Goal: Task Accomplishment & Management: Use online tool/utility

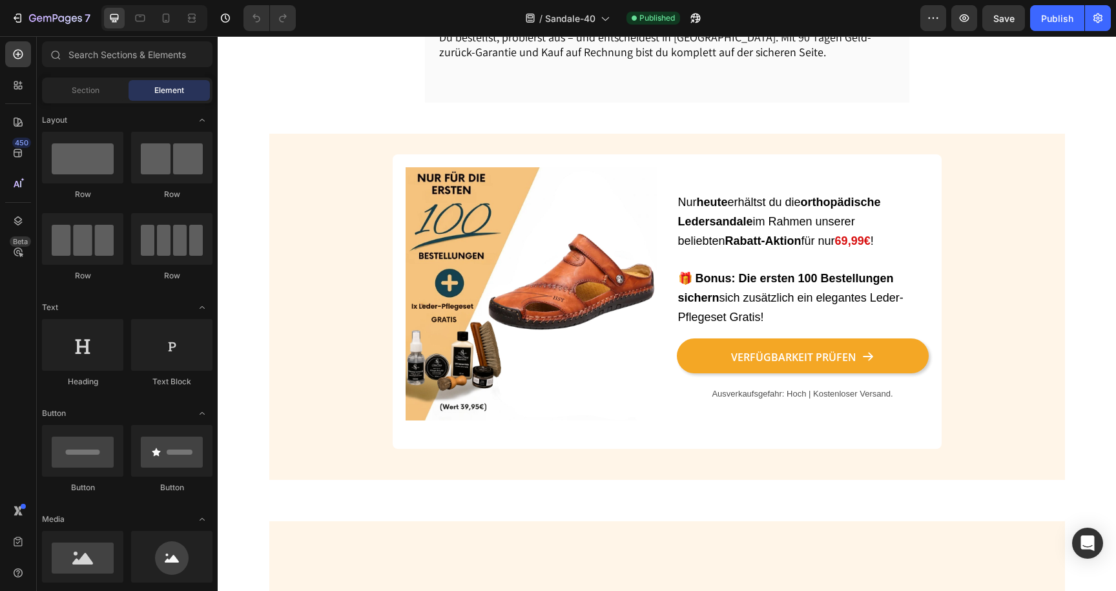
scroll to position [1465, 0]
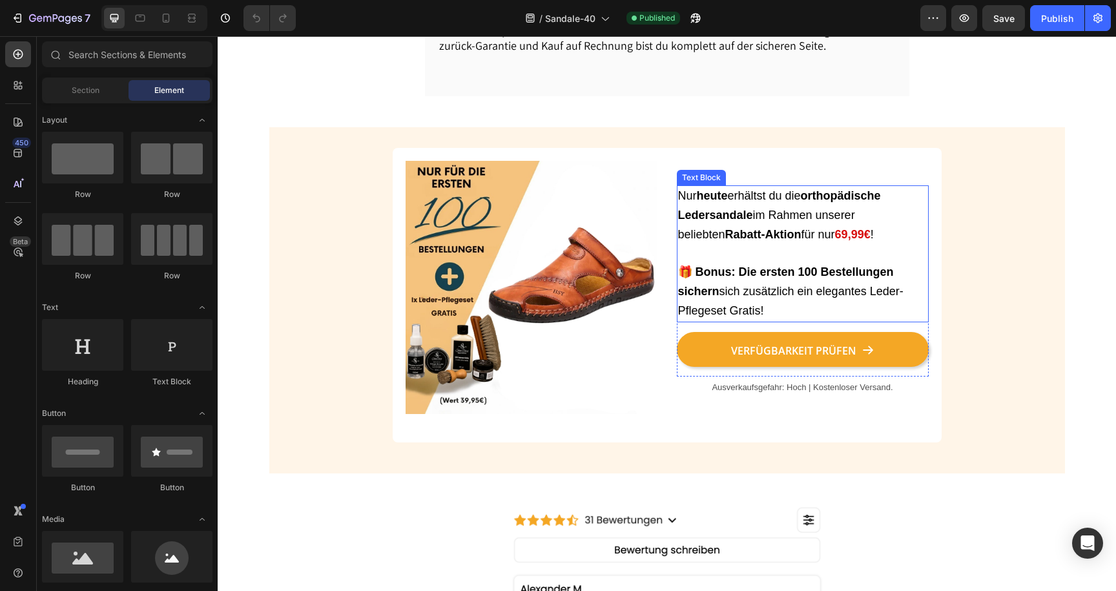
click at [782, 266] on p "Nur heute erhältst du die orthopädische Ledersandale im Rahmen unserer beliebte…" at bounding box center [802, 254] width 249 height 134
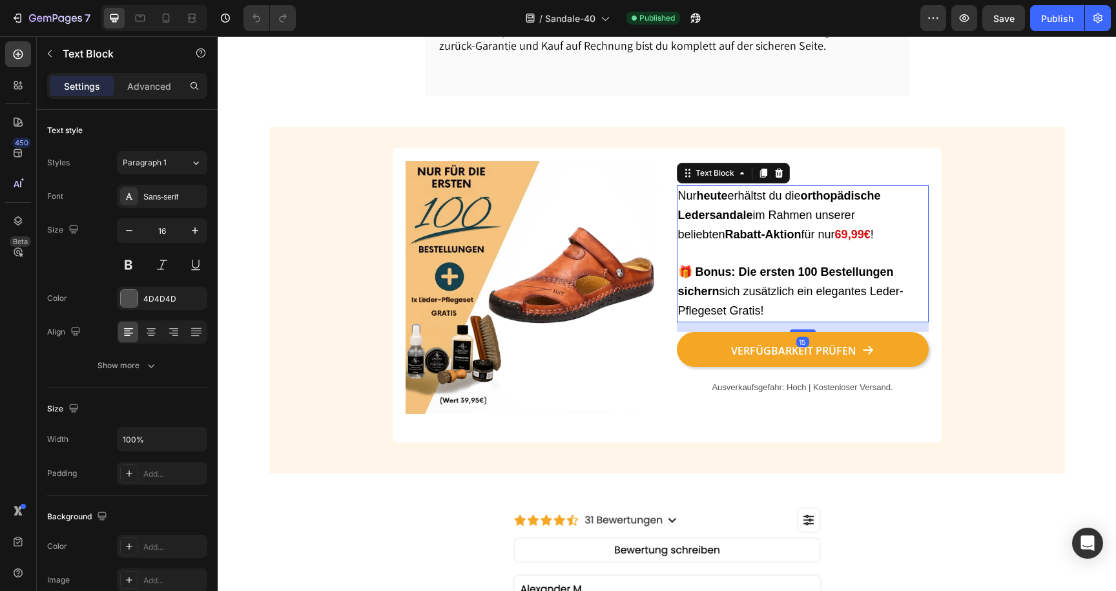
click at [835, 241] on strong "69,99€" at bounding box center [853, 234] width 36 height 13
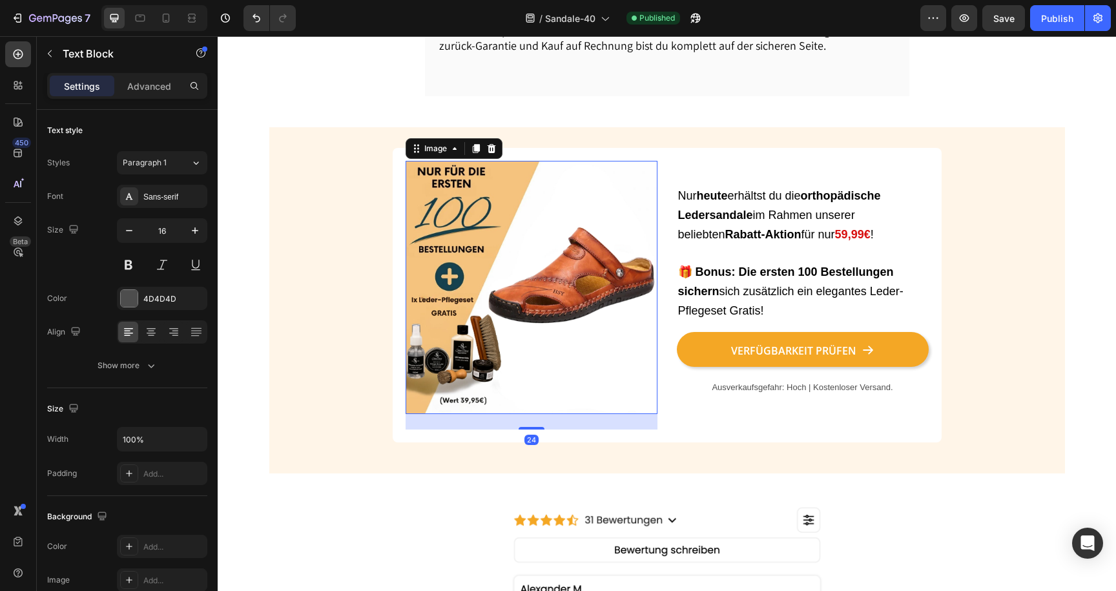
click at [581, 232] on img at bounding box center [532, 287] width 252 height 253
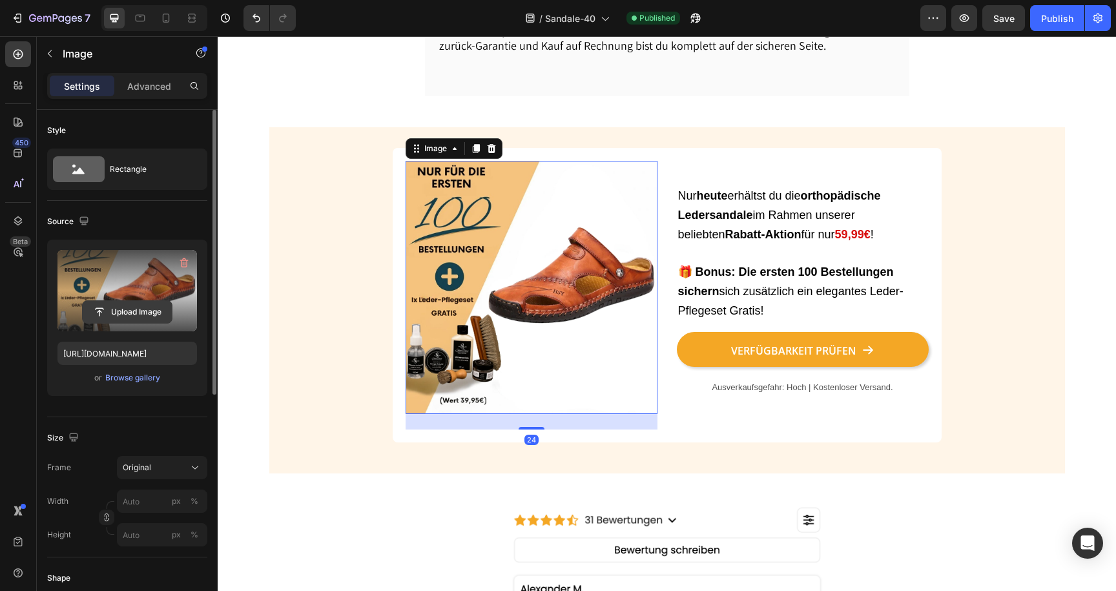
click at [118, 316] on input "file" at bounding box center [127, 312] width 89 height 22
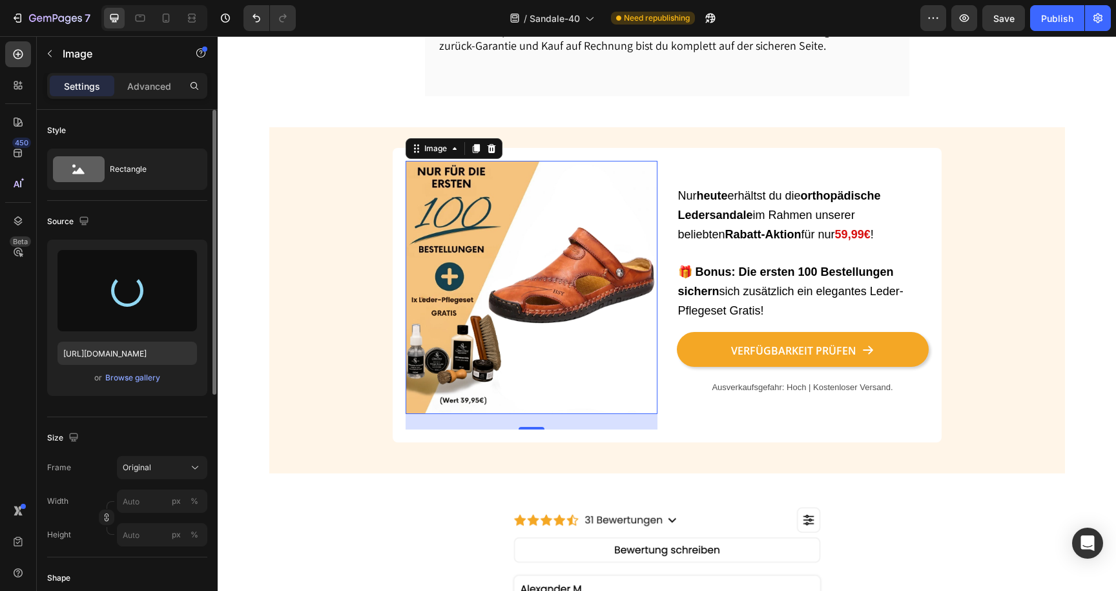
type input "[URL][DOMAIN_NAME]"
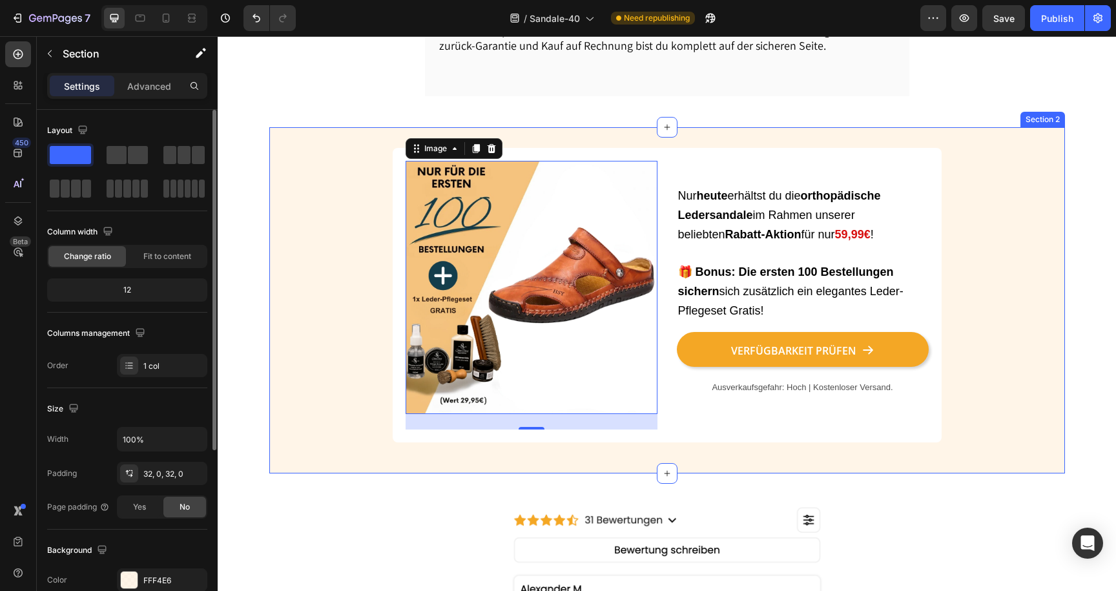
click at [319, 335] on div "Image 24 Nur heute erhältst du die orthopädische Ledersandale im Rahmen unserer…" at bounding box center [667, 300] width 796 height 304
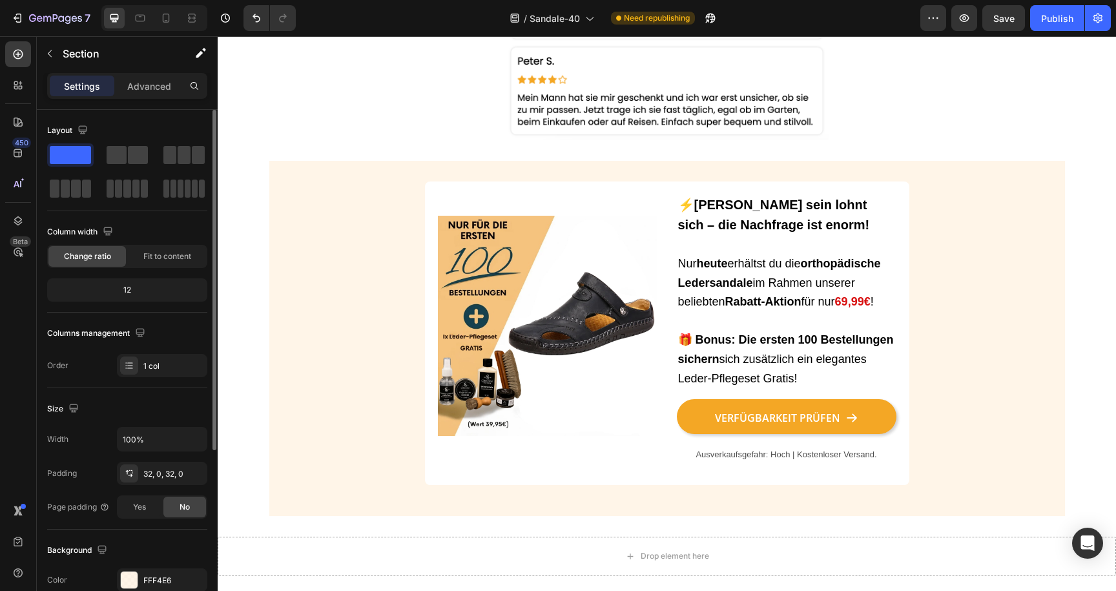
scroll to position [2817, 0]
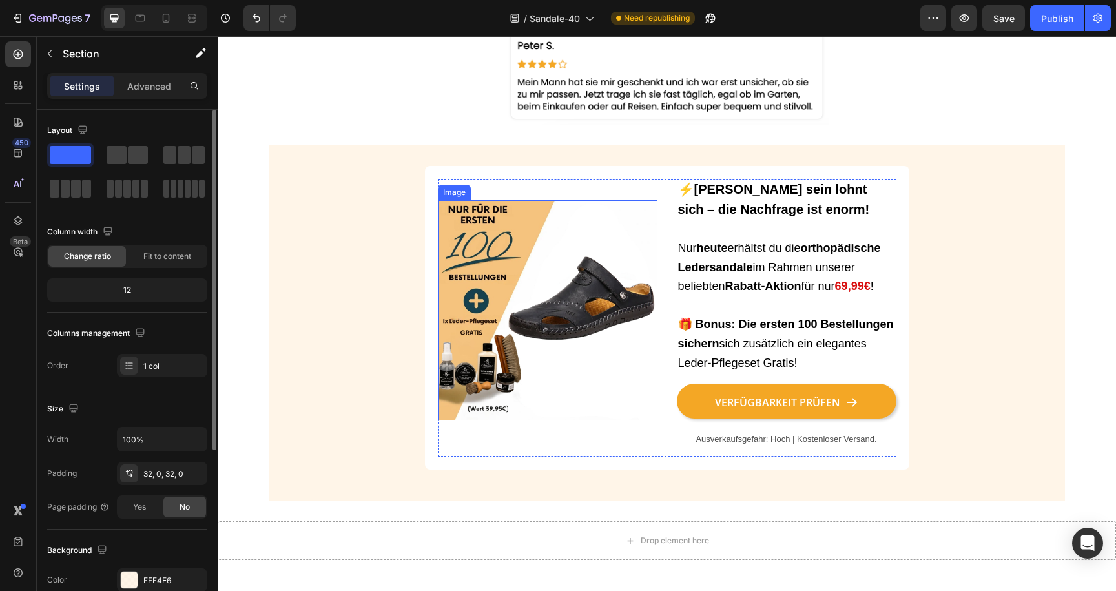
click at [525, 304] on img at bounding box center [548, 310] width 220 height 220
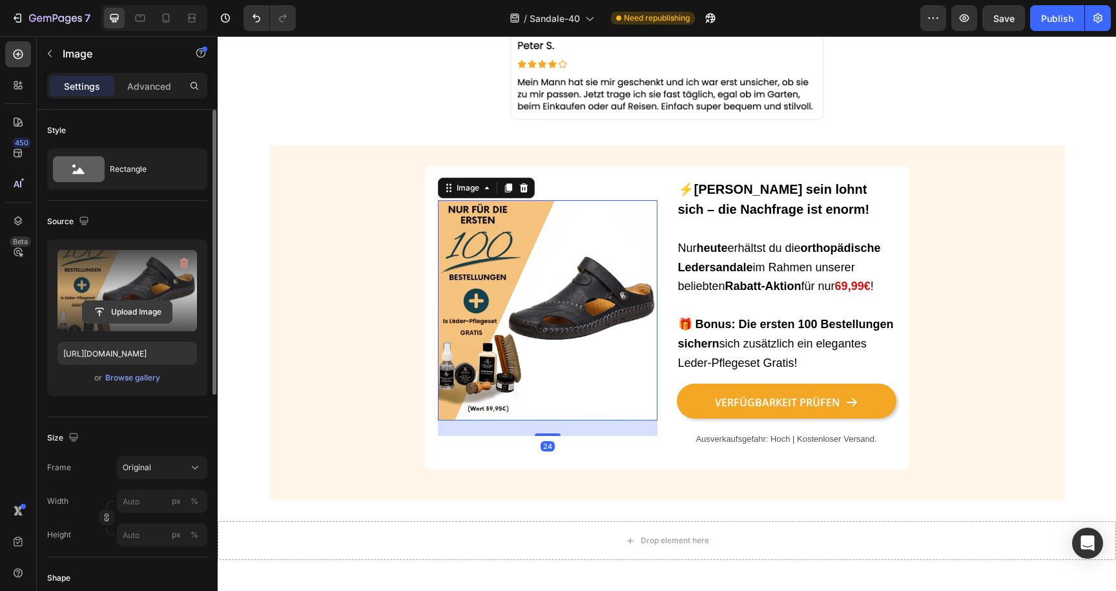
click at [140, 308] on input "file" at bounding box center [127, 312] width 89 height 22
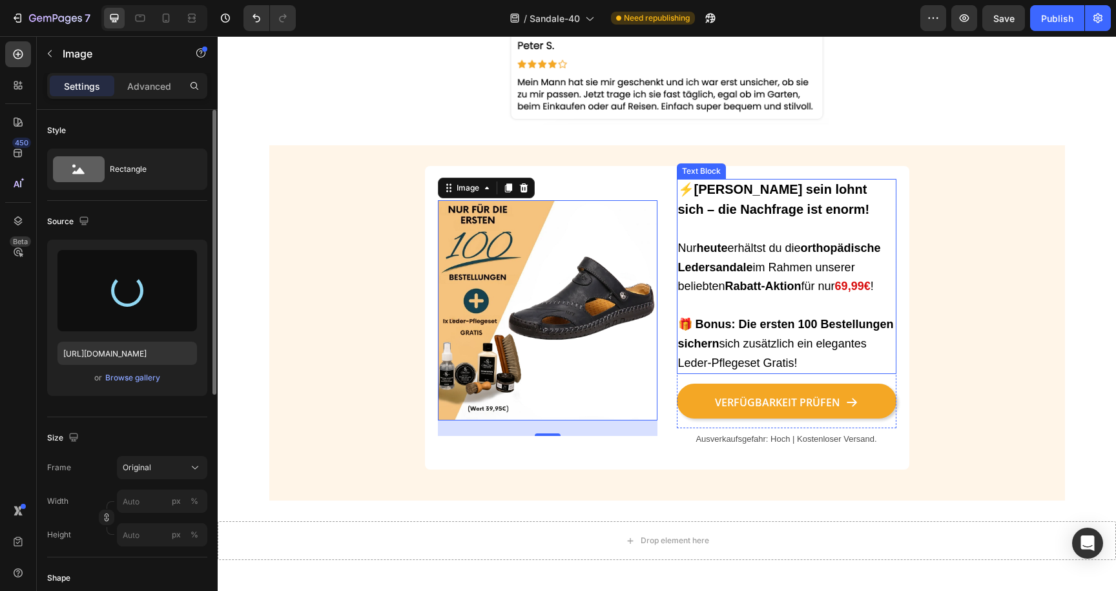
type input "https://cdn.shopify.com/s/files/1/0913/5734/8171/files/gempages_555675308238308…"
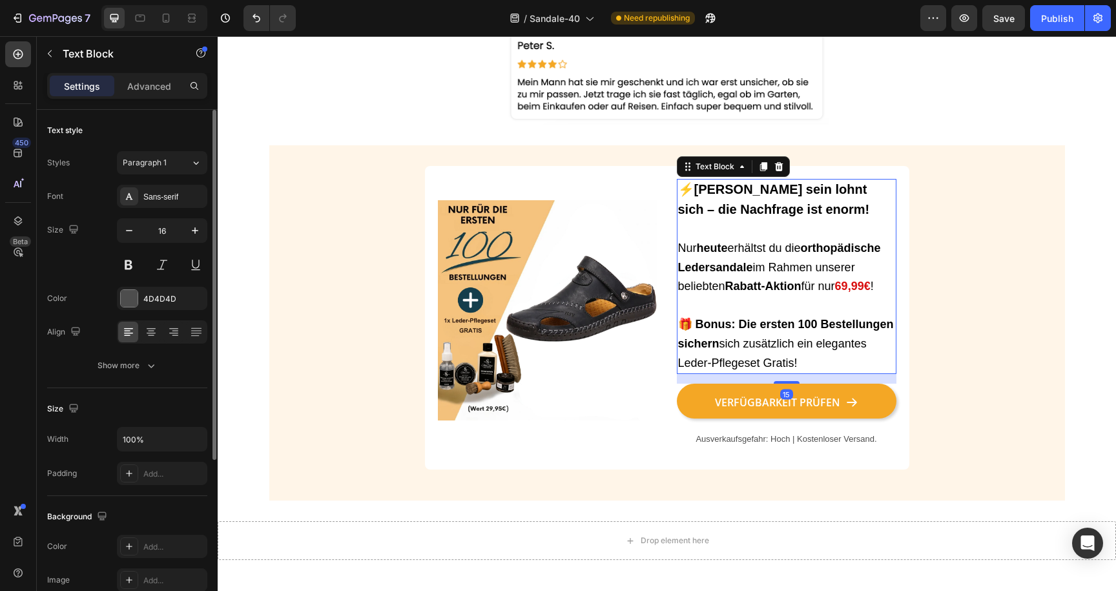
click at [850, 285] on strong "69,99€" at bounding box center [853, 286] width 36 height 13
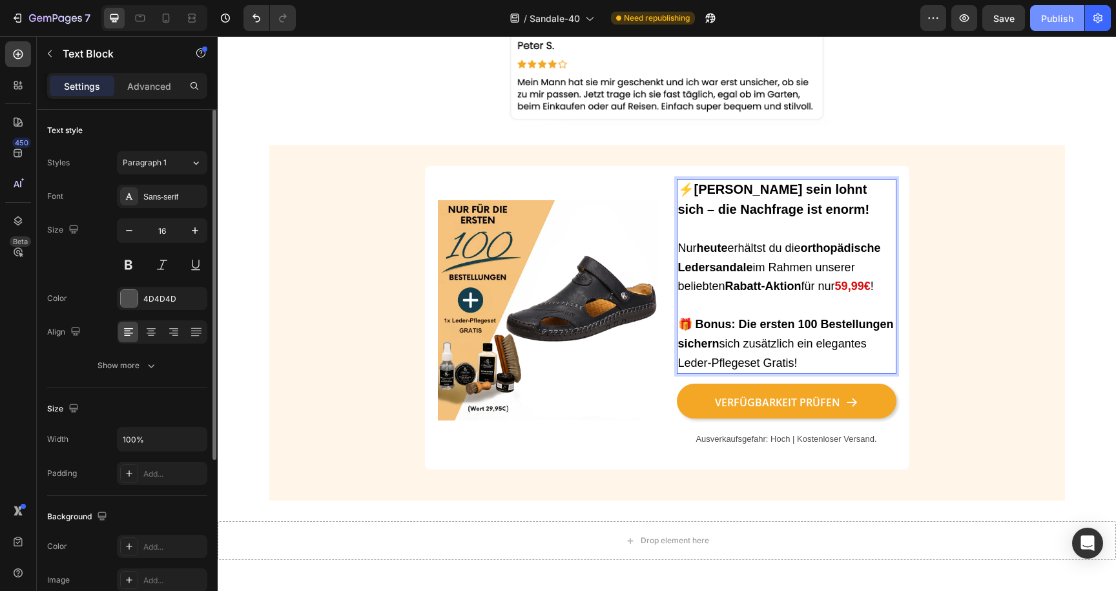
click at [1035, 26] on button "Publish" at bounding box center [1057, 18] width 54 height 26
click at [822, 360] on p "🎁 Bonus: Die ersten 100 Bestellungen sichern sich zusätzlich ein elegantes Lede…" at bounding box center [786, 343] width 217 height 57
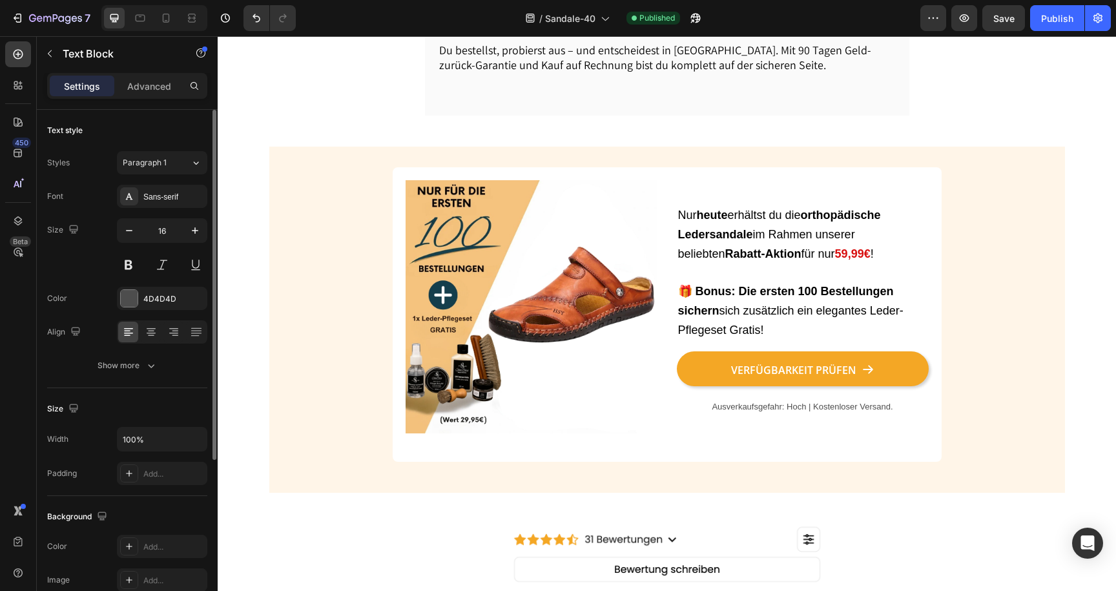
scroll to position [1438, 0]
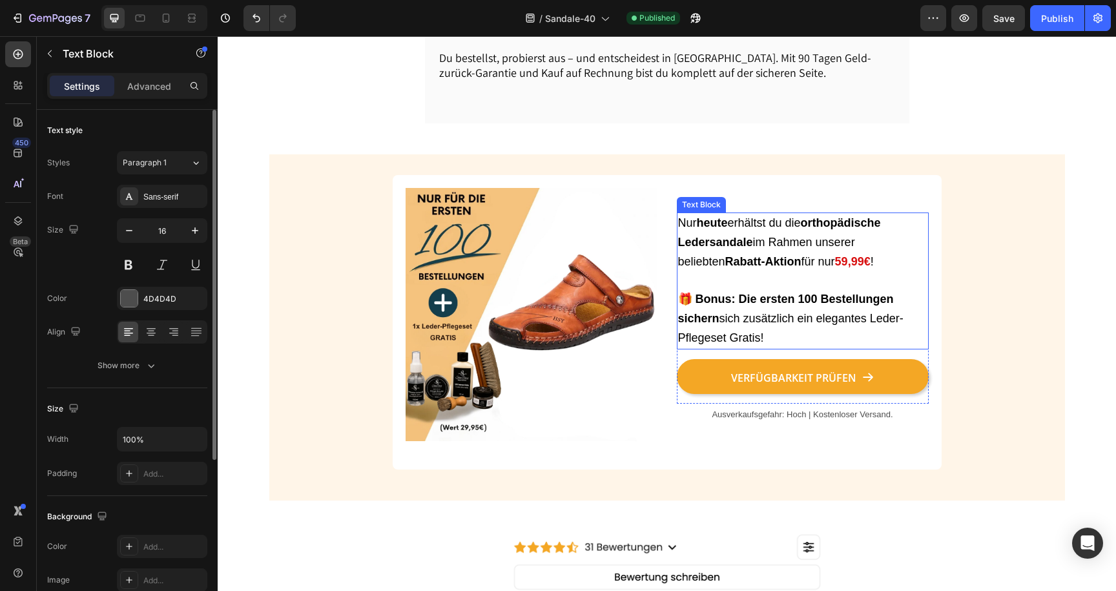
click at [791, 246] on p "Nur heute erhältst du die orthopädische Ledersandale im Rahmen unserer beliebte…" at bounding box center [802, 281] width 249 height 134
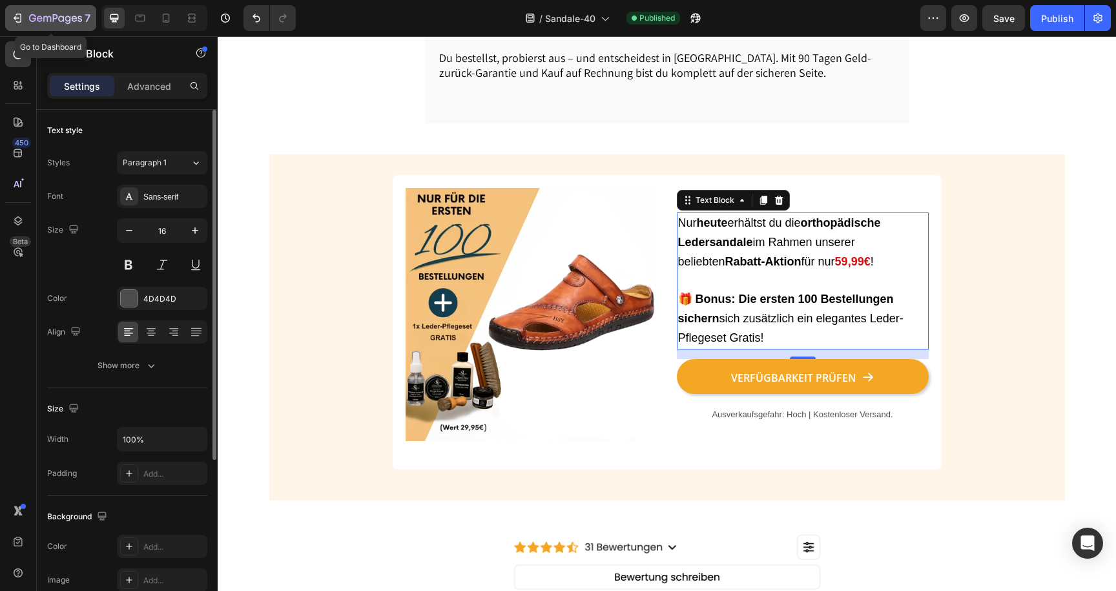
click at [49, 14] on icon "button" at bounding box center [55, 19] width 53 height 11
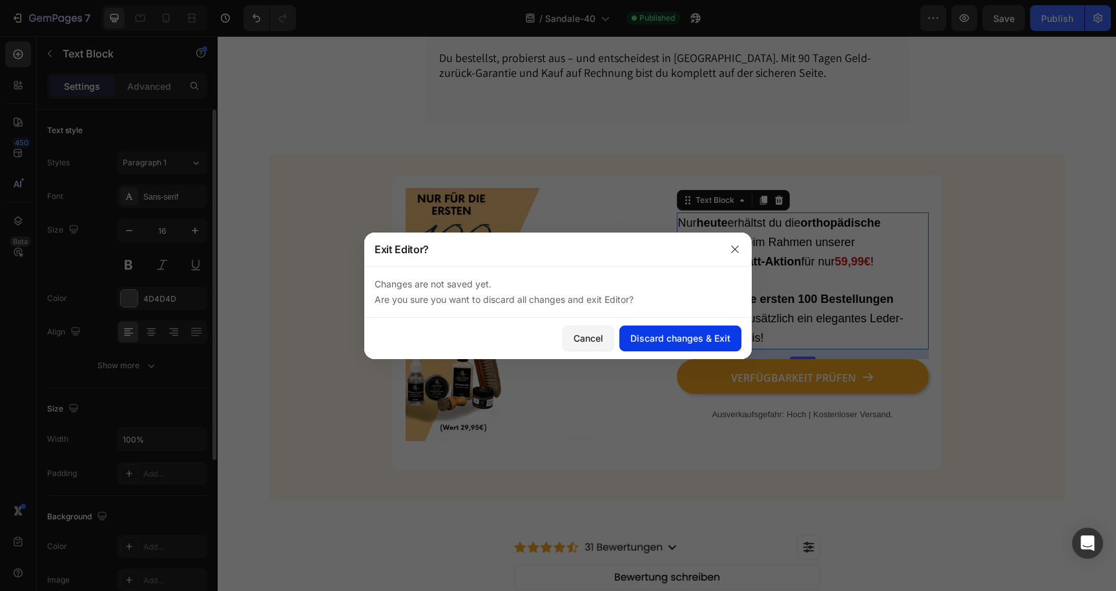
click at [647, 340] on div "Discard changes & Exit" at bounding box center [681, 338] width 100 height 14
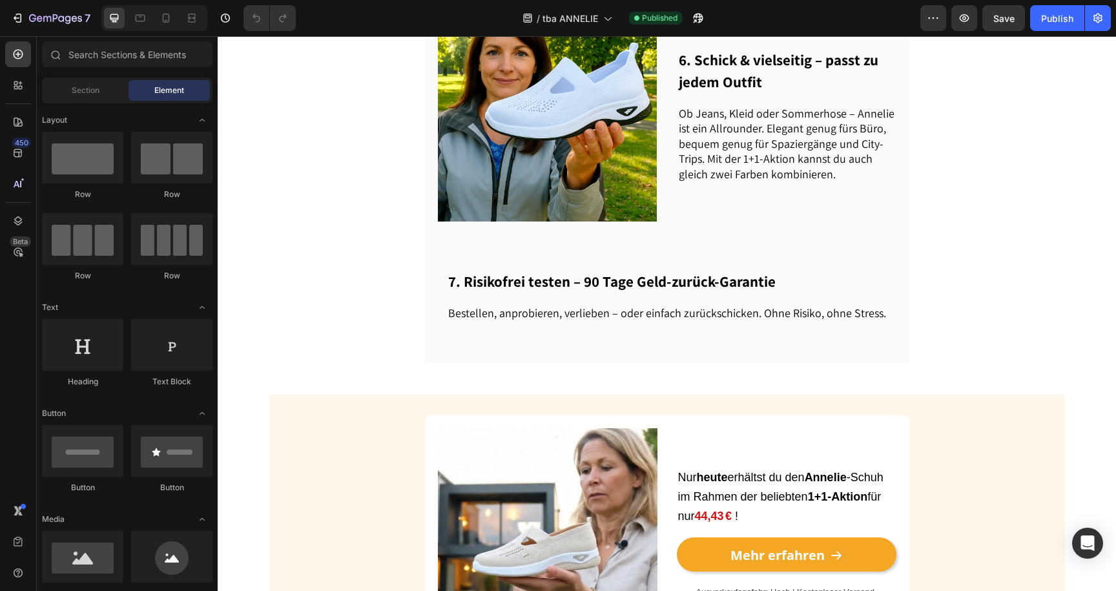
scroll to position [1738, 0]
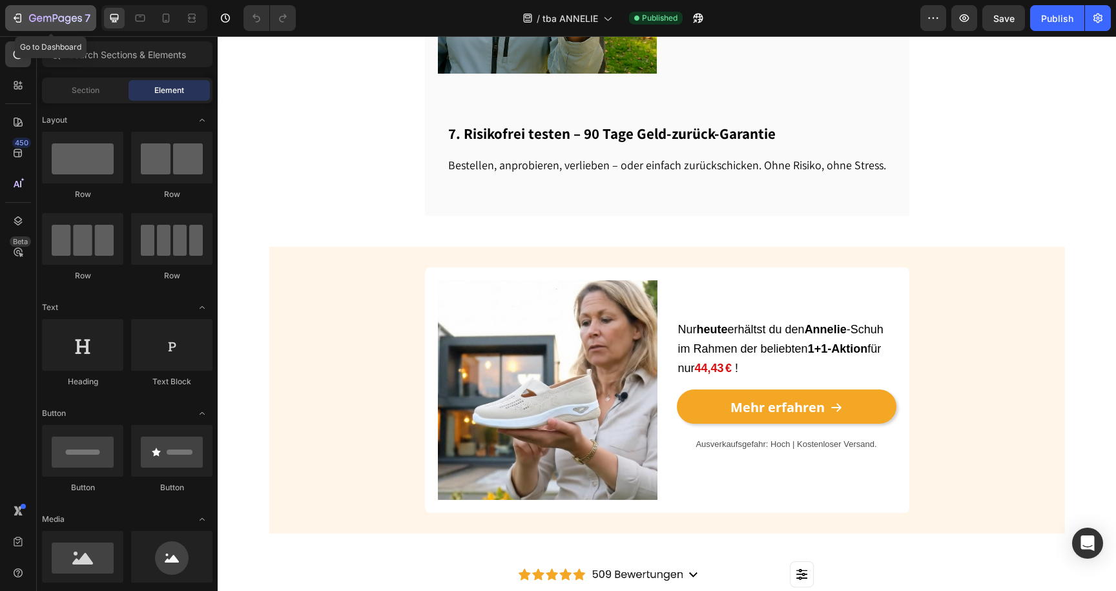
click at [41, 16] on icon "button" at bounding box center [55, 19] width 53 height 11
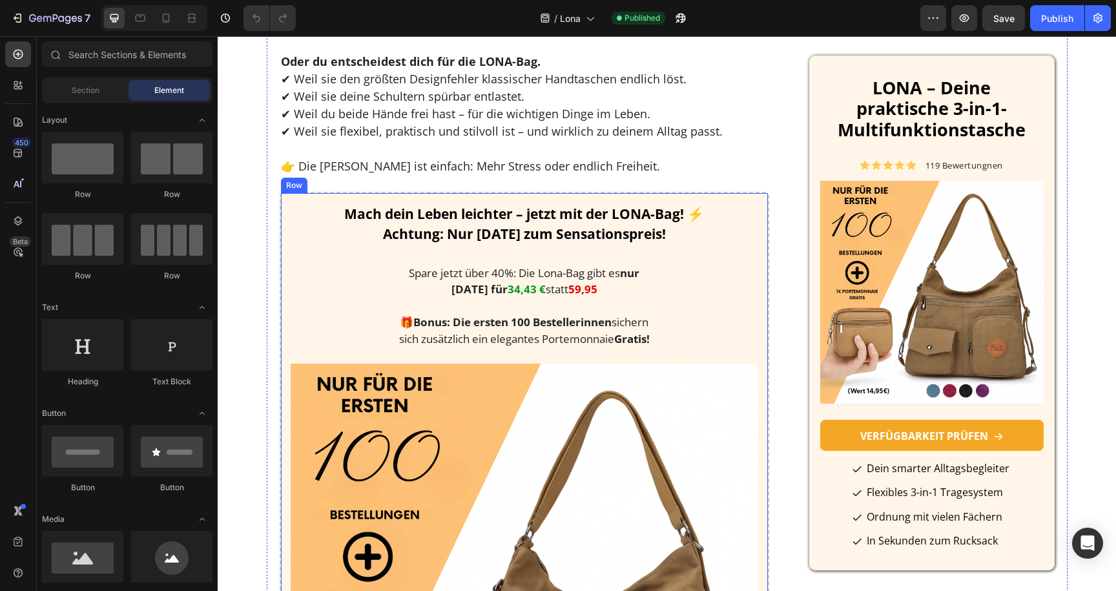
scroll to position [4282, 0]
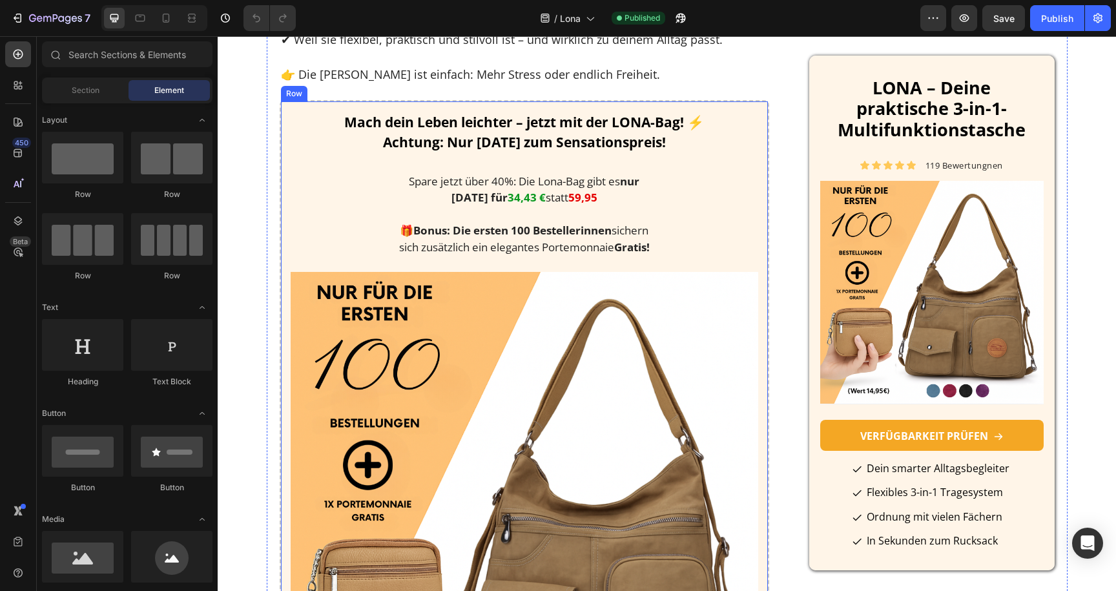
click at [285, 273] on div "Mach dein Leben leichter – jetzt mit der LONA-Bag! ⚡ Achtung: Nur heute zum Sen…" at bounding box center [525, 542] width 490 height 885
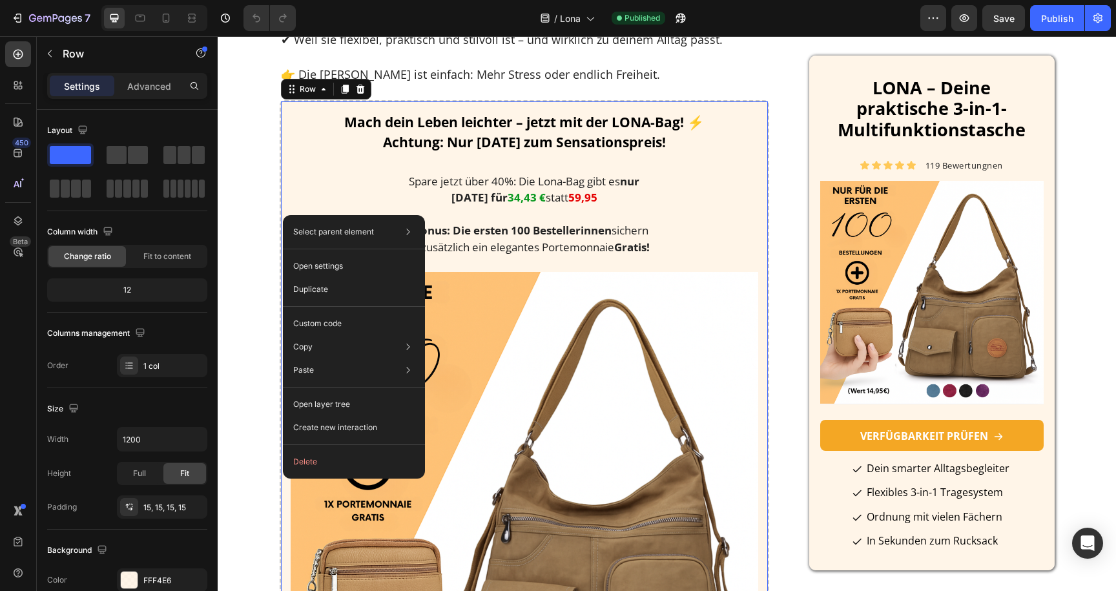
click at [296, 109] on div "Heading" at bounding box center [312, 104] width 36 height 12
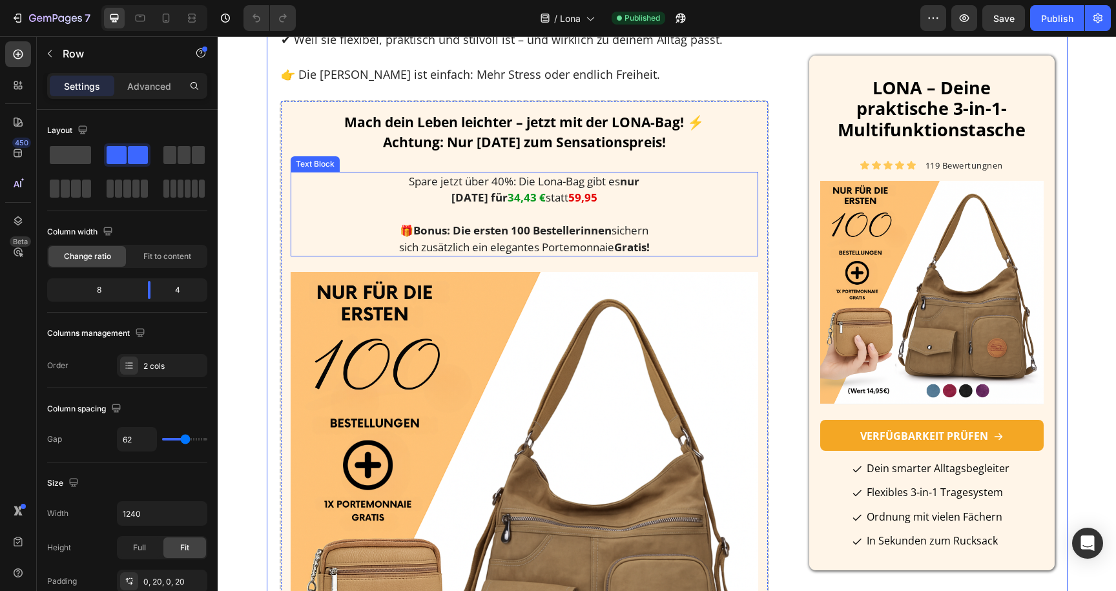
click at [329, 242] on div "Spare jetzt über 40%: Die Lona-Bag gibt es nur heute für 34,43 € statt 59,95 🎁 …" at bounding box center [525, 214] width 468 height 85
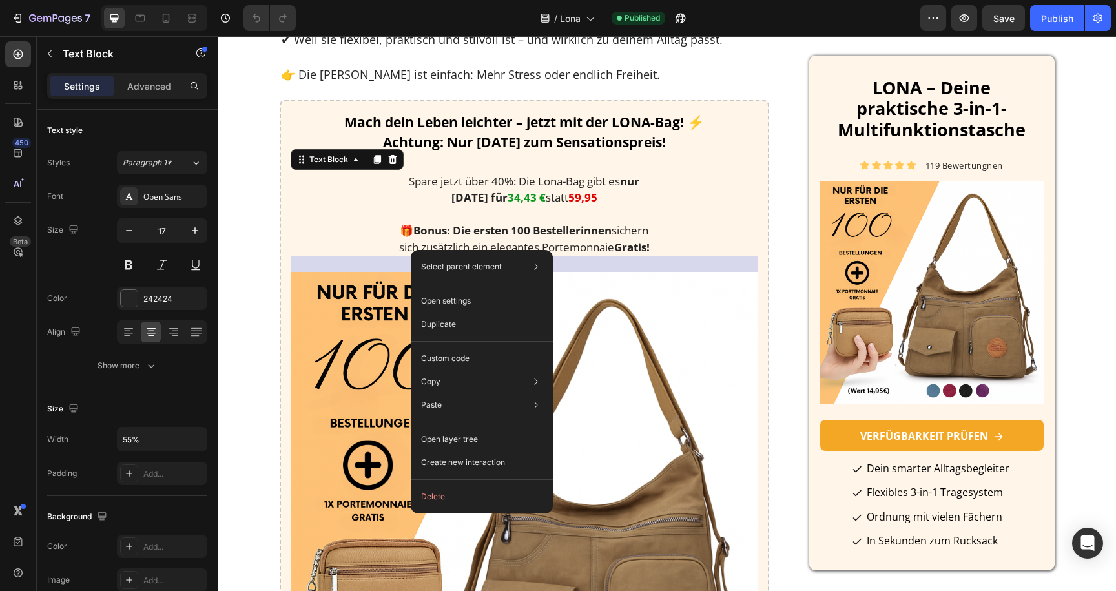
click at [384, 257] on div "Spare jetzt über 40%: Die Lona-Bag gibt es nur heute für 34,43 € statt 59,95 🎁 …" at bounding box center [525, 214] width 468 height 85
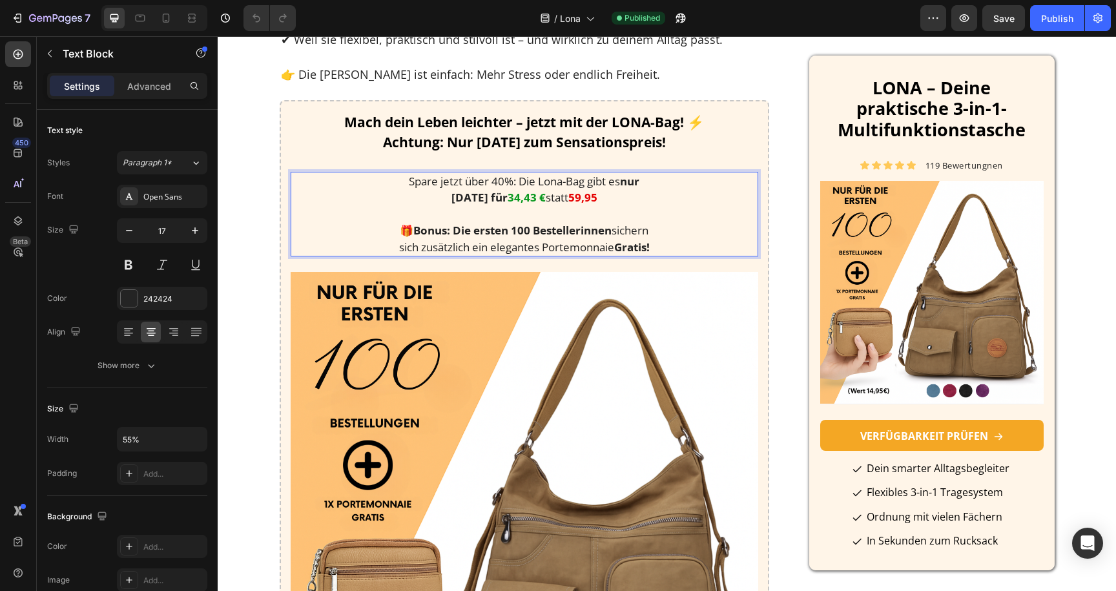
click at [505, 223] on p "Spare jetzt über 40%: Die Lona-Bag gibt es nur heute für 34,43 € statt 59,95" at bounding box center [524, 198] width 255 height 50
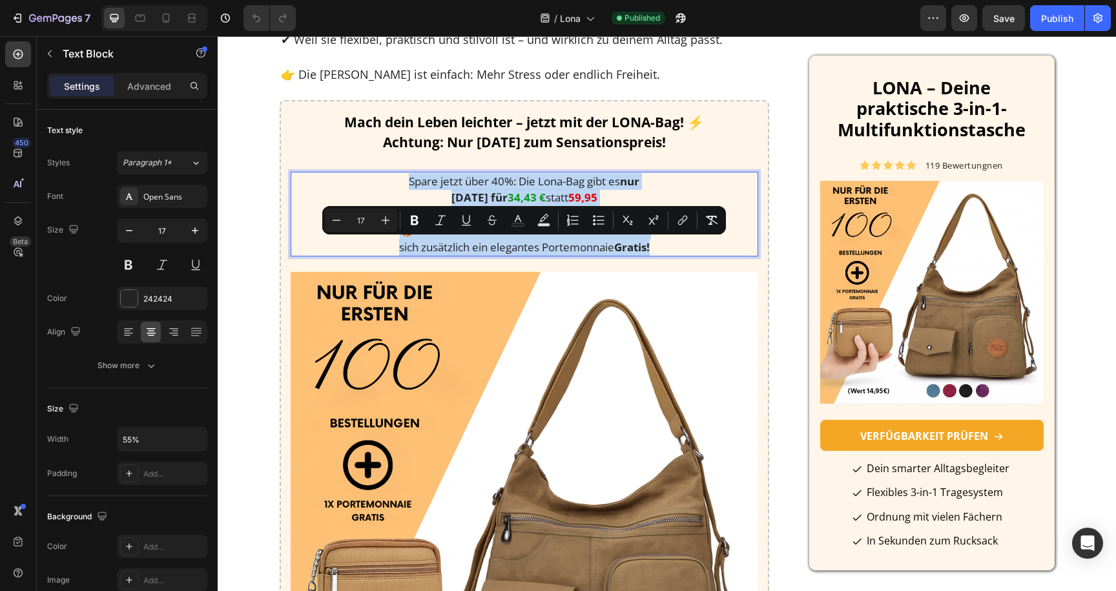
drag, startPoint x: 598, startPoint y: 328, endPoint x: 397, endPoint y: 245, distance: 217.3
click at [397, 245] on div "Spare jetzt über 40%: Die Lona-Bag gibt es nur heute für 34,43 € statt 59,95 🎁 …" at bounding box center [525, 214] width 258 height 85
copy div "Spare jetzt über 40%: Die Lona-Bag gibt es nur heute für 34,43 € statt 59,95 🎁 …"
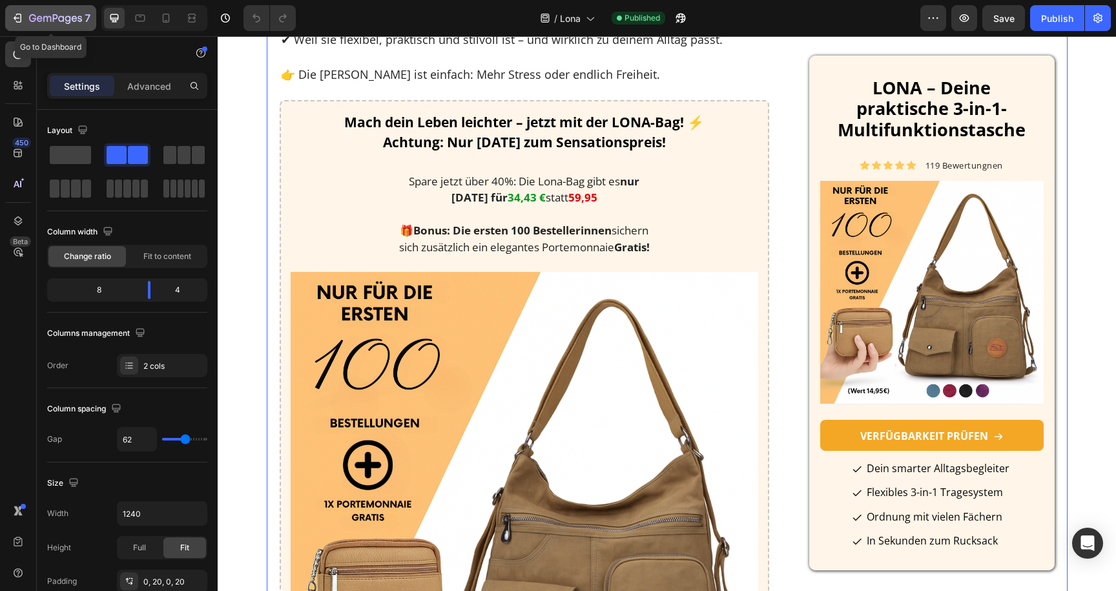
click at [65, 23] on icon "button" at bounding box center [55, 19] width 53 height 11
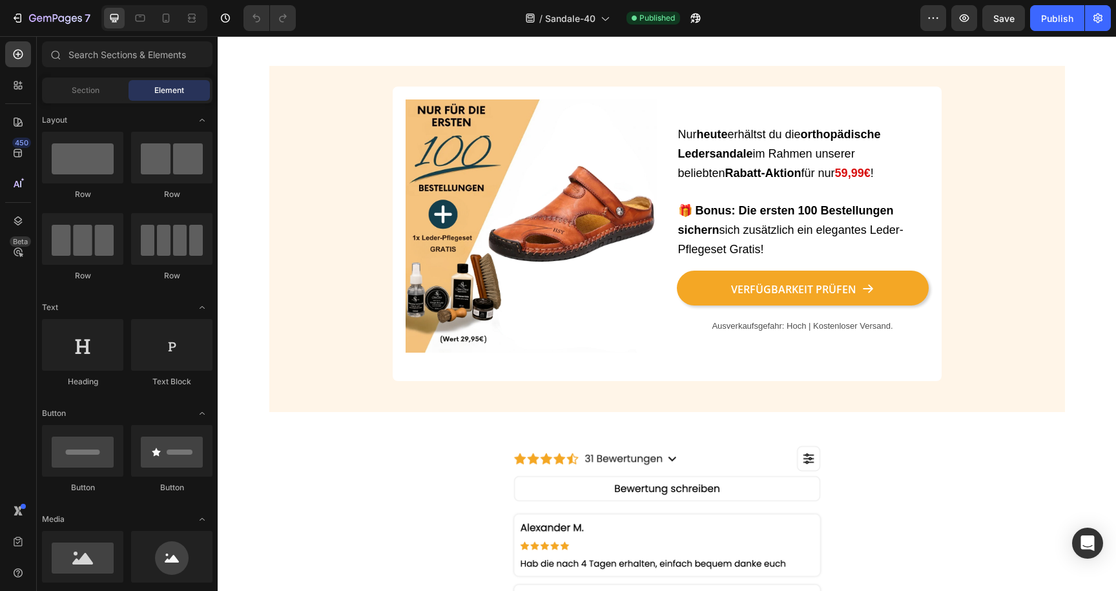
scroll to position [1522, 0]
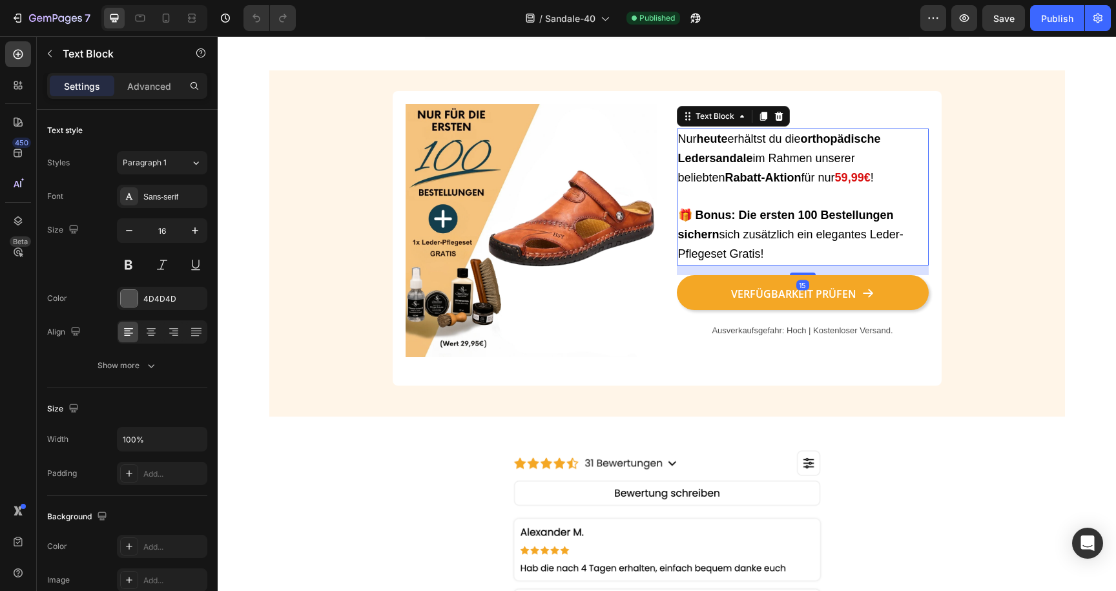
click at [702, 165] on strong "Ledersandale" at bounding box center [715, 158] width 75 height 13
click at [777, 202] on p "Nur [DATE] erhältst du die orthopädische Ledersandale im Rahmen unserer beliebt…" at bounding box center [802, 197] width 249 height 134
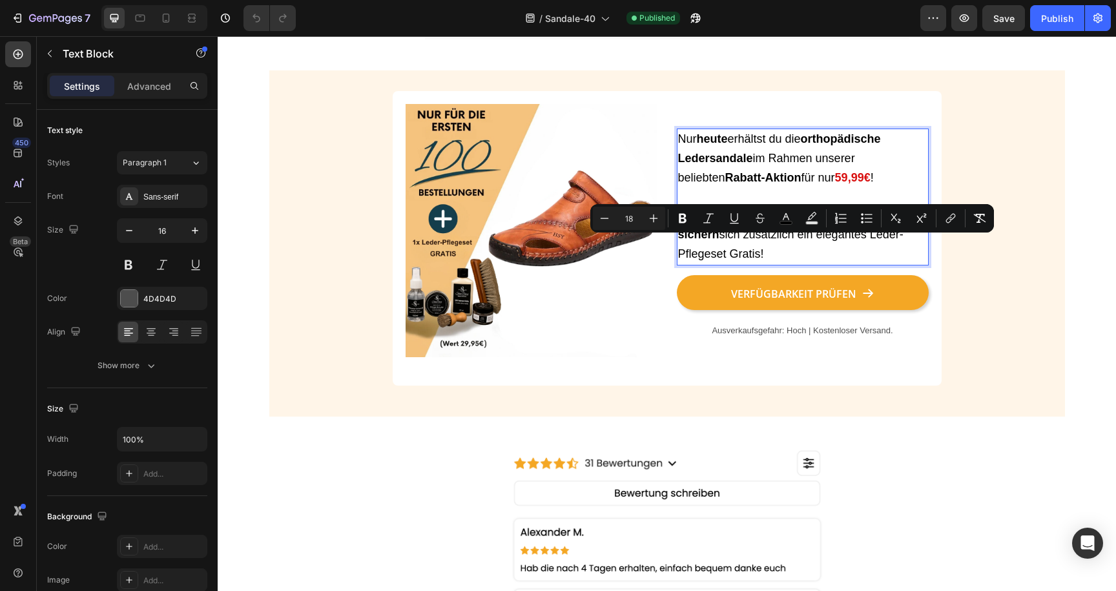
drag, startPoint x: 782, startPoint y: 267, endPoint x: 785, endPoint y: 273, distance: 6.7
click at [785, 264] on p "Nur heute erhältst du die orthopädische Ledersandale im Rahmen unserer beliebte…" at bounding box center [802, 197] width 249 height 134
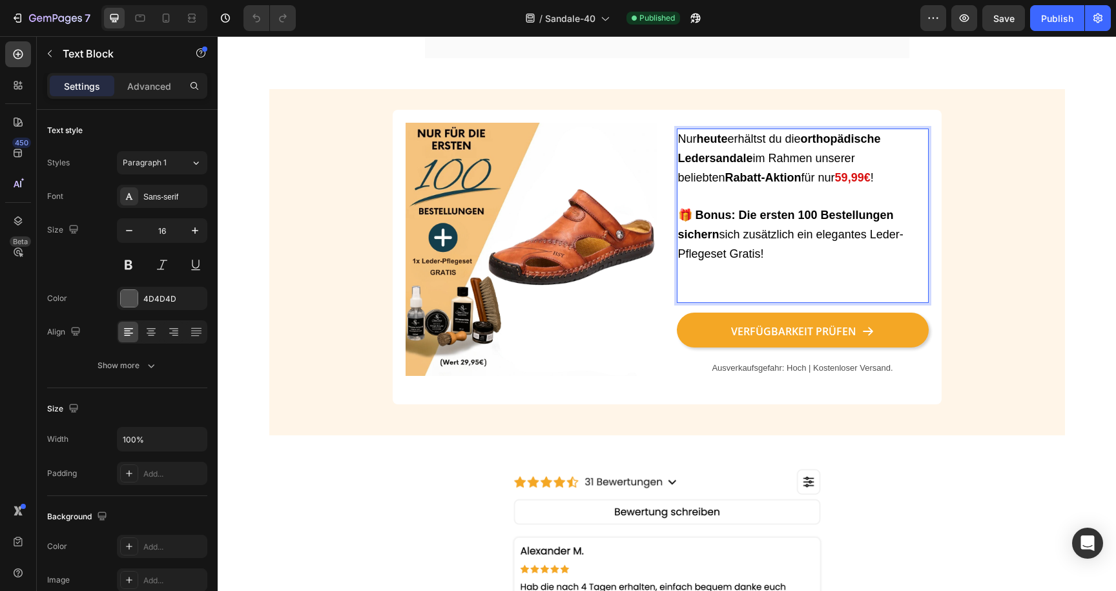
scroll to position [1497, 0]
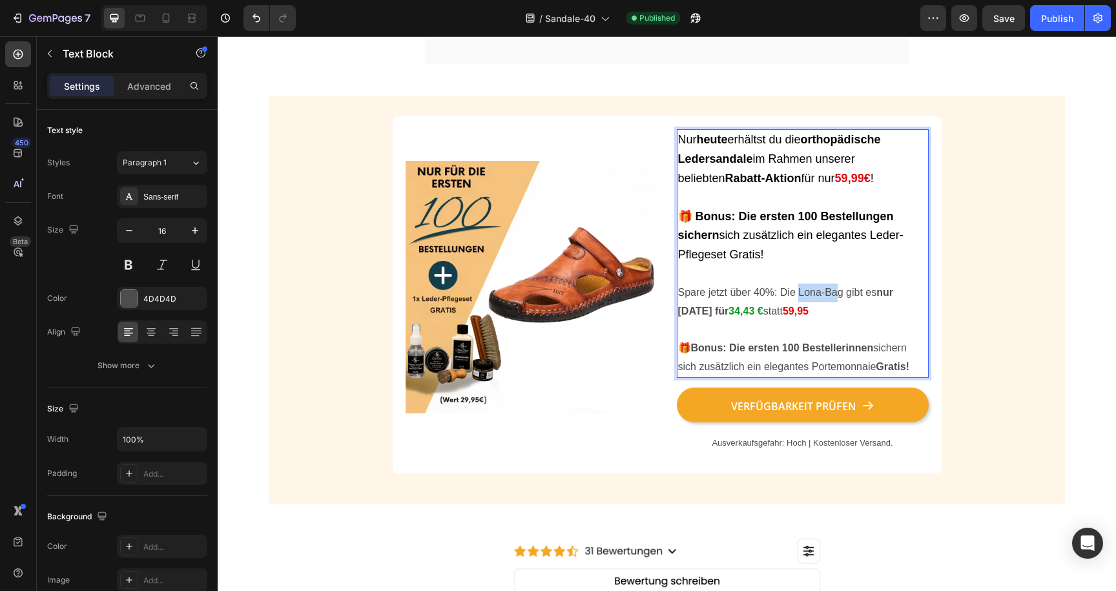
drag, startPoint x: 799, startPoint y: 302, endPoint x: 839, endPoint y: 302, distance: 40.1
click at [839, 302] on p "Spare jetzt über 40%: Die Lona-Bag gibt es nur heute für 34,43 € statt 59,95" at bounding box center [802, 312] width 249 height 56
click at [851, 317] on strong "34,43 €" at bounding box center [861, 311] width 34 height 11
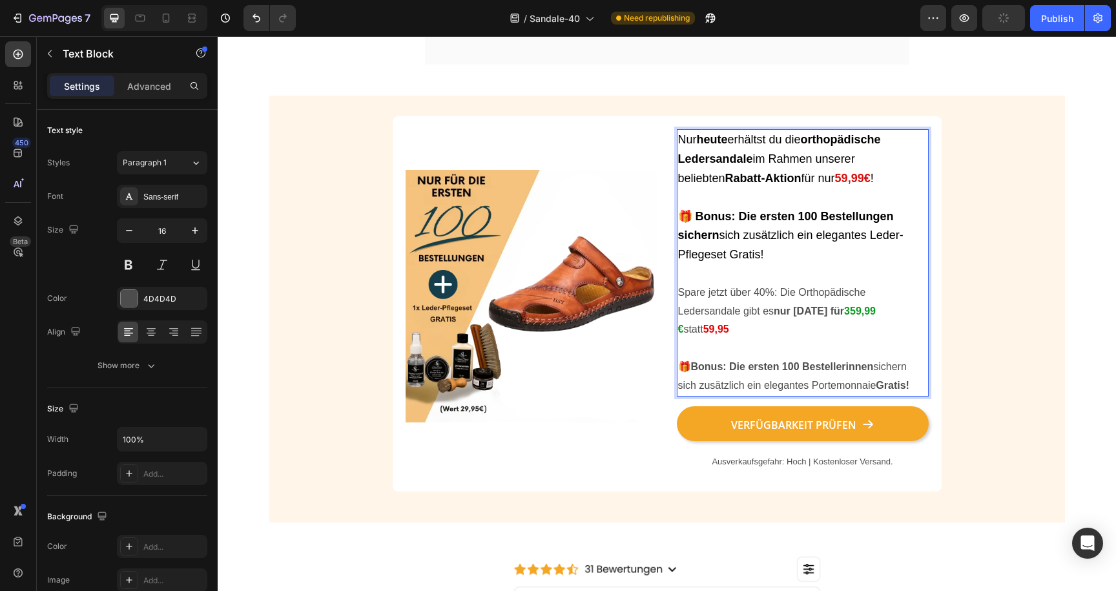
click at [847, 321] on strong "359,99 €" at bounding box center [777, 321] width 198 height 30
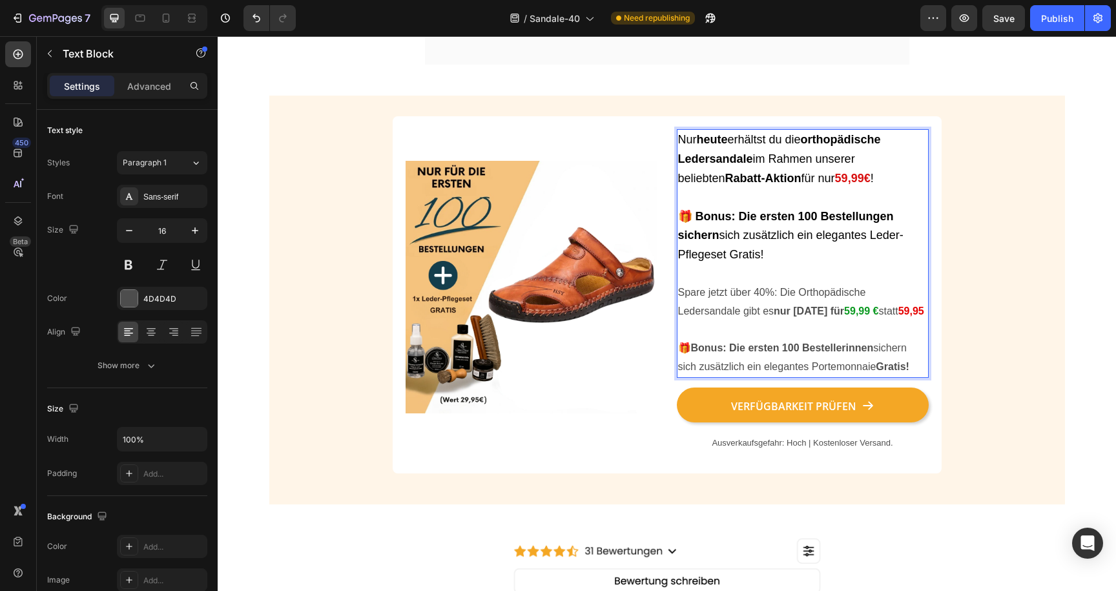
scroll to position [1516, 0]
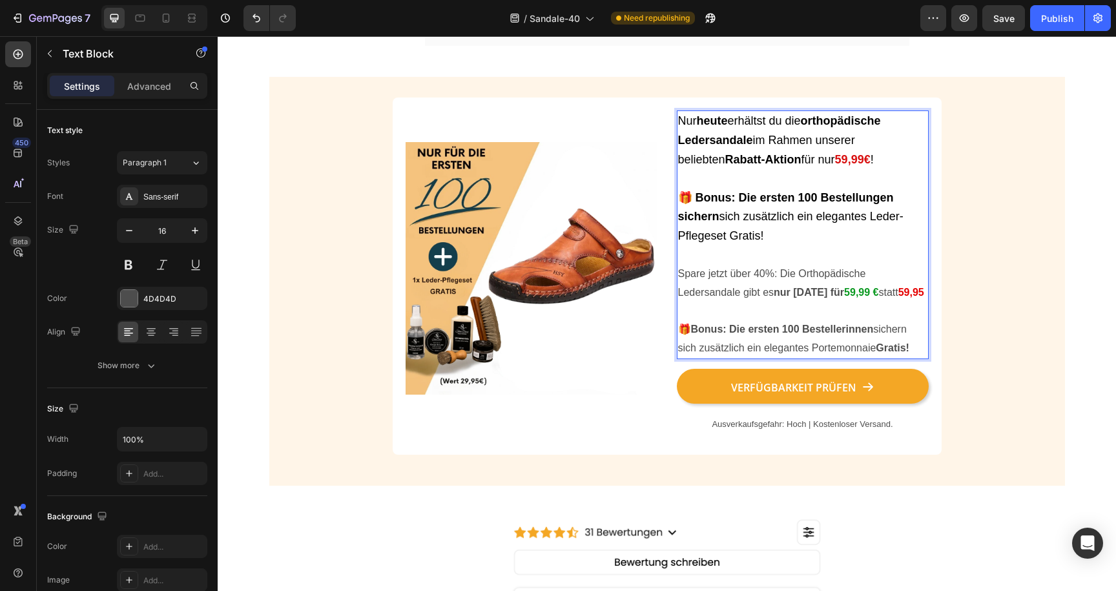
click at [899, 298] on strong "59,95" at bounding box center [912, 292] width 26 height 11
click at [823, 335] on strong "Bonus: Die ersten 100 Bestellerinnen" at bounding box center [782, 329] width 183 height 11
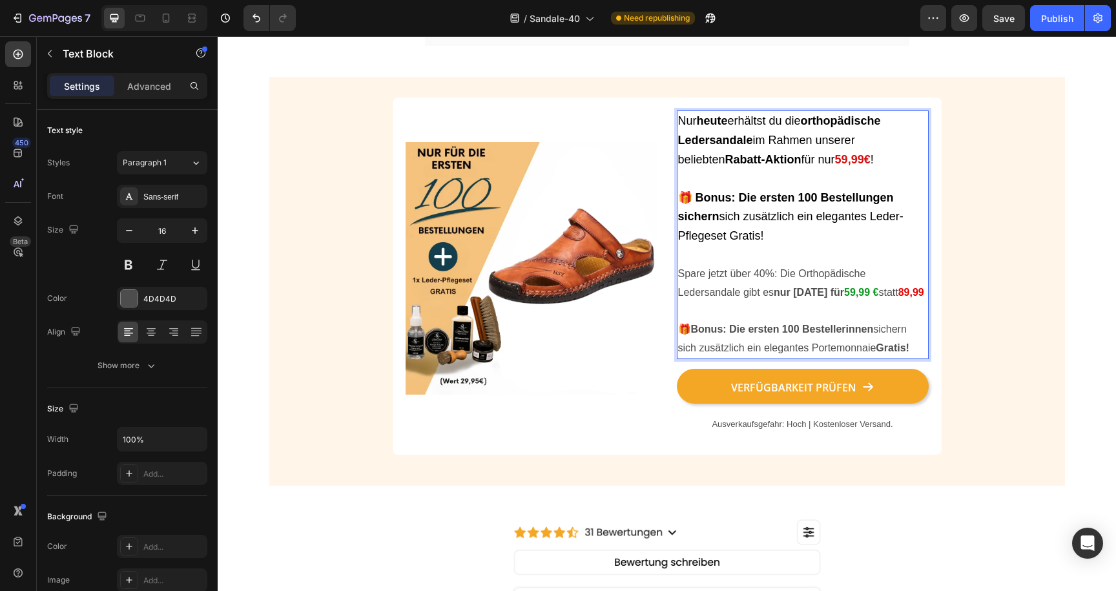
click at [823, 335] on strong "Bonus: Die ersten 100 Bestellerinnen" at bounding box center [782, 329] width 183 height 11
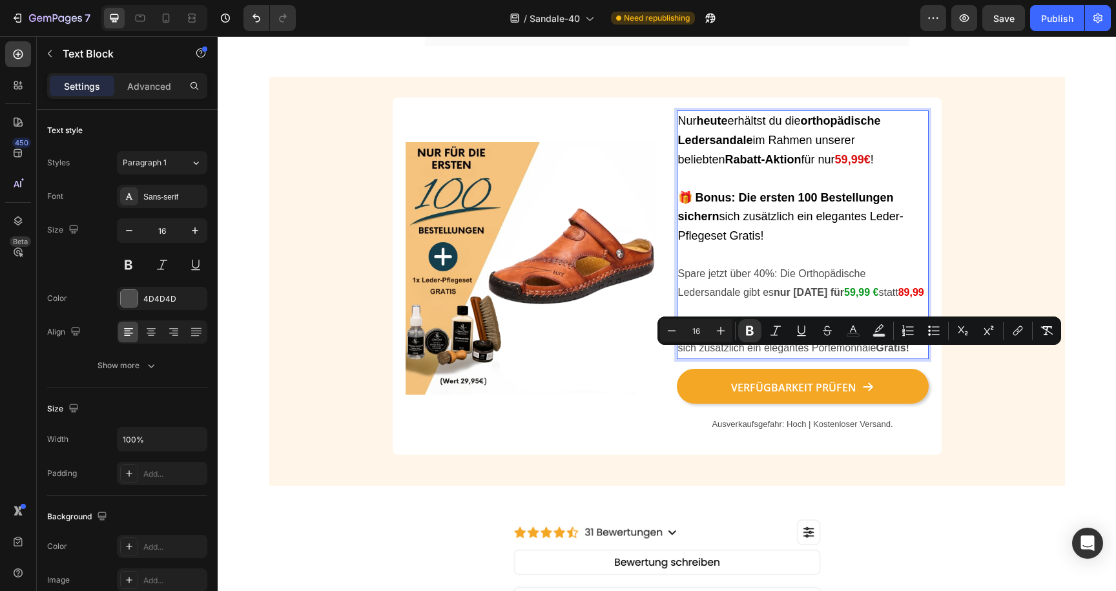
drag, startPoint x: 873, startPoint y: 359, endPoint x: 845, endPoint y: 364, distance: 28.3
click at [845, 358] on p "🎁 Bonus: Die ersten 100 Bestellerinnen sichern sich zusätzlich ein elegantes Po…" at bounding box center [802, 338] width 249 height 37
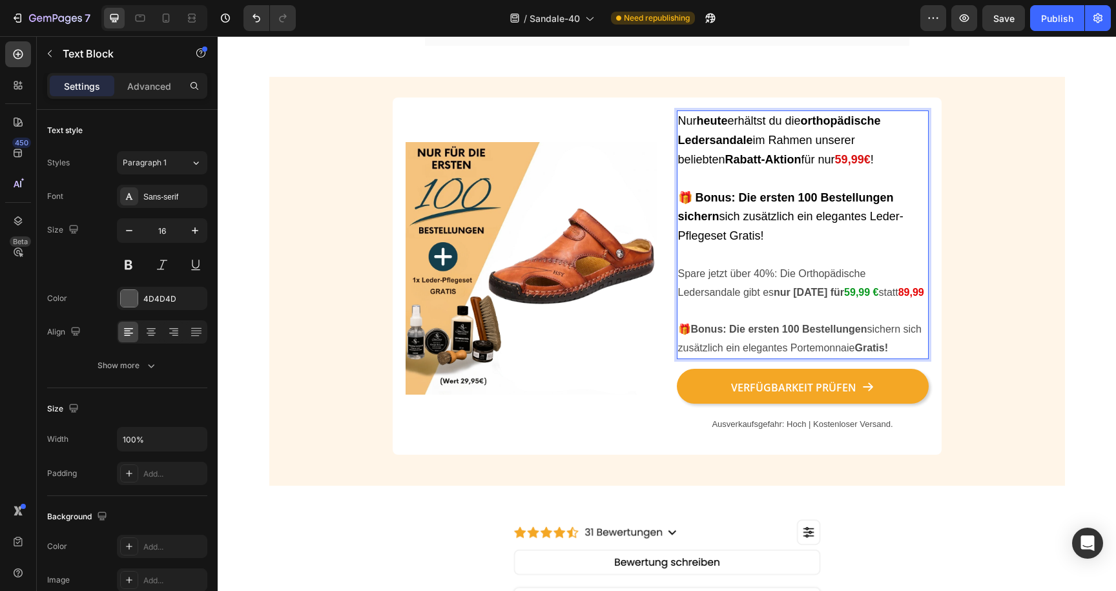
click at [837, 358] on p "🎁 Bonus: Die ersten 100 Bestellungen sichern sich zusätzlich ein elegantes Port…" at bounding box center [802, 338] width 249 height 37
click at [912, 358] on p "🎁 Bonus: Die ersten 100 Bestellungen sichern sich zusätzlich ein elegantes Port…" at bounding box center [802, 338] width 249 height 37
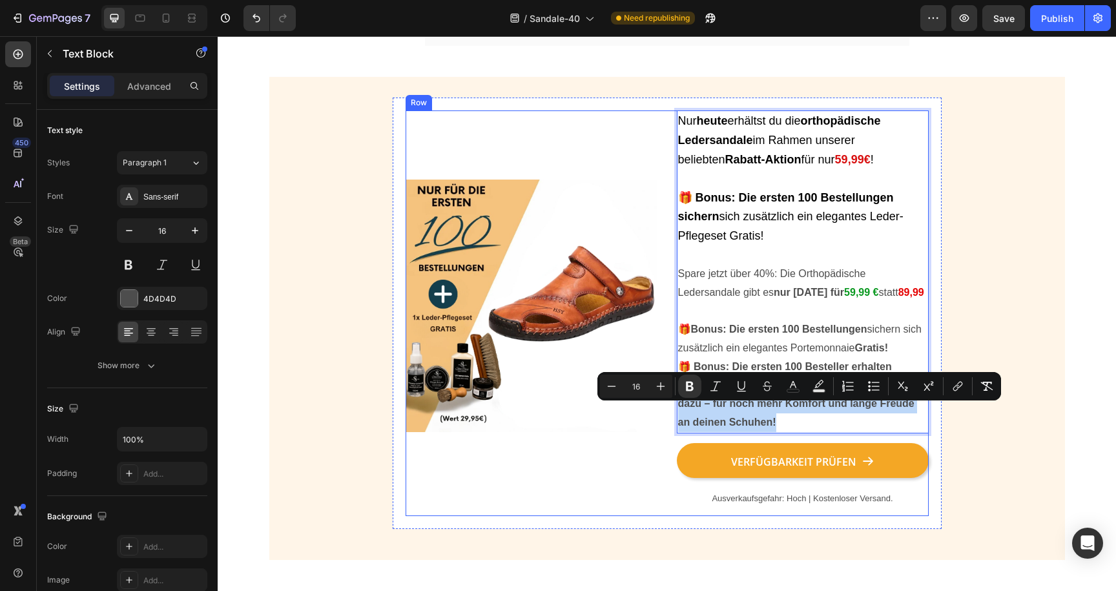
drag, startPoint x: 817, startPoint y: 448, endPoint x: 674, endPoint y: 405, distance: 149.0
click at [674, 405] on div "Image Nur heute erhältst du die orthopädische Ledersandale im Rahmen unserer be…" at bounding box center [667, 312] width 523 height 405
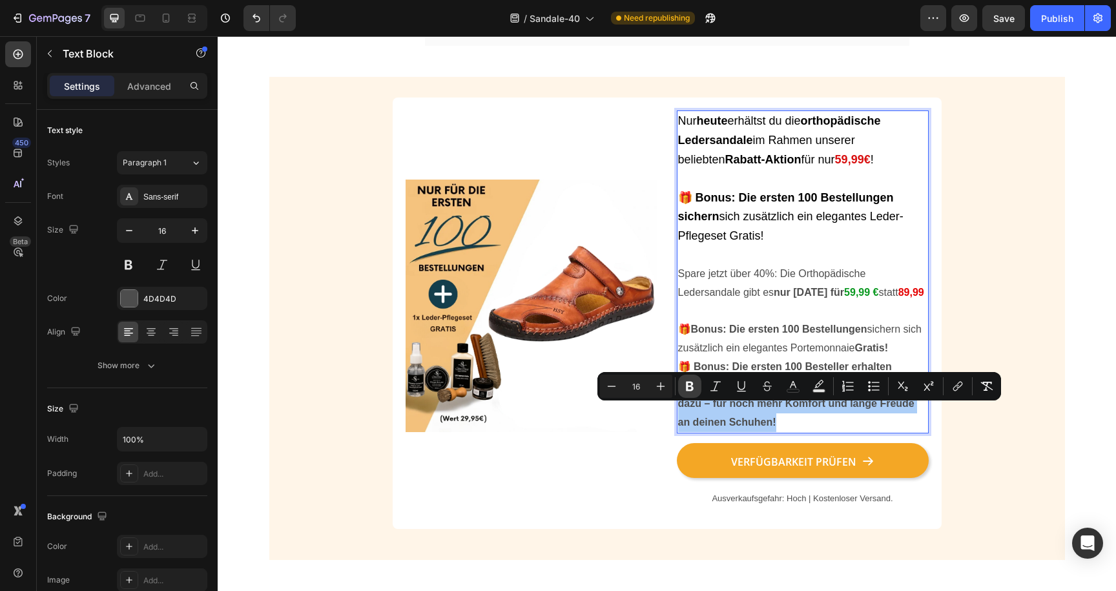
click at [690, 390] on icon "Editor contextual toolbar" at bounding box center [690, 387] width 8 height 10
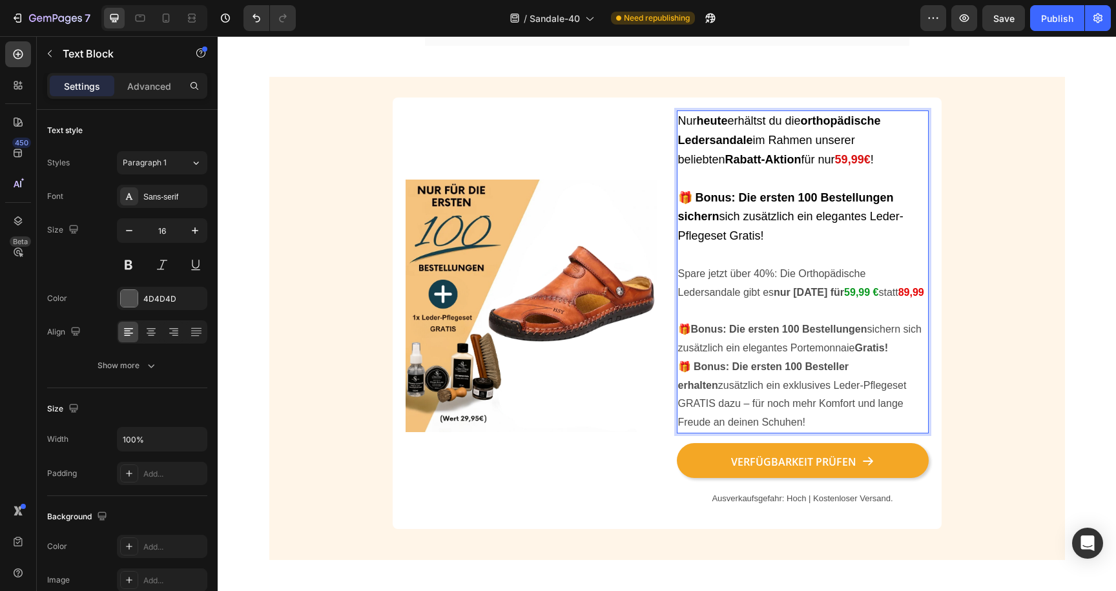
click at [758, 410] on p "🎁 Bonus: Die ersten 100 Besteller erhalten zusätzlich ein exklusives Leder-Pfle…" at bounding box center [802, 395] width 249 height 74
click at [885, 406] on p "🎁 Bonus: Die ersten 100 Besteller erhalten zusätzlich ein exklusives Leder-Pfle…" at bounding box center [802, 395] width 249 height 74
drag, startPoint x: 871, startPoint y: 411, endPoint x: 906, endPoint y: 410, distance: 34.2
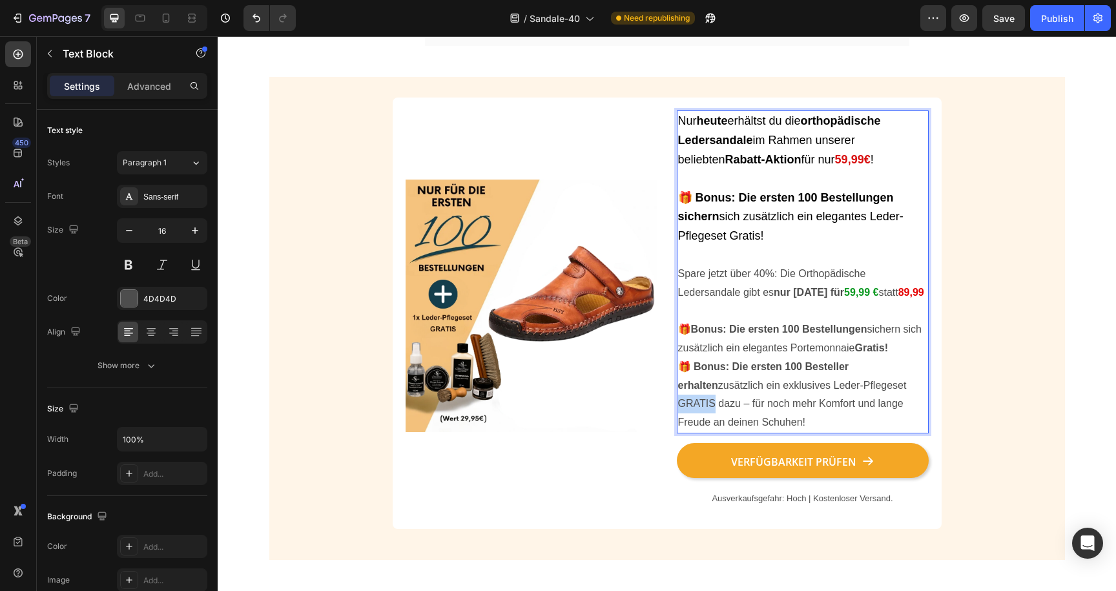
click at [906, 410] on p "🎁 Bonus: Die ersten 100 Besteller erhalten zusätzlich ein exklusives Leder-Pfle…" at bounding box center [802, 395] width 249 height 74
click at [796, 414] on p "🎁 Bonus: Die ersten 100 Besteller erhalten zusätzlich ein exklusives Leder-Pfle…" at bounding box center [802, 395] width 249 height 74
drag, startPoint x: 867, startPoint y: 413, endPoint x: 875, endPoint y: 413, distance: 7.8
click at [875, 413] on p "🎁 Bonus: Die ersten 100 Besteller erhalten zusätzlich ein exklusives Leder-Pfle…" at bounding box center [802, 395] width 249 height 74
click at [909, 413] on p "🎁 Bonus: Die ersten 100 Besteller erhalten zusätzlich ein exklusives Leder-Pfle…" at bounding box center [802, 395] width 249 height 74
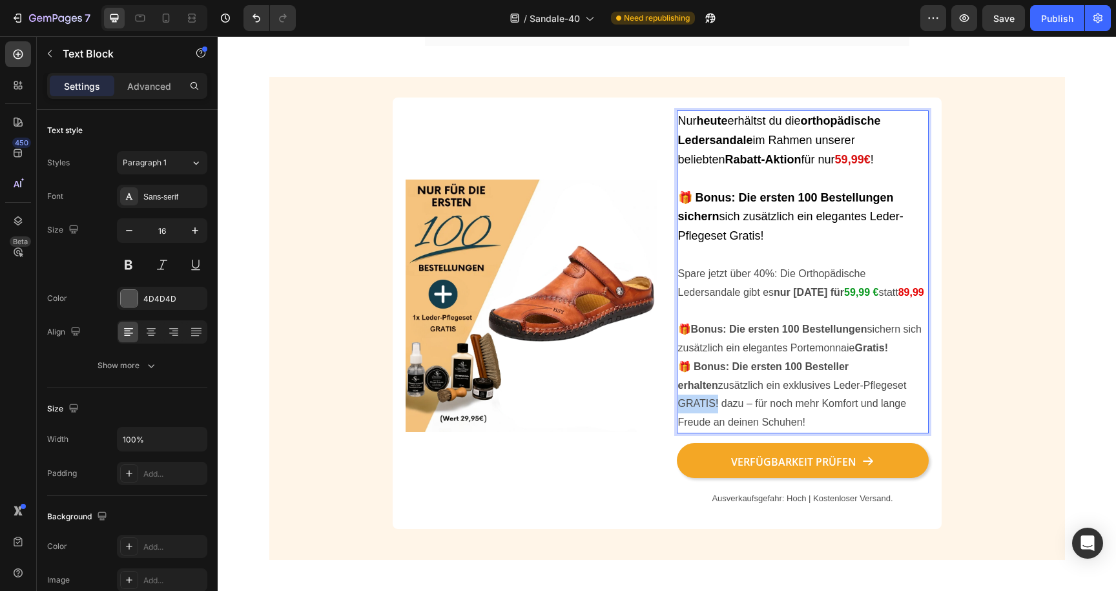
drag, startPoint x: 918, startPoint y: 413, endPoint x: 870, endPoint y: 418, distance: 48.1
click at [870, 418] on p "🎁 Bonus: Die ersten 100 Besteller erhalten zusätzlich ein exklusives Leder-Pfle…" at bounding box center [802, 395] width 249 height 74
click at [848, 406] on p "🎁 Bonus: Die ersten 100 Besteller erhalten zusätzlich ein exklusives Leder-Pfle…" at bounding box center [802, 395] width 249 height 74
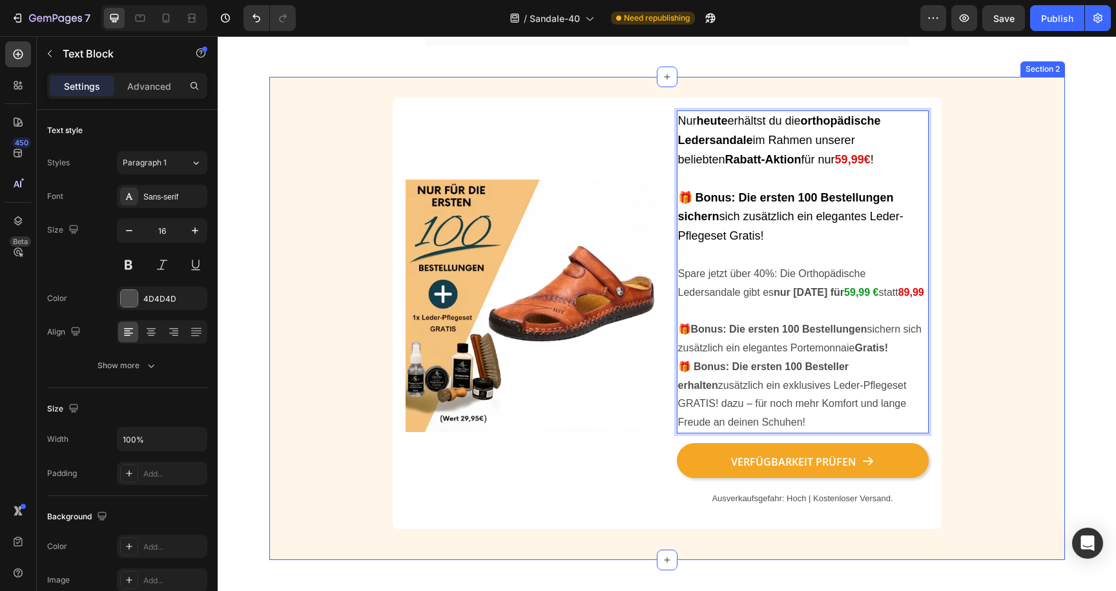
click at [978, 368] on div "Image Nur heute erhältst du die orthopädische Ledersandale im Rahmen unserer be…" at bounding box center [667, 318] width 796 height 441
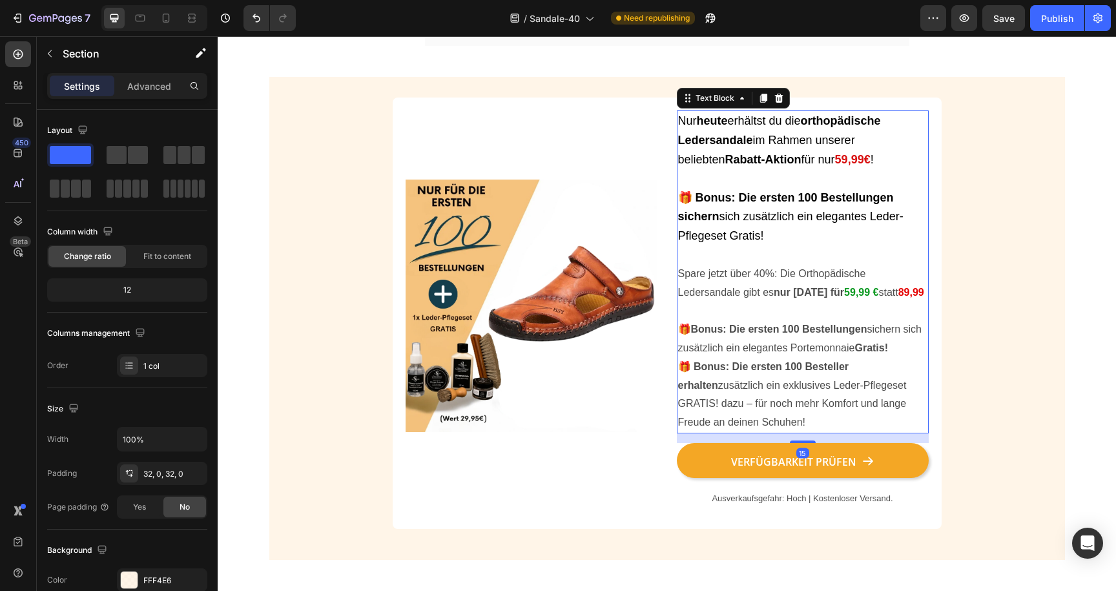
click at [899, 403] on p "🎁 Bonus: Die ersten 100 Besteller erhalten zusätzlich ein exklusives Leder-Pfle…" at bounding box center [802, 395] width 249 height 74
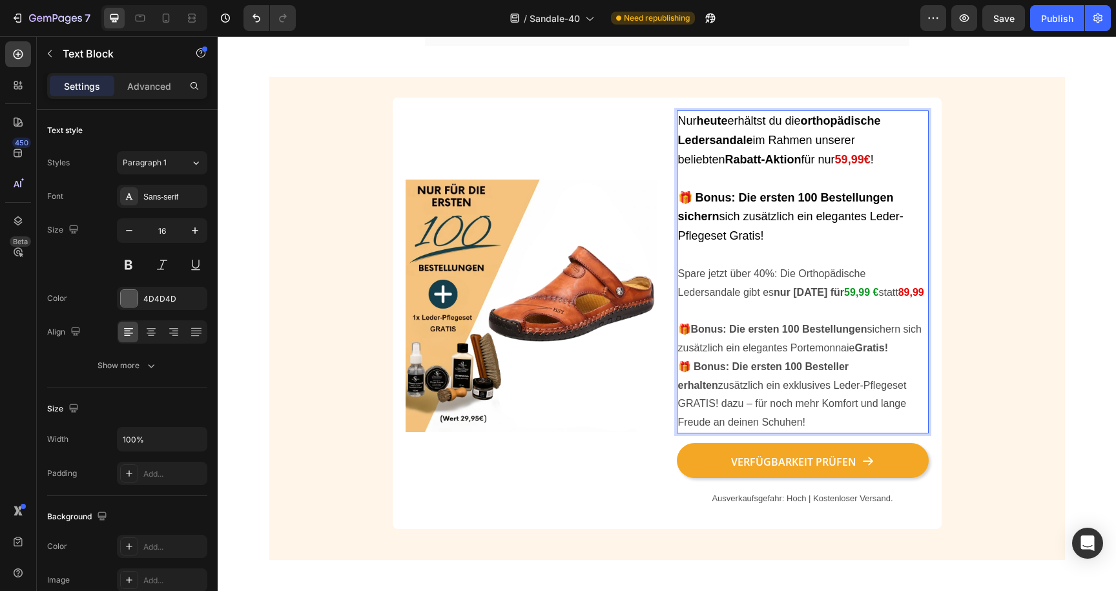
click at [868, 415] on p "🎁 Bonus: Die ersten 100 Besteller erhalten zusätzlich ein exklusives Leder-Pfle…" at bounding box center [802, 395] width 249 height 74
drag, startPoint x: 870, startPoint y: 414, endPoint x: 910, endPoint y: 412, distance: 40.1
click at [910, 412] on p "🎁 Bonus: Die ersten 100 Besteller erhalten zusätzlich ein exklusives Leder-Pfle…" at bounding box center [802, 395] width 249 height 74
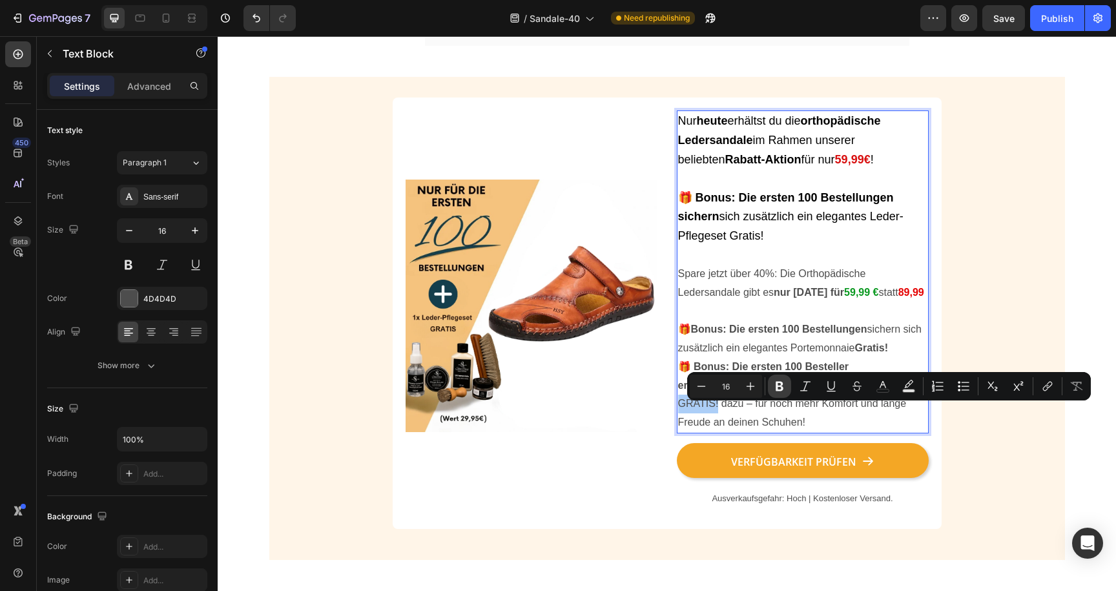
click at [785, 382] on icon "Editor contextual toolbar" at bounding box center [779, 386] width 13 height 13
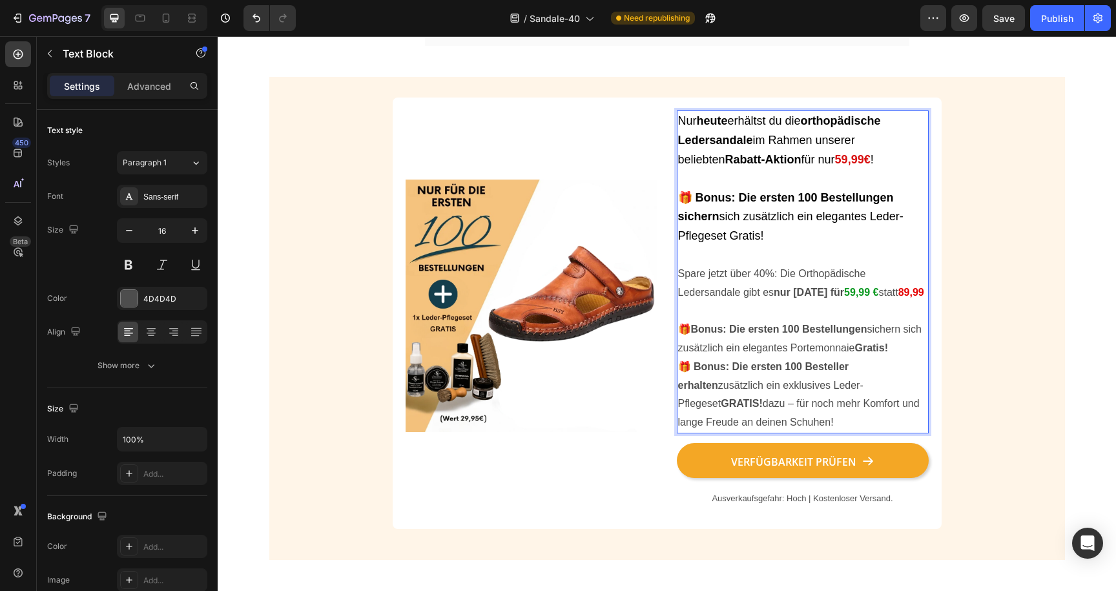
click at [786, 414] on p "🎁 Bonus: Die ersten 100 Besteller erhalten zusätzlich ein exklusives Leder-Pfle…" at bounding box center [802, 395] width 249 height 74
drag, startPoint x: 786, startPoint y: 440, endPoint x: 653, endPoint y: 429, distance: 132.9
click at [653, 429] on div "Image Nur heute erhältst du die orthopädische Ledersandale im Rahmen unserer be…" at bounding box center [667, 312] width 523 height 405
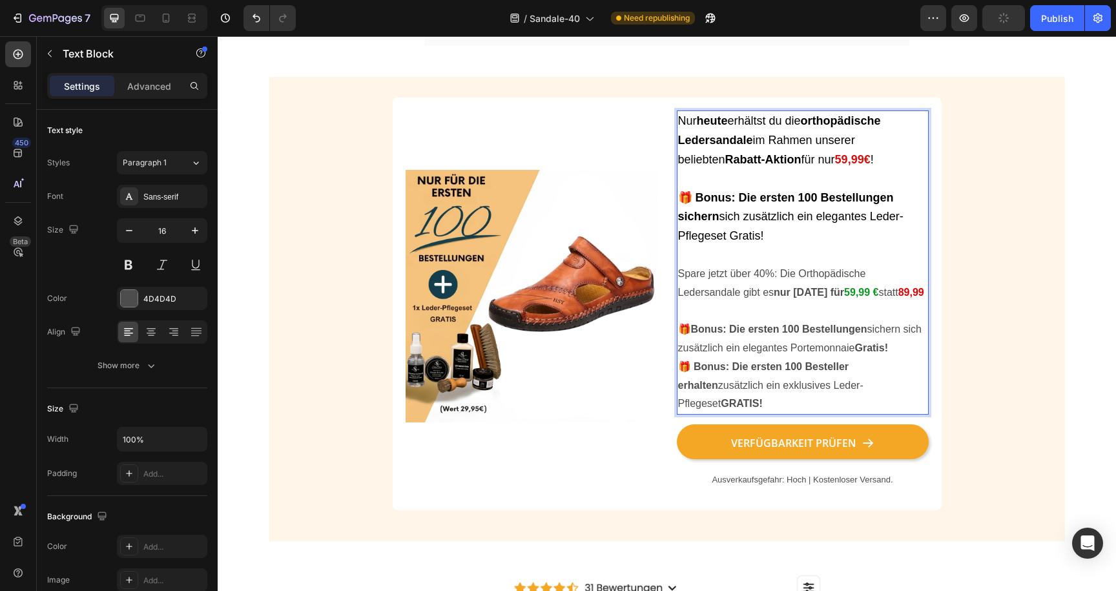
click at [897, 388] on p "🎁 Bonus: Die ersten 100 Besteller erhalten zusätzlich ein exklusives Leder-Pfle…" at bounding box center [802, 386] width 249 height 56
click at [815, 335] on strong "Bonus: Die ersten 100 Bestellungen" at bounding box center [779, 329] width 176 height 11
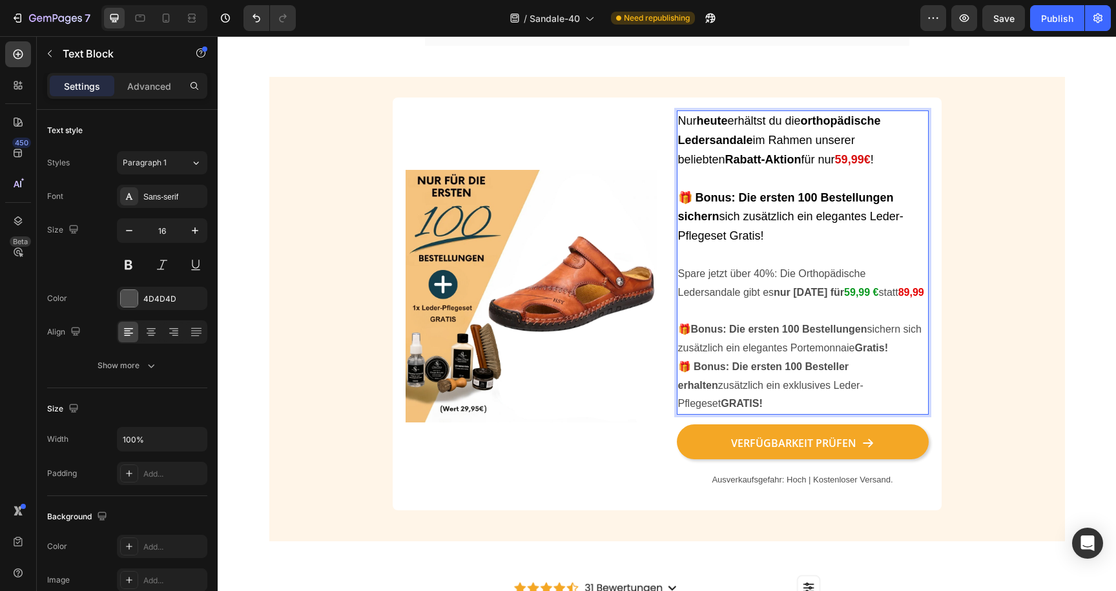
click at [843, 391] on strong "🎁 Bonus: Die ersten 100 Besteller erhalten" at bounding box center [763, 376] width 171 height 30
click at [846, 391] on strong "🎁 Bonus: Die ersten 100 Besteller erhalten" at bounding box center [763, 376] width 171 height 30
click at [836, 391] on strong "🎁 Bonus: Die ersten 100 Bestell erhalten" at bounding box center [758, 376] width 161 height 30
click at [866, 391] on strong "🎁 Bonus: Die ersten 100 Bestellnegnu erhalten" at bounding box center [774, 376] width 192 height 30
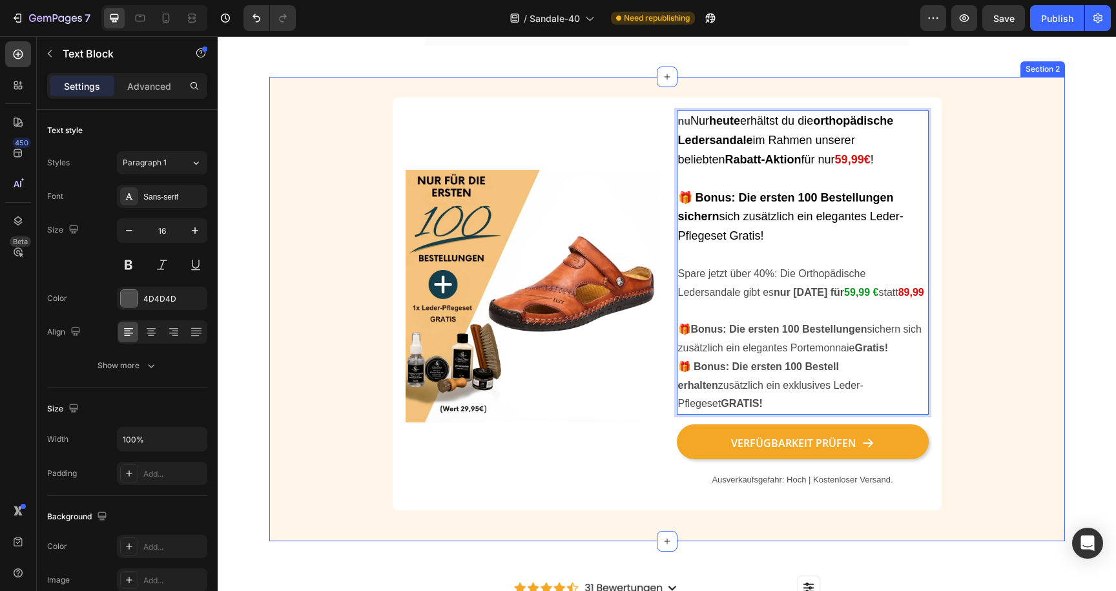
click at [963, 415] on div "Image nu Nur heute erhältst du die orthopädische Ledersandale im Rahmen unserer…" at bounding box center [667, 309] width 796 height 423
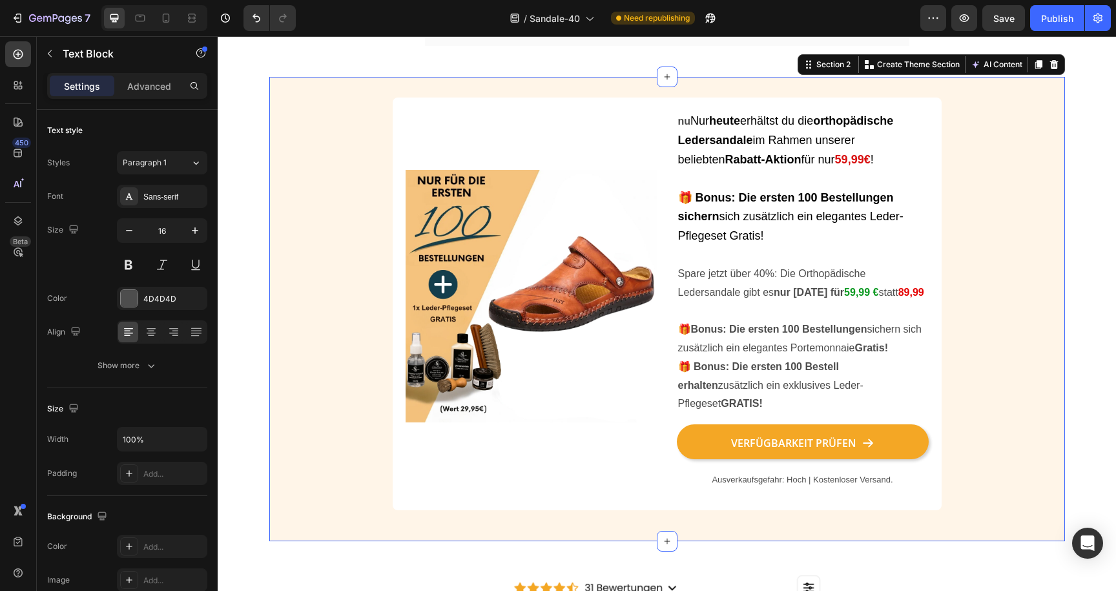
click at [892, 388] on p "🎁 Bonus: Die ersten 100 Bestell erhalten zusätzlich ein exklusives Leder-Pflege…" at bounding box center [802, 386] width 249 height 56
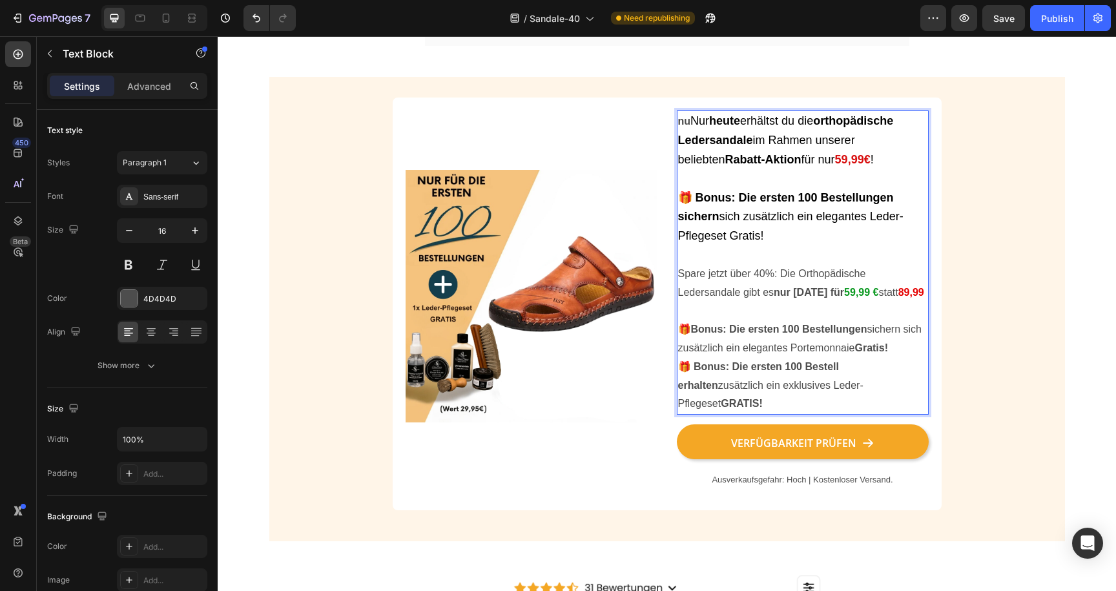
click at [837, 391] on strong "🎁 Bonus: Die ersten 100 Bestell erhalten" at bounding box center [758, 376] width 161 height 30
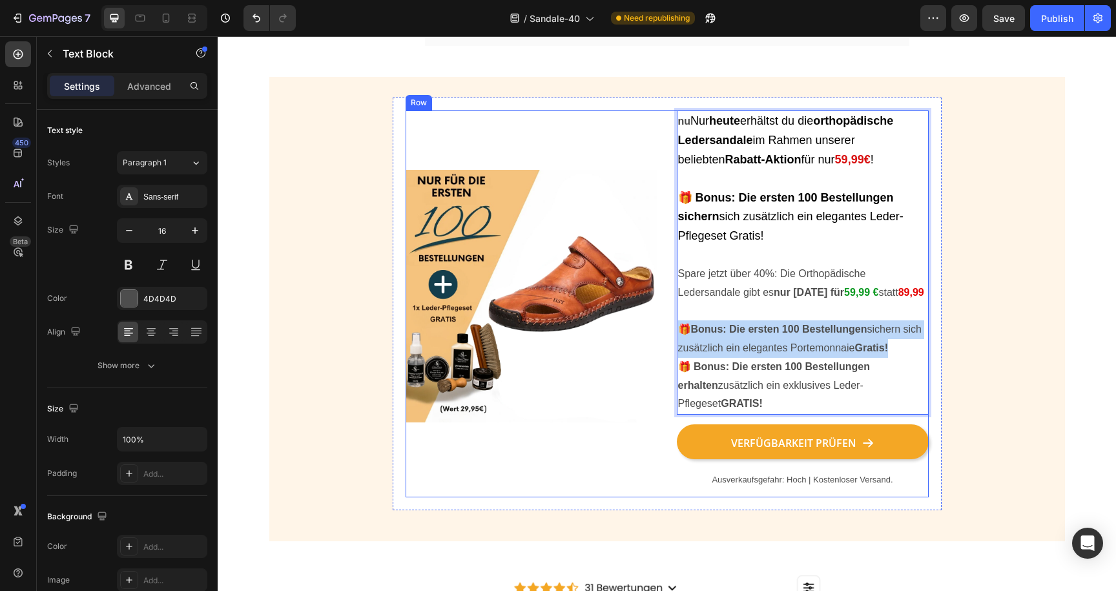
drag, startPoint x: 897, startPoint y: 372, endPoint x: 665, endPoint y: 355, distance: 233.2
click at [665, 355] on div "Image nu Nur heute erhältst du die orthopädische Ledersandale im Rahmen unserer…" at bounding box center [667, 303] width 523 height 387
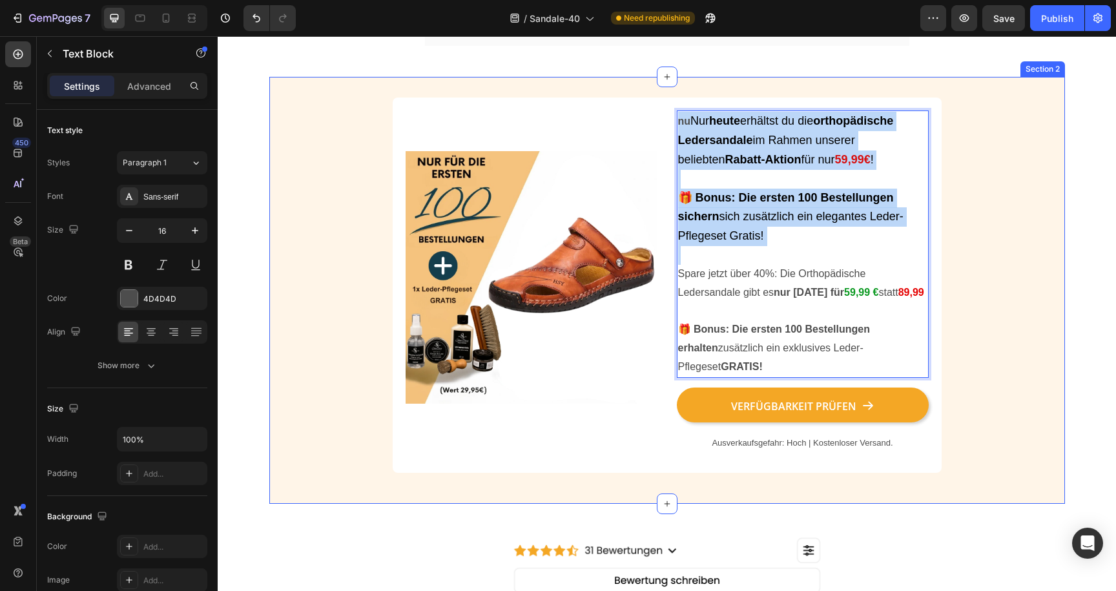
drag, startPoint x: 783, startPoint y: 257, endPoint x: 600, endPoint y: 101, distance: 240.1
click at [600, 101] on div "Image nu Nur heute erhältst du die orthopädische Ledersandale im Rahmen unserer…" at bounding box center [667, 290] width 796 height 427
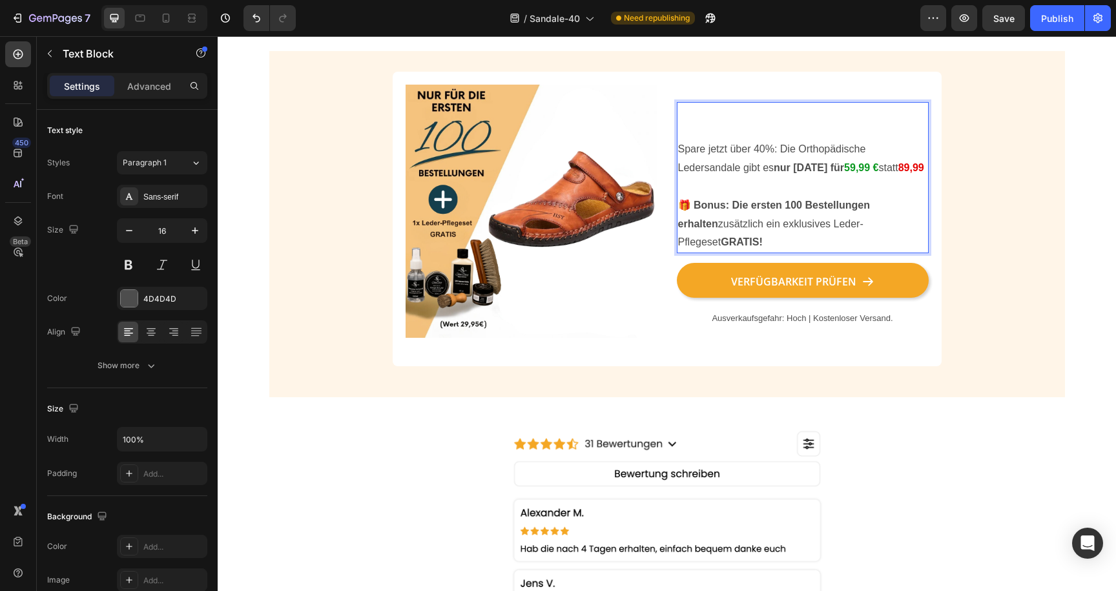
scroll to position [1551, 0]
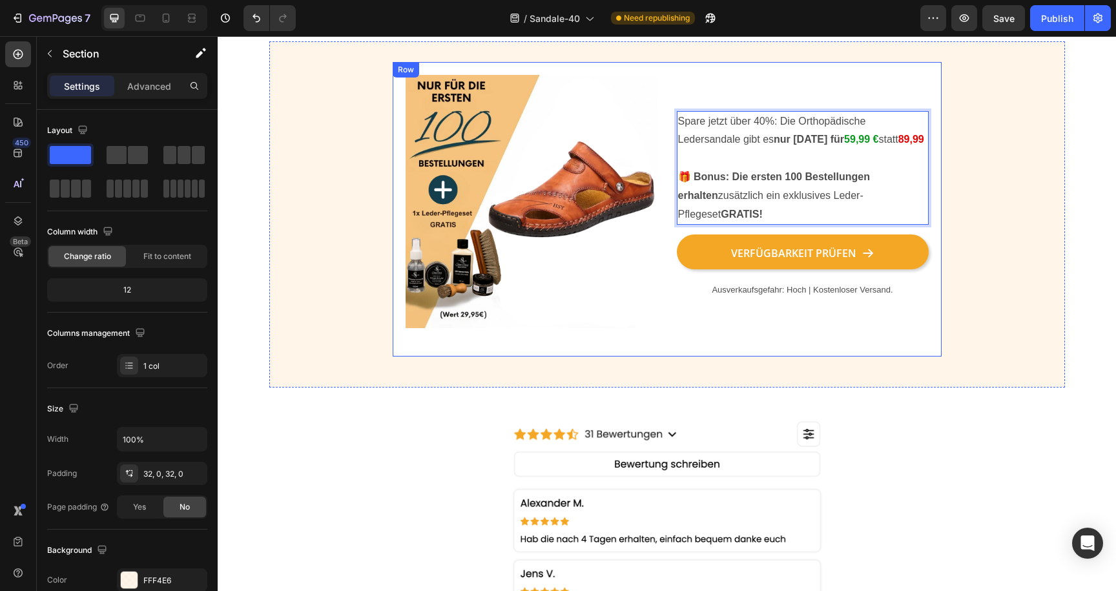
click at [959, 125] on div "Image Spare jetzt über 40%: Die Orthopädische Ledersandale gibt es nur heute fü…" at bounding box center [667, 214] width 796 height 304
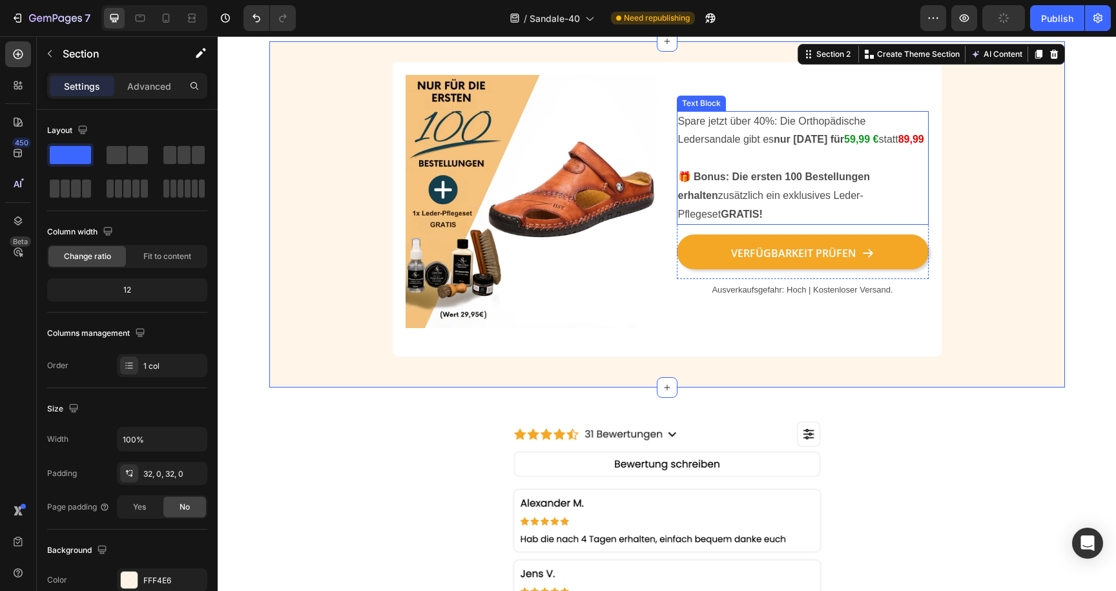
click at [781, 168] on p "Rich Text Editor. Editing area: main" at bounding box center [802, 158] width 249 height 19
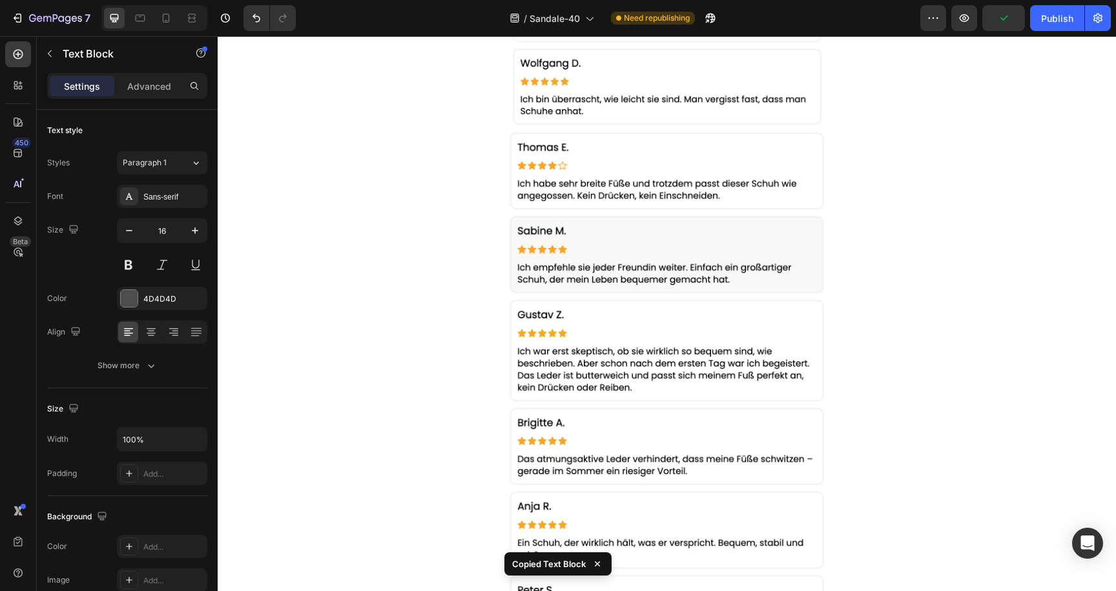
scroll to position [2823, 0]
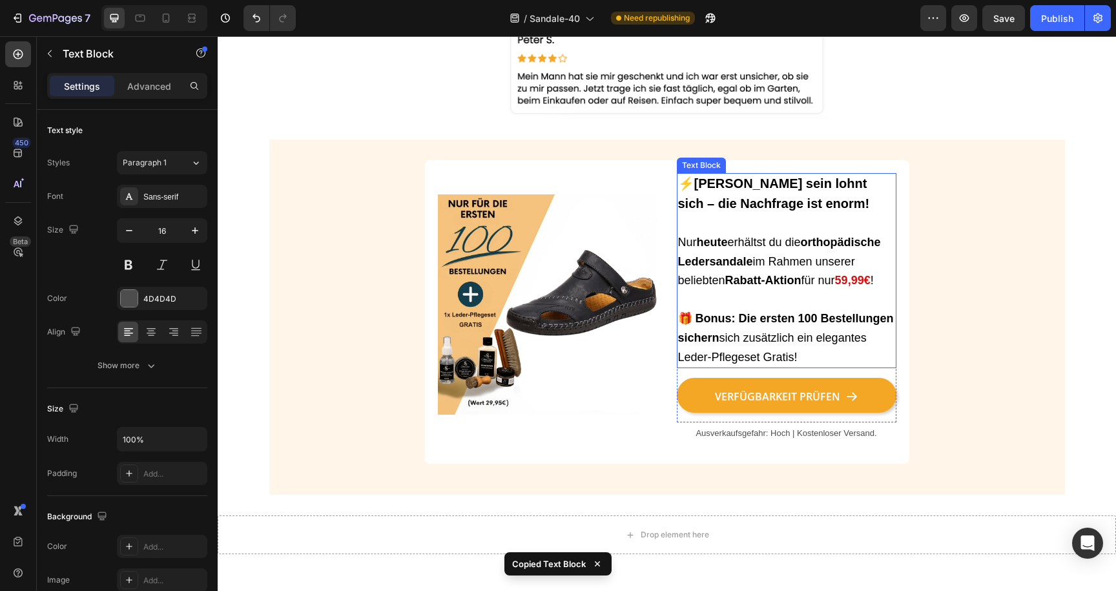
click at [768, 241] on span "Nur heute erhältst du die orthopädische Ledersandale im Rahmen unserer beliebte…" at bounding box center [779, 262] width 203 height 52
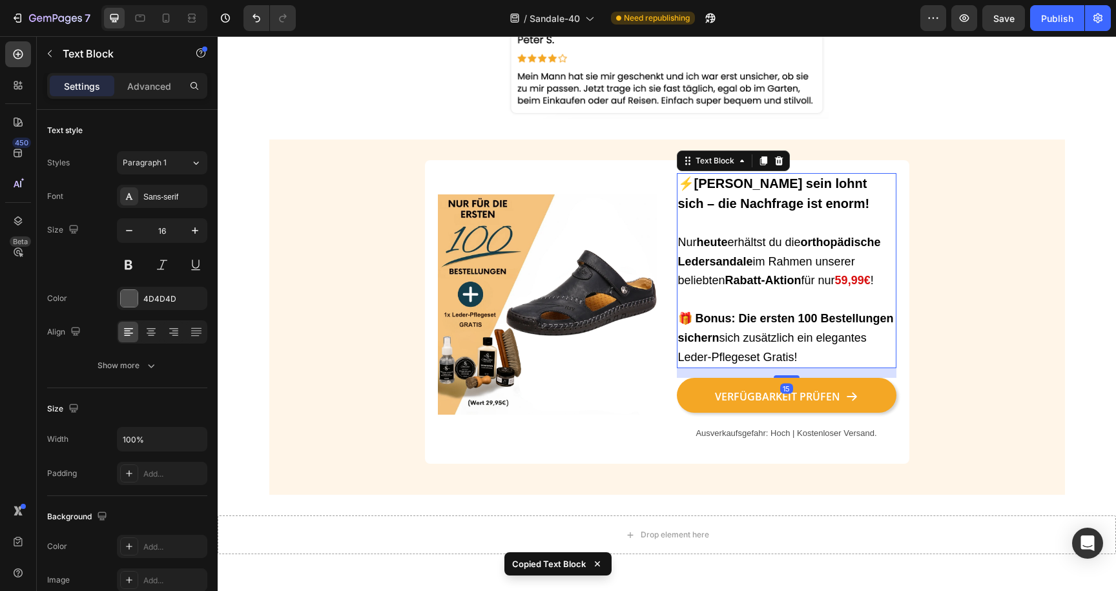
click at [770, 277] on strong "Rabatt-Aktion" at bounding box center [763, 280] width 76 height 13
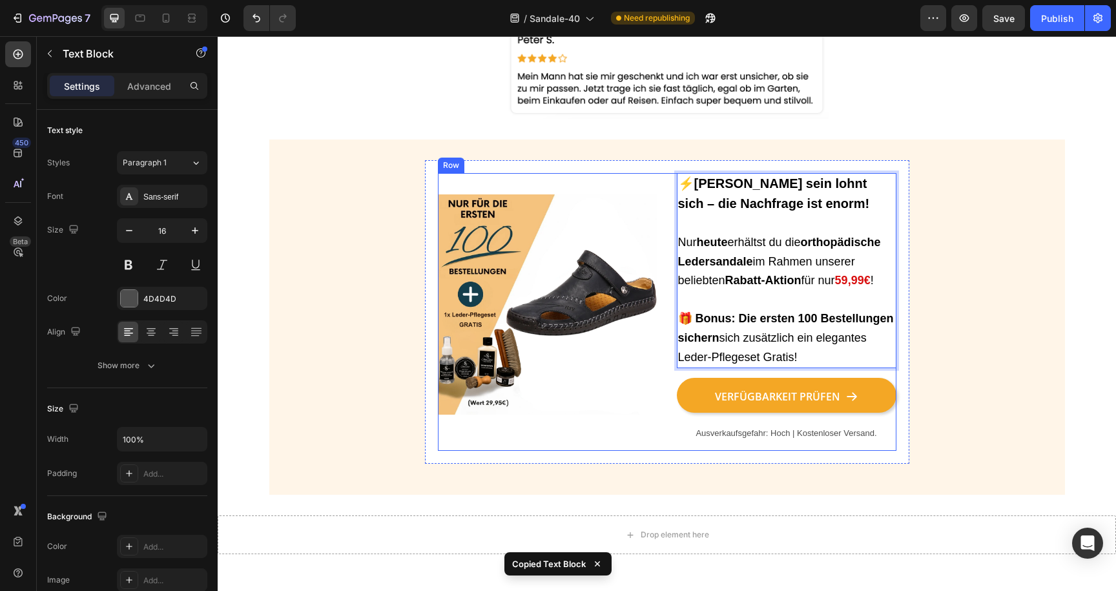
drag, startPoint x: 811, startPoint y: 355, endPoint x: 669, endPoint y: 242, distance: 181.6
click at [669, 241] on div "Image ⚡Schnell sein lohnt sich – die Nachfrage ist enorm! Nur heute erhältst du…" at bounding box center [667, 312] width 459 height 278
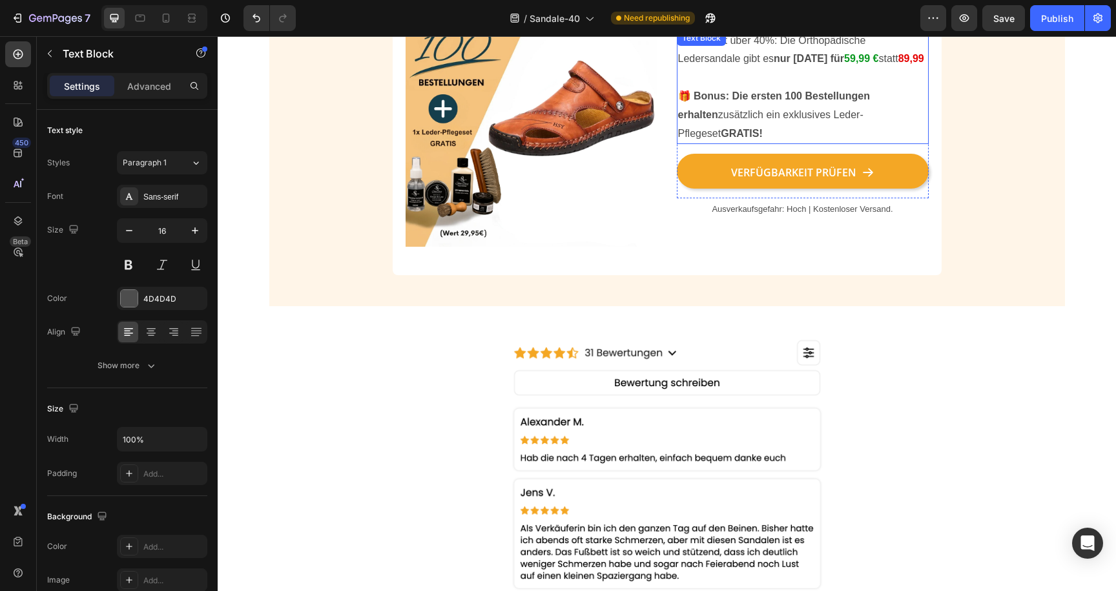
click at [763, 130] on p "🎁 Bonus: Die ersten 100 Bestellungen erhalten zusätzlich ein exklusives Leder-P…" at bounding box center [802, 115] width 249 height 56
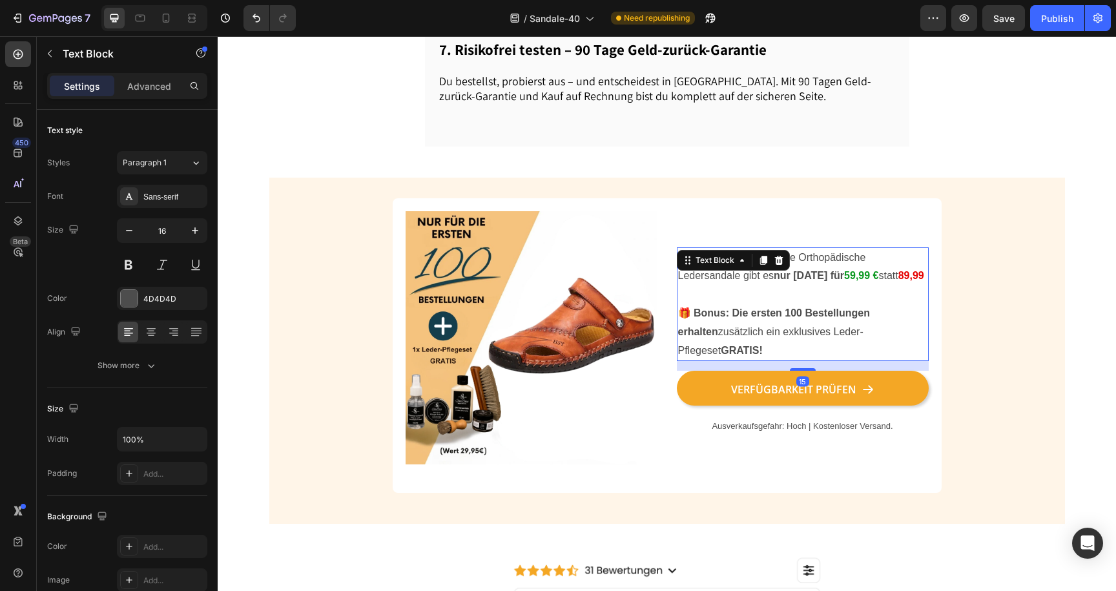
scroll to position [1414, 0]
click at [777, 254] on p "Spare jetzt über 40%: Die Orthopädische Ledersandale gibt es nur [DATE] für 59,…" at bounding box center [802, 267] width 249 height 37
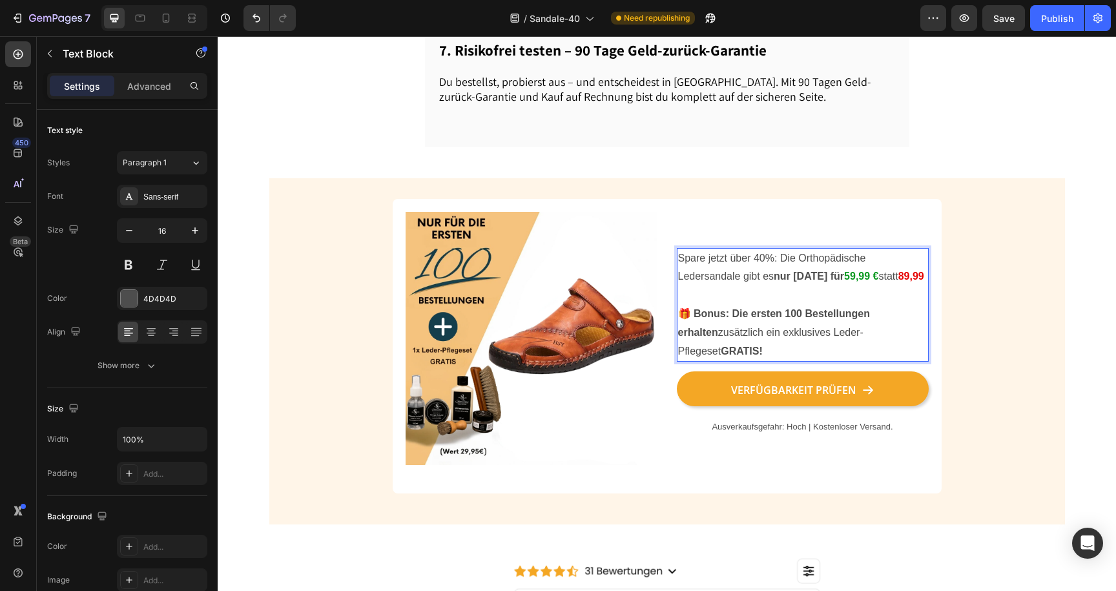
click at [777, 254] on p "Spare jetzt über 40%: Die Orthopädische Ledersandale gibt es nur [DATE] für 59,…" at bounding box center [802, 267] width 249 height 37
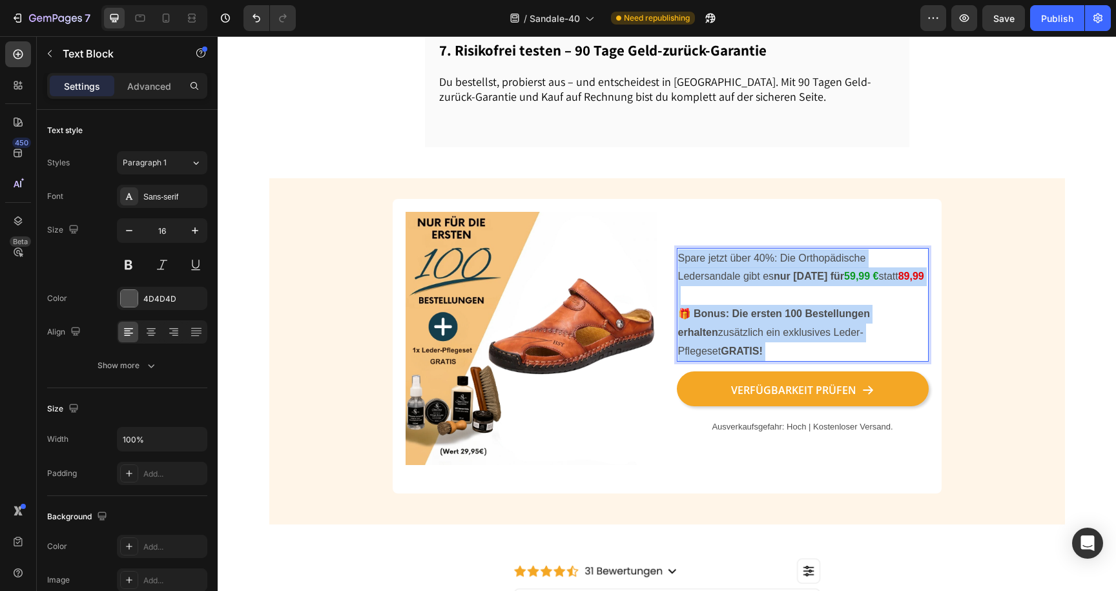
drag, startPoint x: 913, startPoint y: 312, endPoint x: 653, endPoint y: 209, distance: 280.1
click at [653, 212] on div "Image Spare jetzt über 40%: Die Orthopädische Ledersandale gibt es nur [DATE] f…" at bounding box center [667, 346] width 523 height 268
copy div "Spare jetzt über 40%: Die Orthopädische Ledersandale gibt es nur [DATE] für 59,…"
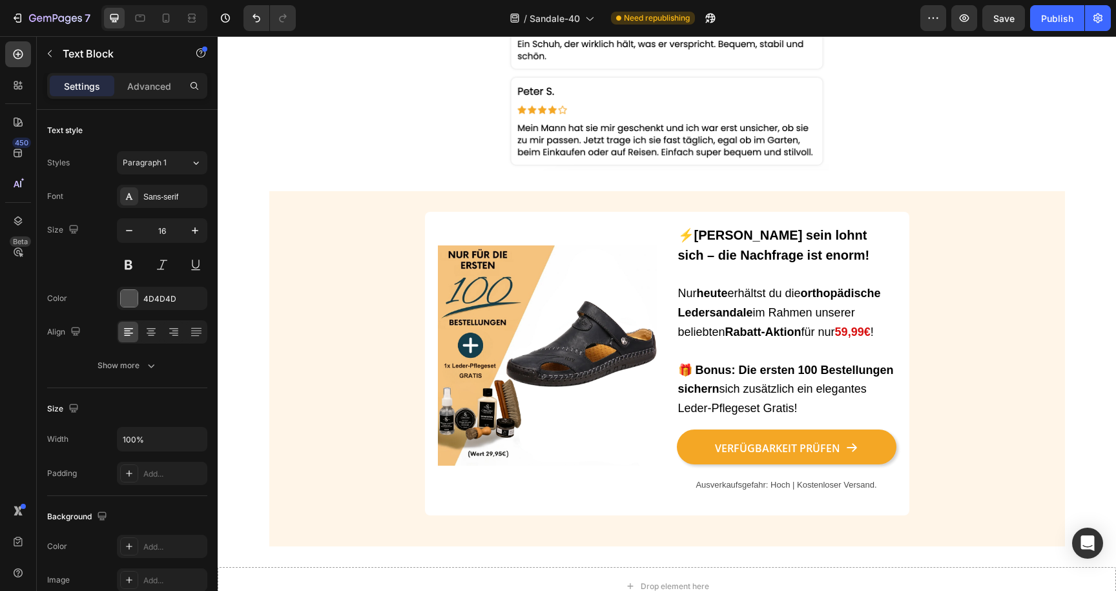
scroll to position [2743, 0]
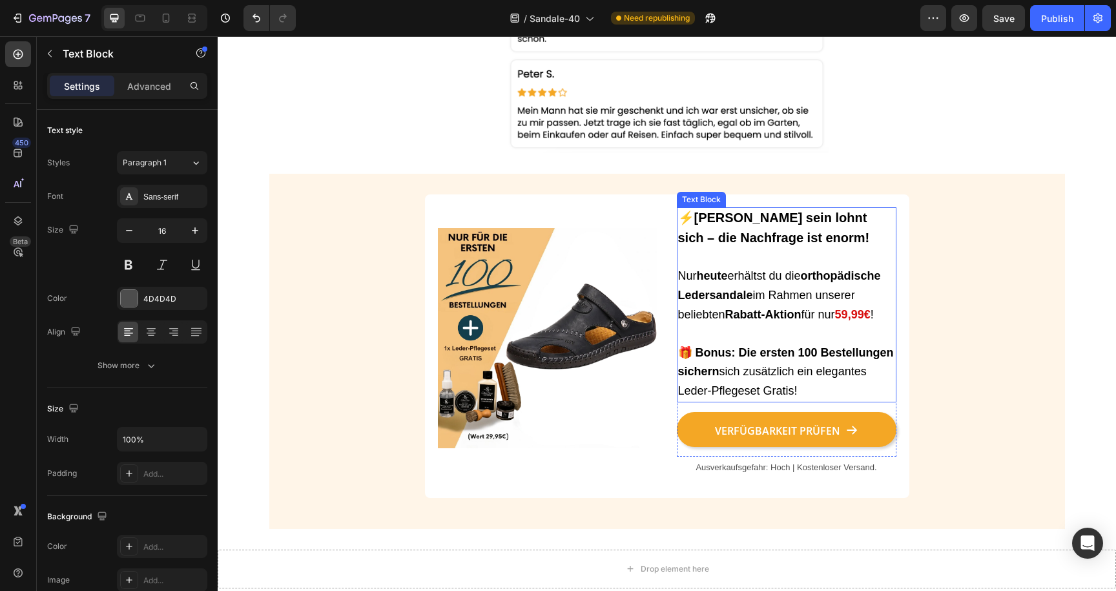
click at [791, 346] on strong "🎁 Bonus: Die ersten 100 Bestellungen sichern" at bounding box center [786, 362] width 216 height 32
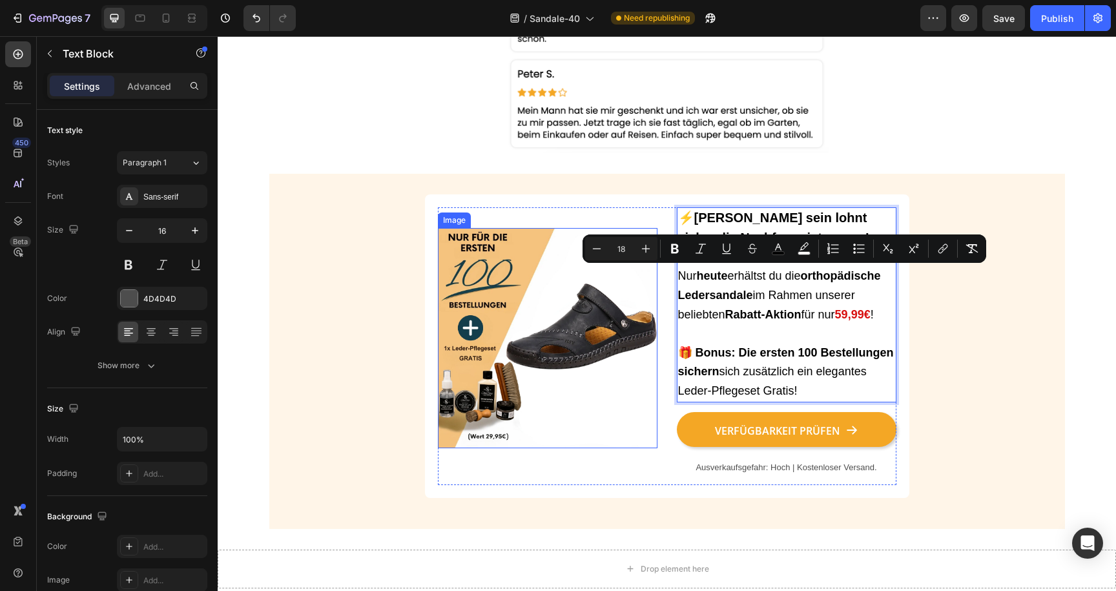
drag, startPoint x: 808, startPoint y: 382, endPoint x: 654, endPoint y: 271, distance: 189.6
click at [654, 271] on div "Image ⚡Schnell sein lohnt sich – die Nachfrage ist enorm! Nur heute erhältst du…" at bounding box center [667, 346] width 459 height 278
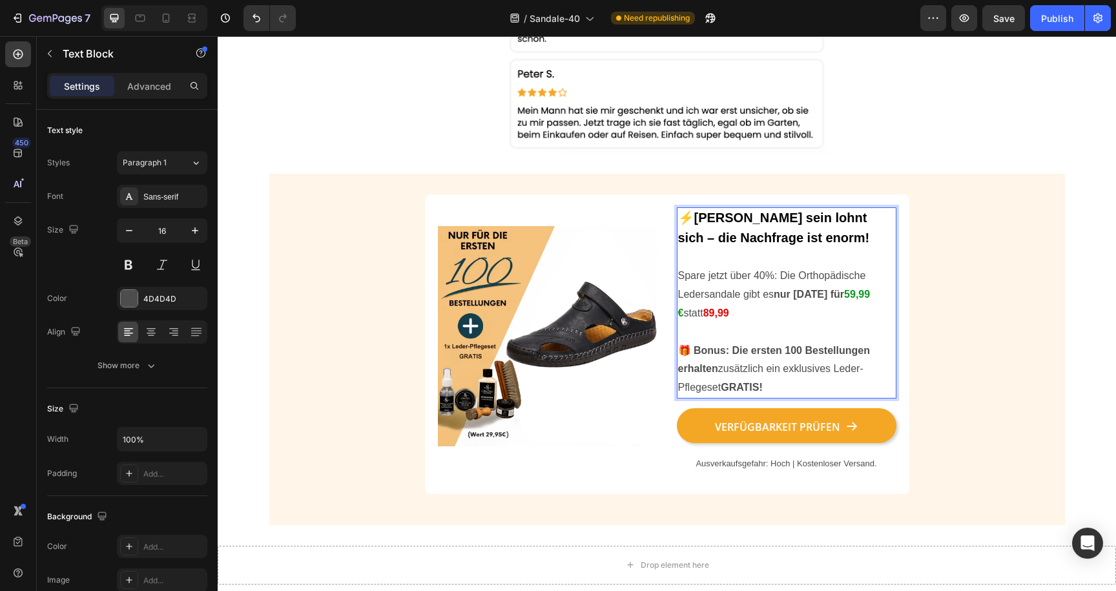
click at [769, 325] on p "Rich Text Editor. Editing area: main" at bounding box center [786, 332] width 217 height 19
click at [736, 260] on p "⚡[PERSON_NAME] sein lohnt sich – die Nachfrage ist enorm!" at bounding box center [786, 238] width 217 height 58
click at [1009, 242] on div "Image ⚡Schnell sein lohnt sich – die Nachfrage ist enorm! Spare jetzt über 40%:…" at bounding box center [667, 349] width 796 height 310
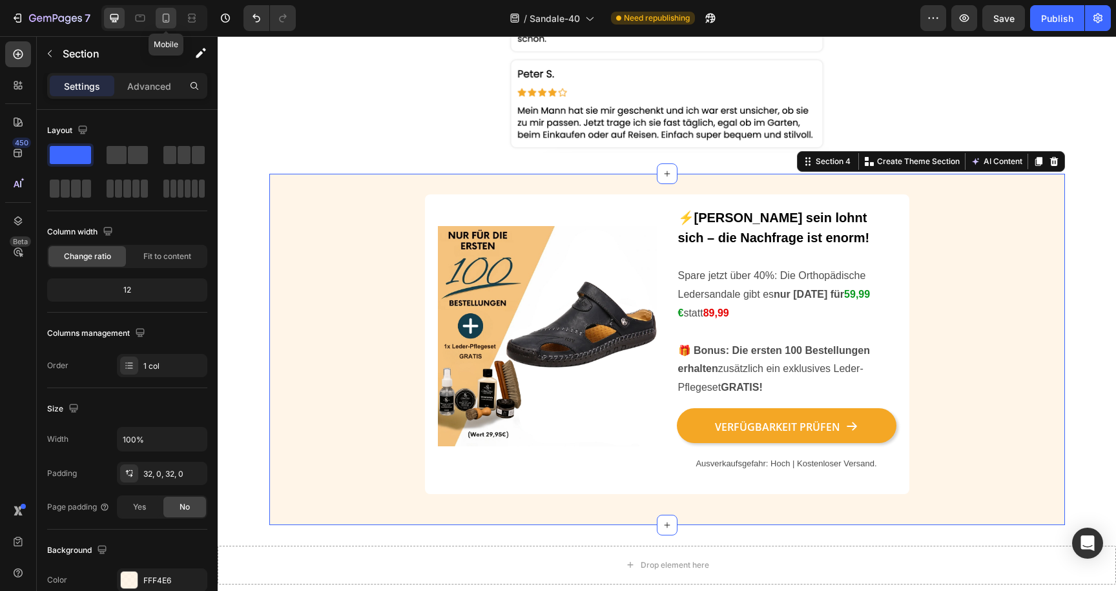
click at [171, 18] on icon at bounding box center [166, 18] width 13 height 13
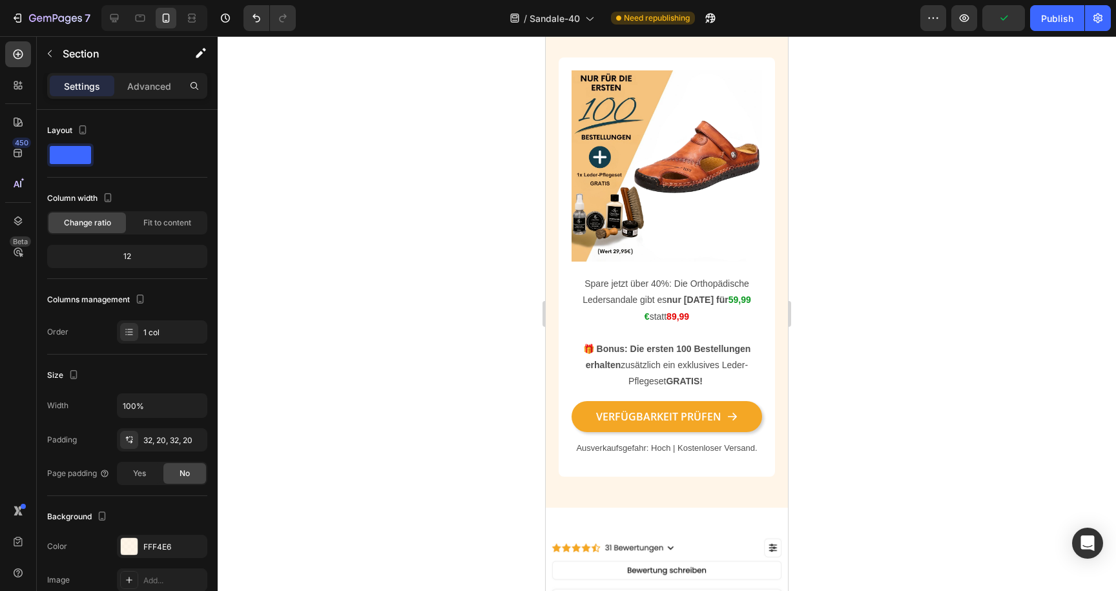
scroll to position [2142, 0]
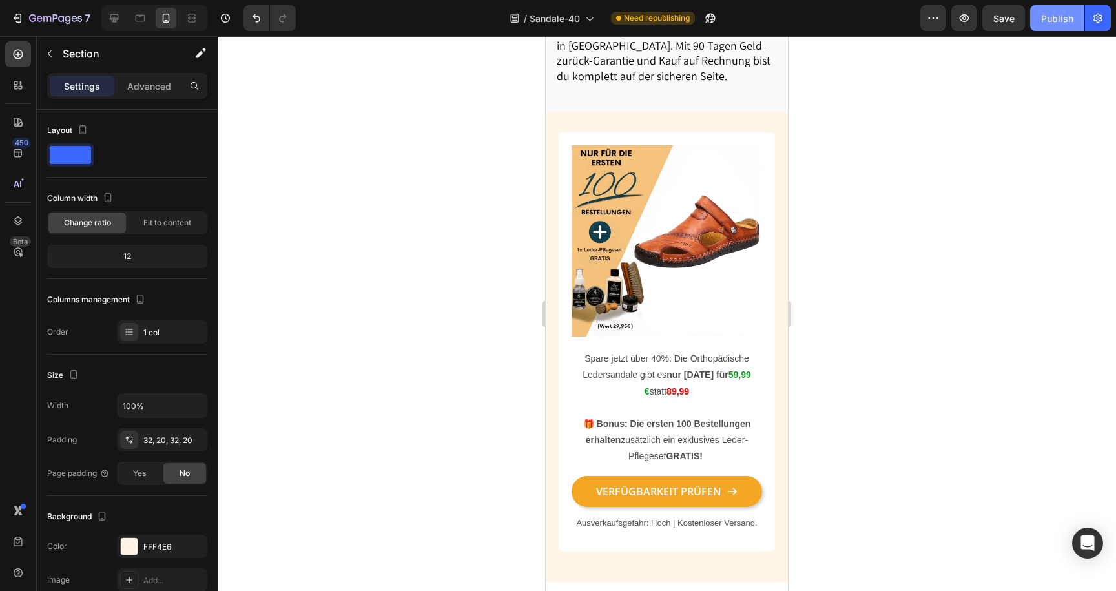
click at [1057, 18] on div "Publish" at bounding box center [1057, 19] width 32 height 14
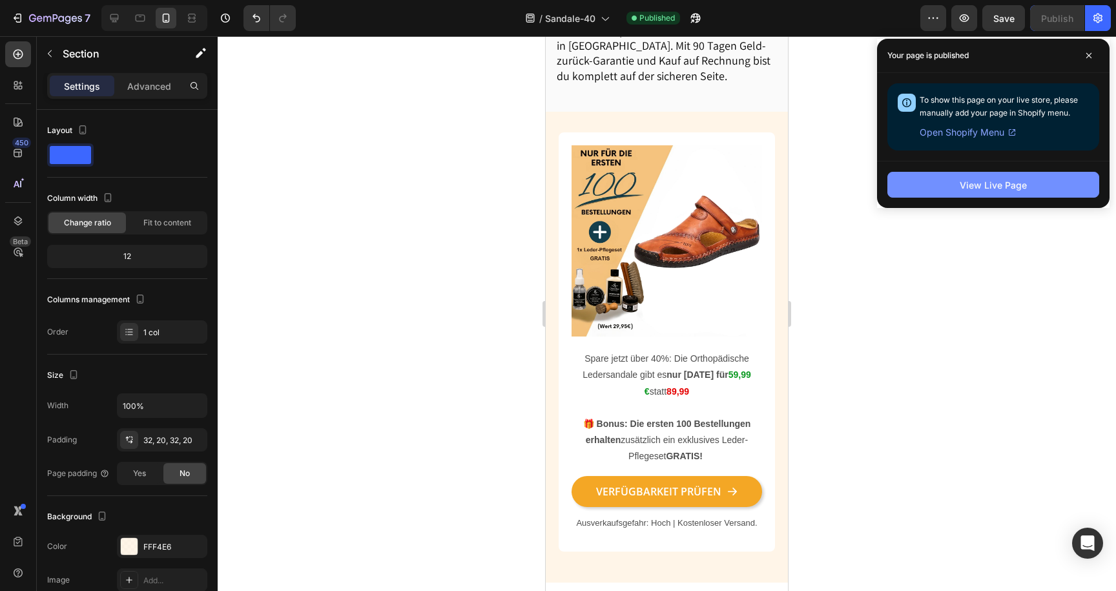
click at [924, 188] on button "View Live Page" at bounding box center [994, 185] width 212 height 26
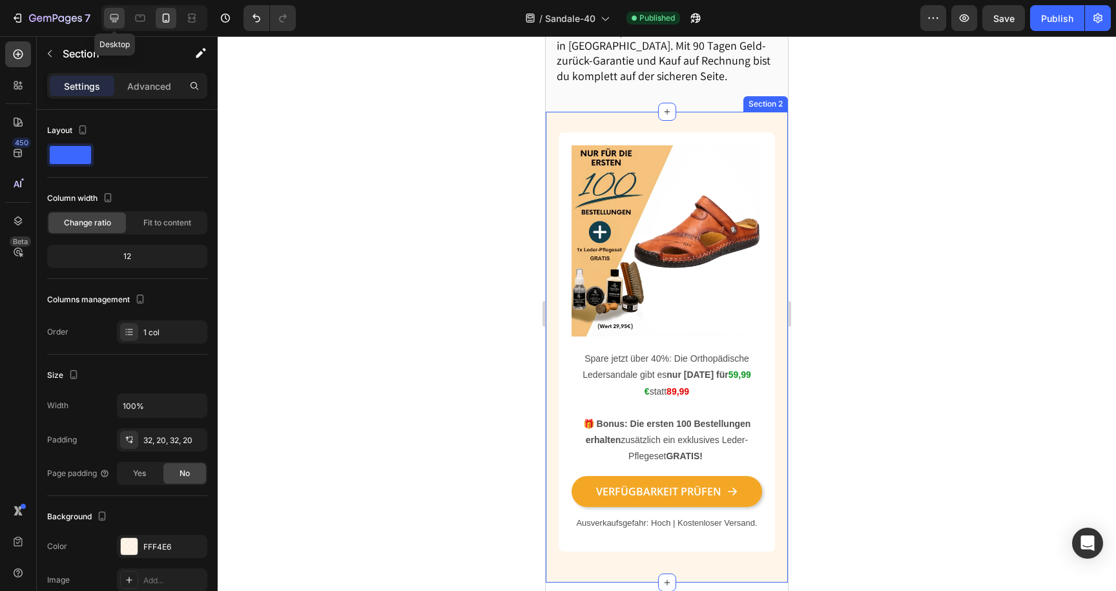
click at [120, 20] on icon at bounding box center [114, 18] width 13 height 13
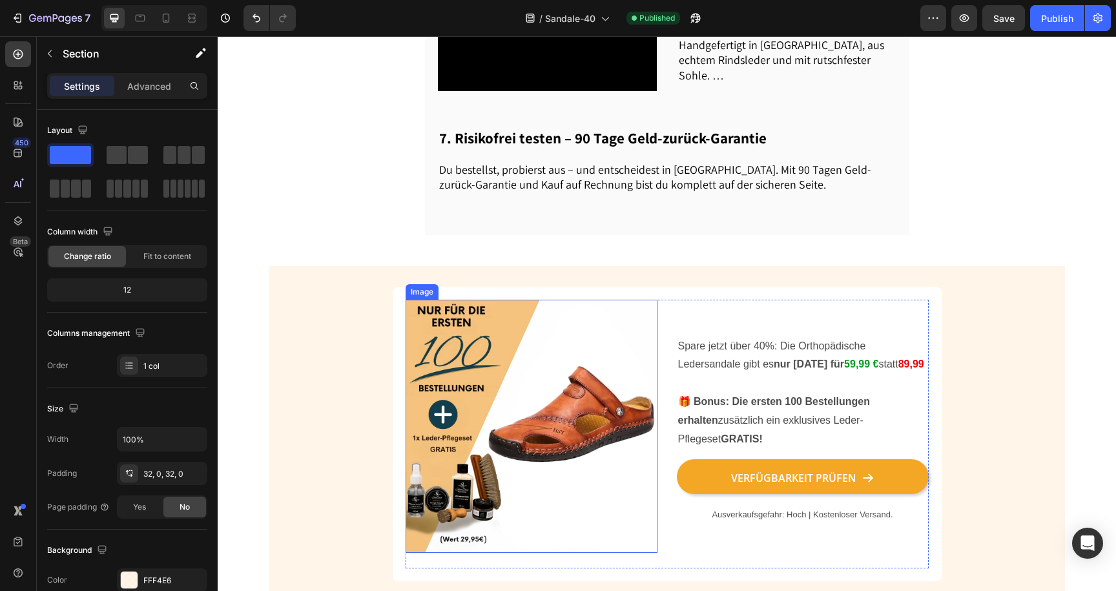
scroll to position [1300, 0]
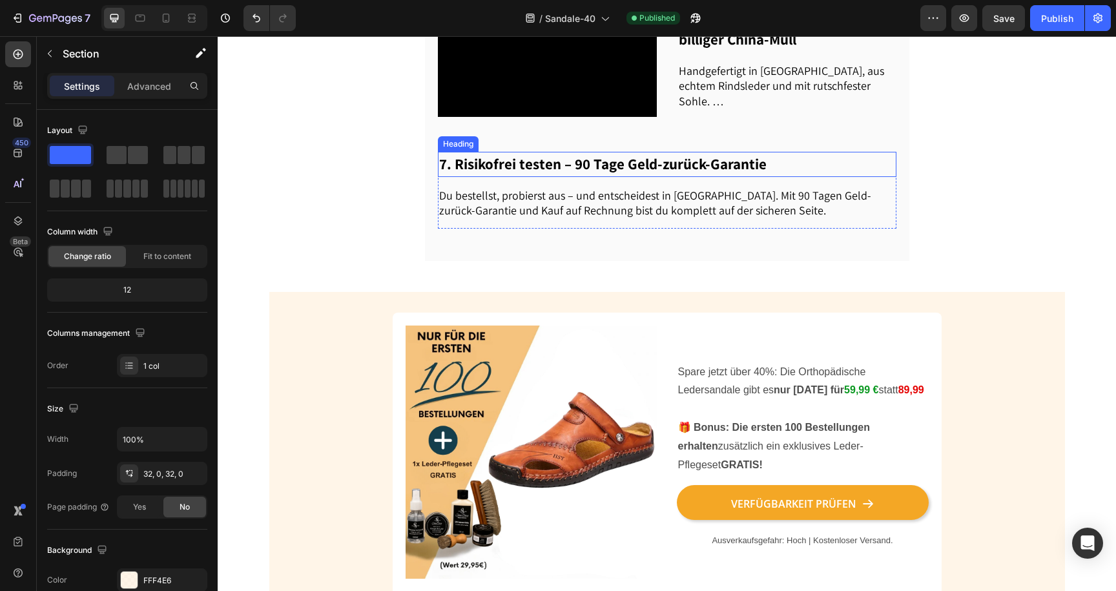
click at [552, 152] on h2 "7. Risikofrei testen – 90 Tage Geld-zurück-Garantie" at bounding box center [667, 164] width 459 height 25
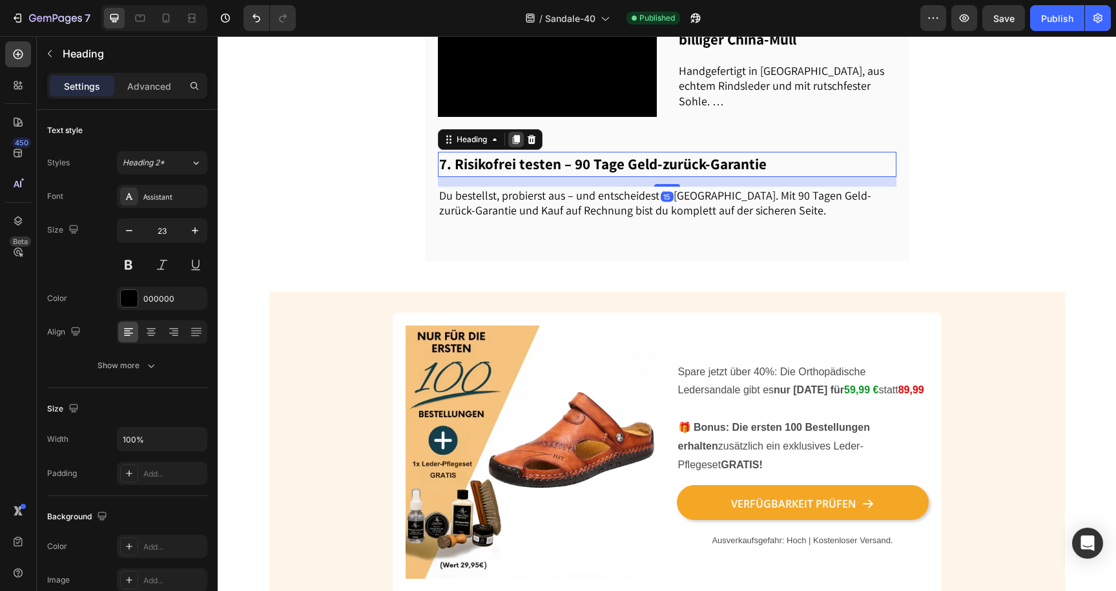
click at [521, 134] on icon at bounding box center [516, 139] width 10 height 10
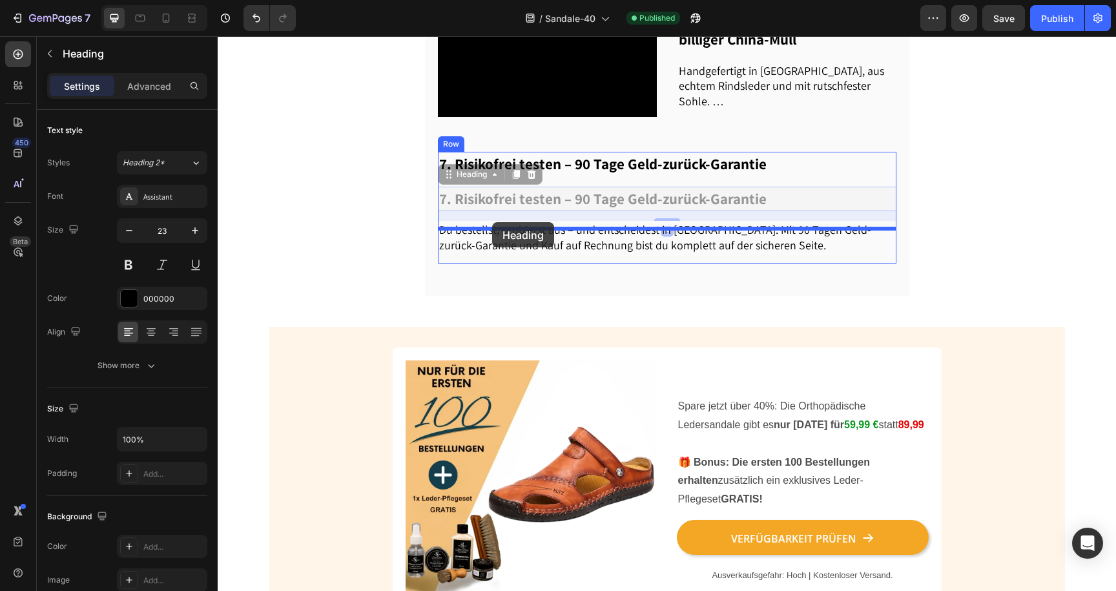
drag, startPoint x: 486, startPoint y: 140, endPoint x: 492, endPoint y: 222, distance: 82.3
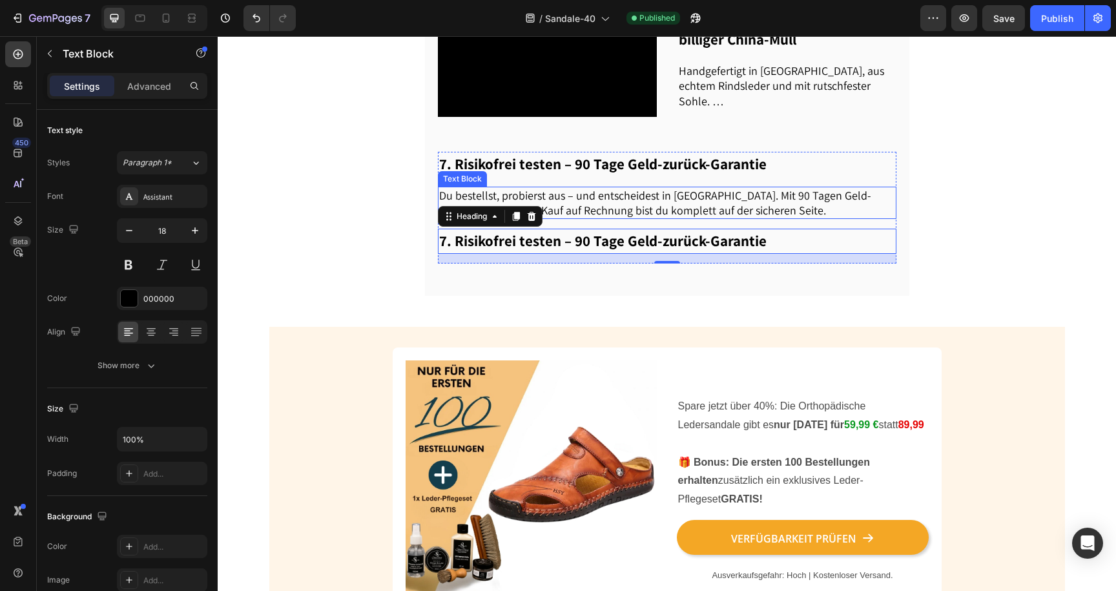
click at [580, 188] on p "Du bestellst, probierst aus – und entscheidest in [GEOGRAPHIC_DATA]. Mit 90 Tag…" at bounding box center [667, 203] width 456 height 30
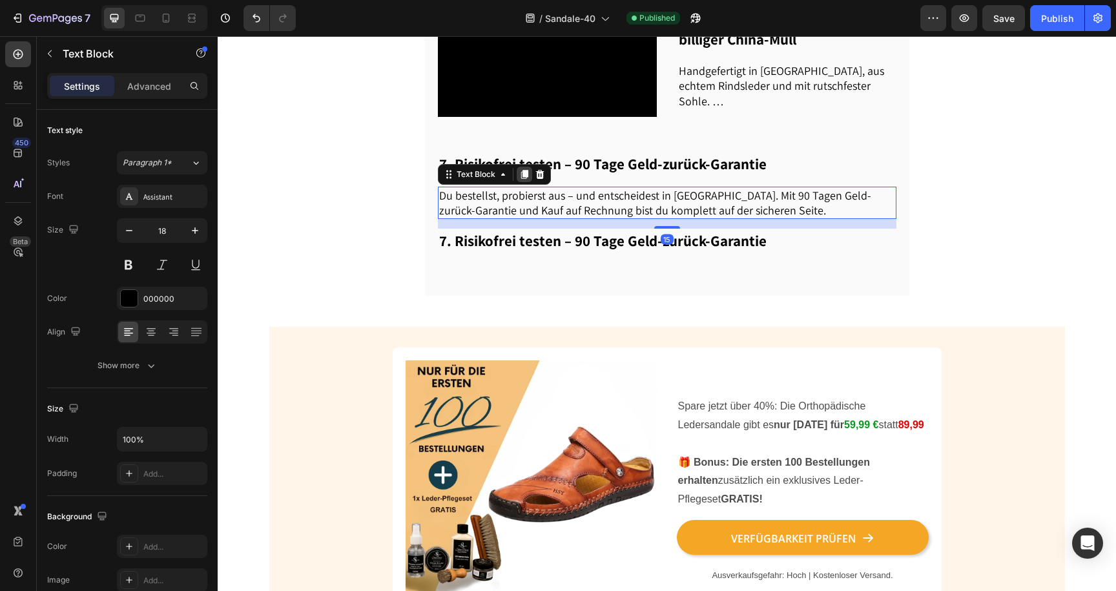
click at [523, 169] on icon at bounding box center [524, 174] width 10 height 10
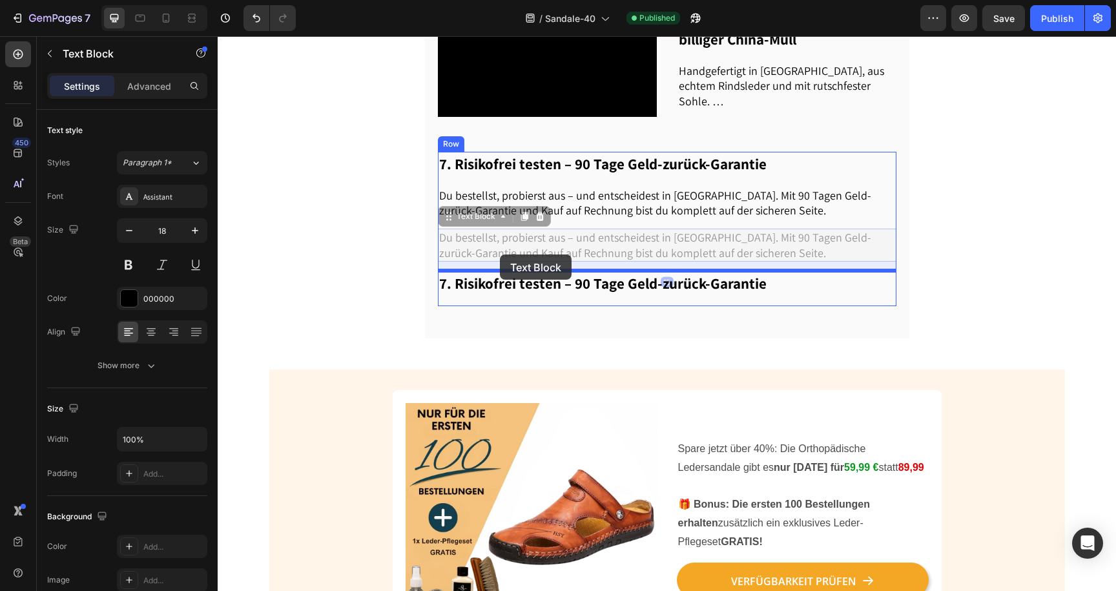
drag, startPoint x: 485, startPoint y: 181, endPoint x: 500, endPoint y: 255, distance: 75.1
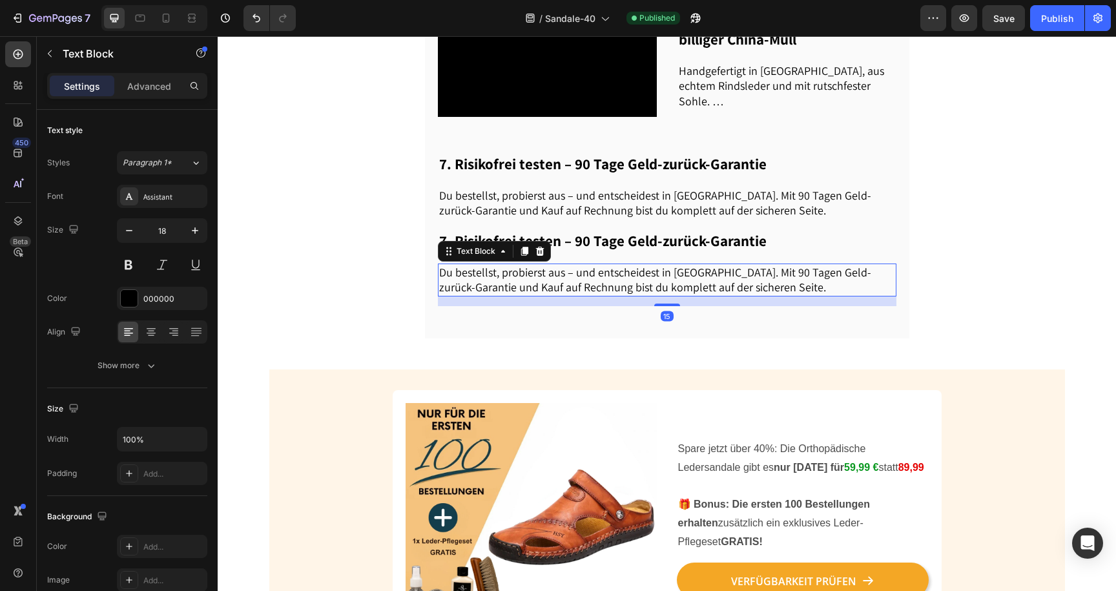
click at [514, 265] on p "Du bestellst, probierst aus – und entscheidest in [GEOGRAPHIC_DATA]. Mit 90 Tag…" at bounding box center [667, 280] width 456 height 30
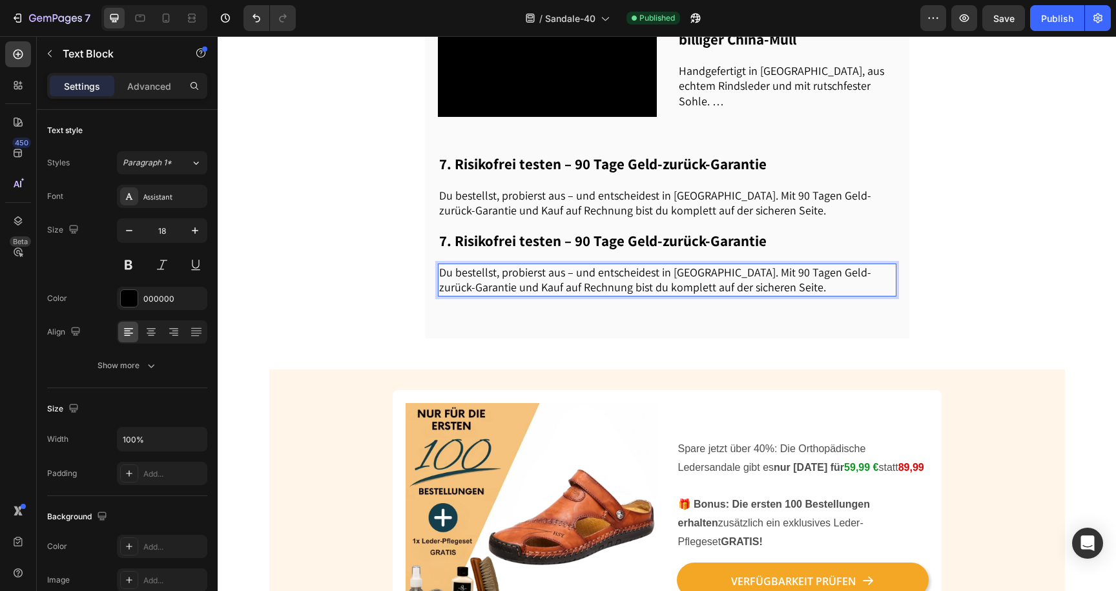
click at [519, 265] on p "Du bestellst, probierst aus – und entscheidest in [GEOGRAPHIC_DATA]. Mit 90 Tag…" at bounding box center [667, 280] width 456 height 30
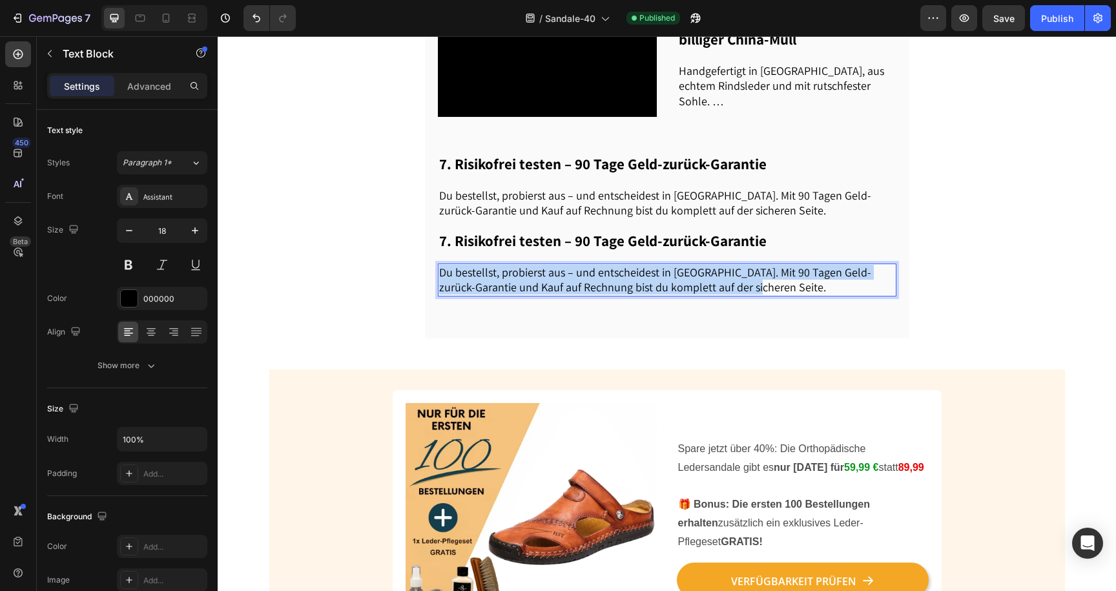
click at [519, 265] on p "Du bestellst, probierst aus – und entscheidest in [GEOGRAPHIC_DATA]. Mit 90 Tag…" at bounding box center [667, 280] width 456 height 30
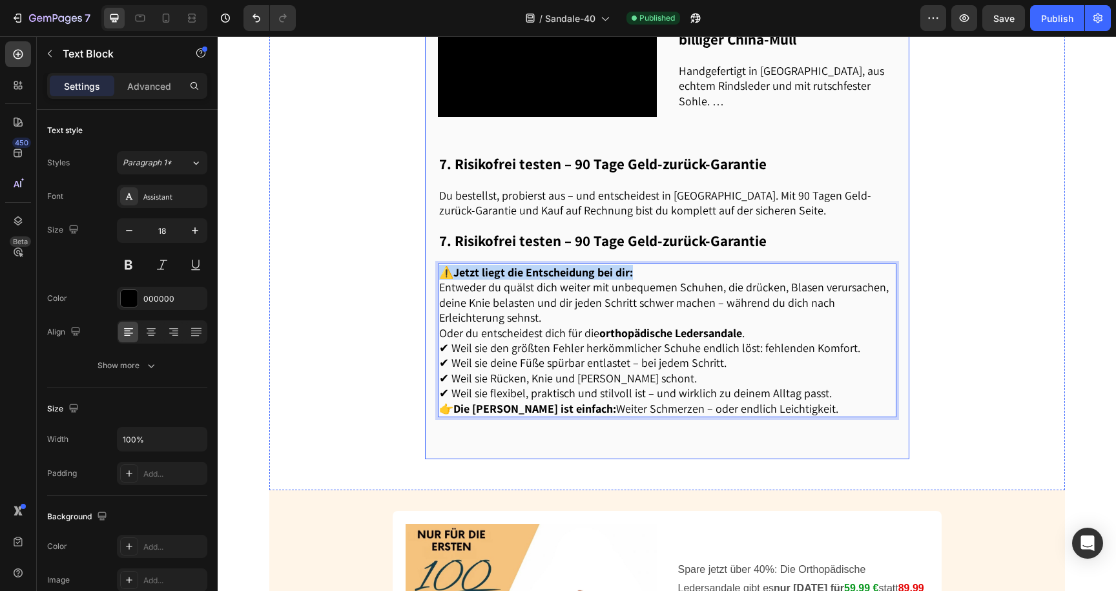
drag, startPoint x: 636, startPoint y: 239, endPoint x: 426, endPoint y: 239, distance: 209.3
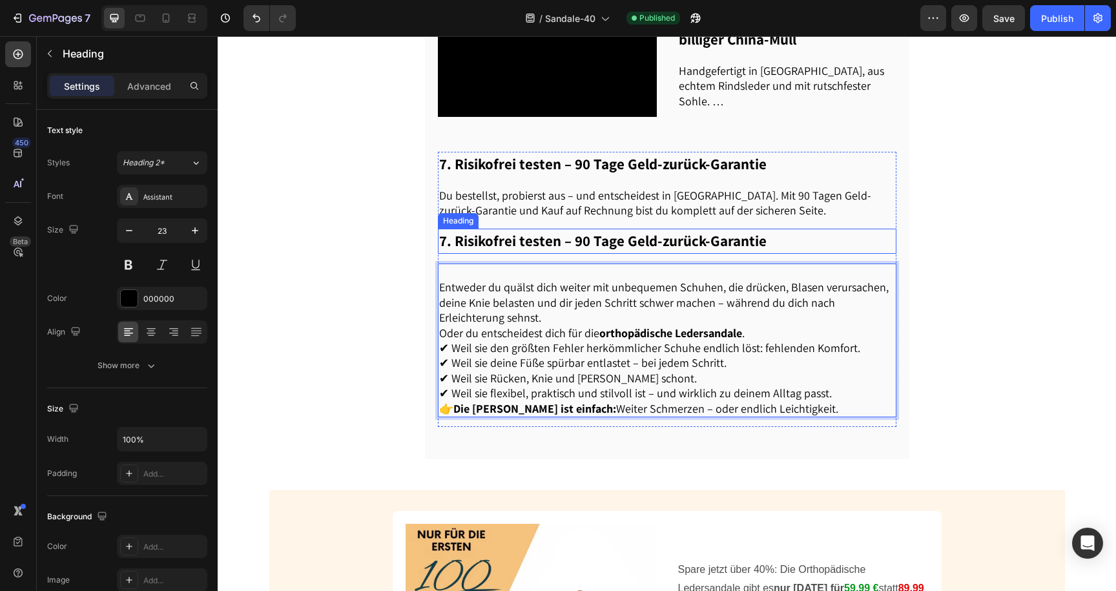
click at [568, 229] on h2 "7. Risikofrei testen – 90 Tage Geld-zurück-Garantie" at bounding box center [667, 241] width 459 height 25
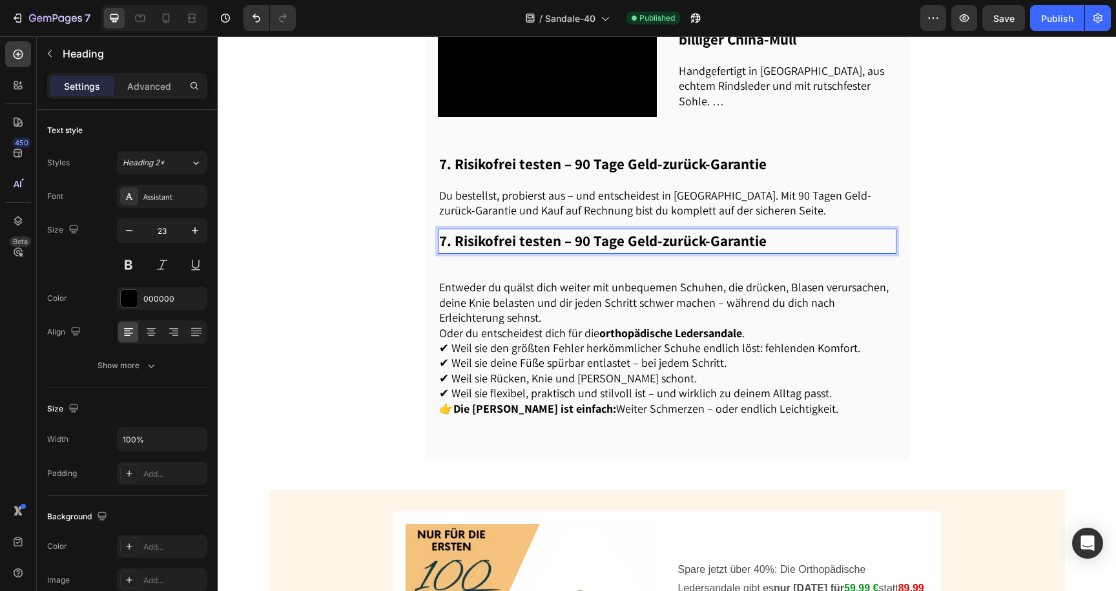
click at [568, 229] on h2 "7. Risikofrei testen – 90 Tage Geld-zurück-Garantie" at bounding box center [667, 241] width 459 height 25
click at [568, 230] on p "7. Risikofrei testen – 90 Tage Geld-zurück-Garantie" at bounding box center [667, 241] width 456 height 23
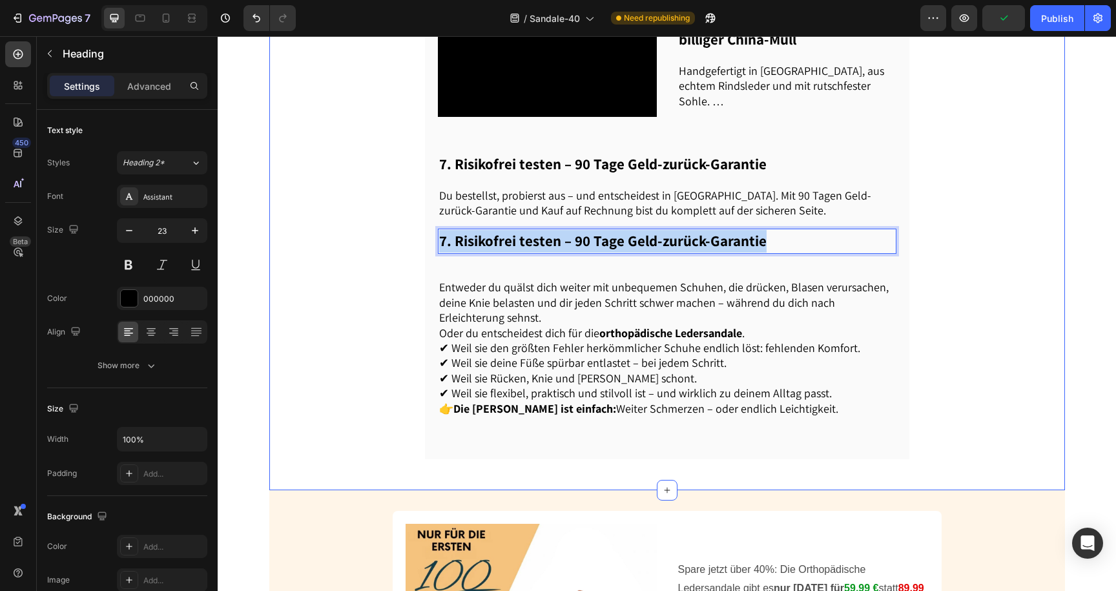
drag, startPoint x: 769, startPoint y: 201, endPoint x: 362, endPoint y: 201, distance: 407.0
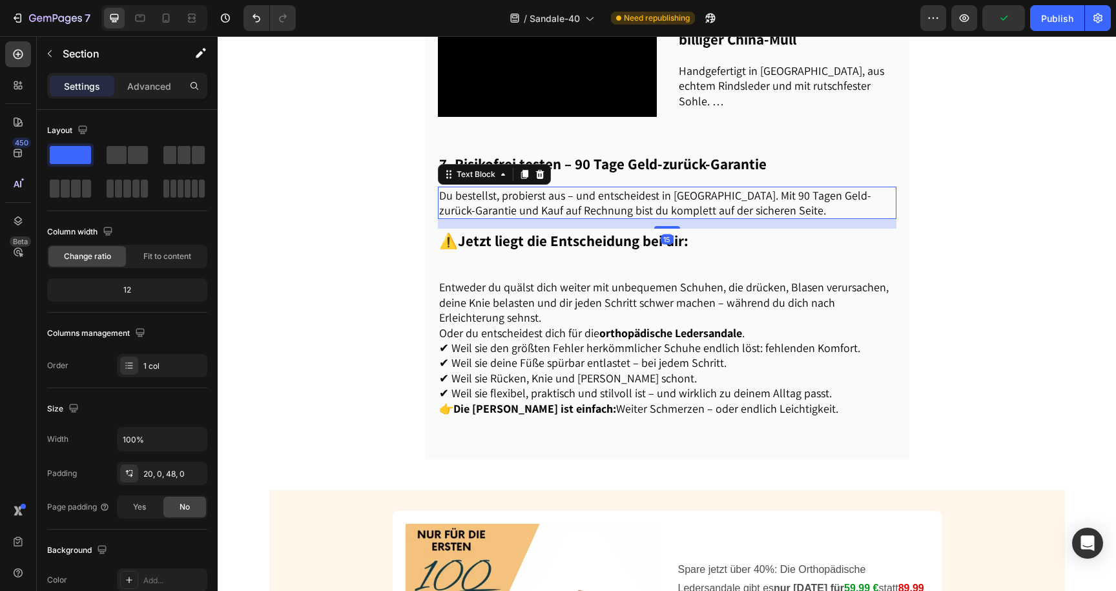
click at [538, 188] on p "Du bestellst, probierst aus – und entscheidest in [GEOGRAPHIC_DATA]. Mit 90 Tag…" at bounding box center [667, 203] width 456 height 30
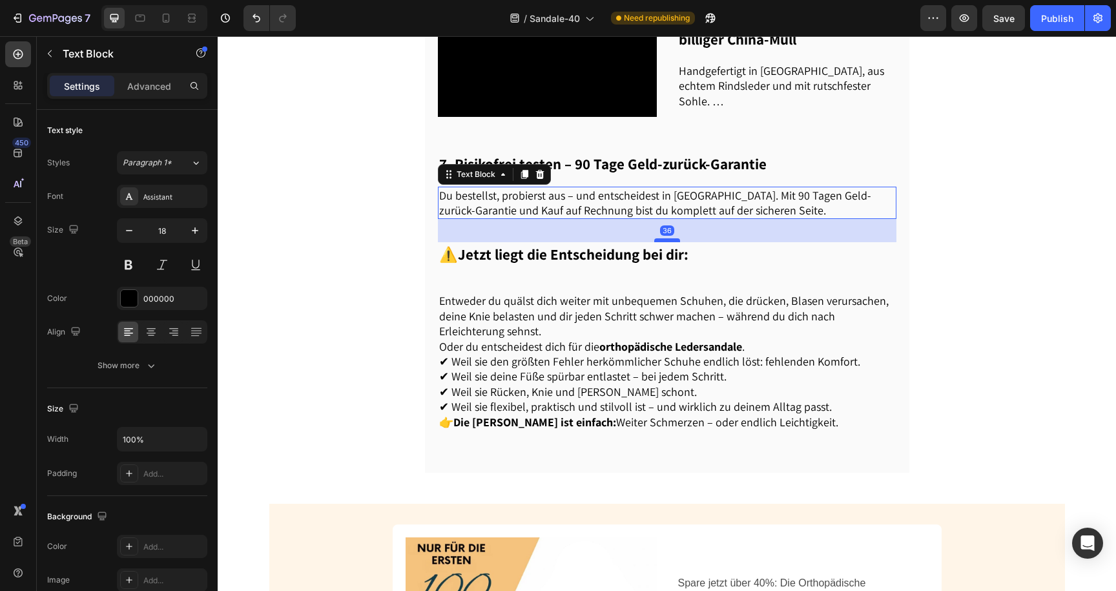
drag, startPoint x: 665, startPoint y: 191, endPoint x: 663, endPoint y: 205, distance: 13.8
click at [663, 238] on div at bounding box center [667, 240] width 26 height 4
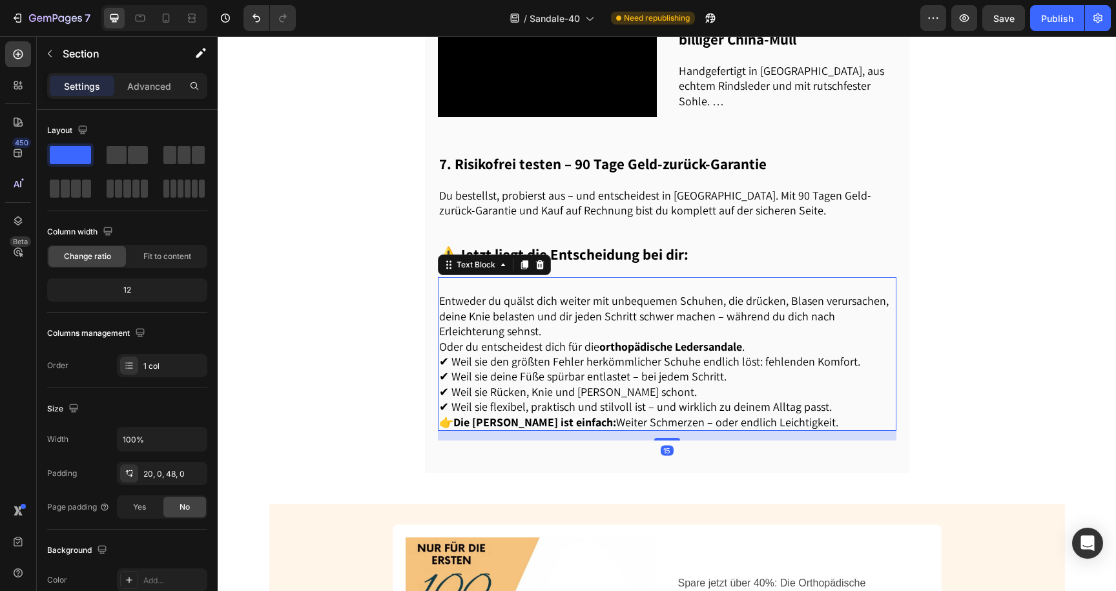
click at [521, 284] on p "⁠⁠⁠⁠⁠⁠⁠ Entweder du quälst dich weiter mit unbequemen Schuhen, die drücken, Bla…" at bounding box center [667, 308] width 456 height 61
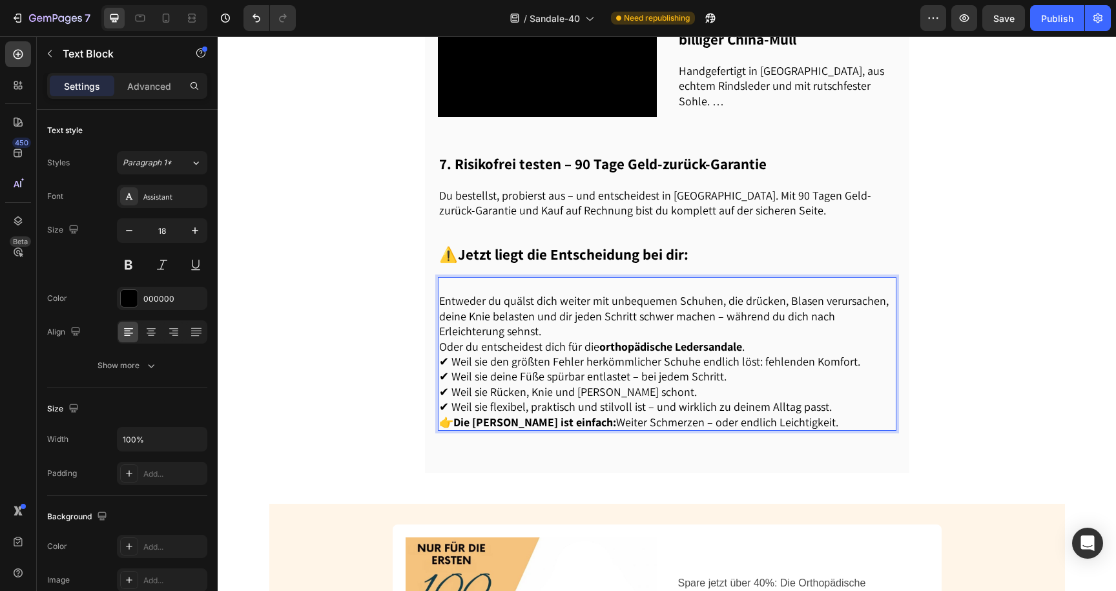
click at [581, 300] on p "Entweder du quälst dich weiter mit unbequemen Schuhen, die drücken, Blasen veru…" at bounding box center [667, 308] width 456 height 61
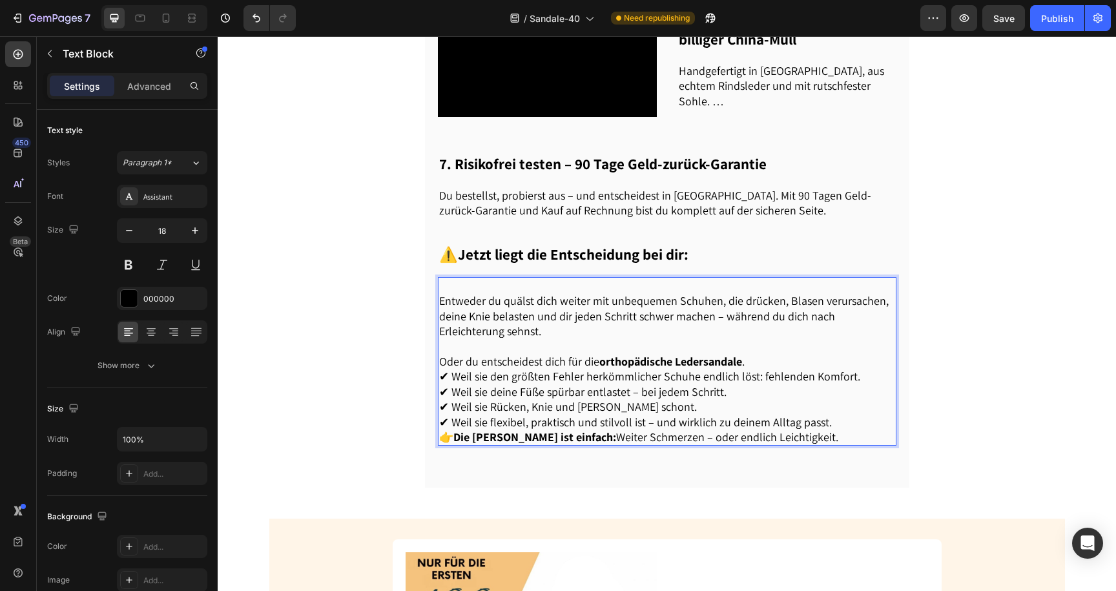
click at [767, 354] on p "Oder du entscheidest dich für die orthopädische Ledersandale . ✔ Weil sie den g…" at bounding box center [667, 392] width 456 height 76
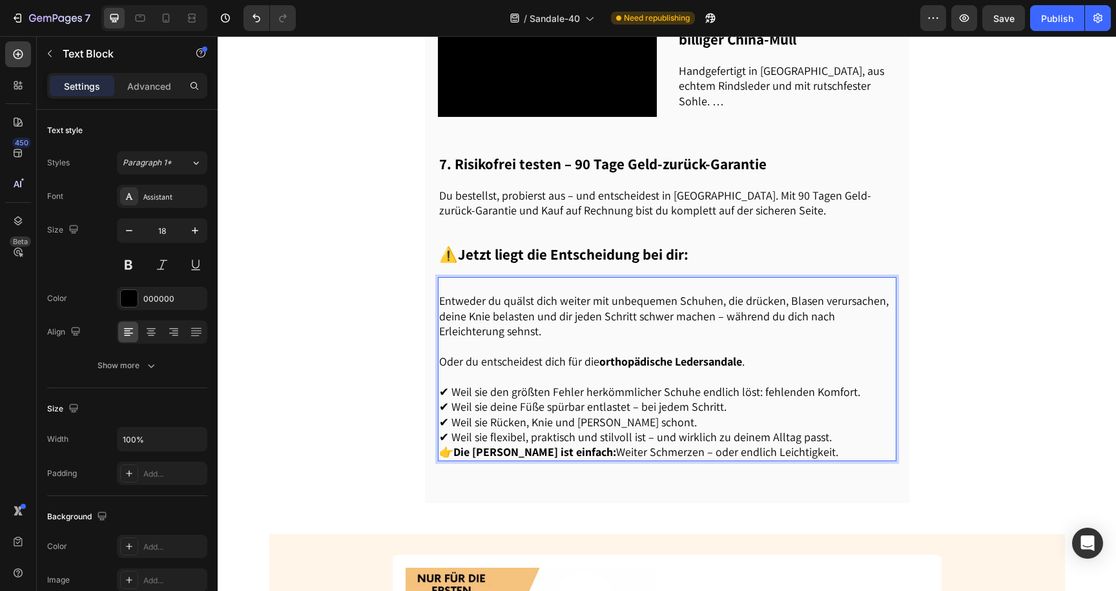
click at [830, 404] on p "Oder du entscheidest dich für die orthopädische Ledersandale . ⁠⁠⁠⁠⁠⁠⁠ ✔ Weil s…" at bounding box center [667, 399] width 456 height 90
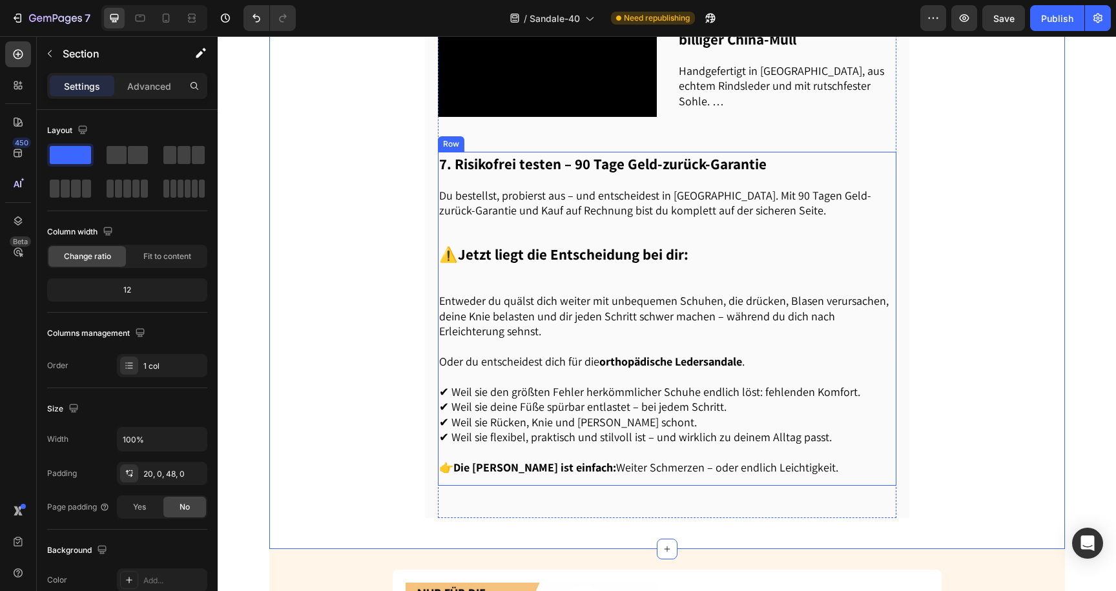
click at [612, 244] on p "⚠️ Jetzt liegt die Entscheidung bei dir:" at bounding box center [667, 255] width 456 height 23
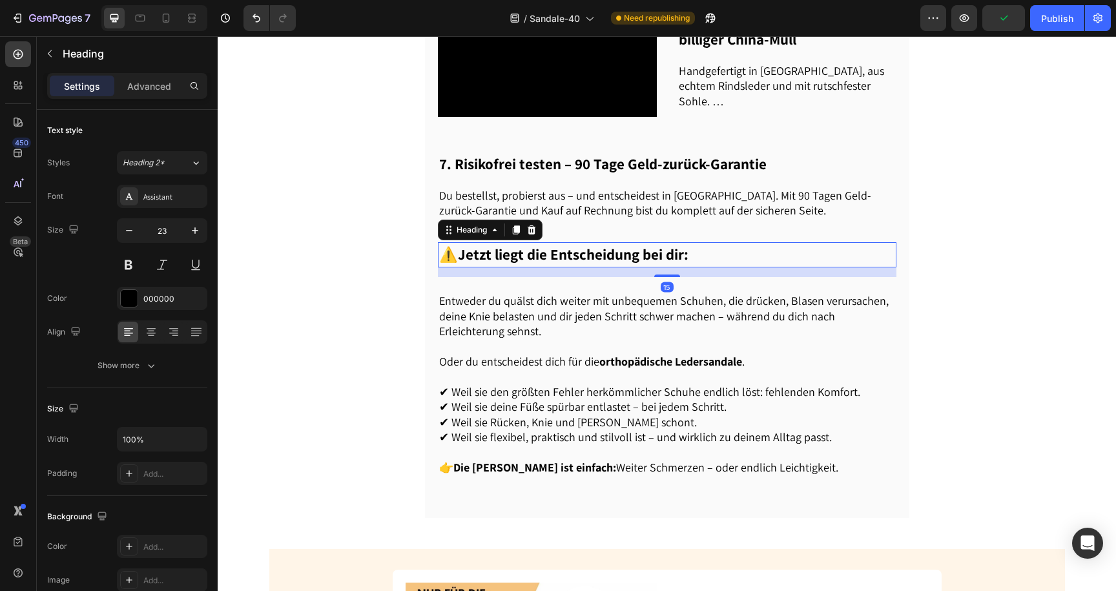
drag, startPoint x: 662, startPoint y: 240, endPoint x: 674, endPoint y: 224, distance: 19.9
click at [674, 242] on div "⚠️ Jetzt liegt die Entscheidung bei dir: Heading 15" at bounding box center [667, 254] width 459 height 25
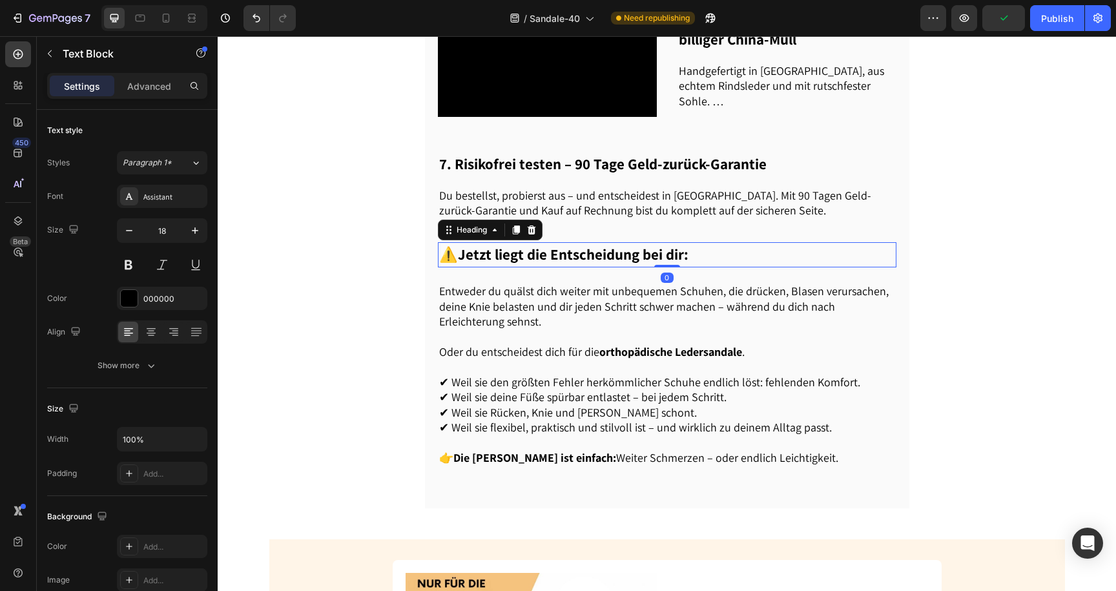
click at [587, 275] on p "Entweder du quälst dich weiter mit unbequemen Schuhen, die drücken, Blasen veru…" at bounding box center [667, 307] width 456 height 76
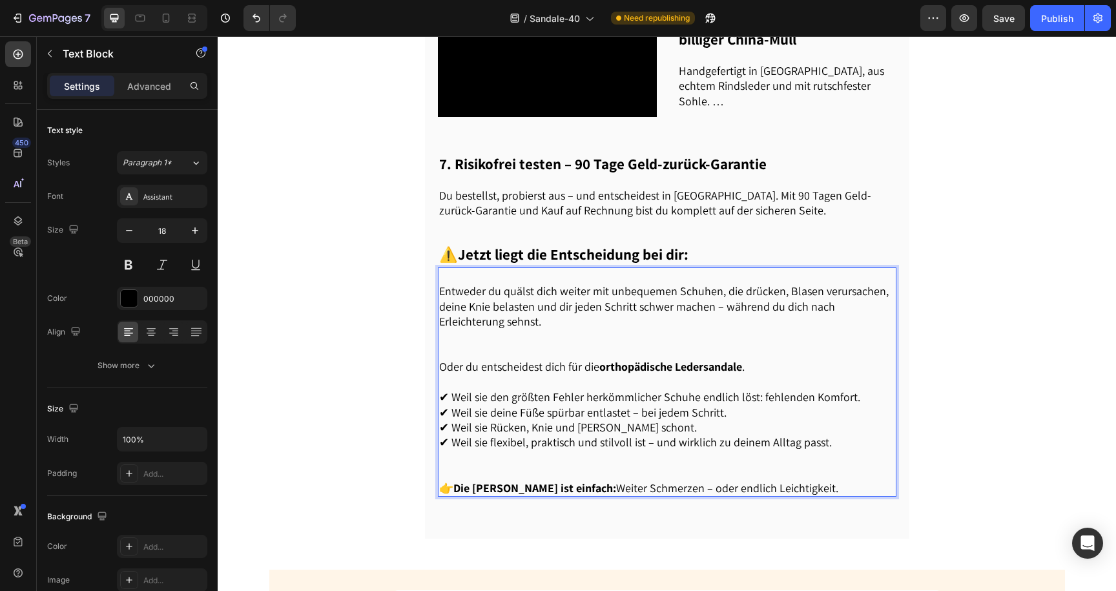
click at [442, 269] on p "⁠⁠⁠⁠⁠⁠⁠ Entweder du quälst dich weiter mit unbequemen Schuhen, die drücken, Bla…" at bounding box center [667, 314] width 456 height 90
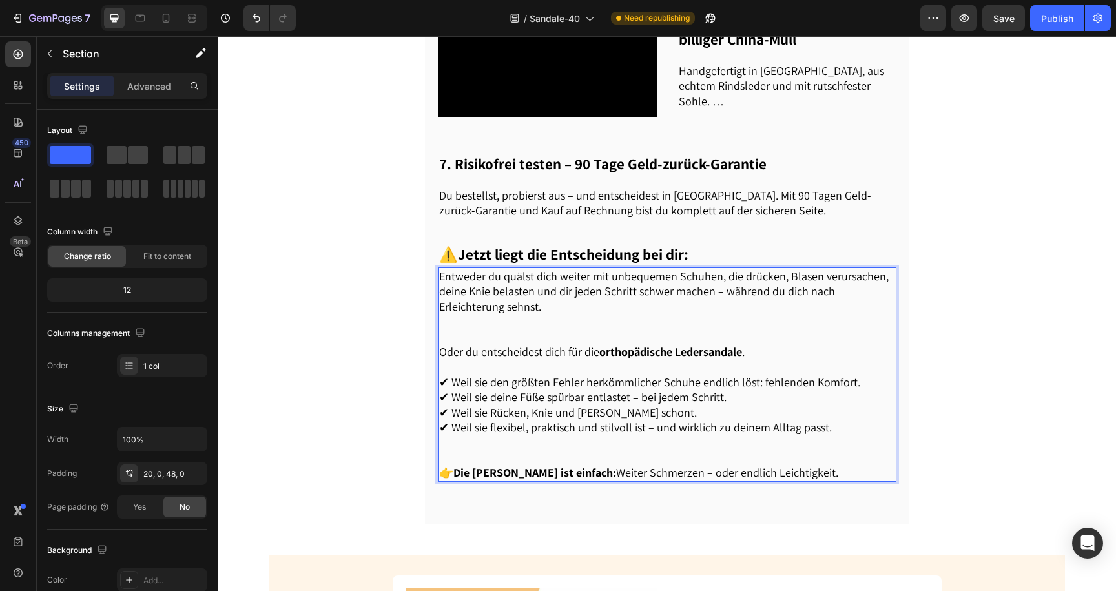
click at [535, 245] on strong "Jetzt liegt die Entscheidung bei dir:" at bounding box center [573, 254] width 231 height 19
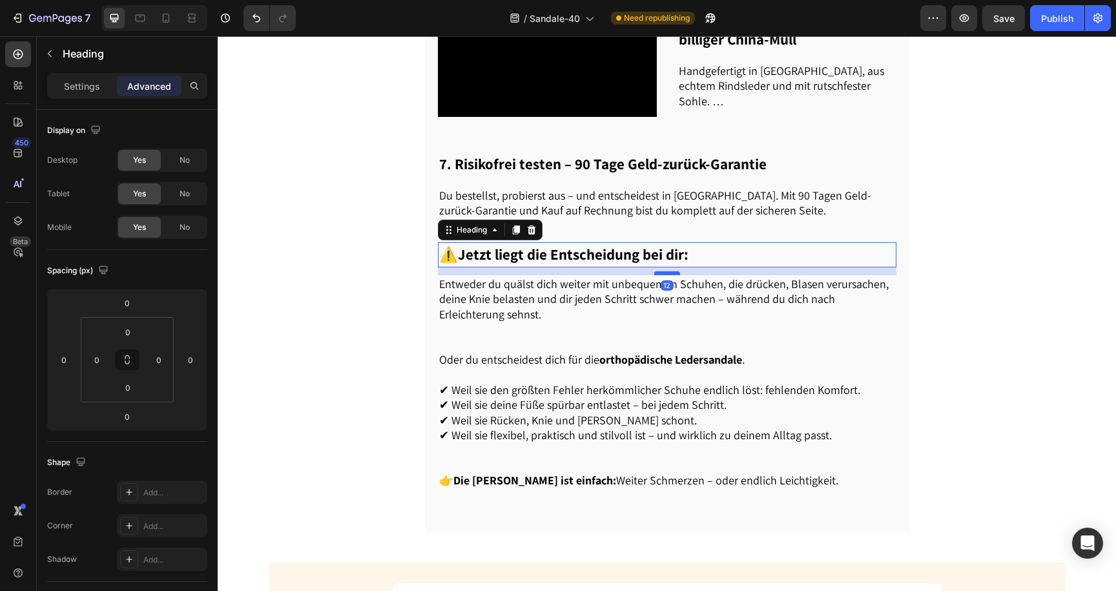
drag, startPoint x: 664, startPoint y: 230, endPoint x: 662, endPoint y: 238, distance: 8.8
click at [662, 271] on div at bounding box center [667, 273] width 26 height 4
type input "13"
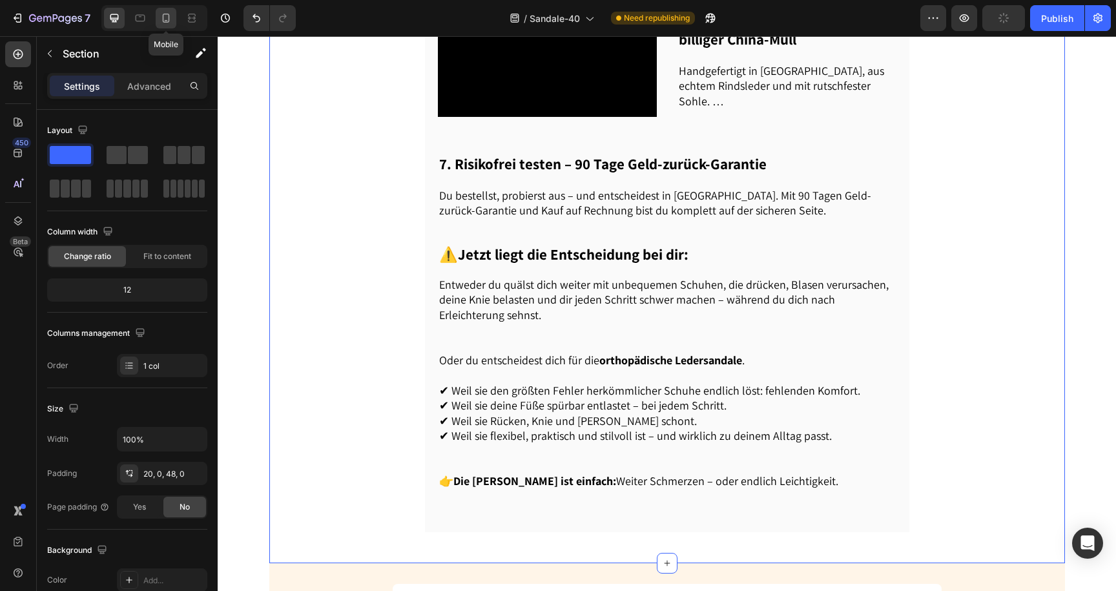
click at [163, 21] on icon at bounding box center [166, 18] width 7 height 9
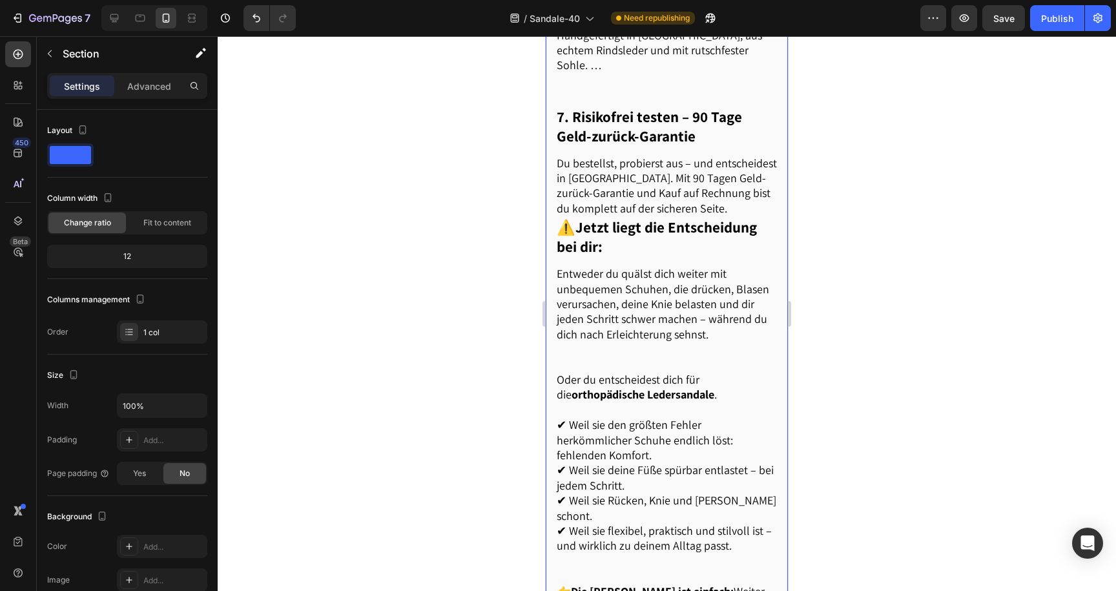
scroll to position [1977, 0]
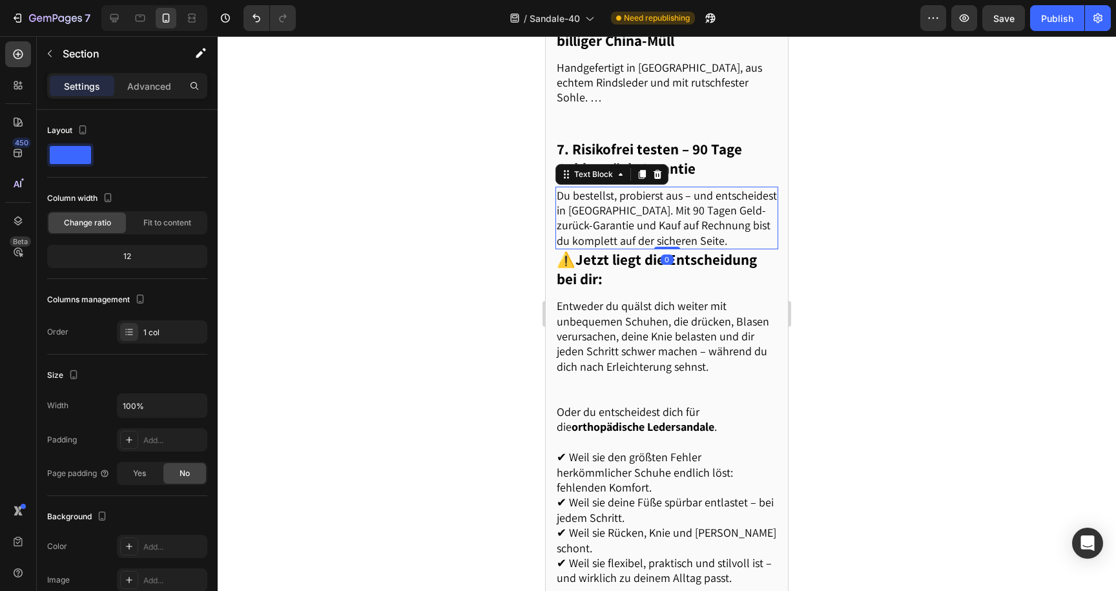
click at [633, 232] on p "Du bestellst, probierst aus – und entscheidest in [GEOGRAPHIC_DATA]. Mit 90 Tag…" at bounding box center [667, 218] width 220 height 61
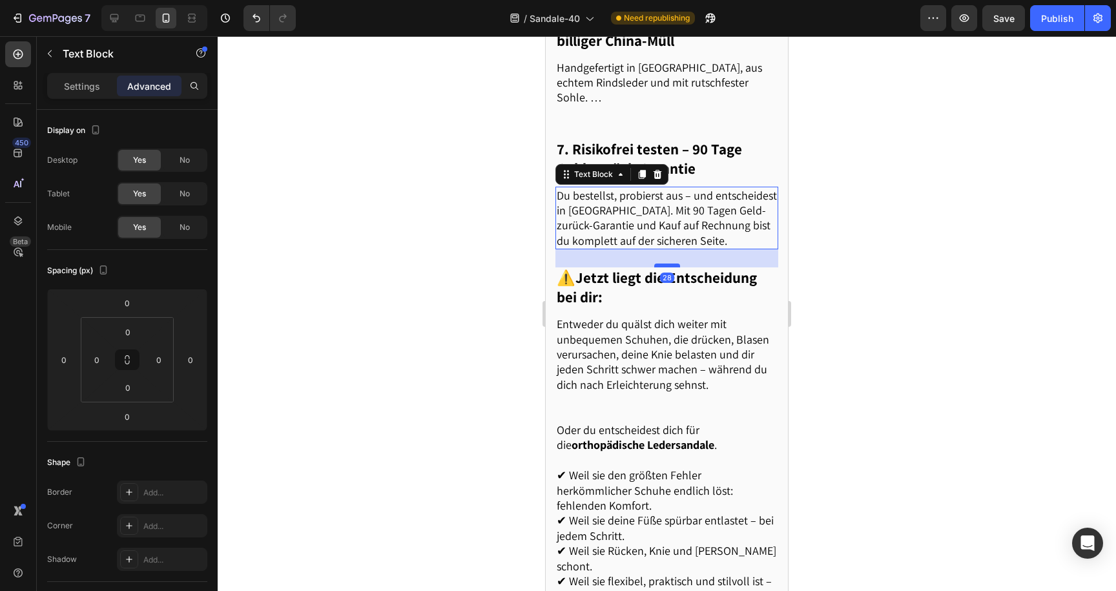
drag, startPoint x: 665, startPoint y: 262, endPoint x: 663, endPoint y: 280, distance: 18.2
click at [663, 267] on div at bounding box center [667, 266] width 26 height 4
type input "28"
click at [450, 280] on div at bounding box center [667, 313] width 899 height 555
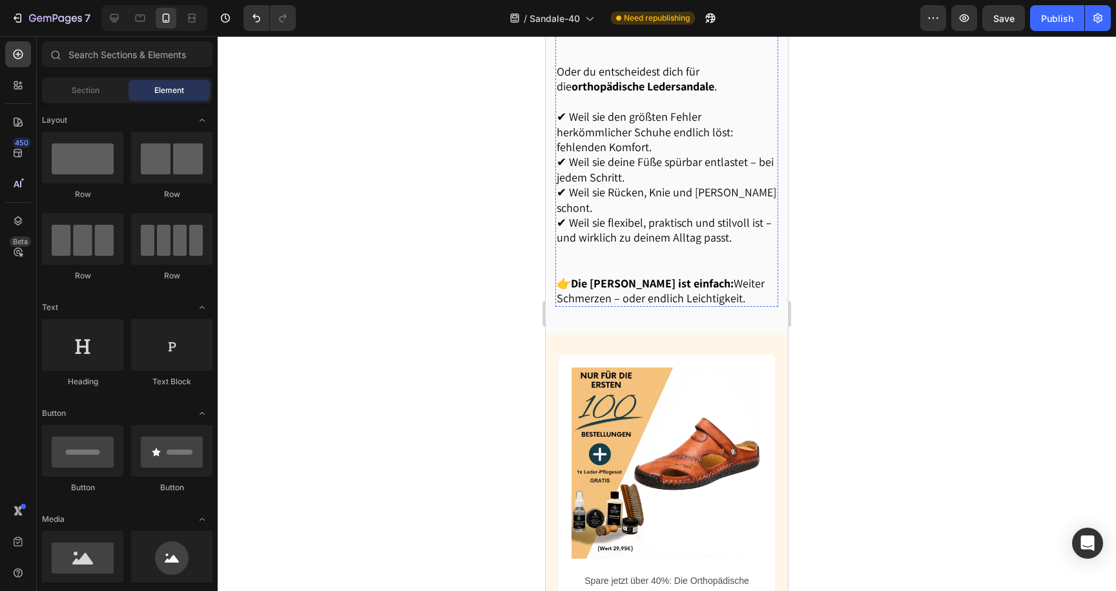
scroll to position [2371, 0]
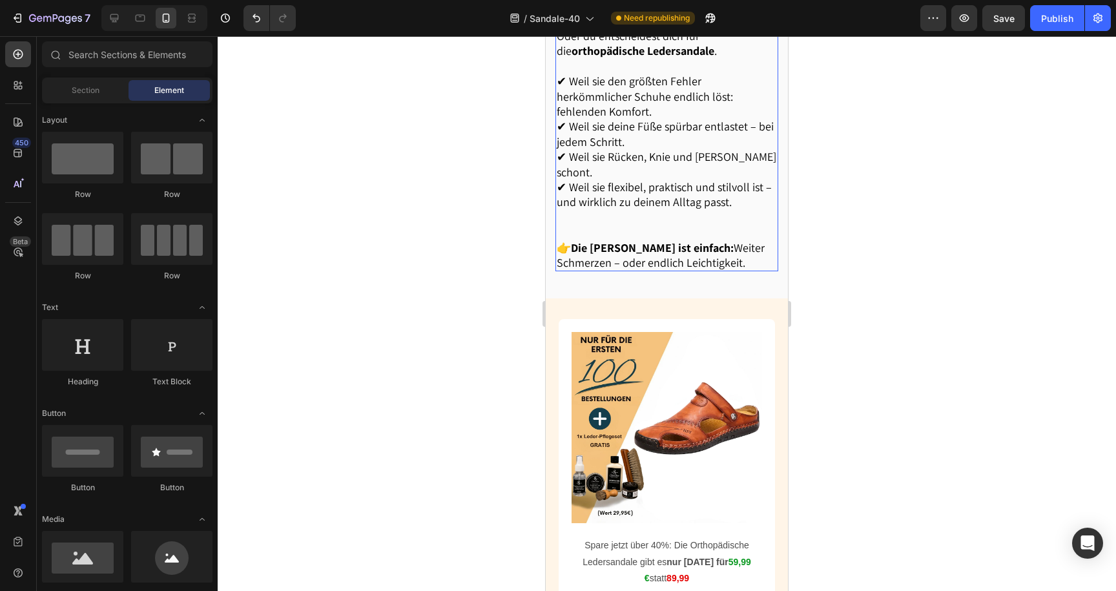
click at [666, 240] on strong "Die [PERSON_NAME] ist einfach:" at bounding box center [652, 247] width 163 height 15
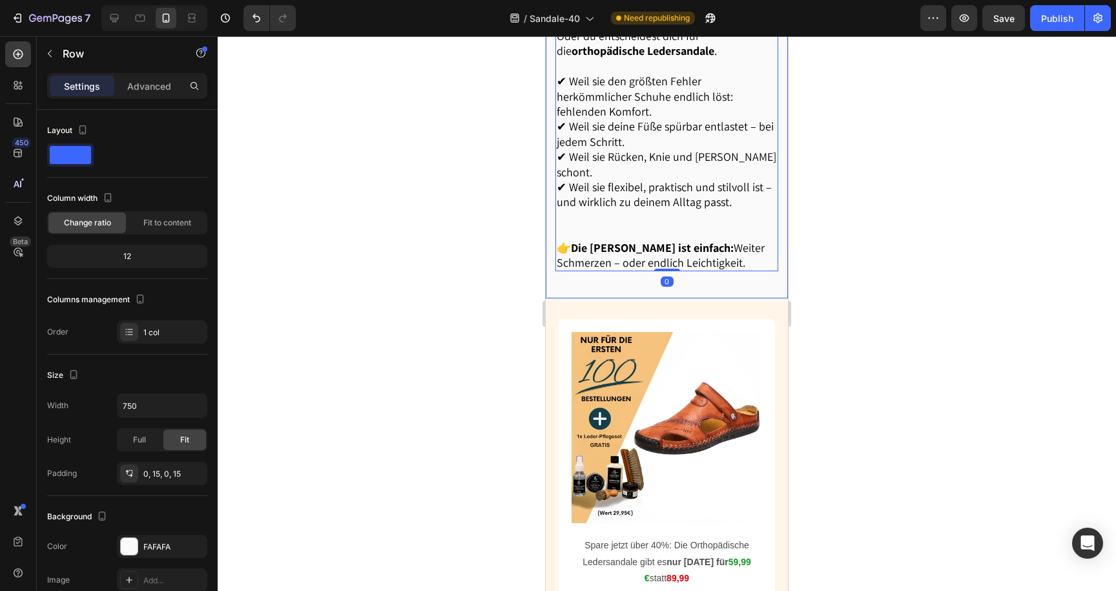
click at [624, 242] on p "👉 Die Wahl ist einfach: Weiter Schmerzen – oder endlich Leichtigkeit." at bounding box center [667, 255] width 220 height 30
click at [134, 85] on p "Advanced" at bounding box center [149, 86] width 44 height 14
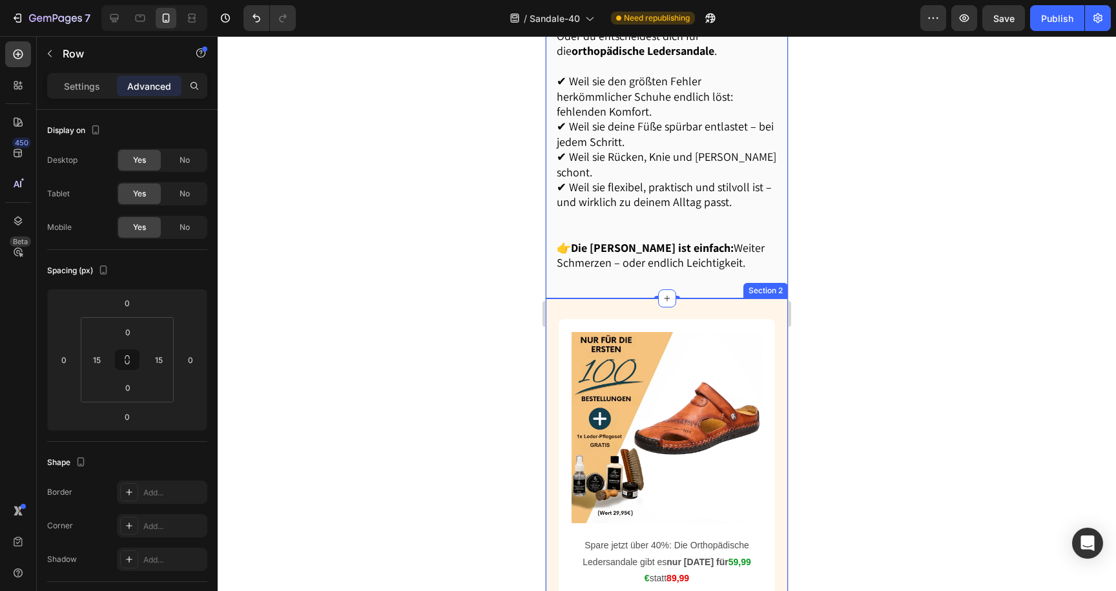
click at [556, 303] on div "Image Spare jetzt über 40%: Die Orthopädische Ledersandale gibt es nur heute fü…" at bounding box center [667, 533] width 242 height 471
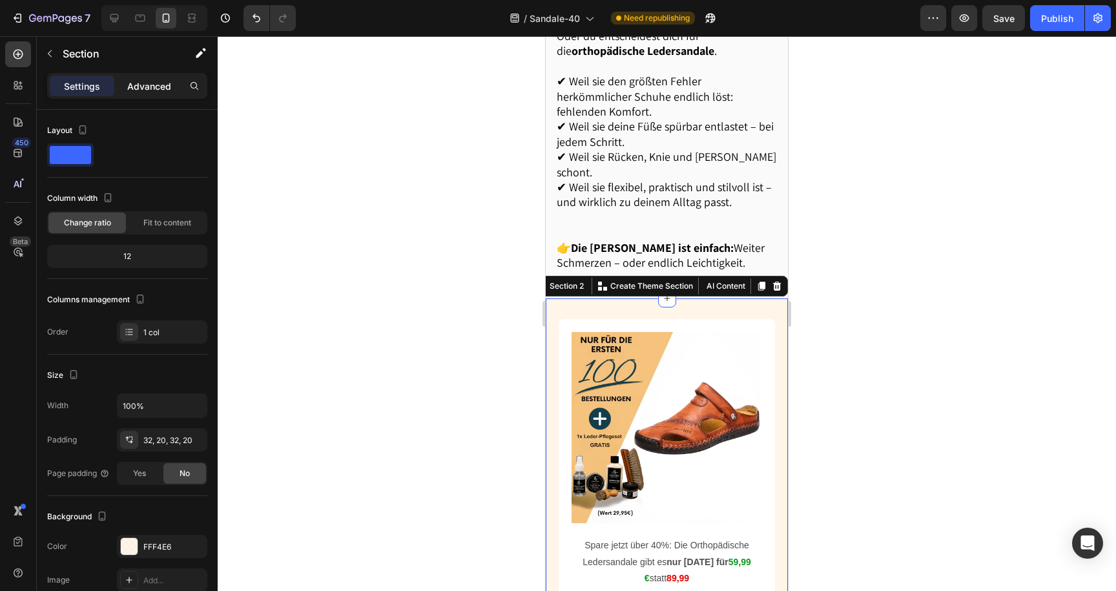
click at [164, 89] on p "Advanced" at bounding box center [149, 86] width 44 height 14
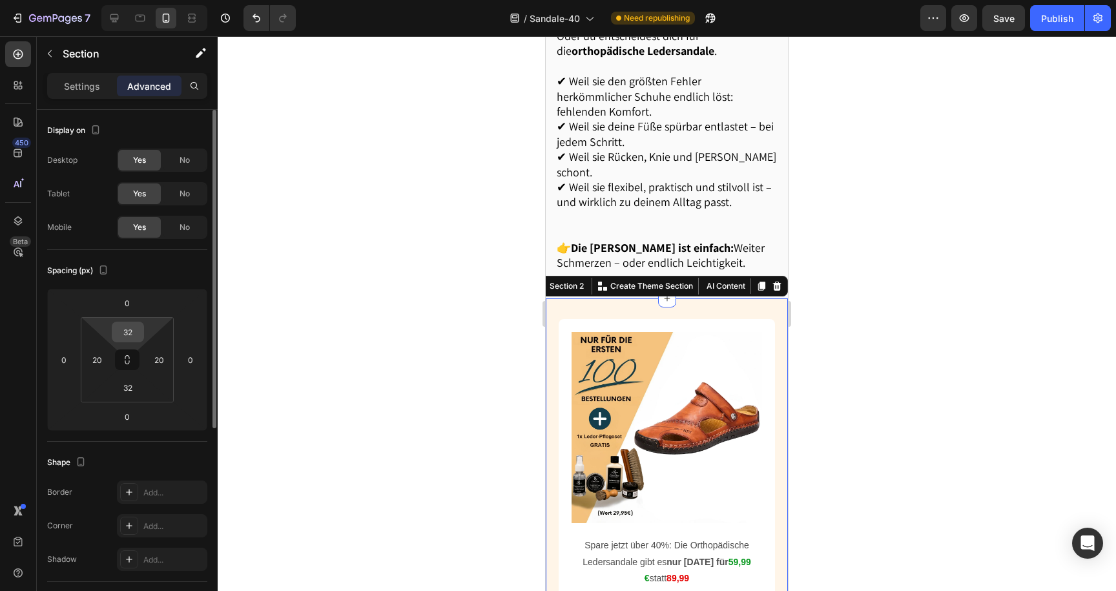
click at [121, 335] on input "32" at bounding box center [128, 331] width 26 height 19
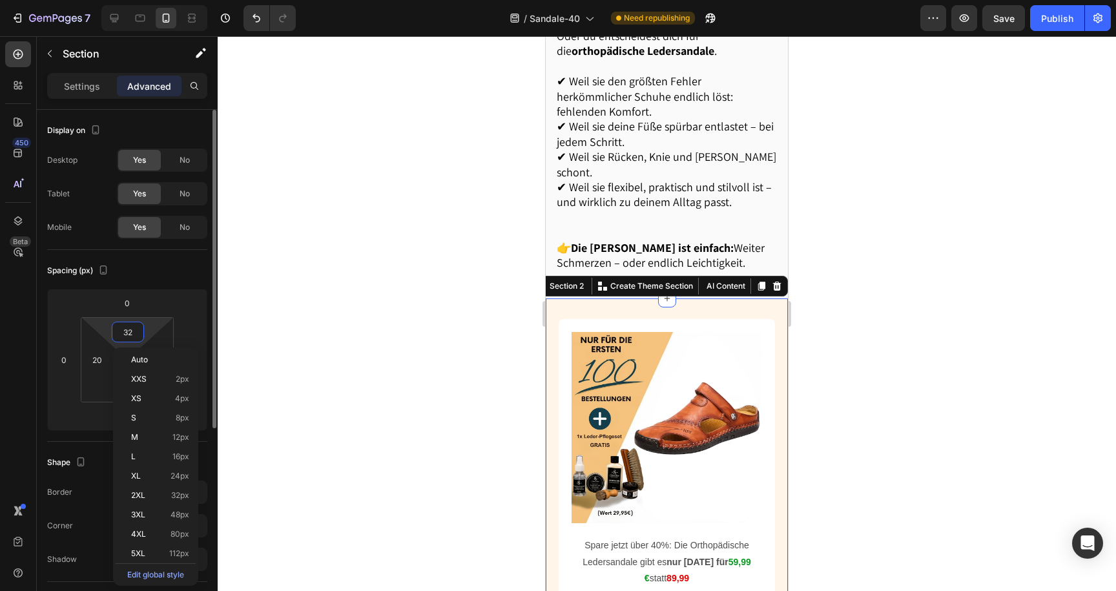
click at [121, 335] on input "32" at bounding box center [128, 331] width 26 height 19
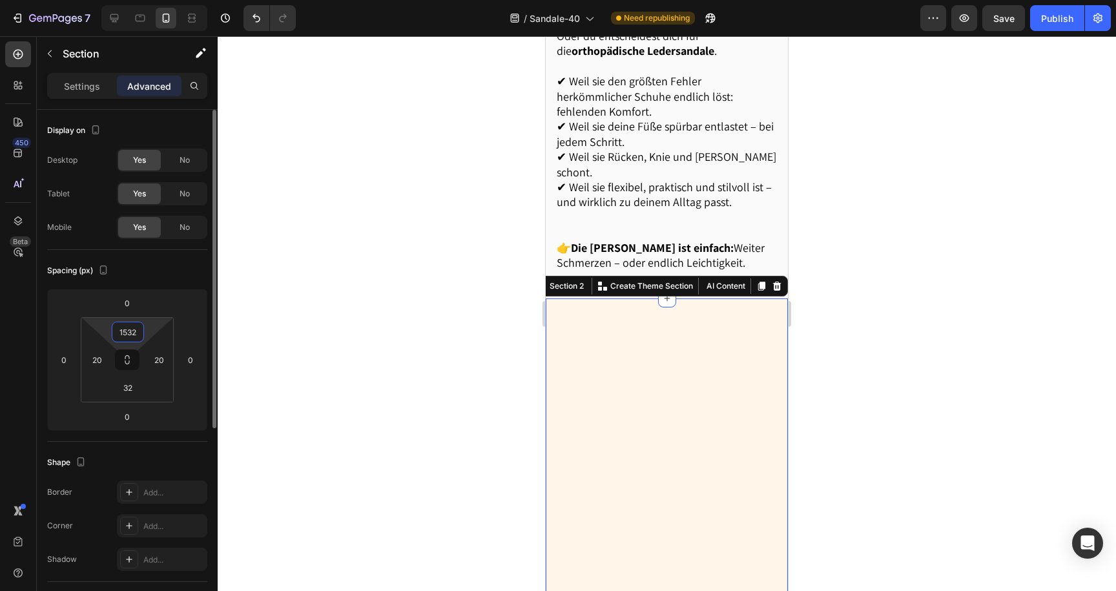
click at [129, 334] on input "1532" at bounding box center [128, 331] width 26 height 19
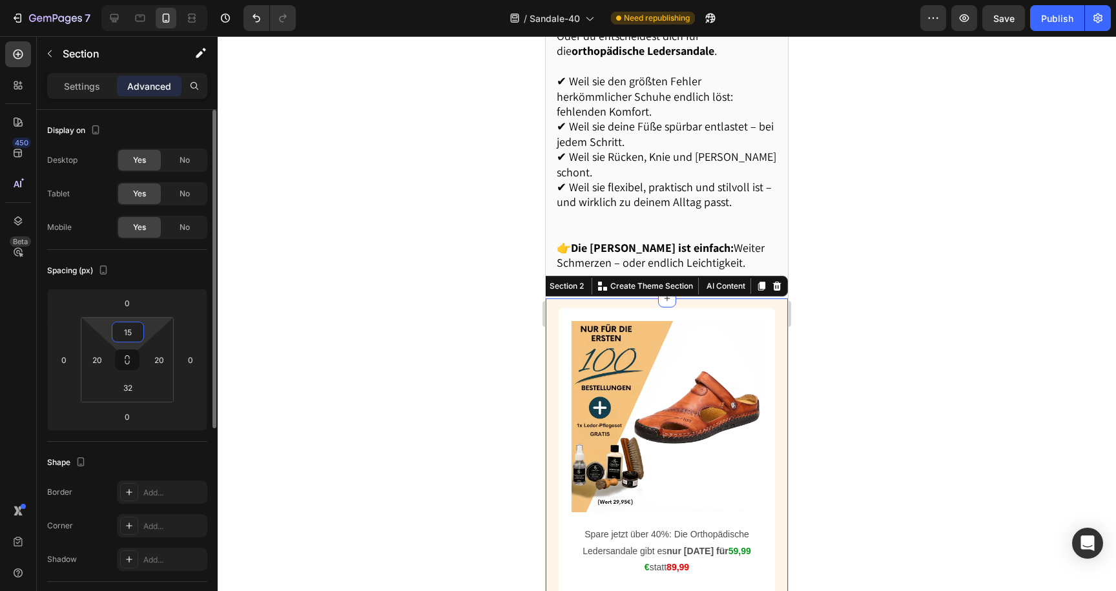
type input "1"
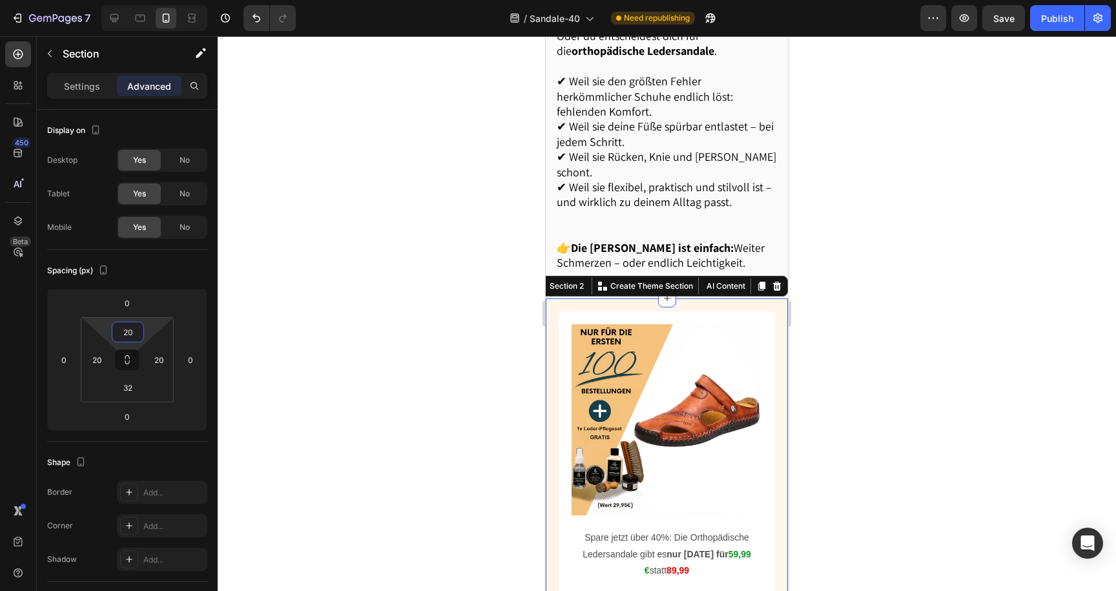
type input "20"
click at [377, 278] on div at bounding box center [667, 313] width 899 height 555
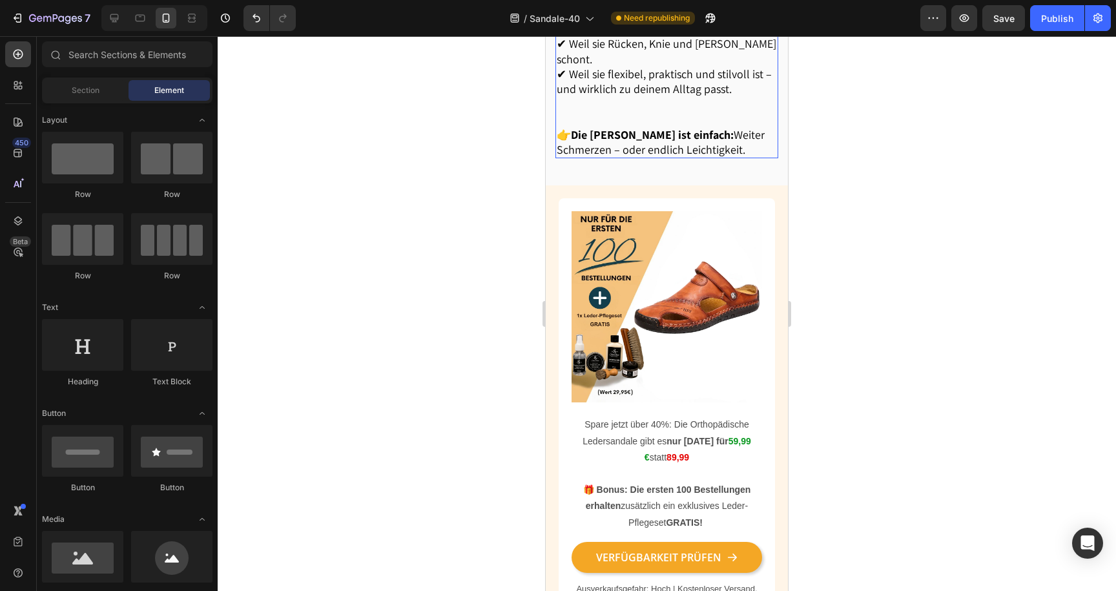
scroll to position [2476, 0]
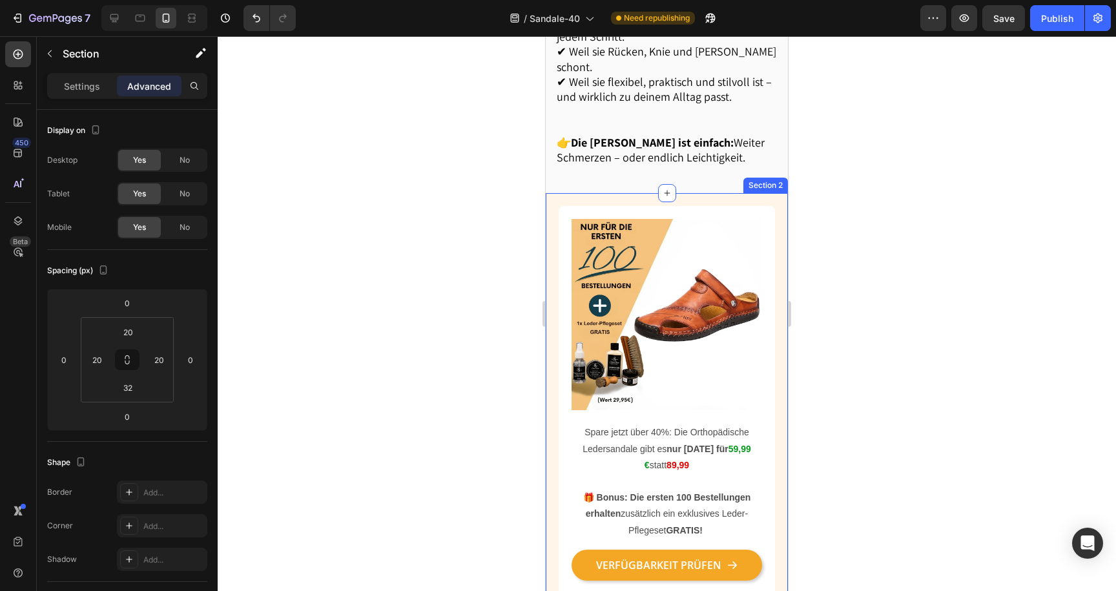
click at [553, 193] on div "Image Spare jetzt über 40%: Die Orthopädische Ledersandale gibt es nur heute fü…" at bounding box center [667, 424] width 242 height 463
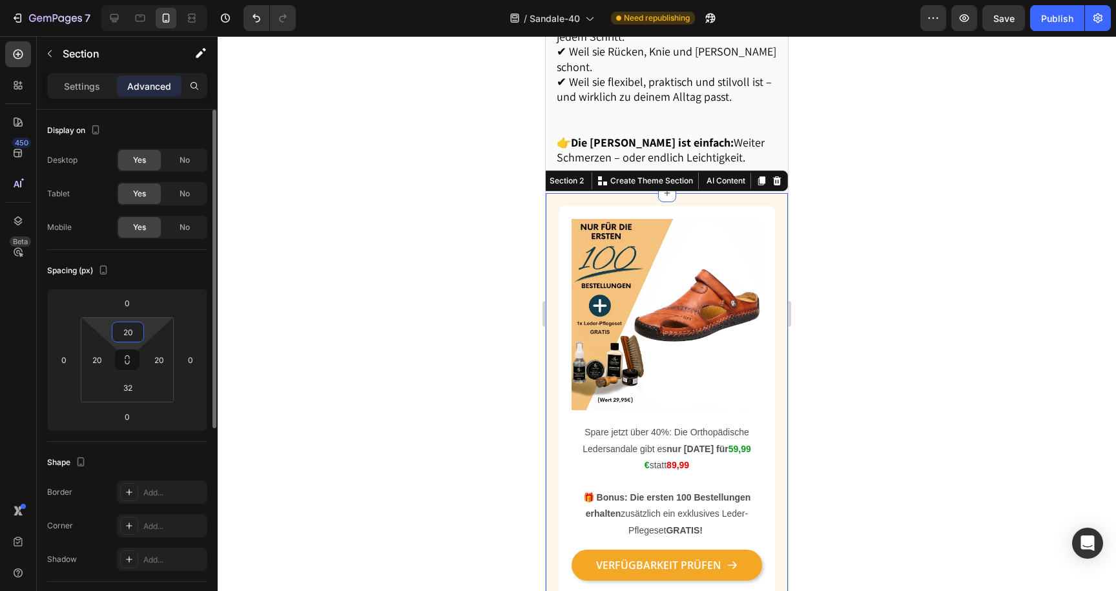
drag, startPoint x: 135, startPoint y: 337, endPoint x: 110, endPoint y: 337, distance: 24.5
click at [110, 337] on div "20 20 32 20" at bounding box center [127, 359] width 93 height 85
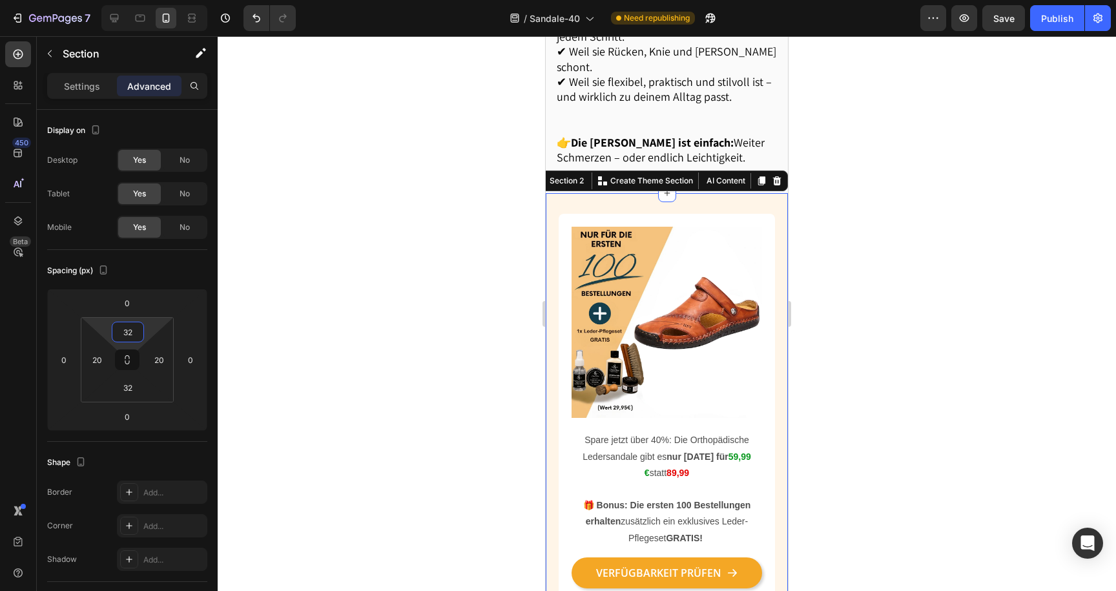
type input "32"
click at [373, 290] on div at bounding box center [667, 313] width 899 height 555
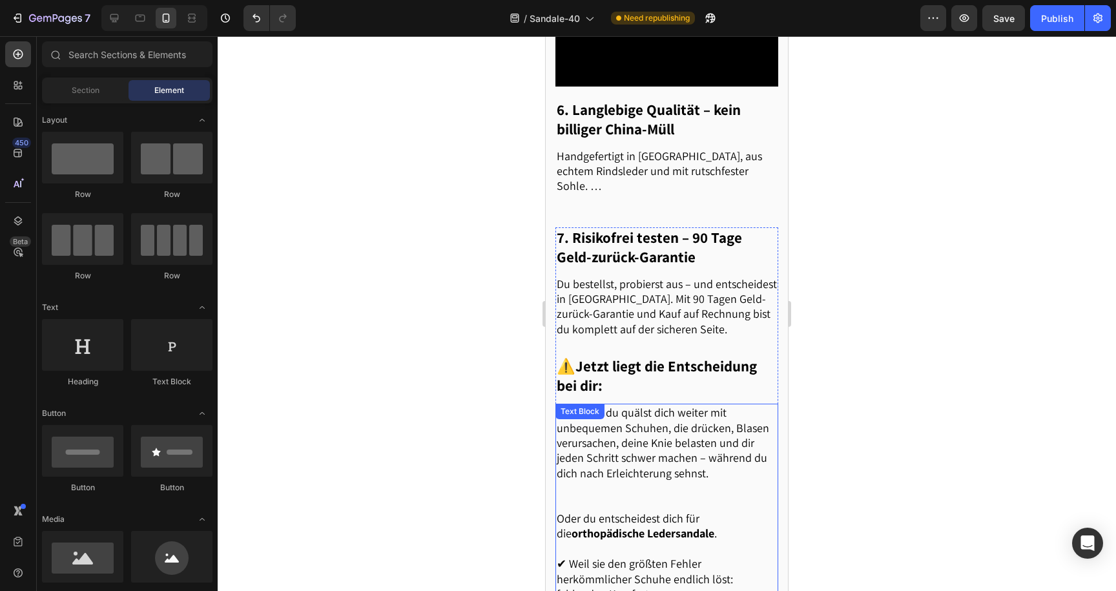
scroll to position [1888, 0]
click at [647, 333] on p "Du bestellst, probierst aus – und entscheidest in [GEOGRAPHIC_DATA]. Mit 90 Tag…" at bounding box center [667, 307] width 220 height 61
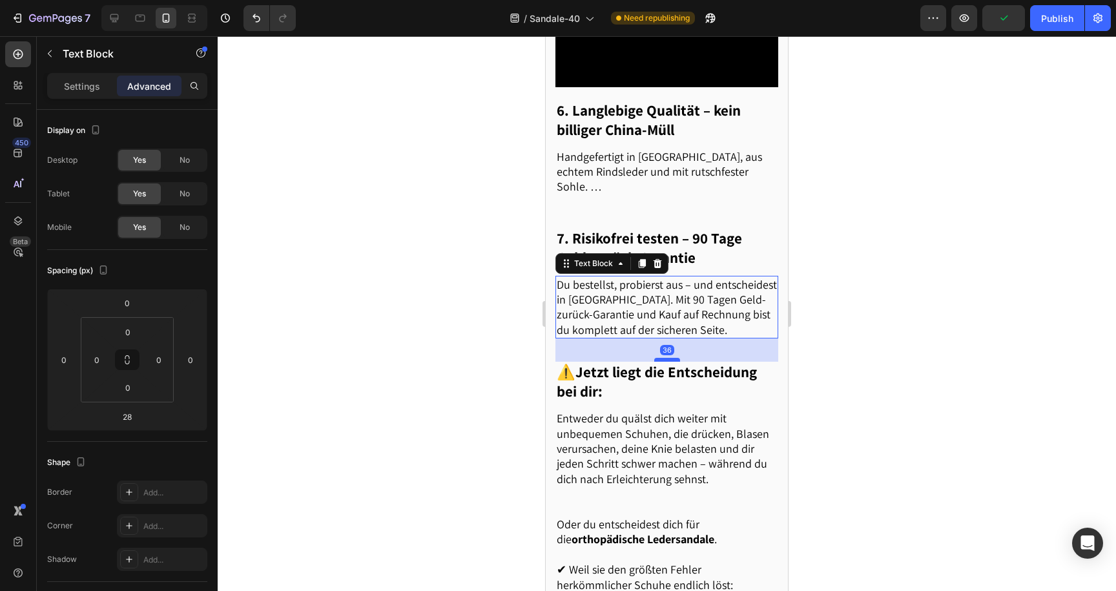
click at [660, 362] on div at bounding box center [667, 360] width 26 height 4
type input "37"
click at [613, 402] on p "⚠️ Jetzt liegt die Entscheidung bei dir:" at bounding box center [667, 383] width 220 height 39
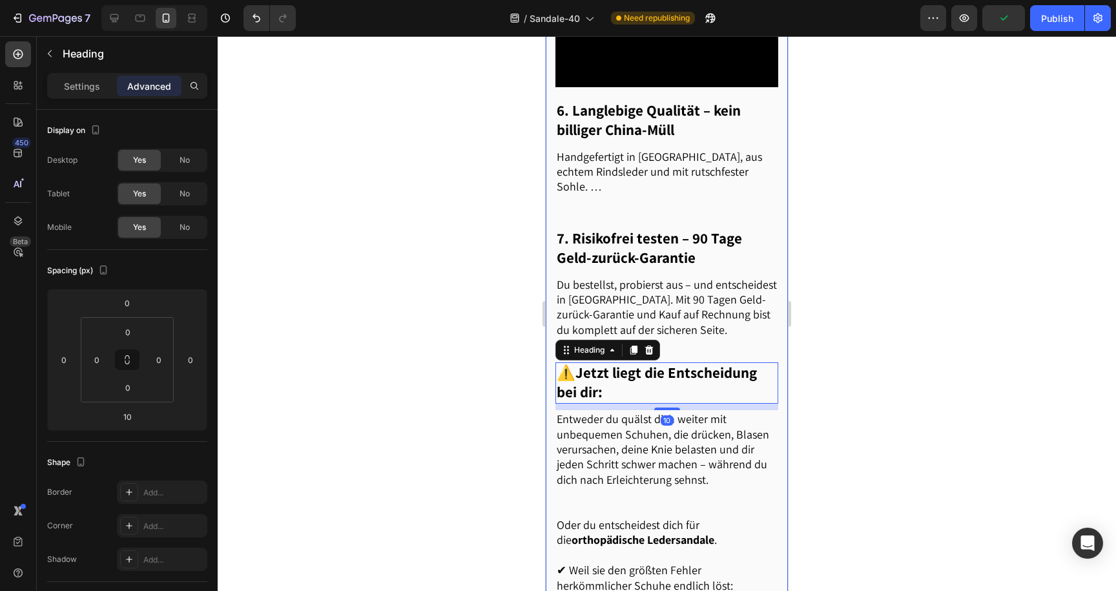
click at [498, 406] on div at bounding box center [667, 313] width 899 height 555
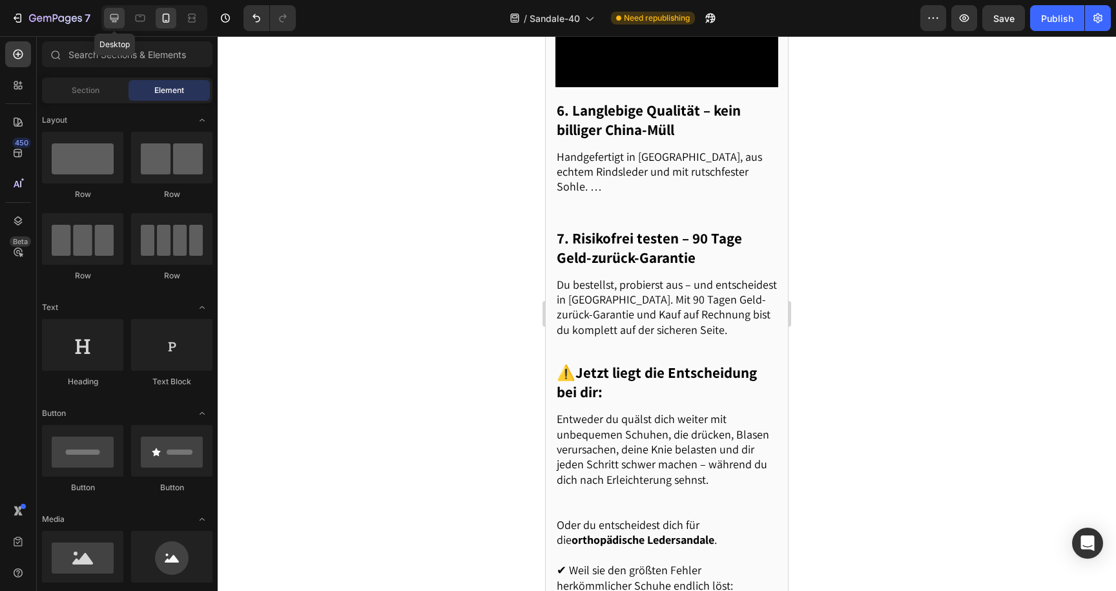
click at [118, 17] on icon at bounding box center [114, 18] width 8 height 8
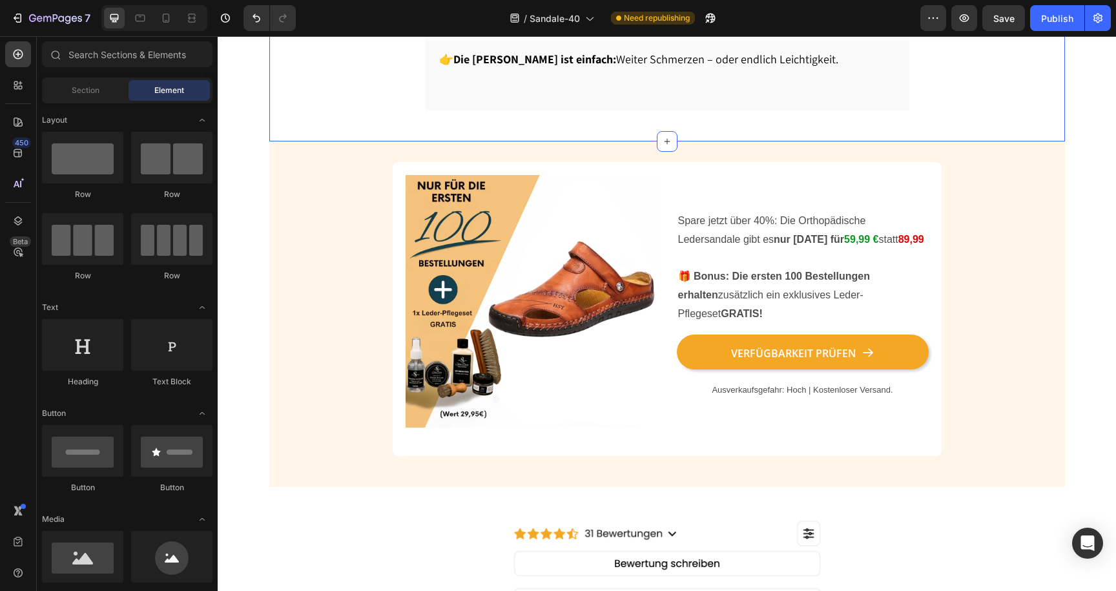
scroll to position [1729, 0]
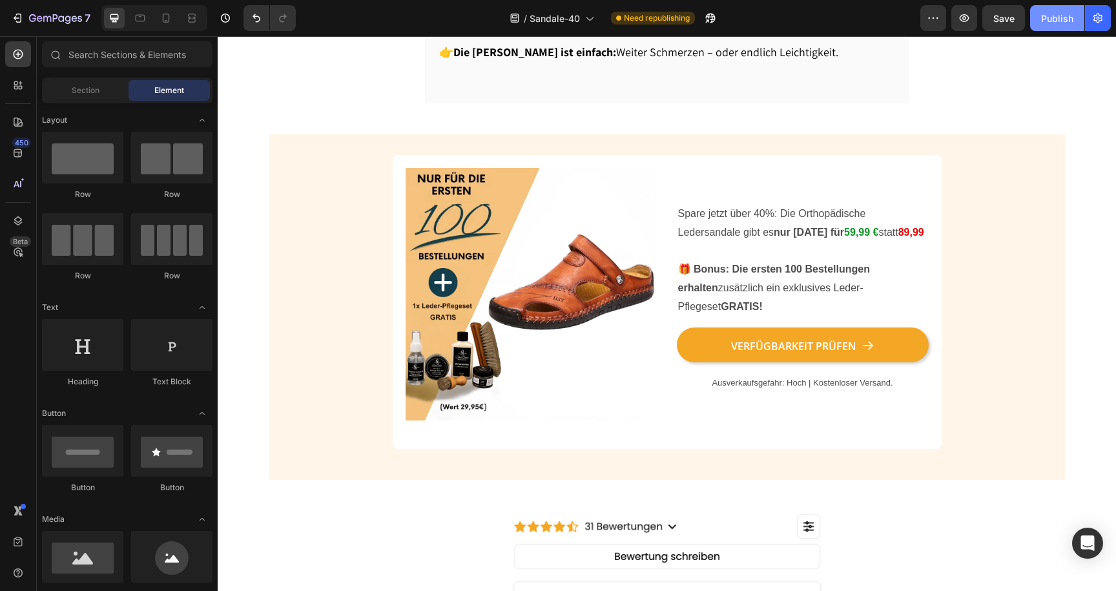
click at [1047, 23] on div "Publish" at bounding box center [1057, 19] width 32 height 14
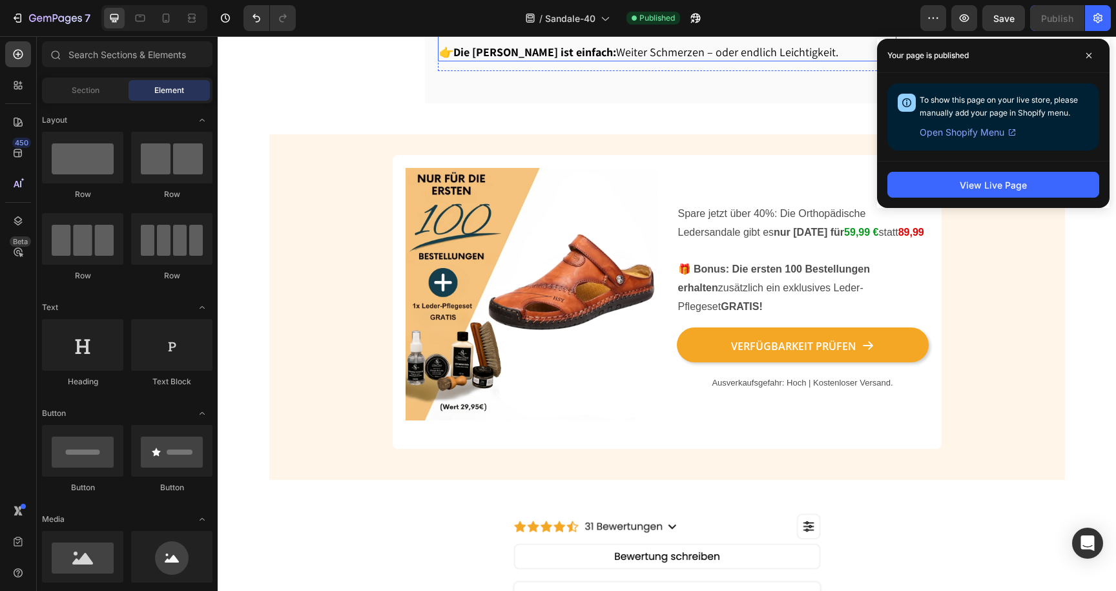
click at [831, 59] on p "👉 Die Wahl ist einfach: Weiter Schmerzen – oder endlich Leichtigkeit." at bounding box center [667, 52] width 456 height 15
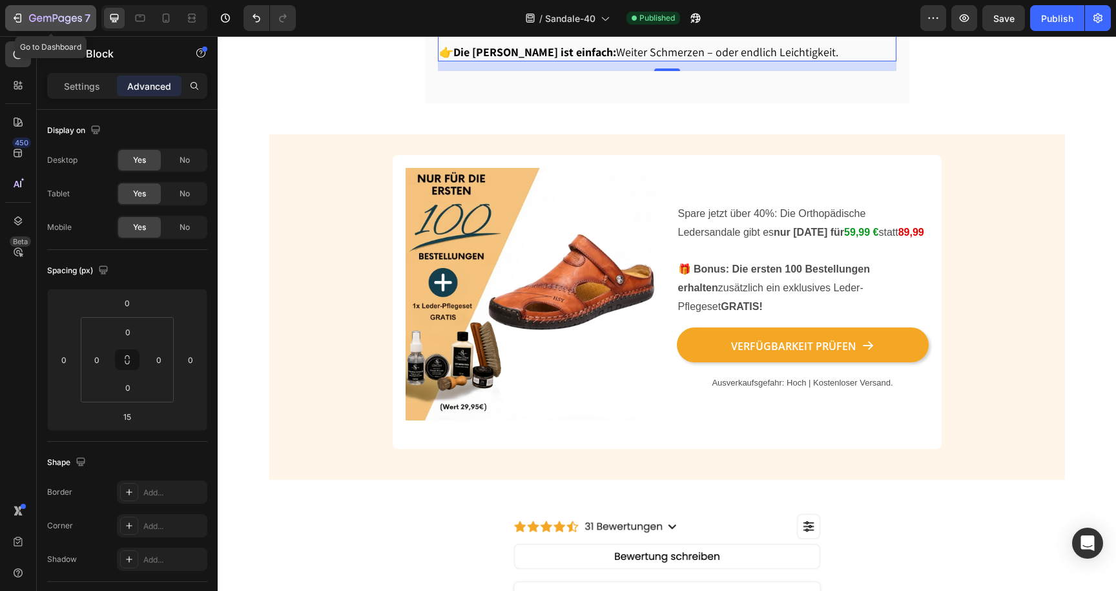
click at [54, 15] on icon "button" at bounding box center [55, 18] width 5 height 8
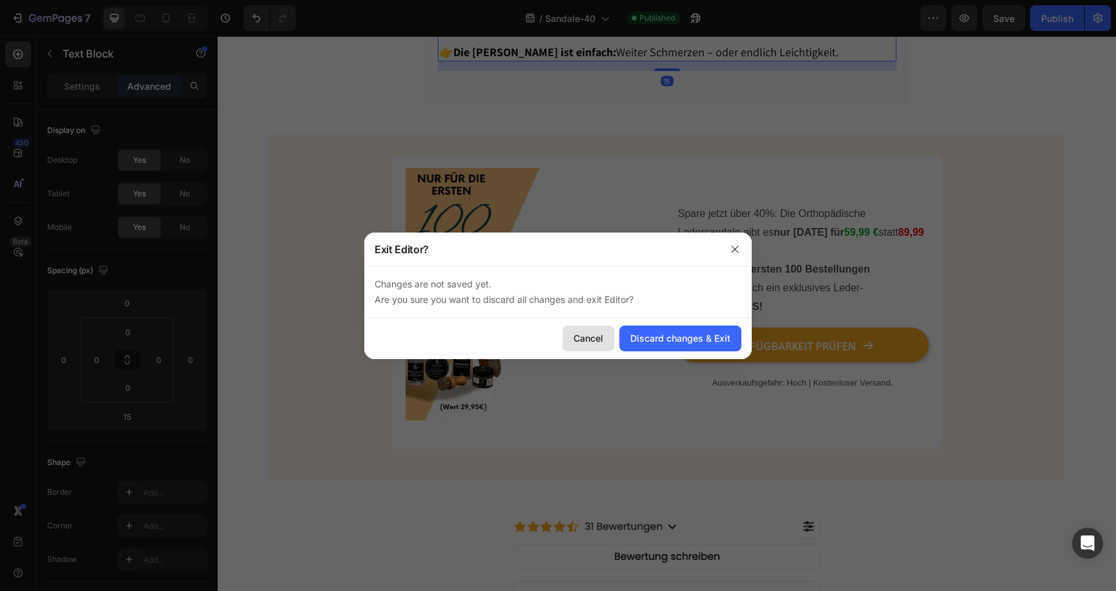
click at [598, 333] on div "Cancel" at bounding box center [589, 338] width 30 height 14
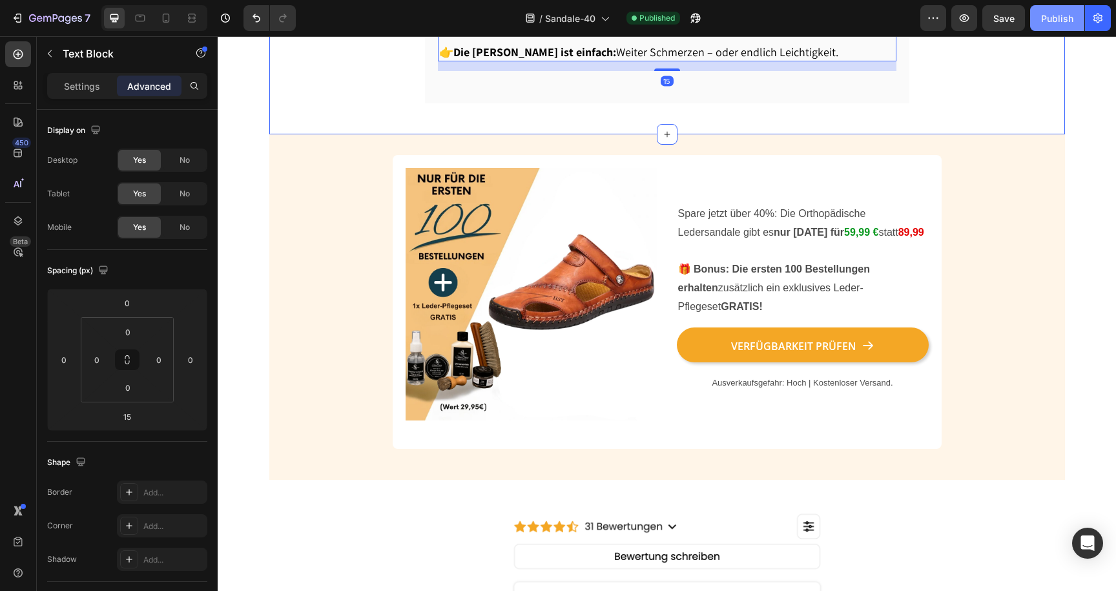
click at [1043, 16] on div "Publish" at bounding box center [1057, 19] width 32 height 14
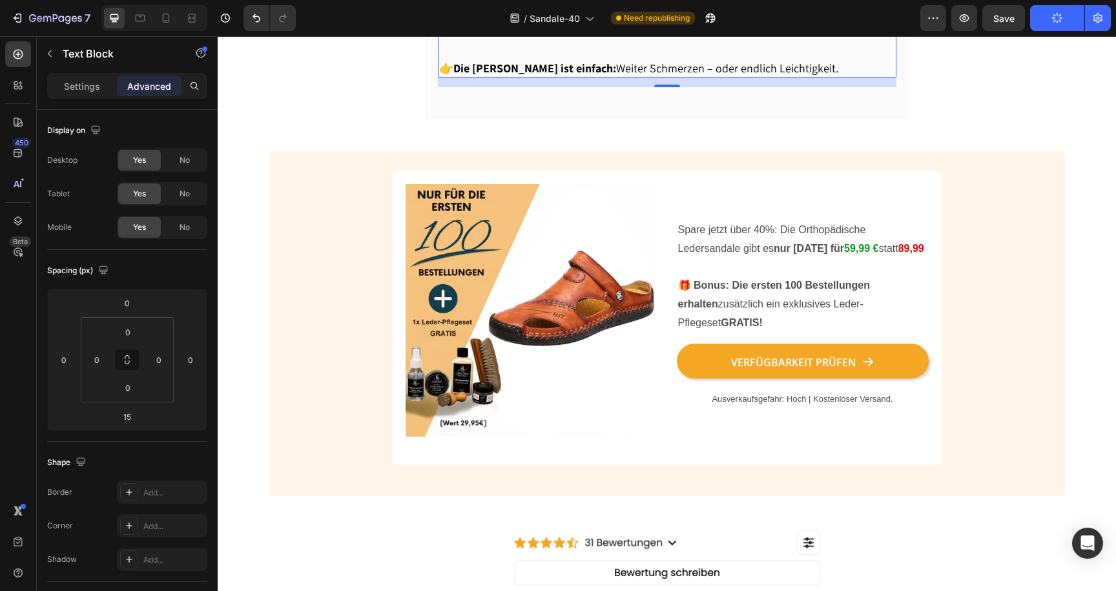
scroll to position [1715, 0]
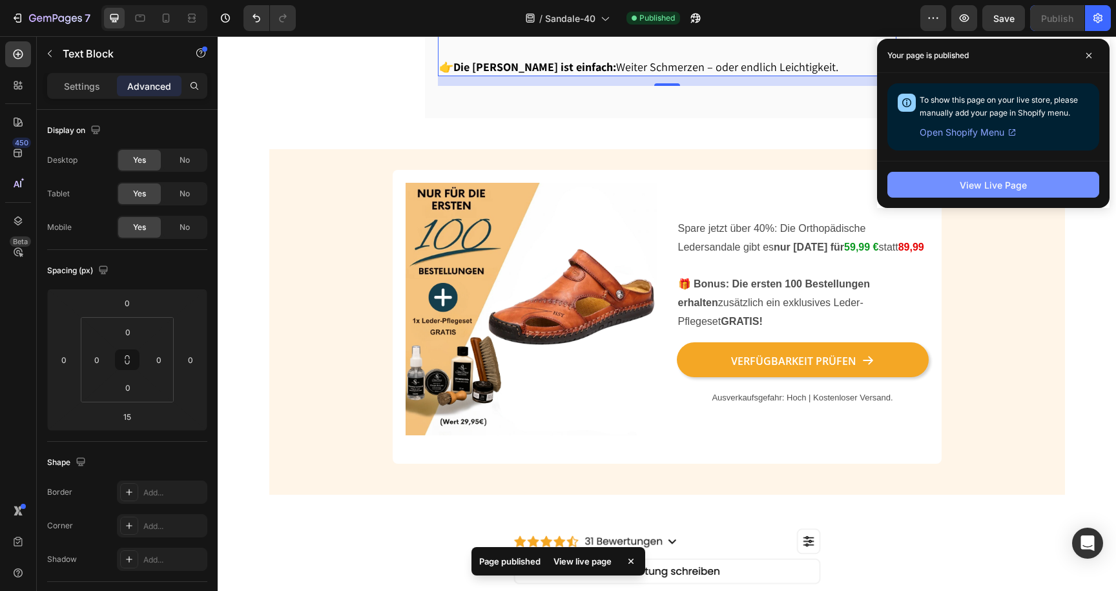
click at [893, 180] on button "View Live Page" at bounding box center [994, 185] width 212 height 26
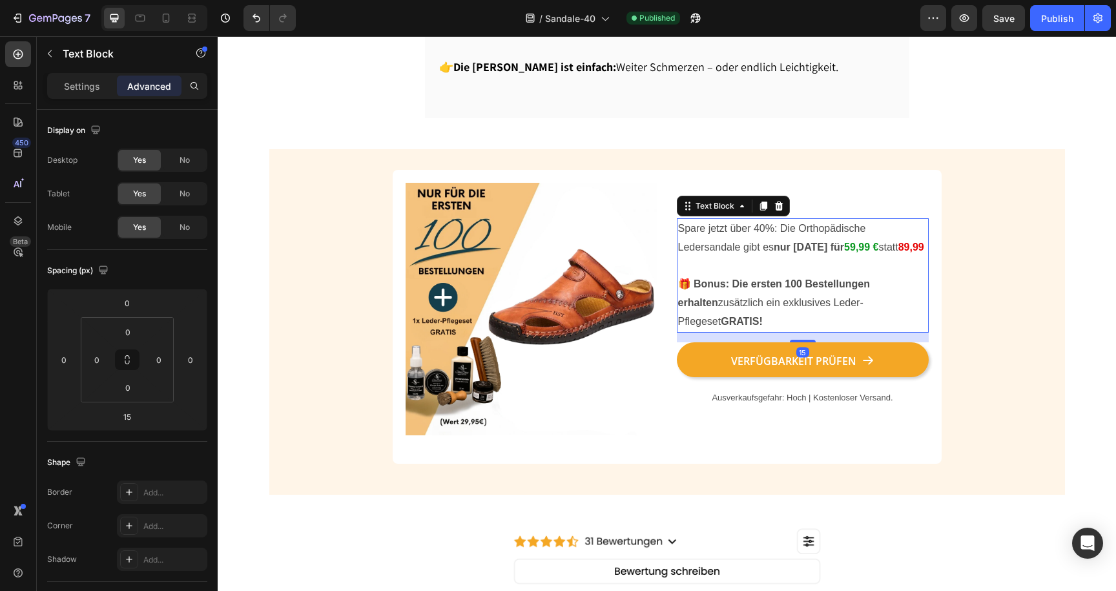
click at [717, 257] on p "Spare jetzt über 40%: Die Orthopädische Ledersandale gibt es nur heute für 59,9…" at bounding box center [802, 238] width 249 height 37
click at [92, 85] on p "Settings" at bounding box center [82, 86] width 36 height 14
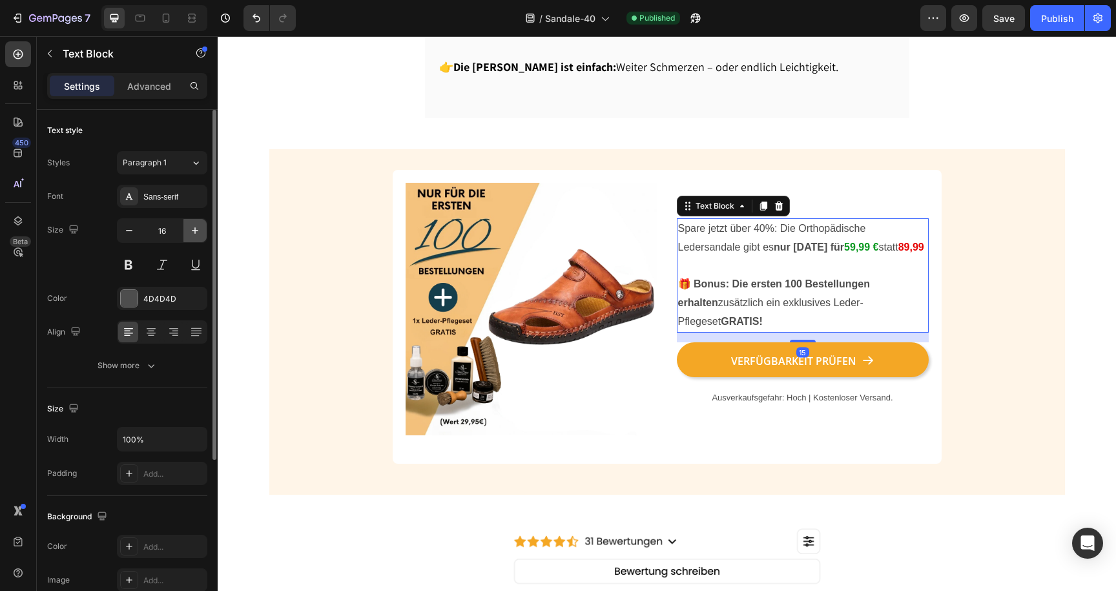
click at [189, 225] on icon "button" at bounding box center [195, 230] width 13 height 13
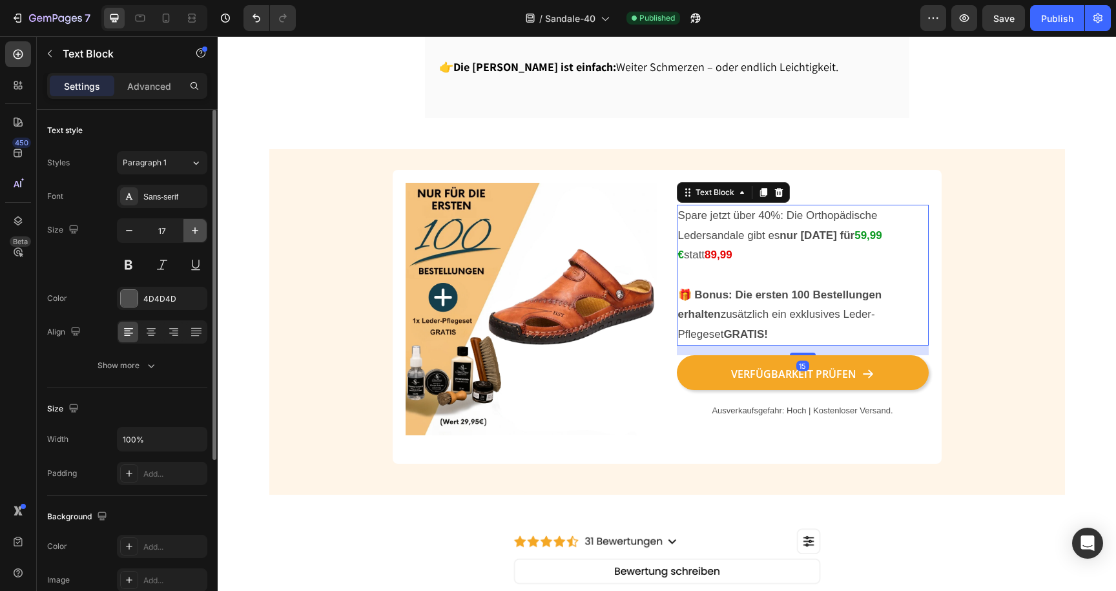
click at [189, 225] on icon "button" at bounding box center [195, 230] width 13 height 13
type input "18"
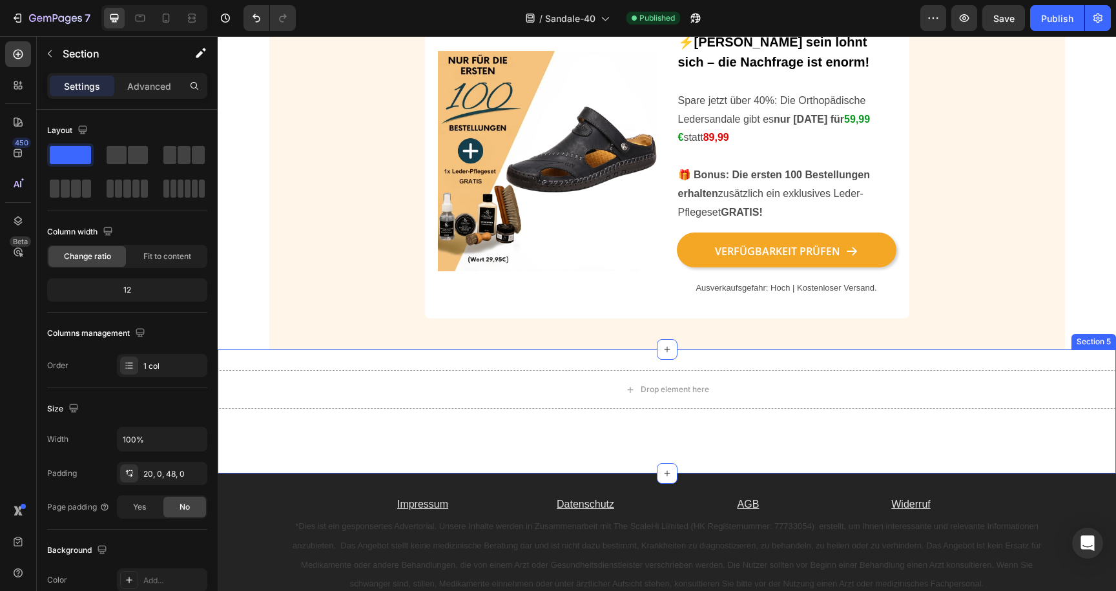
scroll to position [3162, 0]
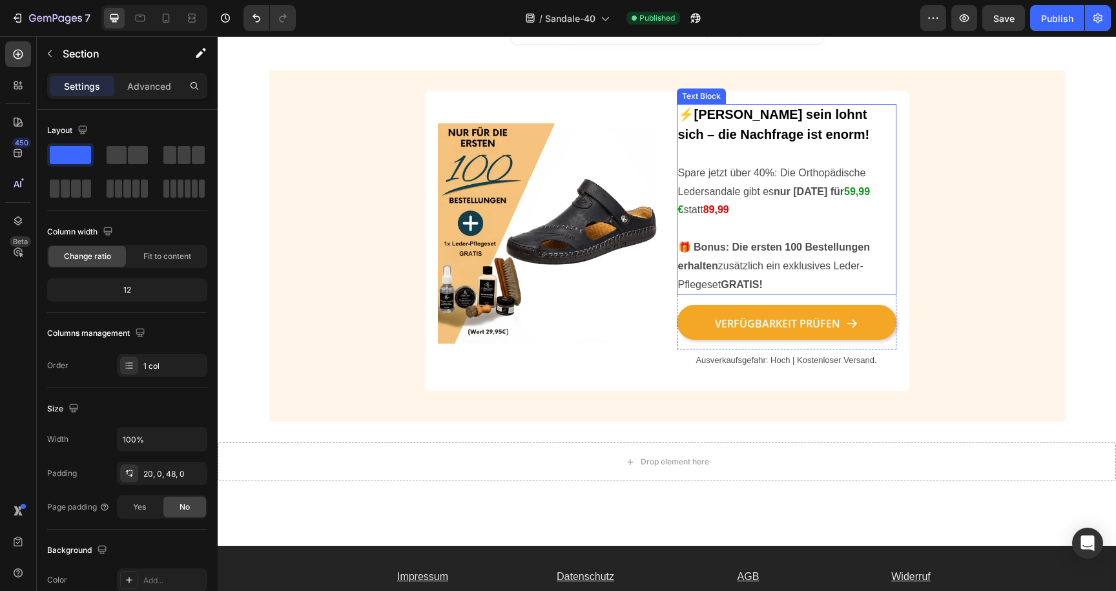
click at [738, 202] on p "Spare jetzt über 40%: Die Orthopädische Ledersandale gibt es nur heute für 59,9…" at bounding box center [786, 192] width 217 height 56
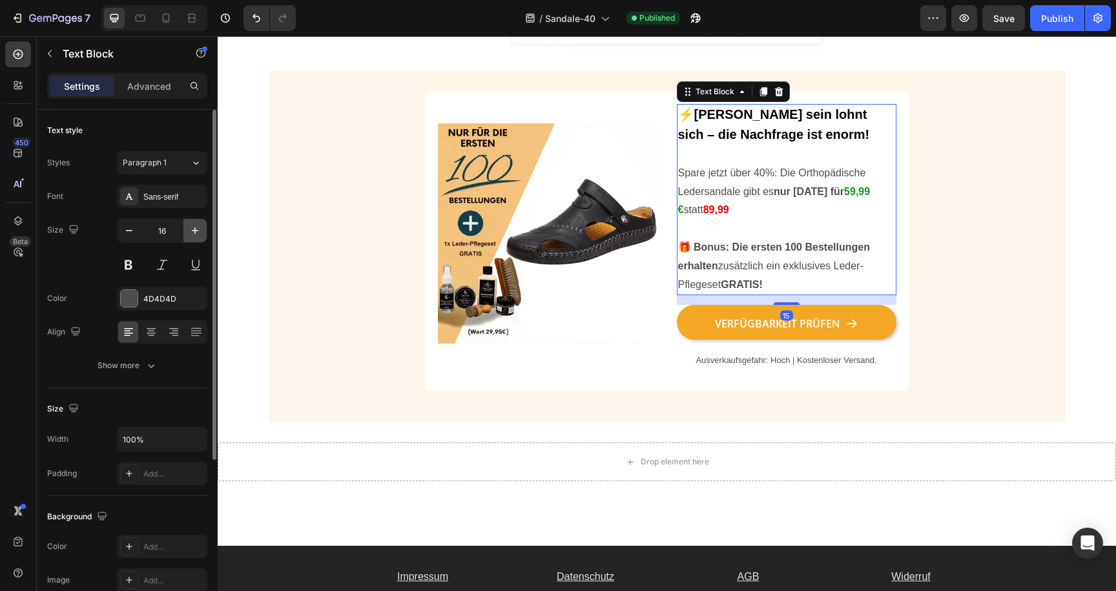
click at [193, 233] on icon "button" at bounding box center [195, 230] width 13 height 13
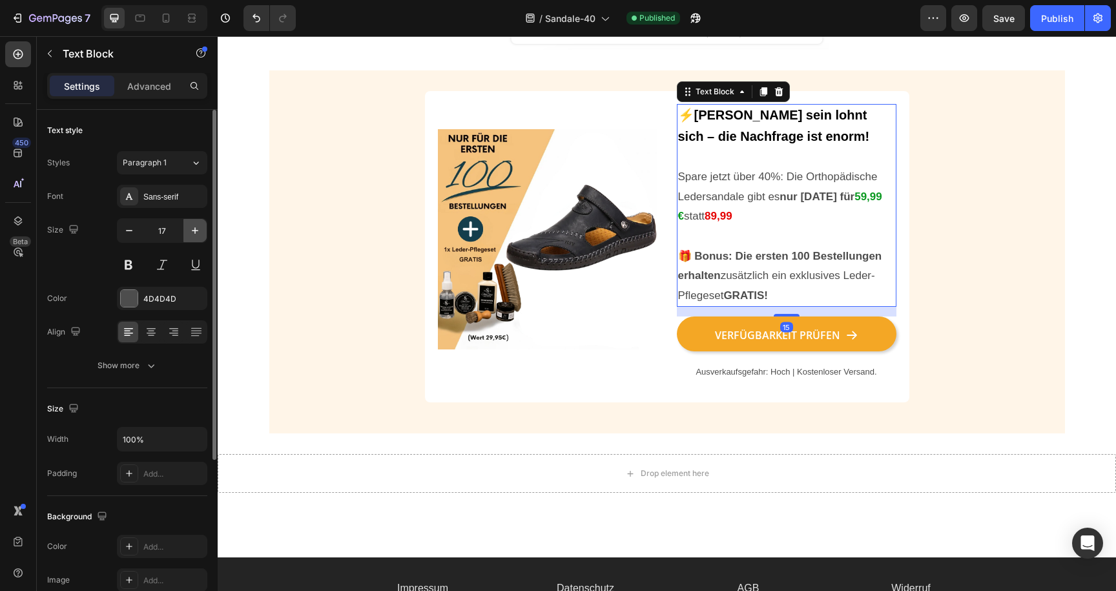
click at [193, 233] on icon "button" at bounding box center [195, 230] width 13 height 13
type input "18"
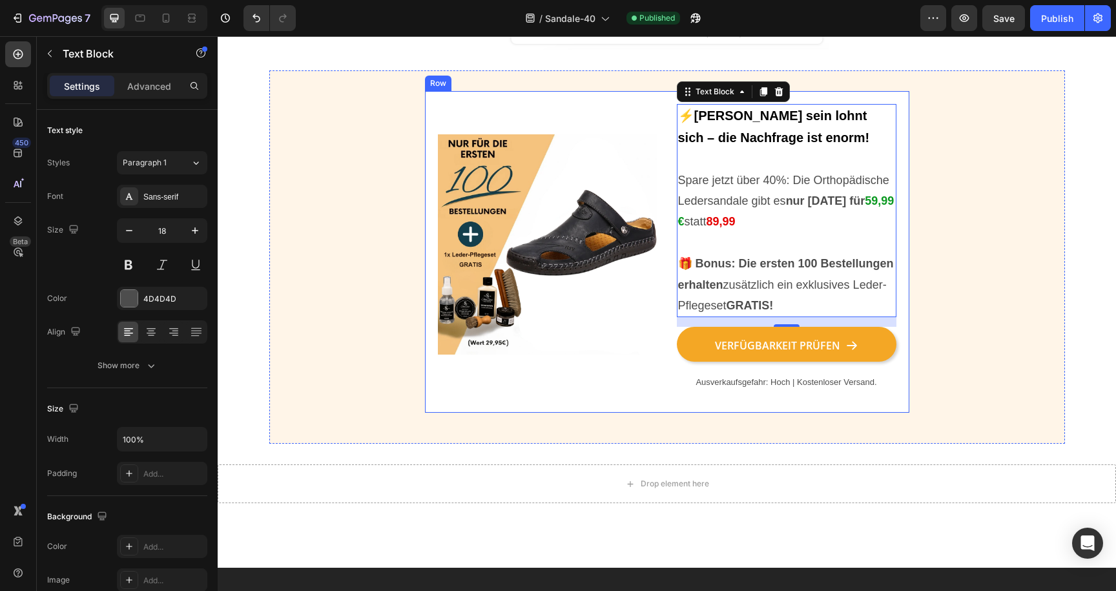
click at [428, 213] on div "Image ⚡Schnell sein lohnt sich – die Nachfrage ist enorm! Spare jetzt über 40%:…" at bounding box center [667, 252] width 485 height 322
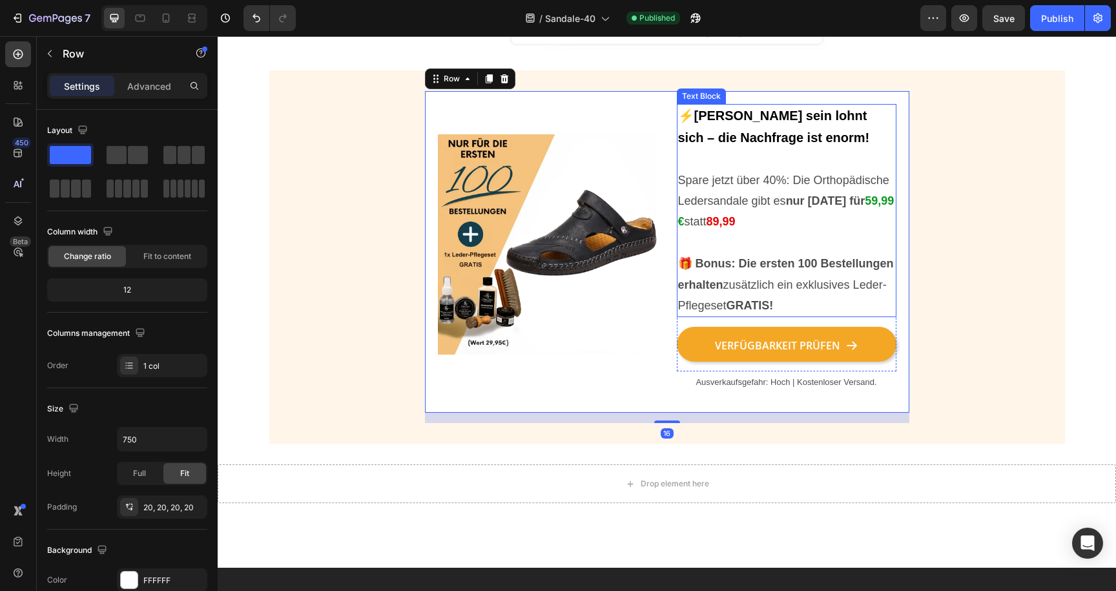
click at [736, 160] on p "⚡[PERSON_NAME] sein lohnt sich – die Nachfrage ist enorm!" at bounding box center [786, 137] width 217 height 64
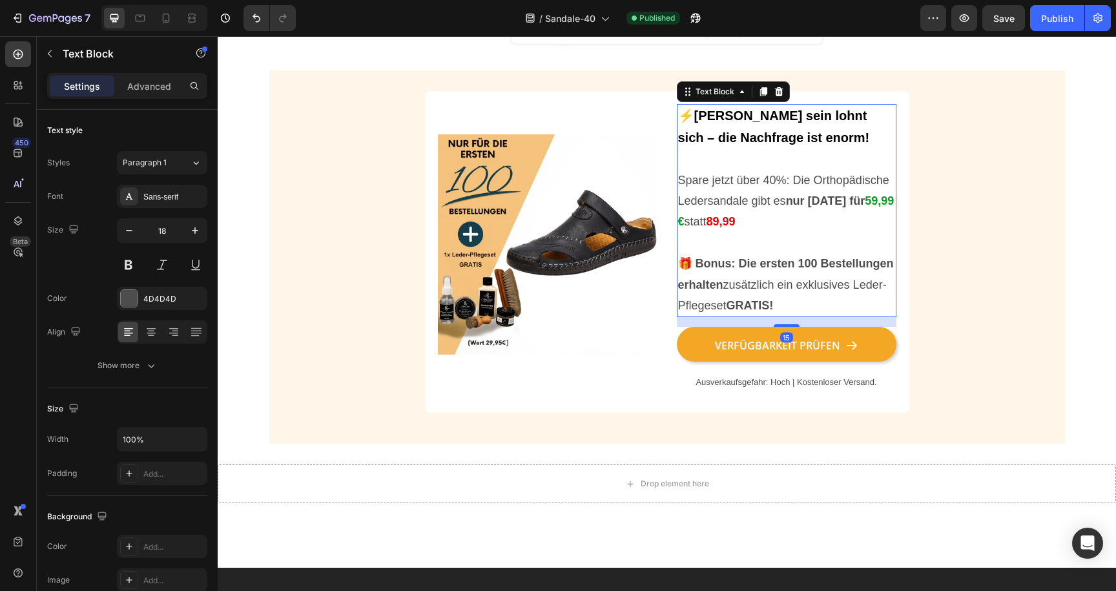
click at [720, 160] on p "⚡[PERSON_NAME] sein lohnt sich – die Nachfrage ist enorm!" at bounding box center [786, 137] width 217 height 64
click at [167, 18] on icon at bounding box center [166, 18] width 13 height 13
type input "14"
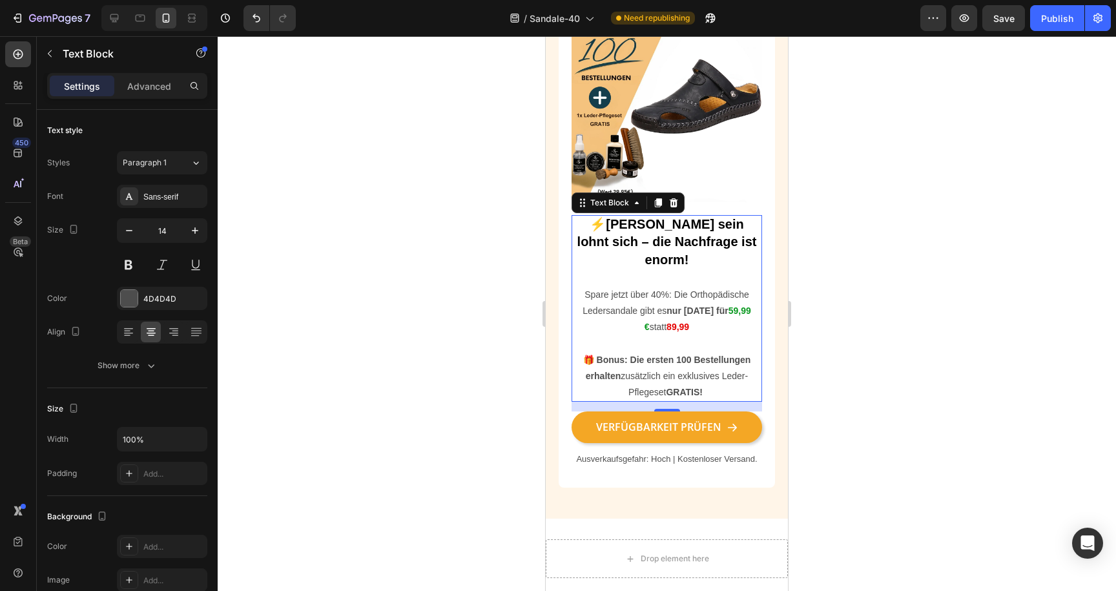
scroll to position [3177, 0]
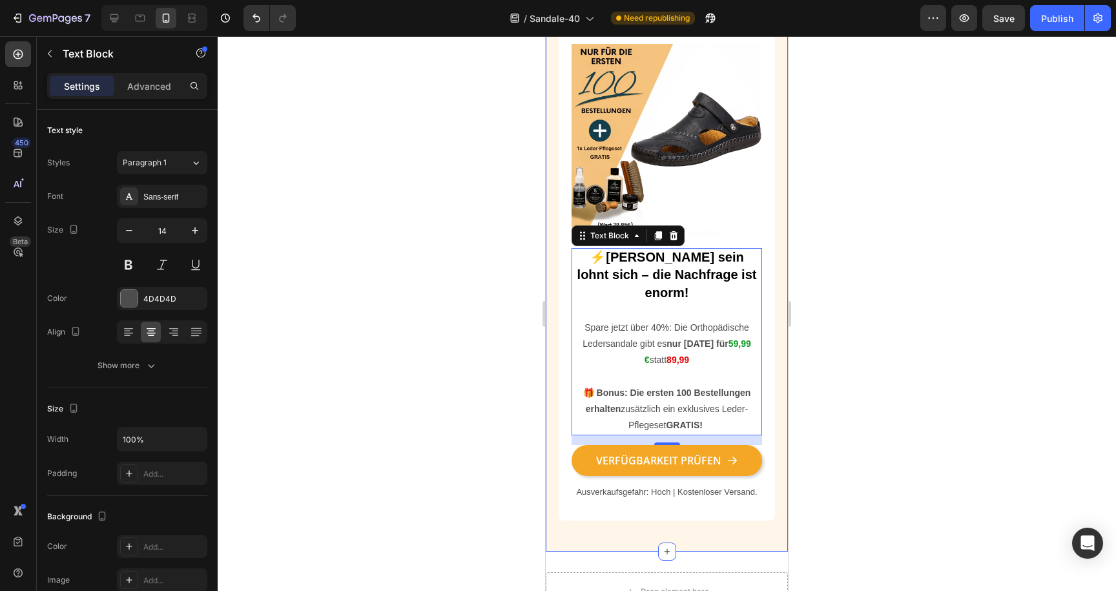
click at [511, 347] on div at bounding box center [667, 313] width 899 height 555
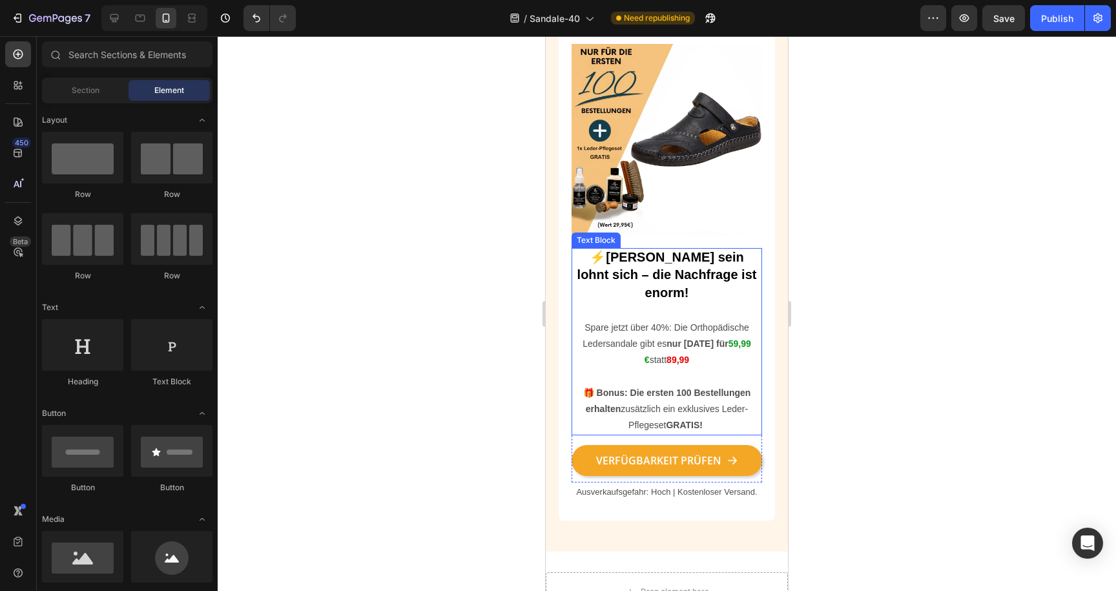
click at [614, 388] on strong "🎁 Bonus: Die ersten 100 Bestellungen erhalten" at bounding box center [667, 401] width 168 height 26
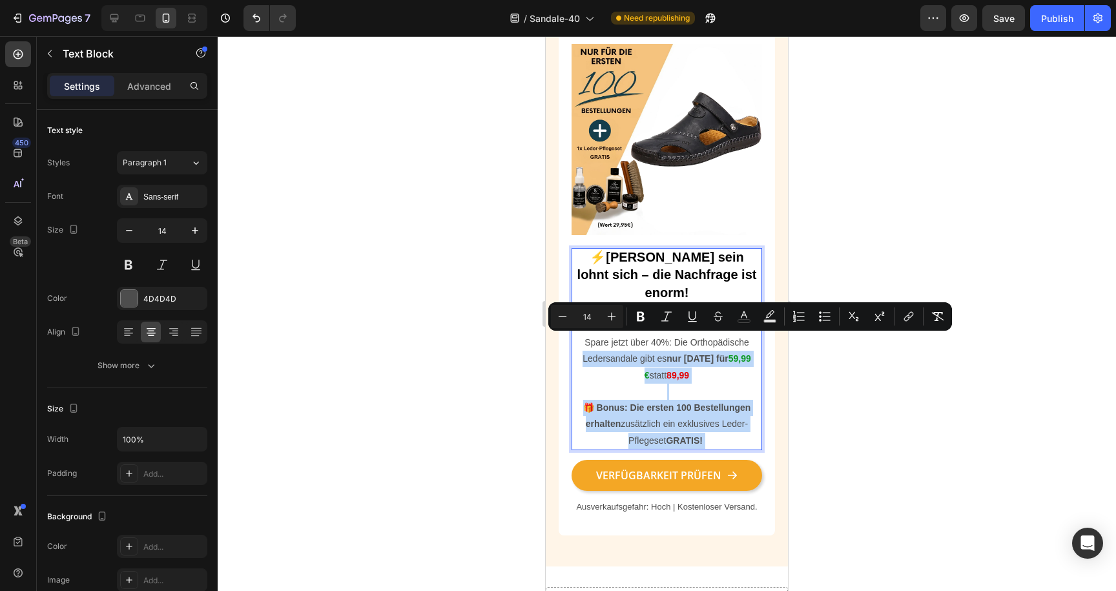
drag, startPoint x: 720, startPoint y: 424, endPoint x: 576, endPoint y: 335, distance: 170.0
click at [576, 335] on div "⚡Schnell sein lohnt sich – die Nachfrage ist enorm! Spare jetzt über 40%: Die O…" at bounding box center [667, 349] width 191 height 202
click at [609, 350] on p "Spare jetzt über 40%: Die Orthopädische Ledersandale gibt es nur heute für 59,9…" at bounding box center [667, 359] width 188 height 49
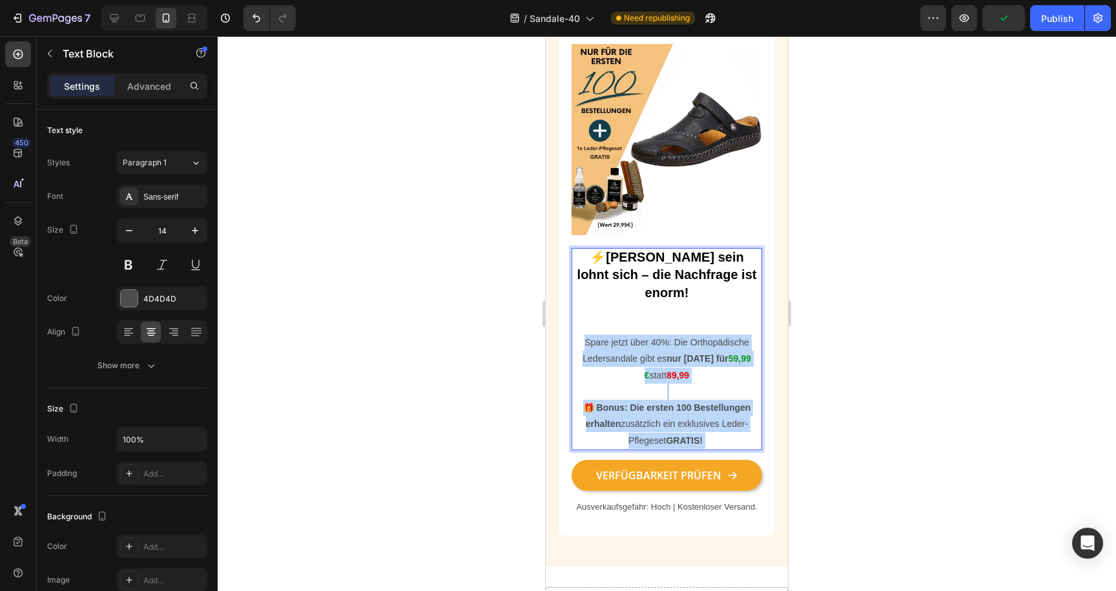
drag, startPoint x: 713, startPoint y: 423, endPoint x: 579, endPoint y: 326, distance: 165.7
click at [579, 326] on div "⚡Schnell sein lohnt sich – die Nachfrage ist enorm! Spare jetzt über 40%: Die O…" at bounding box center [667, 349] width 191 height 202
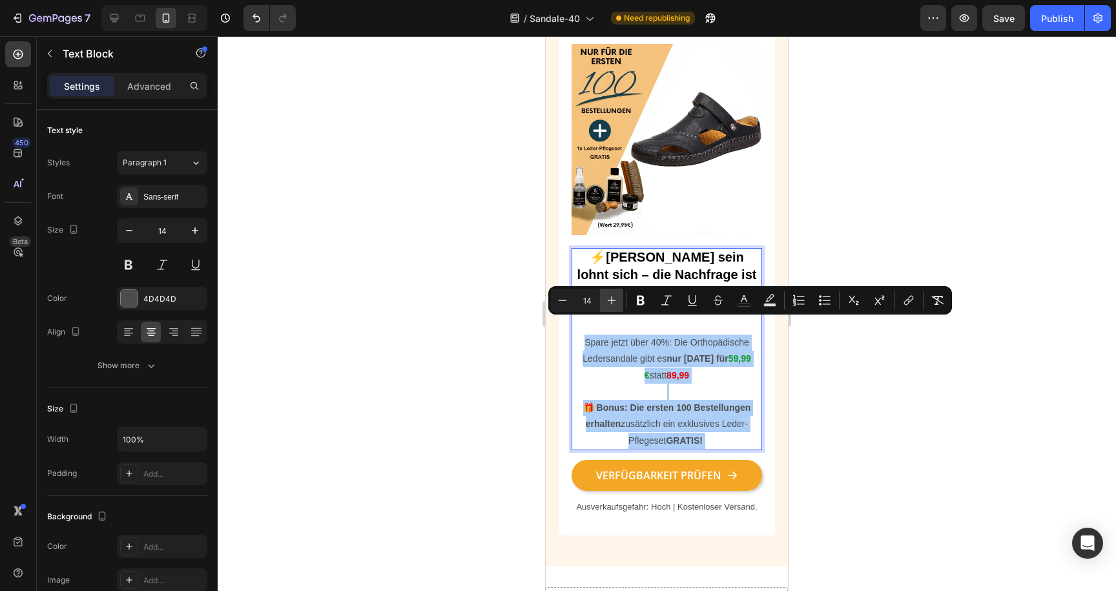
click at [605, 302] on icon "Editor contextual toolbar" at bounding box center [611, 300] width 13 height 13
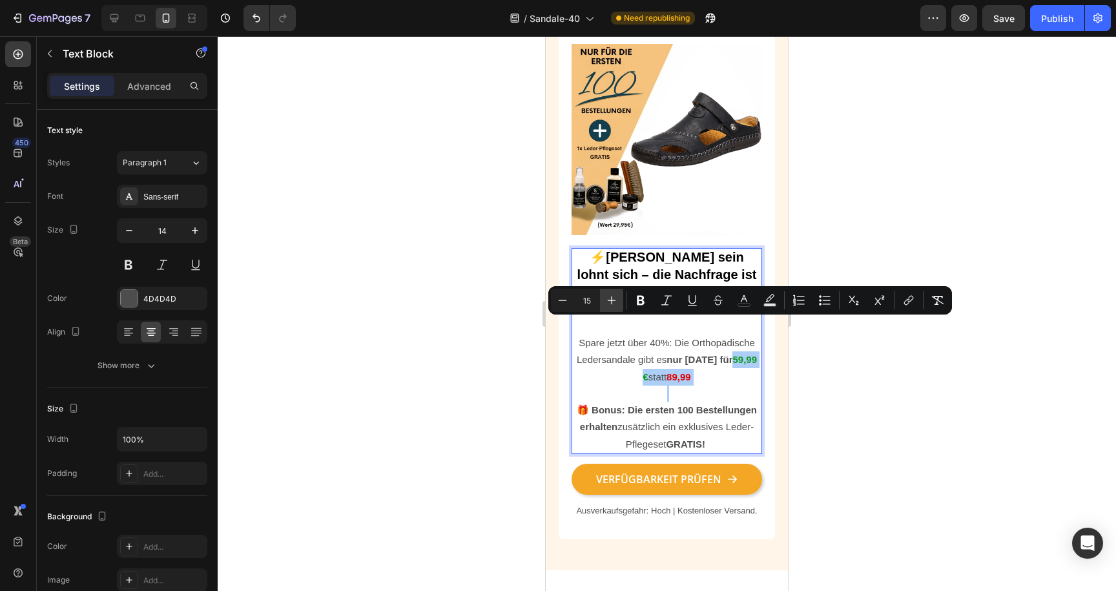
click at [605, 302] on icon "Editor contextual toolbar" at bounding box center [611, 300] width 13 height 13
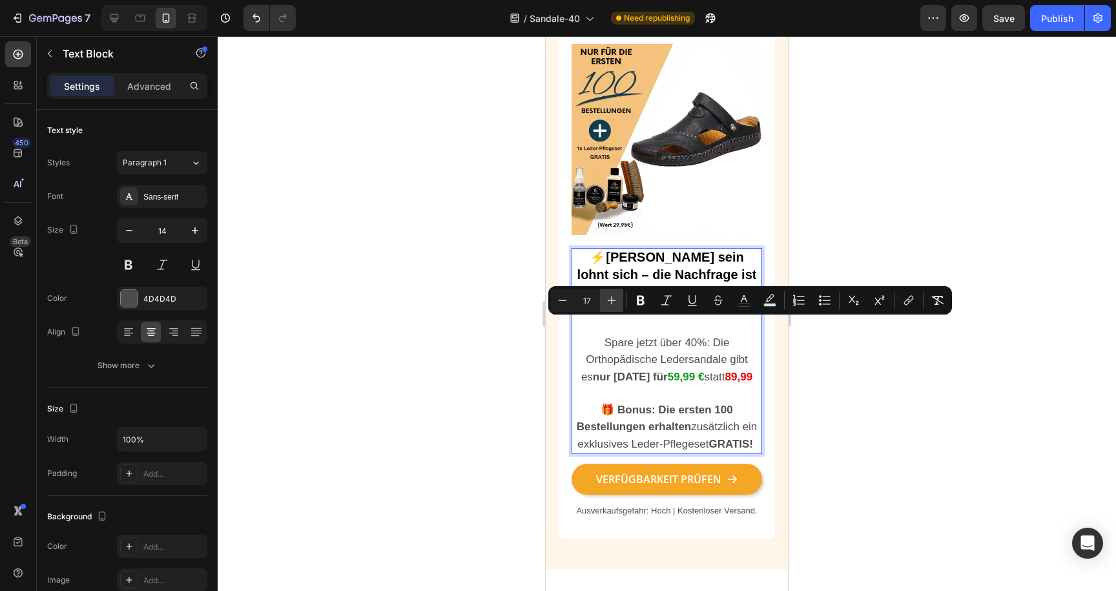
click at [605, 302] on icon "Editor contextual toolbar" at bounding box center [611, 300] width 13 height 13
type input "18"
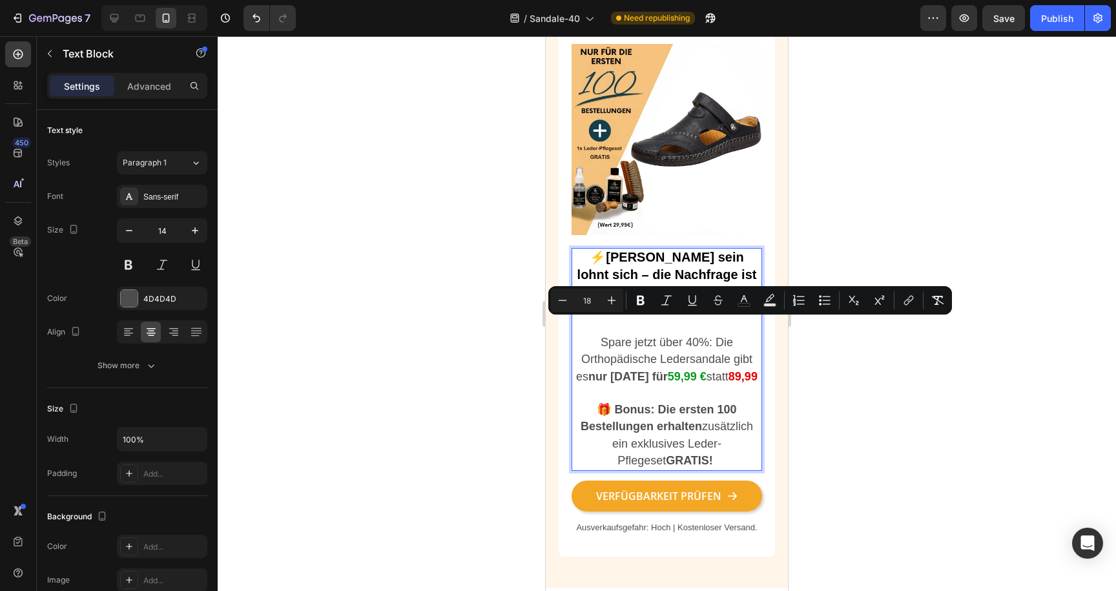
click at [528, 347] on div at bounding box center [667, 313] width 899 height 555
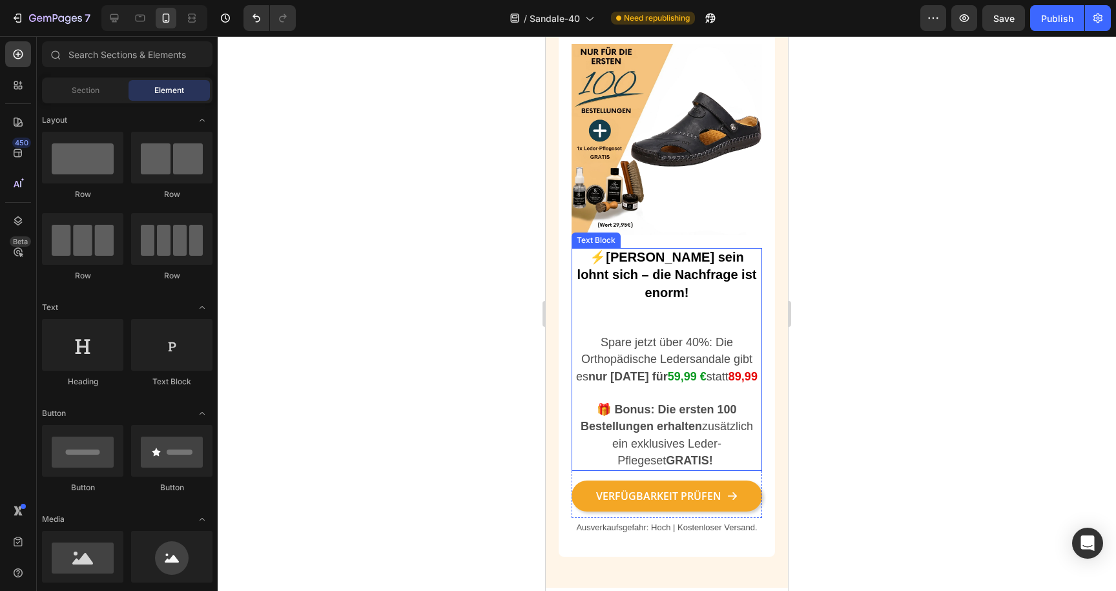
click at [614, 343] on span "Spare jetzt über 40%: Die Orthopädische Ledersandale gibt es nur heute für" at bounding box center [664, 359] width 176 height 47
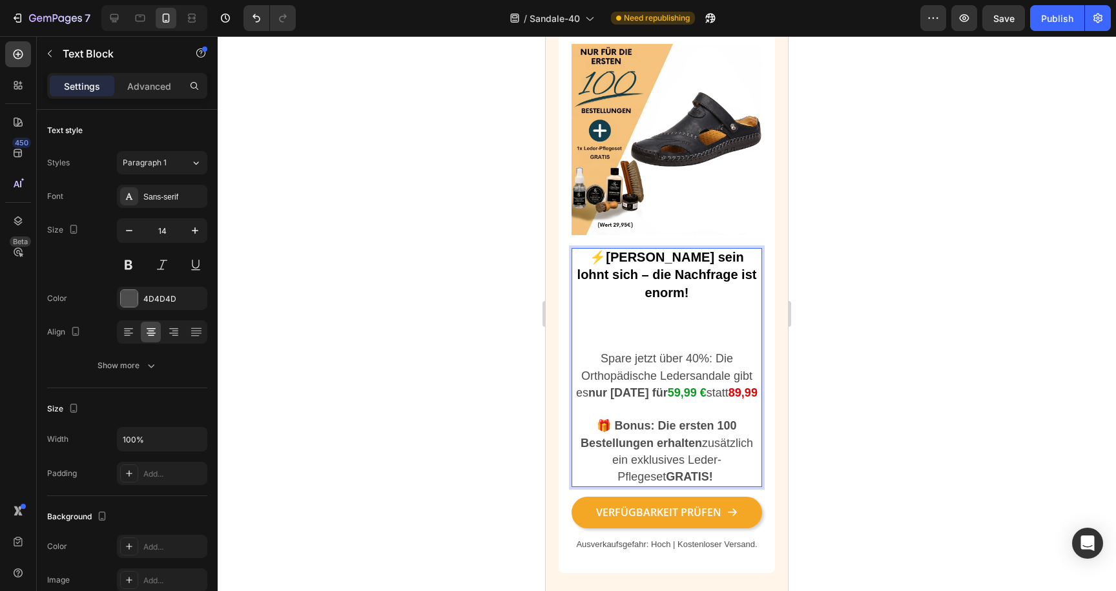
click at [618, 386] on strong "nur [DATE] für" at bounding box center [628, 392] width 79 height 13
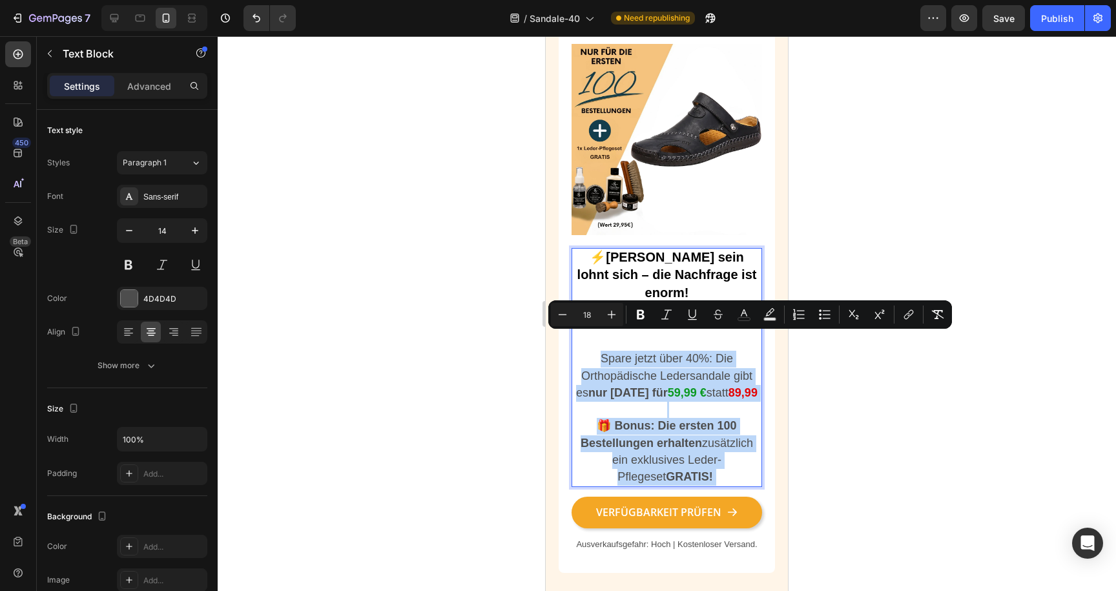
drag, startPoint x: 705, startPoint y: 455, endPoint x: 582, endPoint y: 346, distance: 164.8
click at [582, 346] on div "⚡Schnell sein lohnt sich – die Nachfrage ist enorm! Spare jetzt über 40%: Die O…" at bounding box center [667, 367] width 191 height 239
click at [607, 352] on span "Spare jetzt über 40%: Die Orthopädische Ledersandale gibt es nur heute für" at bounding box center [664, 375] width 176 height 47
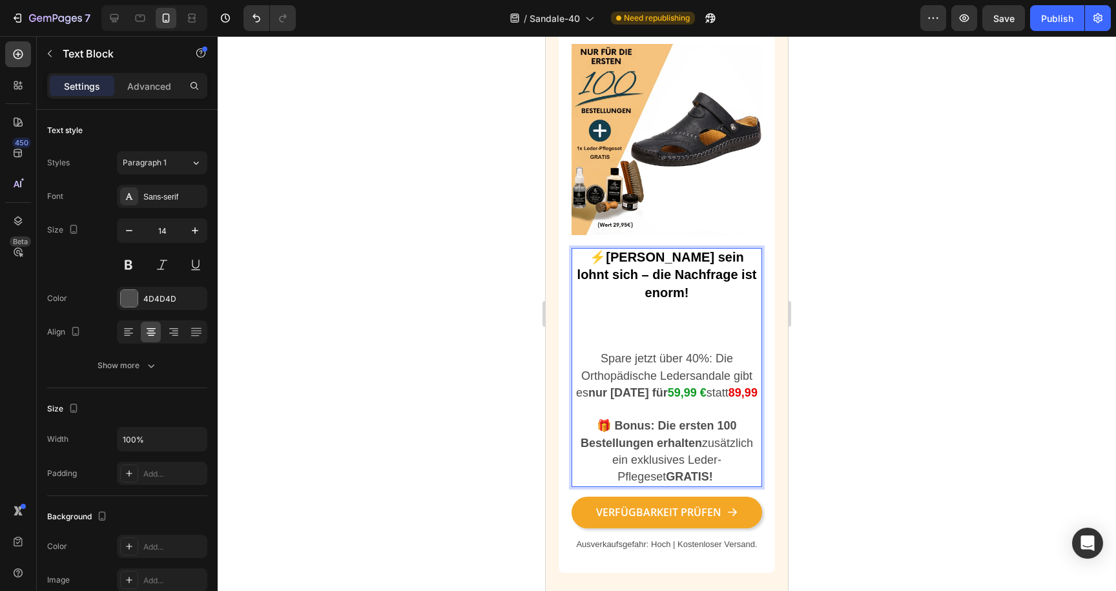
click at [611, 332] on p "Rich Text Editor. Editing area: main" at bounding box center [667, 326] width 188 height 49
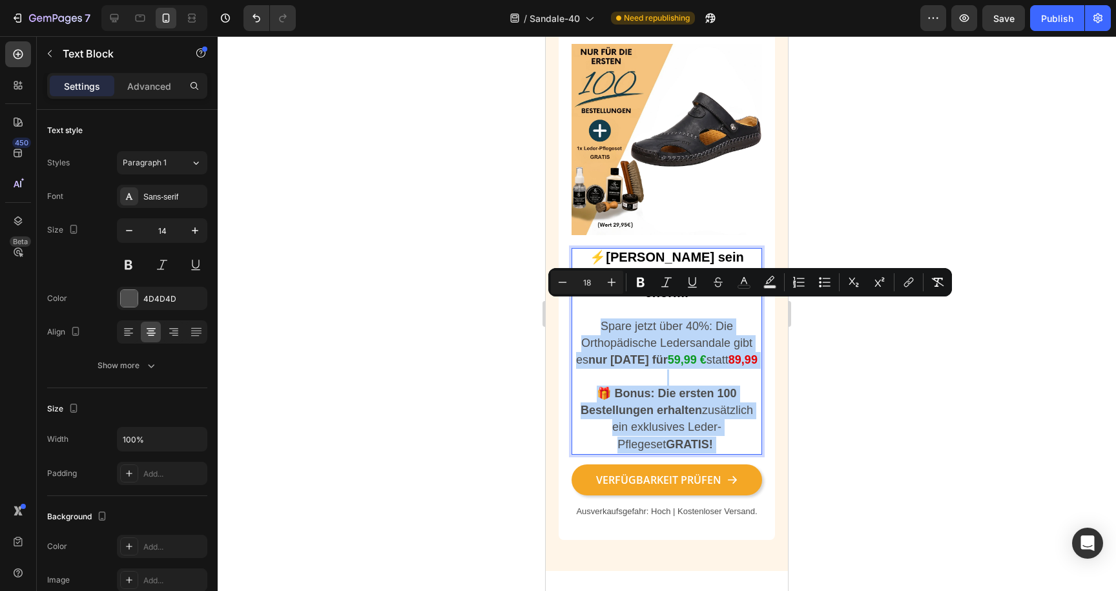
drag, startPoint x: 594, startPoint y: 306, endPoint x: 719, endPoint y: 423, distance: 170.5
click at [719, 423] on div "⚡Schnell sein lohnt sich – die Nachfrage ist enorm! Spare jetzt über 40%: Die O…" at bounding box center [667, 351] width 191 height 206
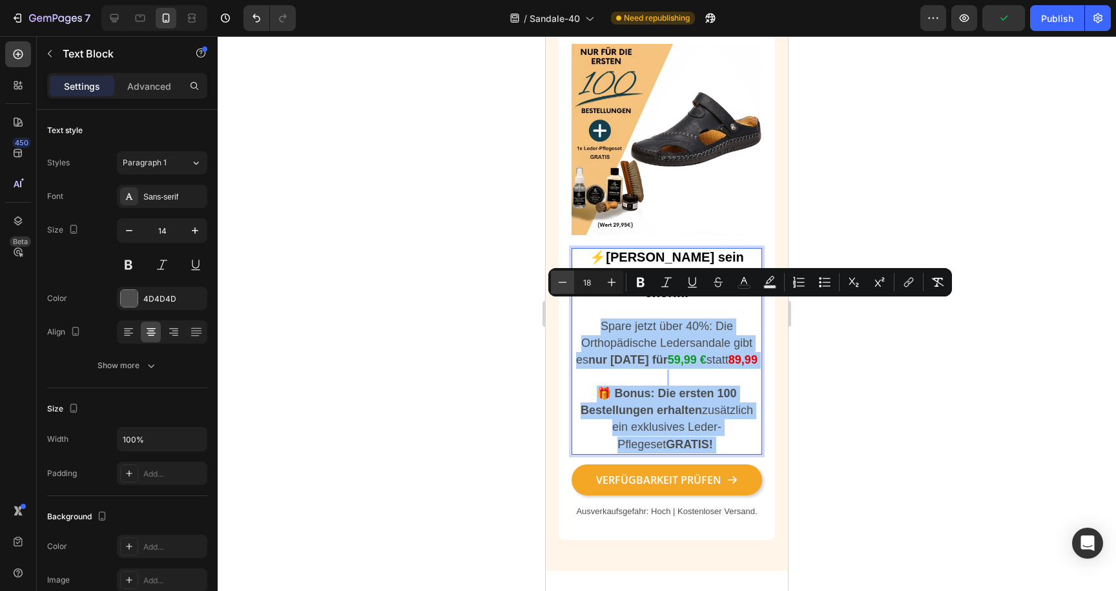
click at [567, 288] on icon "Editor contextual toolbar" at bounding box center [562, 282] width 13 height 13
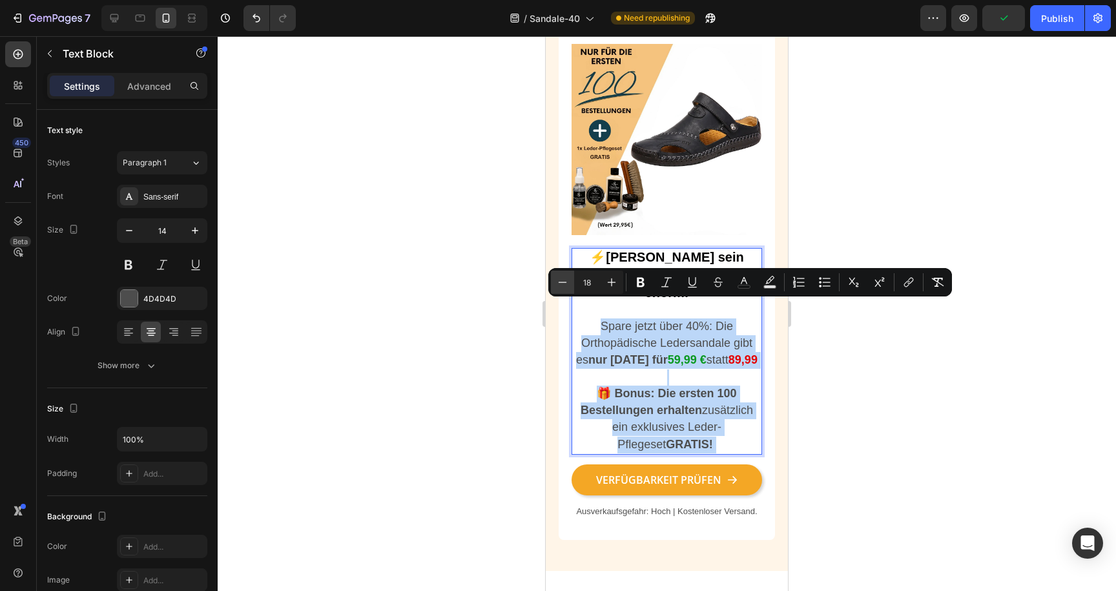
type input "17"
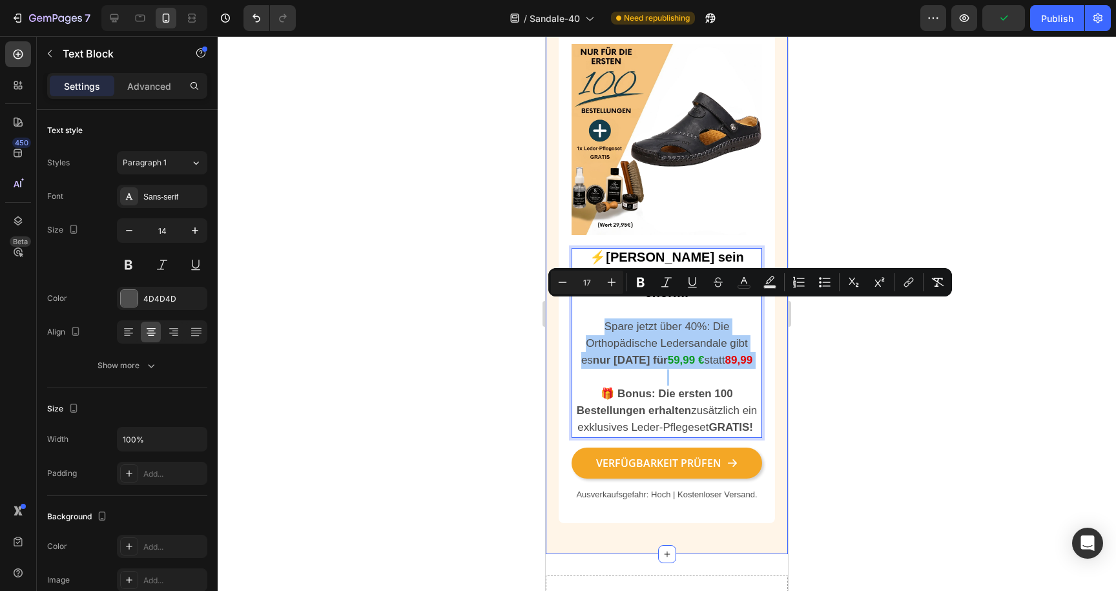
click at [492, 335] on div at bounding box center [667, 313] width 899 height 555
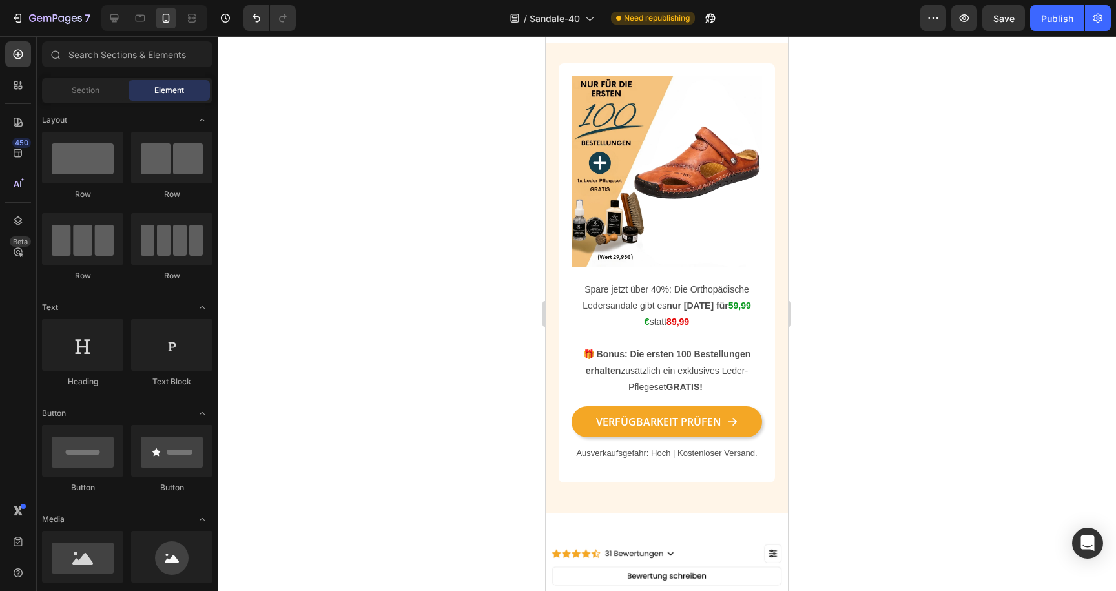
scroll to position [2631, 0]
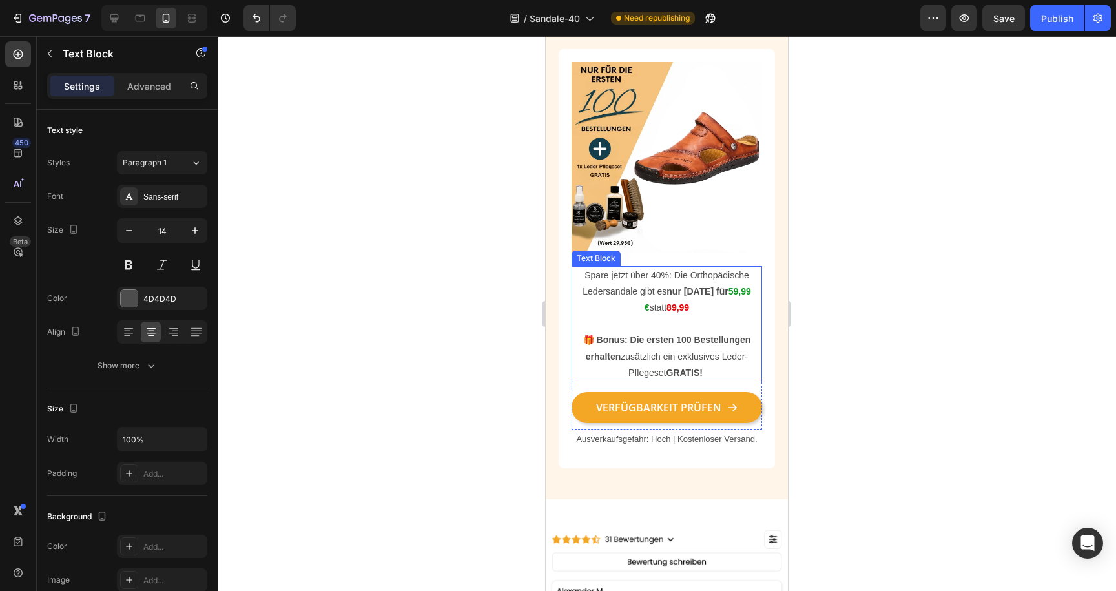
click at [669, 303] on strong "89,99" at bounding box center [678, 307] width 23 height 10
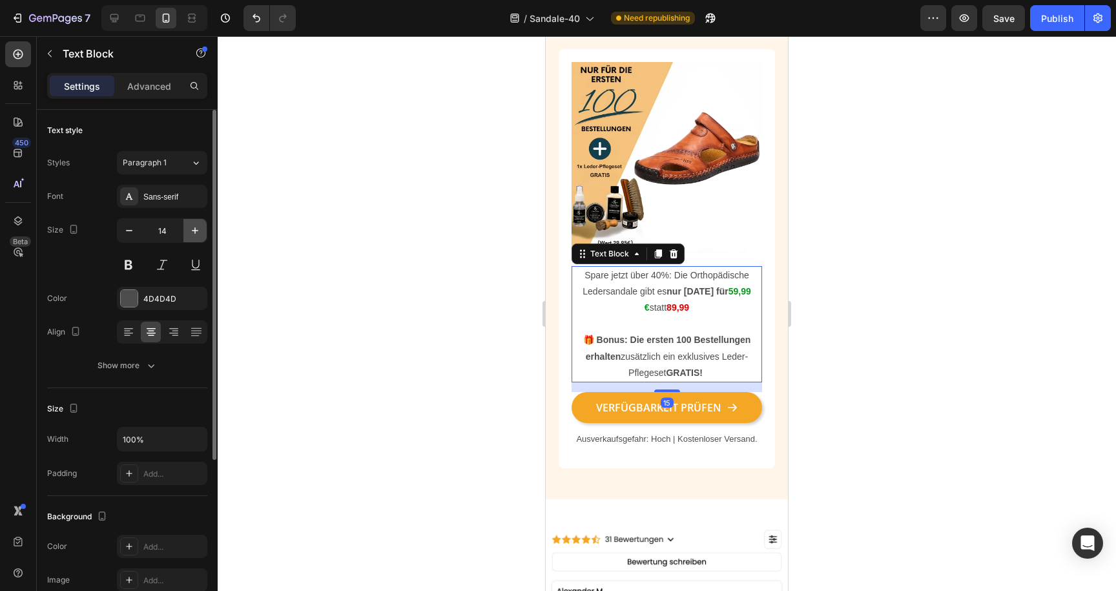
click at [198, 225] on icon "button" at bounding box center [195, 230] width 13 height 13
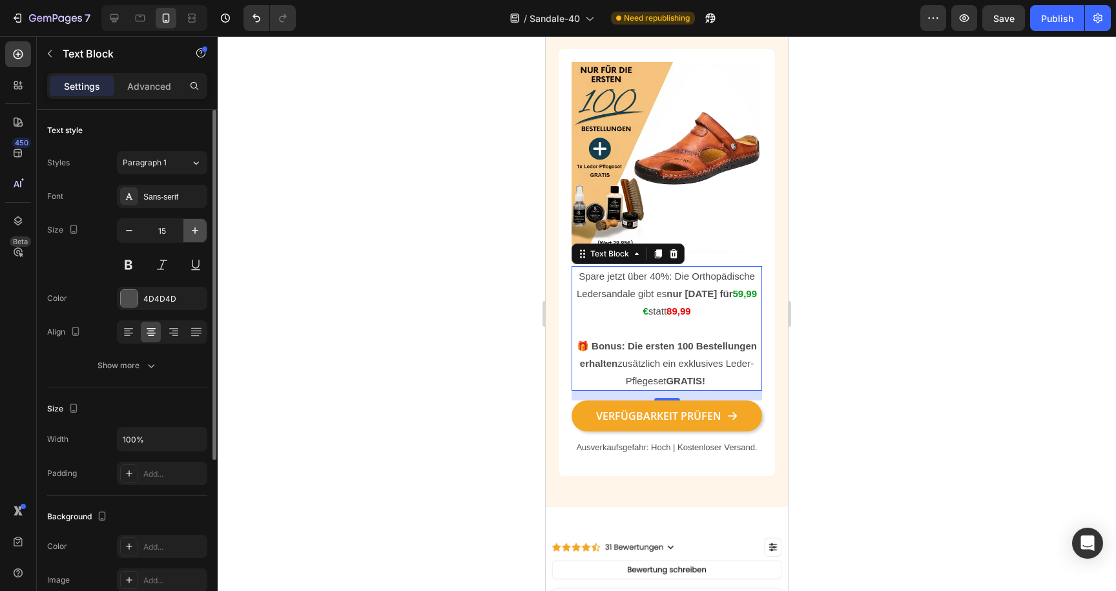
click at [198, 225] on icon "button" at bounding box center [195, 230] width 13 height 13
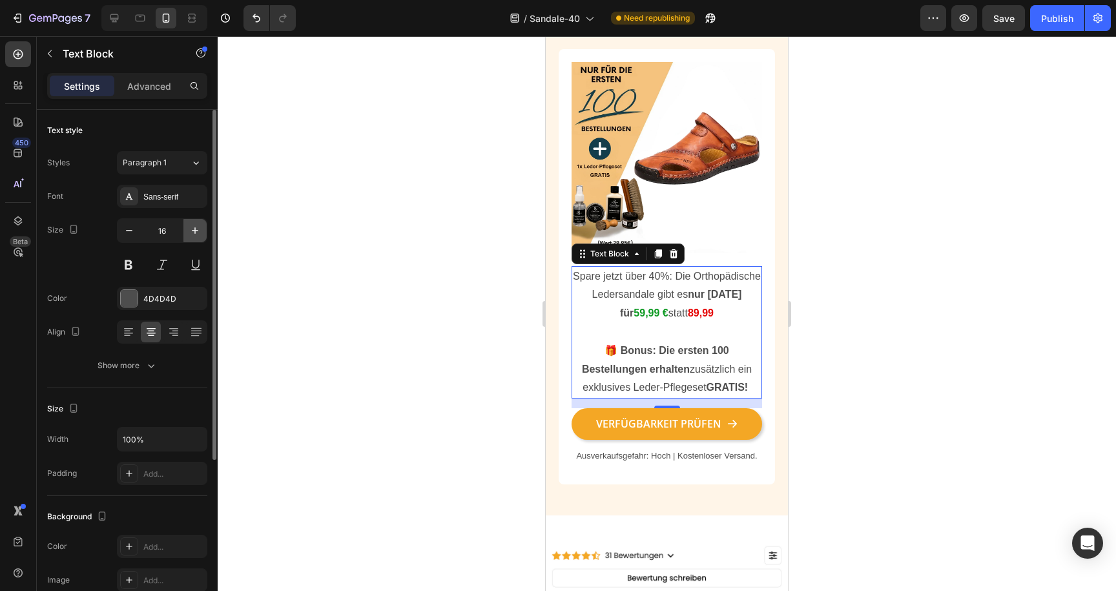
click at [198, 225] on icon "button" at bounding box center [195, 230] width 13 height 13
type input "17"
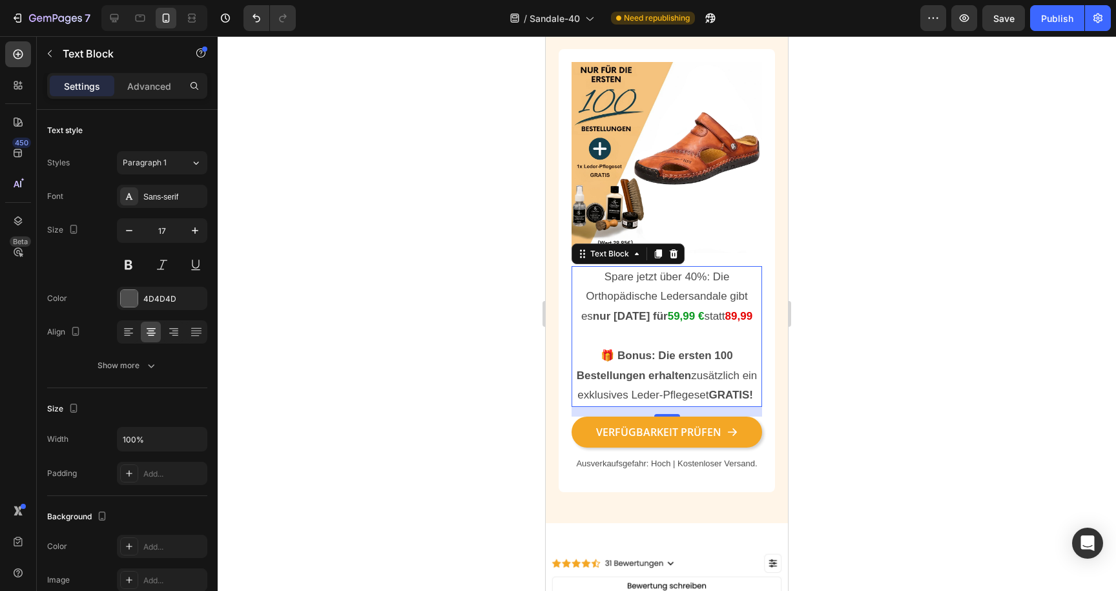
click at [505, 270] on div at bounding box center [667, 313] width 899 height 555
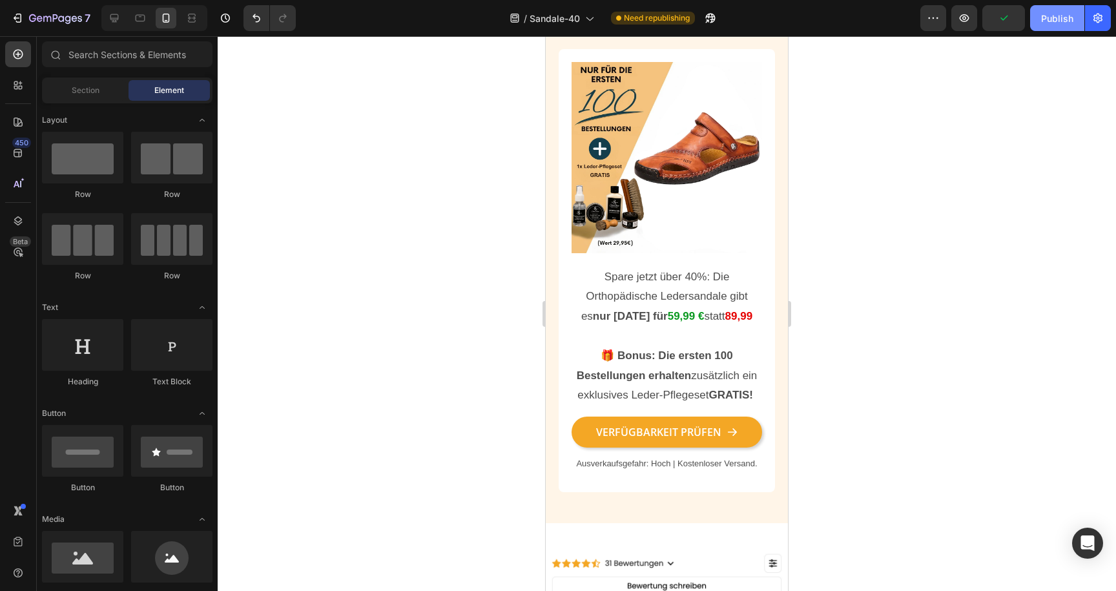
click at [1048, 22] on div "Publish" at bounding box center [1057, 19] width 32 height 14
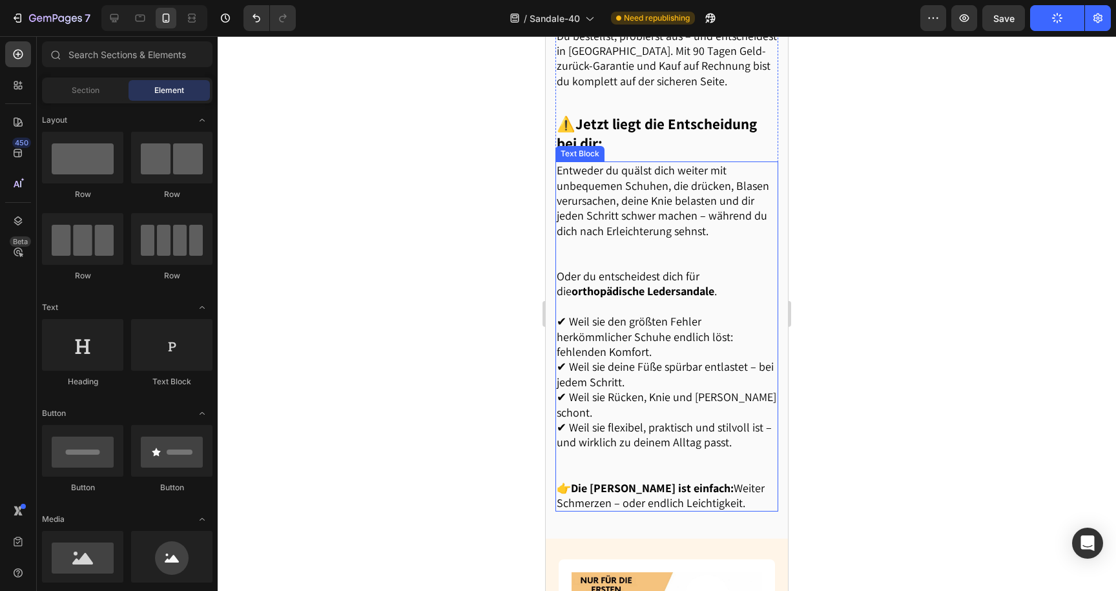
scroll to position [2185, 0]
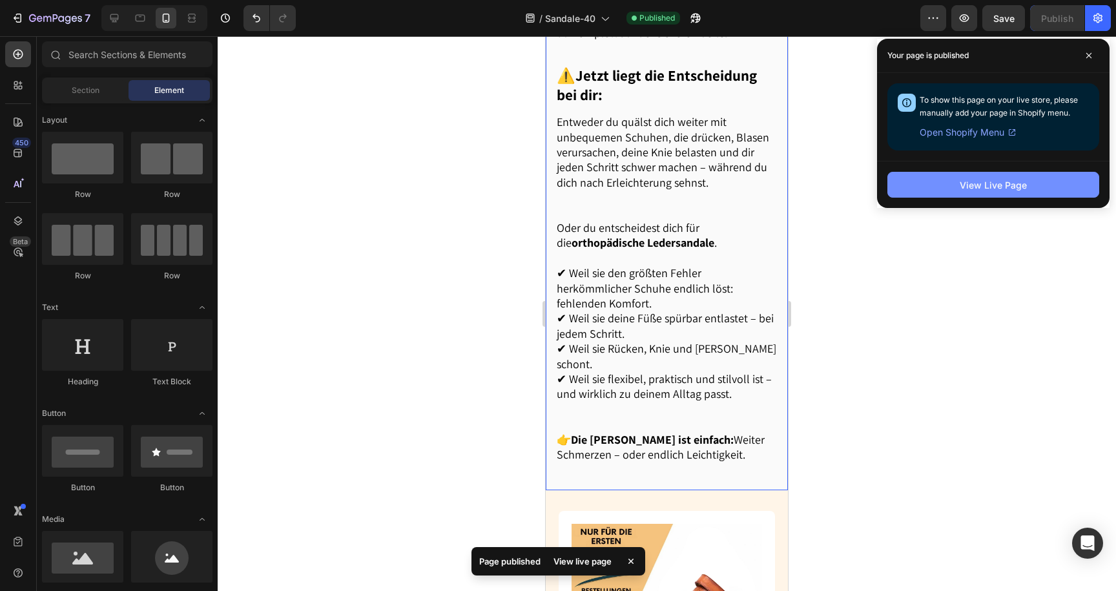
click at [920, 174] on button "View Live Page" at bounding box center [994, 185] width 212 height 26
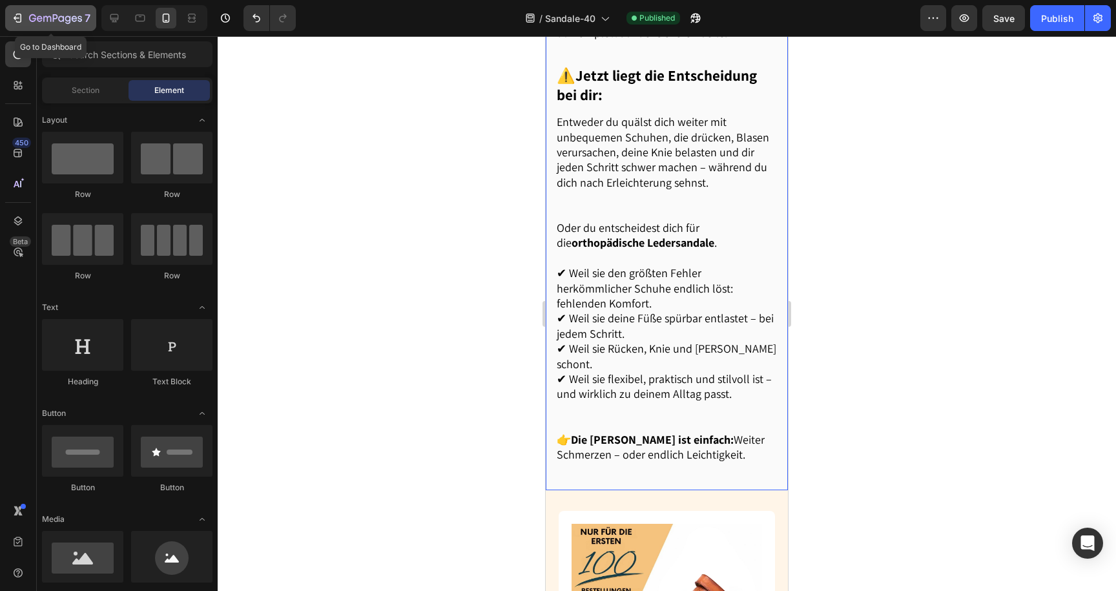
click at [32, 19] on icon "button" at bounding box center [55, 19] width 53 height 11
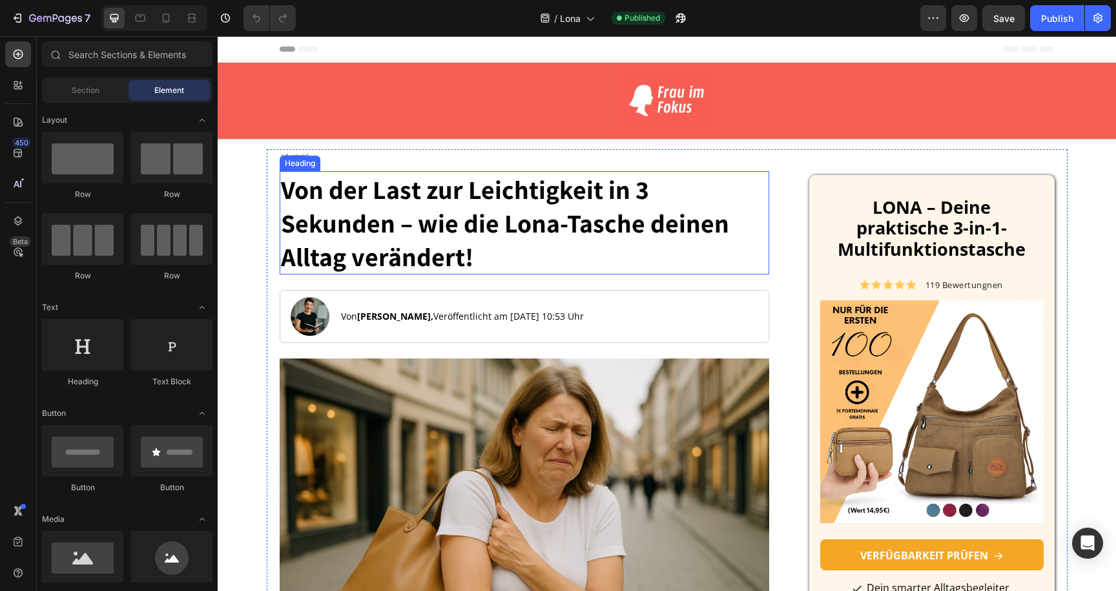
click at [494, 232] on h1 "Von der Last zur Leichtigkeit in 3 Sekunden – wie die Lona-Tasche deinen Alltag…" at bounding box center [525, 222] width 490 height 103
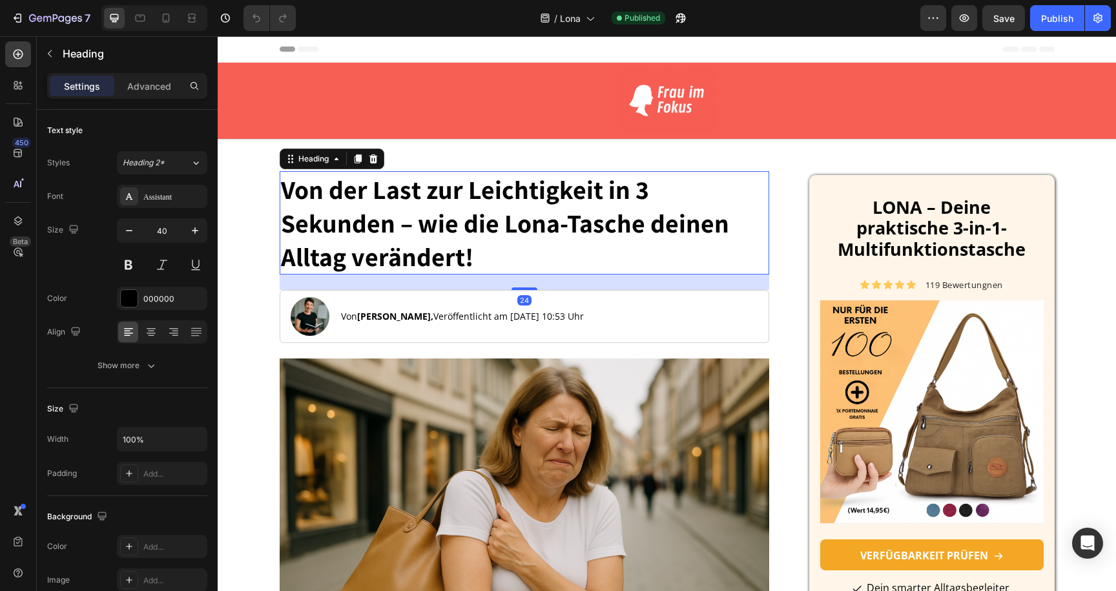
click at [494, 232] on h1 "Von der Last zur Leichtigkeit in 3 Sekunden – wie die Lona-Tasche deinen Alltag…" at bounding box center [525, 222] width 490 height 103
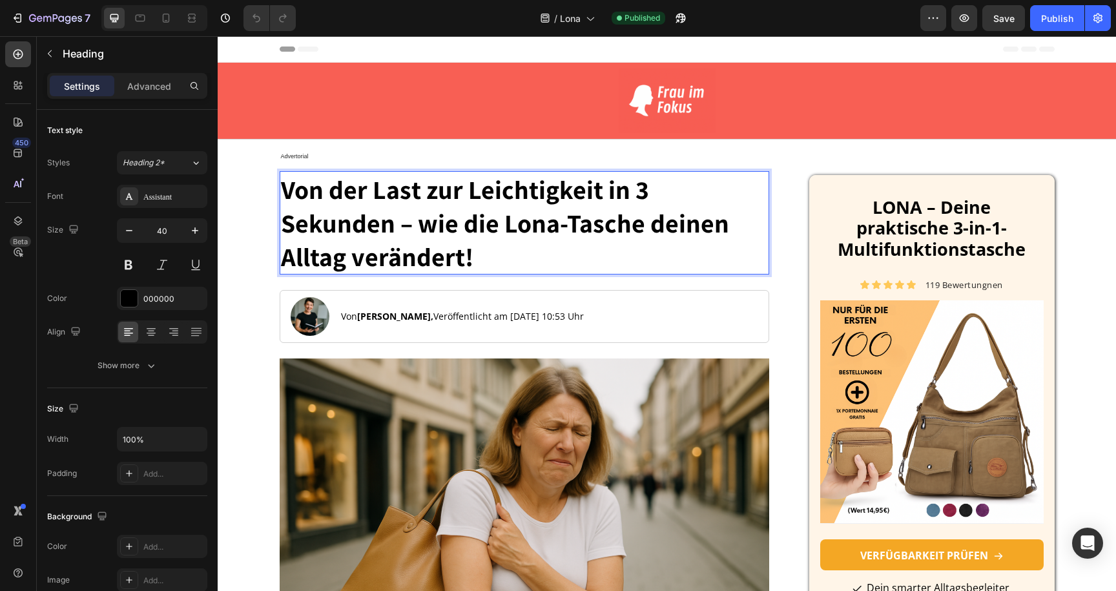
click at [494, 232] on p "Von der Last zur Leichtigkeit in 3 Sekunden – wie die Lona-Tasche deinen Alltag…" at bounding box center [525, 222] width 488 height 101
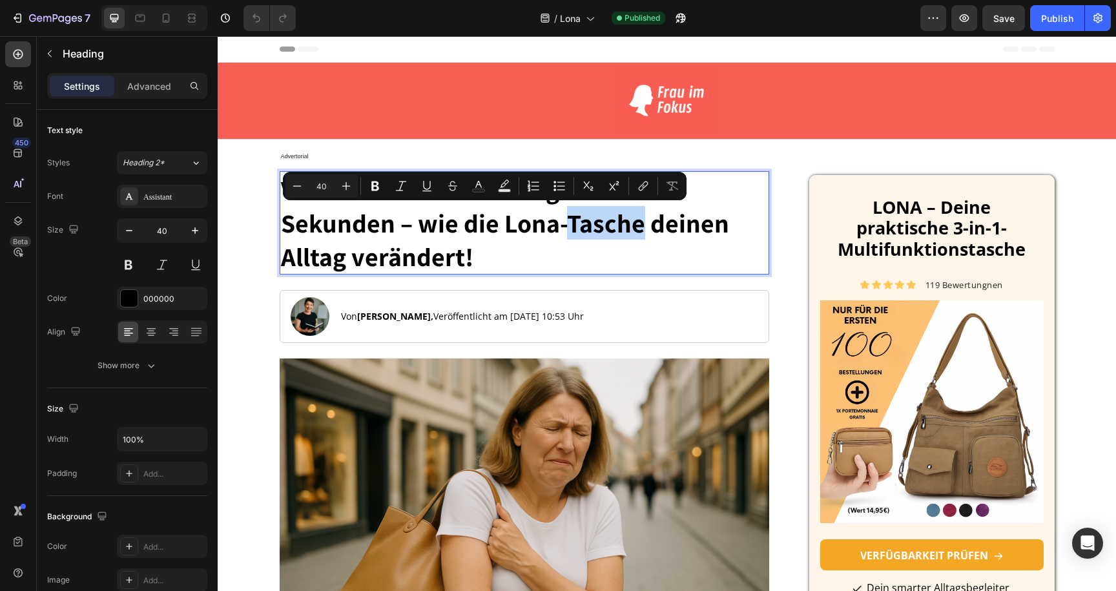
click at [464, 220] on p "Von der Last zur Leichtigkeit in 3 Sekunden – wie die Lona-Tasche deinen Alltag…" at bounding box center [525, 222] width 488 height 101
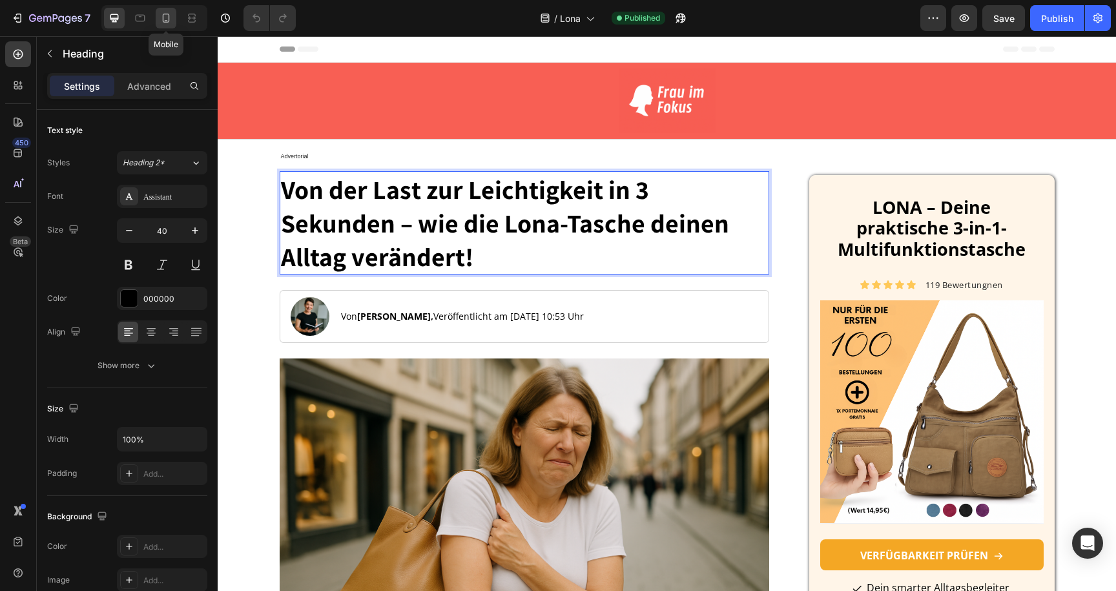
click at [165, 18] on icon at bounding box center [166, 18] width 13 height 13
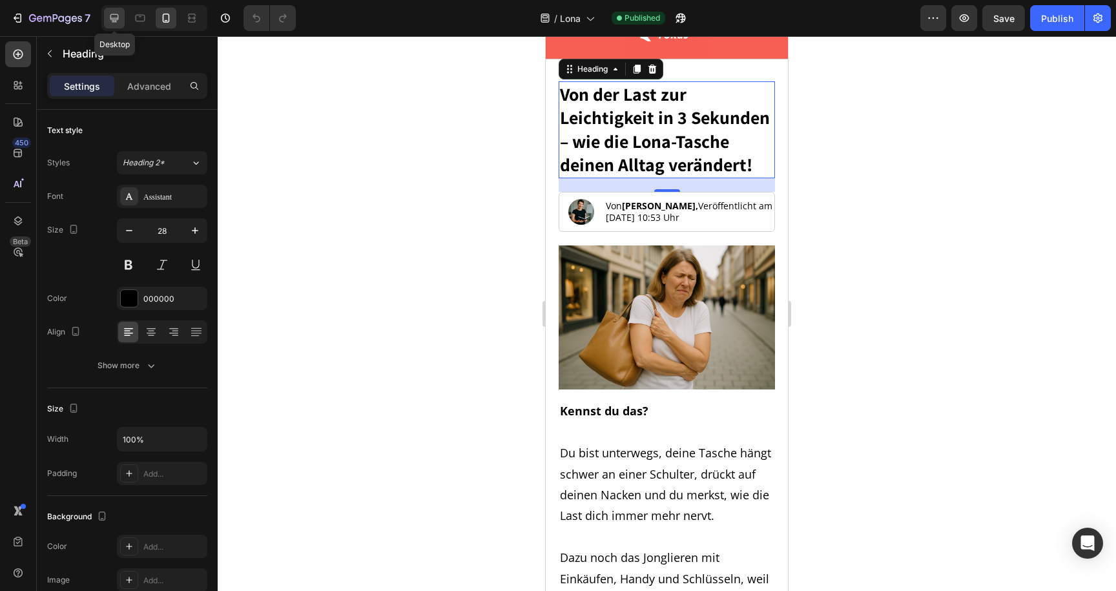
click at [117, 18] on icon at bounding box center [114, 18] width 8 height 8
type input "40"
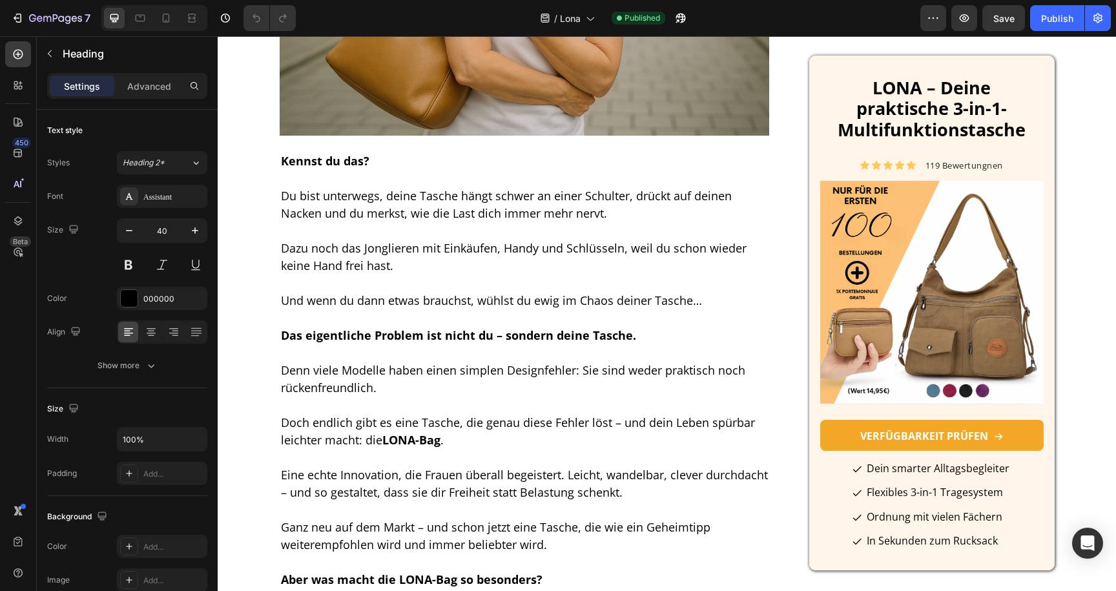
scroll to position [607, 0]
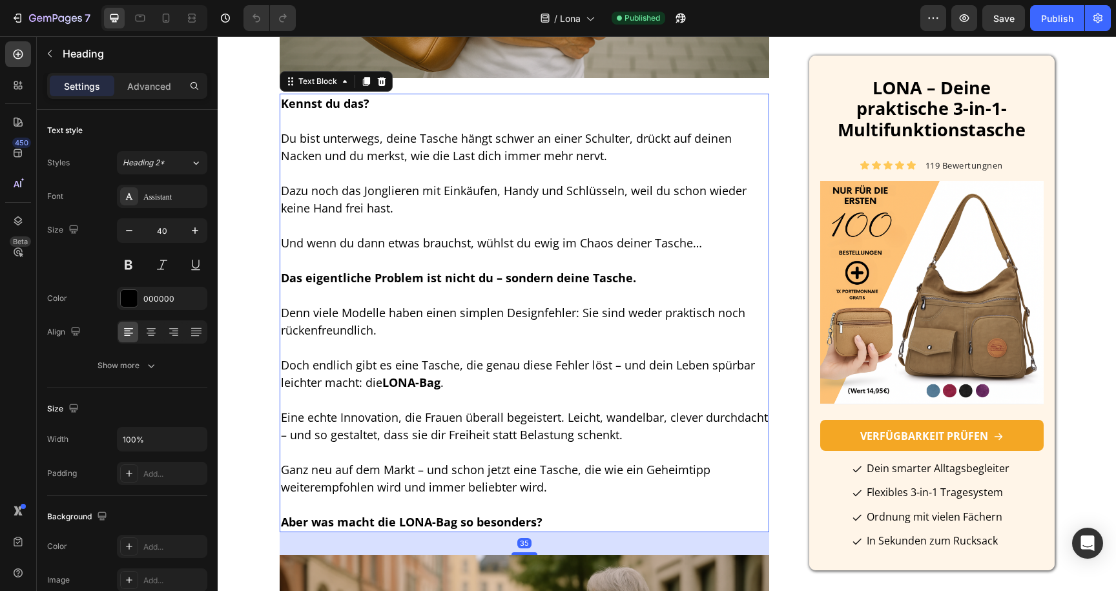
click at [375, 165] on p "Du bist unterwegs, deine Tasche hängt schwer an einer Schulter, drückt auf dein…" at bounding box center [525, 156] width 488 height 52
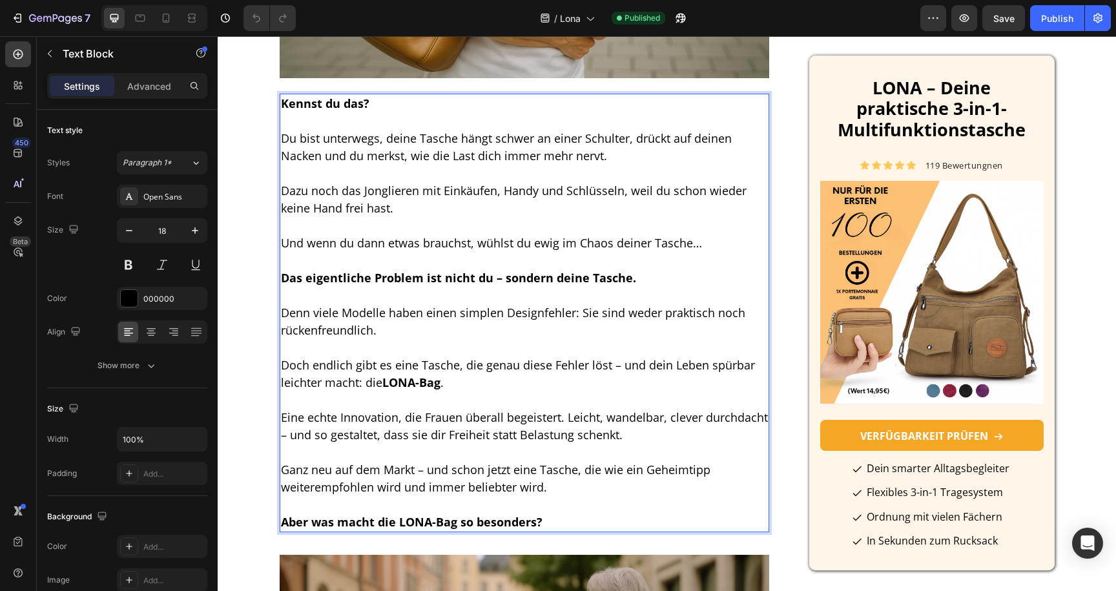
click at [375, 165] on p "Du bist unterwegs, deine Tasche hängt schwer an einer Schulter, drückt auf dein…" at bounding box center [525, 156] width 488 height 52
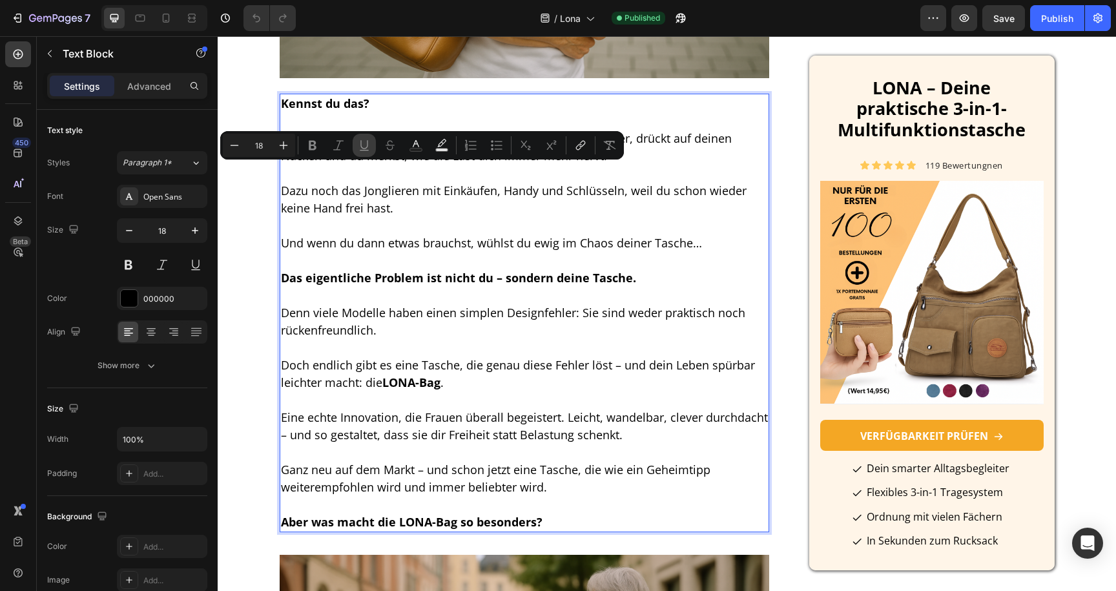
click at [375, 152] on div "Minus 18 Plus Bold Italic Underline Strikethrough Text Color Text Background Co…" at bounding box center [422, 145] width 399 height 23
click at [366, 187] on span "Dazu noch das Jonglieren mit Einkäufen, Handy und Schlüsseln, weil du schon wie…" at bounding box center [514, 199] width 466 height 33
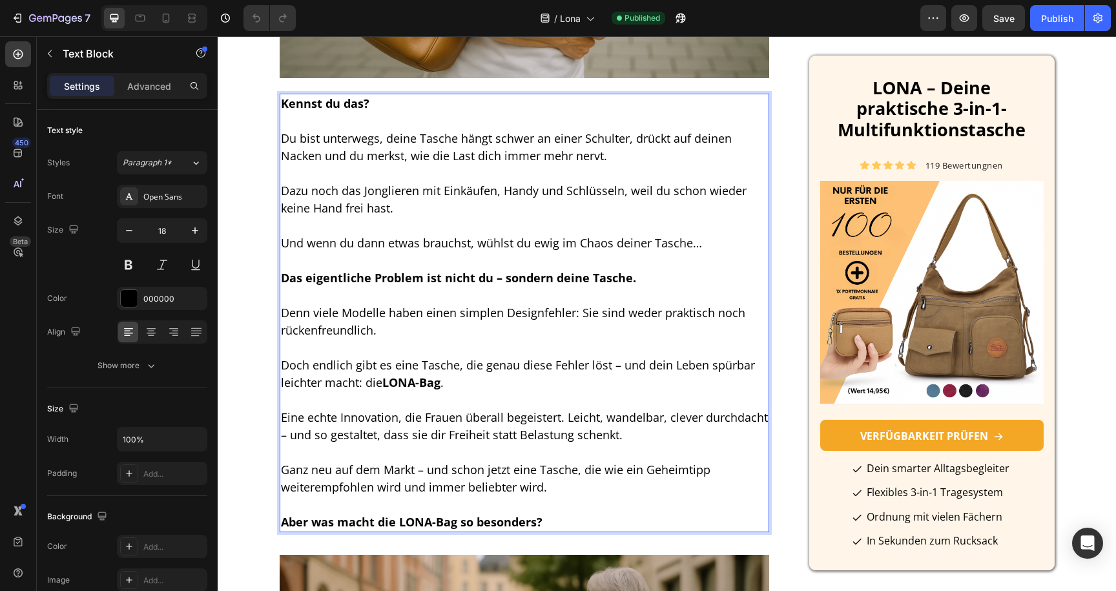
click at [366, 187] on span "Dazu noch das Jonglieren mit Einkäufen, Handy und Schlüsseln, weil du schon wie…" at bounding box center [514, 199] width 466 height 33
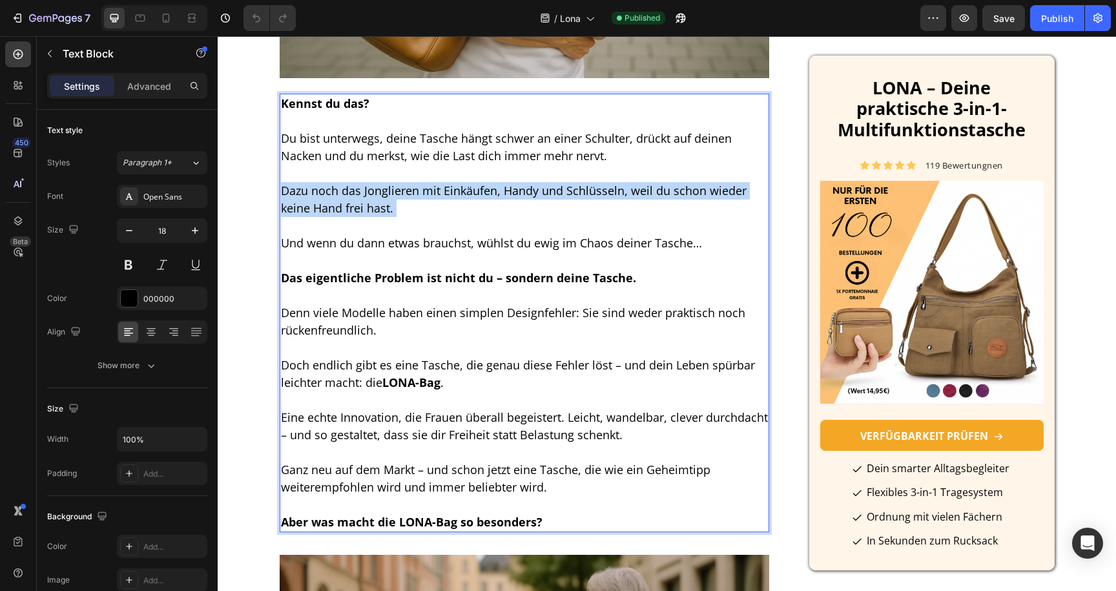
click at [366, 187] on span "Dazu noch das Jonglieren mit Einkäufen, Handy und Schlüsseln, weil du schon wie…" at bounding box center [514, 199] width 466 height 33
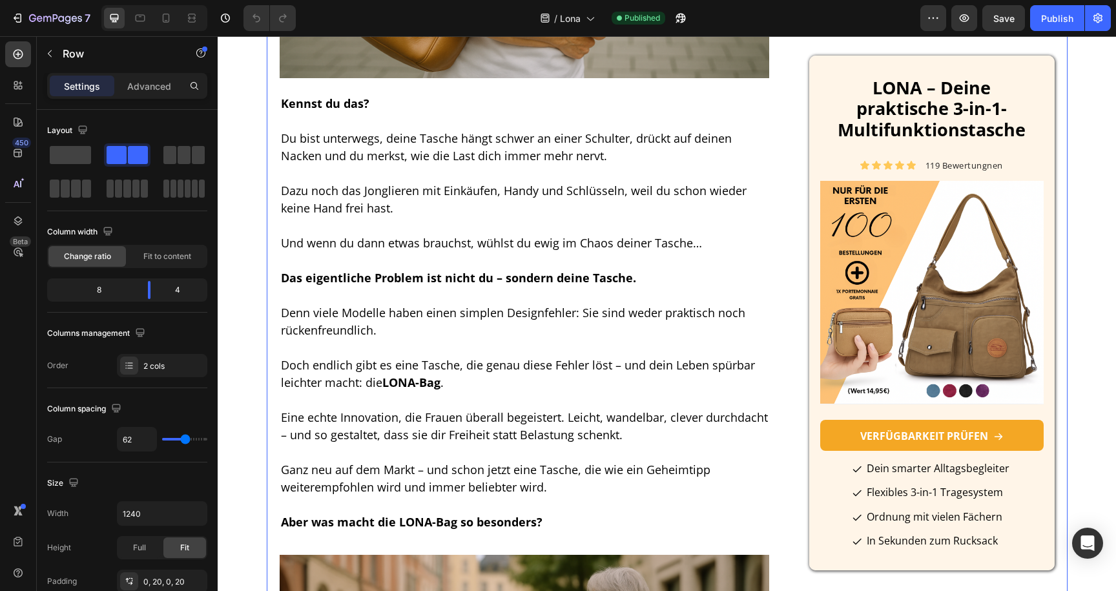
click at [168, 17] on icon at bounding box center [166, 18] width 13 height 13
type input "0"
type input "100%"
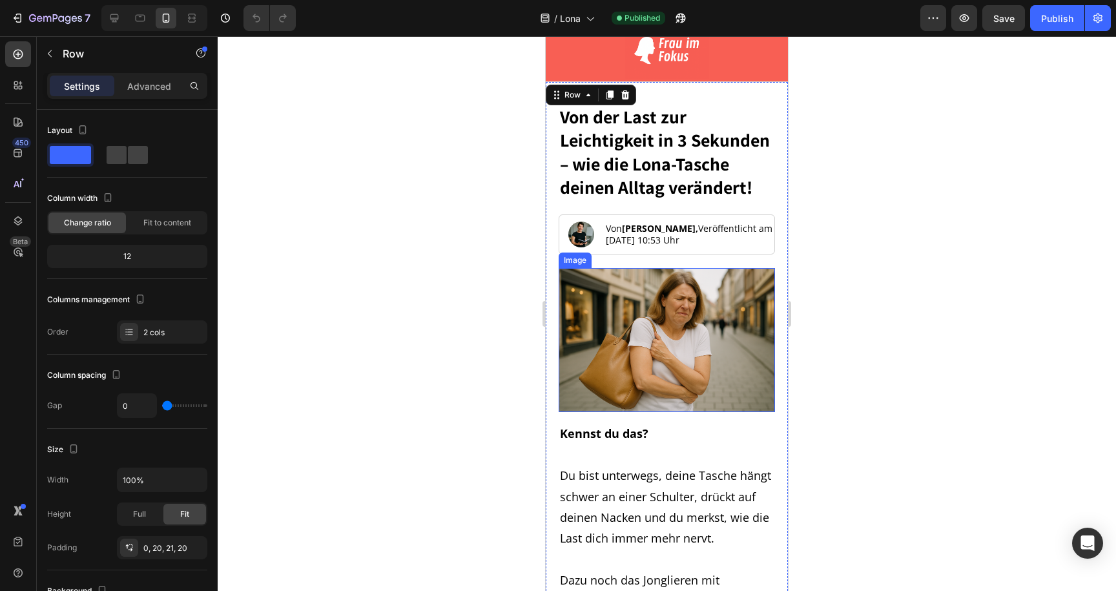
scroll to position [98, 0]
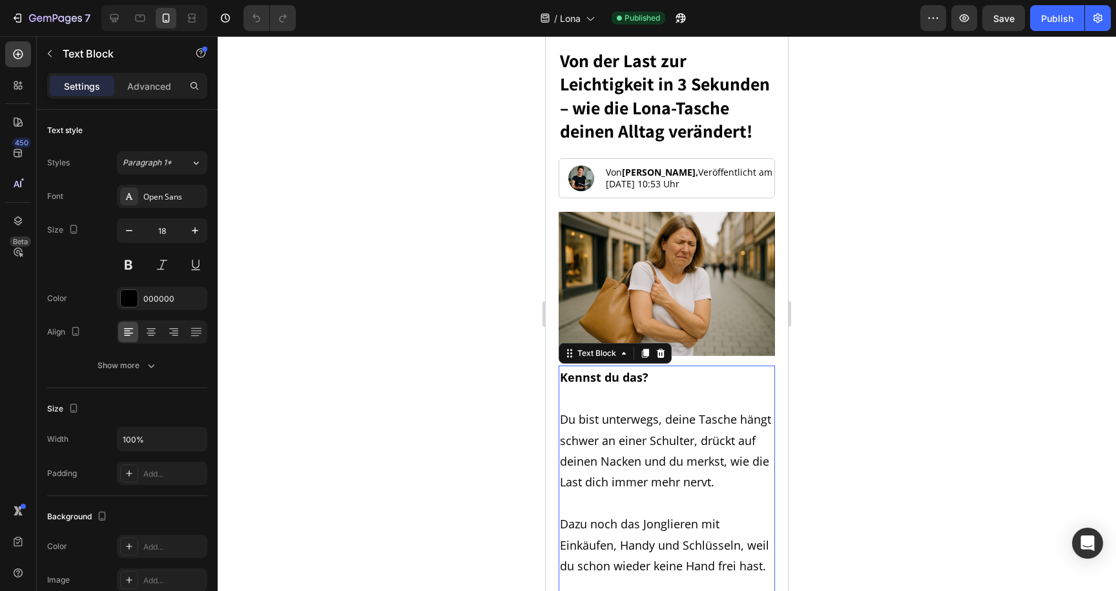
click at [598, 395] on p "Rich Text Editor. Editing area: main" at bounding box center [667, 398] width 214 height 21
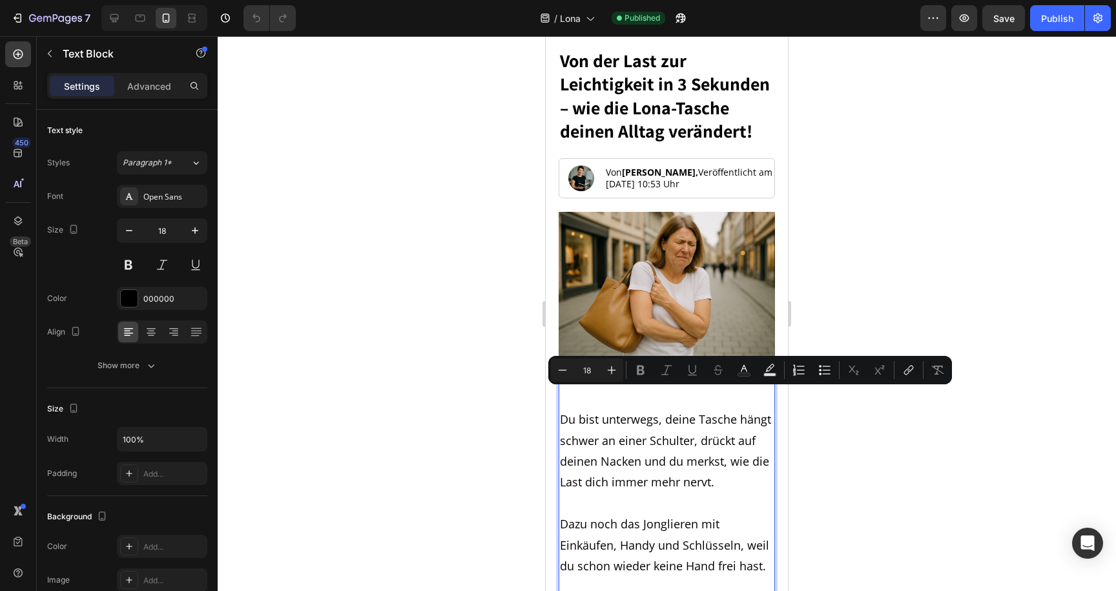
click at [600, 426] on span "Du bist unterwegs, deine Tasche hängt schwer an einer Schulter, drückt auf dein…" at bounding box center [665, 451] width 211 height 78
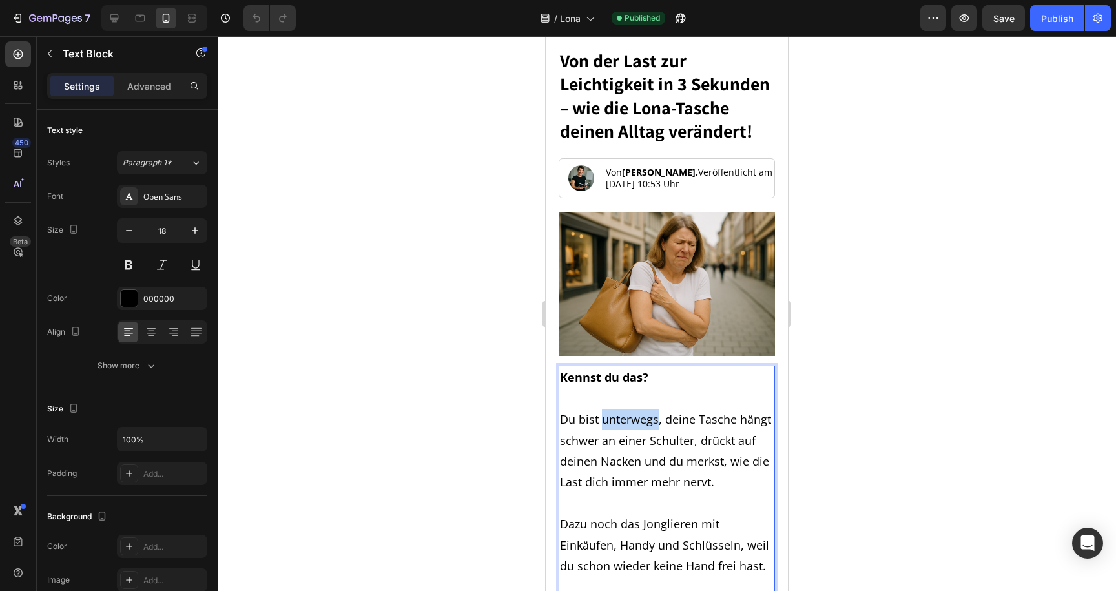
click at [600, 426] on span "Du bist unterwegs, deine Tasche hängt schwer an einer Schulter, drückt auf dein…" at bounding box center [665, 451] width 211 height 78
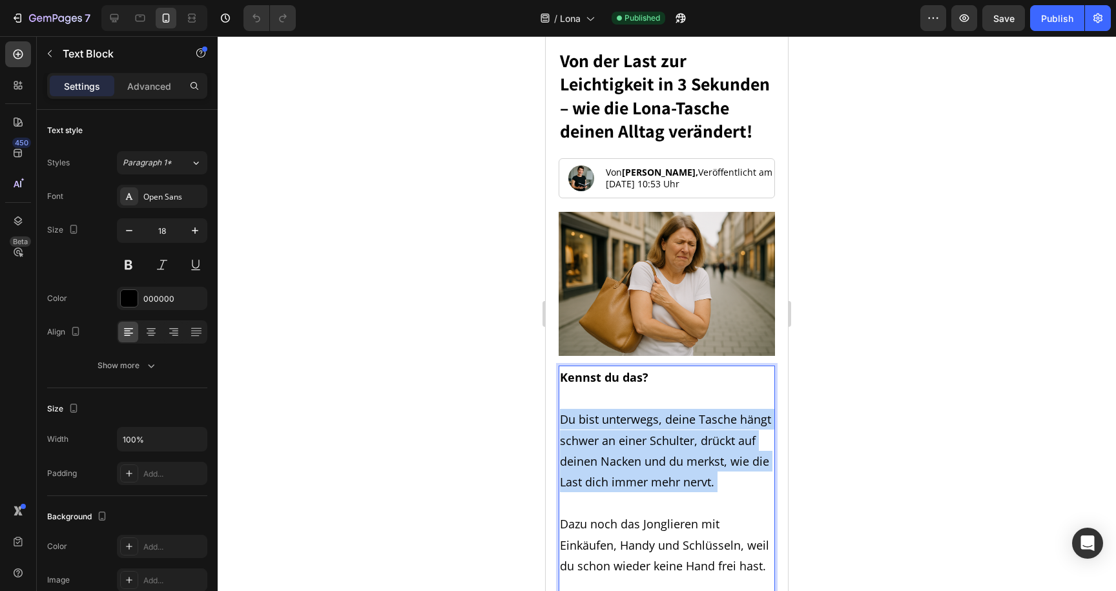
click at [600, 426] on span "Du bist unterwegs, deine Tasche hängt schwer an einer Schulter, drückt auf dein…" at bounding box center [665, 451] width 211 height 78
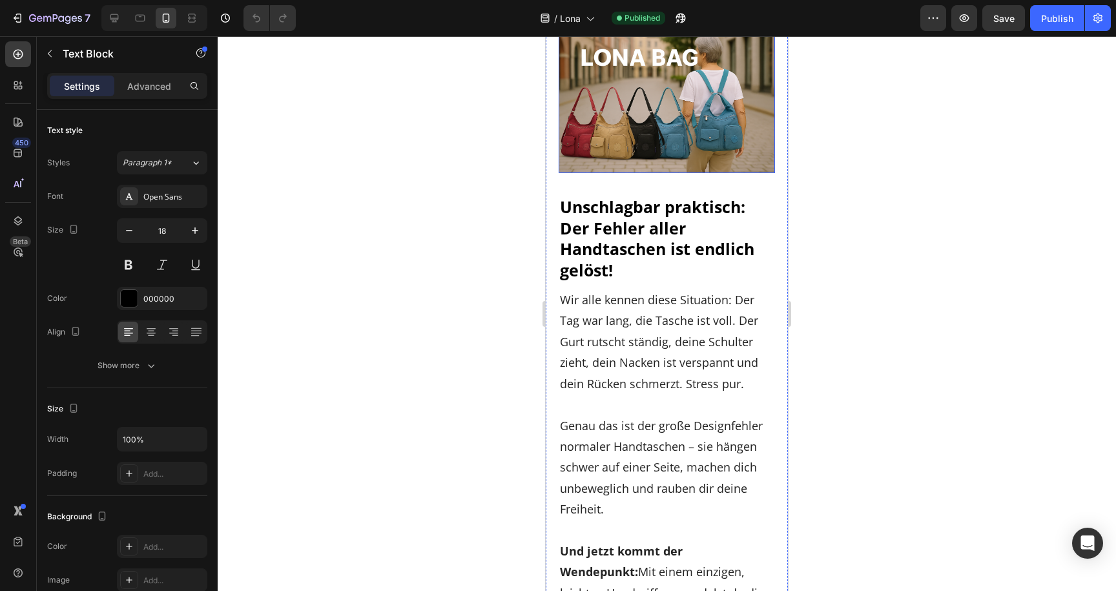
scroll to position [1293, 0]
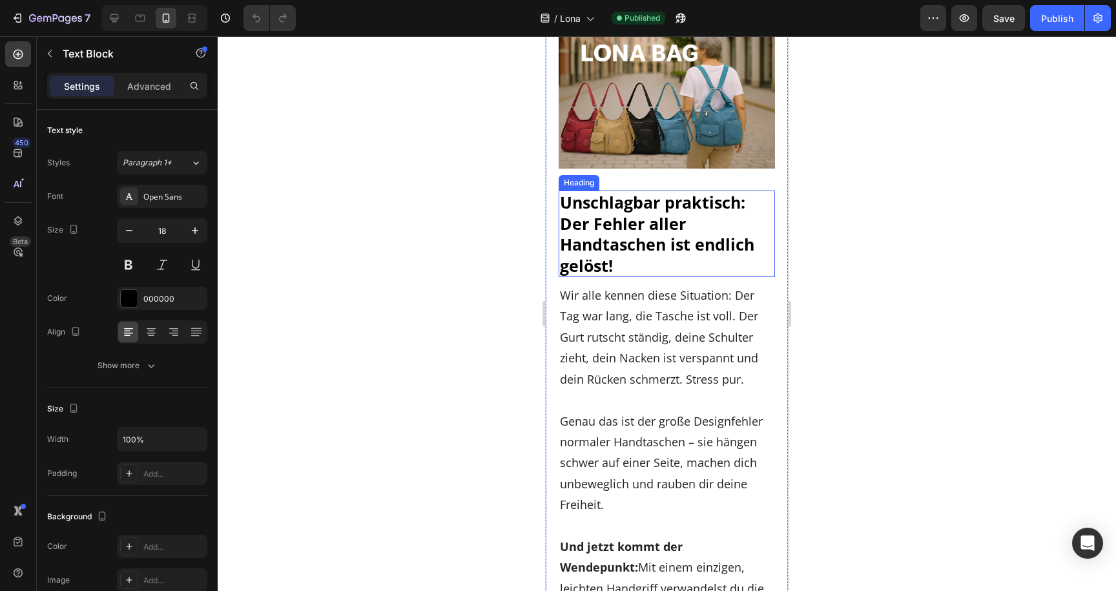
click at [609, 243] on span "Unschlagbar praktisch: Der Fehler aller Handtaschen ist endlich gelöst!" at bounding box center [657, 233] width 194 height 85
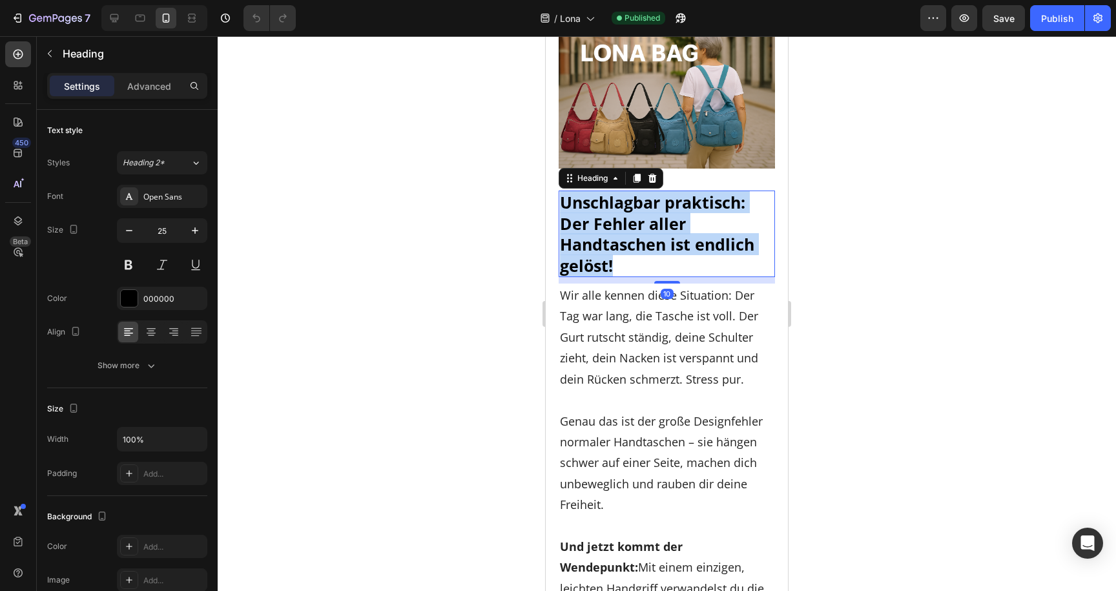
click at [609, 243] on span "Unschlagbar praktisch: Der Fehler aller Handtaschen ist endlich gelöst!" at bounding box center [657, 233] width 194 height 85
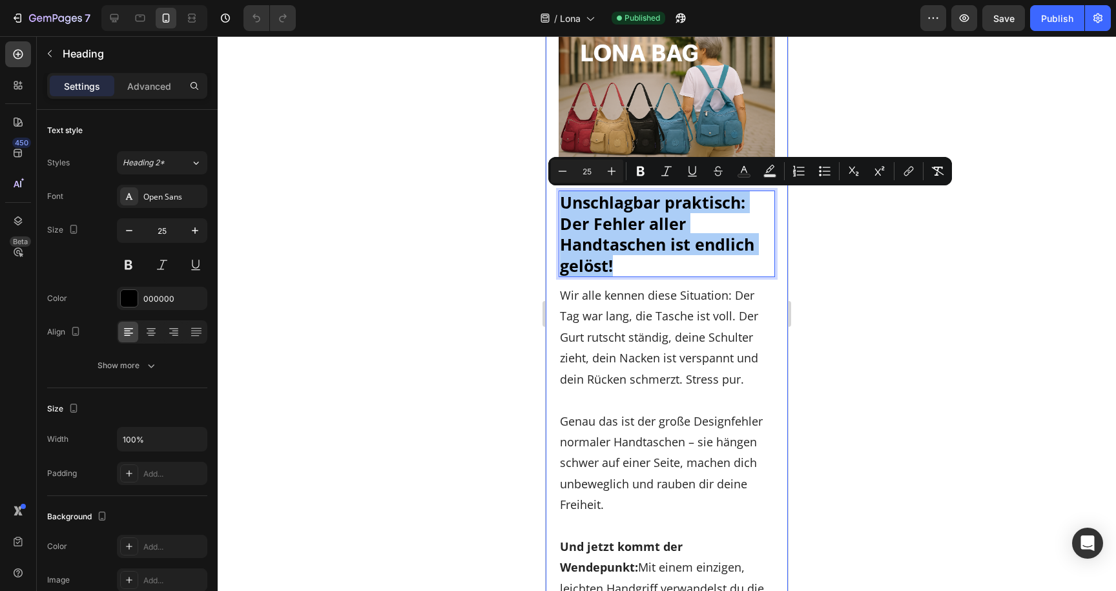
click at [497, 254] on div at bounding box center [667, 313] width 899 height 555
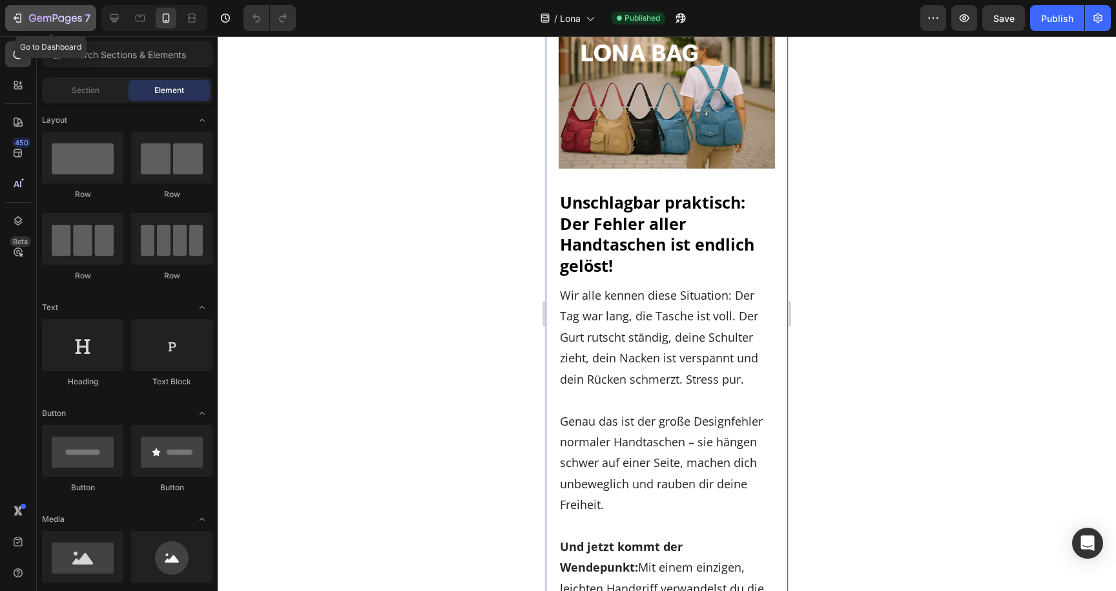
click at [52, 16] on icon "button" at bounding box center [55, 19] width 53 height 11
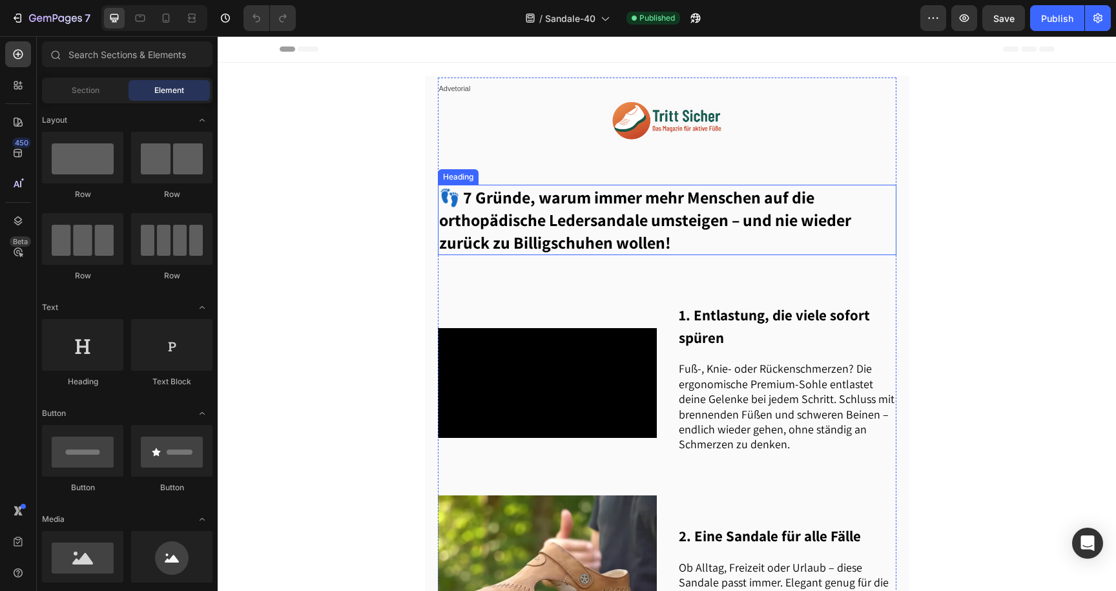
click at [563, 201] on span "👣 7 Gründe, warum immer mehr Menschen auf die orthopädische Ledersandale umstei…" at bounding box center [645, 219] width 412 height 67
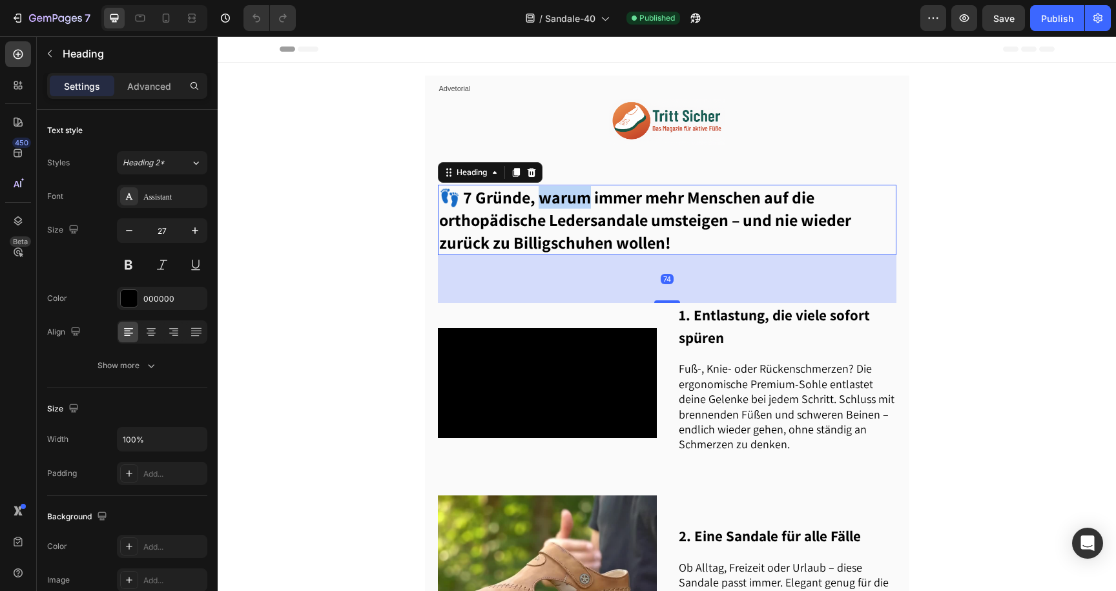
click at [563, 201] on span "👣 7 Gründe, warum immer mehr Menschen auf die orthopädische Ledersandale umstei…" at bounding box center [645, 219] width 412 height 67
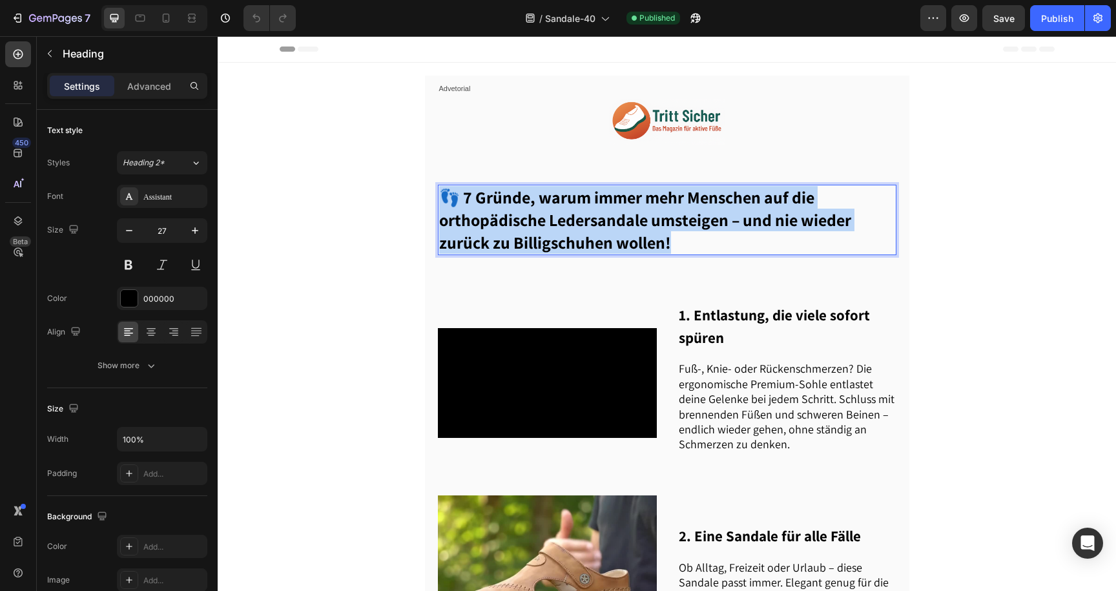
click at [563, 201] on span "👣 7 Gründe, warum immer mehr Menschen auf die orthopädische Ledersandale umstei…" at bounding box center [645, 219] width 412 height 67
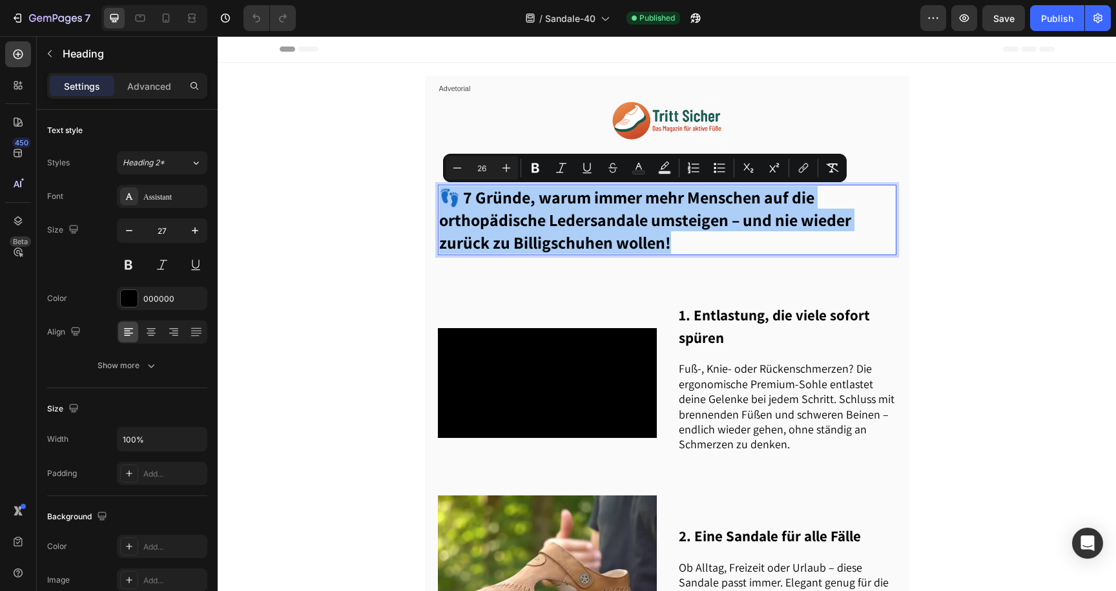
click at [479, 171] on input "26" at bounding box center [482, 168] width 26 height 16
drag, startPoint x: 487, startPoint y: 171, endPoint x: 463, endPoint y: 171, distance: 24.5
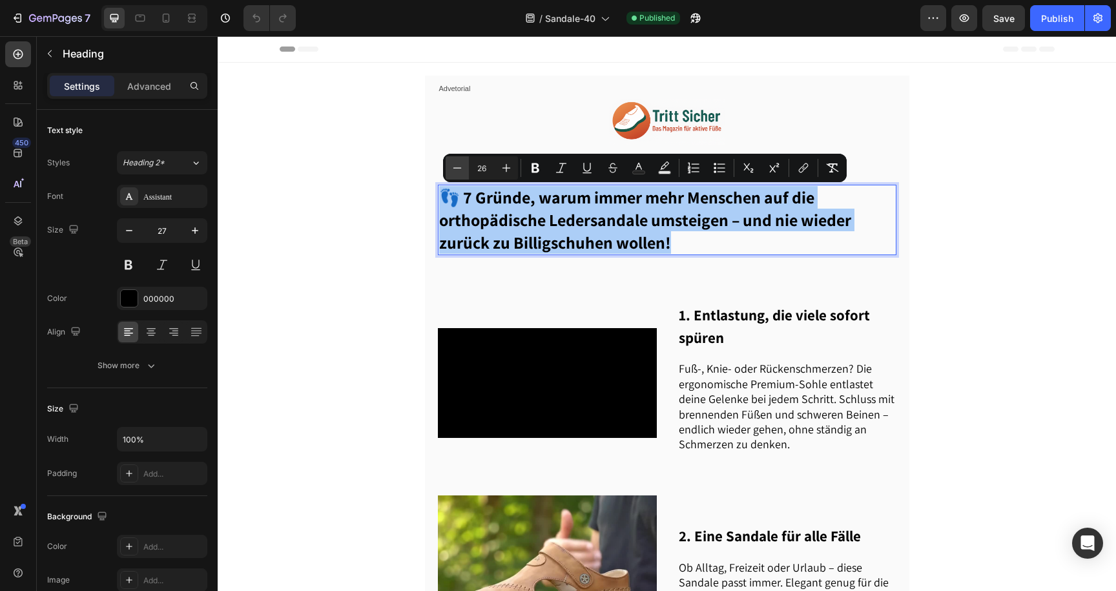
click at [463, 171] on div "Minus 26 Plus" at bounding box center [482, 167] width 72 height 23
type input "40"
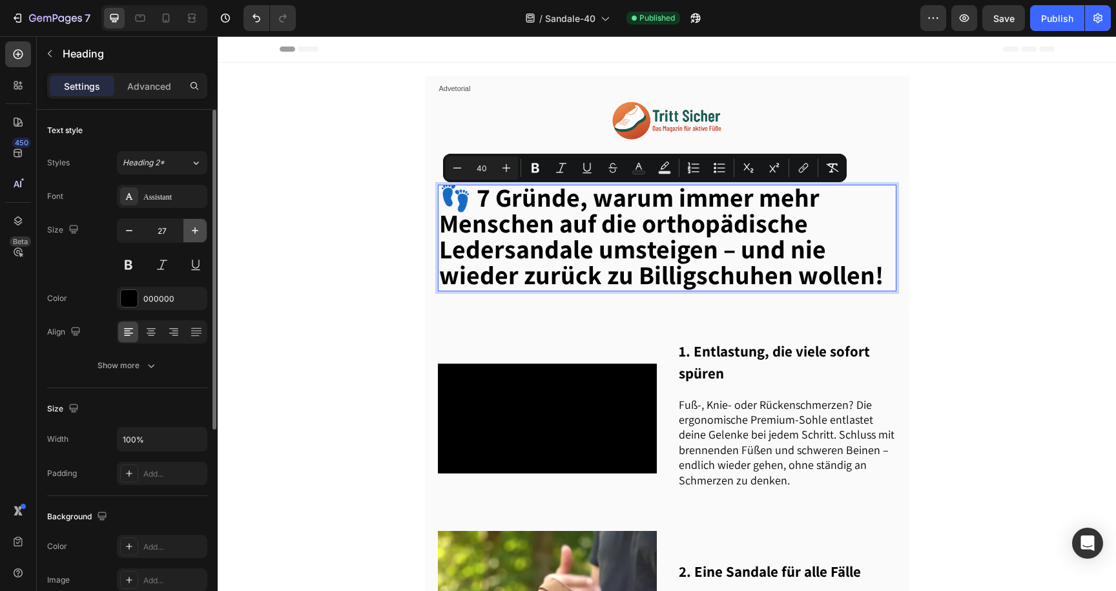
click at [199, 233] on icon "button" at bounding box center [195, 230] width 13 height 13
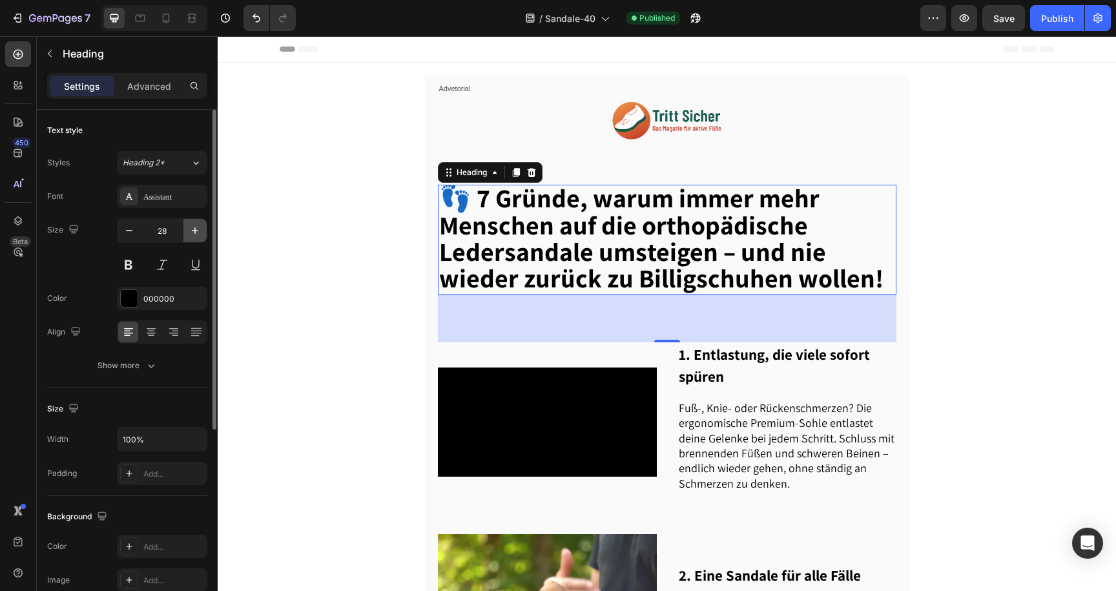
click at [199, 233] on icon "button" at bounding box center [195, 230] width 13 height 13
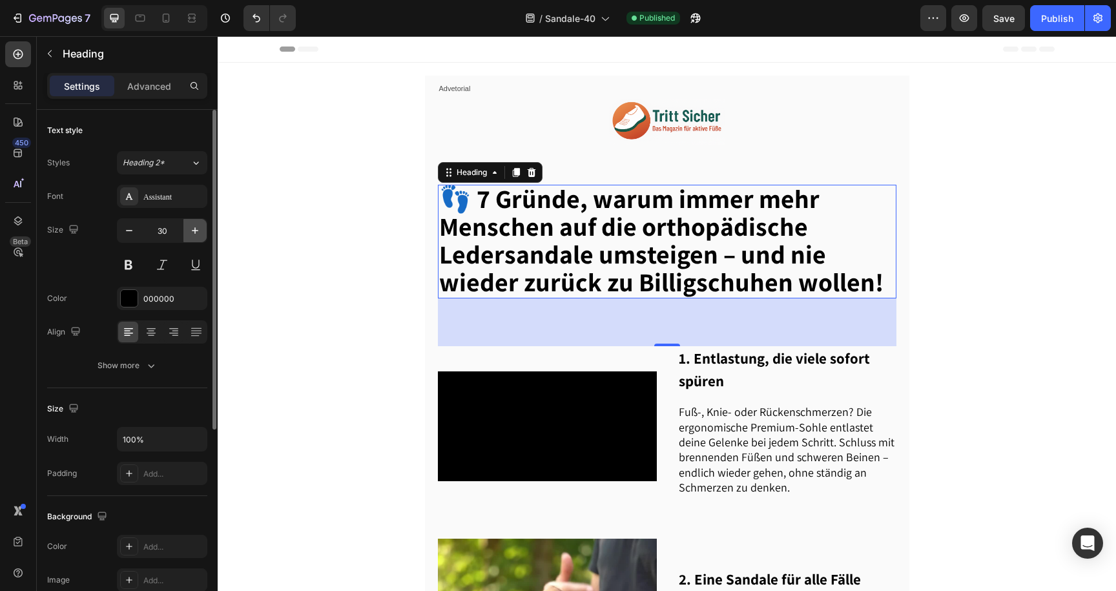
click at [199, 233] on icon "button" at bounding box center [195, 230] width 13 height 13
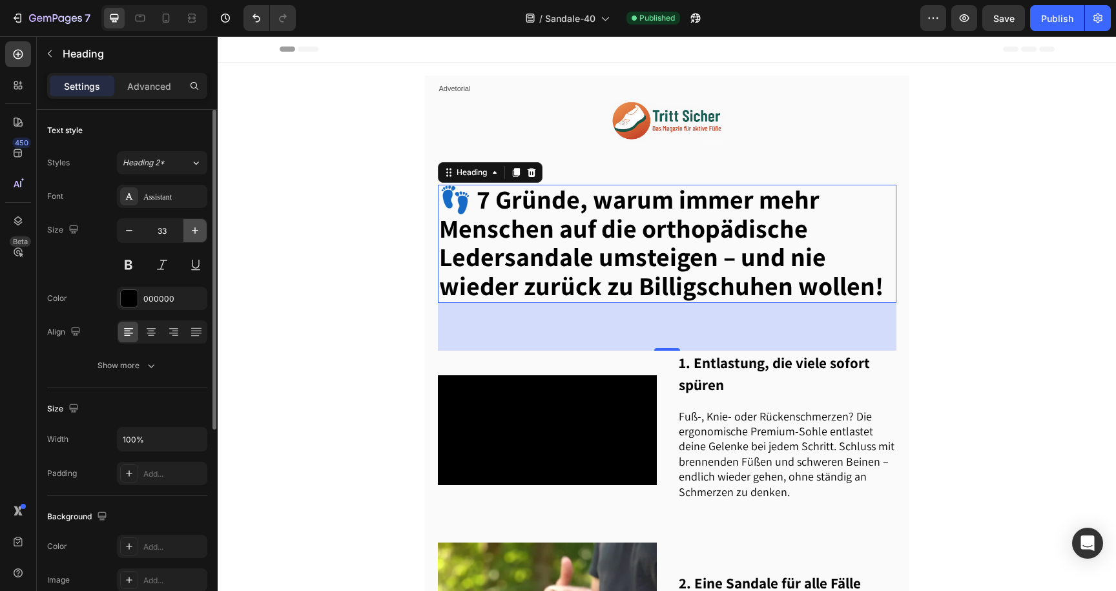
click at [199, 233] on icon "button" at bounding box center [195, 230] width 13 height 13
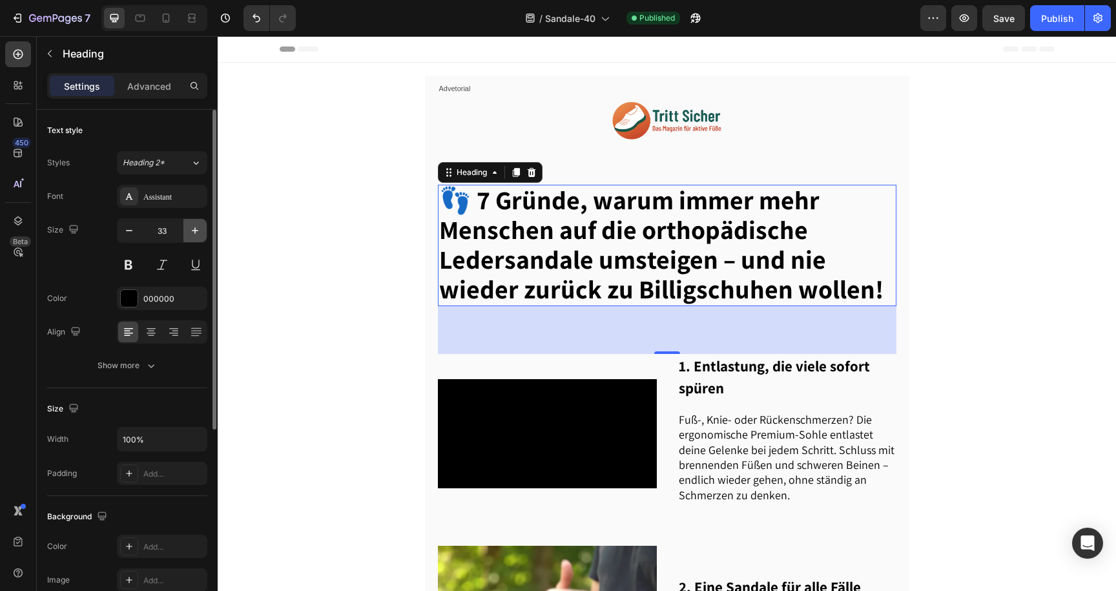
type input "34"
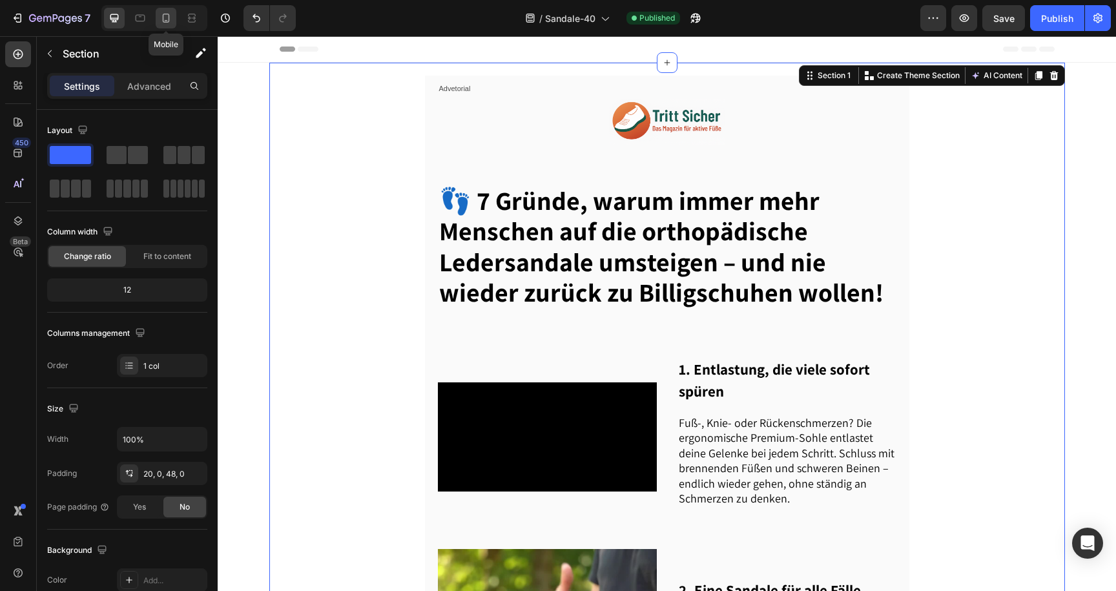
click at [162, 23] on icon at bounding box center [166, 18] width 13 height 13
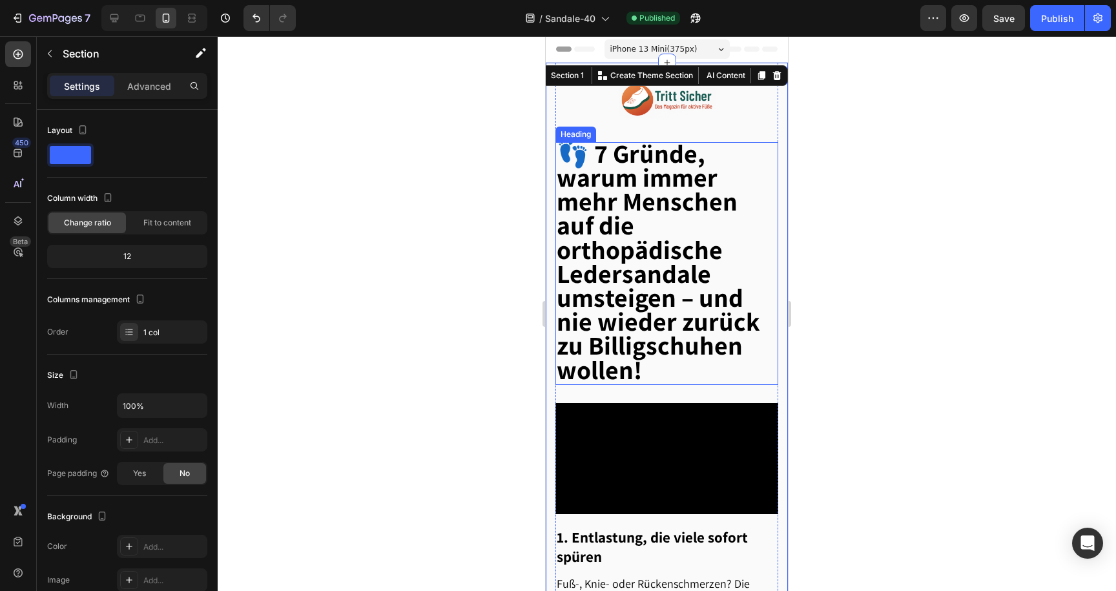
click at [596, 174] on span "👣 7 Gründe, warum immer mehr Menschen auf die orthopädische Ledersandale umstei…" at bounding box center [659, 261] width 204 height 250
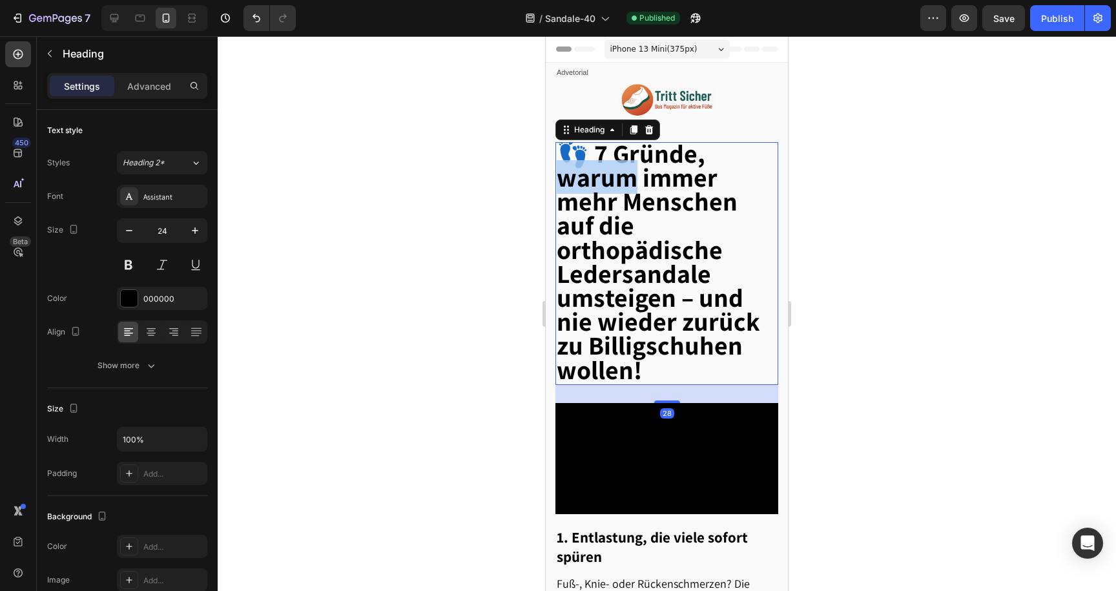
click at [596, 174] on span "👣 7 Gründe, warum immer mehr Menschen auf die orthopädische Ledersandale umstei…" at bounding box center [659, 261] width 204 height 250
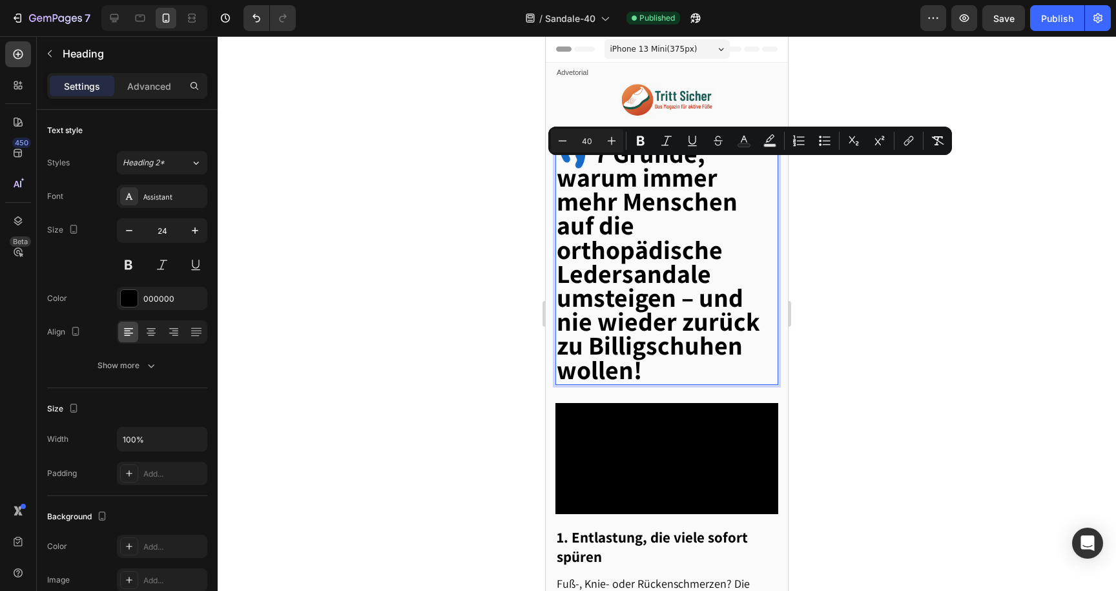
click at [620, 216] on span "👣 7 Gründe, warum immer mehr Menschen auf die orthopädische Ledersandale umstei…" at bounding box center [659, 261] width 204 height 250
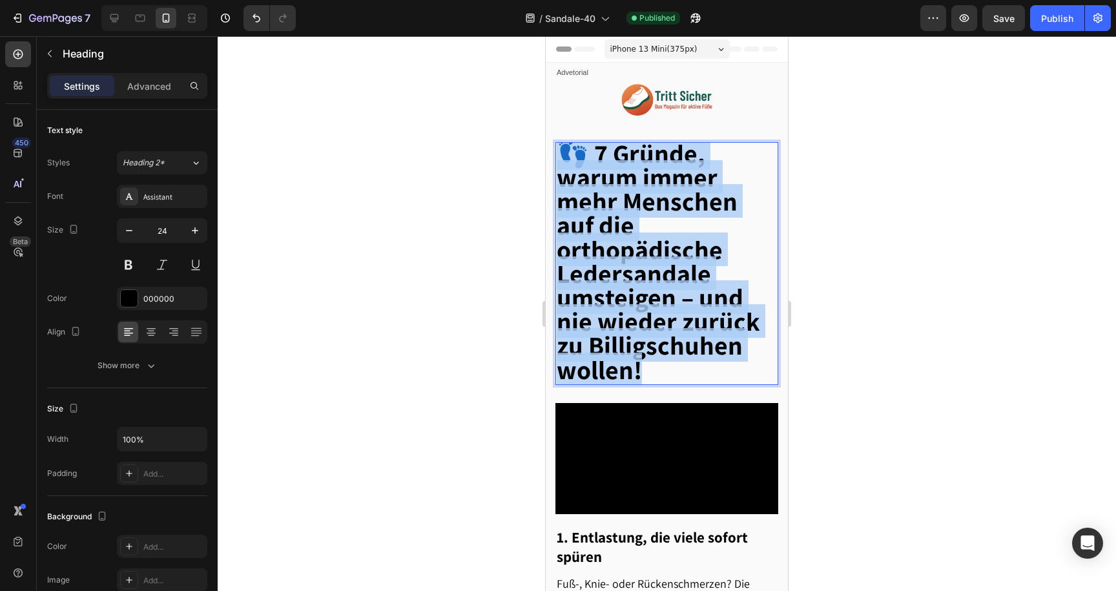
drag, startPoint x: 660, startPoint y: 364, endPoint x: 532, endPoint y: 151, distance: 248.6
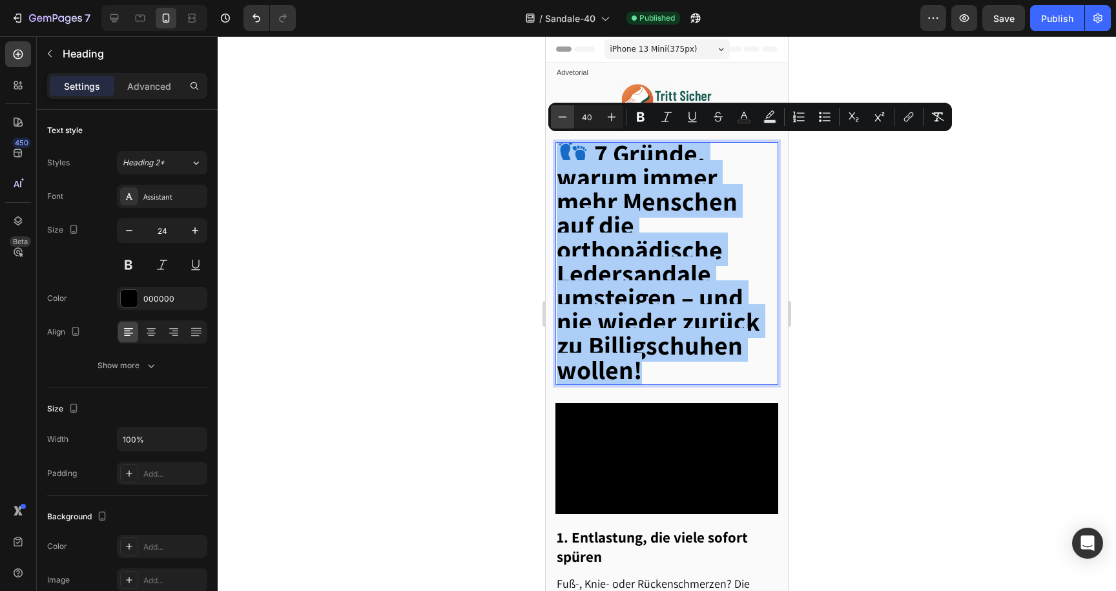
click at [554, 114] on button "Minus" at bounding box center [562, 116] width 23 height 23
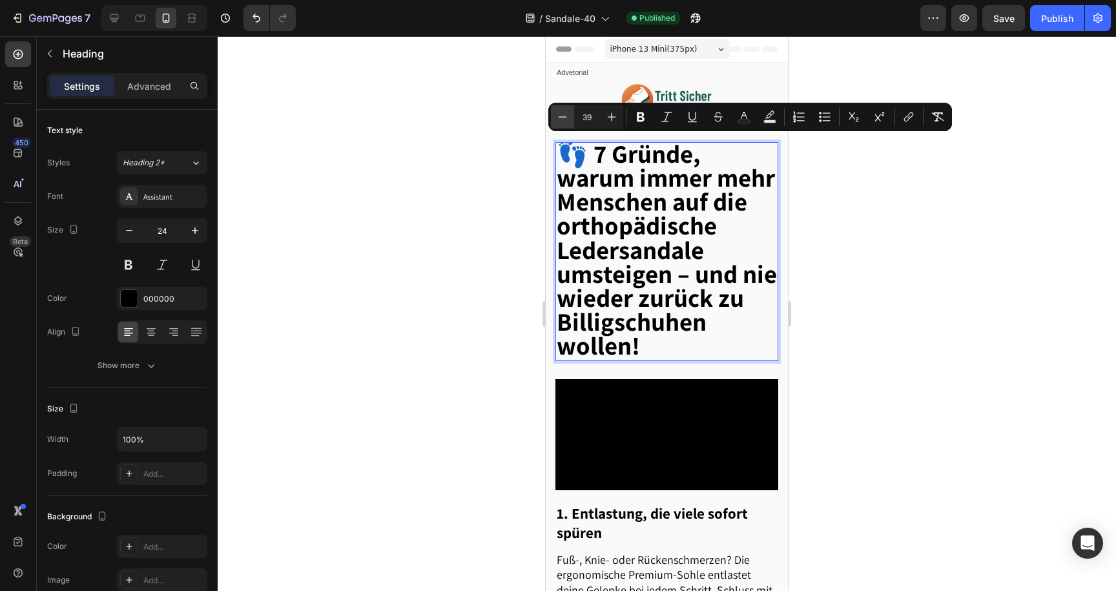
click at [554, 114] on button "Minus" at bounding box center [562, 116] width 23 height 23
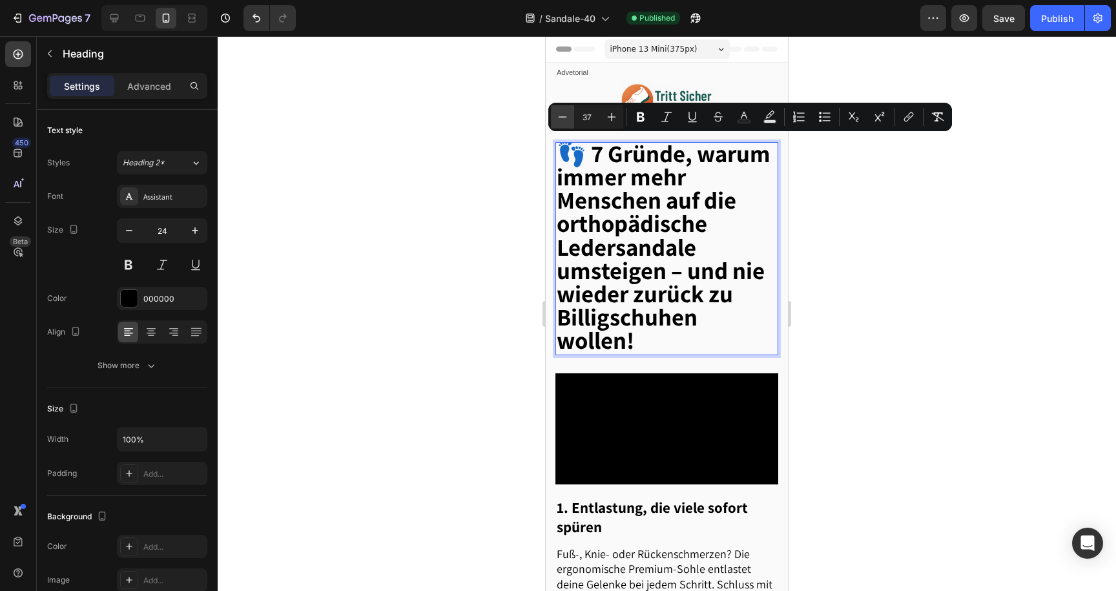
click at [554, 114] on button "Minus" at bounding box center [562, 116] width 23 height 23
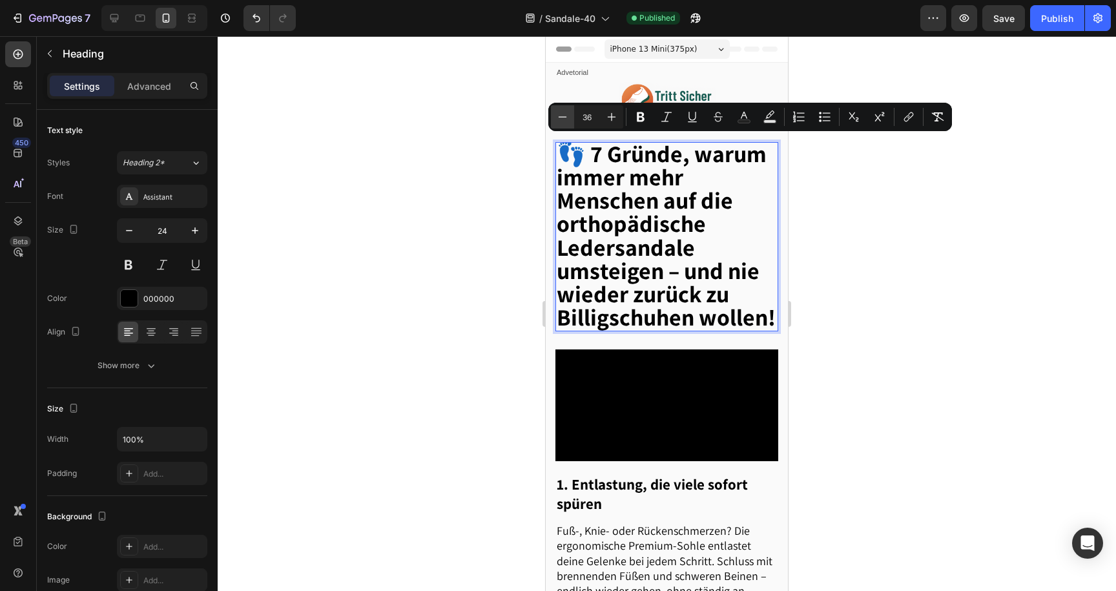
click at [554, 114] on button "Minus" at bounding box center [562, 116] width 23 height 23
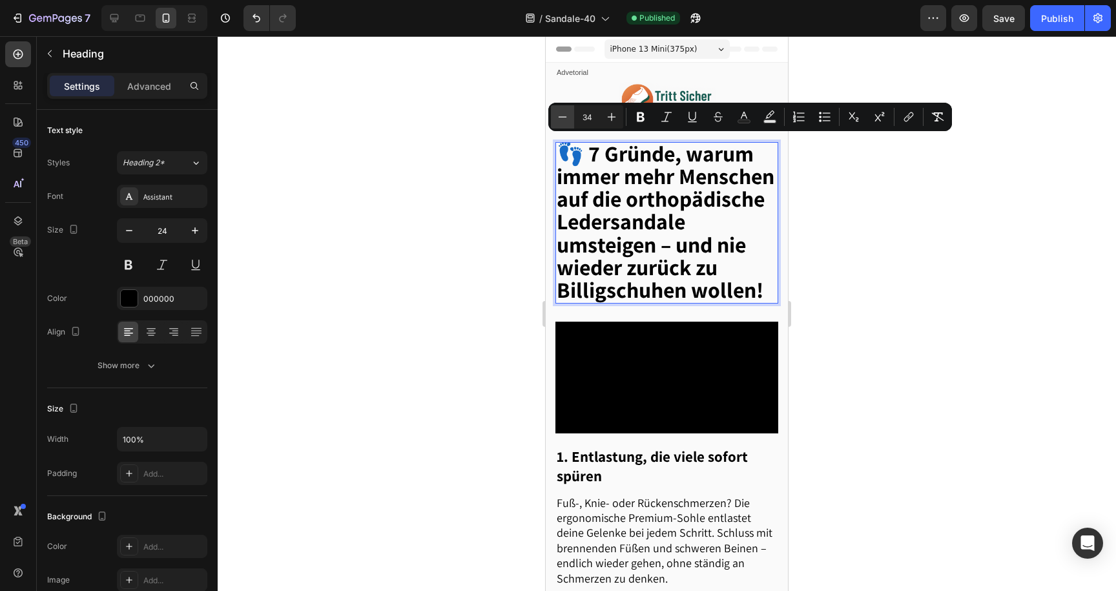
click at [554, 114] on button "Minus" at bounding box center [562, 116] width 23 height 23
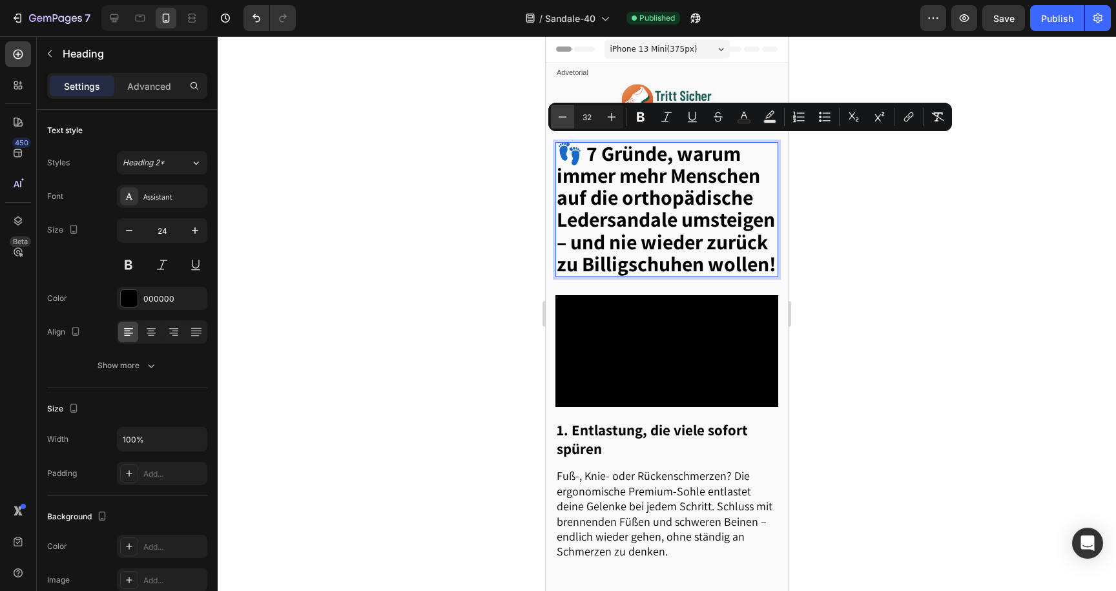
click at [554, 114] on button "Minus" at bounding box center [562, 116] width 23 height 23
type input "30"
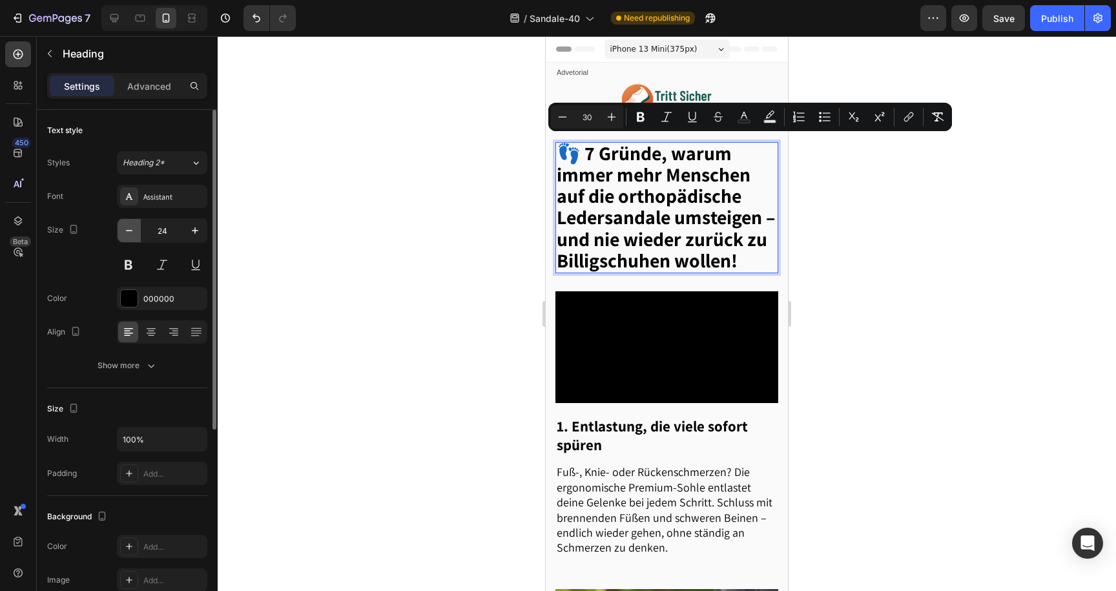
click at [132, 230] on icon "button" at bounding box center [129, 230] width 6 height 1
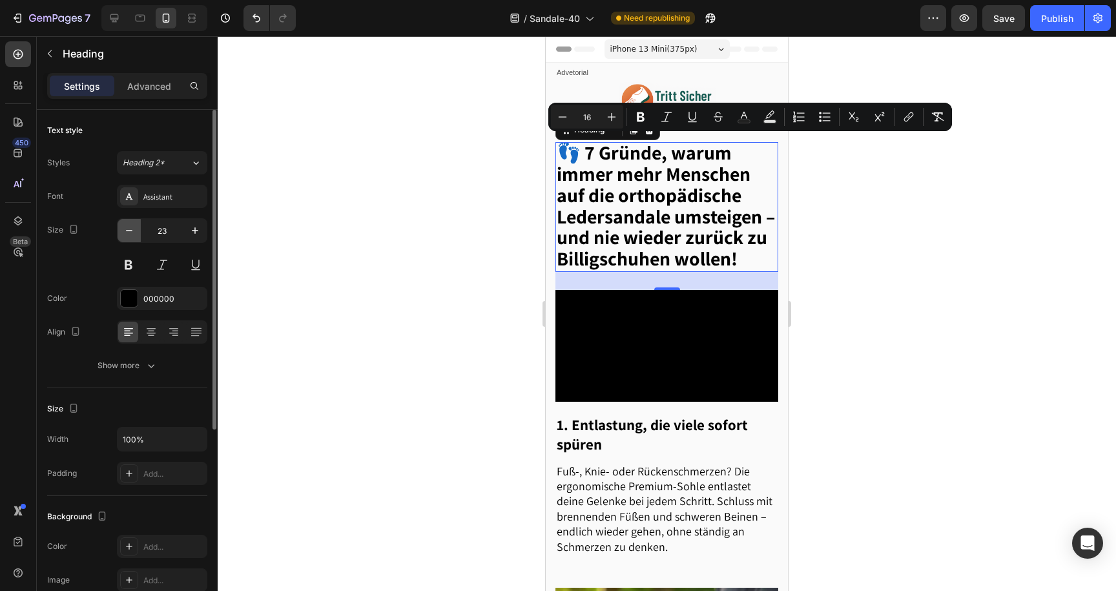
click at [132, 230] on icon "button" at bounding box center [129, 230] width 6 height 1
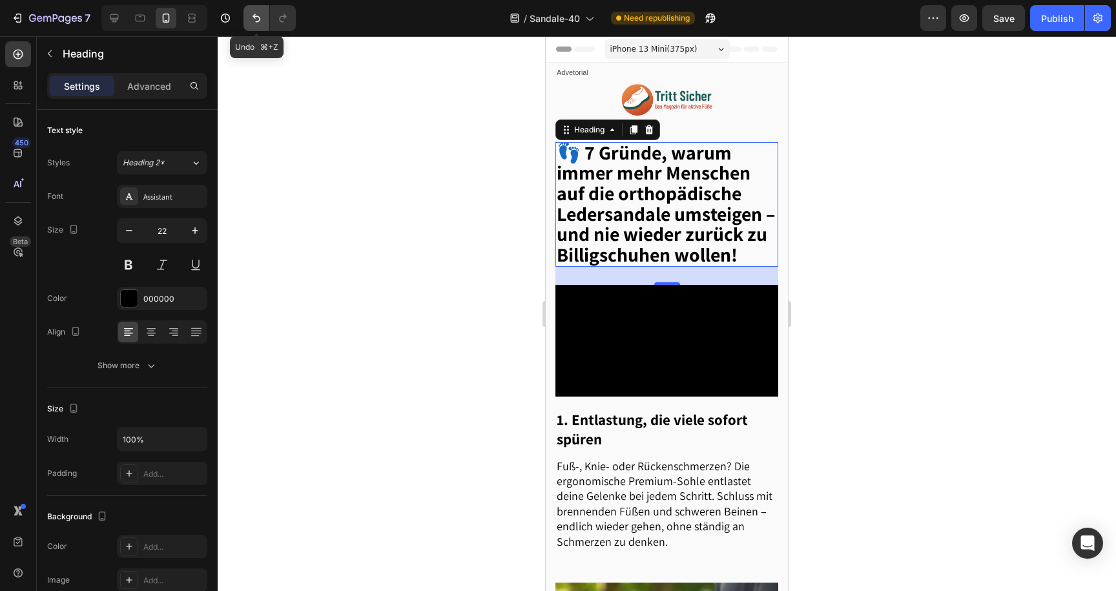
click at [245, 13] on button "Undo/Redo" at bounding box center [257, 18] width 26 height 26
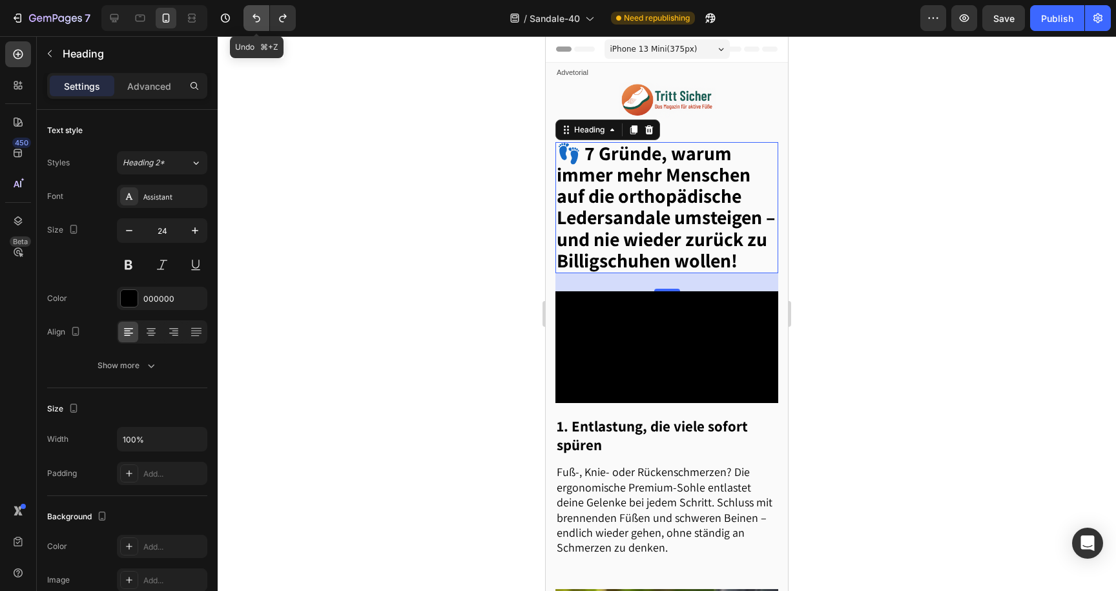
click at [245, 13] on button "Undo/Redo" at bounding box center [257, 18] width 26 height 26
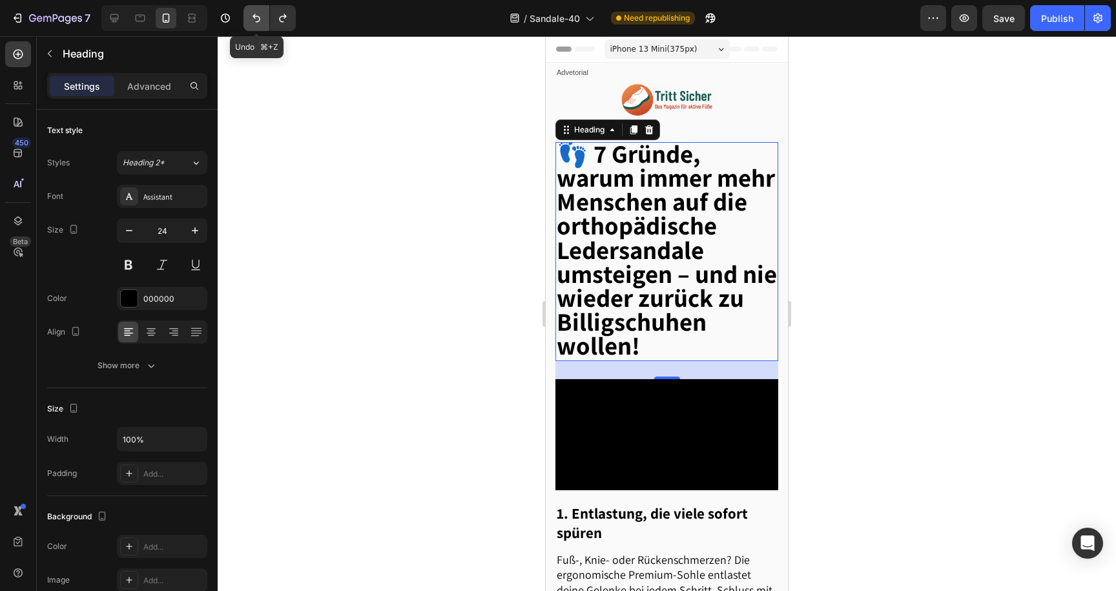
click at [245, 13] on button "Undo/Redo" at bounding box center [257, 18] width 26 height 26
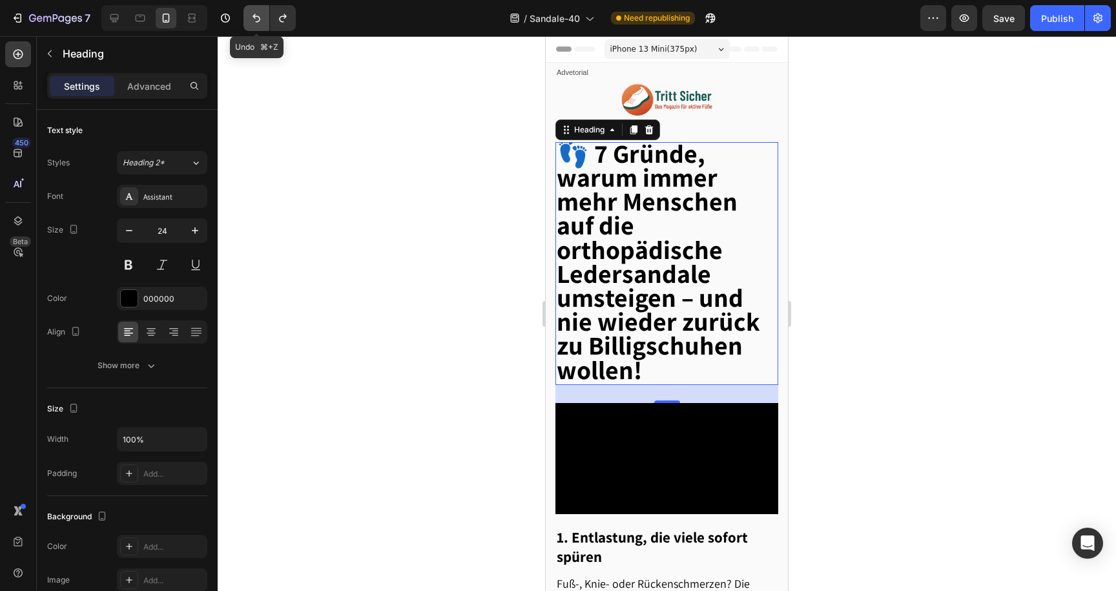
click at [245, 13] on button "Undo/Redo" at bounding box center [257, 18] width 26 height 26
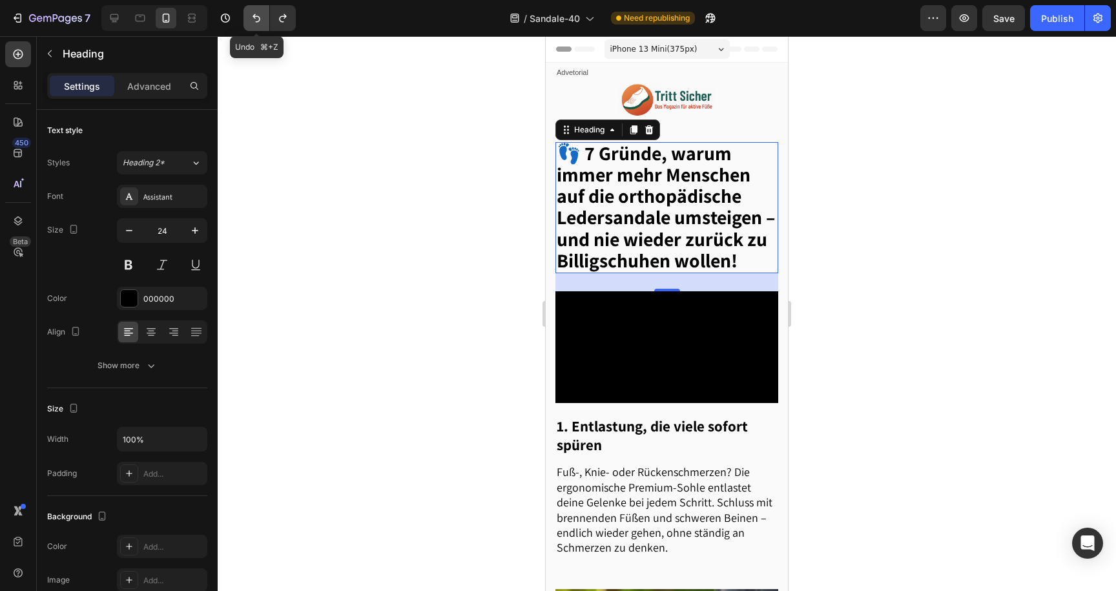
click at [245, 13] on button "Undo/Redo" at bounding box center [257, 18] width 26 height 26
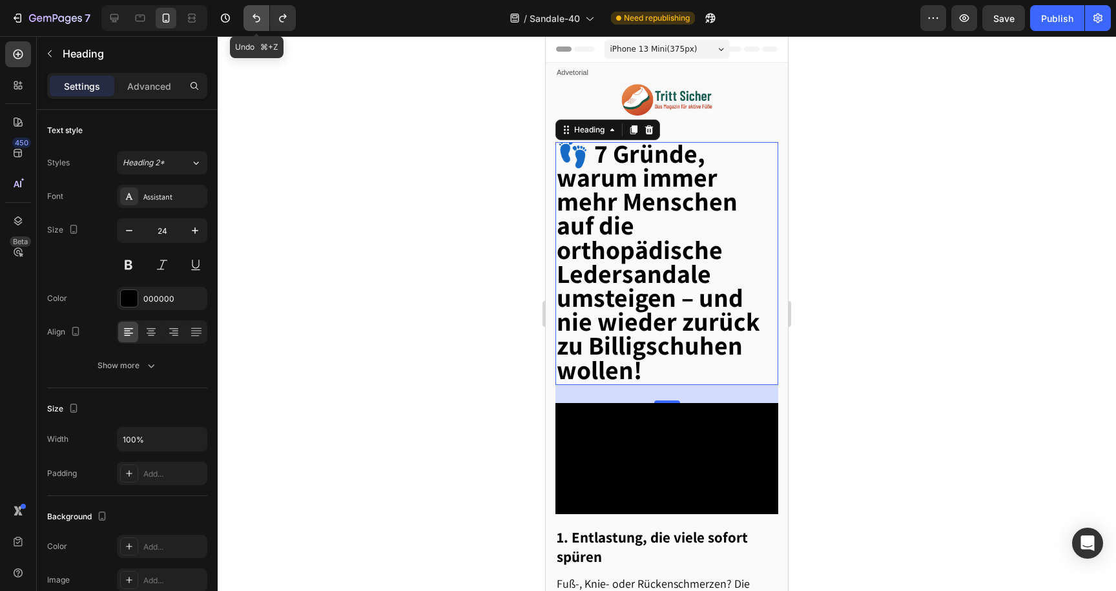
click at [245, 13] on button "Undo/Redo" at bounding box center [257, 18] width 26 height 26
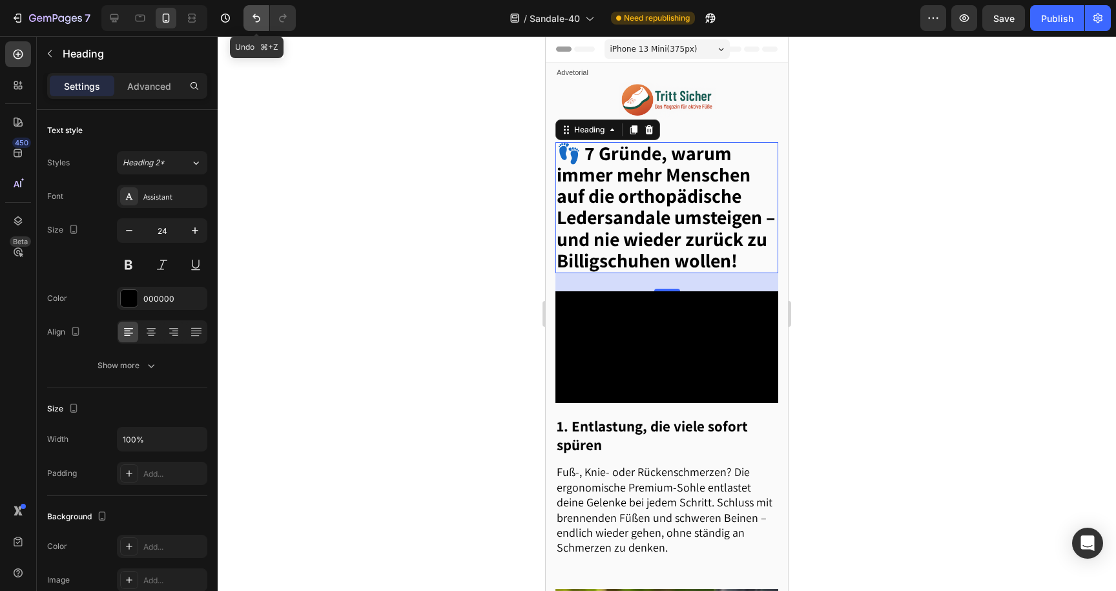
click at [245, 13] on button "Undo/Redo" at bounding box center [257, 18] width 26 height 26
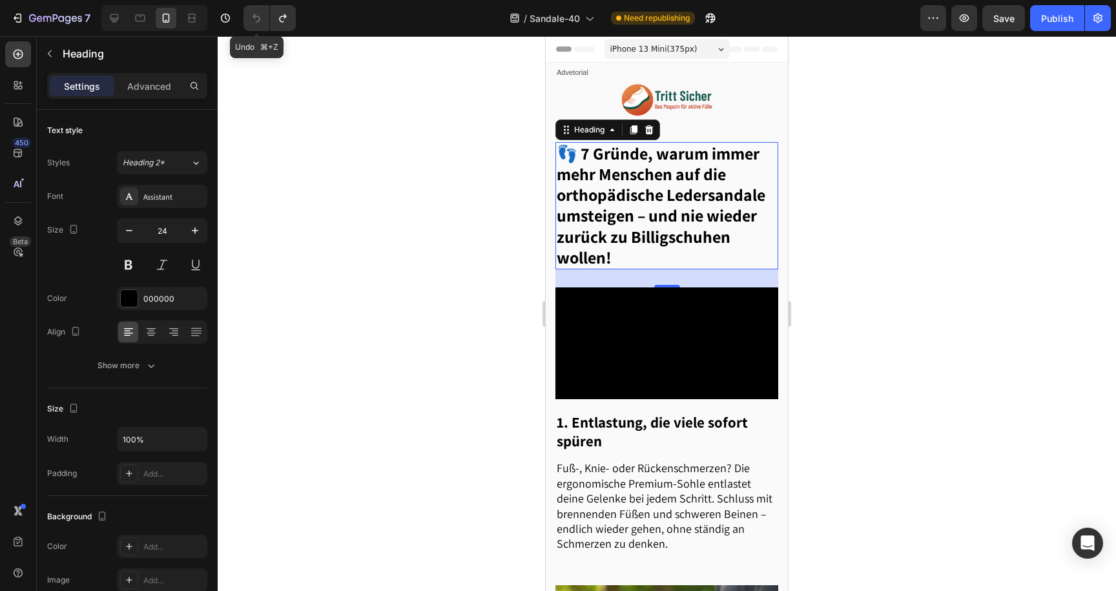
click at [245, 13] on button "Undo/Redo" at bounding box center [257, 18] width 26 height 26
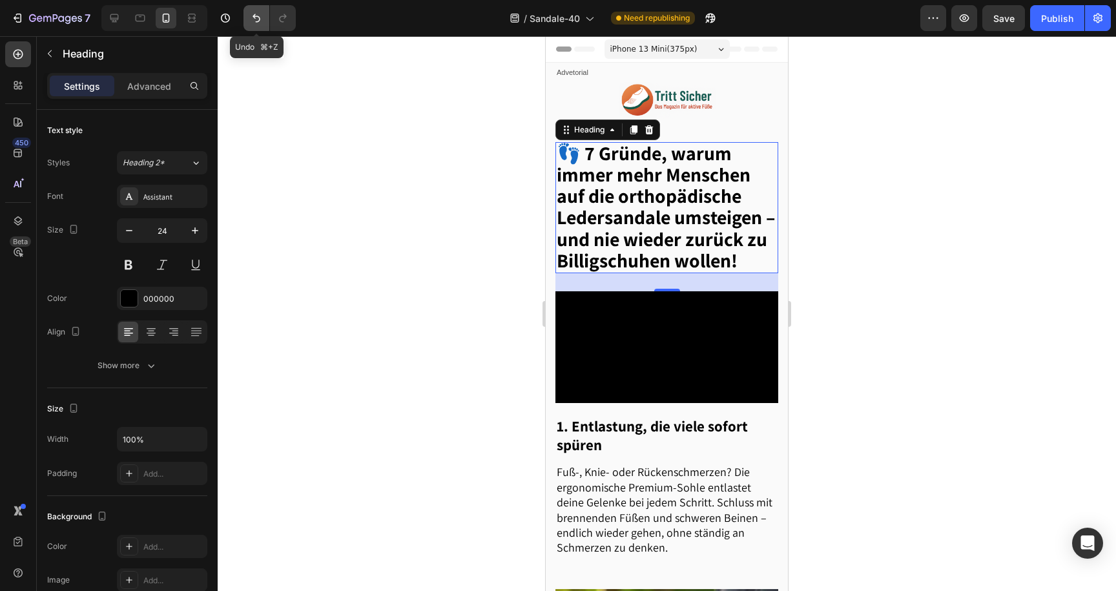
click at [245, 13] on button "Undo/Redo" at bounding box center [257, 18] width 26 height 26
click at [266, 26] on button "Undo/Redo" at bounding box center [257, 18] width 26 height 26
click at [115, 18] on icon at bounding box center [114, 18] width 8 height 8
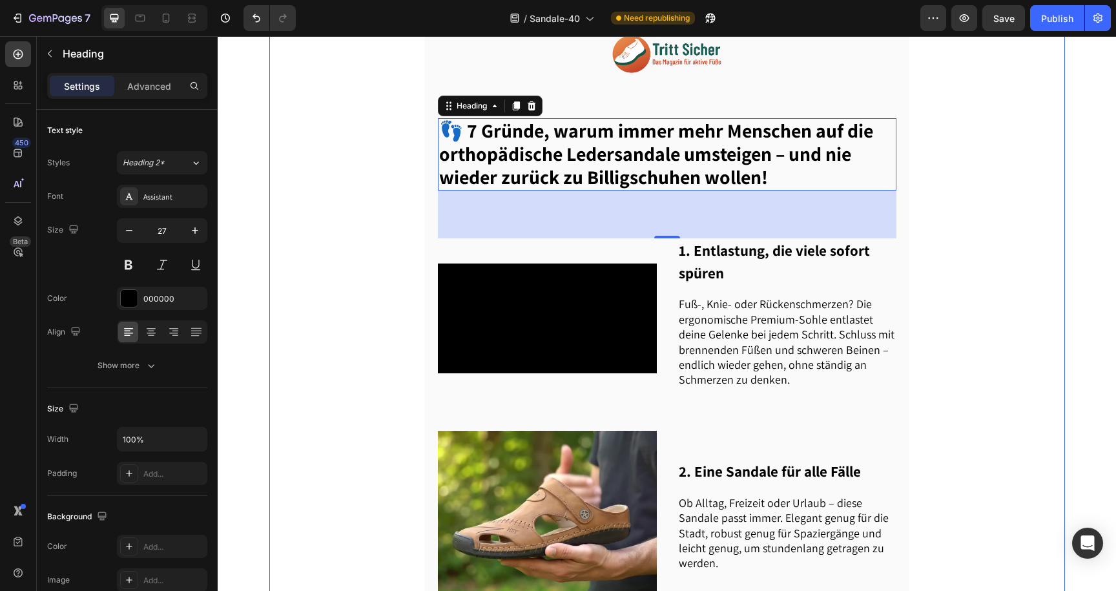
scroll to position [104, 0]
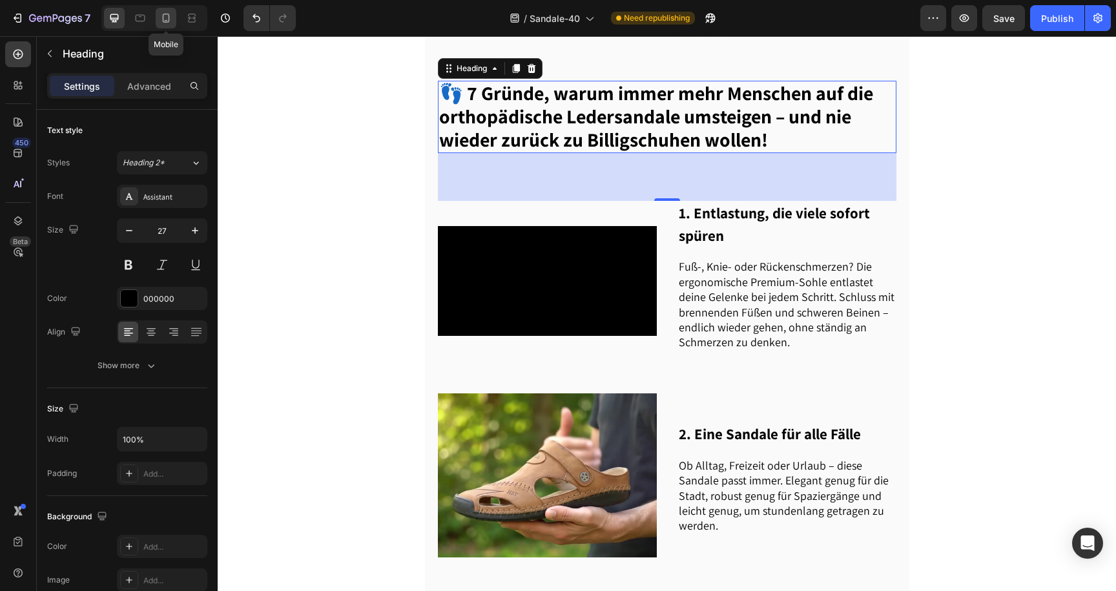
click at [166, 23] on icon at bounding box center [166, 18] width 13 height 13
type input "24"
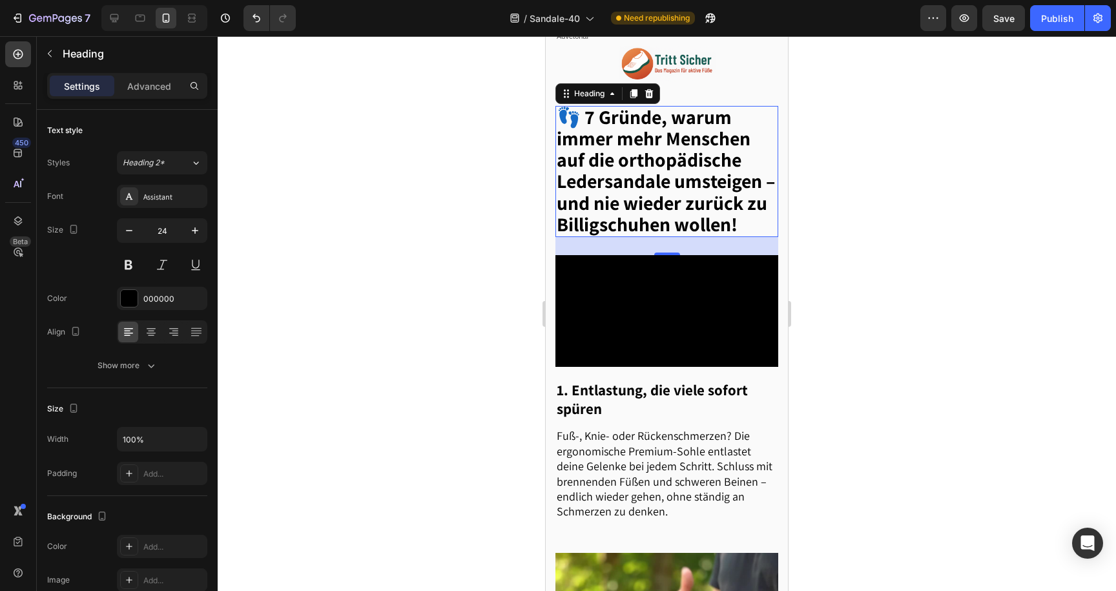
scroll to position [8, 0]
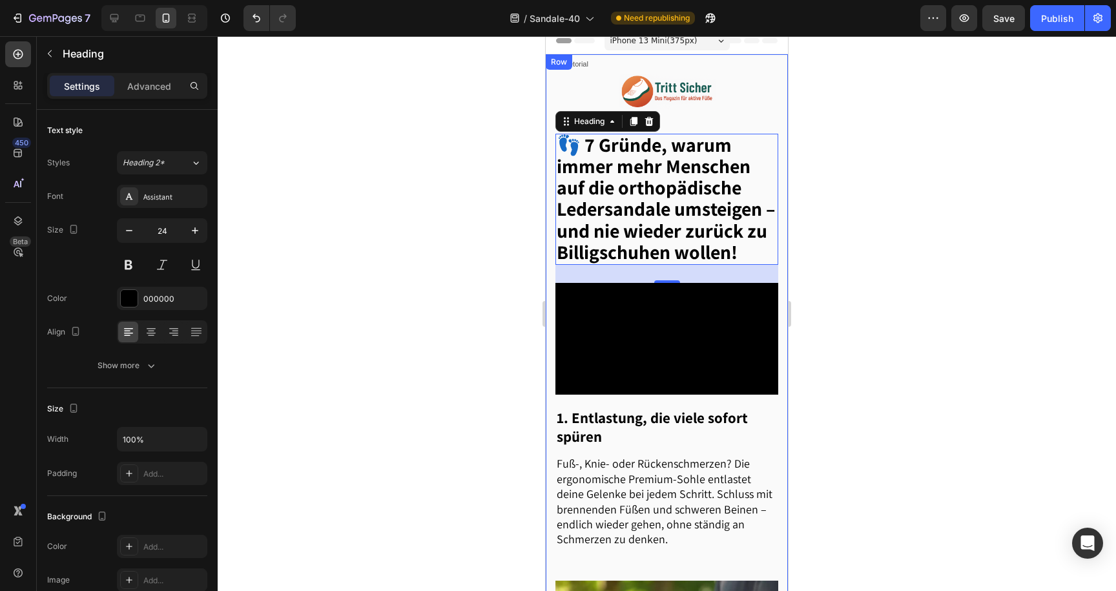
click at [461, 237] on div at bounding box center [667, 313] width 899 height 555
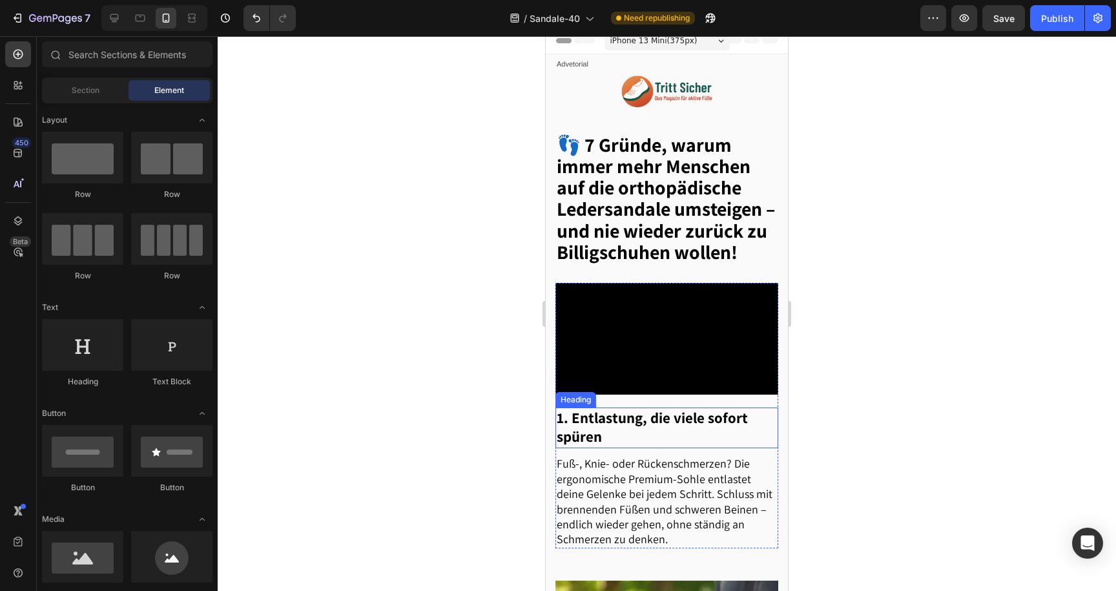
click at [592, 448] on h2 "1. Entlastung, die viele sofort spüren" at bounding box center [667, 428] width 223 height 41
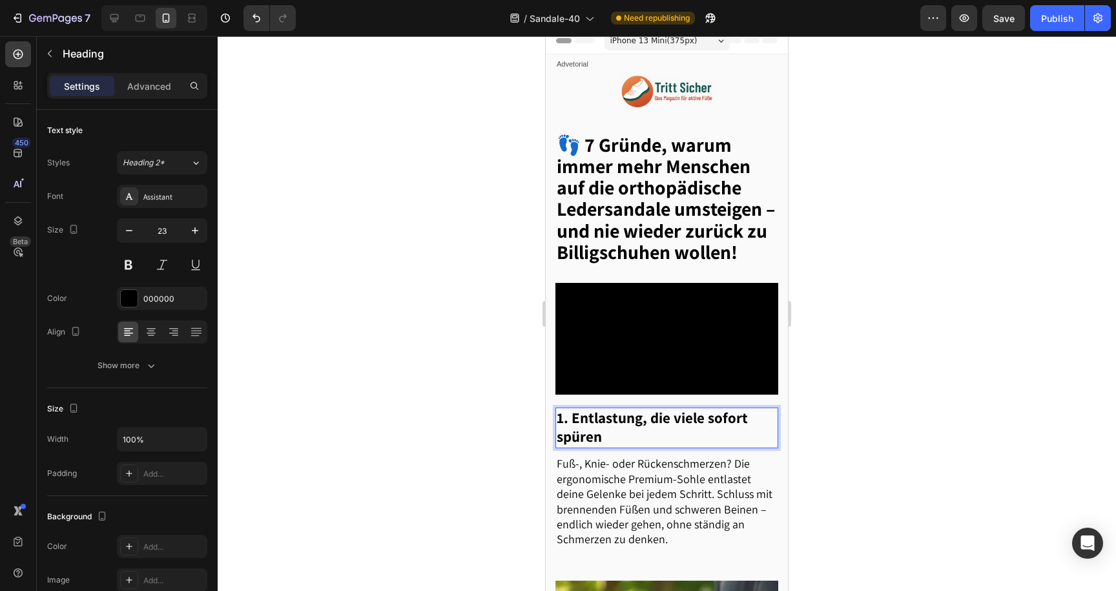
click at [592, 448] on h2 "1. Entlastung, die viele sofort spüren" at bounding box center [667, 428] width 223 height 41
click at [592, 448] on p "1. Entlastung, die viele sofort spüren" at bounding box center [667, 428] width 220 height 39
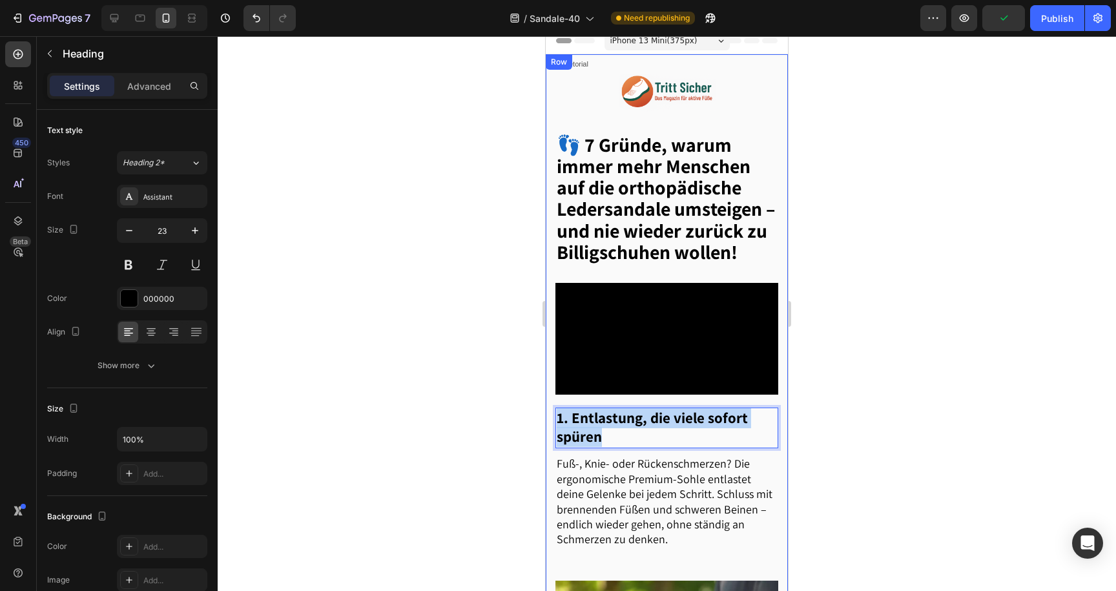
drag, startPoint x: 612, startPoint y: 449, endPoint x: 547, endPoint y: 423, distance: 70.2
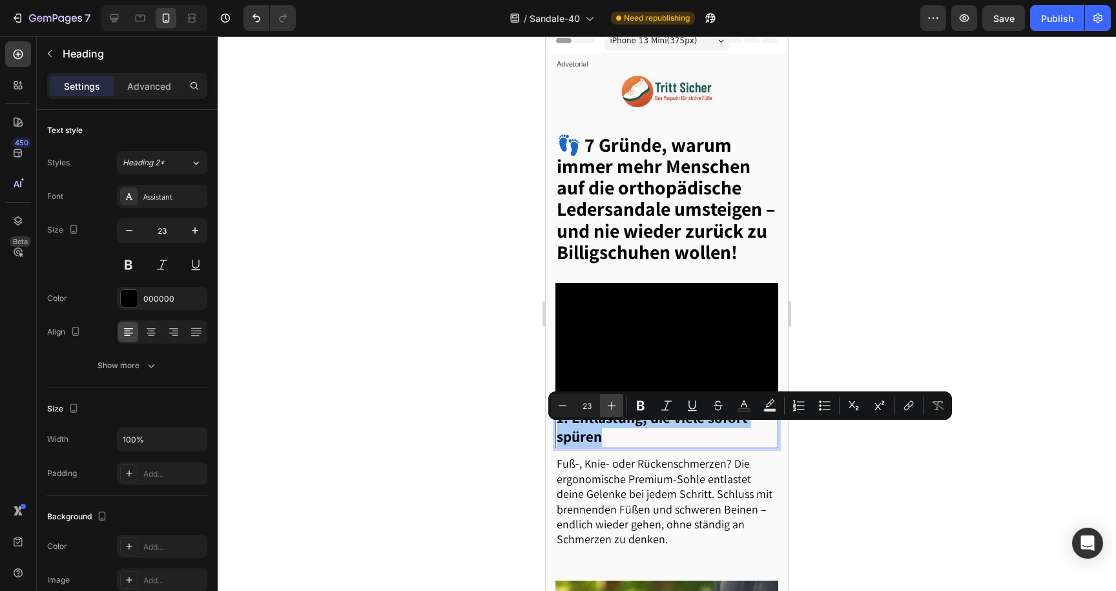
click at [606, 412] on icon "Editor contextual toolbar" at bounding box center [611, 405] width 13 height 13
type input "25"
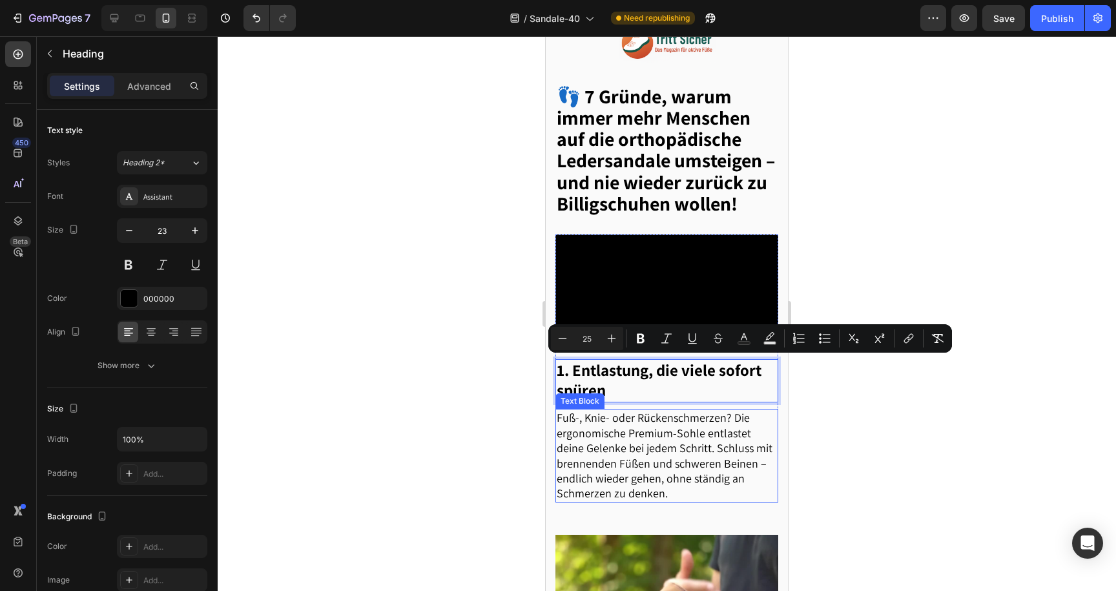
scroll to position [83, 0]
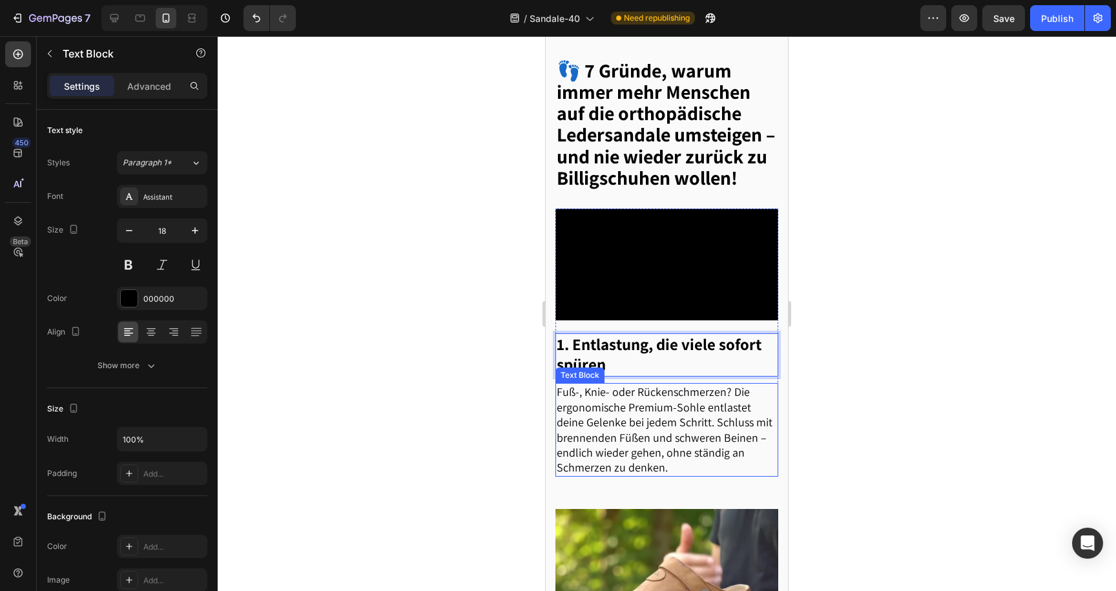
click at [616, 459] on p "Fuß-, Knie- oder Rückenschmerzen? Die ergonomische Premium-Sohle entlastet dein…" at bounding box center [667, 429] width 220 height 90
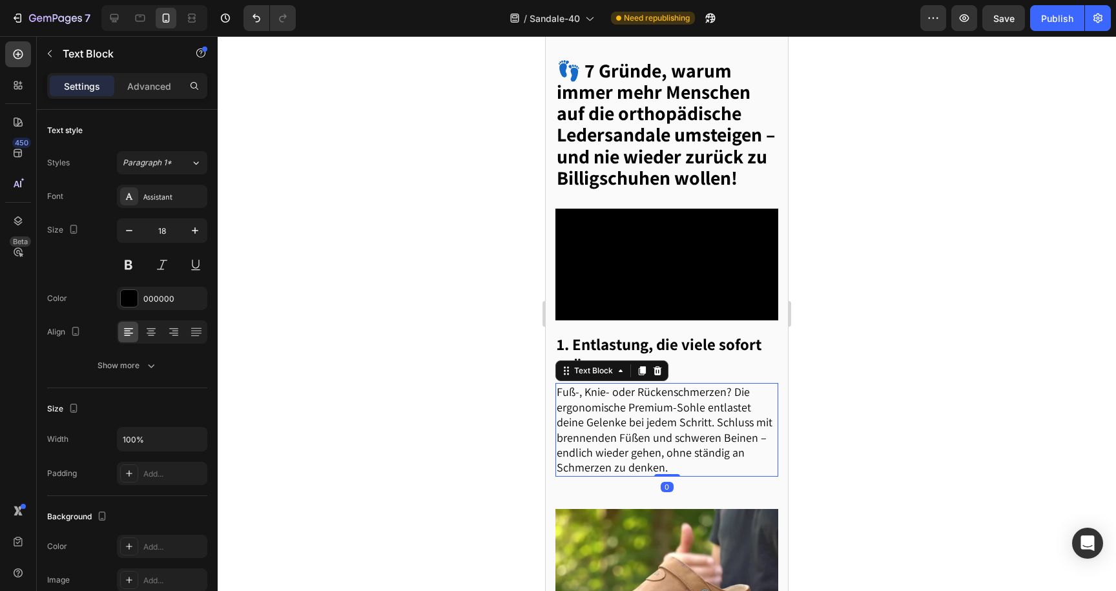
click at [616, 459] on p "Fuß-, Knie- oder Rückenschmerzen? Die ergonomische Premium-Sohle entlastet dein…" at bounding box center [667, 429] width 220 height 90
drag, startPoint x: 695, startPoint y: 479, endPoint x: 544, endPoint y: 401, distance: 170.5
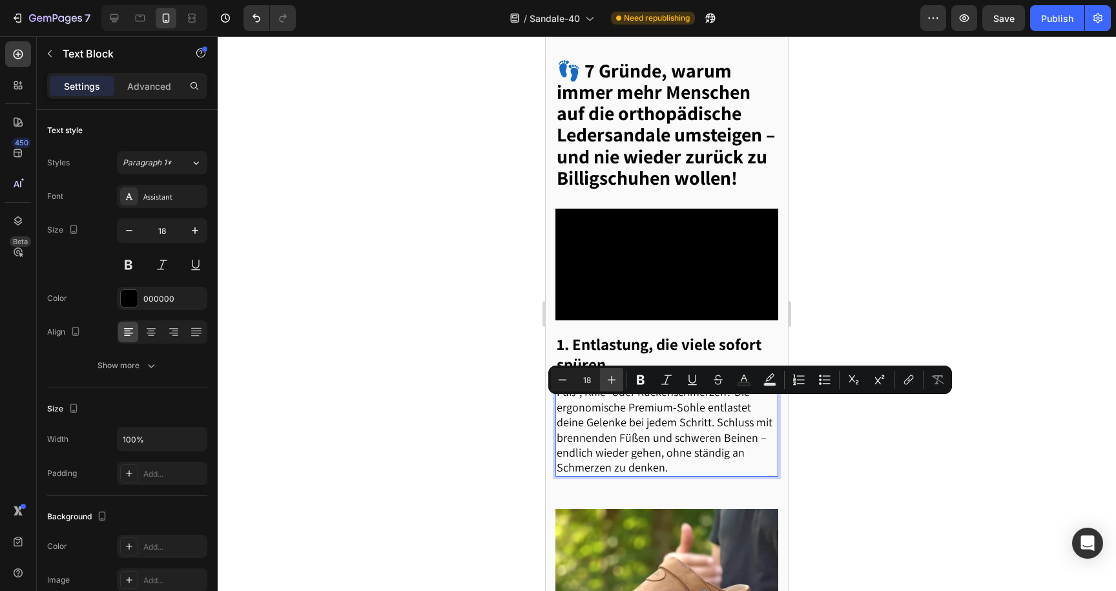
click at [607, 384] on icon "Editor contextual toolbar" at bounding box center [611, 379] width 13 height 13
type input "20"
click at [511, 432] on div at bounding box center [667, 313] width 899 height 555
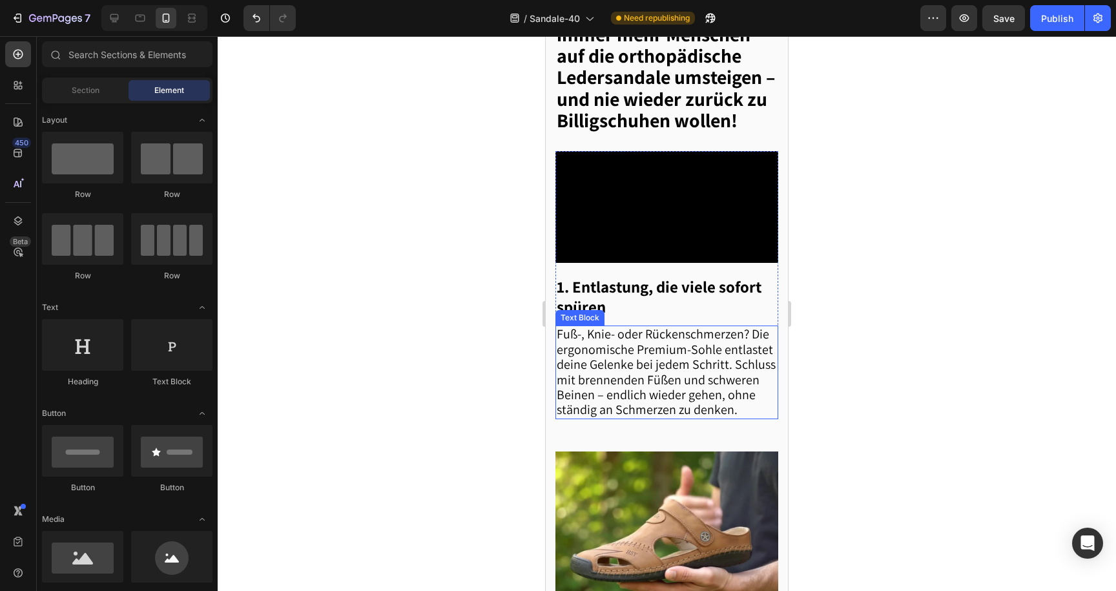
scroll to position [141, 0]
click at [640, 415] on span "Fuß-, Knie- oder Rückenschmerzen? Die ergonomische Premium-Sohle entlastet dein…" at bounding box center [666, 371] width 219 height 92
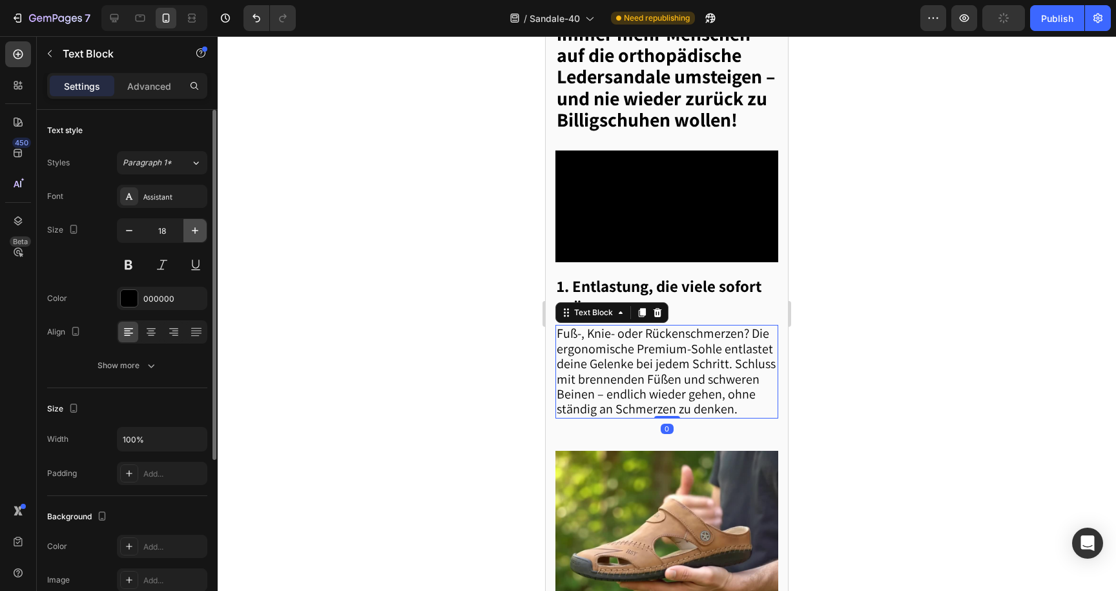
click at [204, 226] on button "button" at bounding box center [194, 230] width 23 height 23
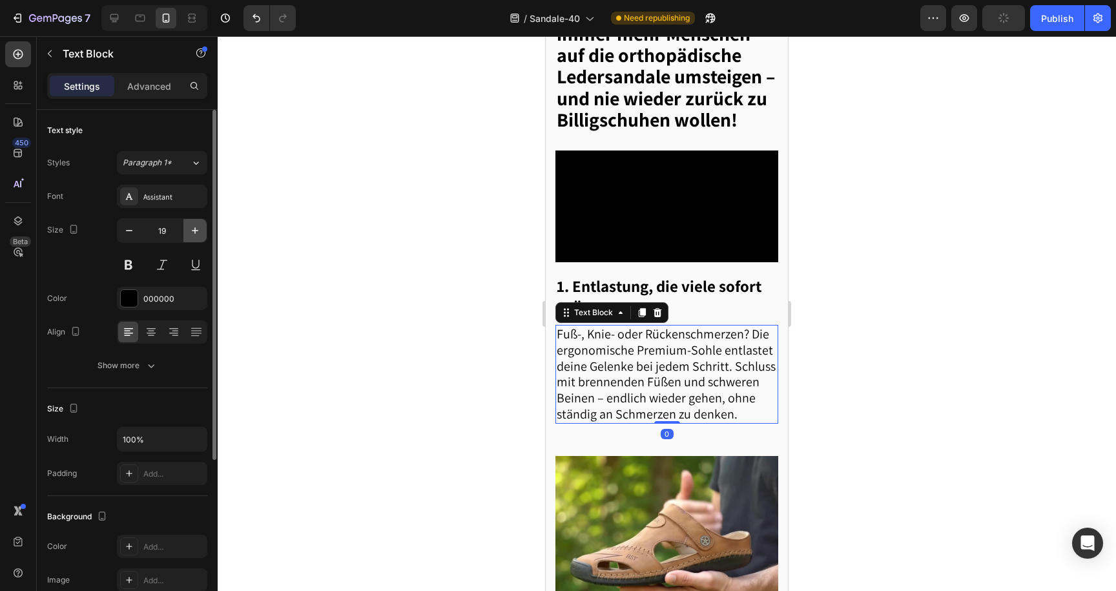
click at [204, 226] on button "button" at bounding box center [194, 230] width 23 height 23
type input "20"
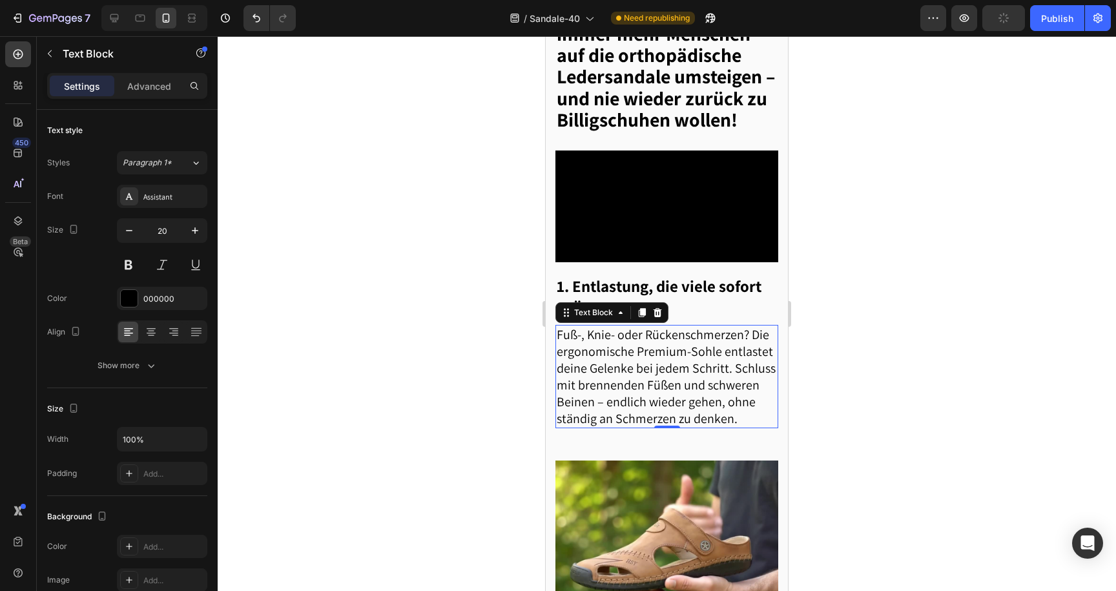
click at [432, 287] on div at bounding box center [667, 313] width 899 height 555
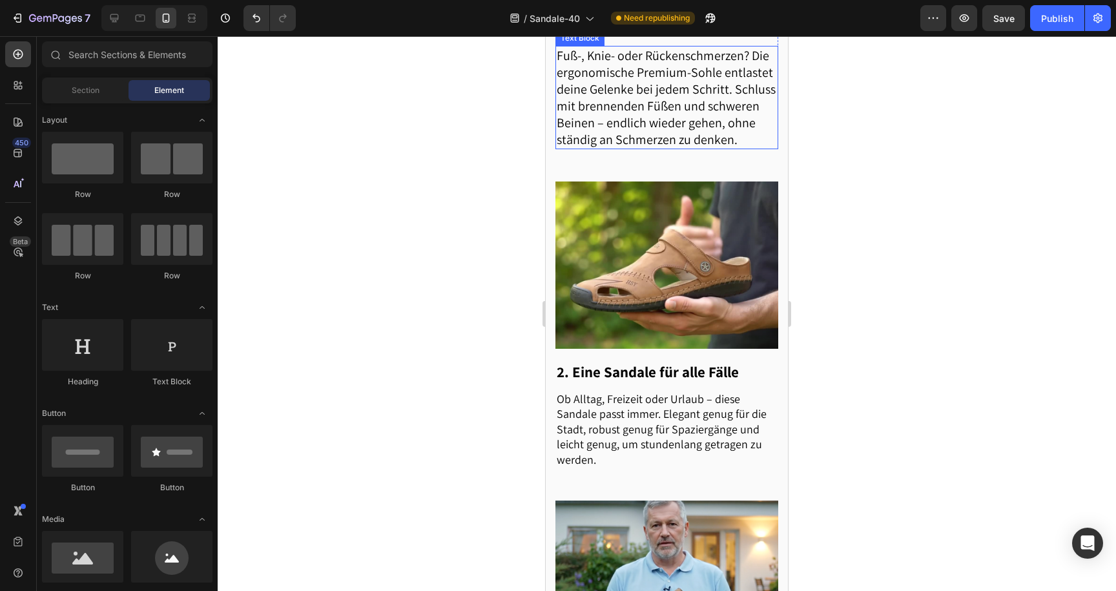
scroll to position [427, 0]
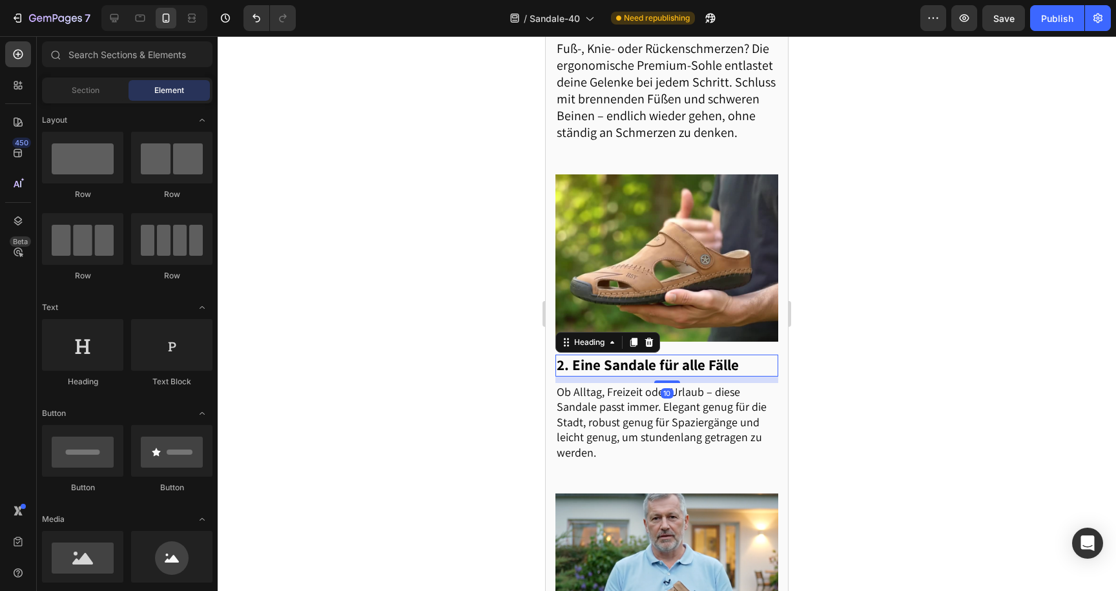
click at [604, 377] on h2 "2. Eine Sandale für alle Fälle" at bounding box center [667, 366] width 223 height 22
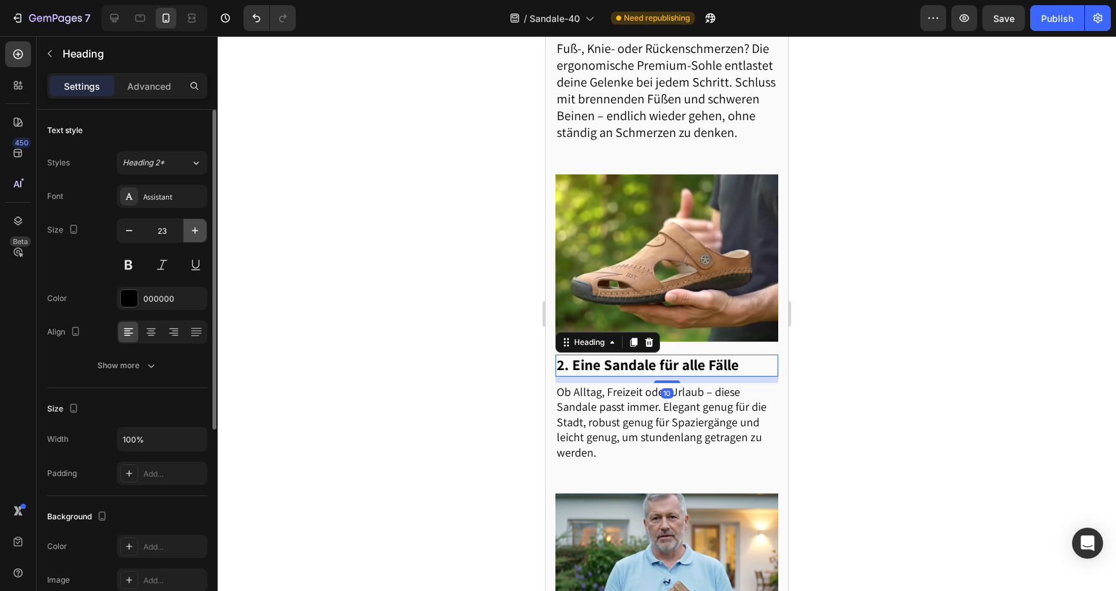
click at [197, 227] on icon "button" at bounding box center [195, 230] width 13 height 13
type input "25"
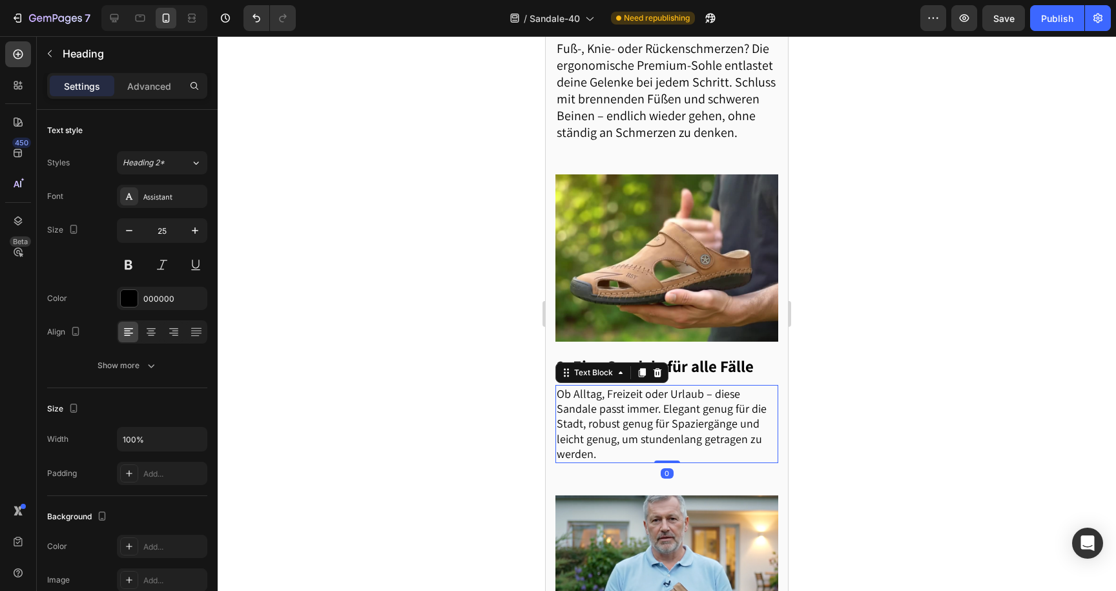
click at [570, 413] on p "Ob Alltag, Freizeit oder Urlaub – diese Sandale passt immer. Elegant genug für …" at bounding box center [667, 424] width 220 height 76
click at [193, 231] on icon "button" at bounding box center [195, 230] width 13 height 13
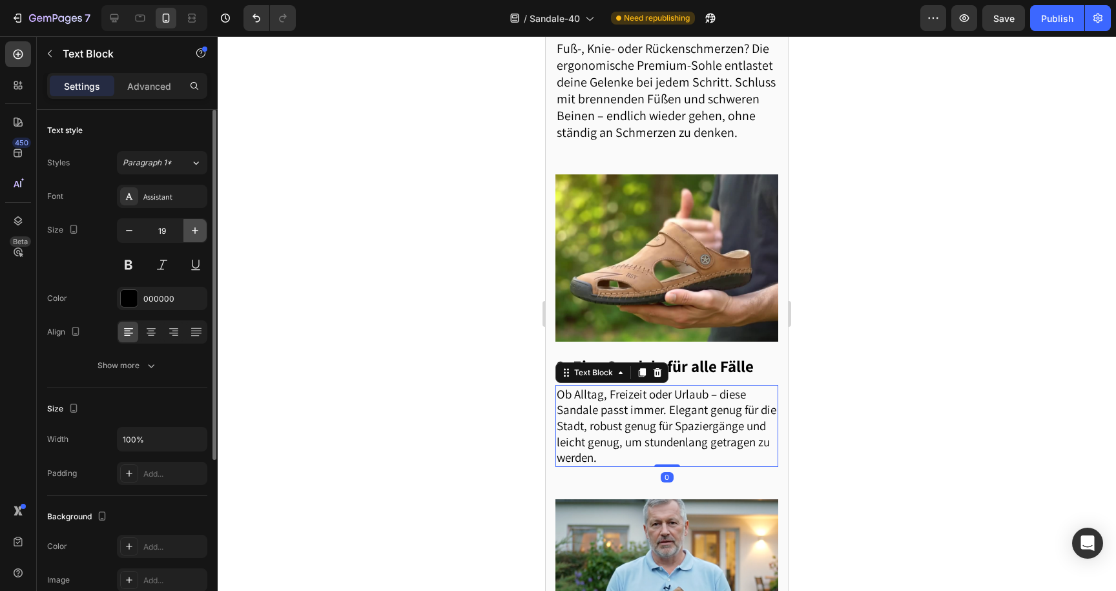
click at [193, 231] on icon "button" at bounding box center [195, 230] width 13 height 13
type input "20"
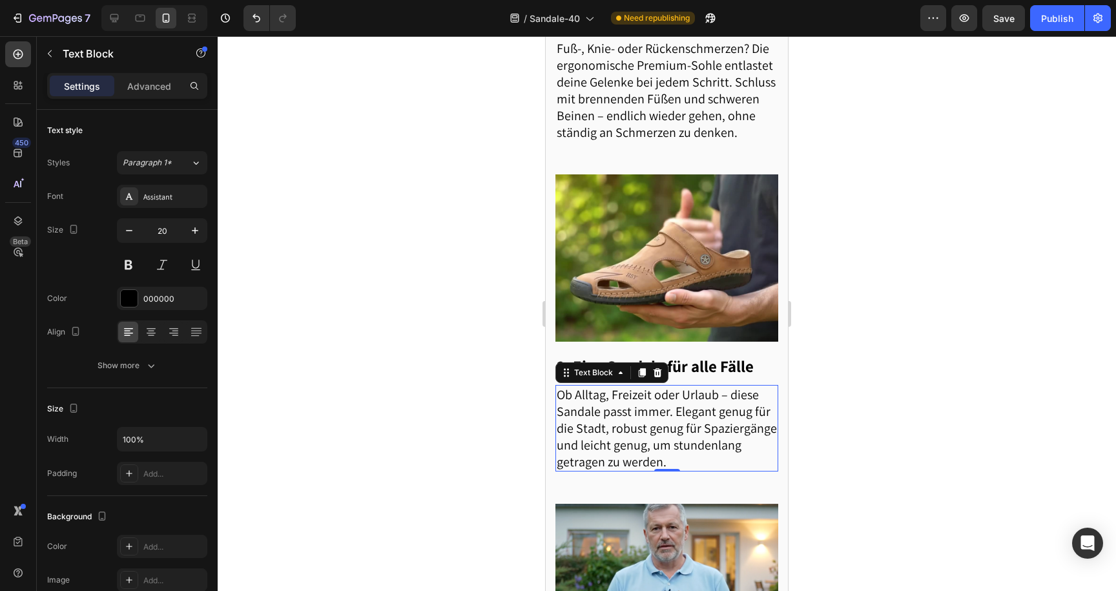
click at [617, 452] on p "Ob Alltag, Freizeit oder Urlaub – diese Sandale passt immer. Elegant genug für …" at bounding box center [667, 428] width 220 height 84
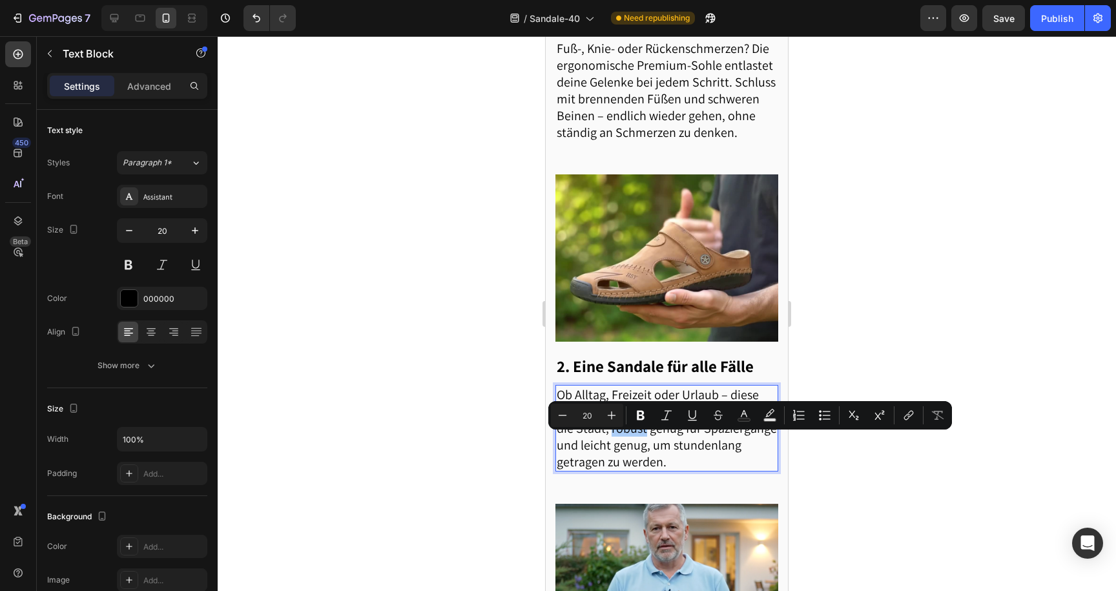
click at [506, 442] on div at bounding box center [667, 313] width 899 height 555
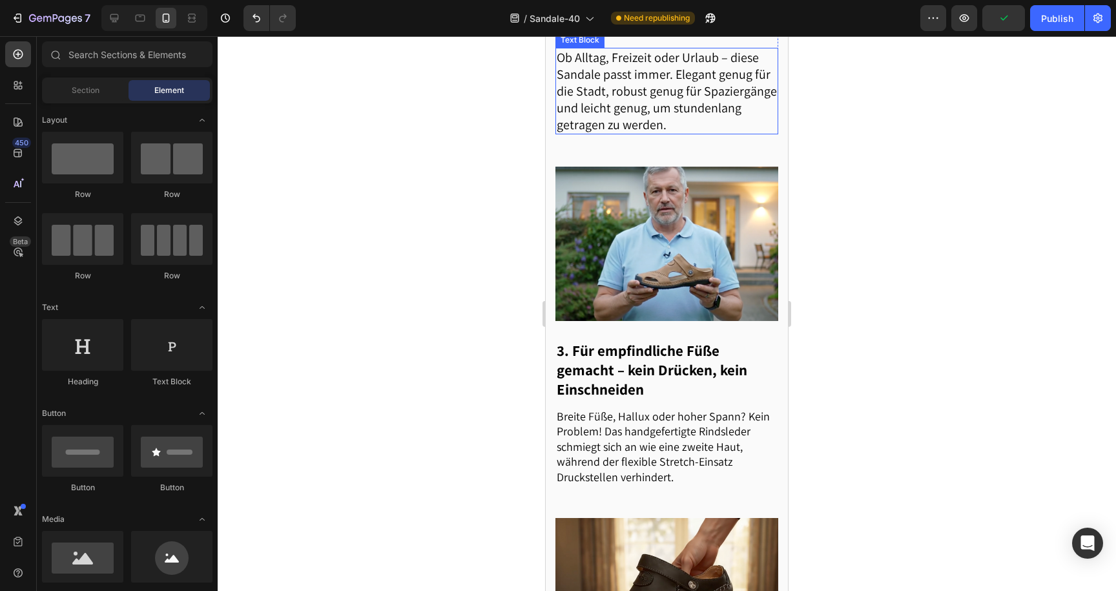
scroll to position [775, 0]
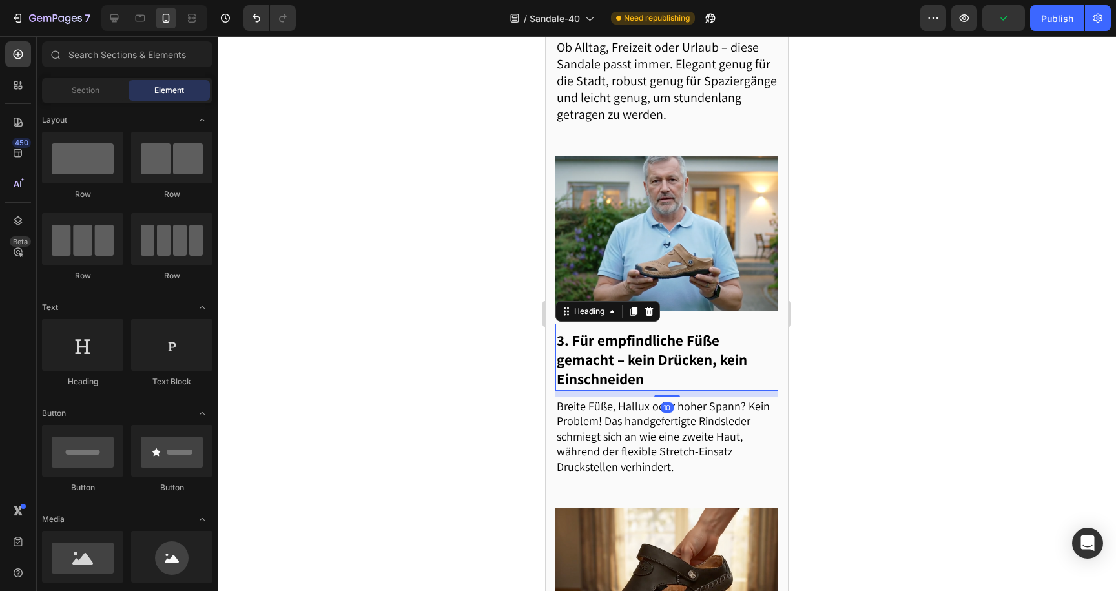
click at [585, 366] on h2 "3. Für empfindliche Füße gemacht – kein Drücken, kein Einschneiden" at bounding box center [667, 360] width 223 height 61
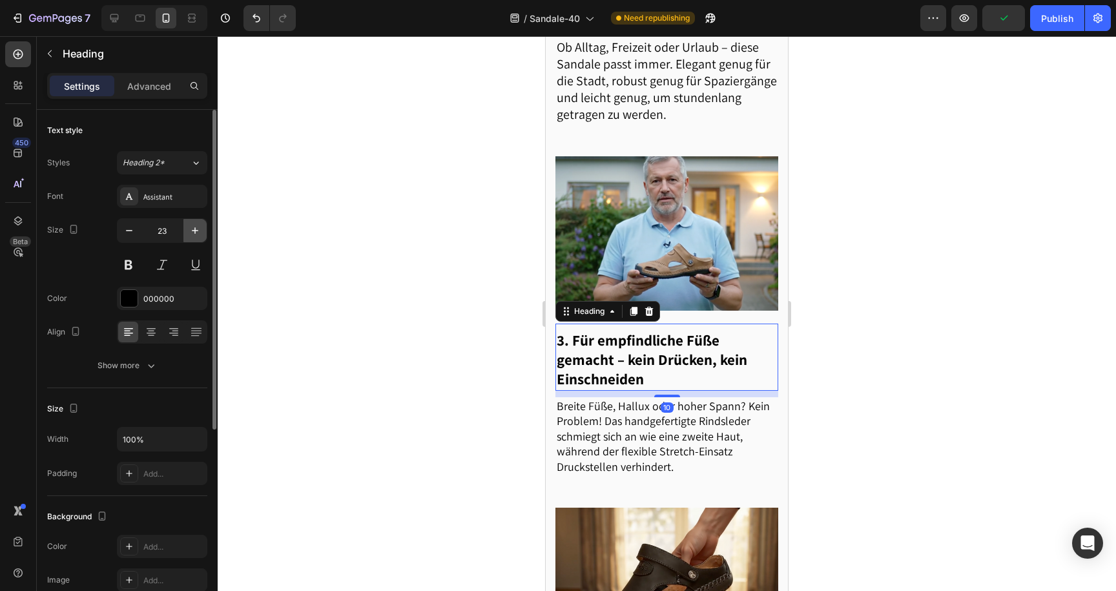
click at [193, 236] on icon "button" at bounding box center [195, 230] width 13 height 13
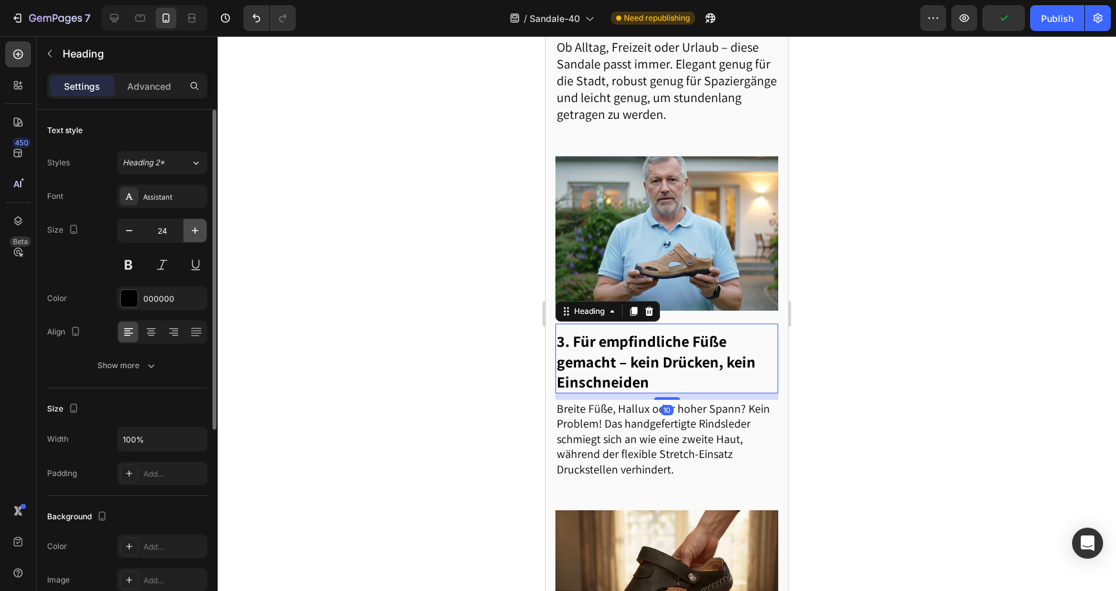
type input "25"
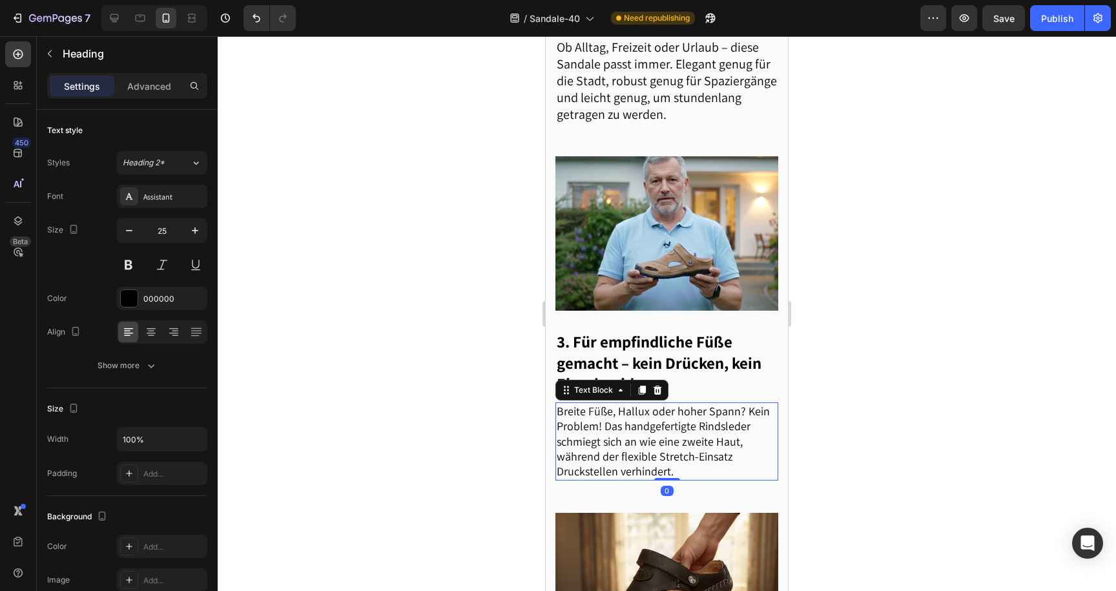
click at [579, 446] on p "Breite Füße, Hallux oder hoher Spann? Kein Problem! Das handgefertigte Rindsled…" at bounding box center [667, 442] width 220 height 76
click at [187, 226] on button "button" at bounding box center [194, 230] width 23 height 23
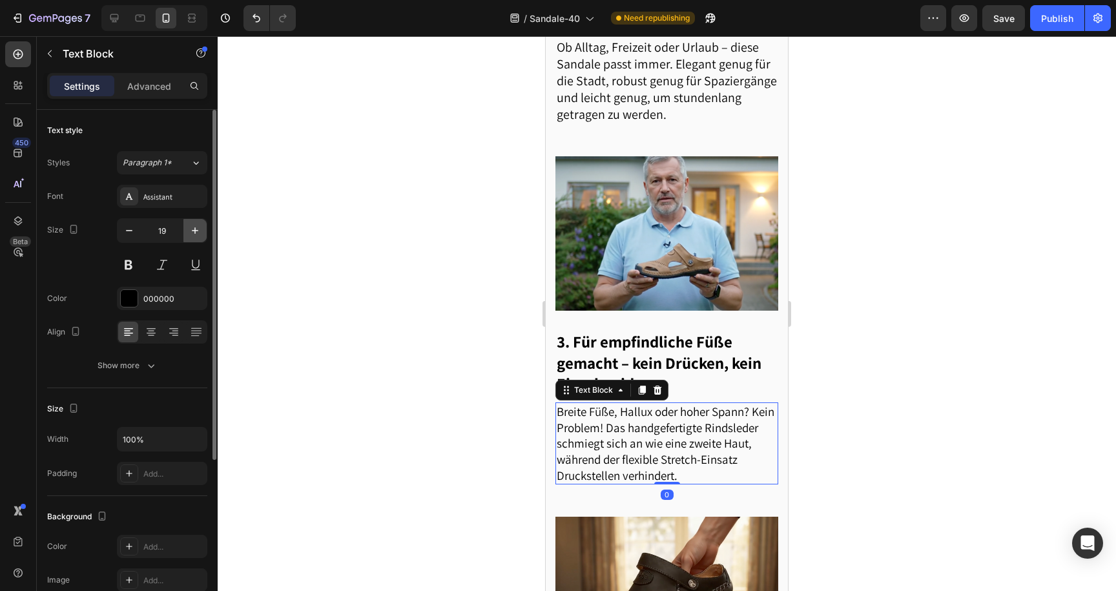
click at [187, 226] on button "button" at bounding box center [194, 230] width 23 height 23
type input "20"
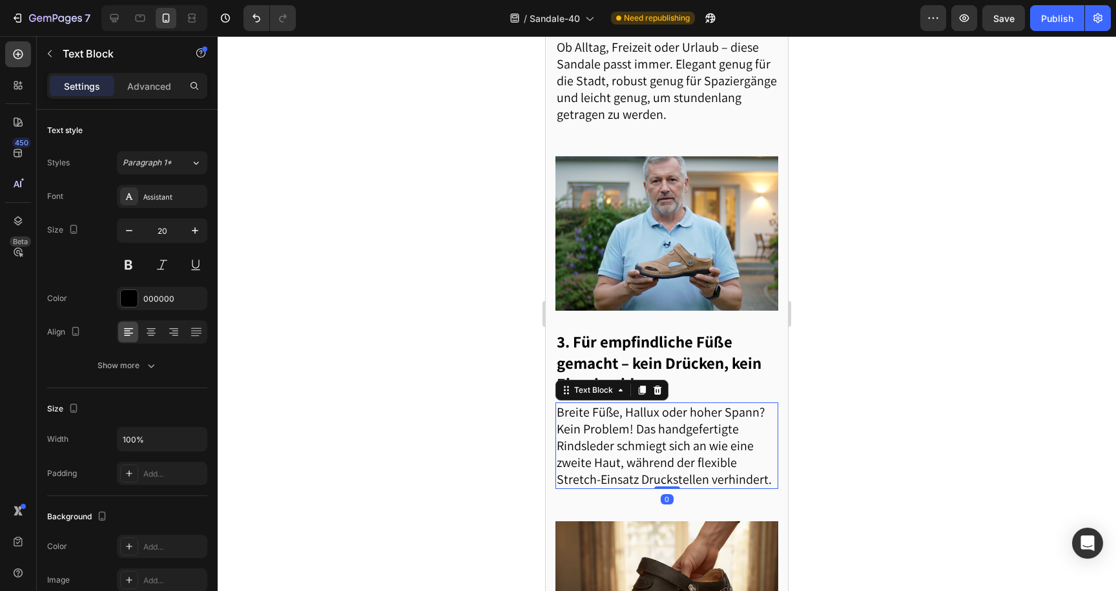
click at [358, 322] on div at bounding box center [667, 313] width 899 height 555
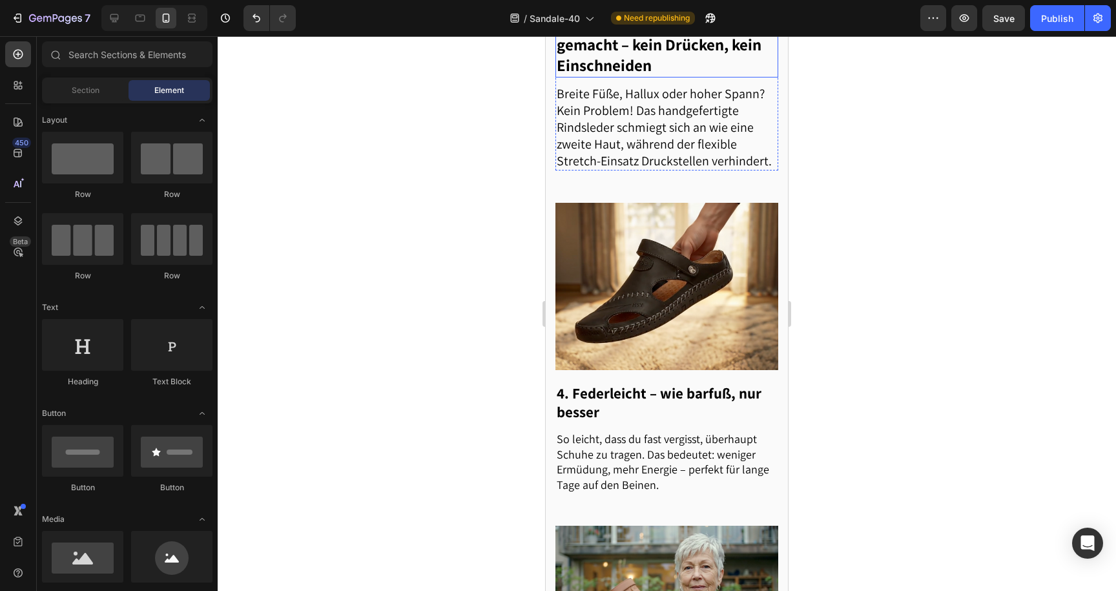
scroll to position [1105, 0]
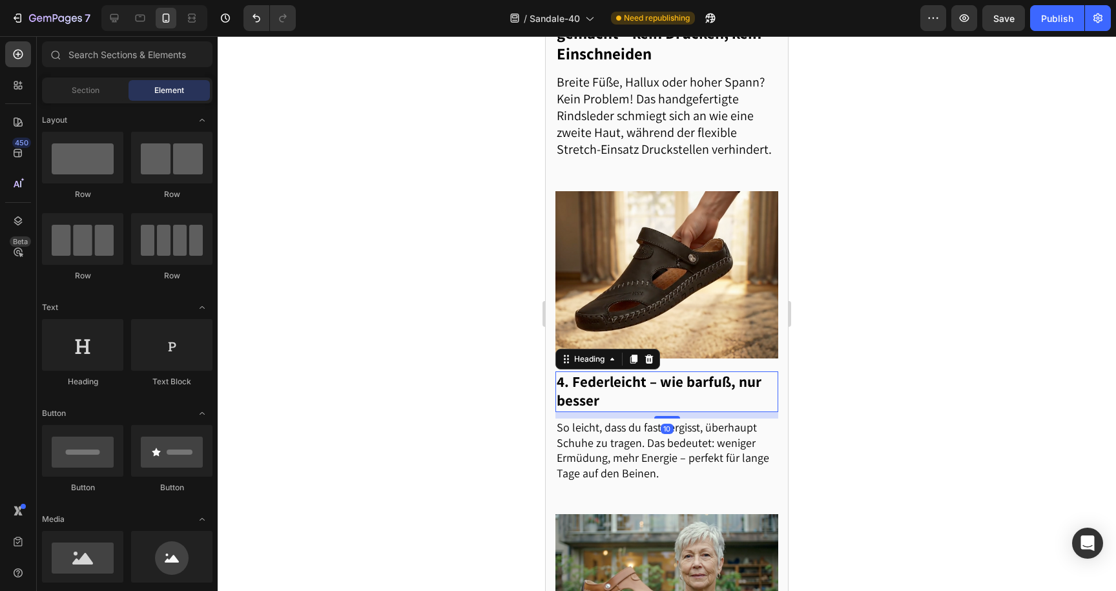
click at [616, 395] on h2 "4. Federleicht – wie barfuß, nur besser" at bounding box center [667, 391] width 223 height 41
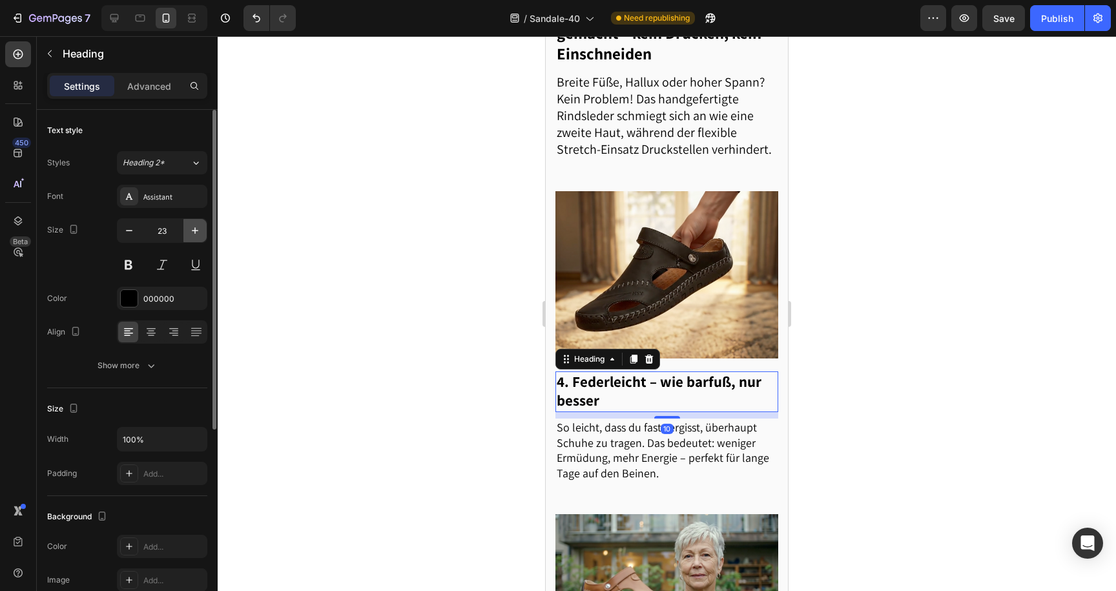
click at [192, 231] on icon "button" at bounding box center [195, 230] width 13 height 13
type input "25"
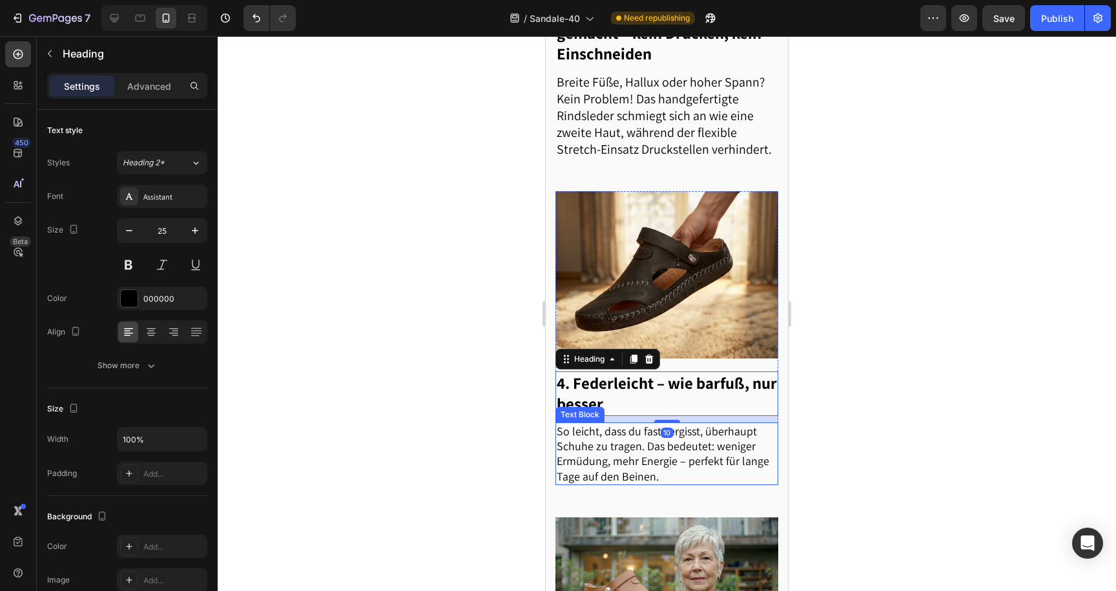
click at [591, 468] on p "So leicht, dass du fast vergisst, überhaupt Schuhe zu tragen. Das bedeutet: wen…" at bounding box center [667, 454] width 220 height 61
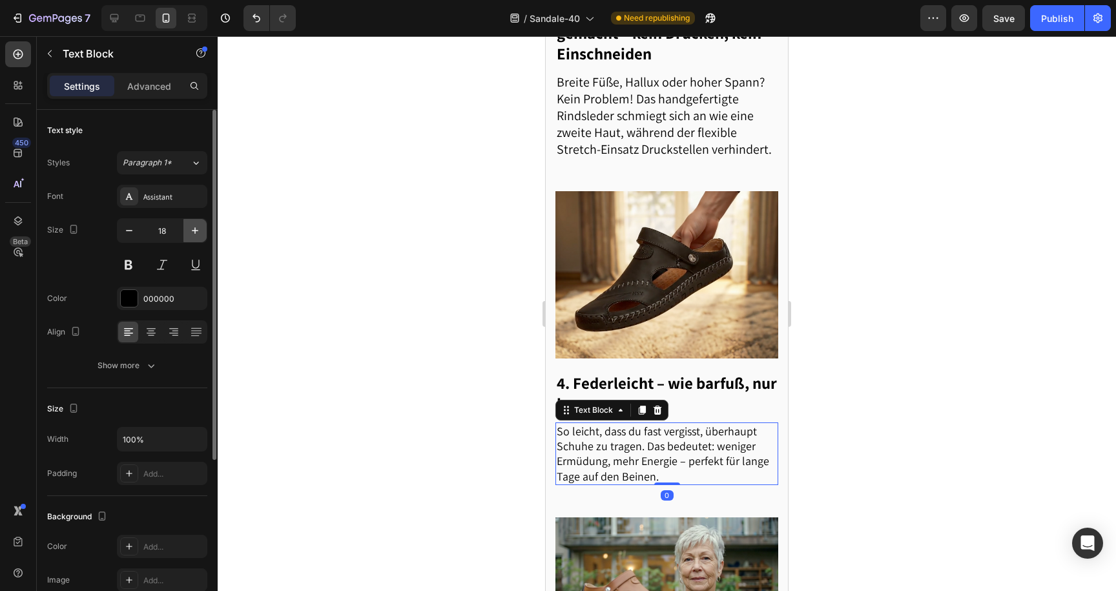
click at [197, 227] on icon "button" at bounding box center [195, 230] width 13 height 13
type input "20"
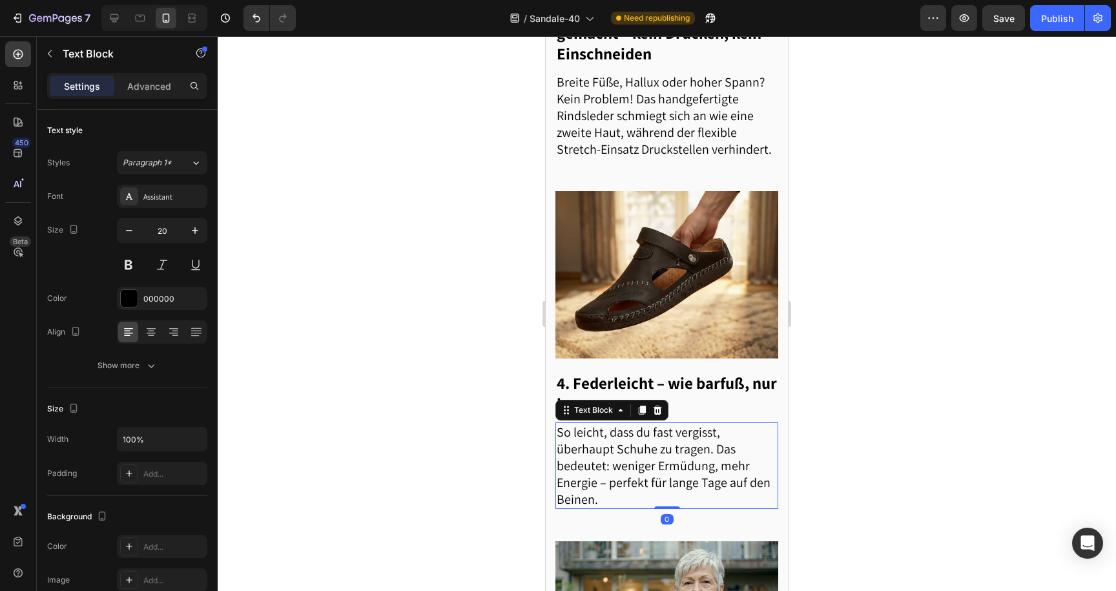
click at [390, 320] on div at bounding box center [667, 313] width 899 height 555
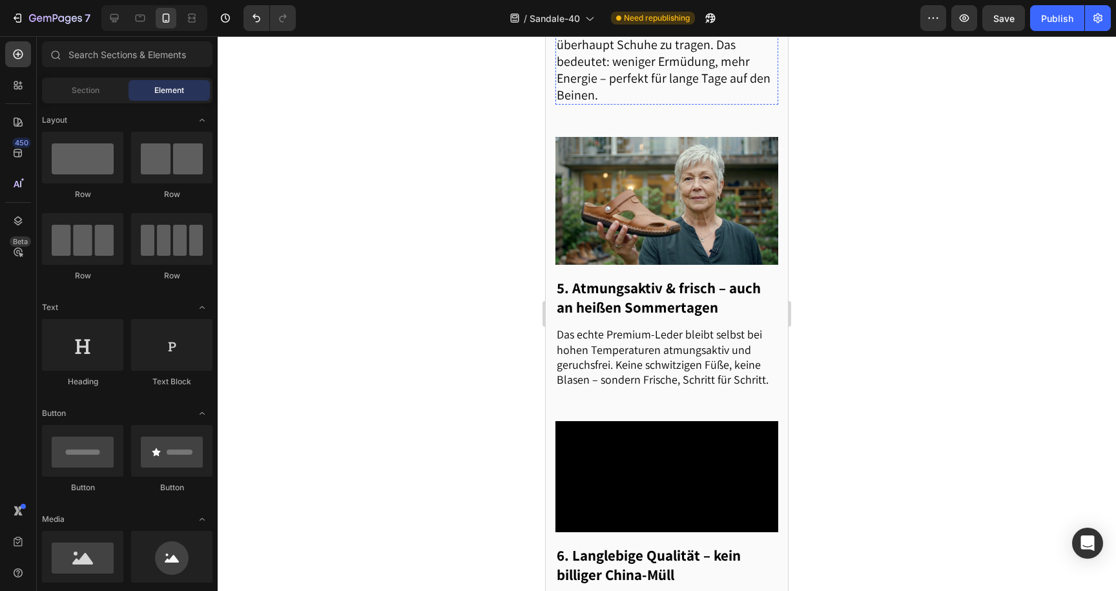
scroll to position [1534, 0]
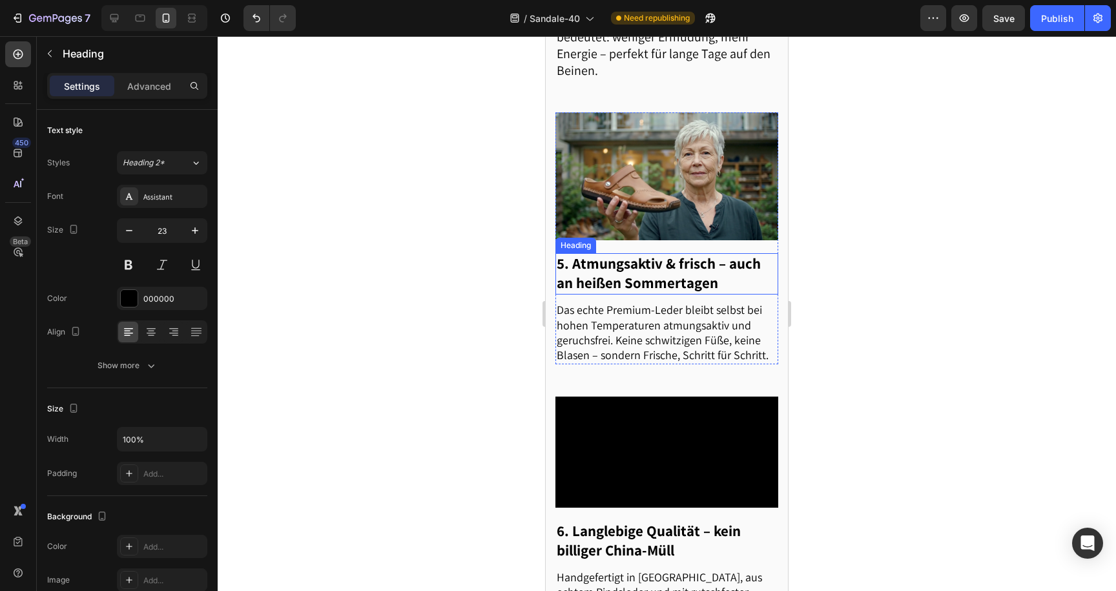
click at [581, 290] on h2 "5. Atmungsaktiv & frisch – auch an heißen Sommertagen" at bounding box center [667, 273] width 223 height 41
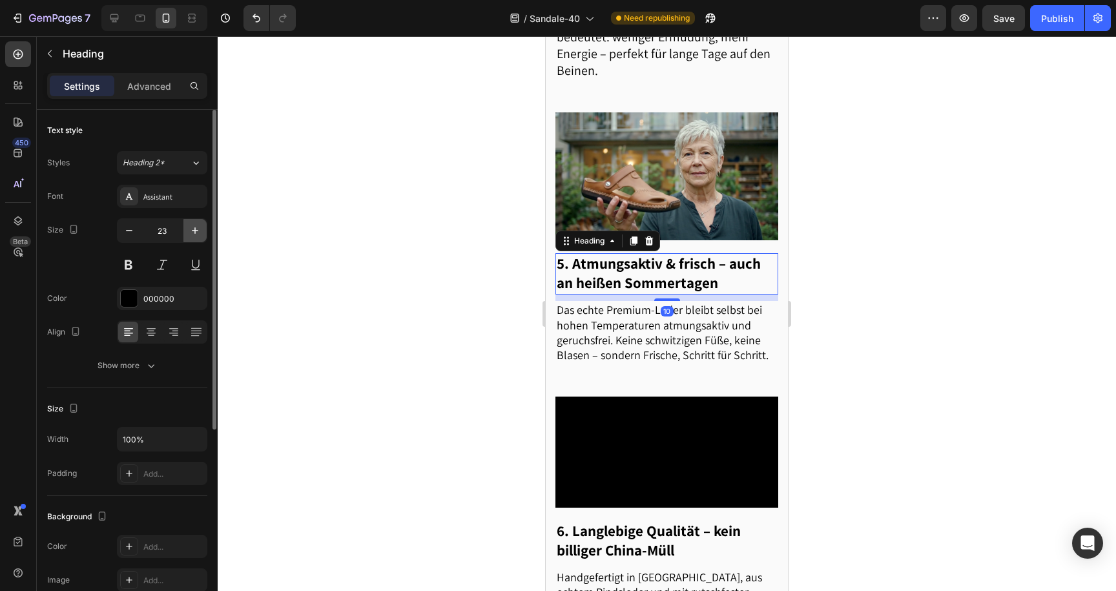
click at [191, 227] on icon "button" at bounding box center [195, 230] width 13 height 13
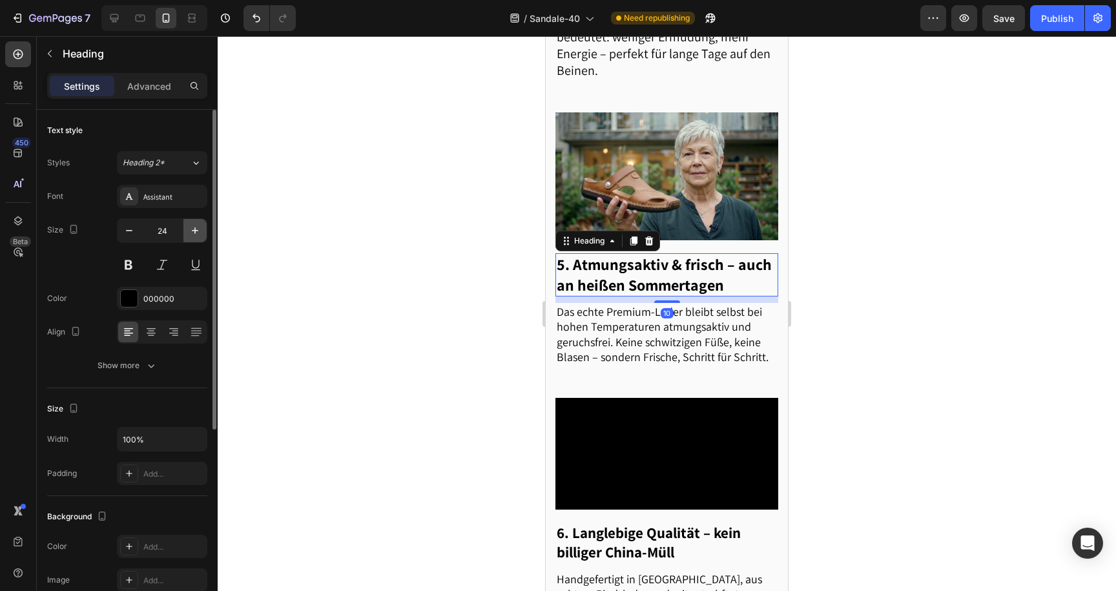
type input "25"
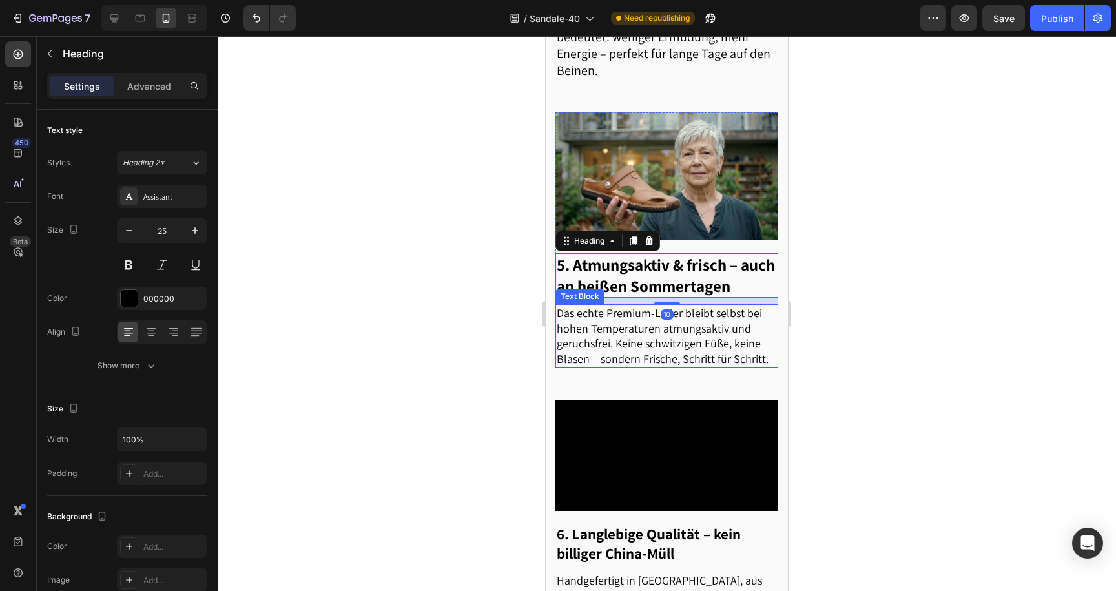
click at [577, 339] on p "Das echte Premium-Leder bleibt selbst bei hohen Temperaturen atmungsaktiv und g…" at bounding box center [667, 336] width 220 height 61
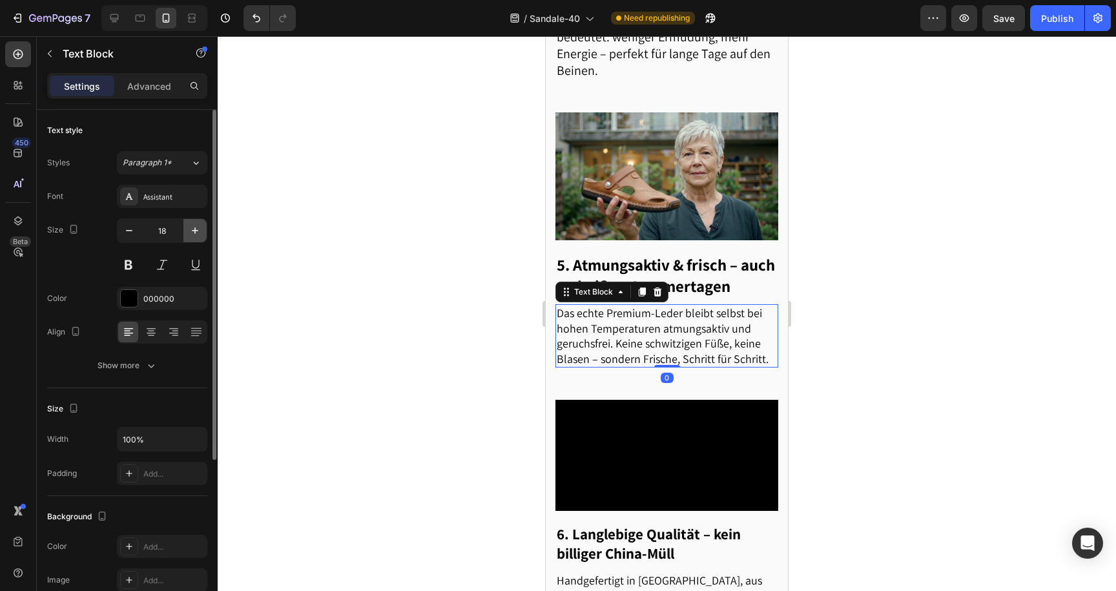
click at [193, 225] on icon "button" at bounding box center [195, 230] width 13 height 13
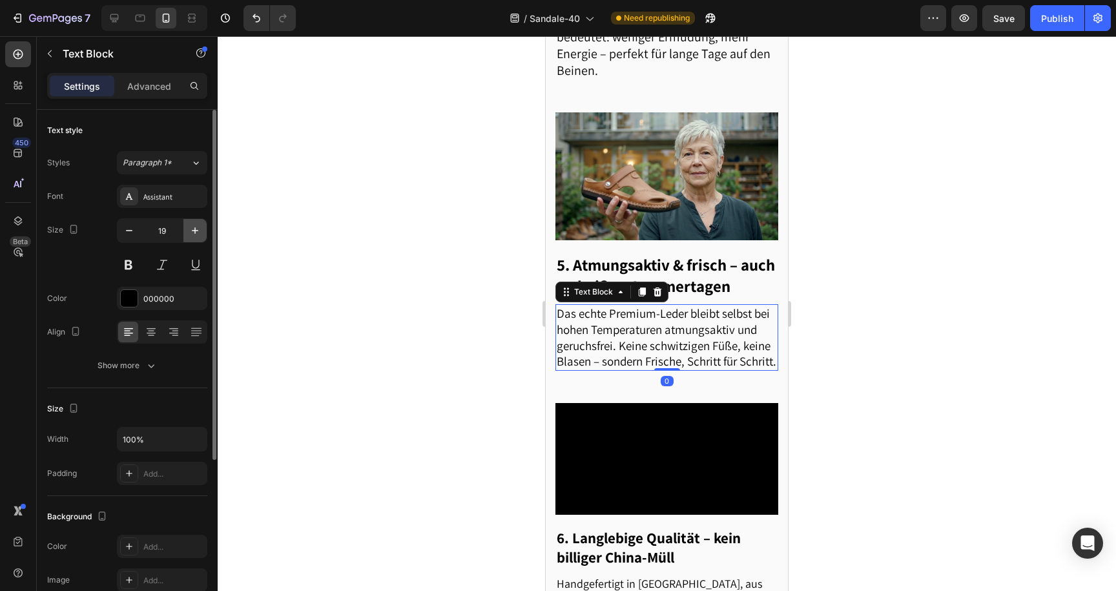
click at [193, 225] on icon "button" at bounding box center [195, 230] width 13 height 13
type input "20"
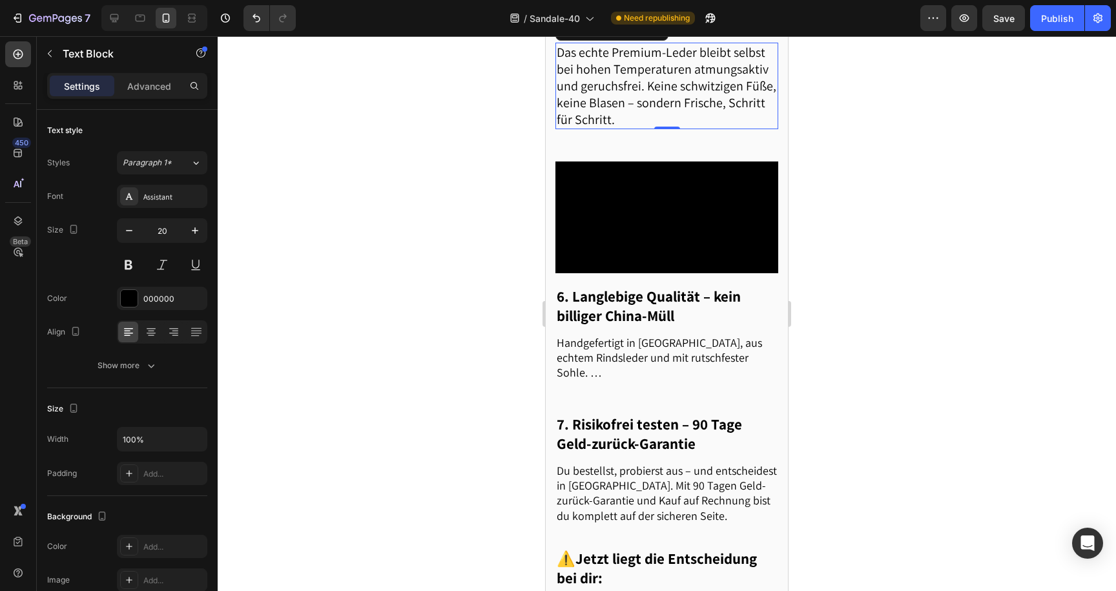
scroll to position [1870, 0]
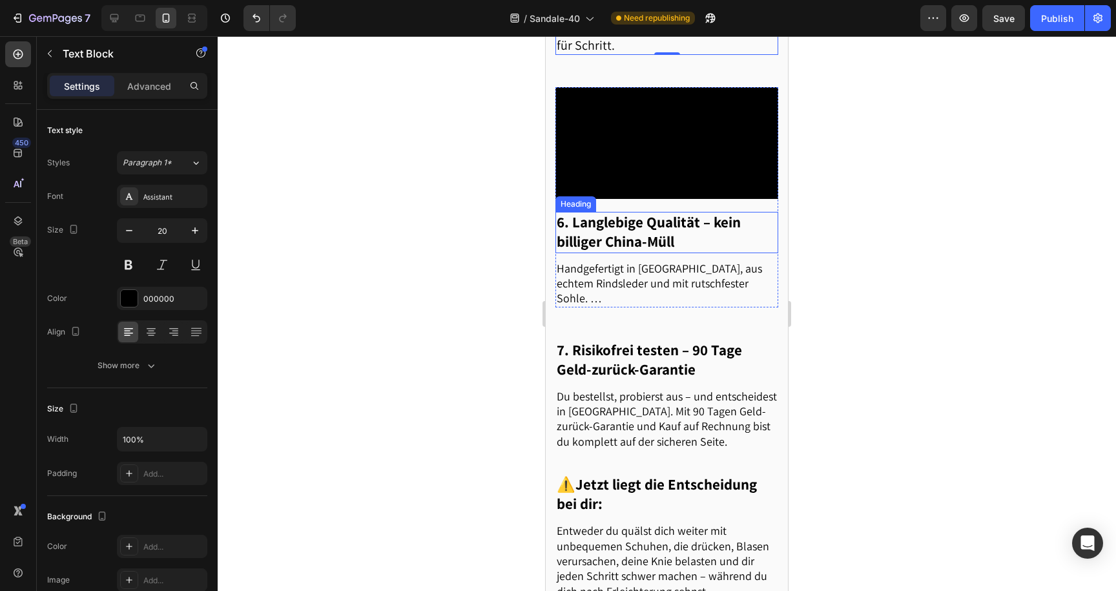
click at [592, 253] on h2 "6. Langlebige Qualität – kein billiger China-Müll" at bounding box center [667, 232] width 223 height 41
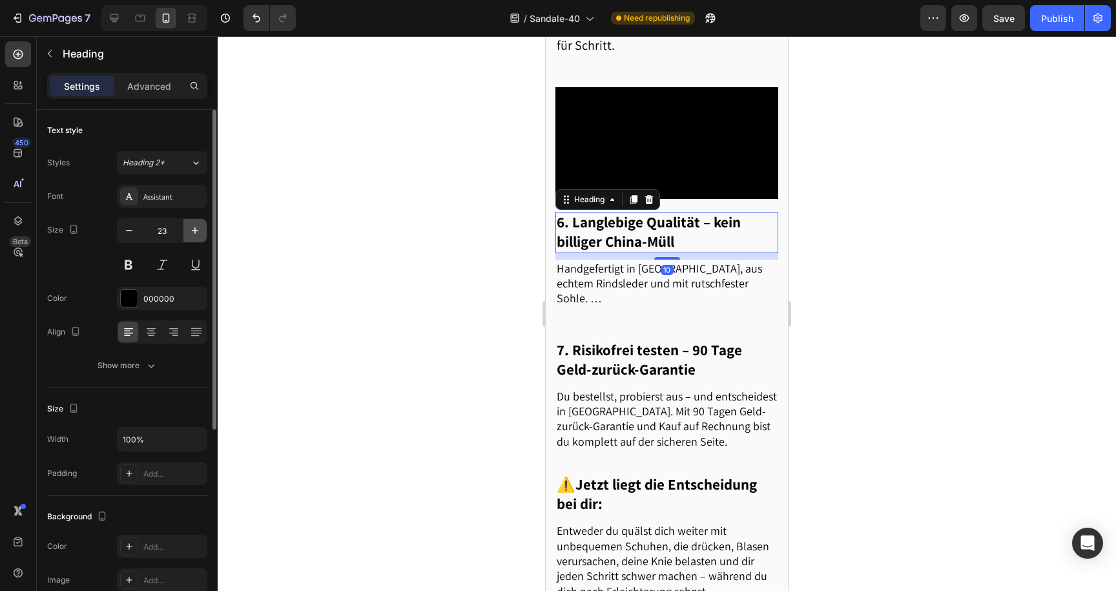
click at [186, 229] on button "button" at bounding box center [194, 230] width 23 height 23
type input "25"
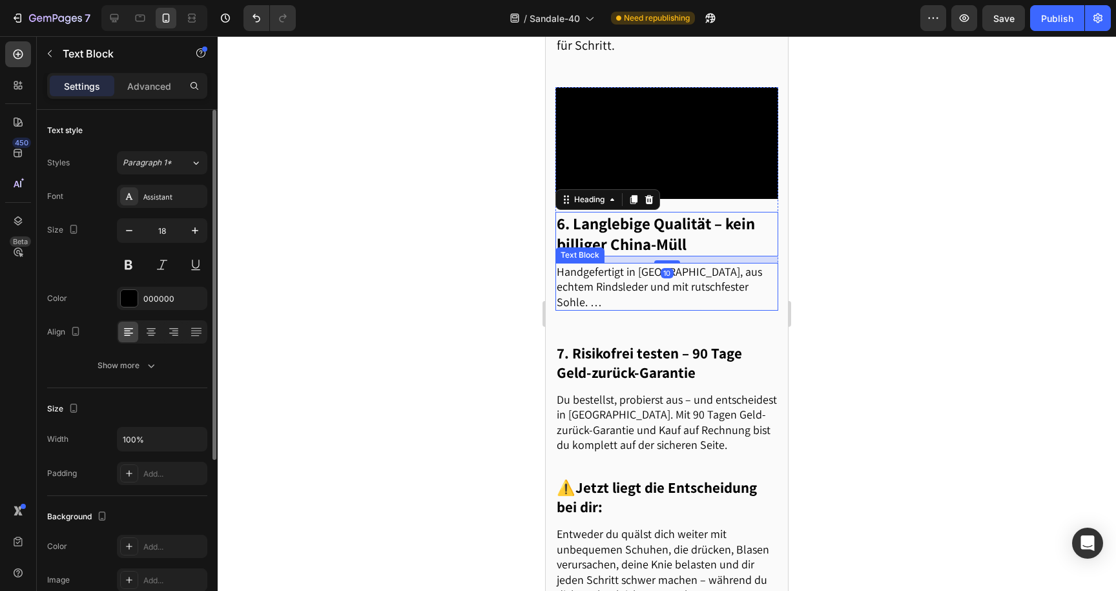
click at [560, 309] on p "Handgefertigt in [GEOGRAPHIC_DATA], aus echtem Rindsleder und mit rutschfester …" at bounding box center [667, 286] width 220 height 45
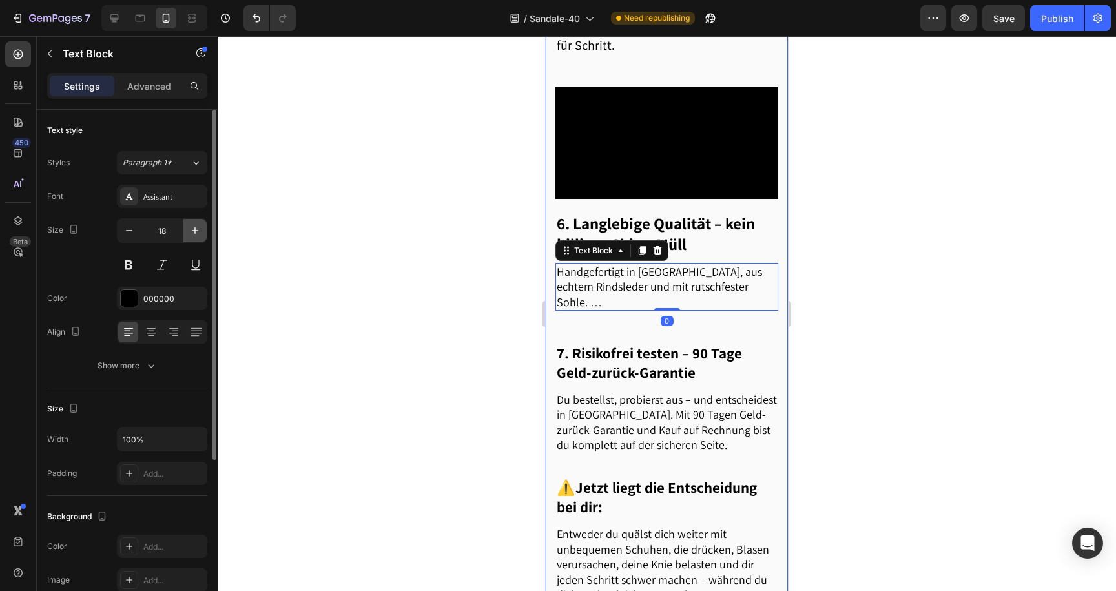
click at [193, 235] on icon "button" at bounding box center [195, 230] width 13 height 13
type input "20"
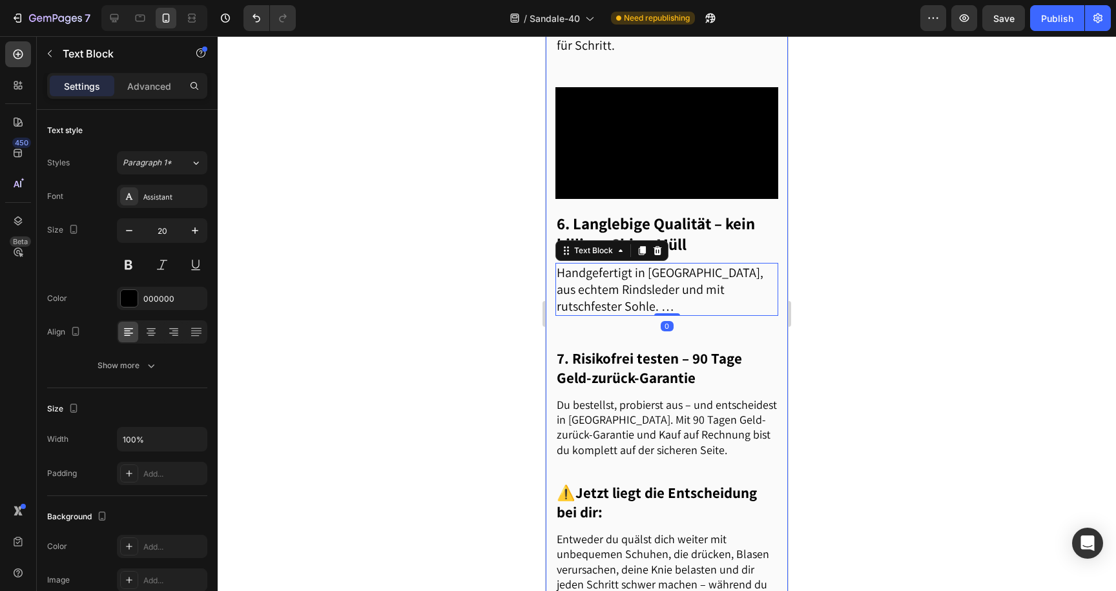
click at [430, 253] on div at bounding box center [667, 313] width 899 height 555
click at [729, 295] on p "Handgefertigt in [GEOGRAPHIC_DATA], aus echtem Rindsleder und mit rutschfester …" at bounding box center [667, 289] width 220 height 50
click at [609, 387] on h2 "7. Risikofrei testen – 90 Tage Geld-zurück-Garantie" at bounding box center [667, 368] width 223 height 41
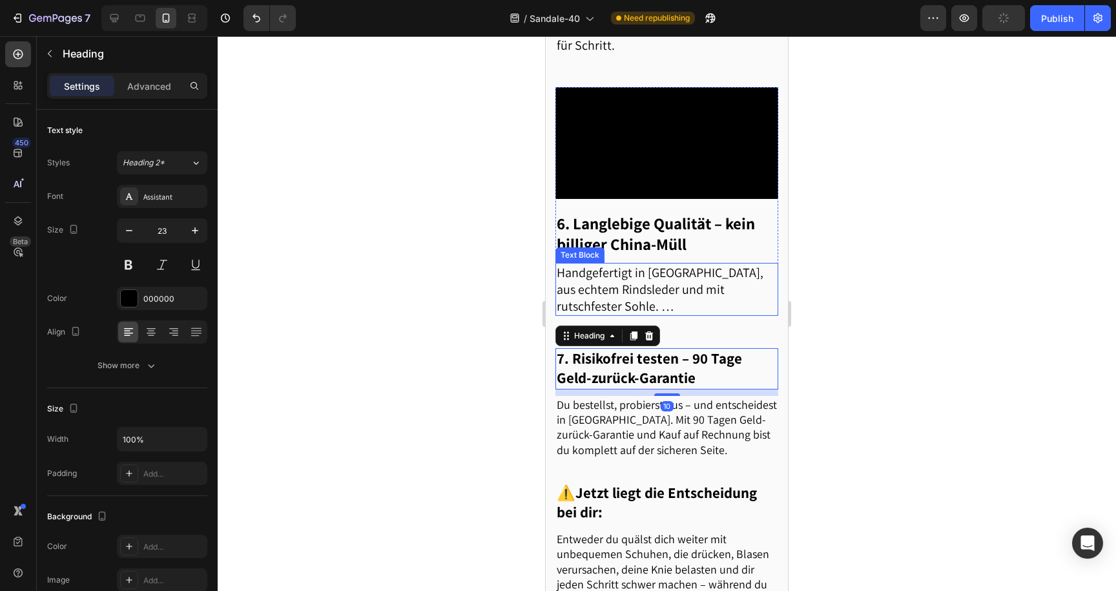
click at [678, 315] on p "Handgefertigt in [GEOGRAPHIC_DATA], aus echtem Rindsleder und mit rutschfester …" at bounding box center [667, 289] width 220 height 50
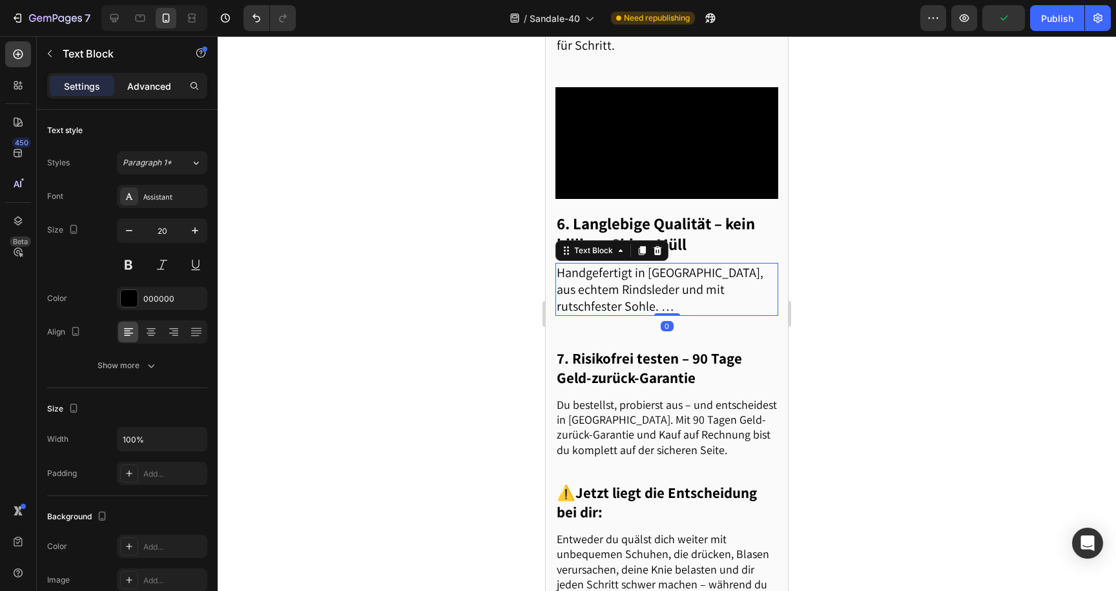
click at [147, 85] on p "Advanced" at bounding box center [149, 86] width 44 height 14
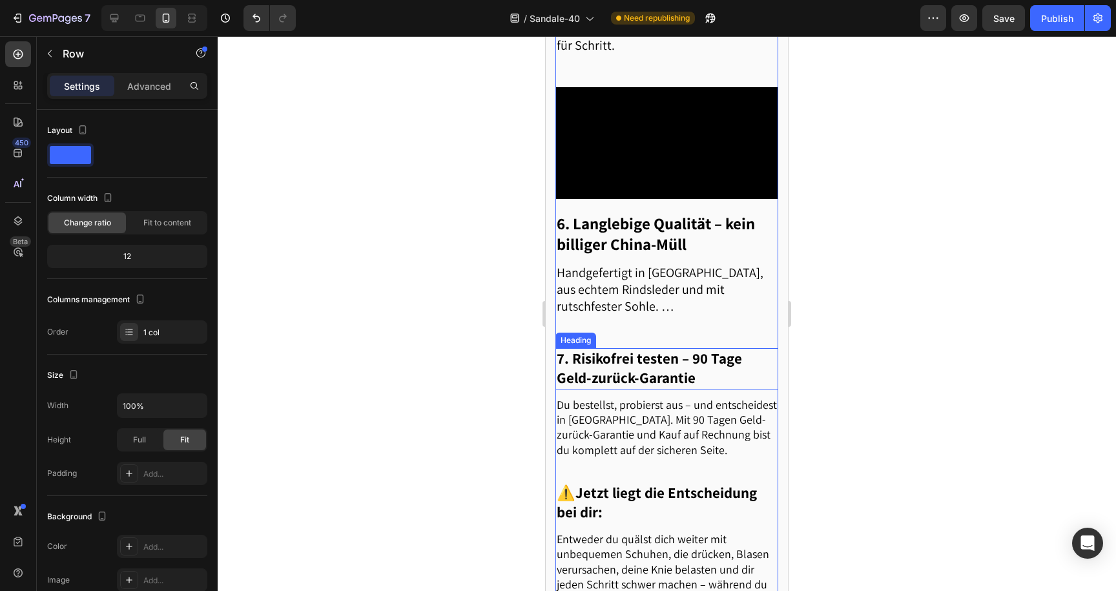
click at [598, 388] on h2 "7. Risikofrei testen – 90 Tage Geld-zurück-Garantie" at bounding box center [667, 368] width 223 height 41
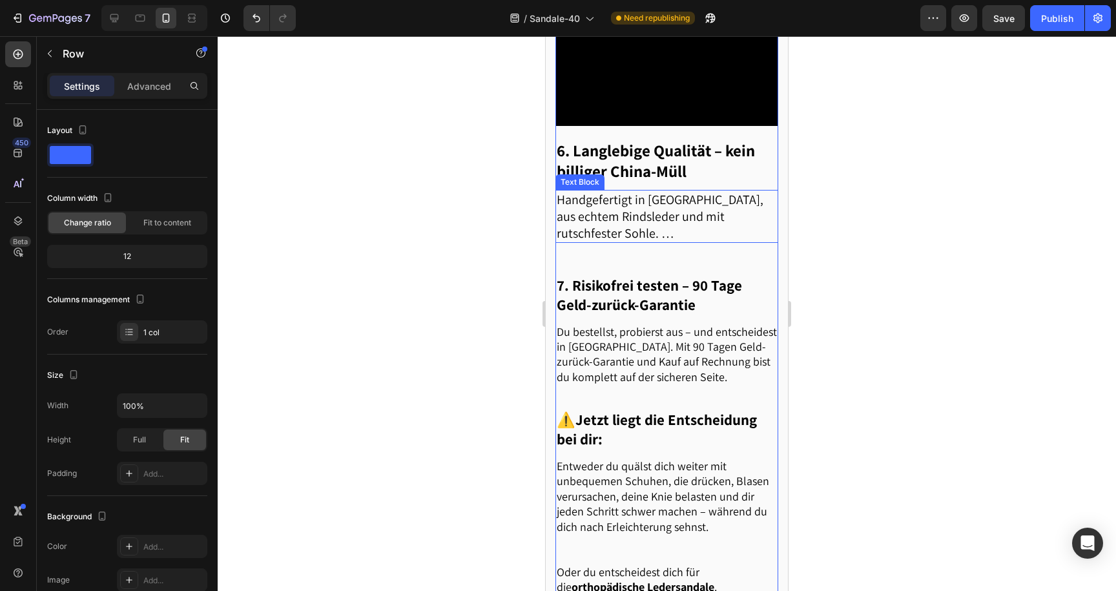
scroll to position [1955, 0]
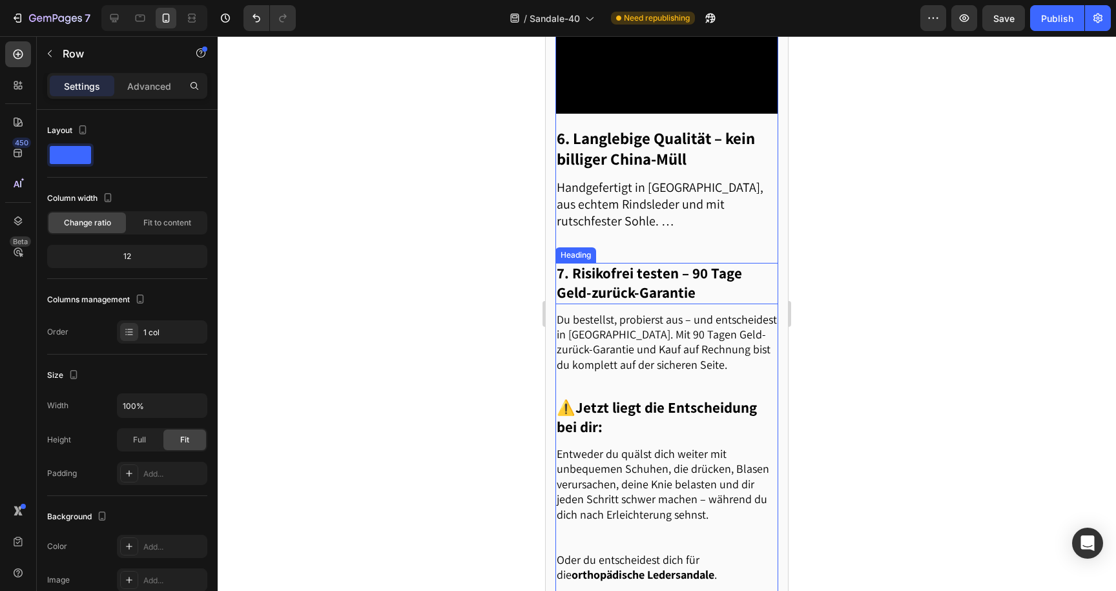
click at [617, 304] on h2 "7. Risikofrei testen – 90 Tage Geld-zurück-Garantie" at bounding box center [667, 283] width 223 height 41
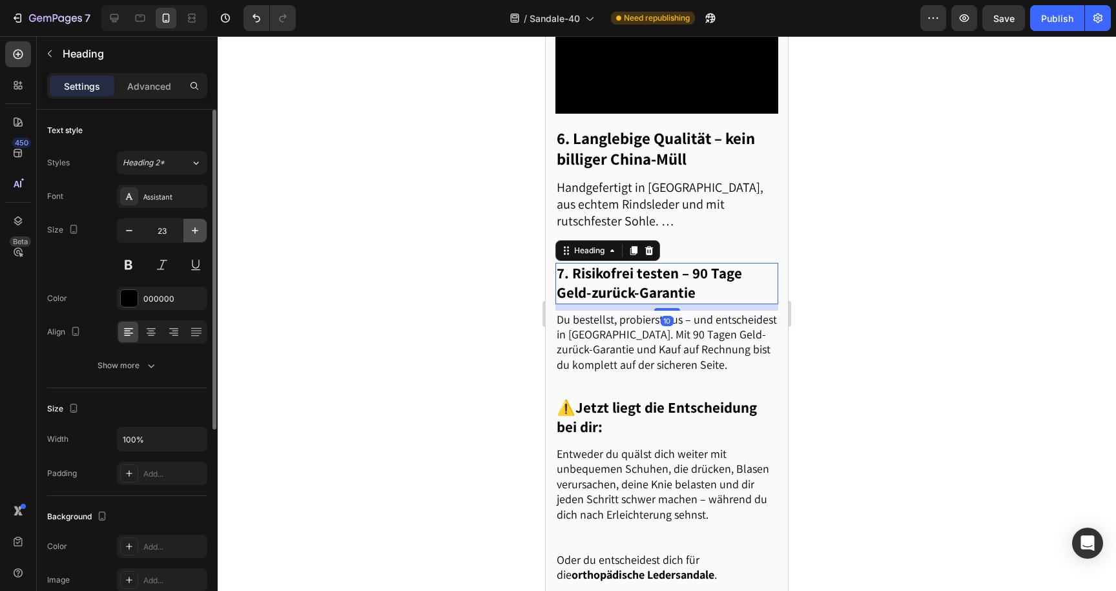
click at [186, 232] on button "button" at bounding box center [194, 230] width 23 height 23
type input "25"
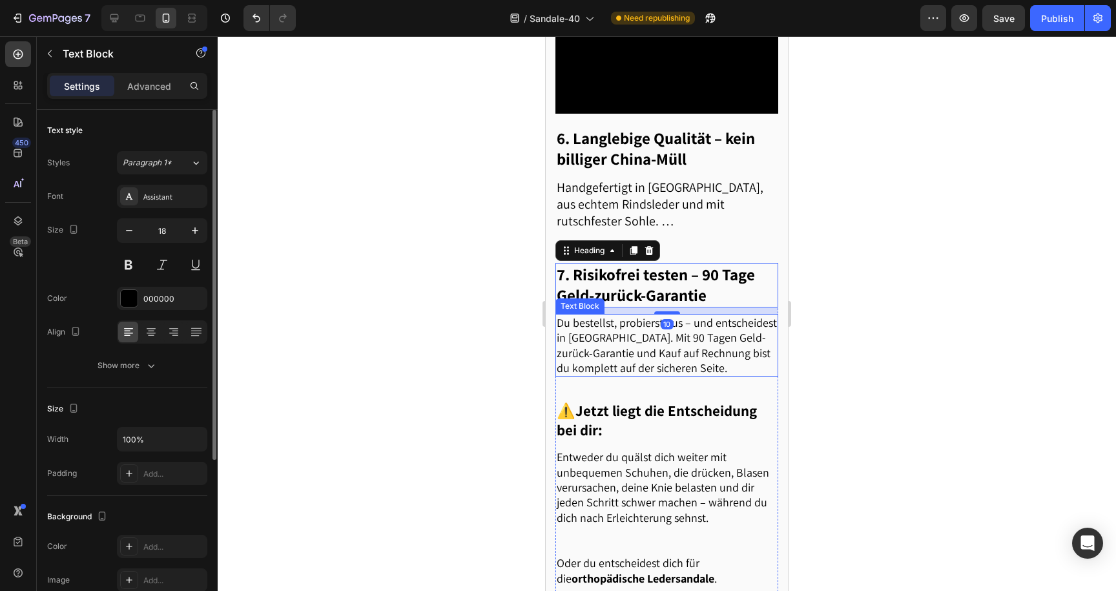
click at [626, 362] on p "Du bestellst, probierst aus – und entscheidest in [GEOGRAPHIC_DATA]. Mit 90 Tag…" at bounding box center [667, 345] width 220 height 61
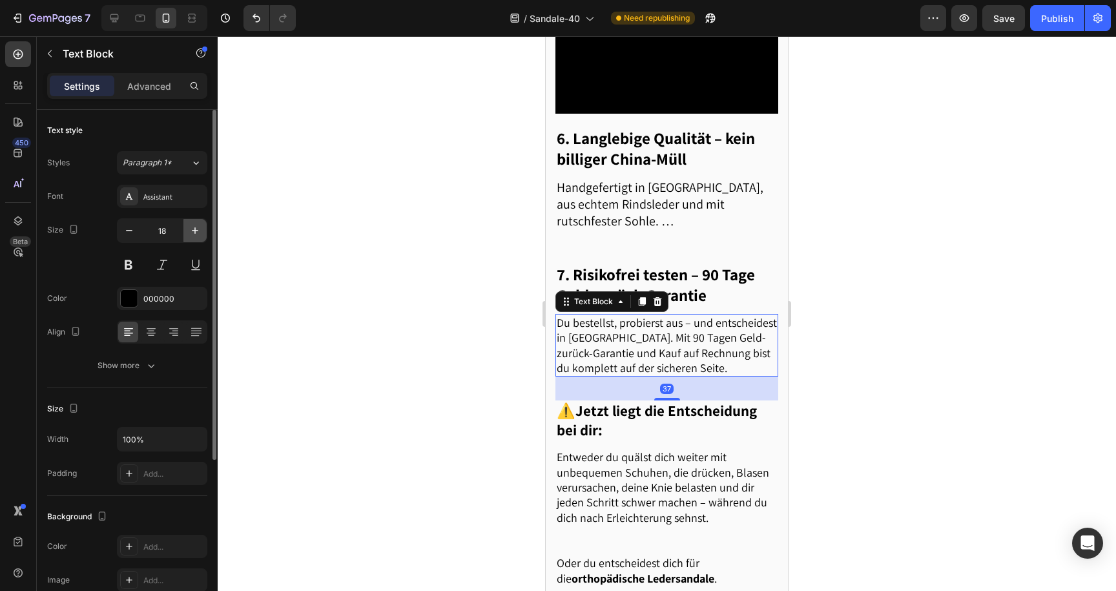
click at [198, 238] on button "button" at bounding box center [194, 230] width 23 height 23
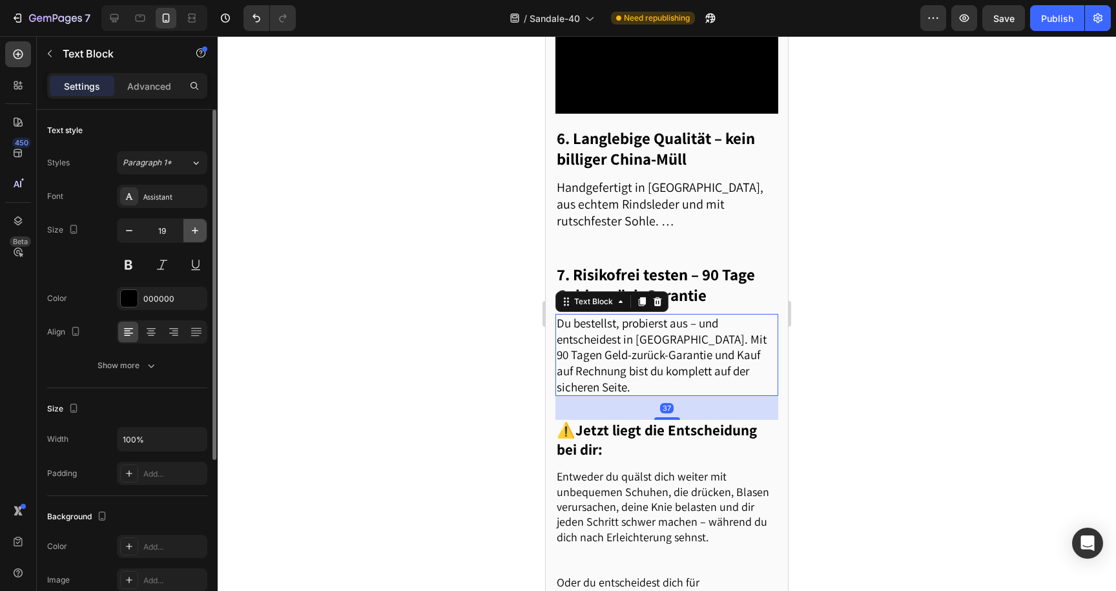
type input "20"
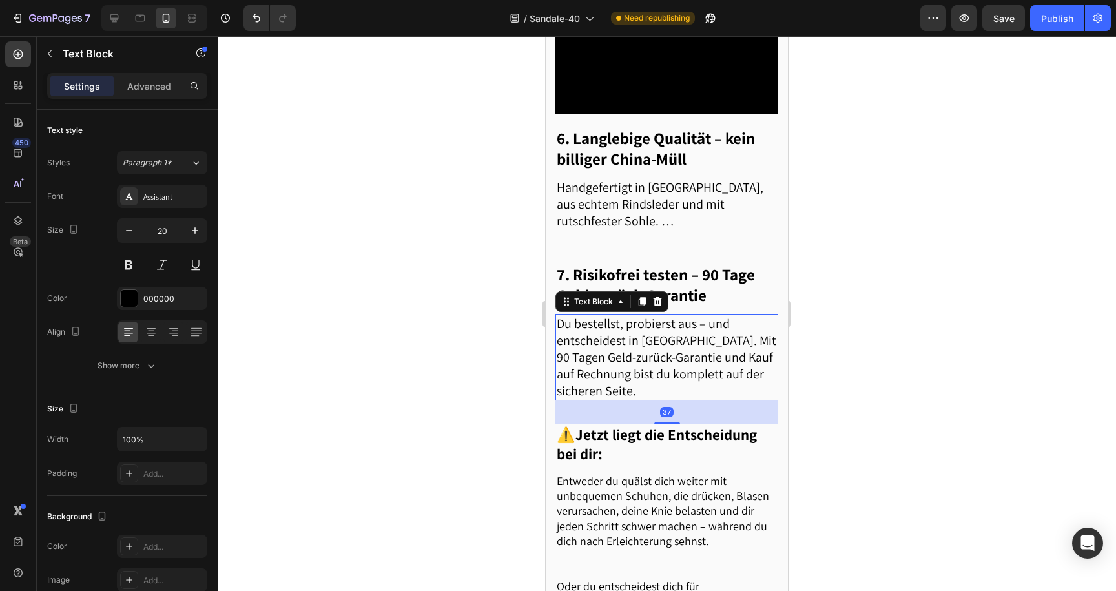
scroll to position [2010, 0]
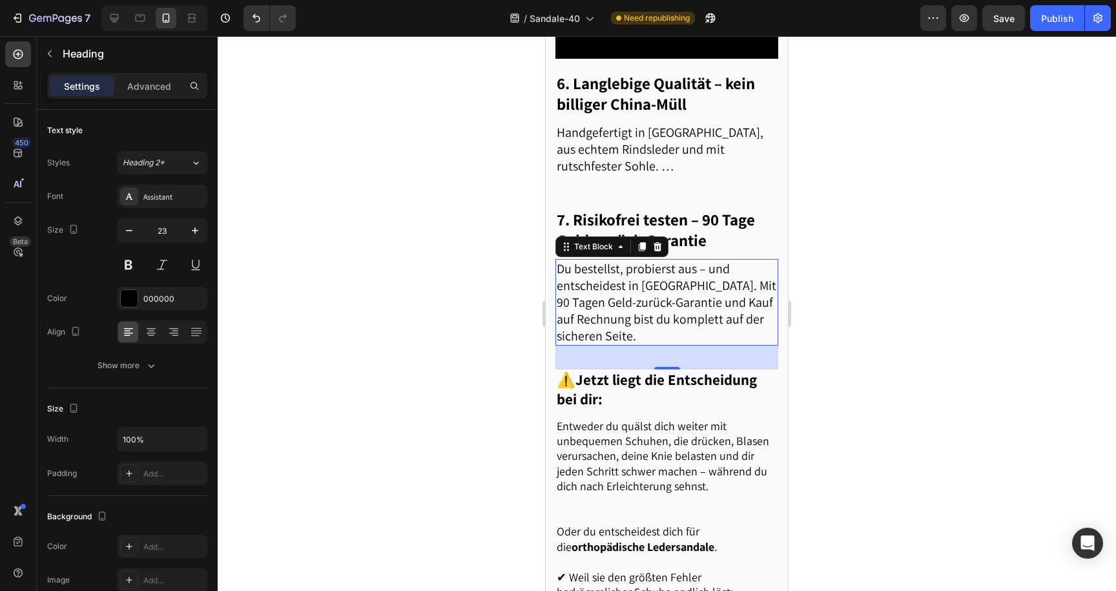
click at [602, 386] on strong "Jetzt liegt die Entscheidung bei dir:" at bounding box center [657, 389] width 200 height 39
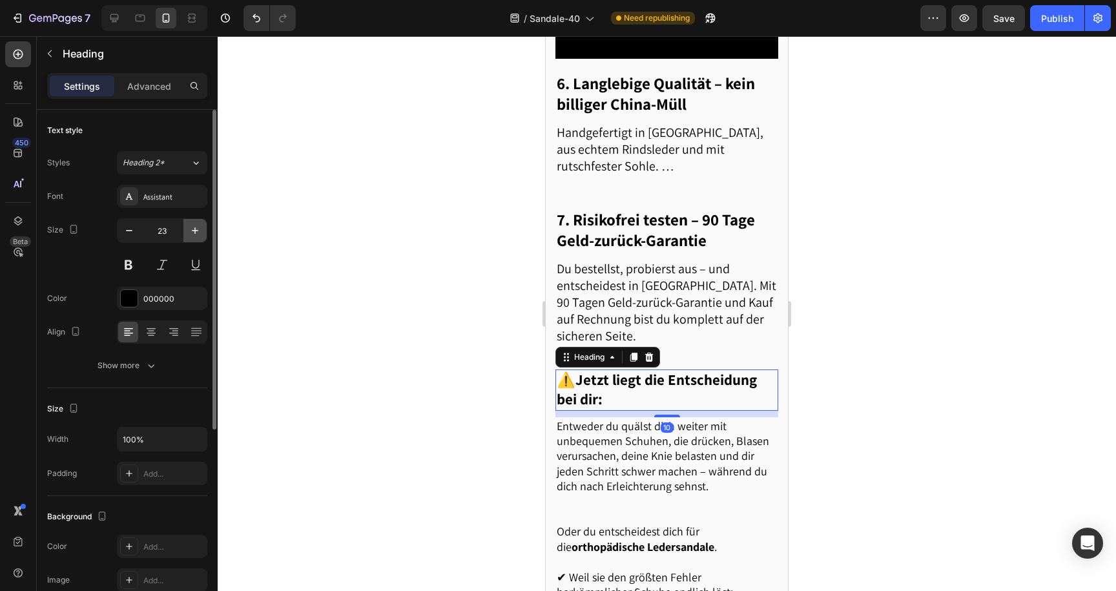
click at [187, 231] on button "button" at bounding box center [194, 230] width 23 height 23
type input "25"
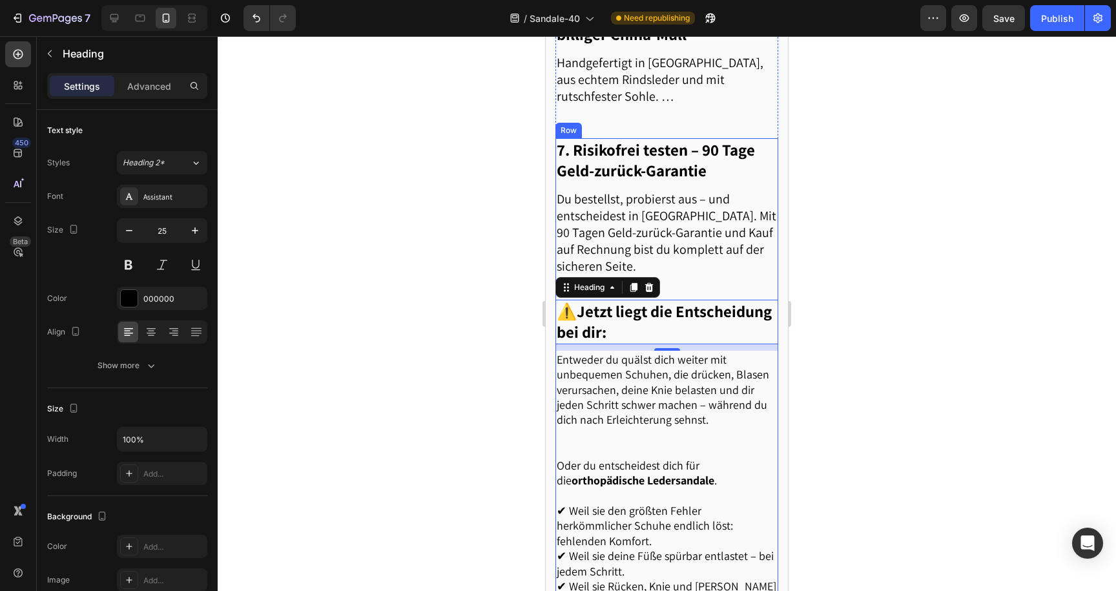
scroll to position [2101, 0]
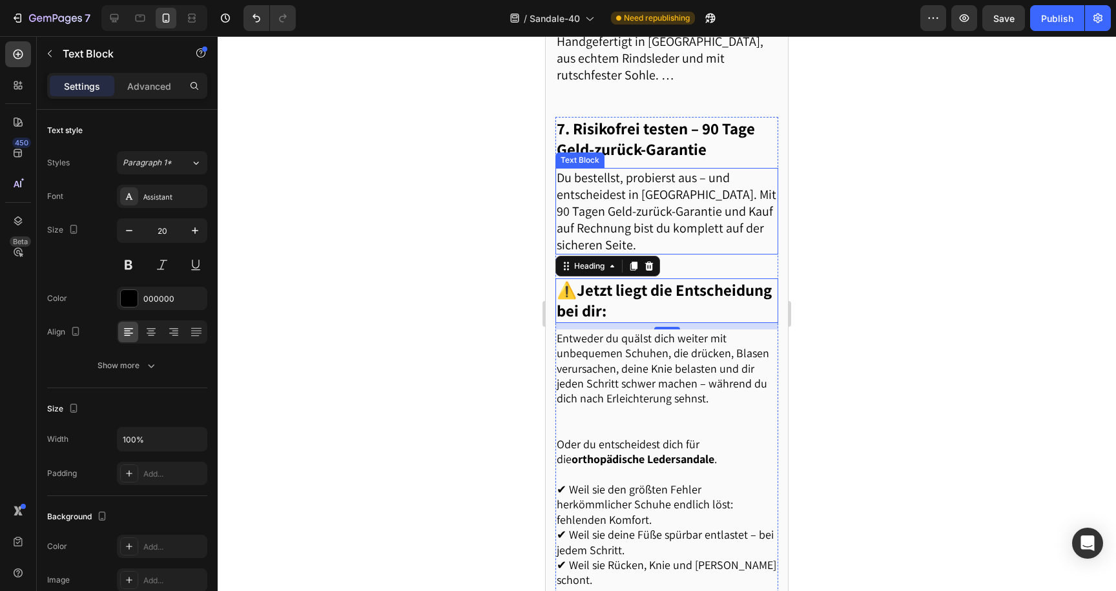
click at [678, 224] on p "Du bestellst, probierst aus – und entscheidest in [GEOGRAPHIC_DATA]. Mit 90 Tag…" at bounding box center [667, 211] width 220 height 84
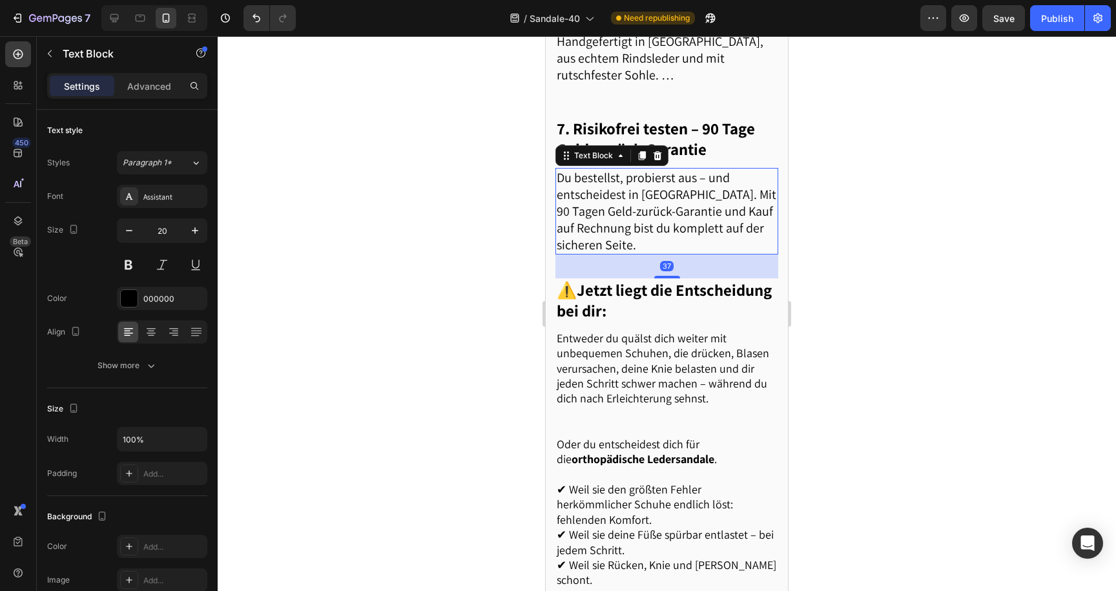
click at [492, 251] on div at bounding box center [667, 313] width 899 height 555
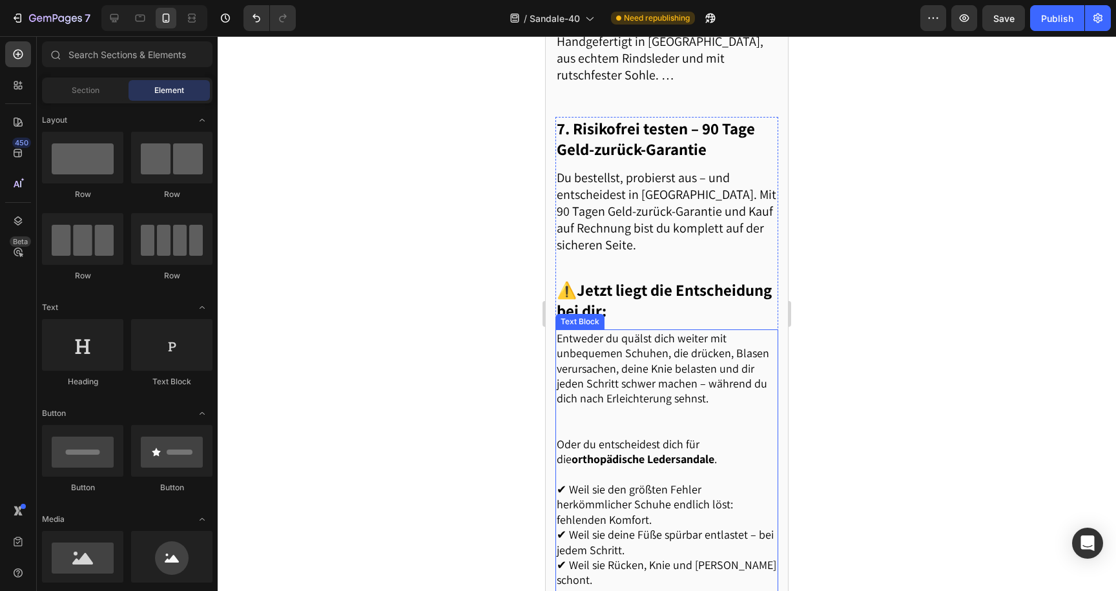
click at [657, 357] on p "Entweder du quälst dich weiter mit unbequemen Schuhen, die drücken, Blasen veru…" at bounding box center [667, 384] width 220 height 106
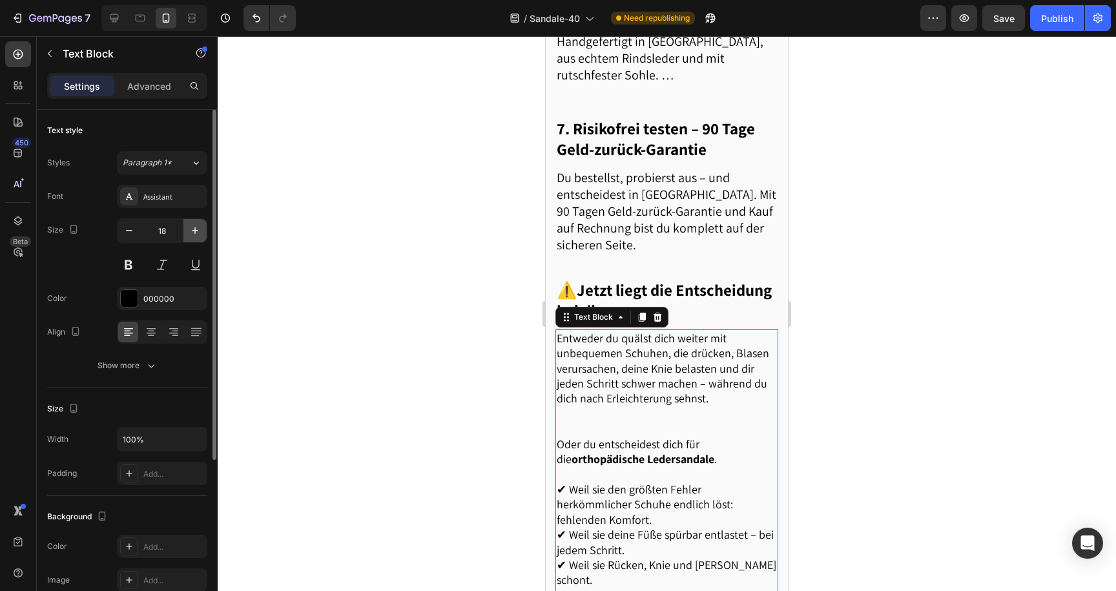
click at [194, 233] on icon "button" at bounding box center [195, 230] width 13 height 13
type input "20"
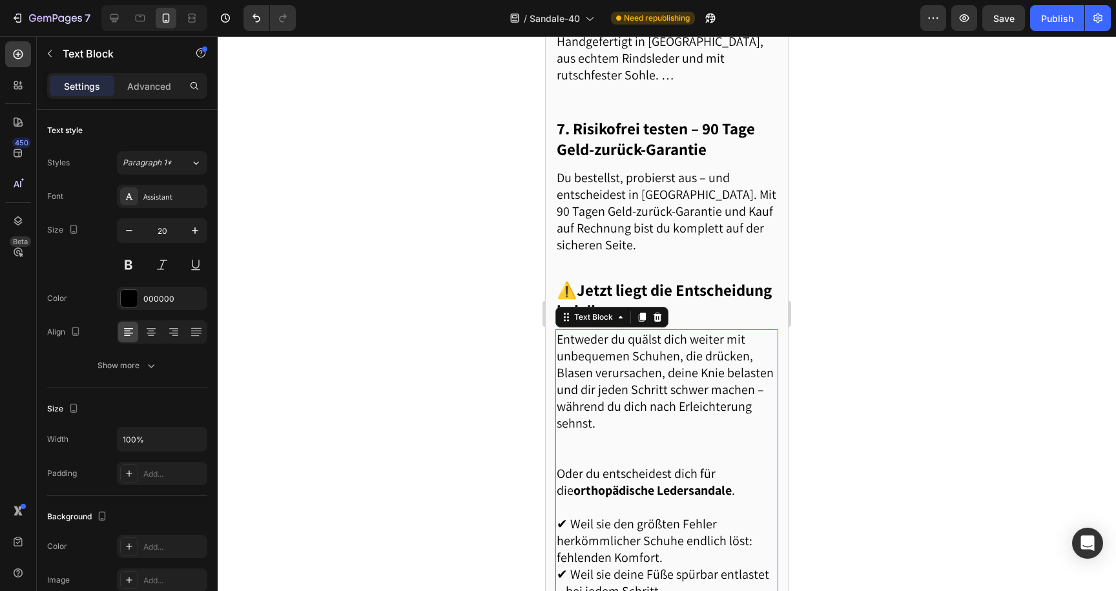
click at [383, 252] on div at bounding box center [667, 313] width 899 height 555
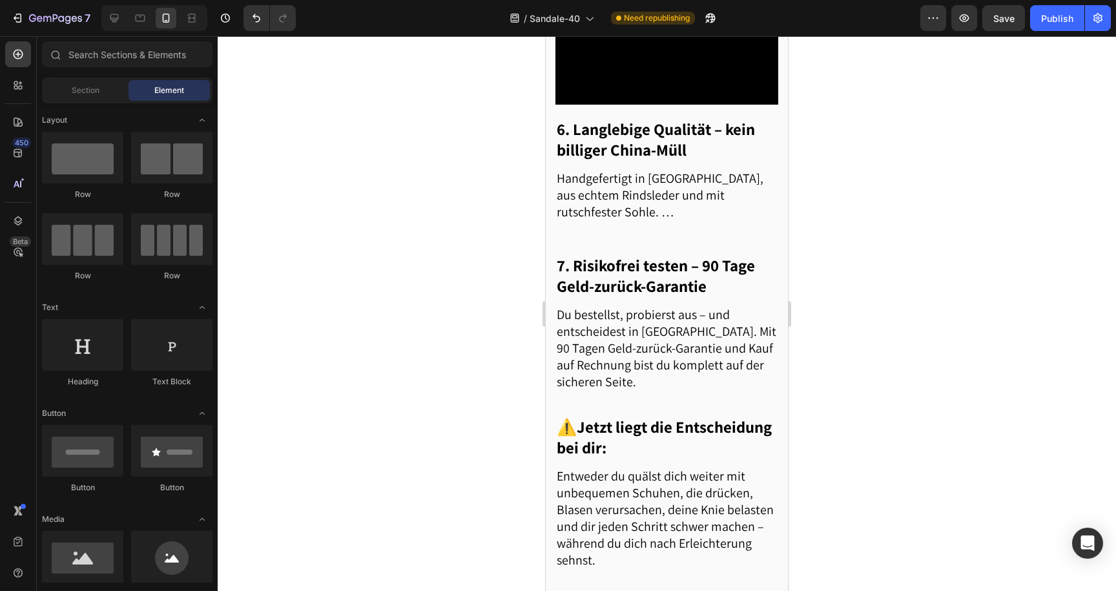
scroll to position [1955, 0]
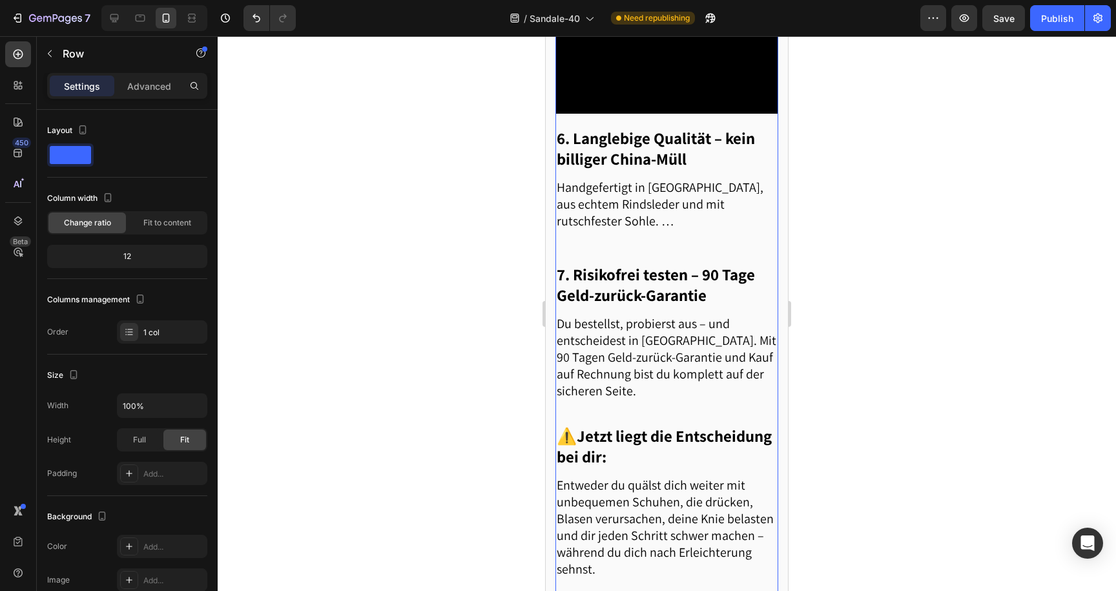
click at [578, 229] on p "Handgefertigt in [GEOGRAPHIC_DATA], aus echtem Rindsleder und mit rutschfester …" at bounding box center [667, 204] width 220 height 50
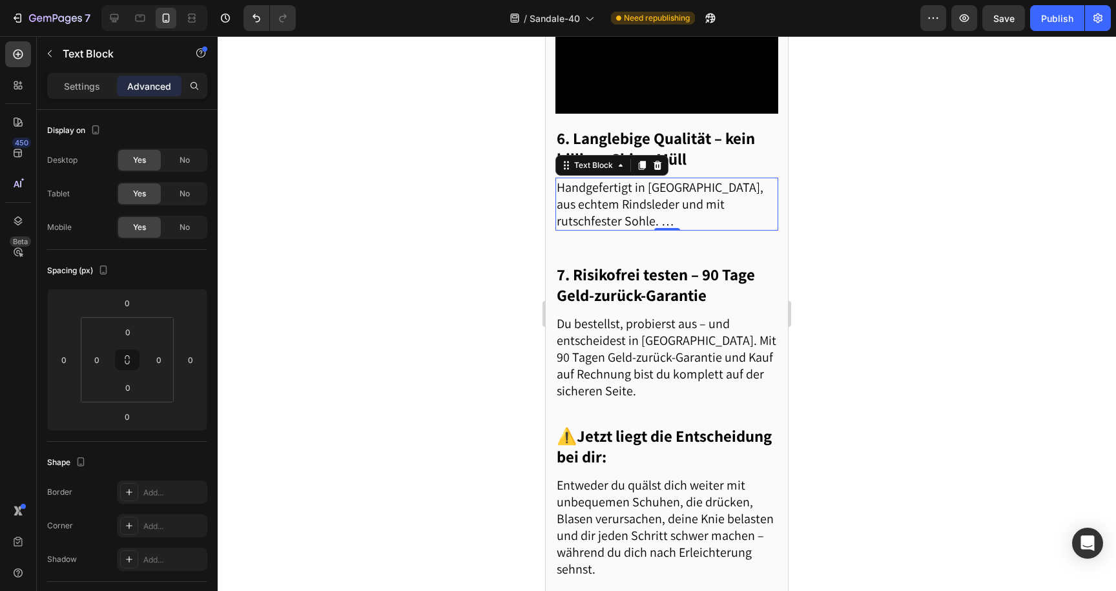
click at [452, 358] on div at bounding box center [667, 313] width 899 height 555
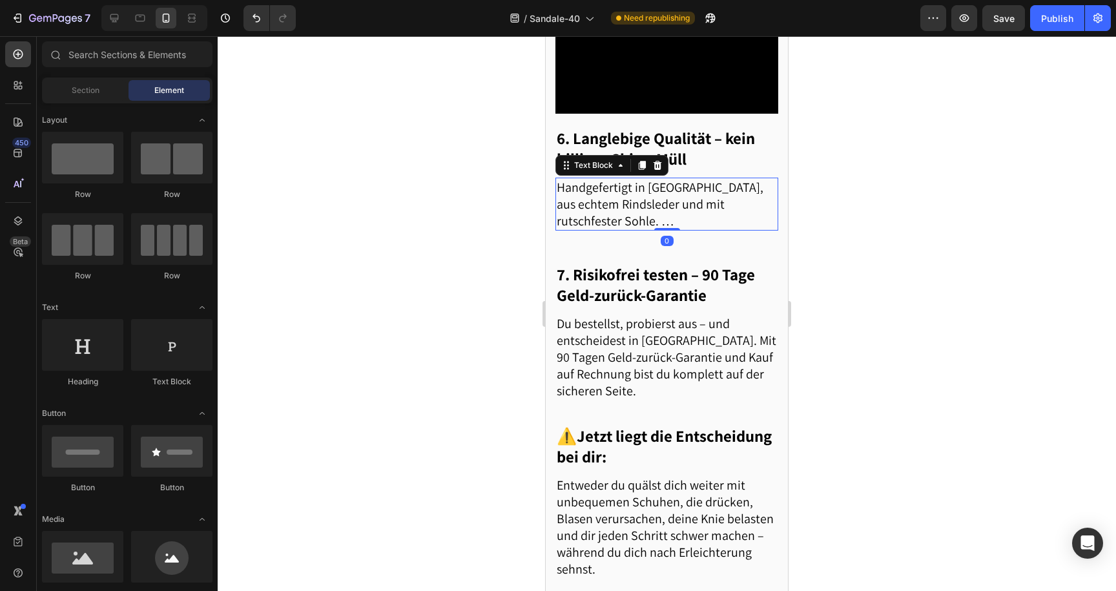
click at [584, 229] on p "Handgefertigt in [GEOGRAPHIC_DATA], aus echtem Rindsleder und mit rutschfester …" at bounding box center [667, 204] width 220 height 50
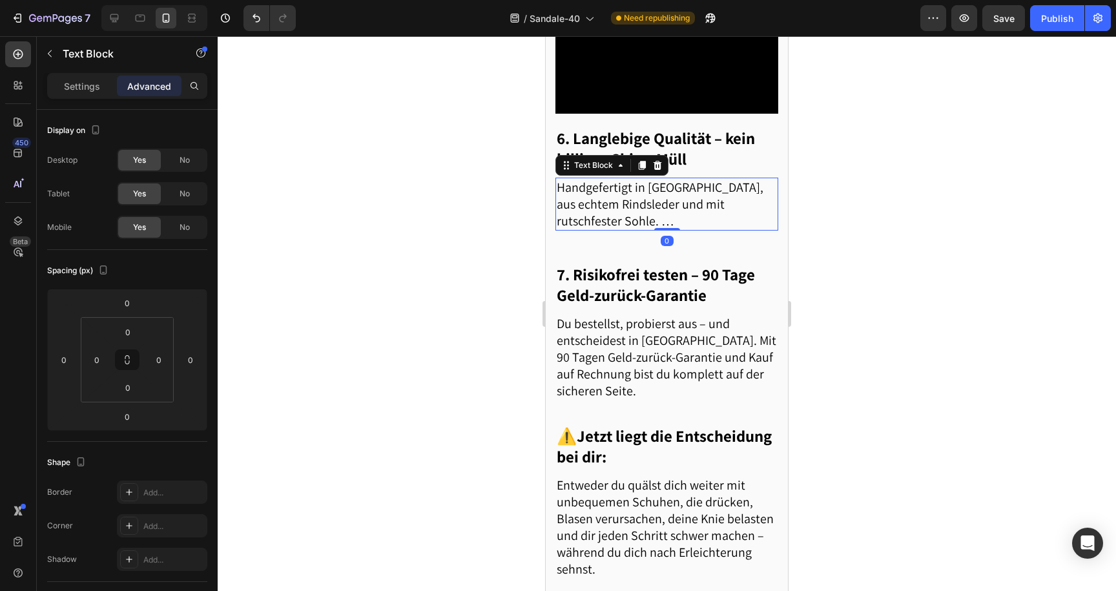
click at [532, 255] on div at bounding box center [667, 313] width 899 height 555
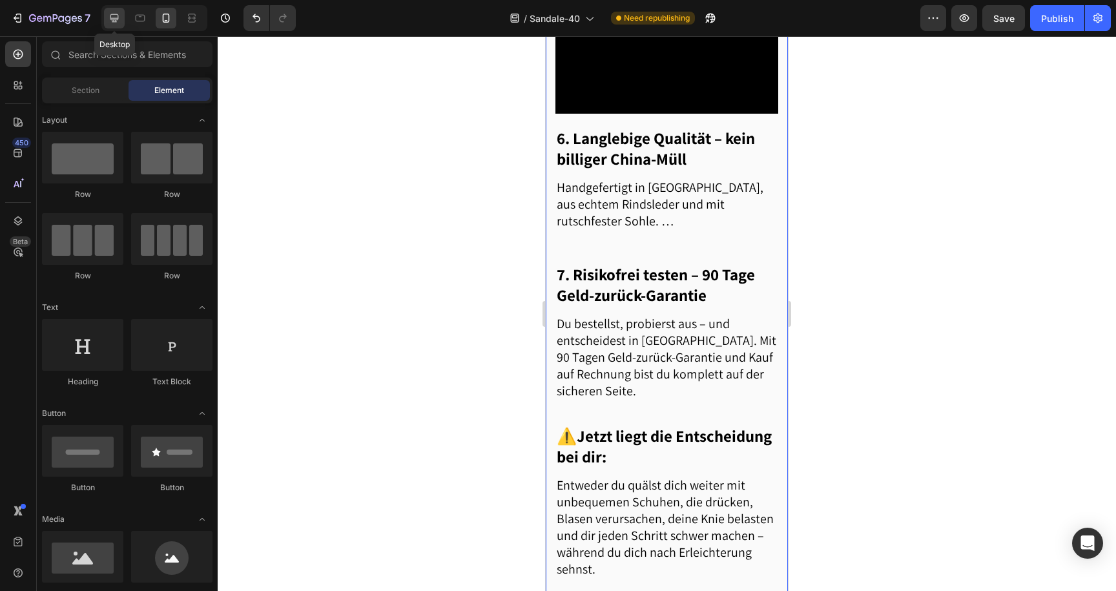
click at [118, 19] on icon at bounding box center [114, 18] width 8 height 8
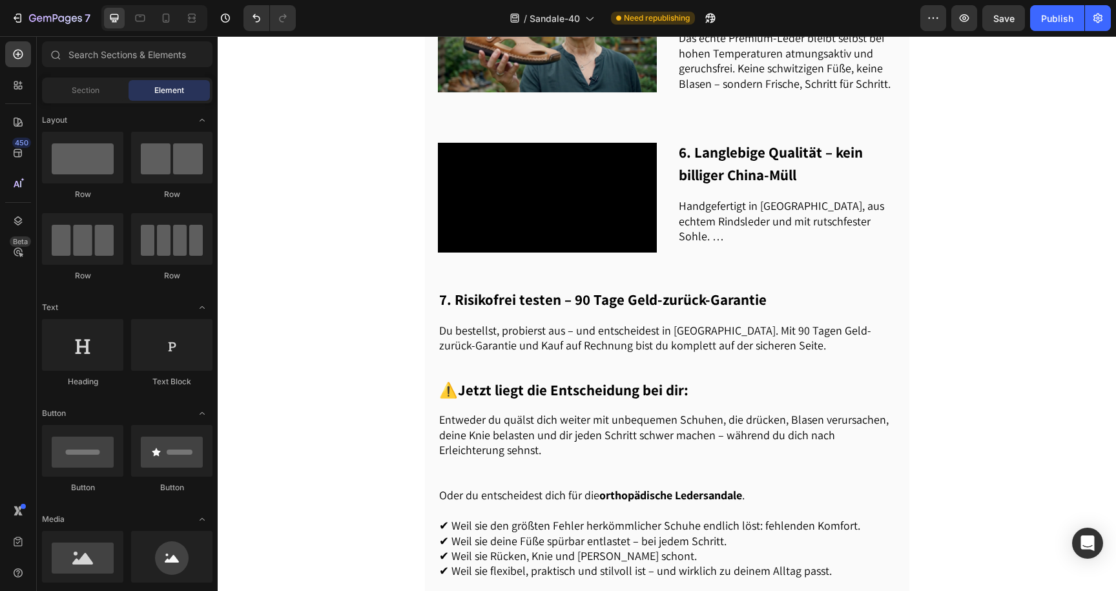
scroll to position [1180, 0]
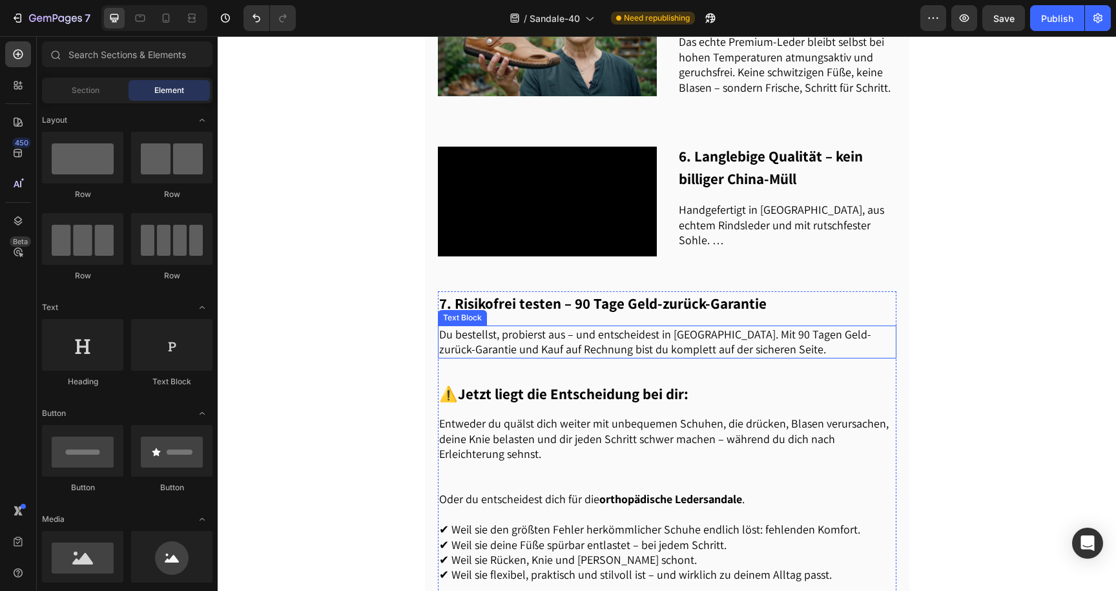
click at [515, 327] on p "Du bestellst, probierst aus – und entscheidest in [GEOGRAPHIC_DATA]. Mit 90 Tag…" at bounding box center [667, 342] width 456 height 30
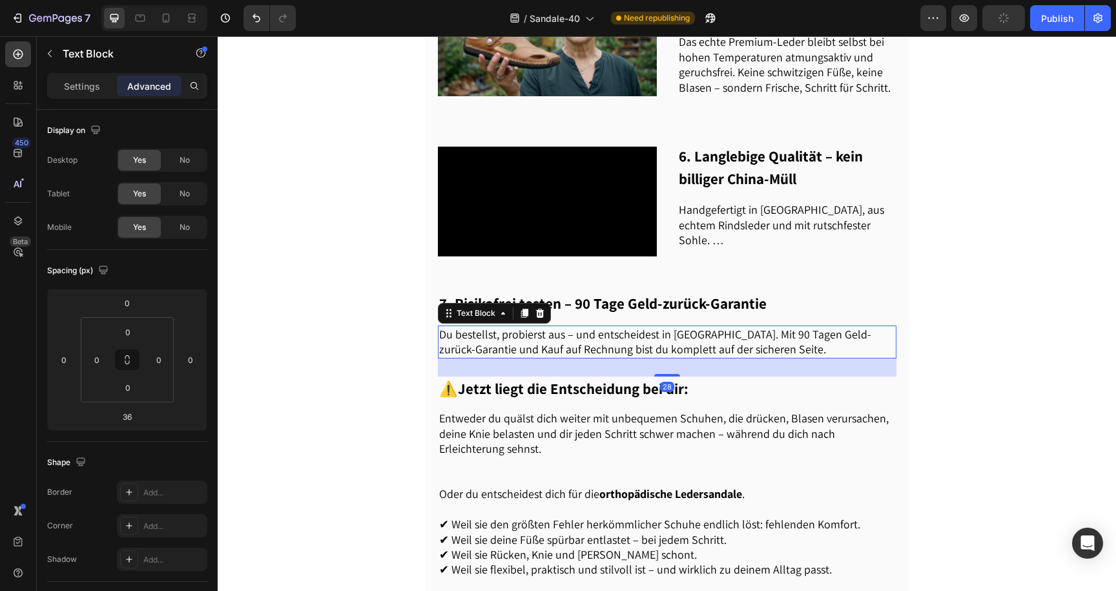
click at [673, 359] on div "28" at bounding box center [667, 359] width 459 height 0
type input "29"
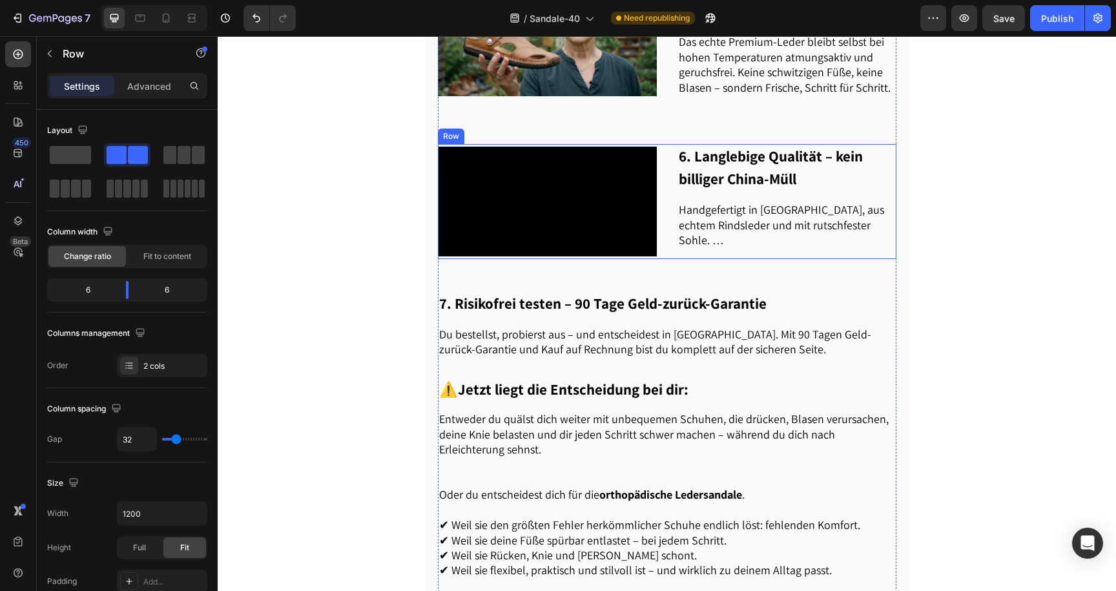
click at [662, 207] on div "Video 6. Langlebige Qualität – kein billiger China-Müll Heading Handgefertigt i…" at bounding box center [667, 201] width 459 height 114
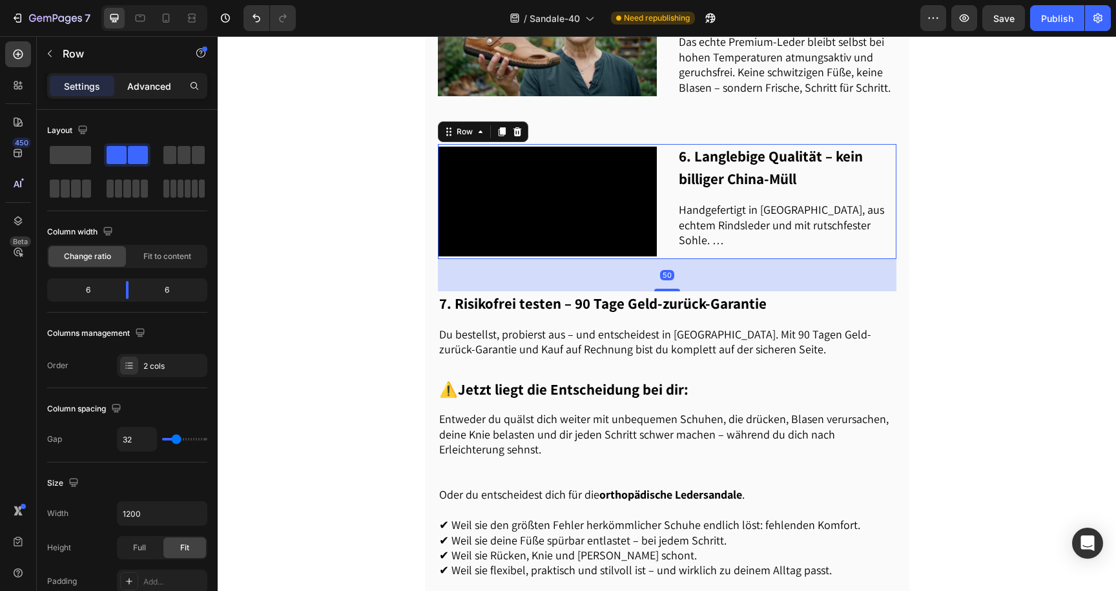
click at [130, 83] on p "Advanced" at bounding box center [149, 86] width 44 height 14
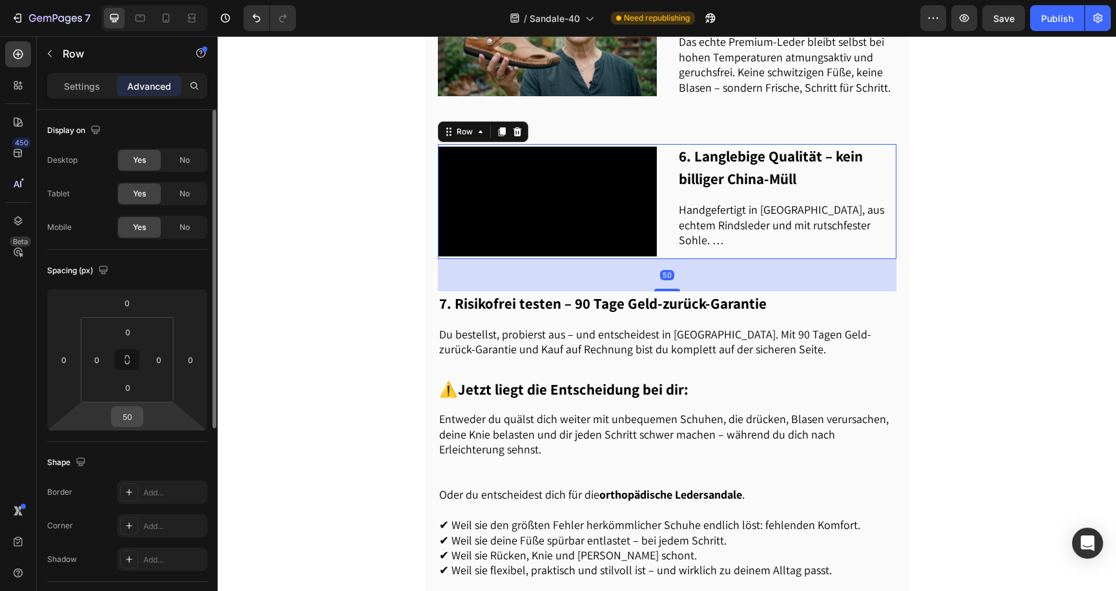
click at [129, 415] on input "50" at bounding box center [127, 416] width 26 height 19
type input "5"
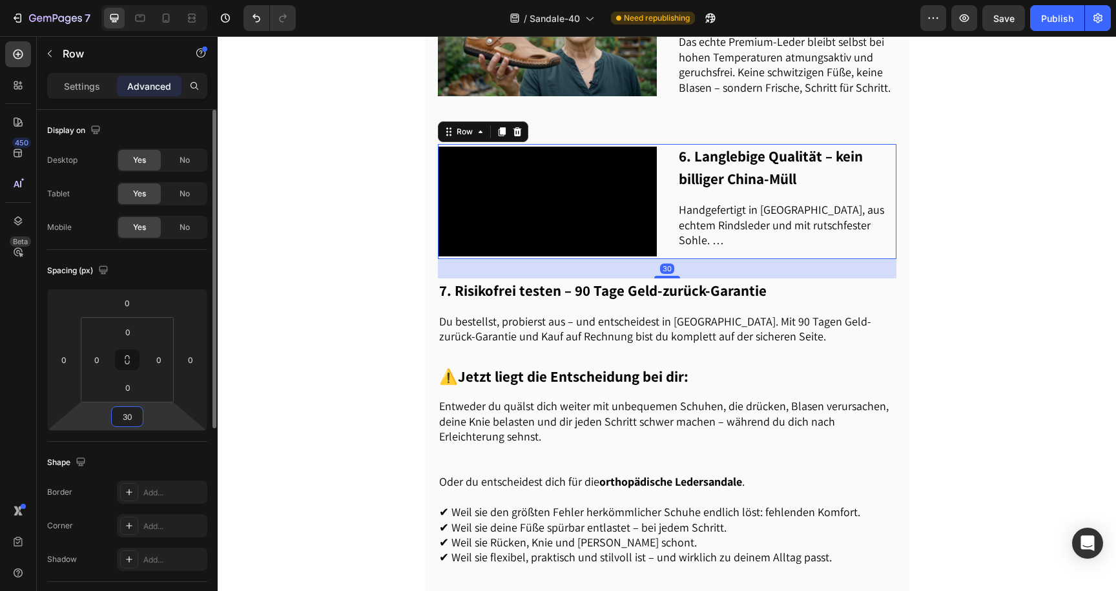
type input "3"
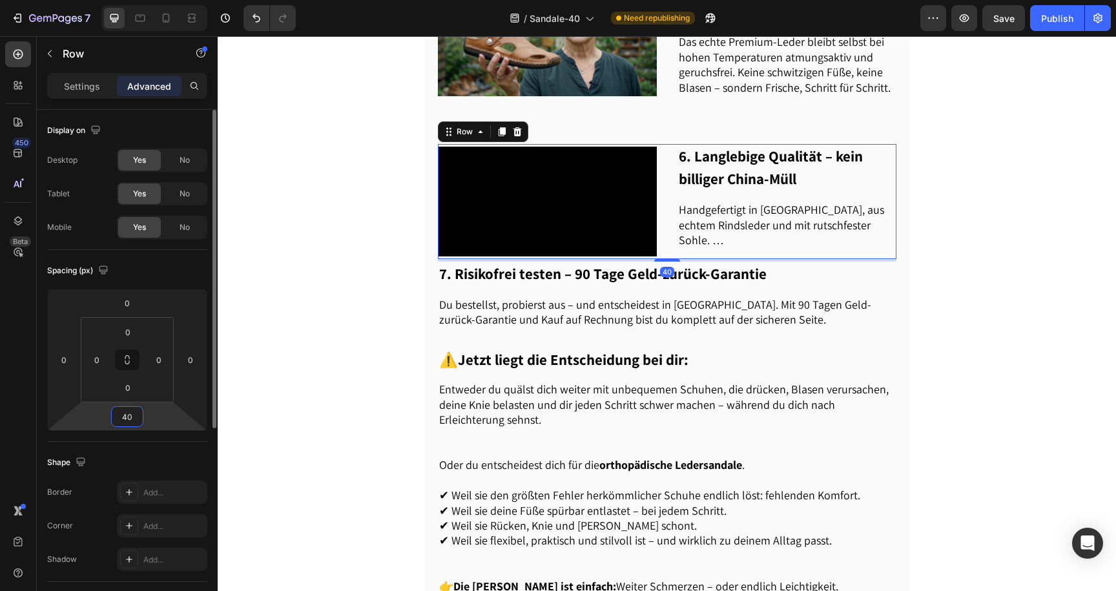
type input "4"
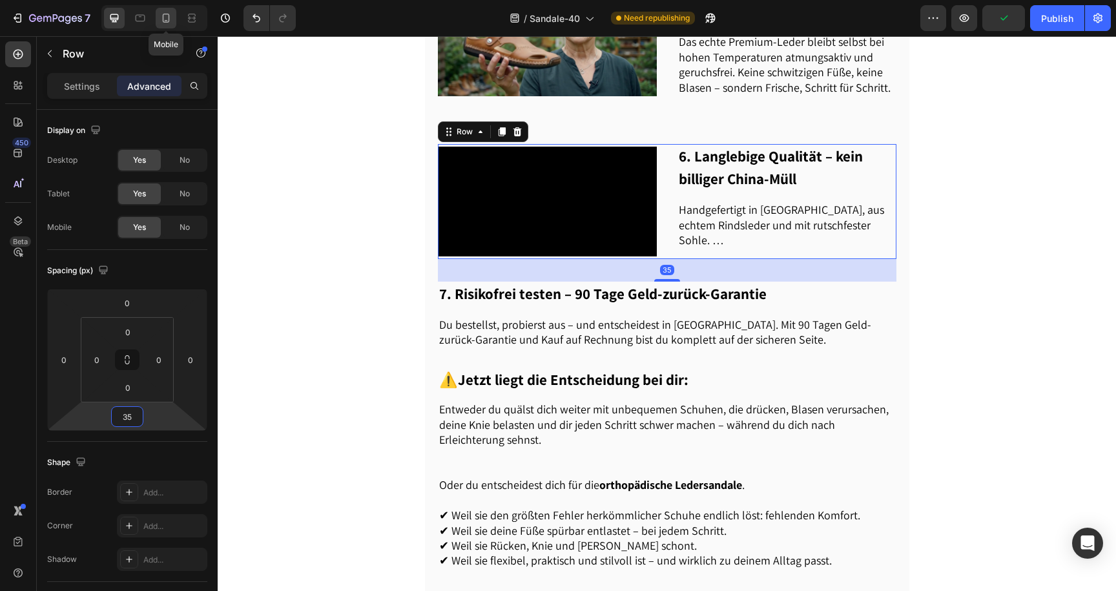
type input "35"
click at [162, 23] on icon at bounding box center [166, 18] width 13 height 13
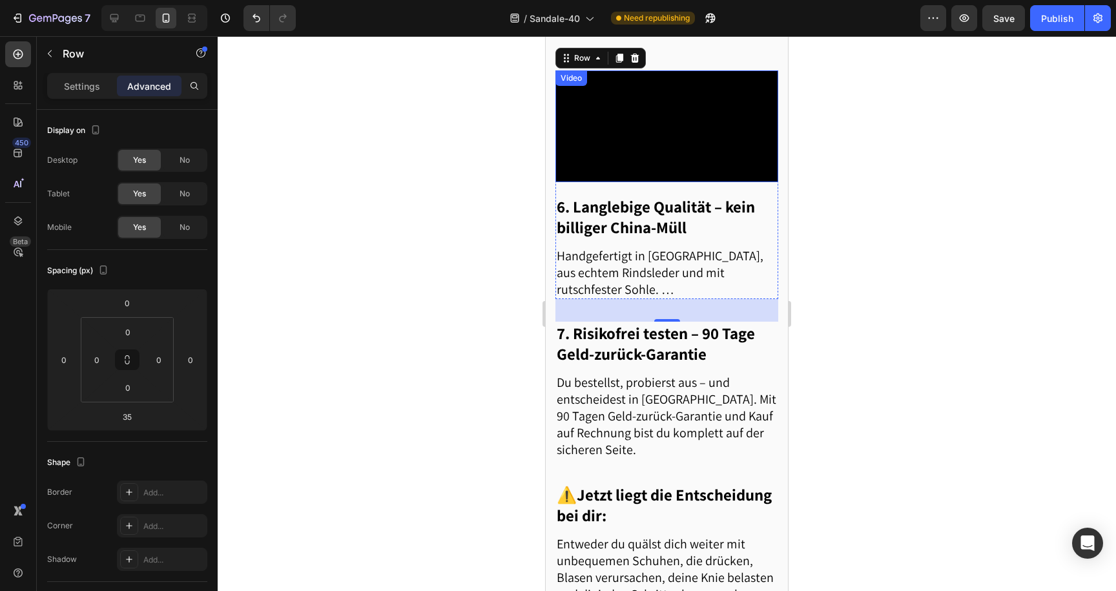
scroll to position [1892, 0]
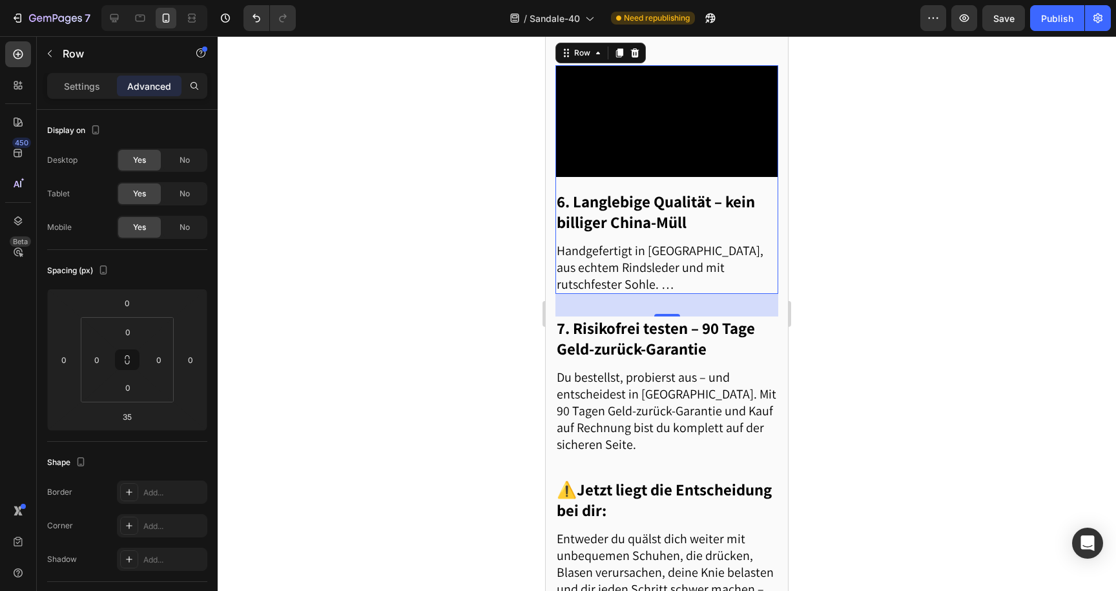
click at [494, 198] on div at bounding box center [667, 313] width 899 height 555
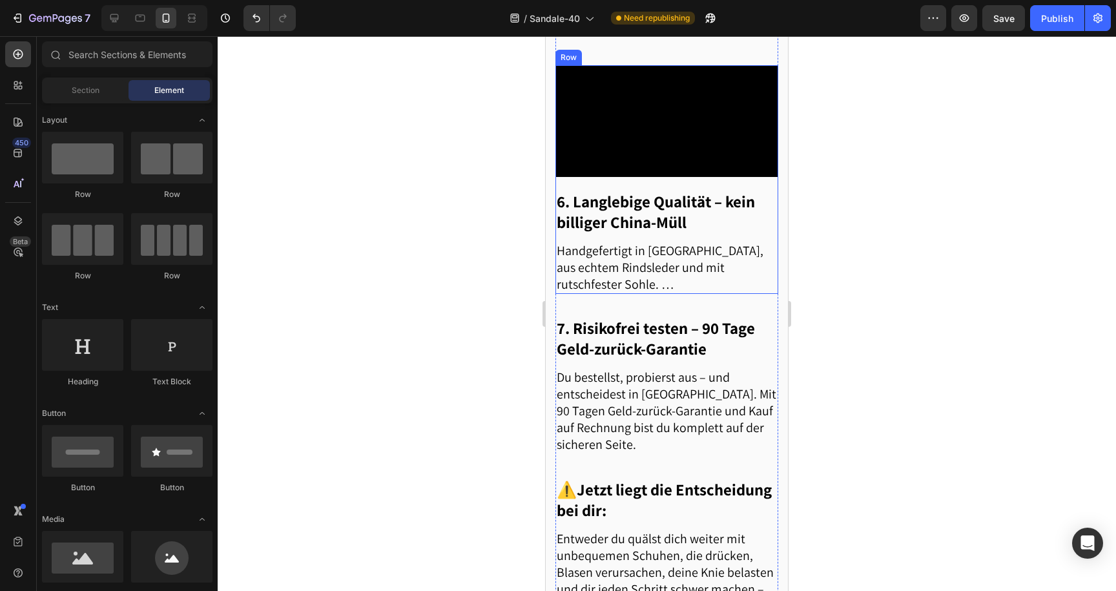
click at [642, 282] on p "Handgefertigt in [GEOGRAPHIC_DATA], aus echtem Rindsleder und mit rutschfester …" at bounding box center [667, 267] width 220 height 50
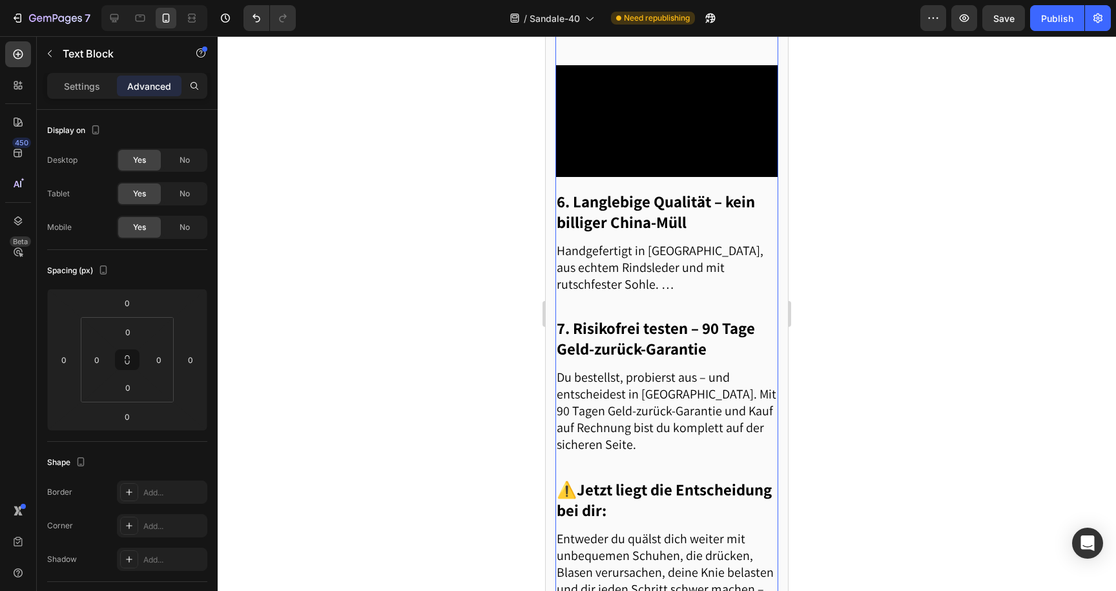
click at [659, 293] on p "Handgefertigt in [GEOGRAPHIC_DATA], aus echtem Rindsleder und mit rutschfester …" at bounding box center [667, 267] width 220 height 50
drag, startPoint x: 674, startPoint y: 322, endPoint x: 680, endPoint y: 310, distance: 13.6
click at [680, 294] on div "Handgefertigt in Deutschland, aus echtem Rindsleder und mit rutschfester Sohle.…" at bounding box center [667, 267] width 223 height 53
click at [508, 310] on div at bounding box center [667, 313] width 899 height 555
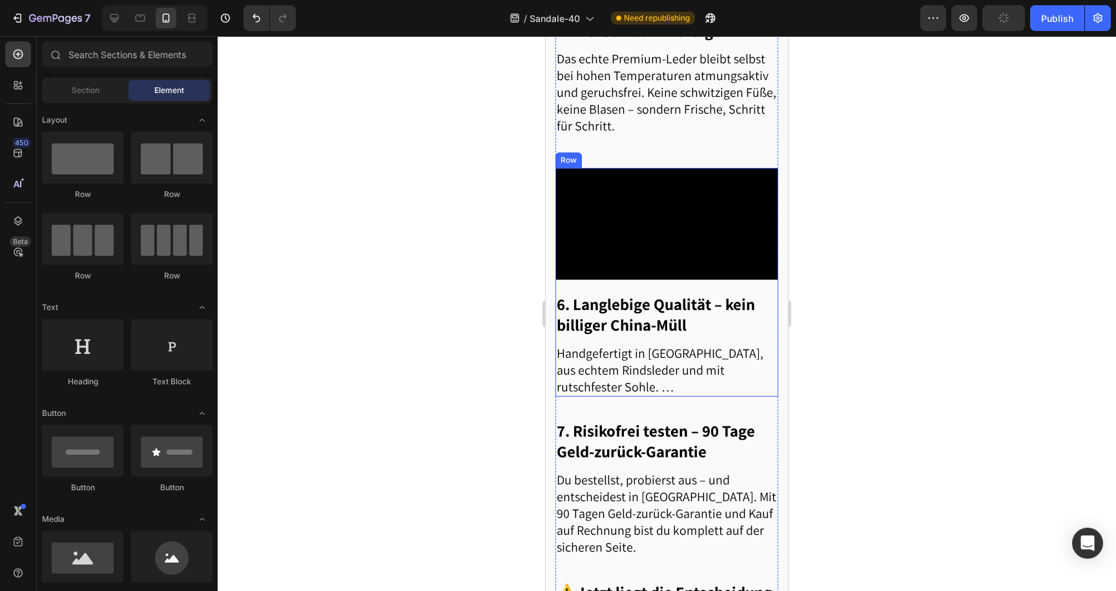
scroll to position [1746, 0]
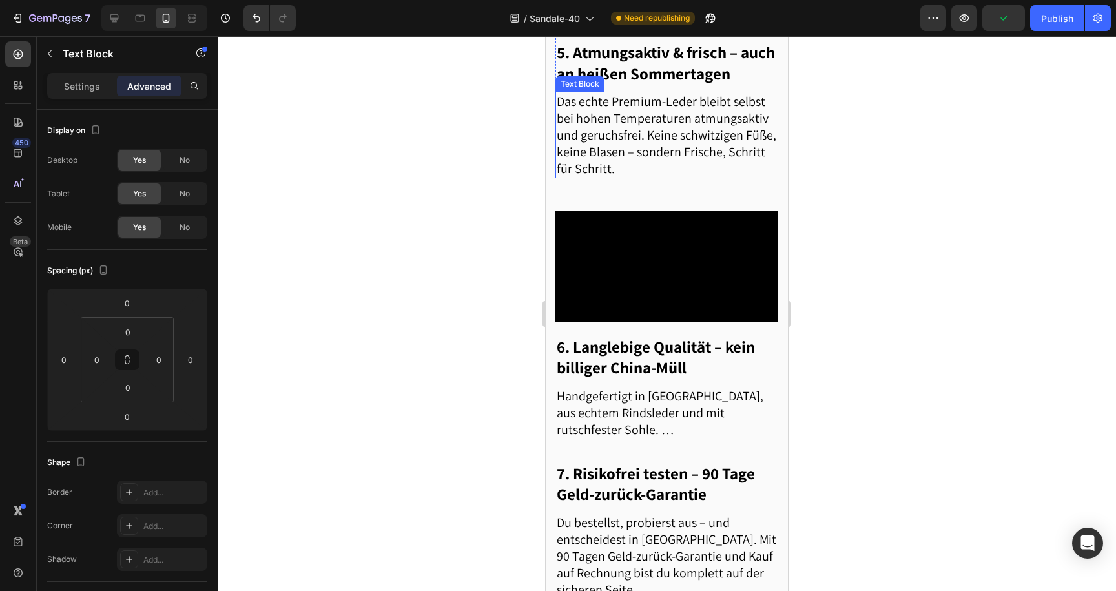
click at [623, 171] on p "Das echte Premium-Leder bleibt selbst bei hohen Temperaturen atmungsaktiv und g…" at bounding box center [667, 135] width 220 height 84
click at [649, 167] on p "Das echte Premium-Leder bleibt selbst bei hohen Temperaturen atmungsaktiv und g…" at bounding box center [667, 135] width 220 height 84
click at [513, 213] on div at bounding box center [667, 313] width 899 height 555
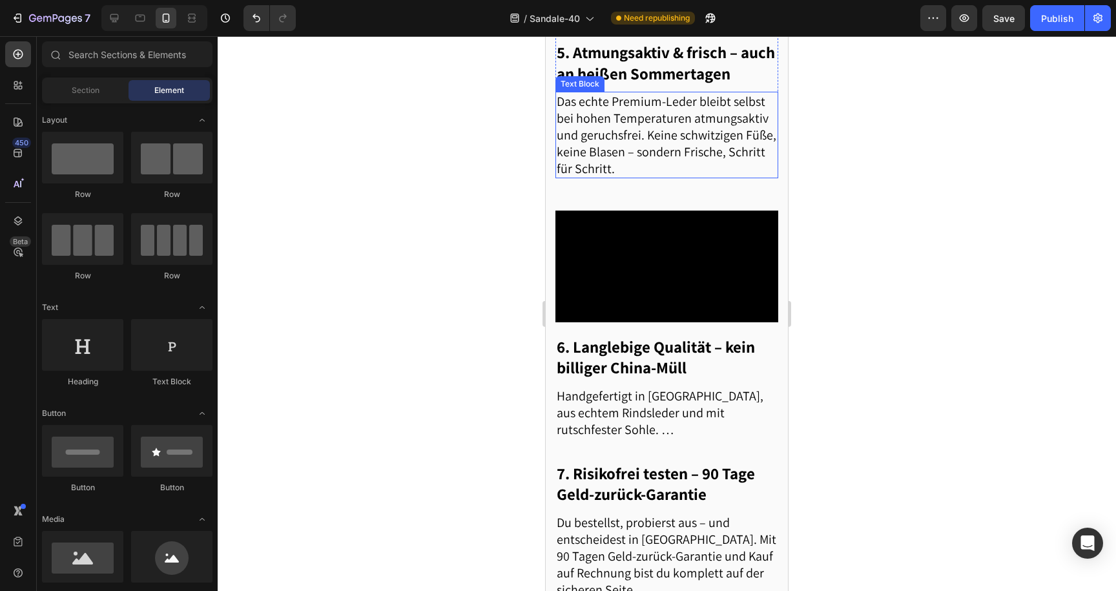
click at [578, 170] on p "Das echte Premium-Leder bleibt selbst bei hohen Temperaturen atmungsaktiv und g…" at bounding box center [667, 135] width 220 height 84
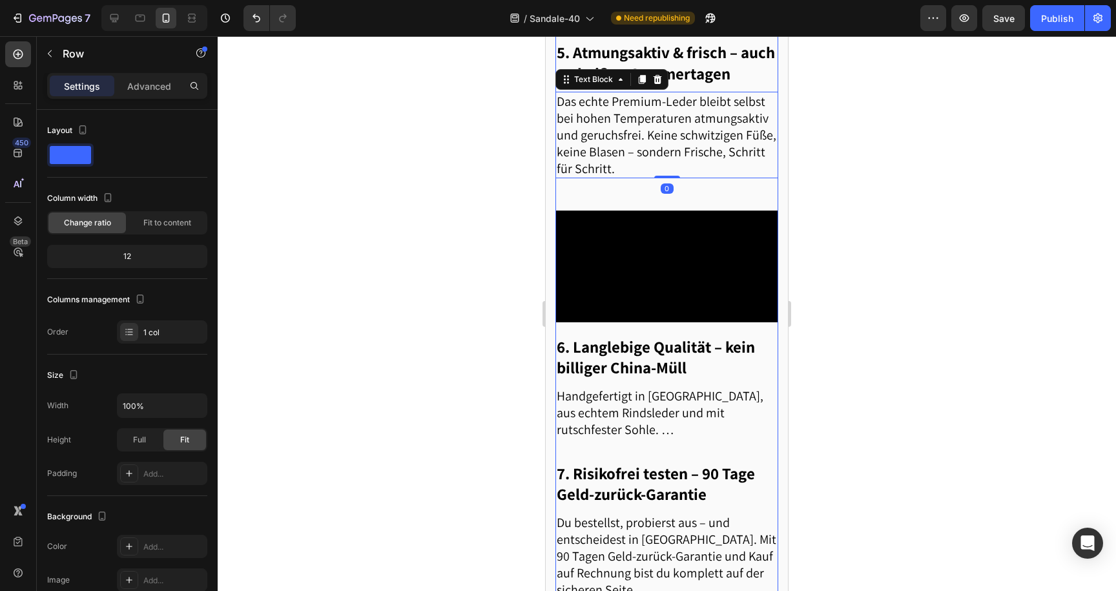
click at [618, 244] on div "Video" at bounding box center [667, 267] width 223 height 112
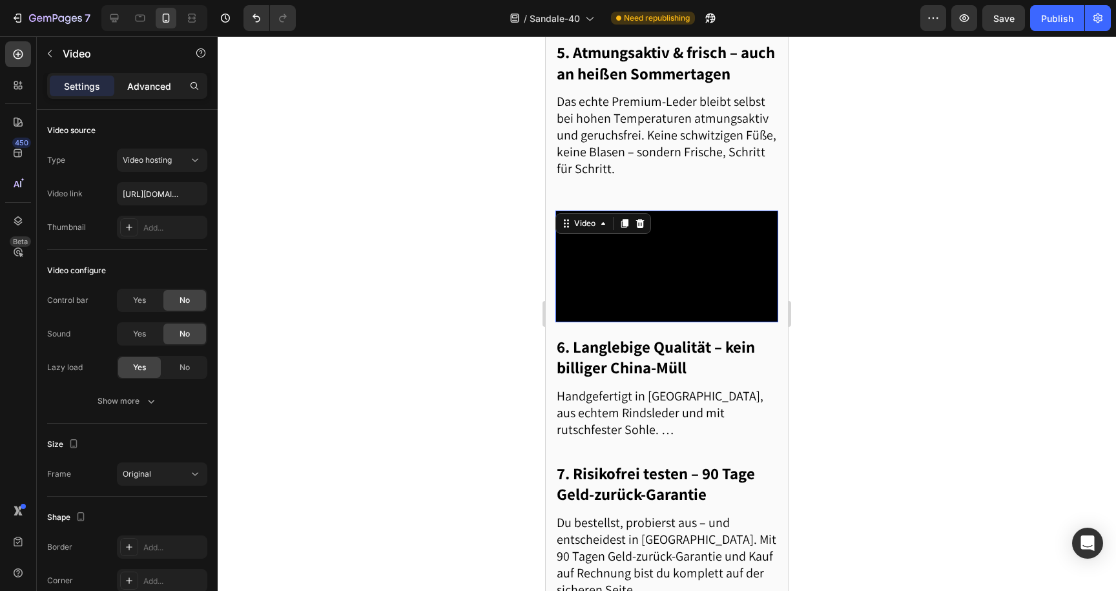
click at [152, 92] on p "Advanced" at bounding box center [149, 86] width 44 height 14
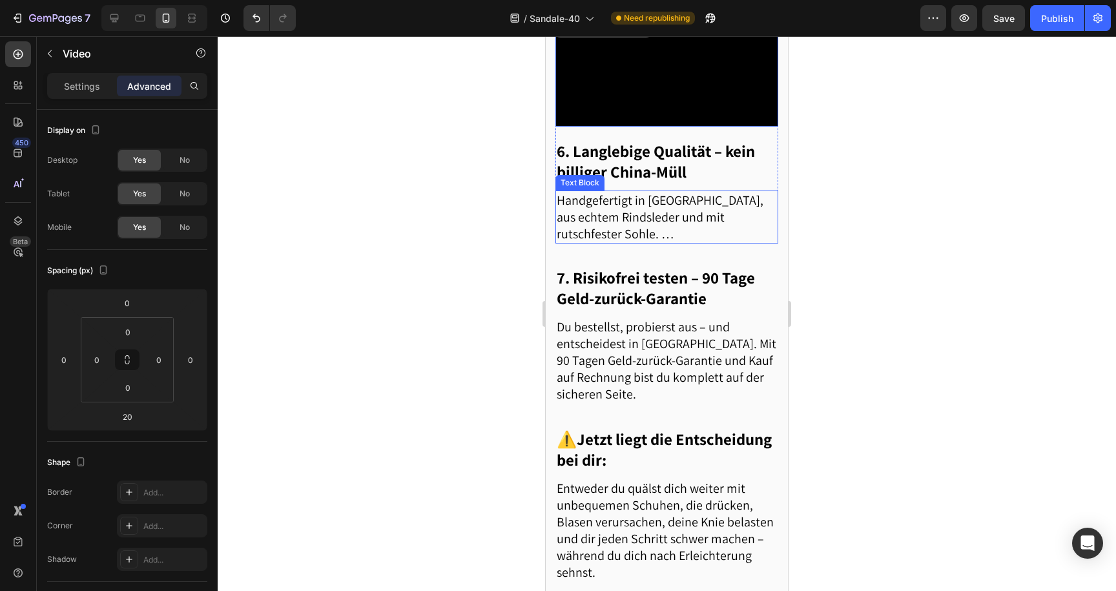
scroll to position [1947, 0]
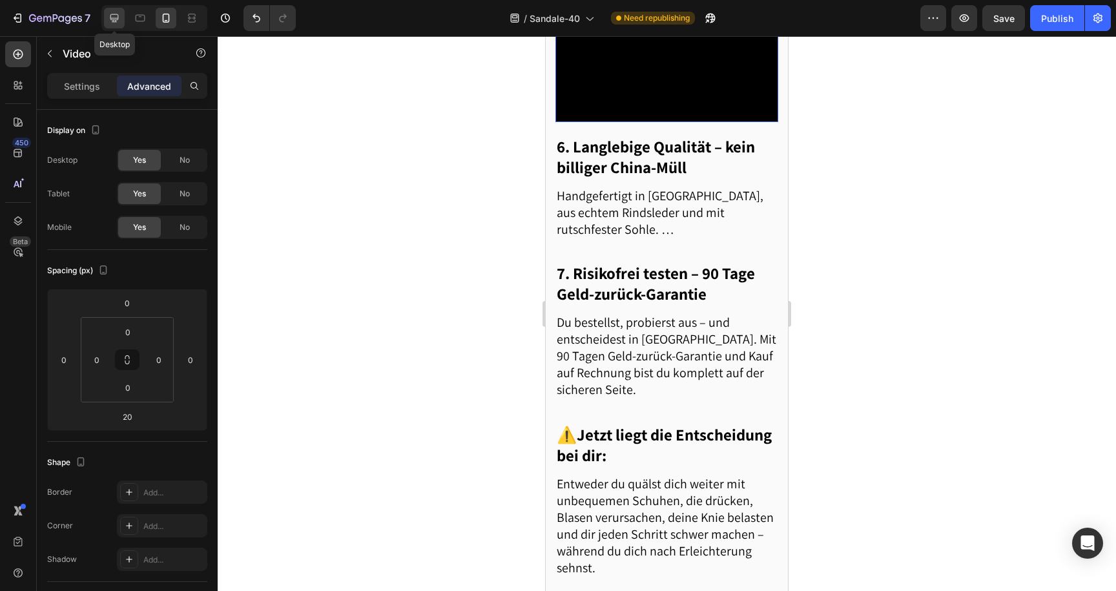
click at [118, 20] on icon at bounding box center [114, 18] width 13 height 13
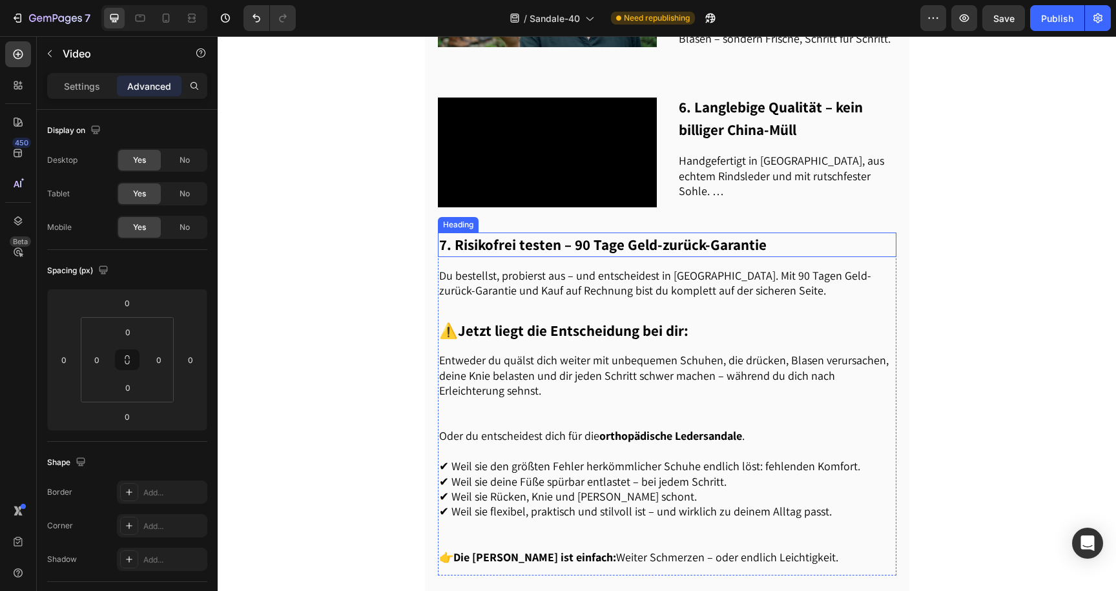
scroll to position [1247, 0]
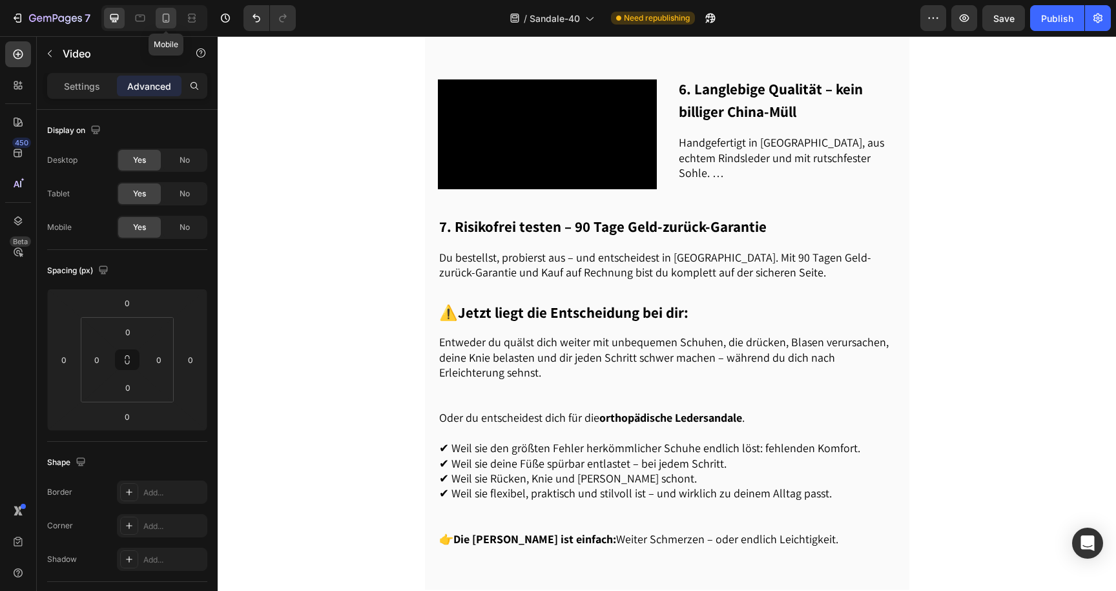
click at [156, 19] on div at bounding box center [166, 18] width 21 height 21
type input "20"
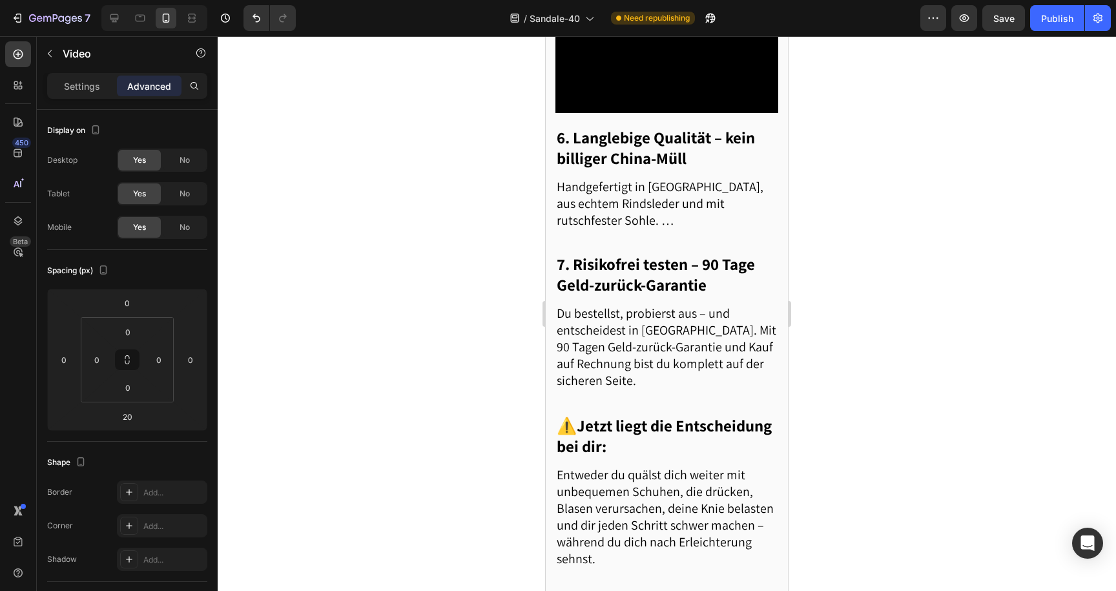
scroll to position [1966, 0]
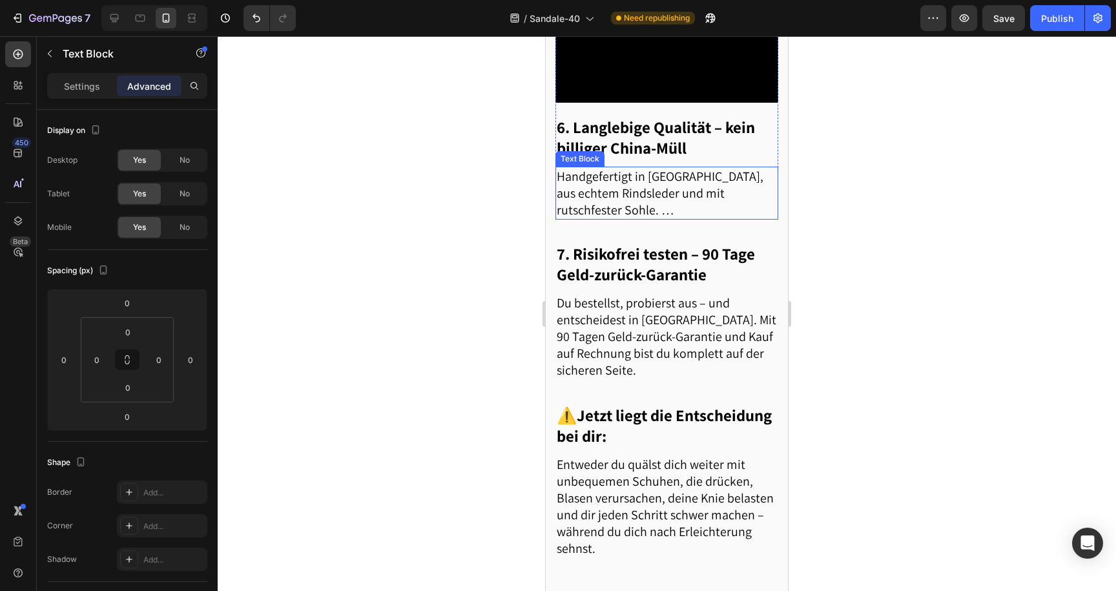
click at [641, 216] on p "Handgefertigt in [GEOGRAPHIC_DATA], aus echtem Rindsleder und mit rutschfester …" at bounding box center [667, 193] width 220 height 50
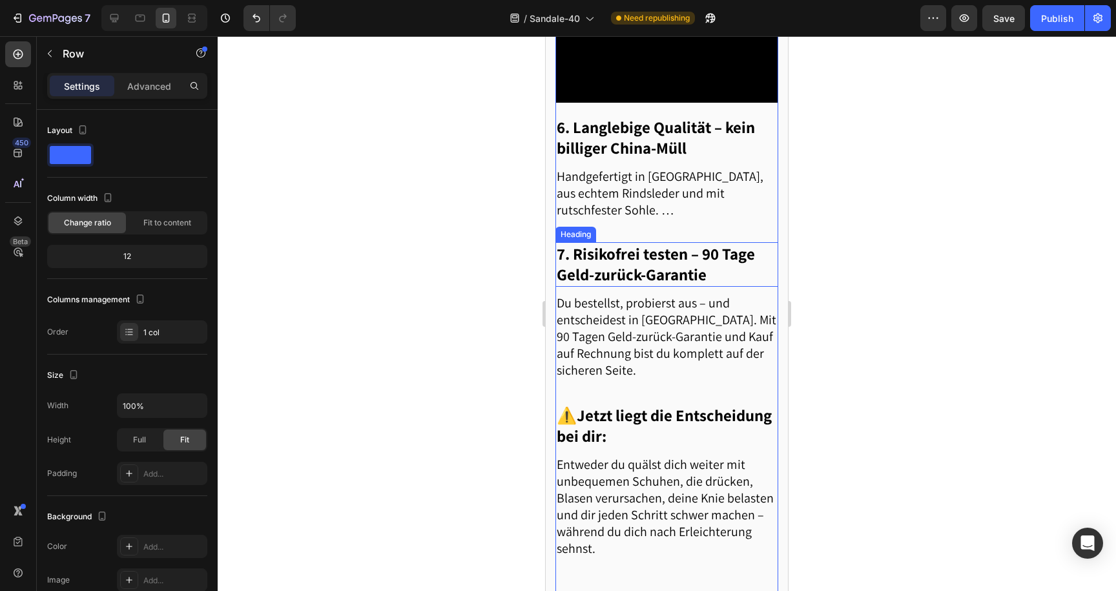
click at [574, 286] on h2 "7. Risikofrei testen – 90 Tage Geld-zurück-Garantie" at bounding box center [667, 264] width 223 height 45
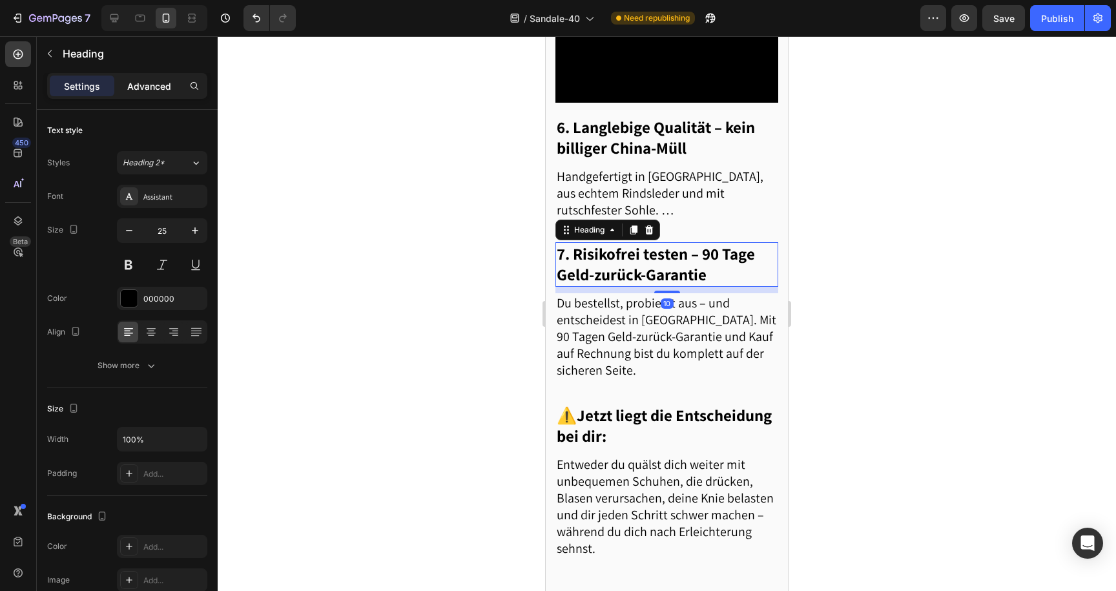
click at [160, 78] on div "Advanced" at bounding box center [149, 86] width 65 height 21
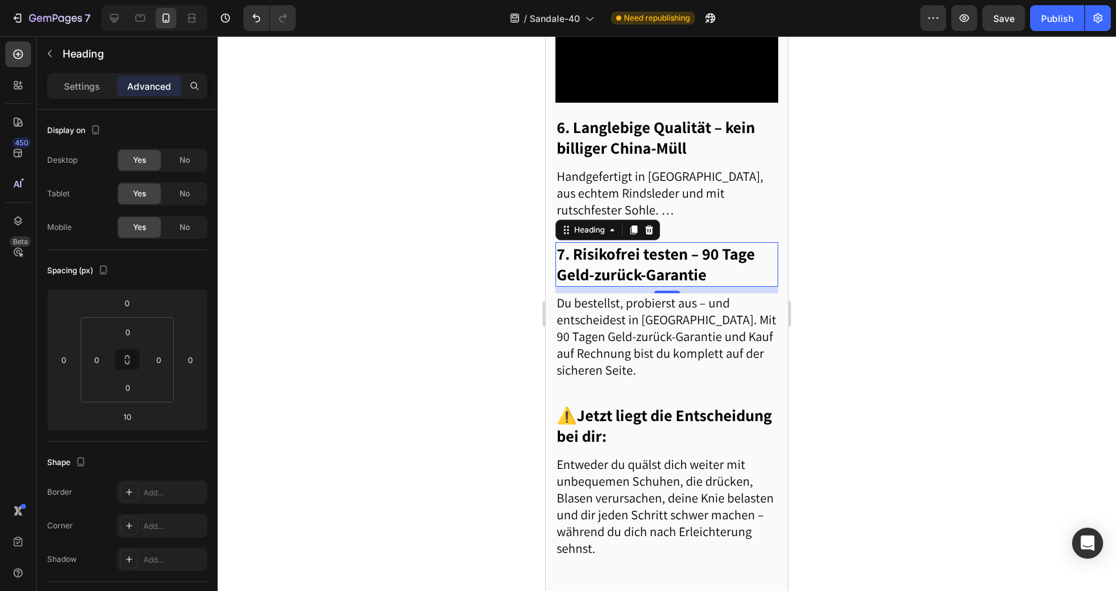
click at [404, 309] on div at bounding box center [667, 313] width 899 height 555
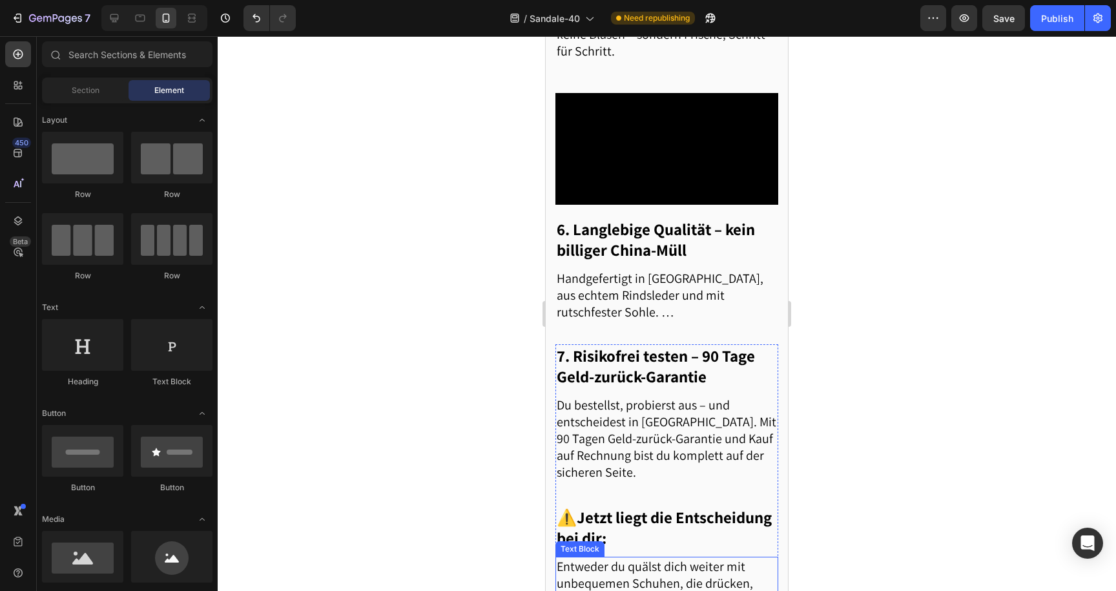
scroll to position [1874, 0]
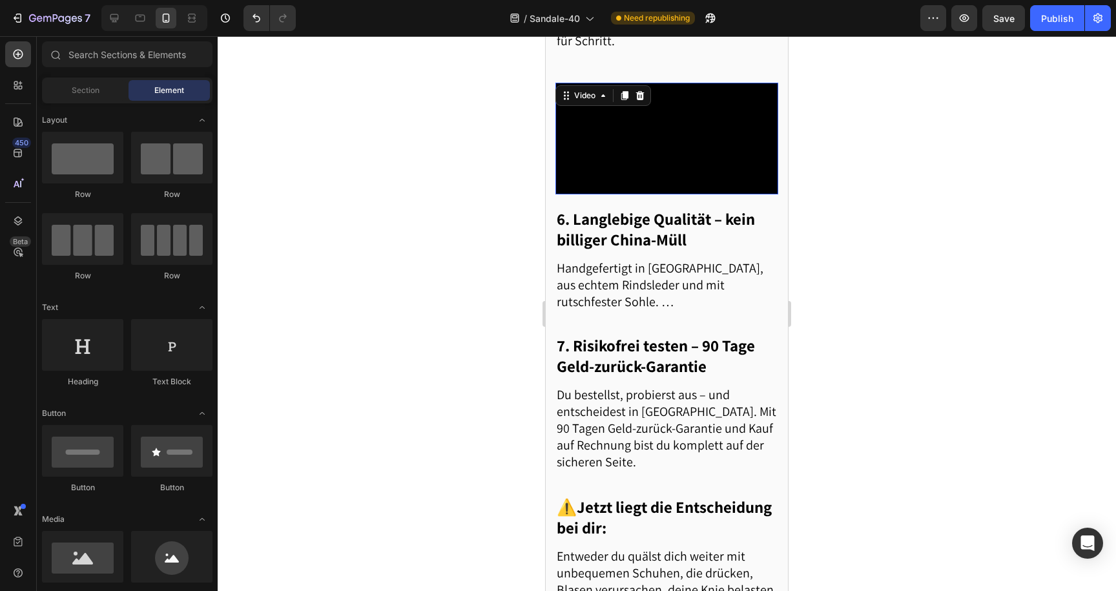
click at [702, 168] on video at bounding box center [667, 139] width 223 height 112
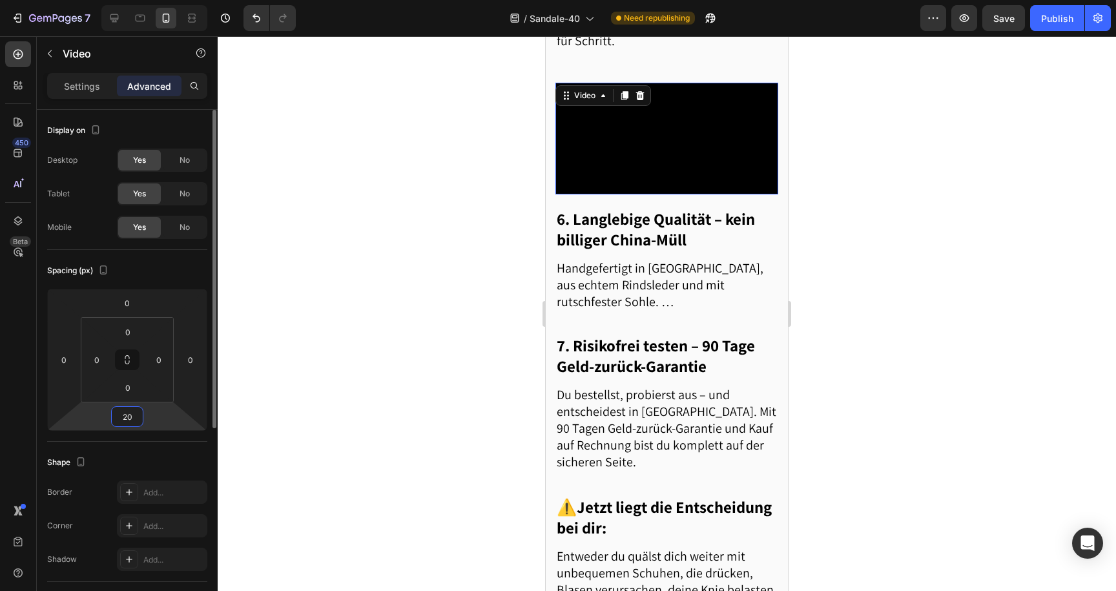
click at [126, 421] on input "20" at bounding box center [127, 416] width 26 height 19
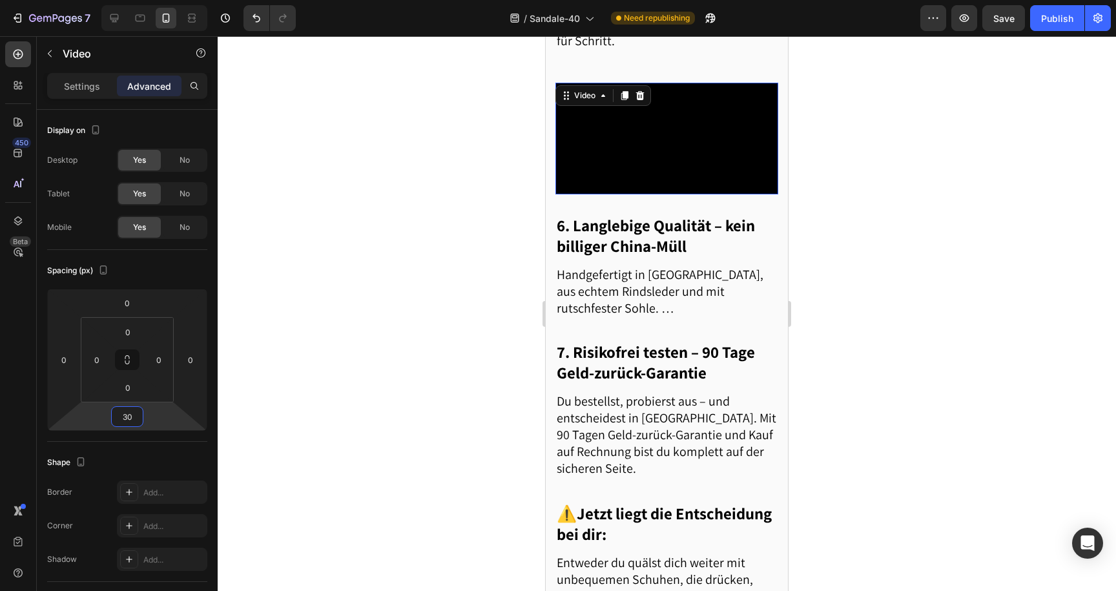
type input "30"
click at [364, 340] on div at bounding box center [667, 313] width 899 height 555
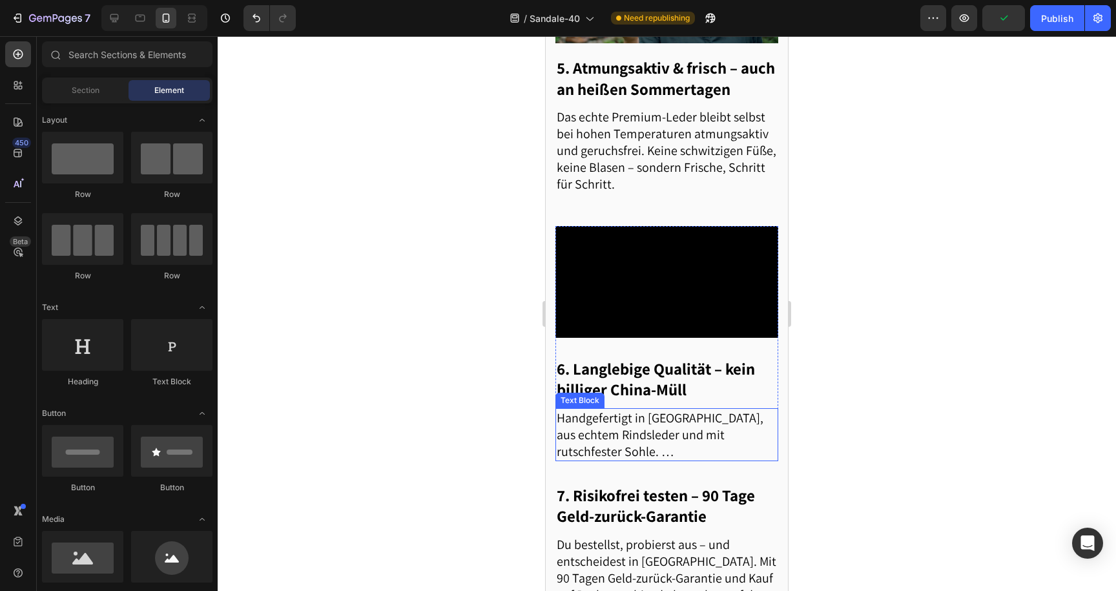
scroll to position [1706, 0]
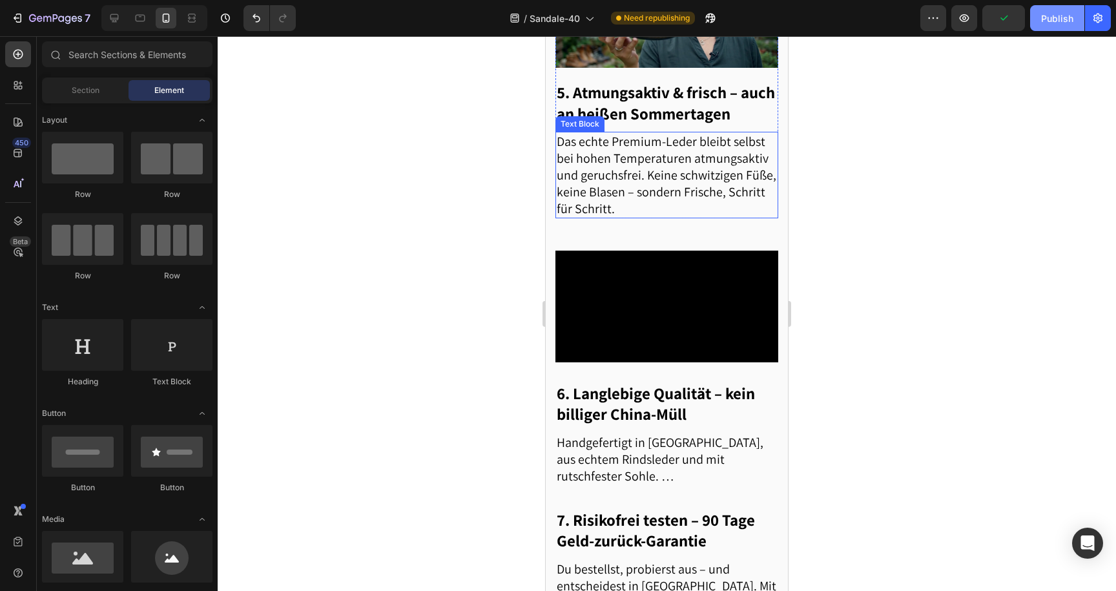
click at [1073, 17] on div "Publish" at bounding box center [1057, 19] width 32 height 14
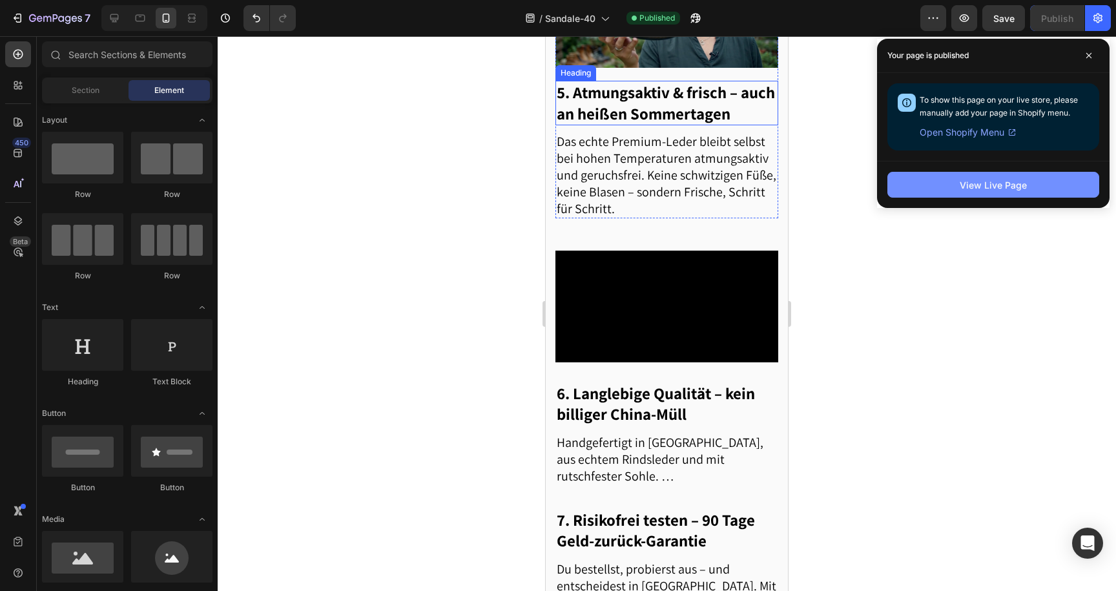
click at [932, 176] on button "View Live Page" at bounding box center [994, 185] width 212 height 26
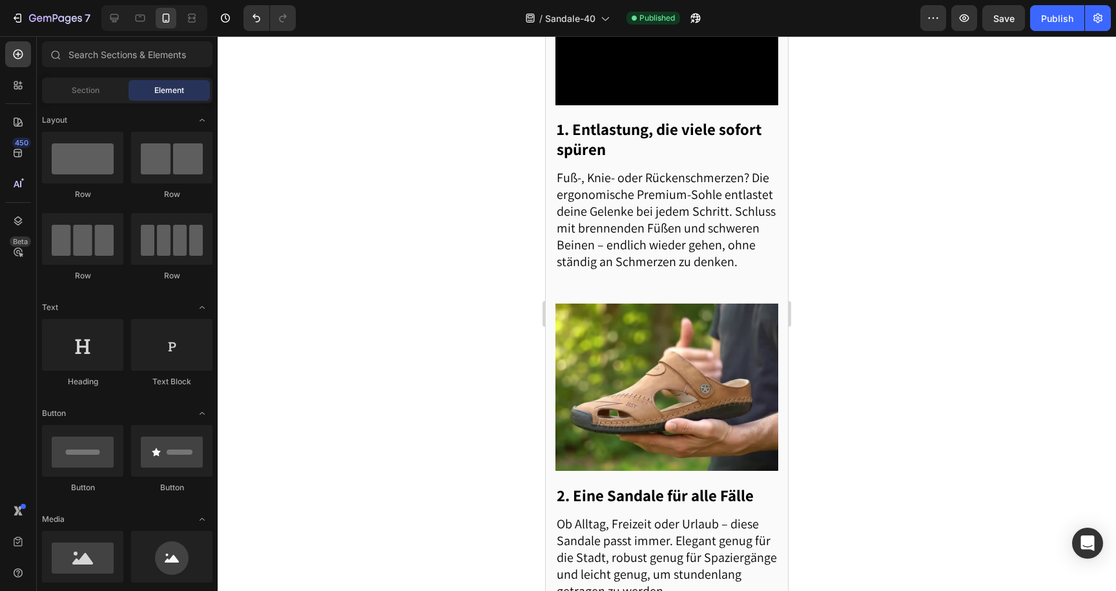
scroll to position [0, 0]
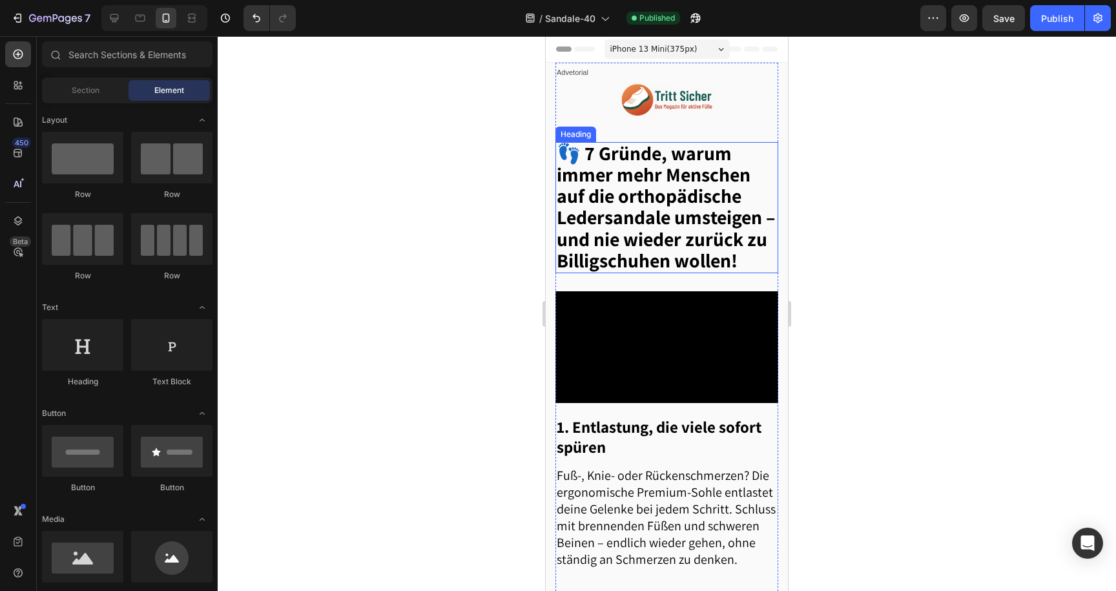
click at [616, 174] on span "👣 7 Gründe, warum immer mehr Menschen auf die orthopädische Ledersandale umstei…" at bounding box center [666, 206] width 218 height 133
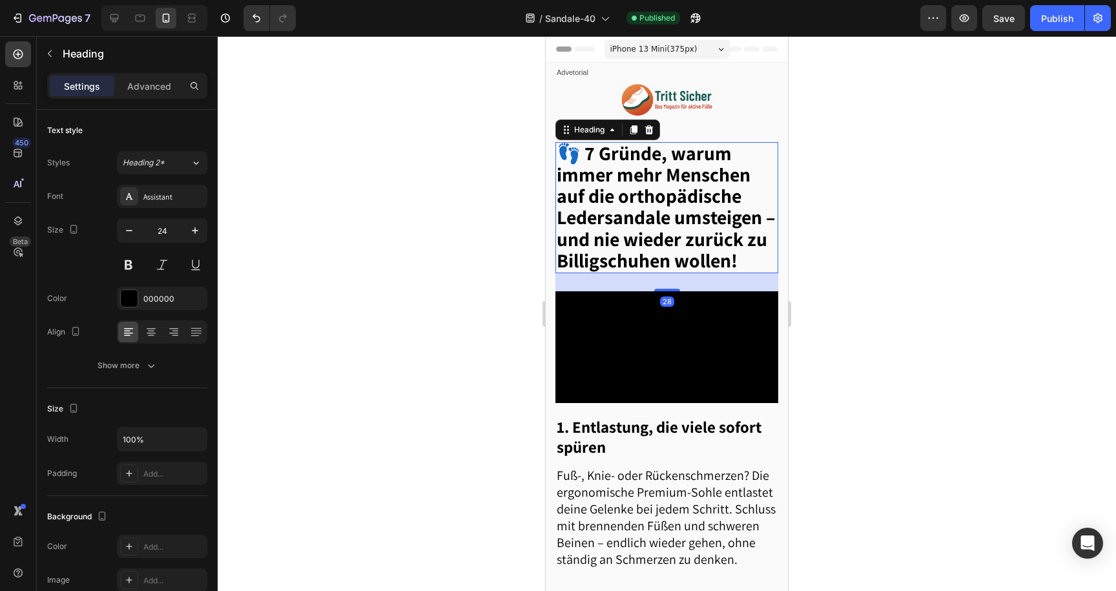
click at [636, 191] on span "👣 7 Gründe, warum immer mehr Menschen auf die orthopädische Ledersandale umstei…" at bounding box center [666, 206] width 218 height 133
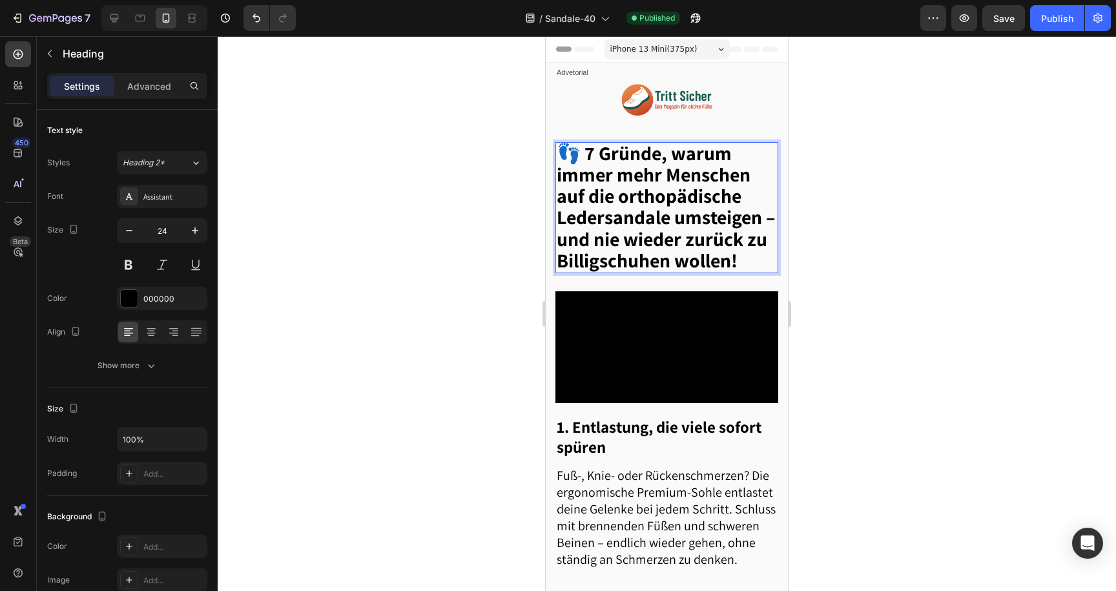
click at [636, 191] on span "👣 7 Gründe, warum immer mehr Menschen auf die orthopädische Ledersandale umstei…" at bounding box center [666, 206] width 218 height 133
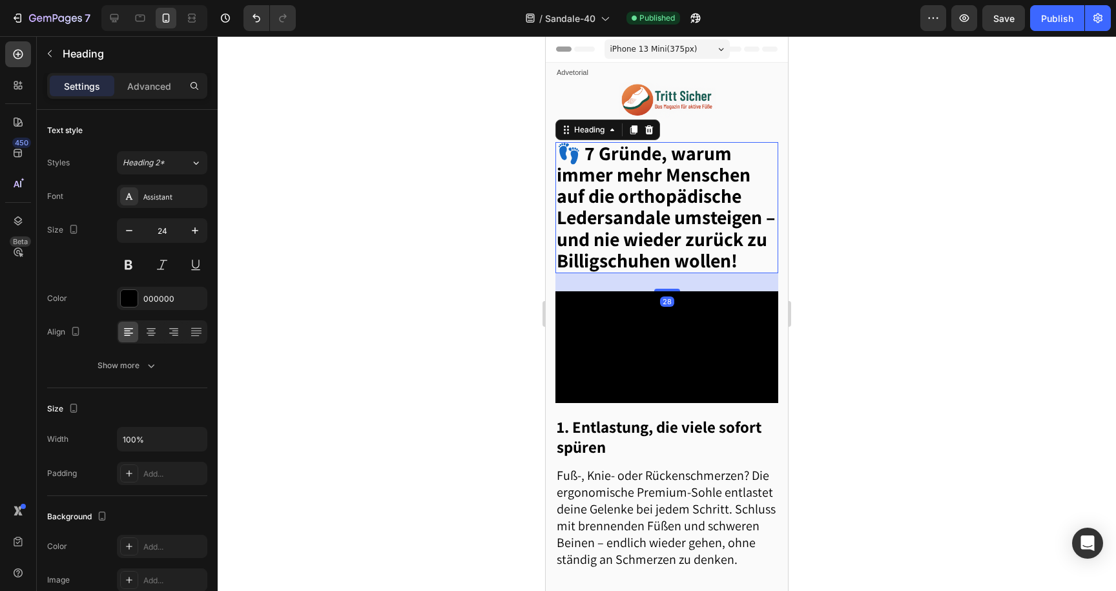
click at [494, 192] on div at bounding box center [667, 313] width 899 height 555
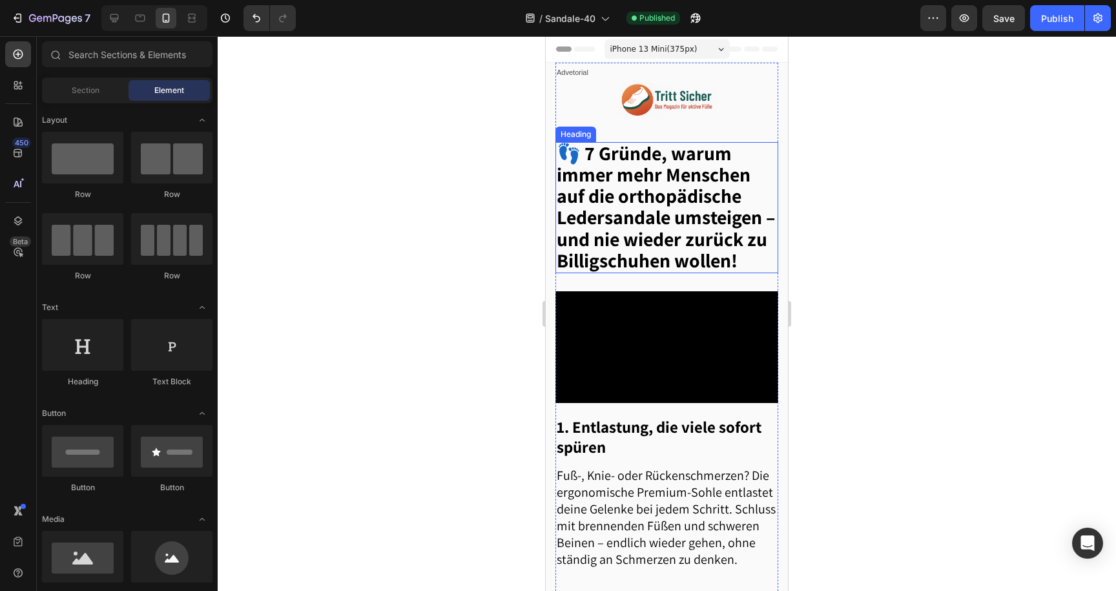
click at [589, 192] on span "👣 7 Gründe, warum immer mehr Menschen auf die orthopädische Ledersandale umstei…" at bounding box center [666, 206] width 218 height 133
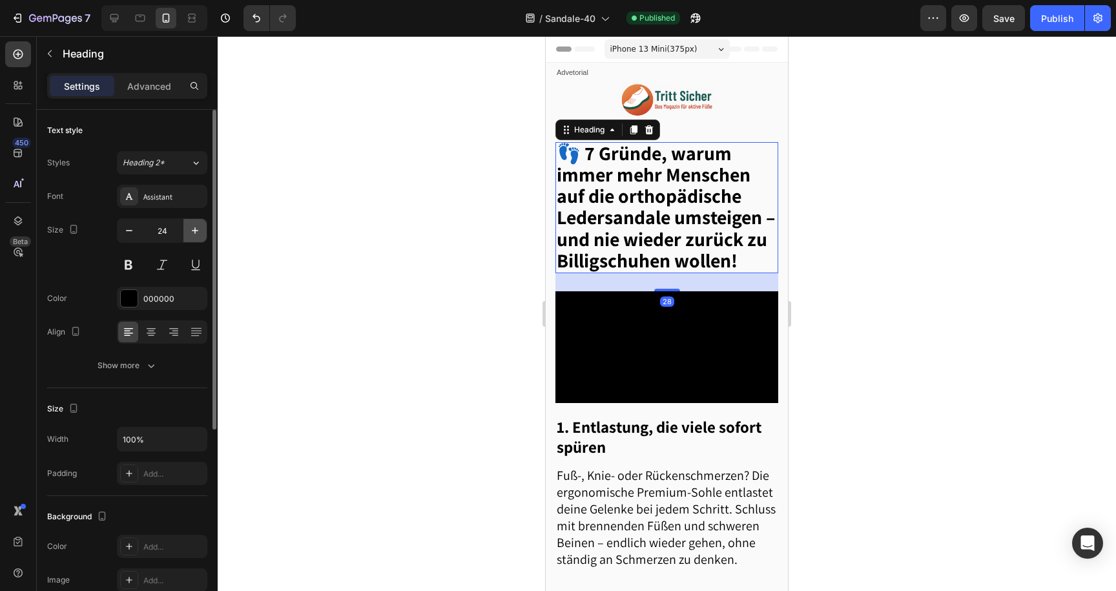
click at [192, 233] on icon "button" at bounding box center [195, 230] width 13 height 13
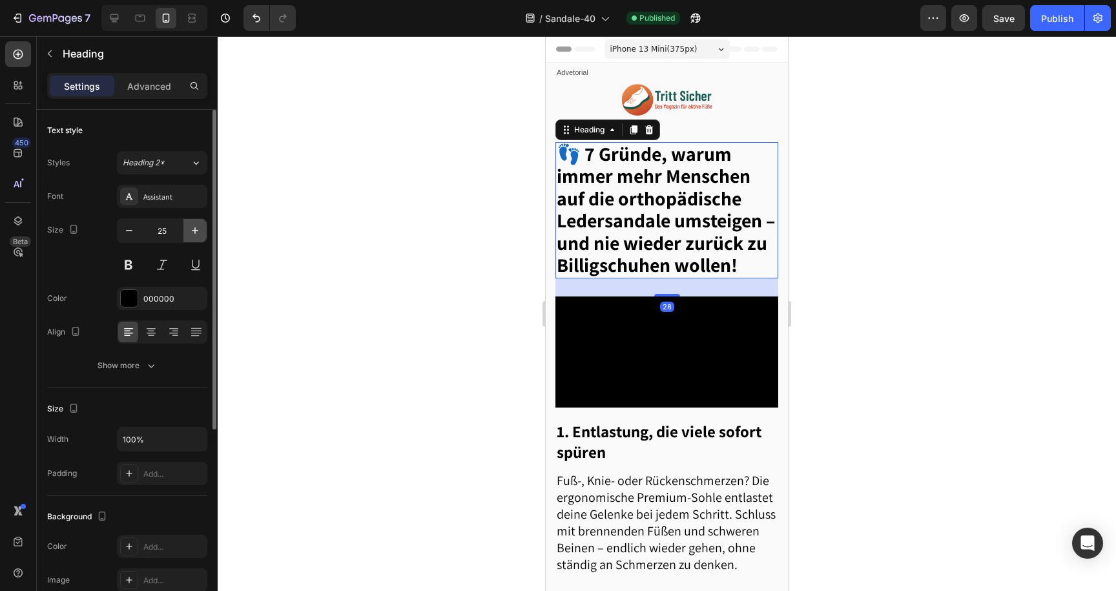
click at [191, 233] on icon "button" at bounding box center [195, 230] width 13 height 13
type input "26"
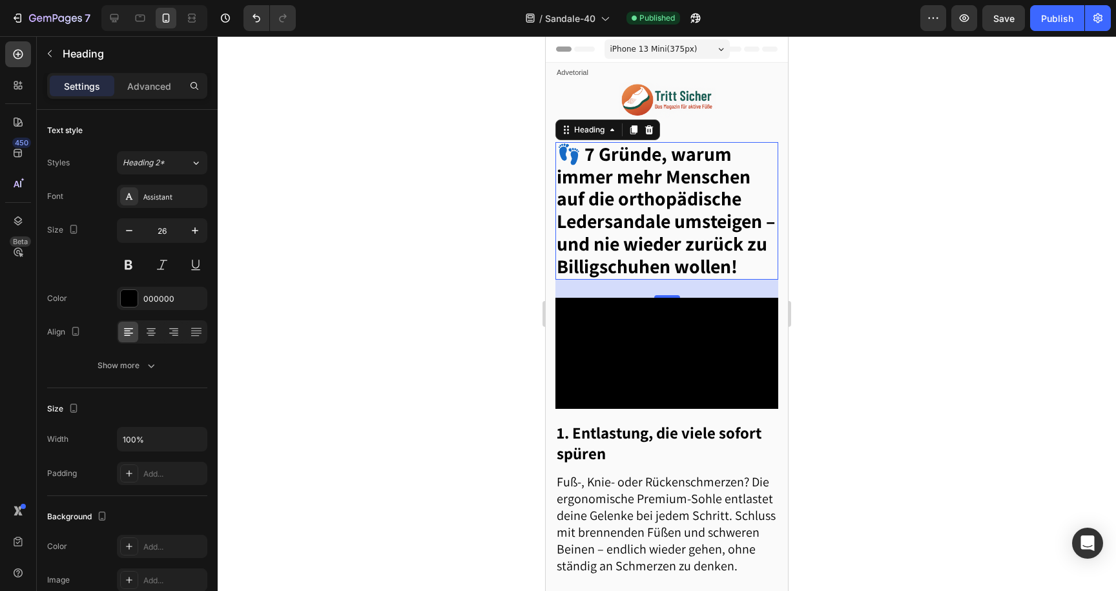
click at [439, 266] on div at bounding box center [667, 313] width 899 height 555
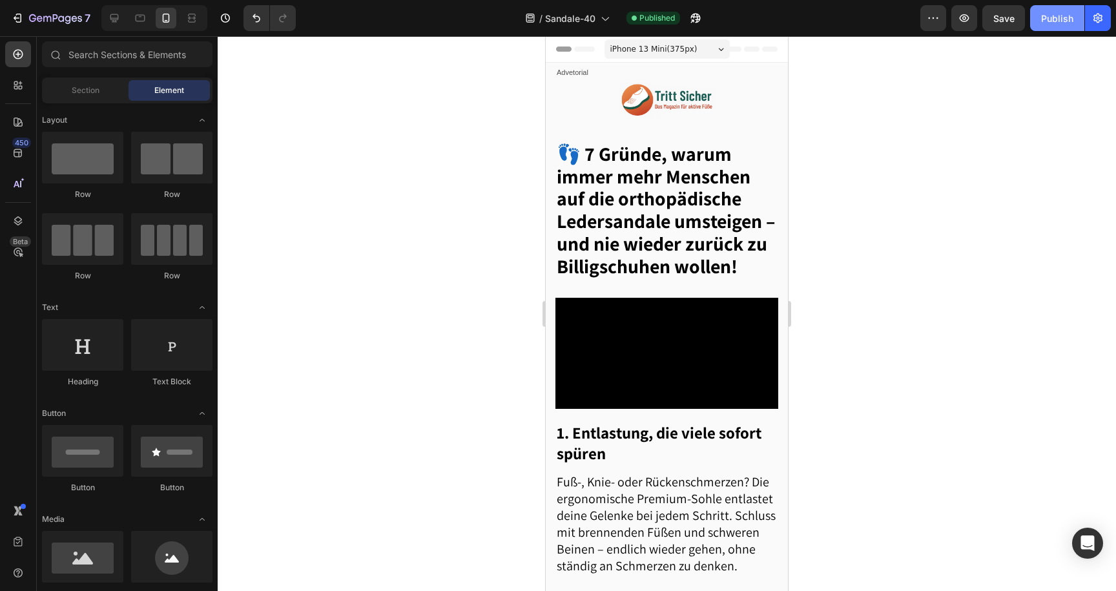
click at [1069, 15] on div "Publish" at bounding box center [1057, 19] width 32 height 14
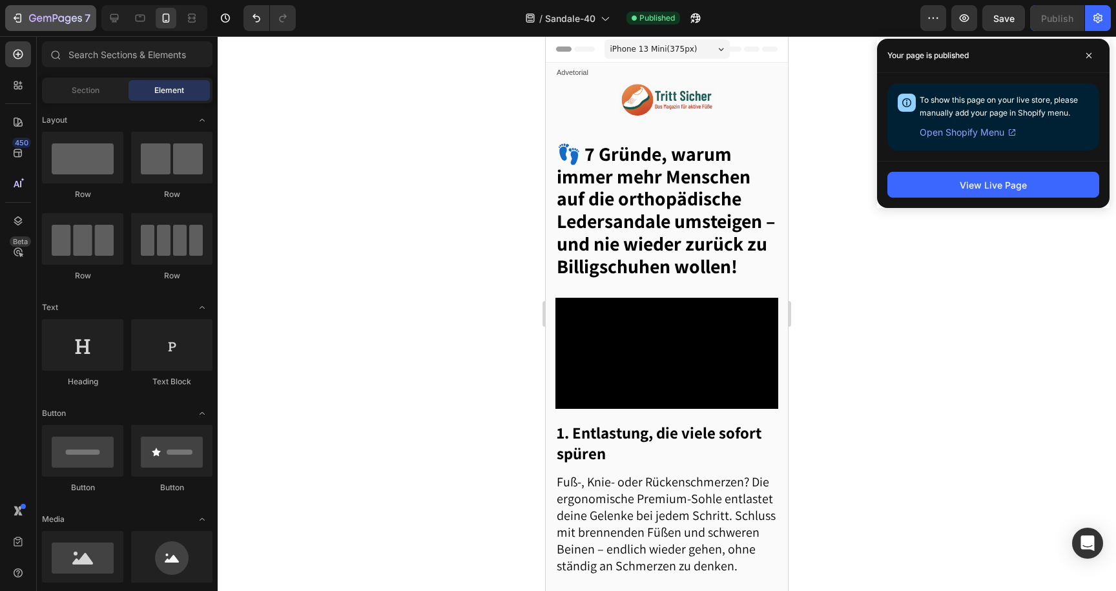
click at [12, 25] on div "7" at bounding box center [50, 18] width 79 height 16
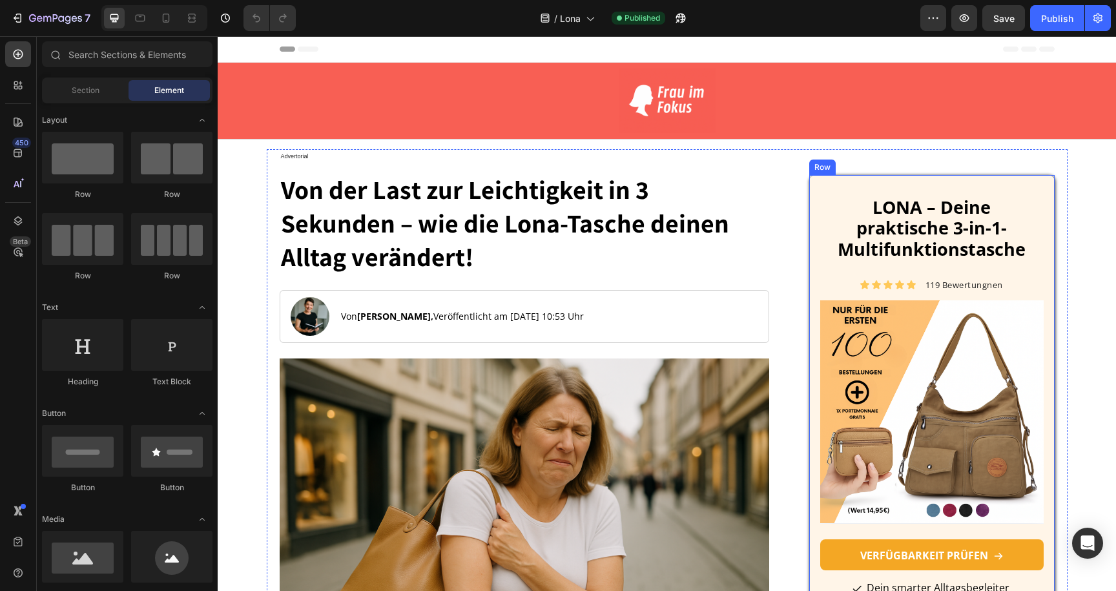
click at [815, 244] on div "LONA – Deine praktische 3-in-1-Multifunktionstasche Heading Icon Icon Icon Icon…" at bounding box center [931, 432] width 245 height 515
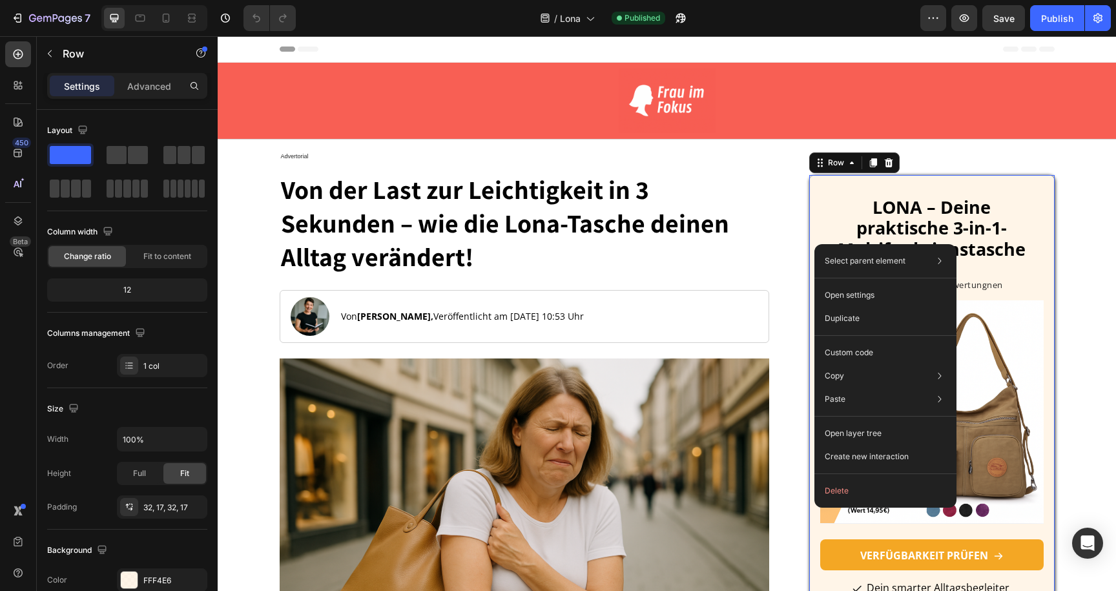
click at [819, 218] on div "LONA – Deine praktische 3-in-1-Multifunktionstasche Heading Icon Icon Icon Icon…" at bounding box center [931, 432] width 245 height 515
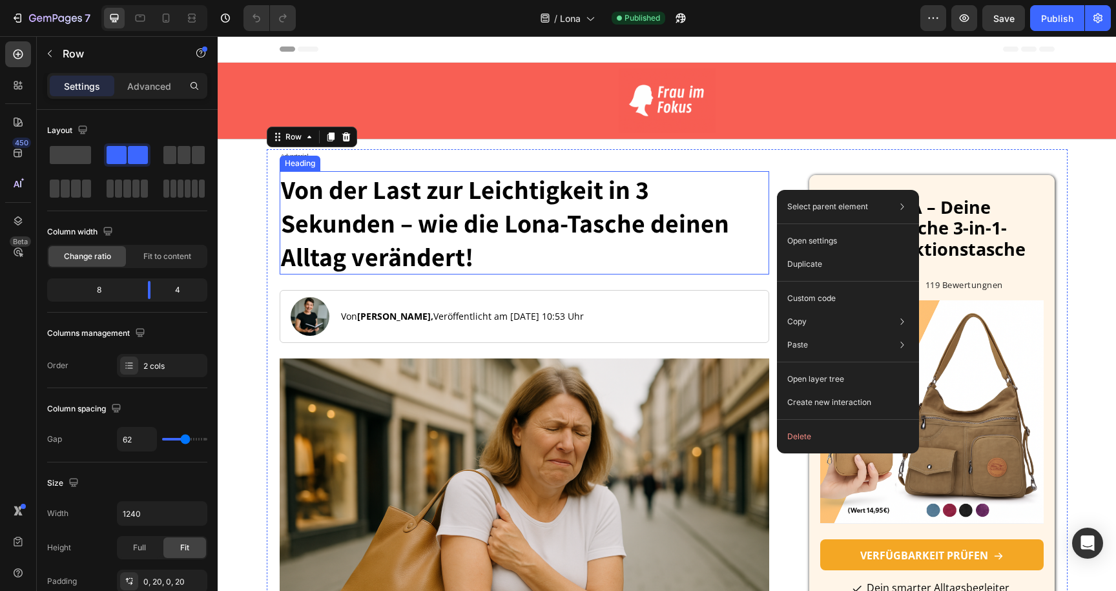
click at [764, 180] on h1 "Von der Last zur Leichtigkeit in 3 Sekunden – wie die Lona-Tasche deinen Alltag…" at bounding box center [525, 222] width 490 height 103
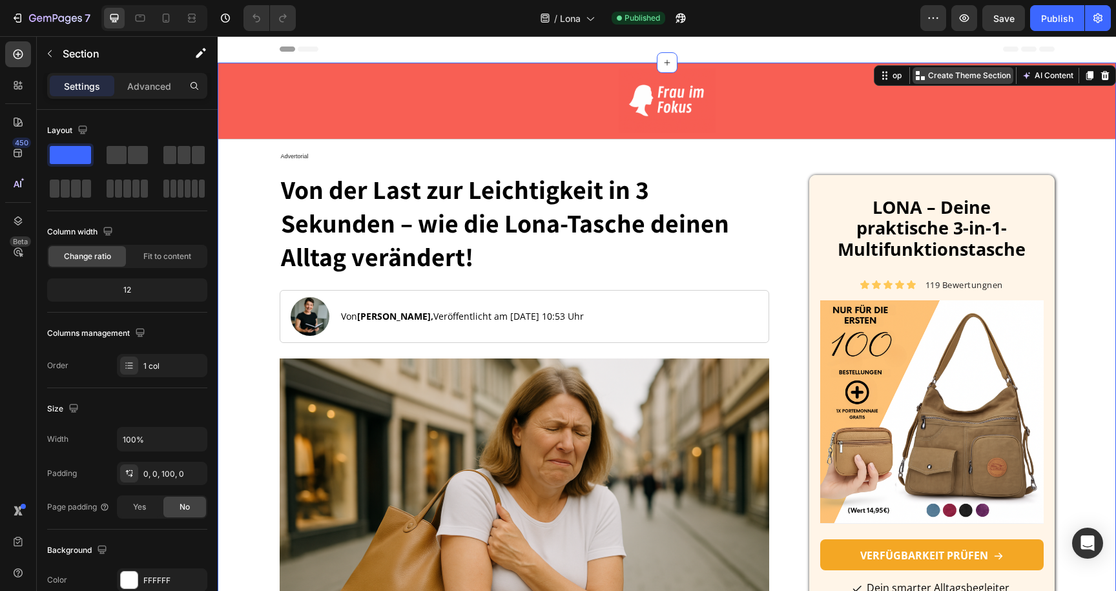
click at [943, 80] on p "Create Theme Section" at bounding box center [969, 76] width 83 height 12
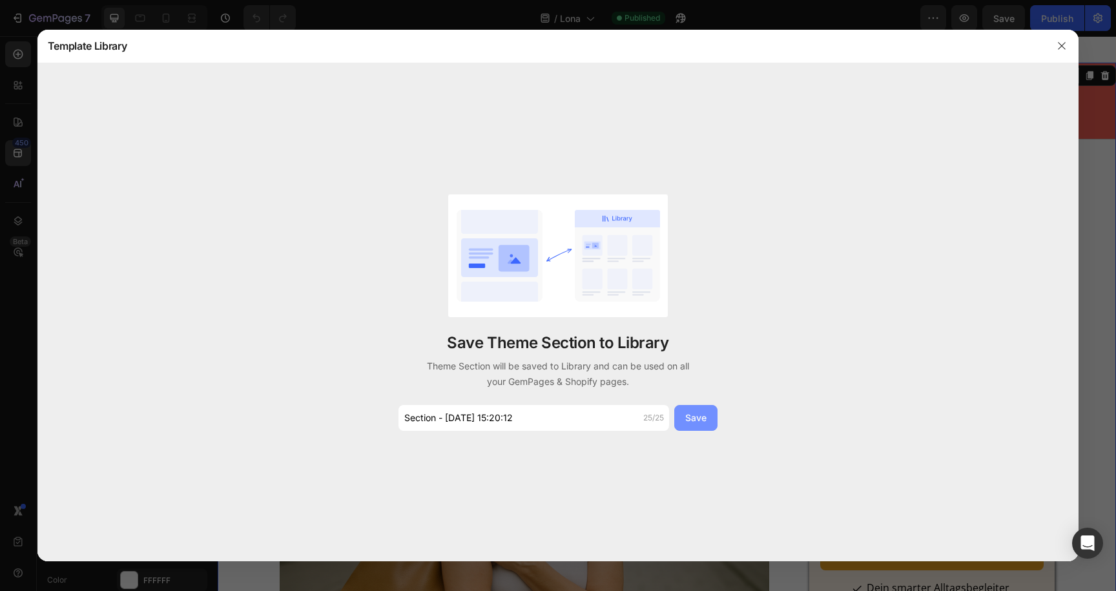
click at [702, 422] on div "Save" at bounding box center [695, 418] width 21 height 14
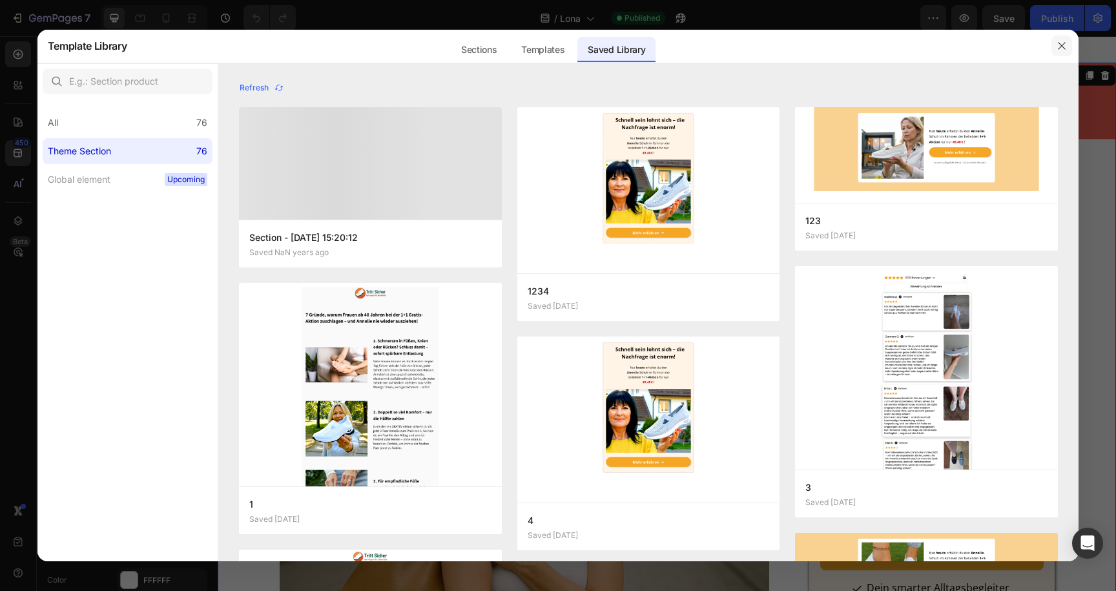
drag, startPoint x: 1060, startPoint y: 43, endPoint x: 827, endPoint y: 7, distance: 236.0
click at [1060, 43] on icon "button" at bounding box center [1062, 46] width 10 height 10
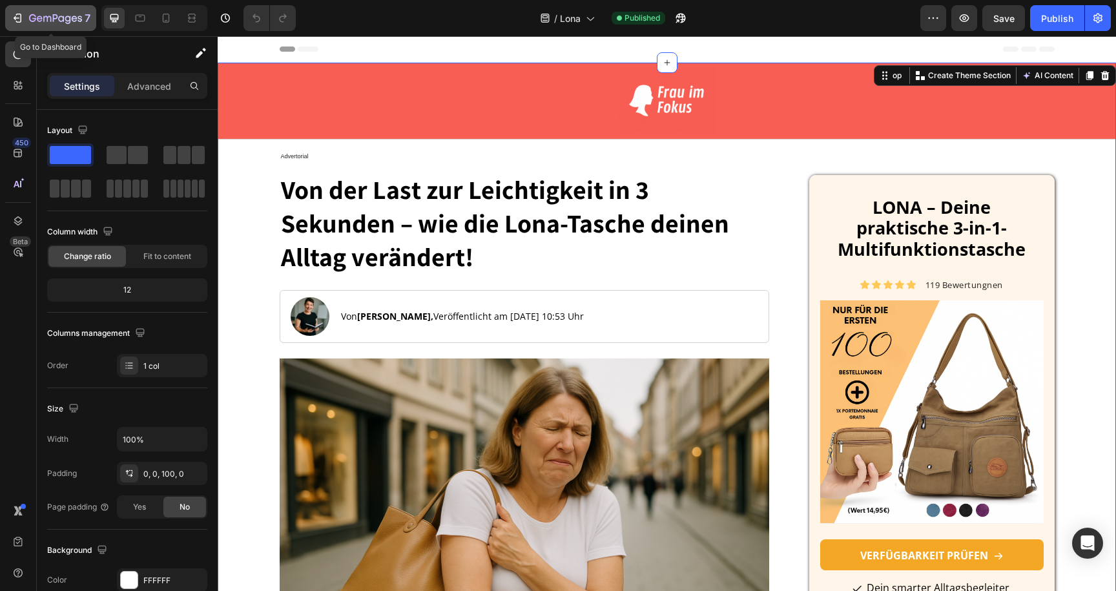
click at [47, 19] on icon "button" at bounding box center [47, 19] width 8 height 6
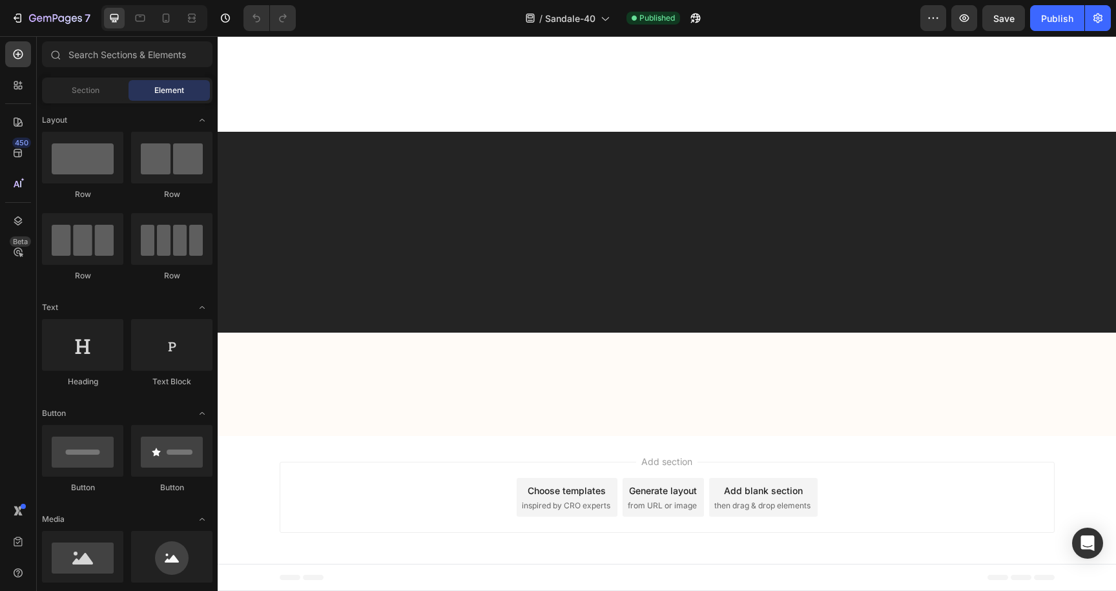
scroll to position [3538, 0]
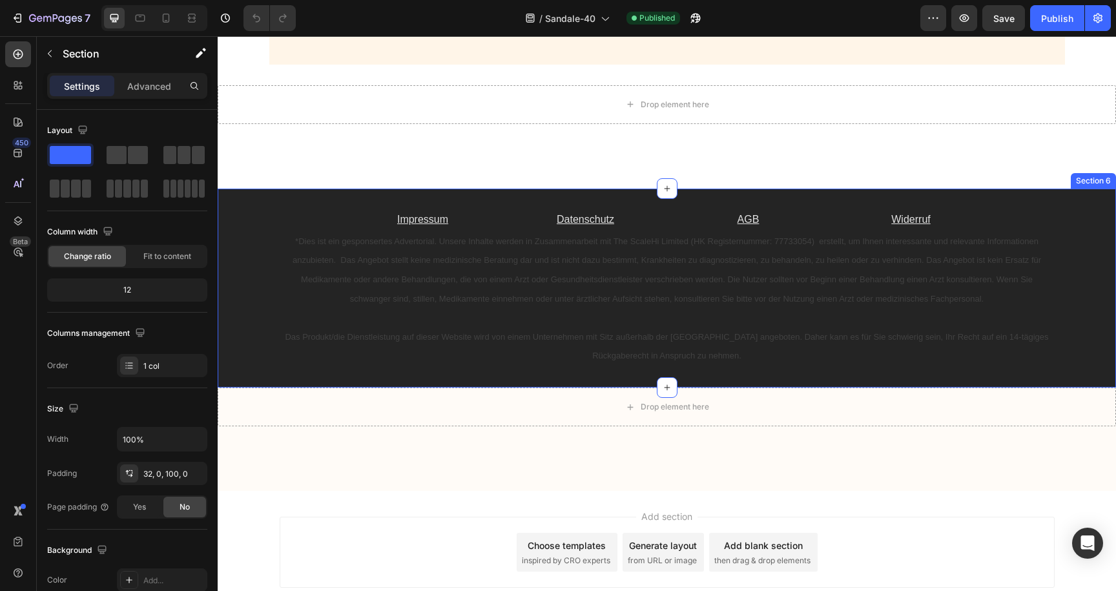
click at [339, 169] on div "Drop element here Section 5" at bounding box center [667, 127] width 899 height 124
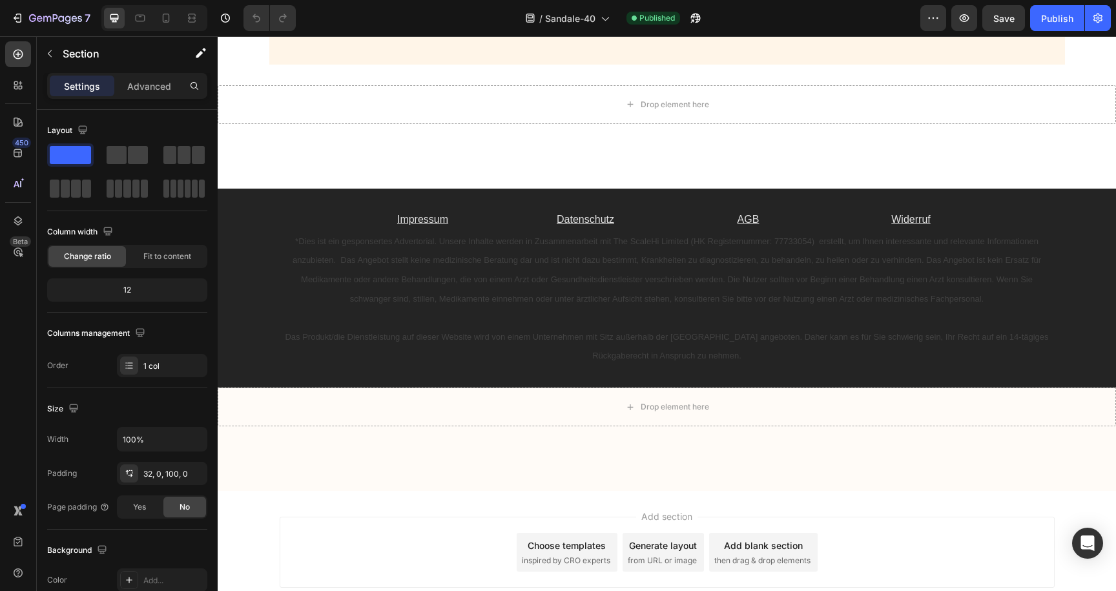
click at [585, 550] on div "Choose templates" at bounding box center [567, 546] width 78 height 14
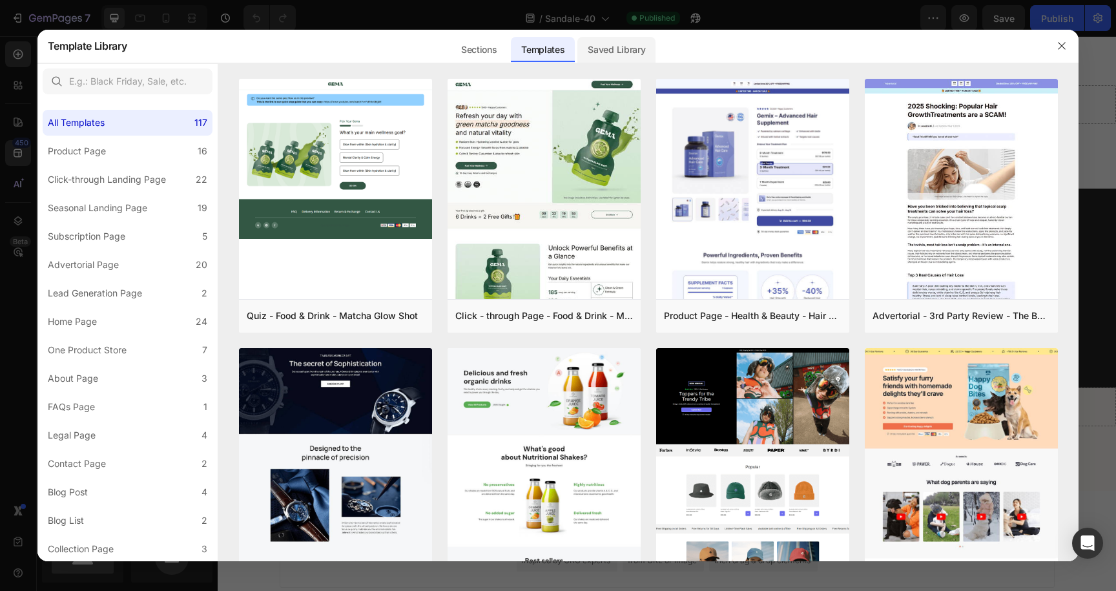
click at [599, 53] on div "Saved Library" at bounding box center [617, 50] width 78 height 26
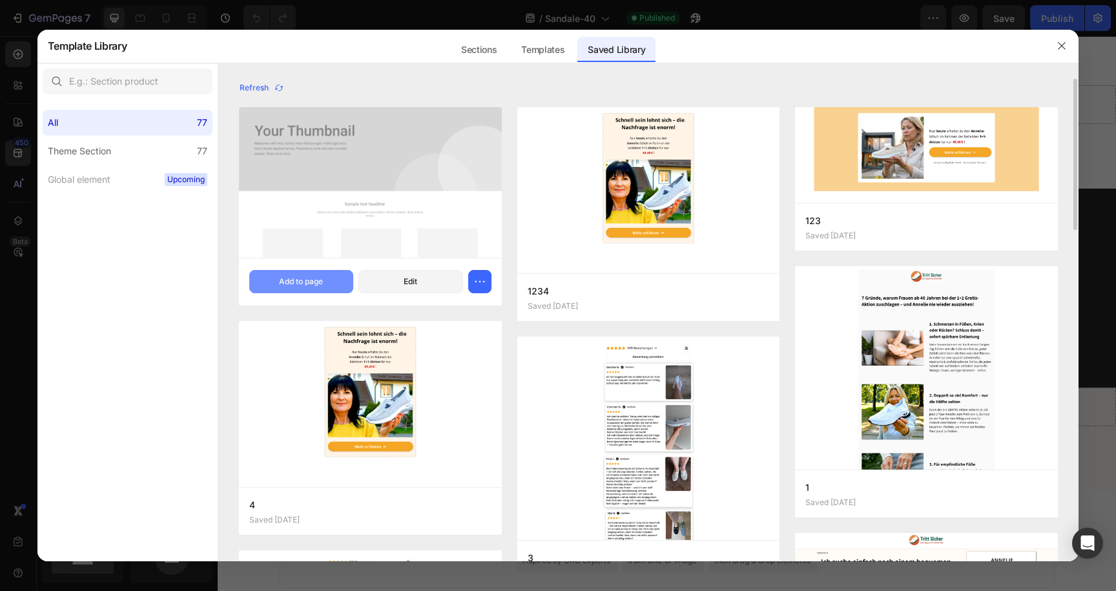
click at [323, 278] on div "Add to page" at bounding box center [301, 282] width 44 height 12
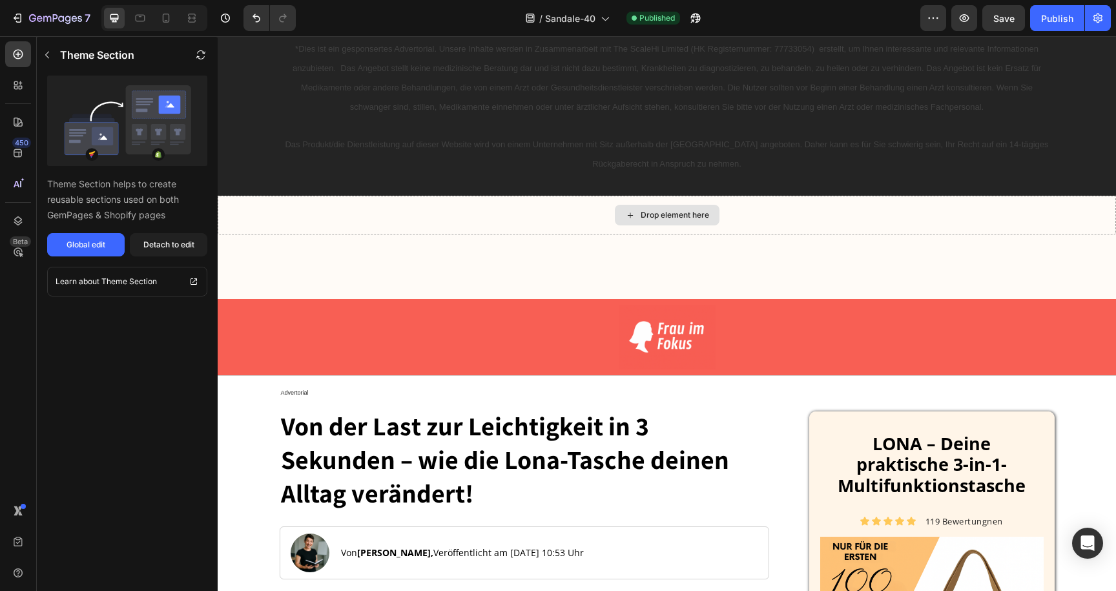
scroll to position [3748, 0]
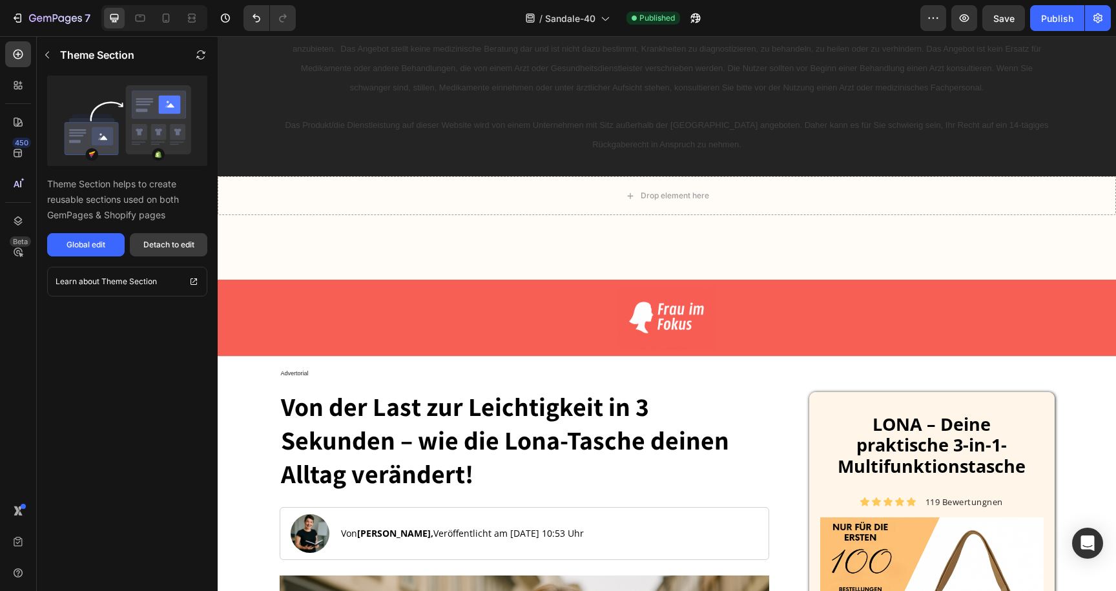
click at [169, 240] on div "Detach to edit" at bounding box center [168, 245] width 51 height 12
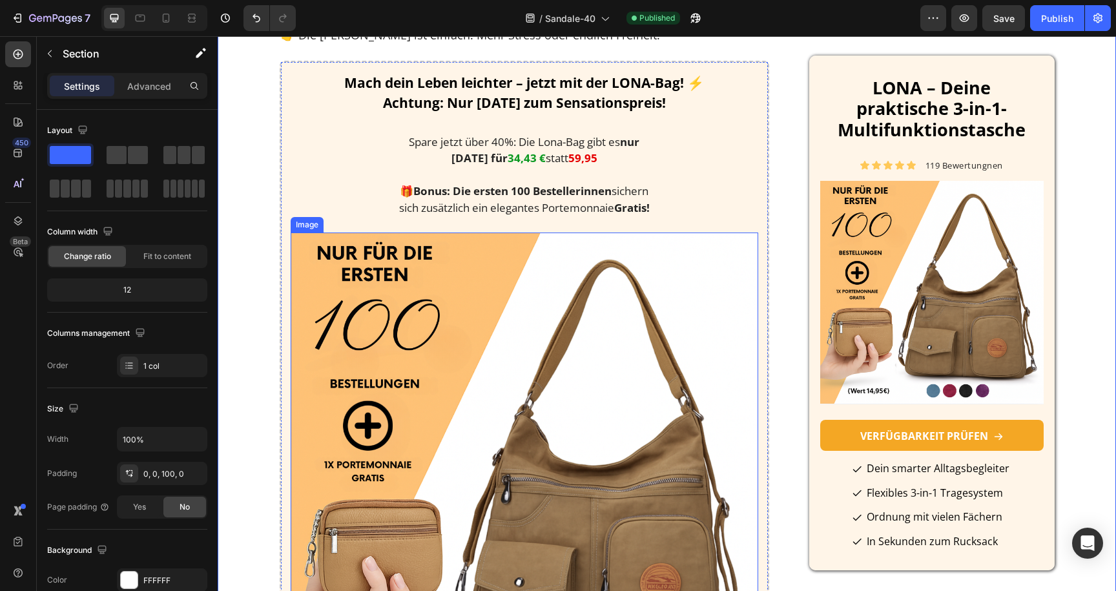
scroll to position [8289, 0]
click at [283, 193] on div "Mach dein Leben leichter – jetzt mit der LONA-Bag! ⚡ Achtung: Nur [DATE] zum Se…" at bounding box center [525, 502] width 490 height 885
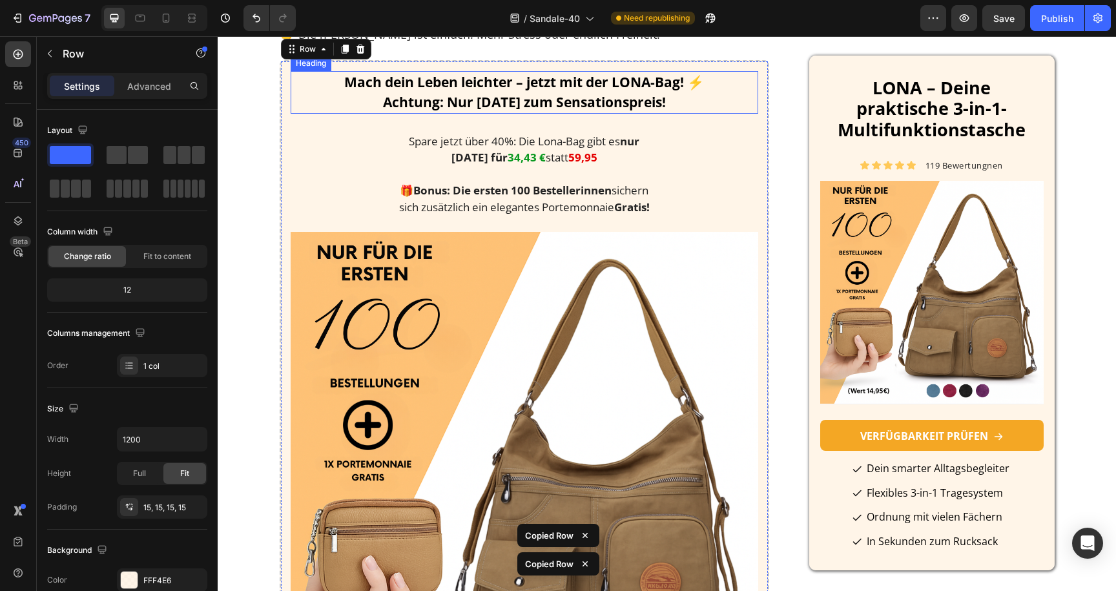
scroll to position [8296, 0]
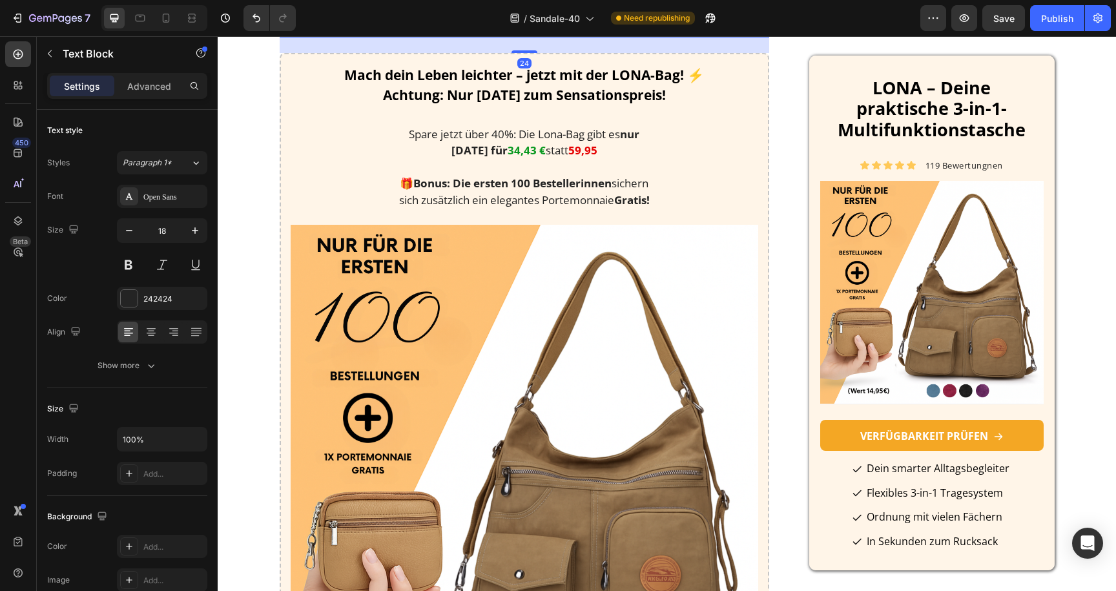
click at [415, 36] on p "👉 Die [PERSON_NAME] ist einfach: Mehr Stress oder endlich Freiheit." at bounding box center [525, 27] width 488 height 17
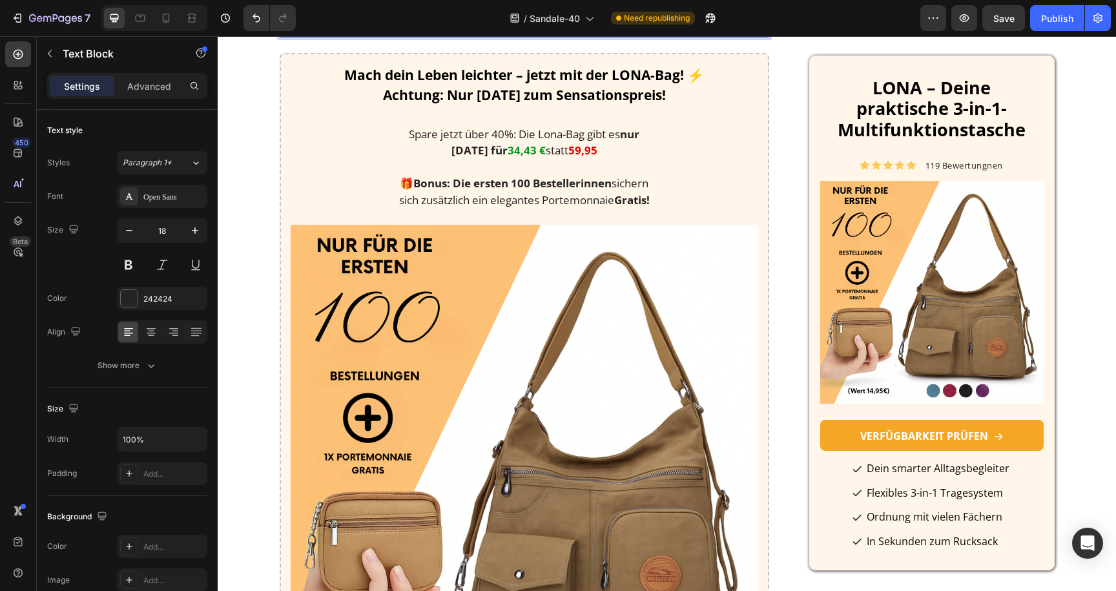
click at [630, 36] on p "👉 Die [PERSON_NAME] ist einfach: Mehr Stress oder endlich Freiheit." at bounding box center [525, 27] width 488 height 17
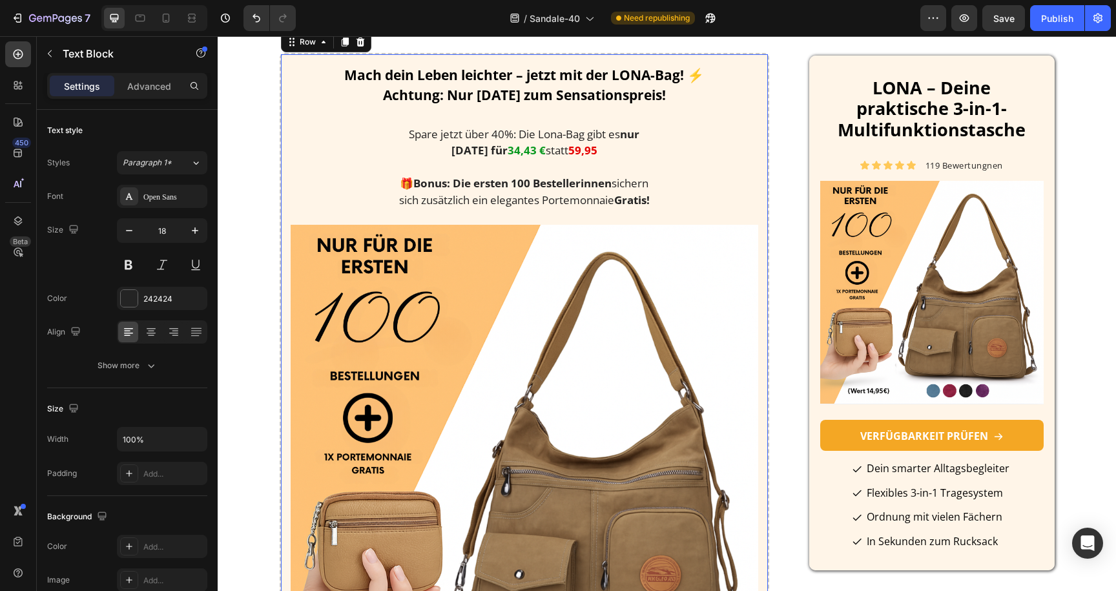
click at [284, 145] on div "Mach dein Leben leichter – jetzt mit der LONA-Bag! ⚡ Achtung: Nur [DATE] zum Se…" at bounding box center [525, 495] width 490 height 885
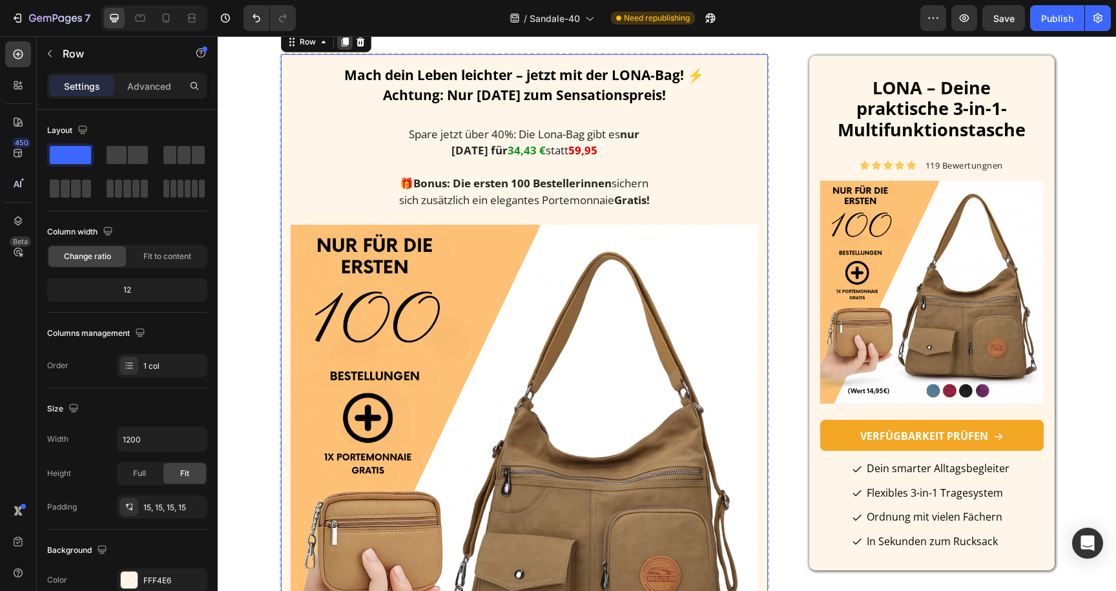
click at [347, 47] on icon at bounding box center [345, 42] width 10 height 10
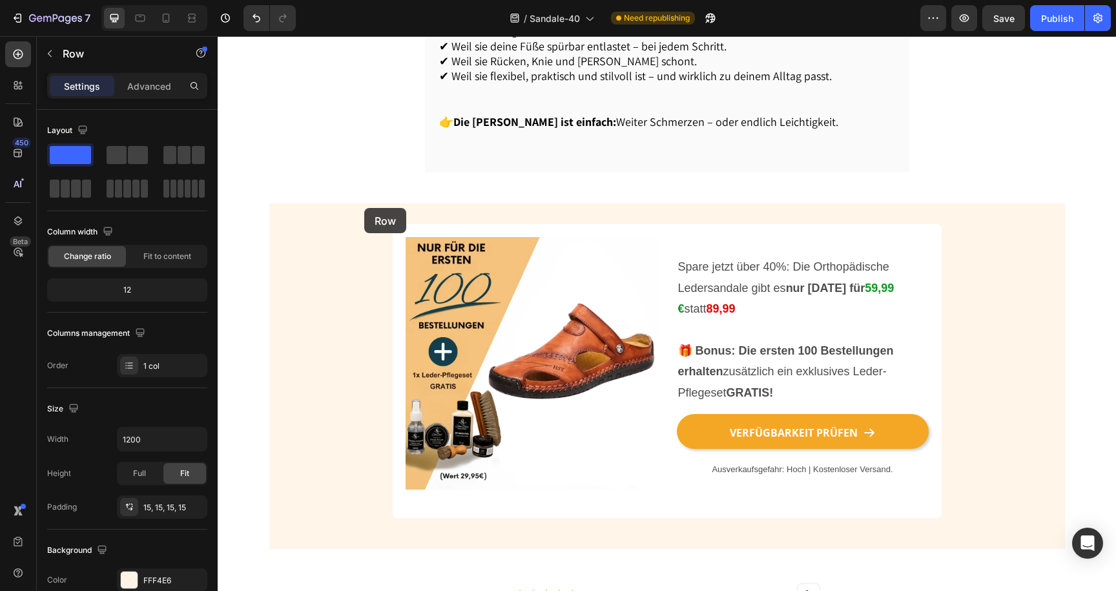
scroll to position [1643, 0]
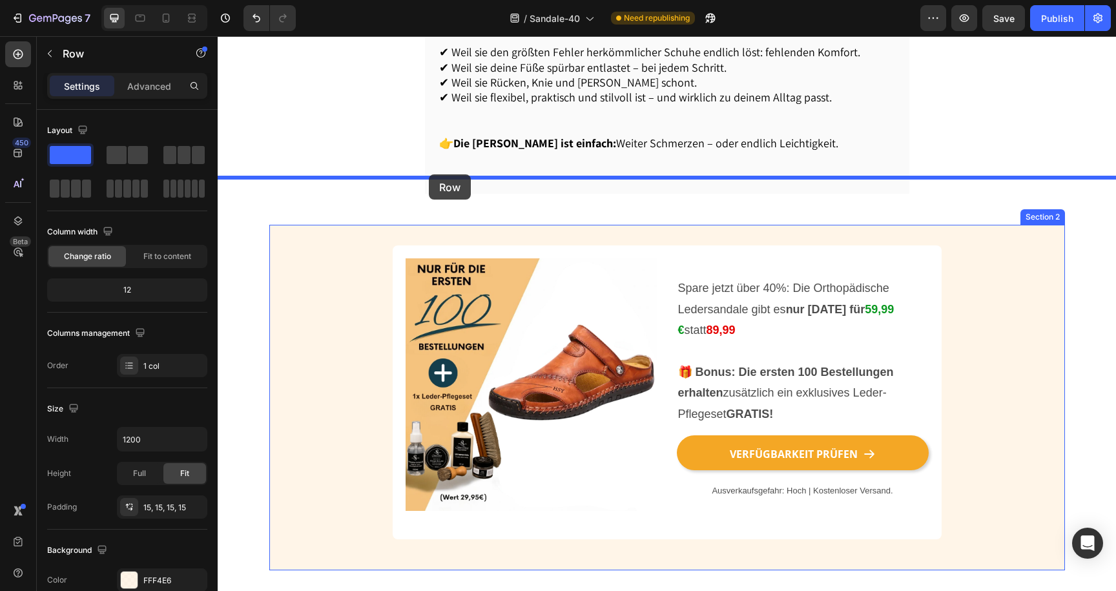
drag, startPoint x: 313, startPoint y: 243, endPoint x: 429, endPoint y: 174, distance: 135.0
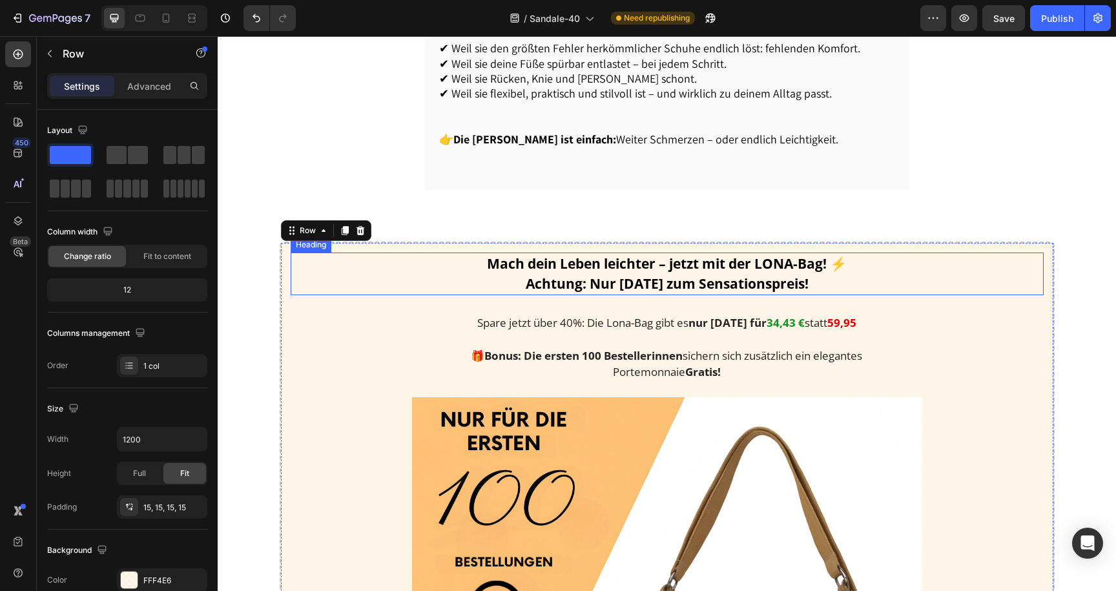
scroll to position [1558, 0]
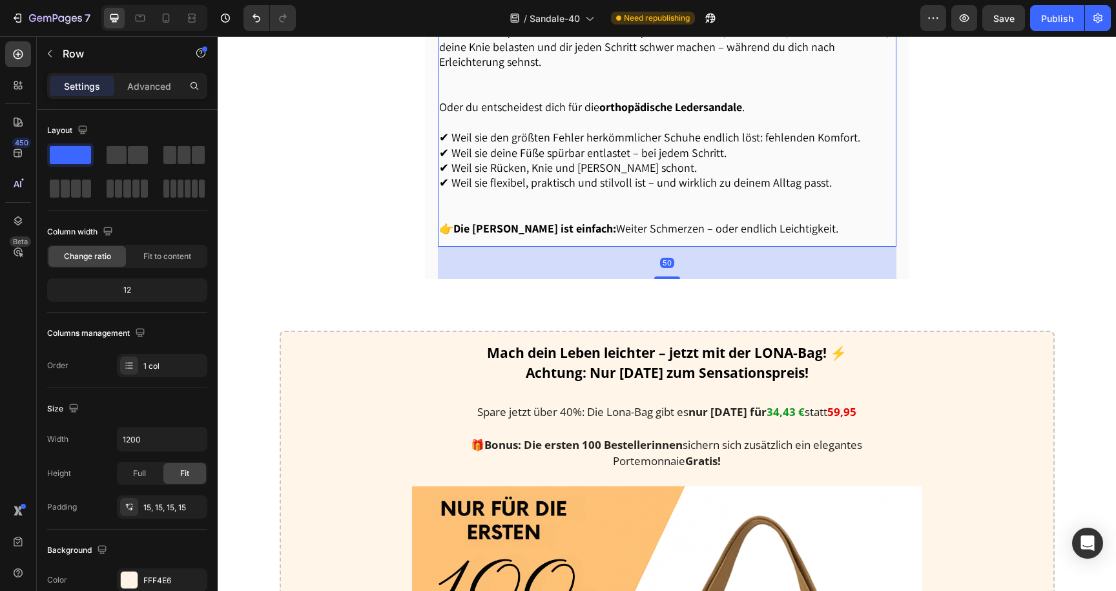
click at [461, 197] on div "7. Risikofrei testen – 90 Tage Geld-zurück-Garantie Heading Du bestellst, probi…" at bounding box center [667, 76] width 459 height 344
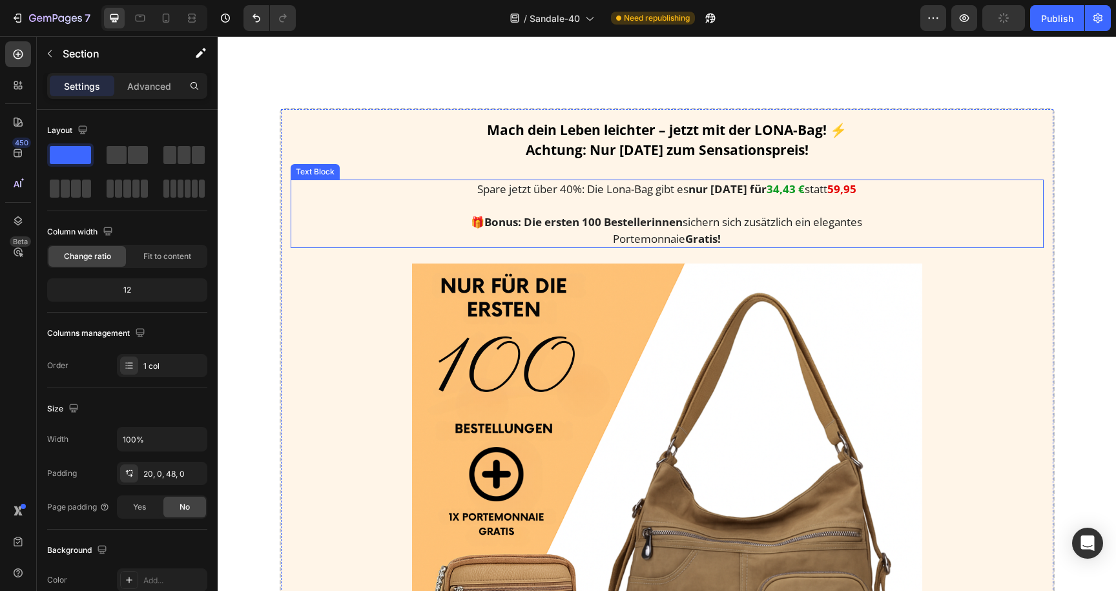
scroll to position [1708, 0]
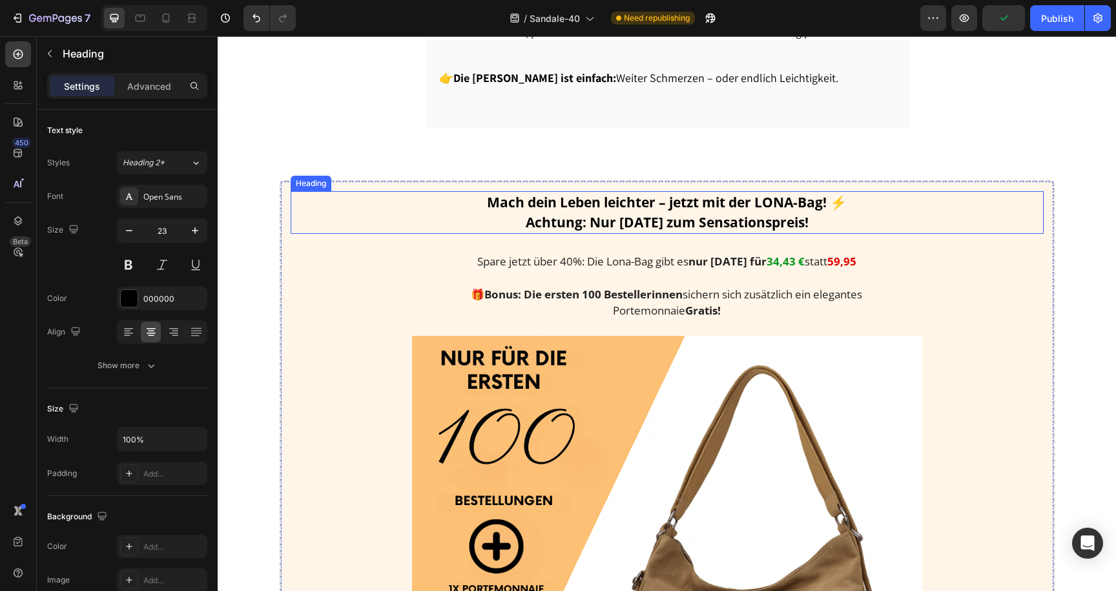
click at [704, 193] on strong "Mach dein Leben leichter – jetzt mit der LONA-Bag! ⚡" at bounding box center [667, 202] width 360 height 18
drag, startPoint x: 758, startPoint y: 157, endPoint x: 822, endPoint y: 156, distance: 64.0
click at [822, 193] on strong "Mach dein Leben leichter – jetzt mit der LONA-Bag! ⚡" at bounding box center [667, 202] width 360 height 18
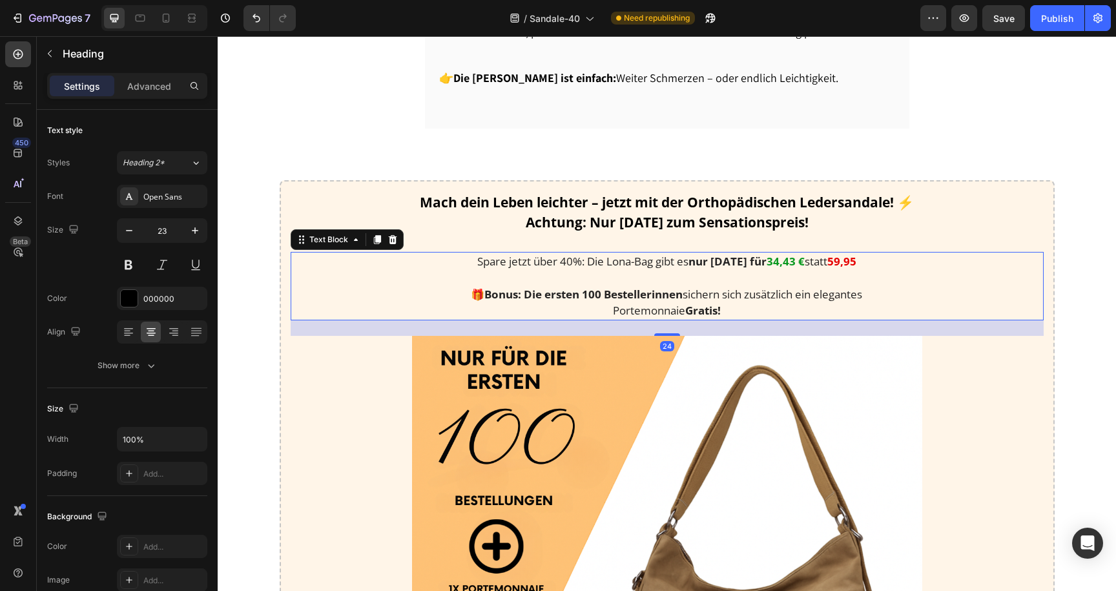
click at [395, 252] on div "Spare jetzt über 40%: Die Lona-Bag gibt es nur [DATE] für 34,43 € statt 59,95 🎁…" at bounding box center [667, 286] width 753 height 68
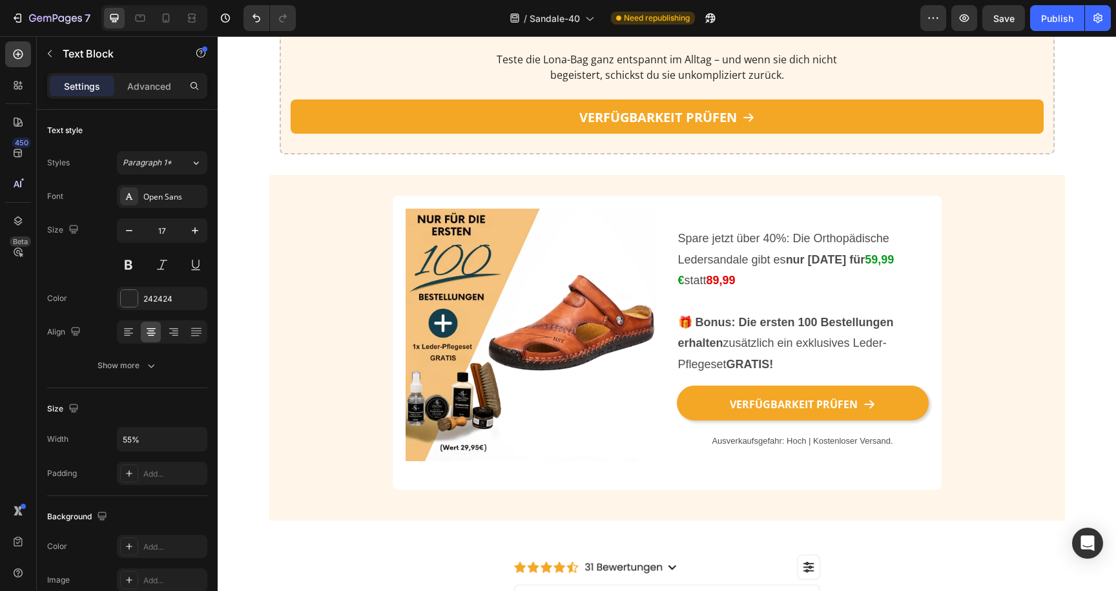
scroll to position [2525, 0]
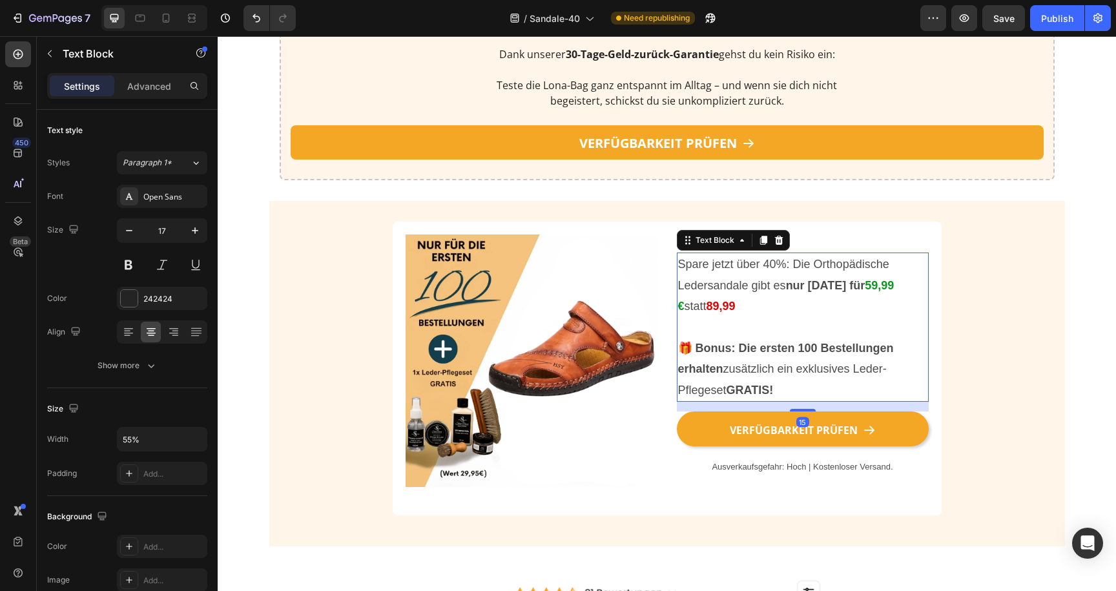
click at [753, 283] on p "Spare jetzt über 40%: Die Orthopädische Ledersandale gibt es nur [DATE] für 59,…" at bounding box center [802, 285] width 249 height 63
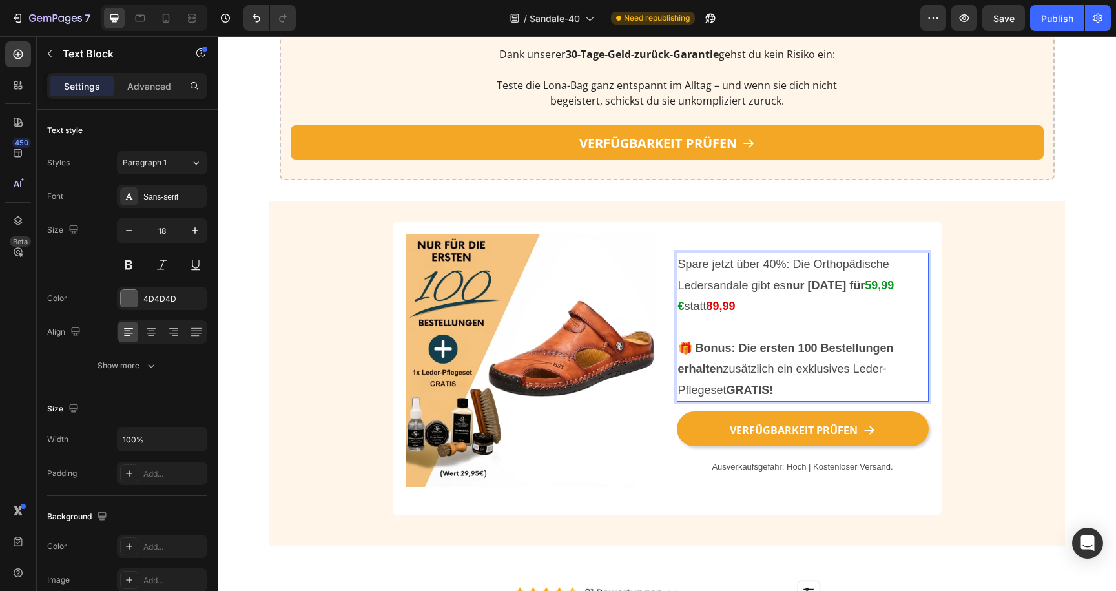
click at [753, 283] on p "Spare jetzt über 40%: Die Orthopädische Ledersandale gibt es nur [DATE] für 59,…" at bounding box center [802, 285] width 249 height 63
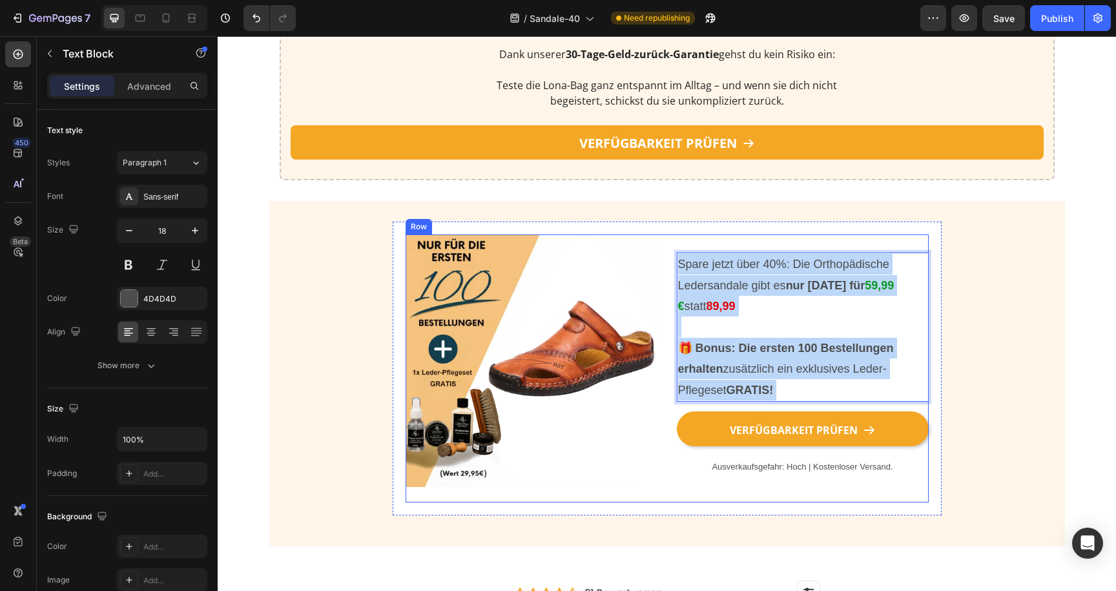
drag, startPoint x: 795, startPoint y: 384, endPoint x: 669, endPoint y: 260, distance: 177.7
click at [669, 260] on div "Image Spare jetzt über 40%: Die Orthopädische Ledersandale gibt es nur [DATE] f…" at bounding box center [667, 369] width 523 height 268
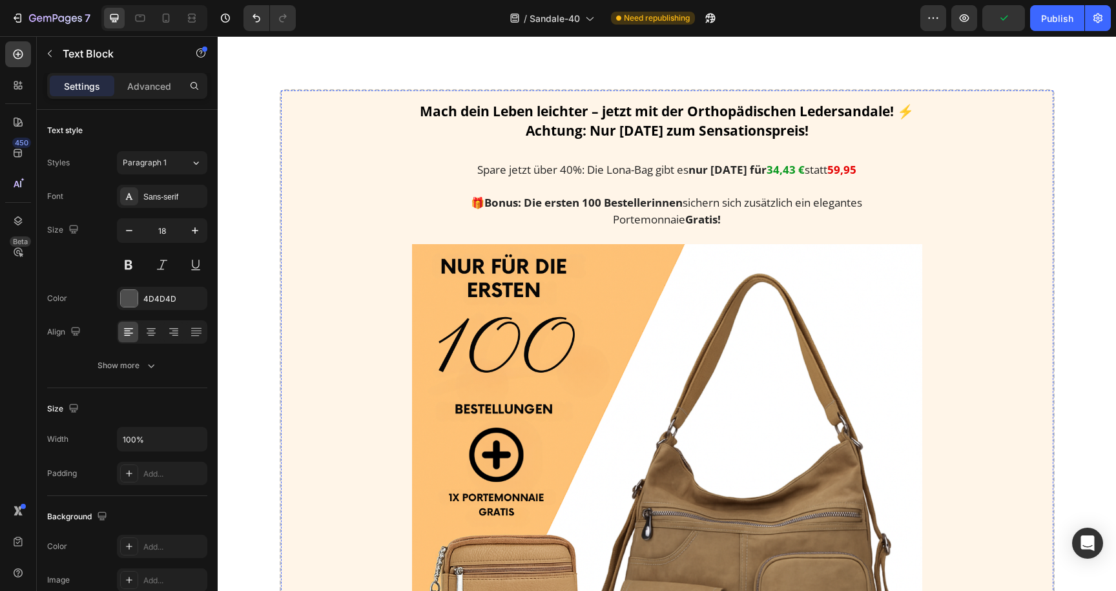
scroll to position [1738, 0]
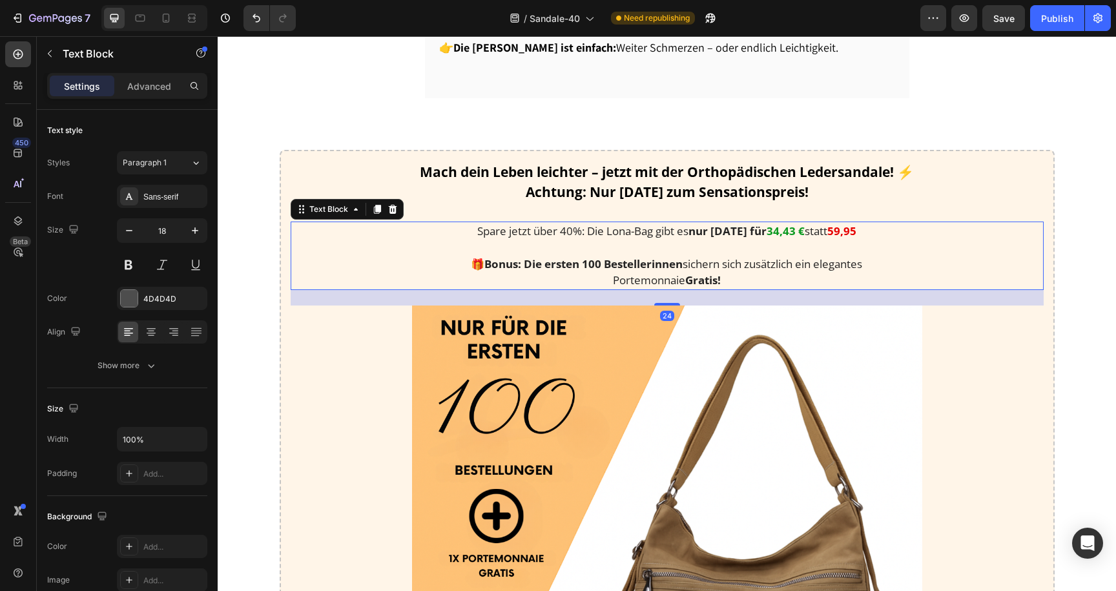
click at [648, 256] on strong "Bonus: Die ersten 100 Bestellerinnen" at bounding box center [584, 263] width 198 height 15
click at [738, 256] on p "🎁 Bonus: Die ersten 100 Bestellerinnen sichern sich zusätzlich ein elegantes Po…" at bounding box center [667, 272] width 412 height 33
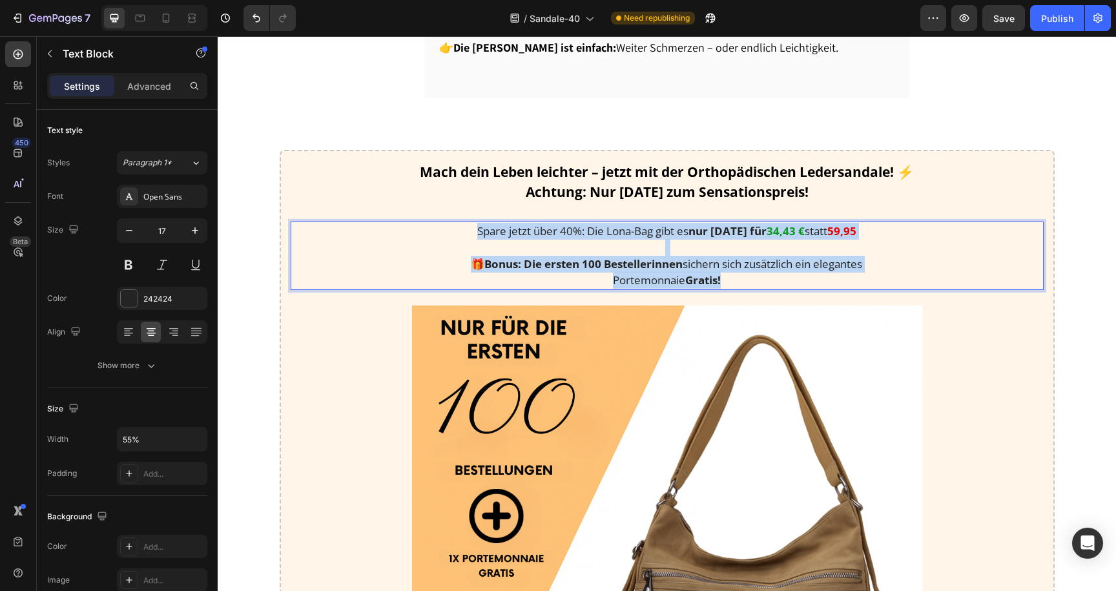
drag, startPoint x: 745, startPoint y: 229, endPoint x: 443, endPoint y: 185, distance: 304.9
click at [443, 222] on div "Spare jetzt über 40%: Die Lona-Bag gibt es nur [DATE] für 34,43 € statt 59,95 🎁…" at bounding box center [667, 256] width 753 height 68
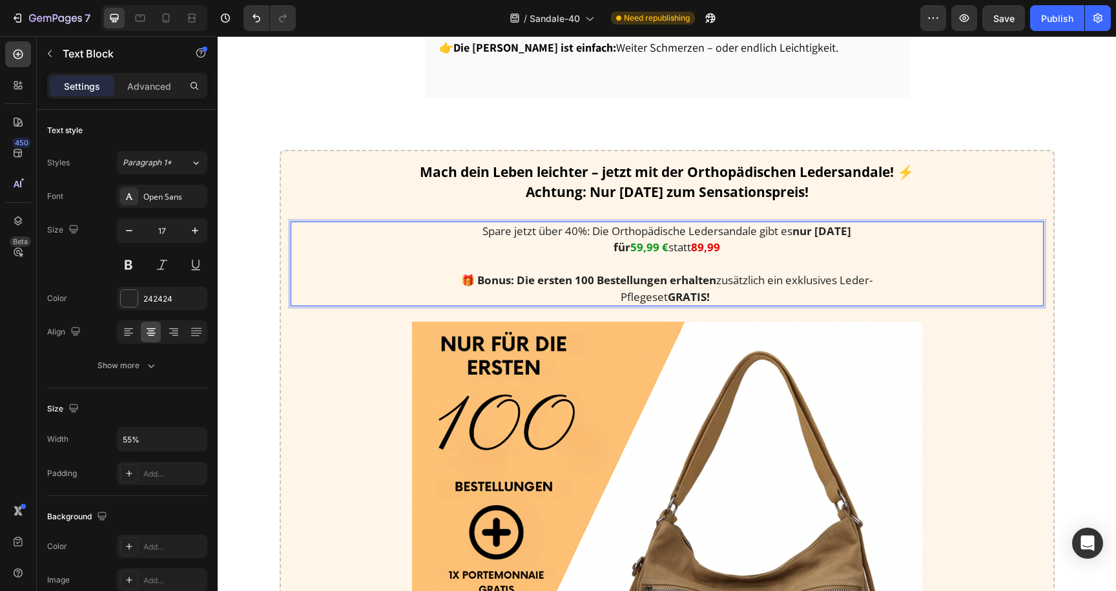
click at [553, 256] on p "Rich Text Editor. Editing area: main" at bounding box center [667, 264] width 412 height 17
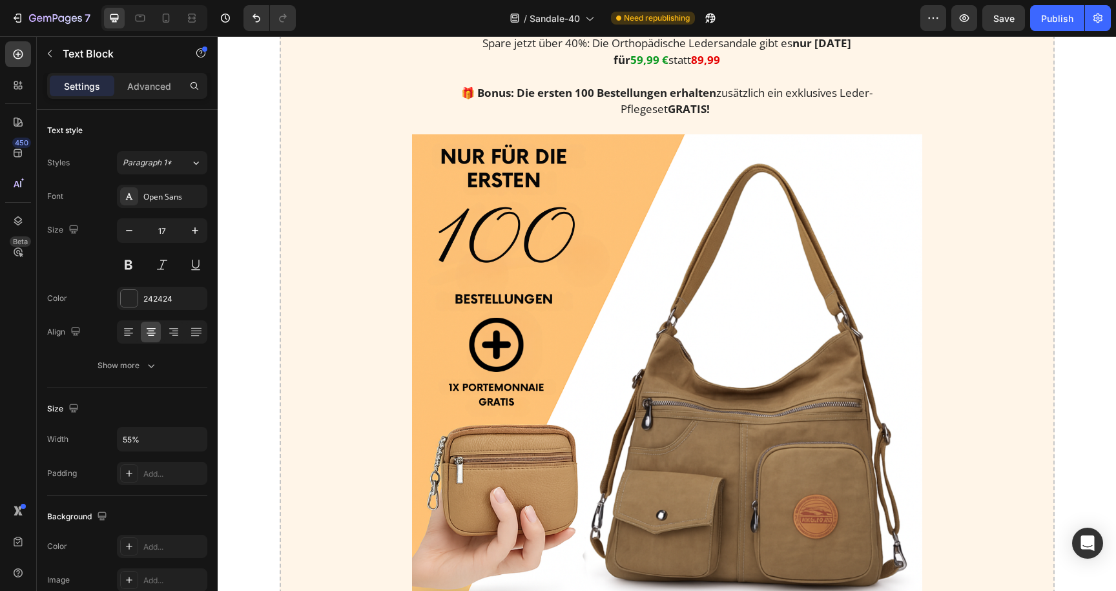
scroll to position [1890, 0]
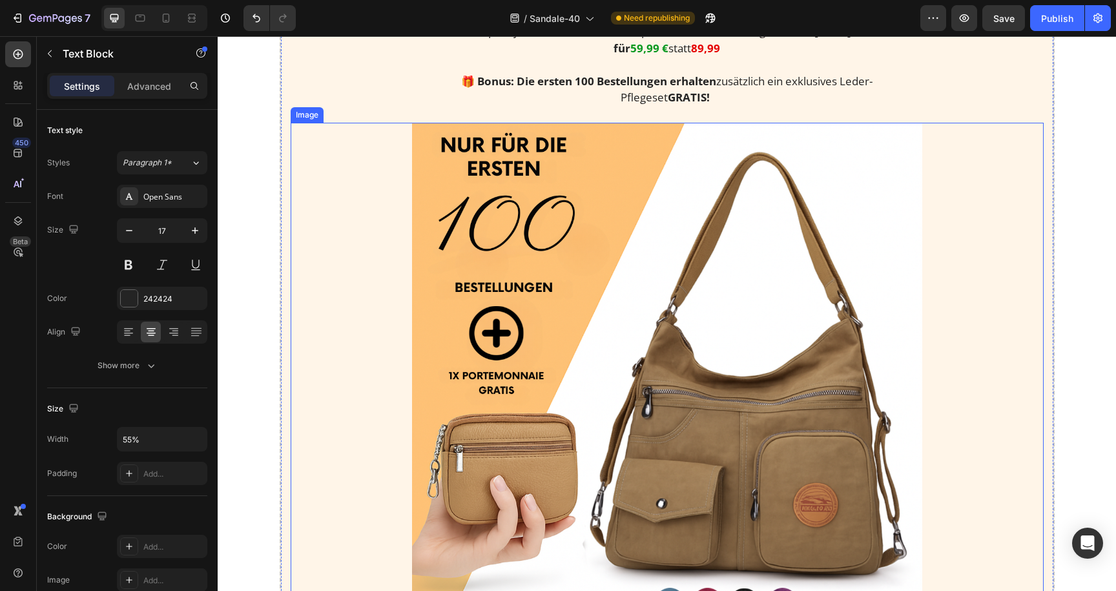
click at [569, 285] on img at bounding box center [667, 379] width 510 height 512
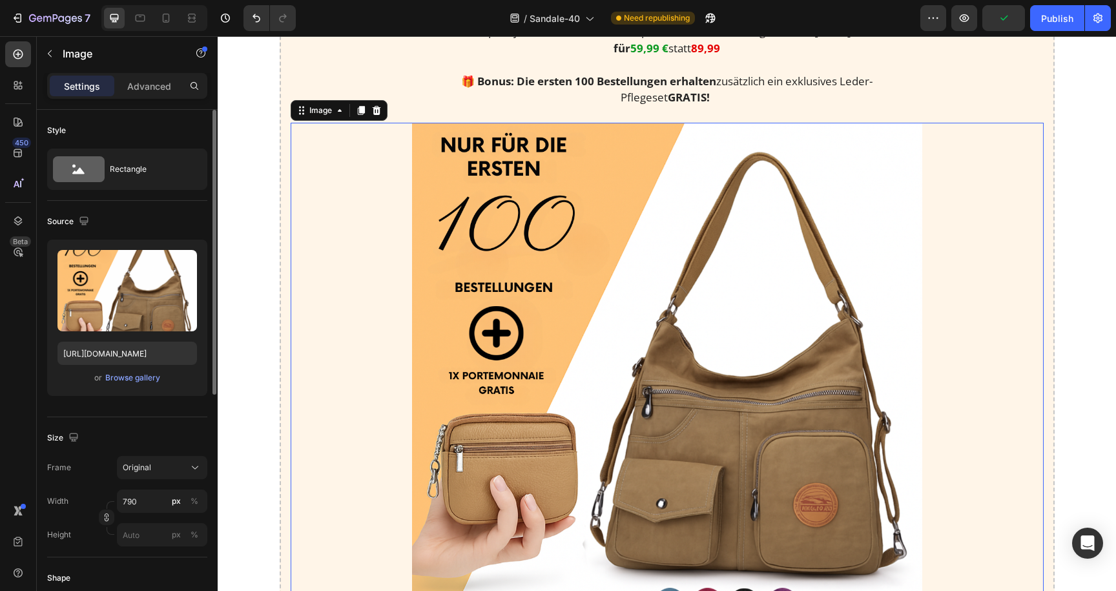
click at [138, 370] on div "Upload Image [URL][DOMAIN_NAME] or Browse gallery" at bounding box center [127, 318] width 160 height 156
click at [138, 375] on div "Browse gallery" at bounding box center [132, 378] width 55 height 12
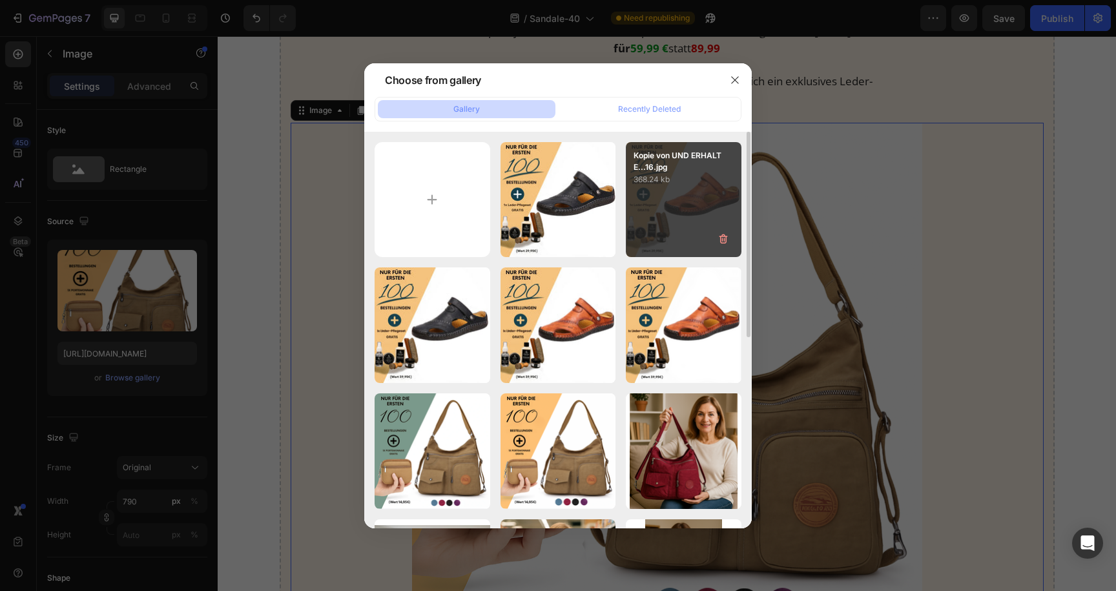
click at [689, 194] on div "Kopie von UND ERHALTE...16.jpg 368.24 kb" at bounding box center [684, 200] width 116 height 116
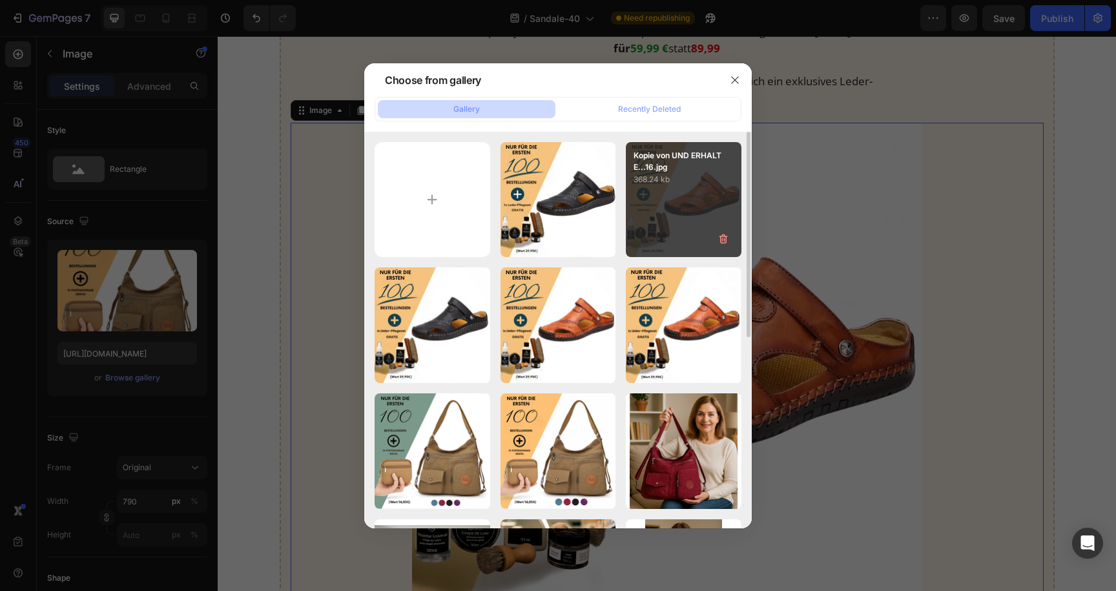
type input "[URL][DOMAIN_NAME]"
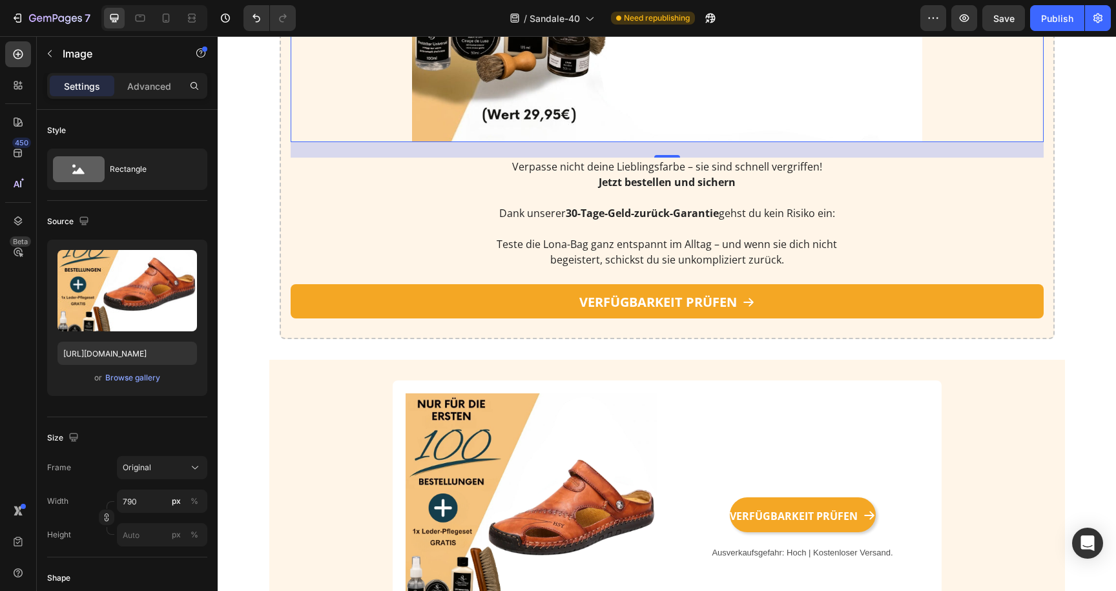
scroll to position [2363, 0]
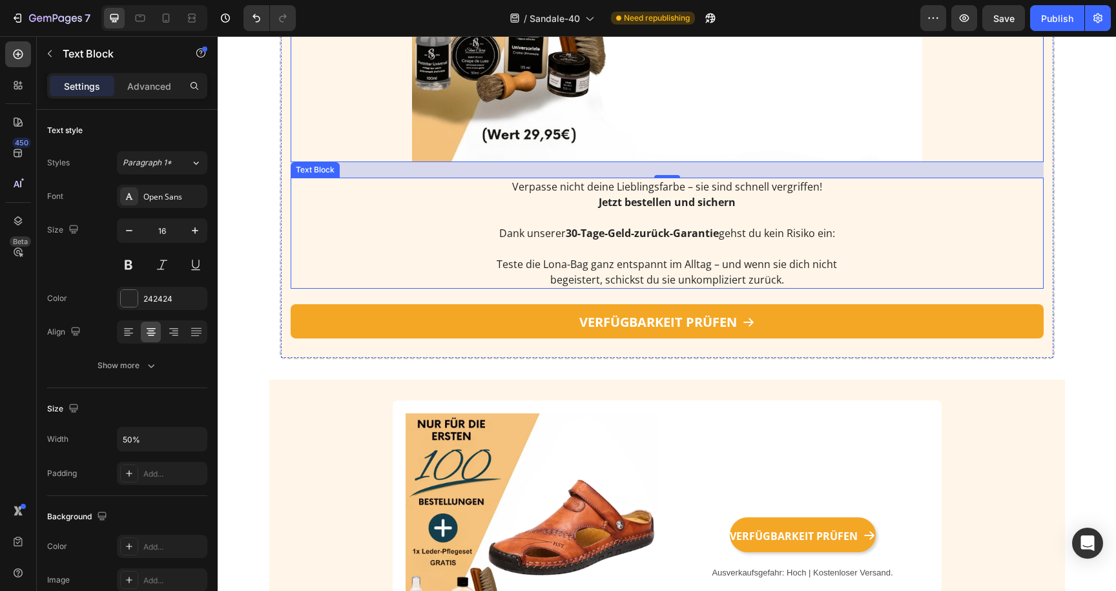
click at [653, 233] on strong "30-Tage-Geld-zurück-Garantie" at bounding box center [642, 233] width 153 height 14
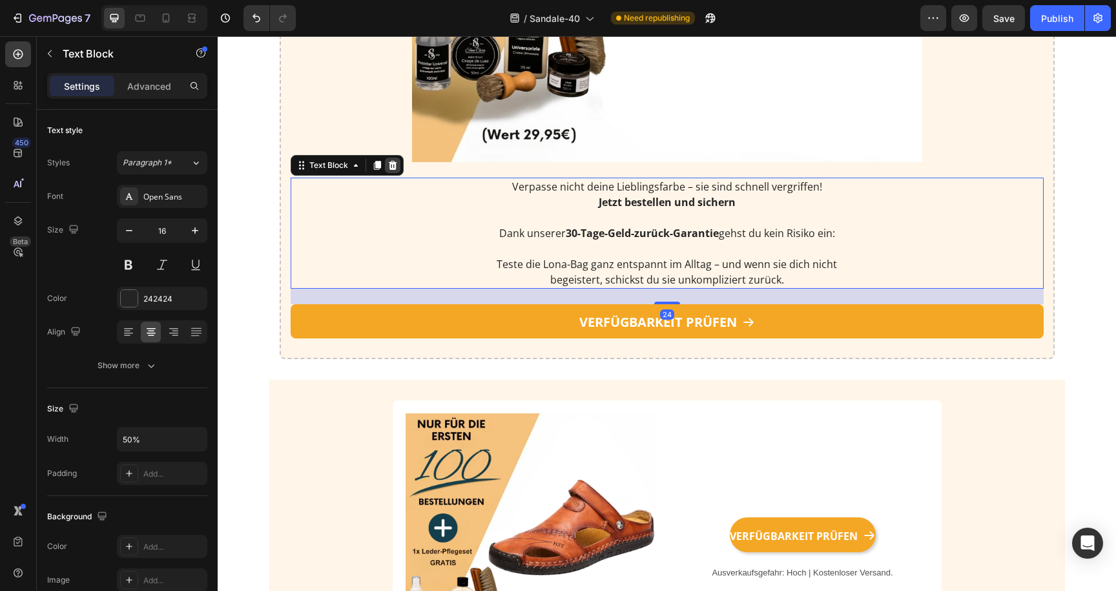
click at [390, 164] on icon at bounding box center [392, 165] width 8 height 9
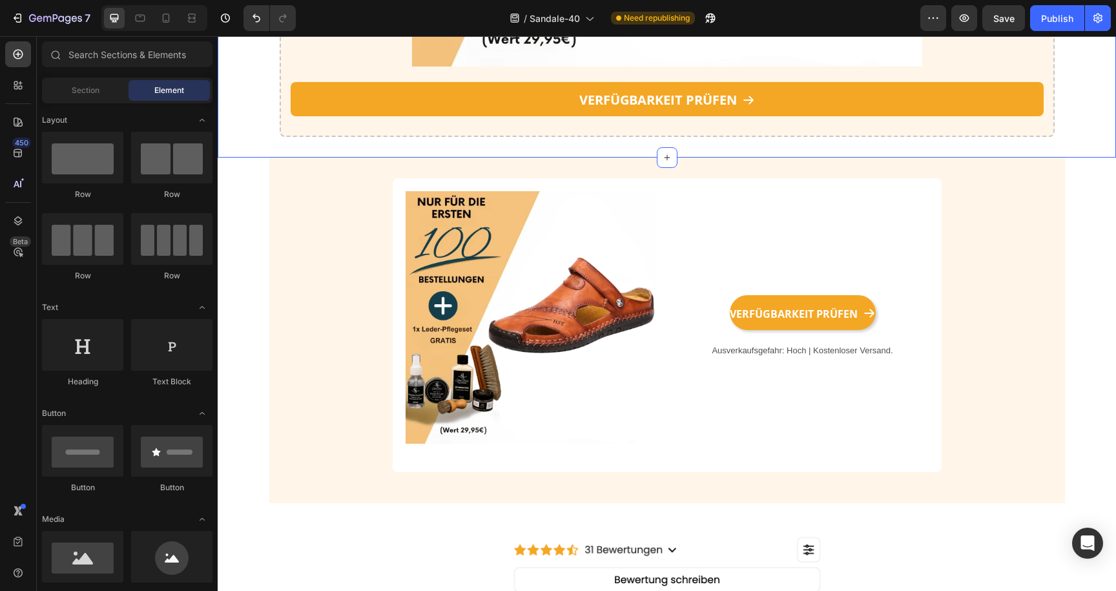
scroll to position [2459, 0]
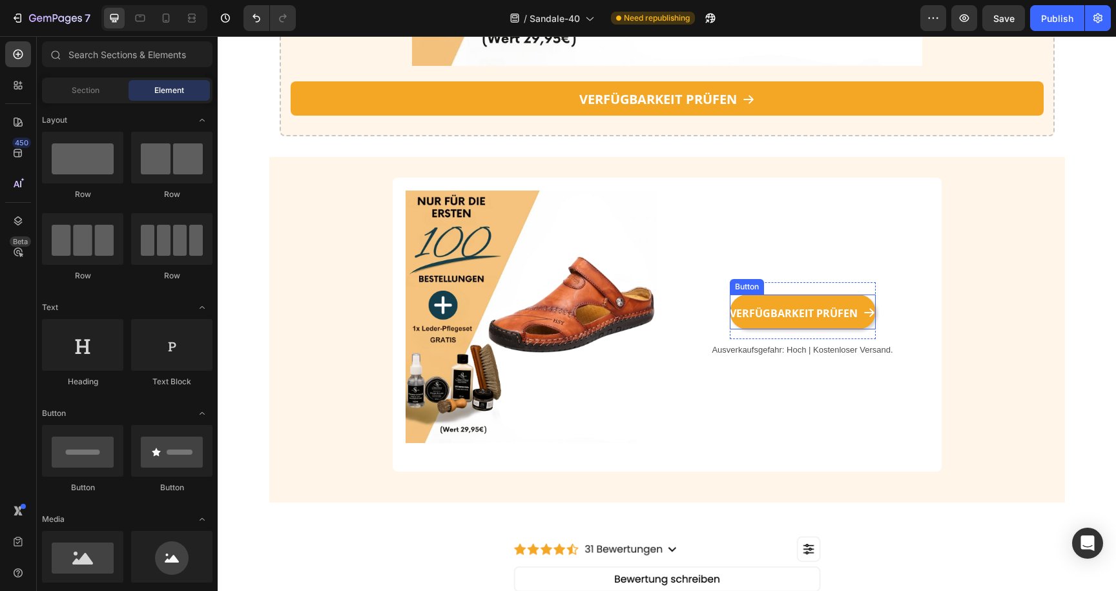
click at [744, 321] on link "VERFÜGBARKEIT PRÜFEN" at bounding box center [803, 312] width 146 height 35
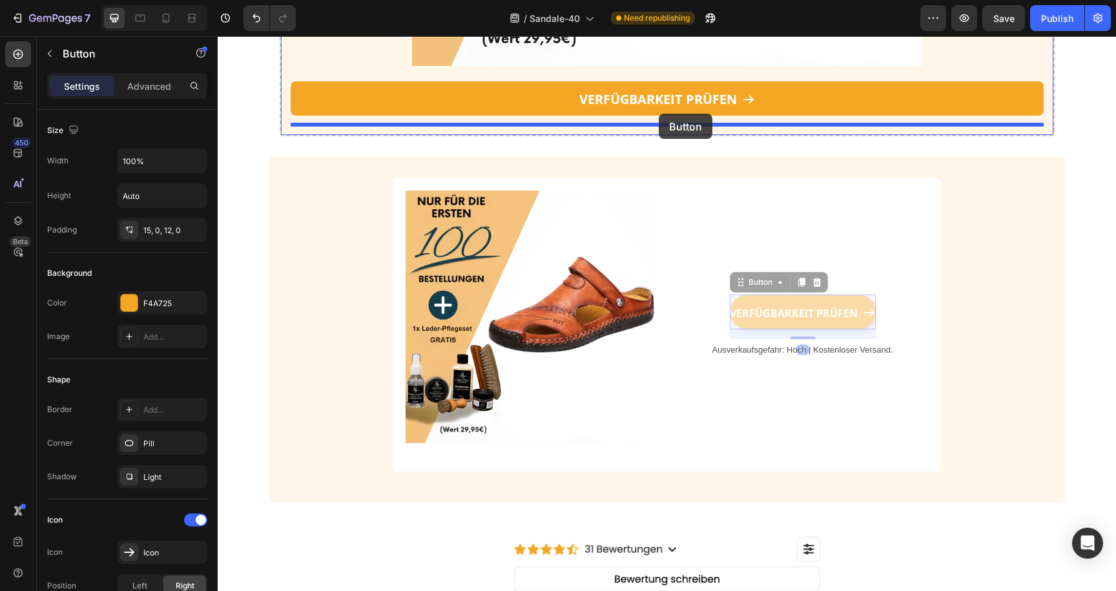
drag, startPoint x: 773, startPoint y: 287, endPoint x: 659, endPoint y: 114, distance: 208.0
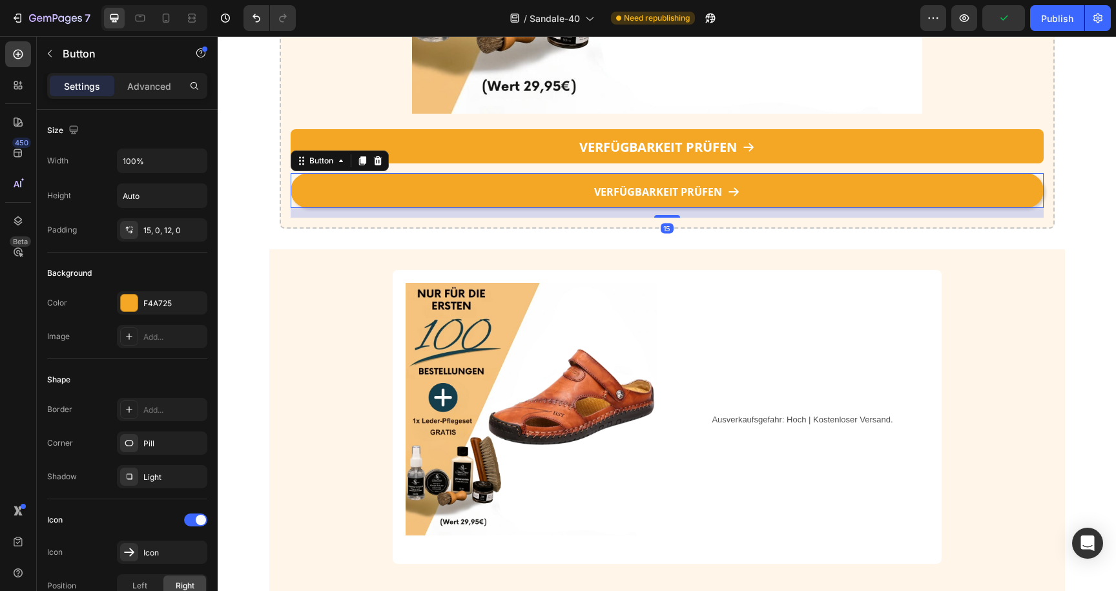
scroll to position [2407, 0]
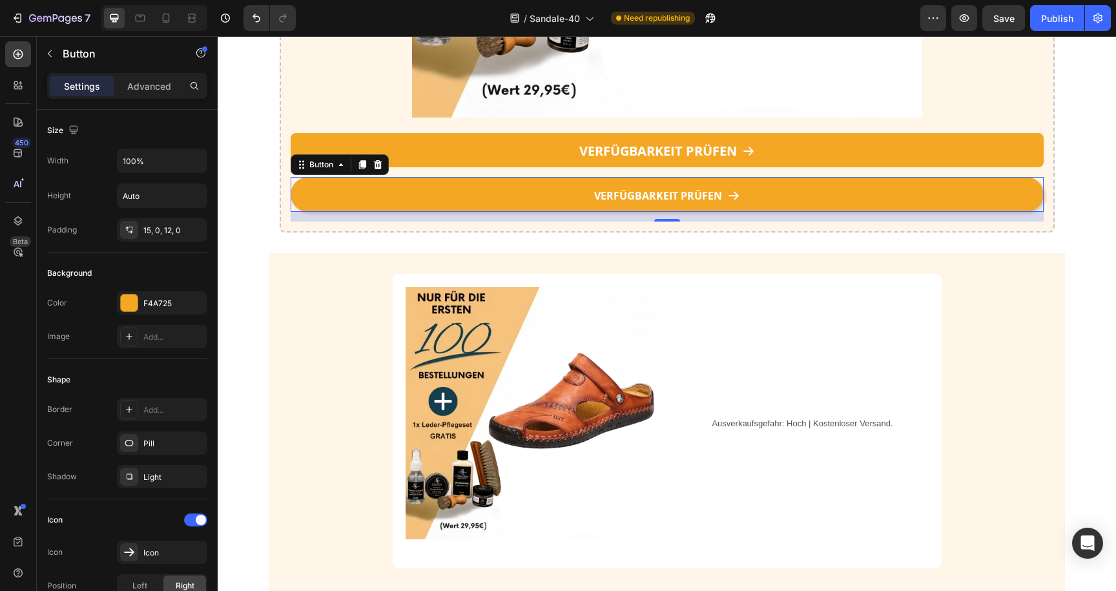
click at [559, 197] on link "VERFÜGBARKEIT PRÜFEN" at bounding box center [667, 194] width 753 height 35
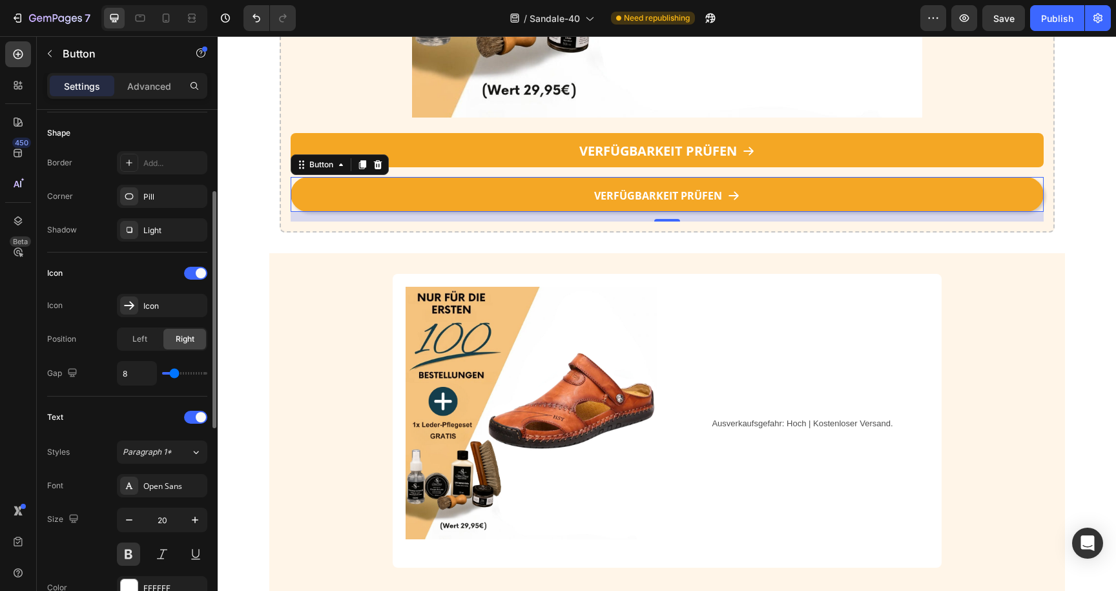
scroll to position [611, 0]
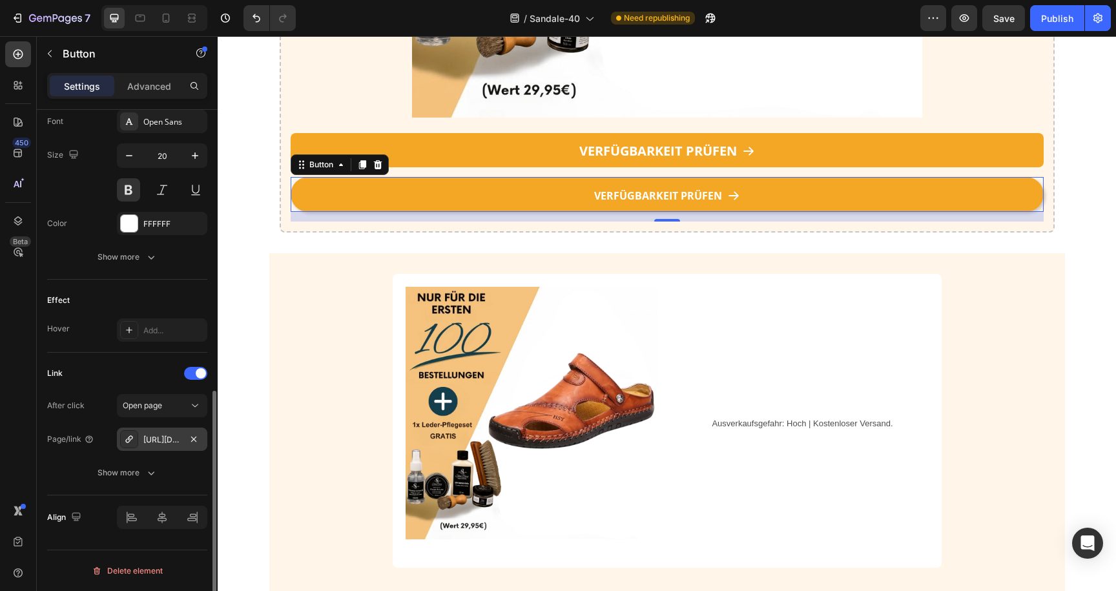
click at [166, 440] on div "[URL][DOMAIN_NAME]" at bounding box center [161, 440] width 37 height 12
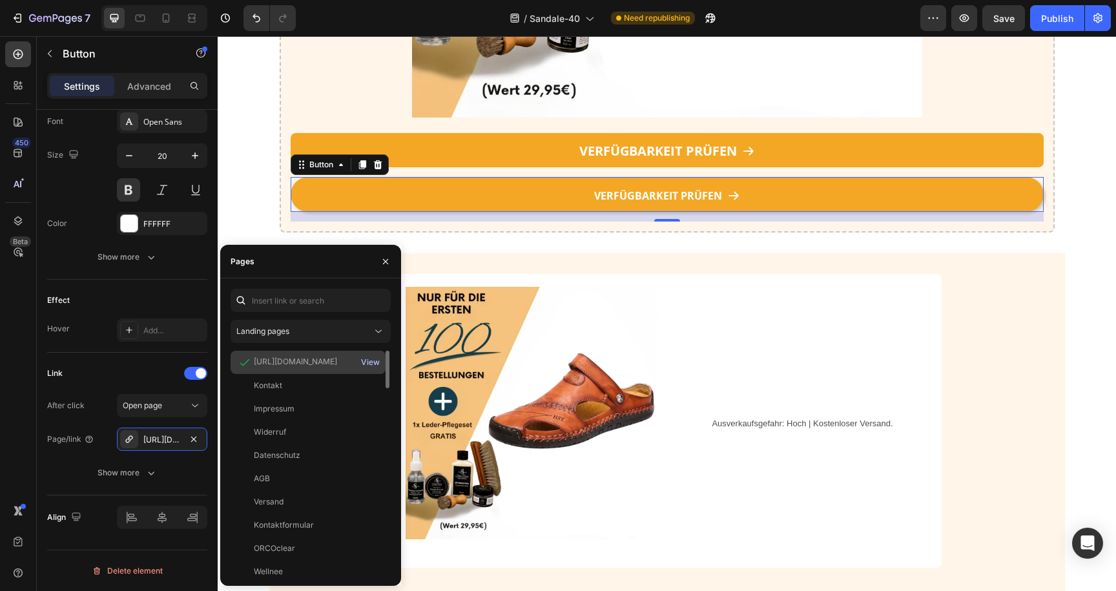
click at [371, 362] on div "View" at bounding box center [370, 363] width 19 height 12
click at [371, 163] on div at bounding box center [378, 165] width 16 height 16
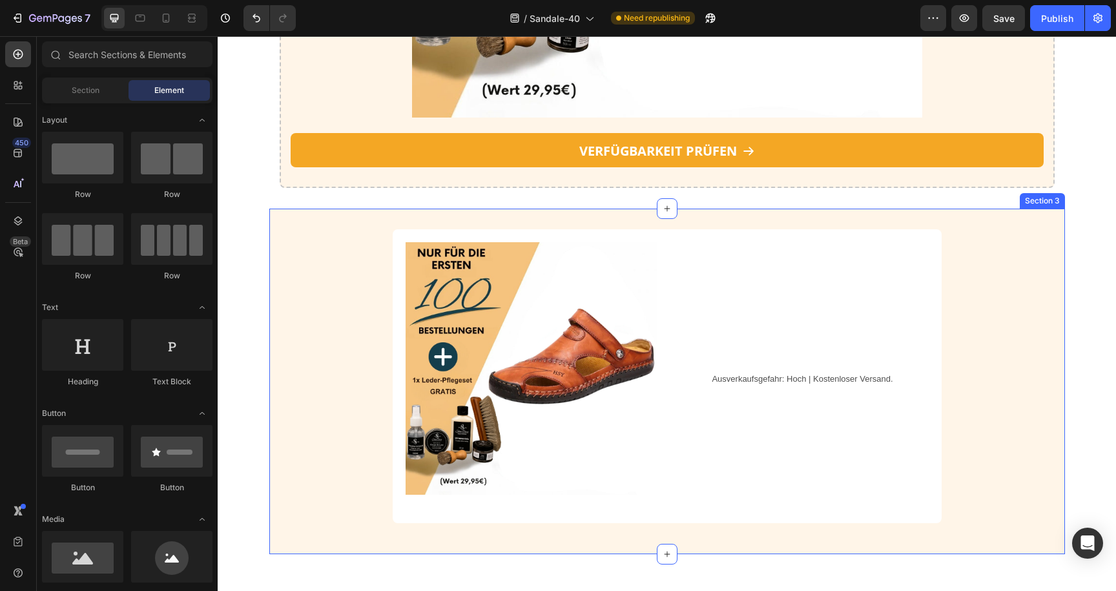
click at [350, 245] on div "Image Text Block Row Ausverkaufsgefahr: Hoch | Kostenloser Versand. Text Block …" at bounding box center [667, 381] width 796 height 304
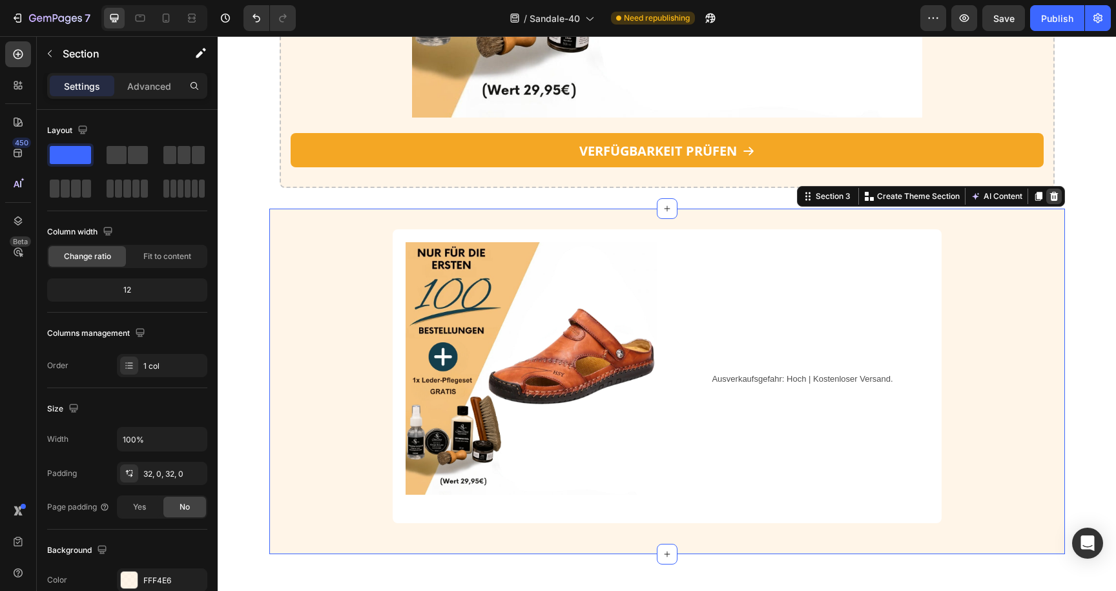
click at [1056, 198] on icon at bounding box center [1054, 196] width 8 height 9
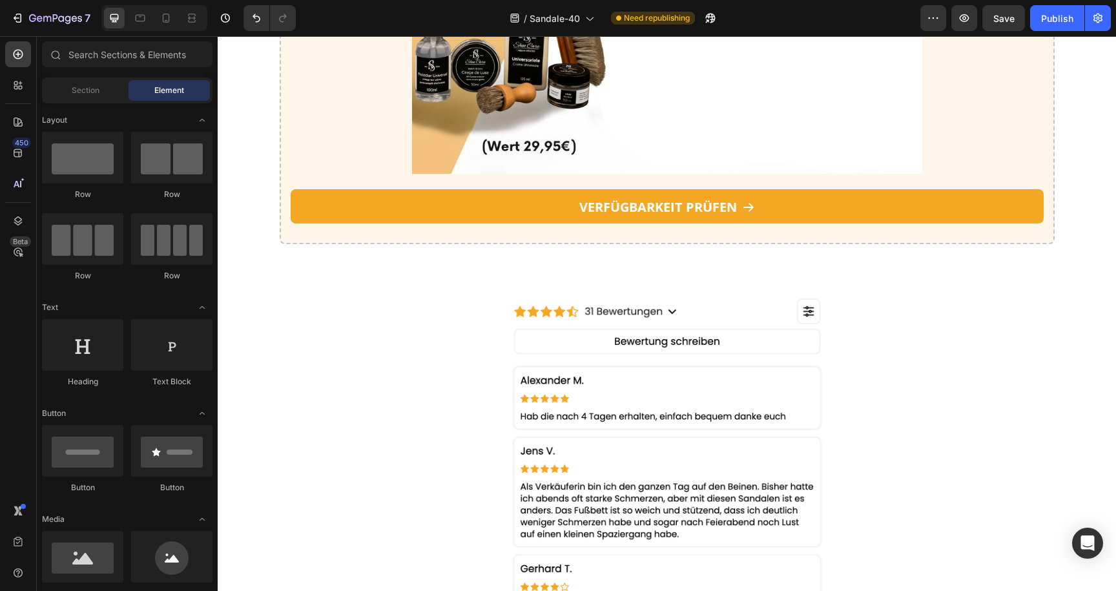
scroll to position [2303, 0]
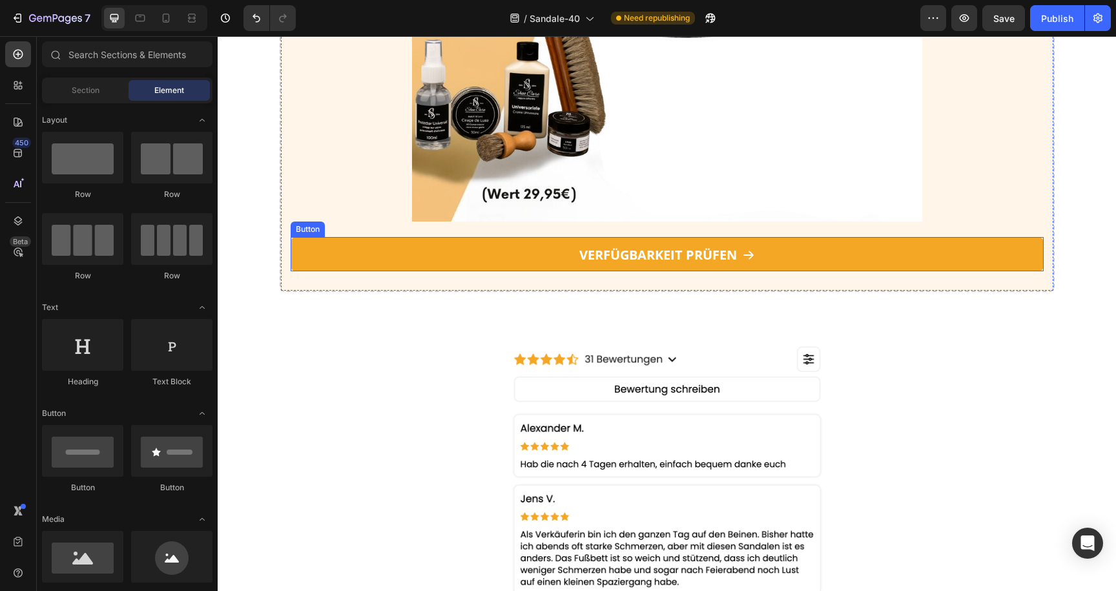
click at [490, 255] on link "VERFÜGBARKEIT PRÜFEN" at bounding box center [667, 254] width 753 height 34
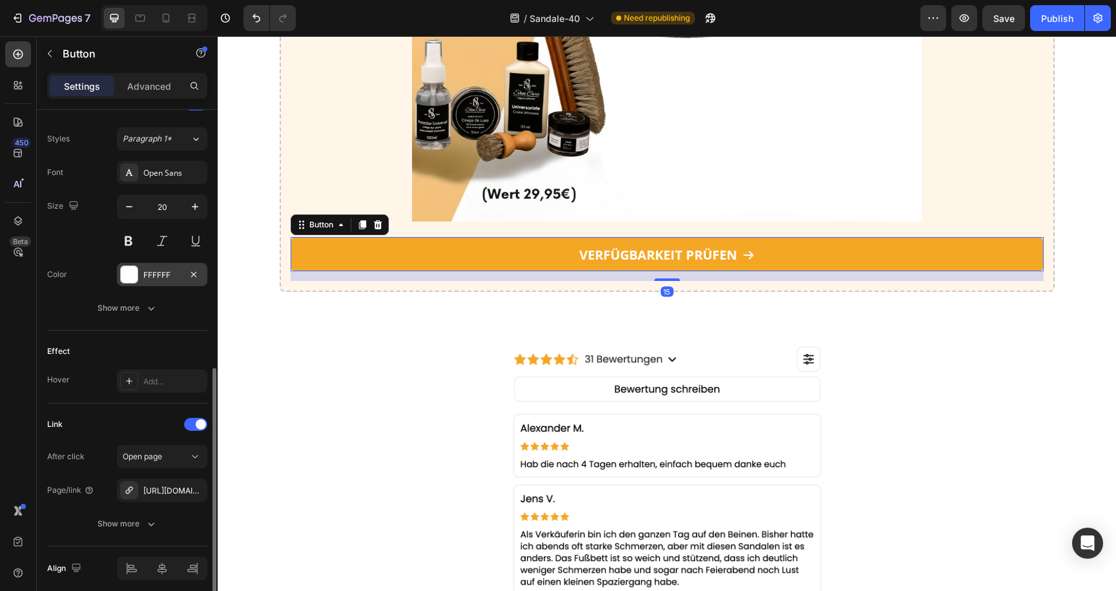
scroll to position [561, 0]
click at [190, 496] on button "button" at bounding box center [194, 490] width 16 height 16
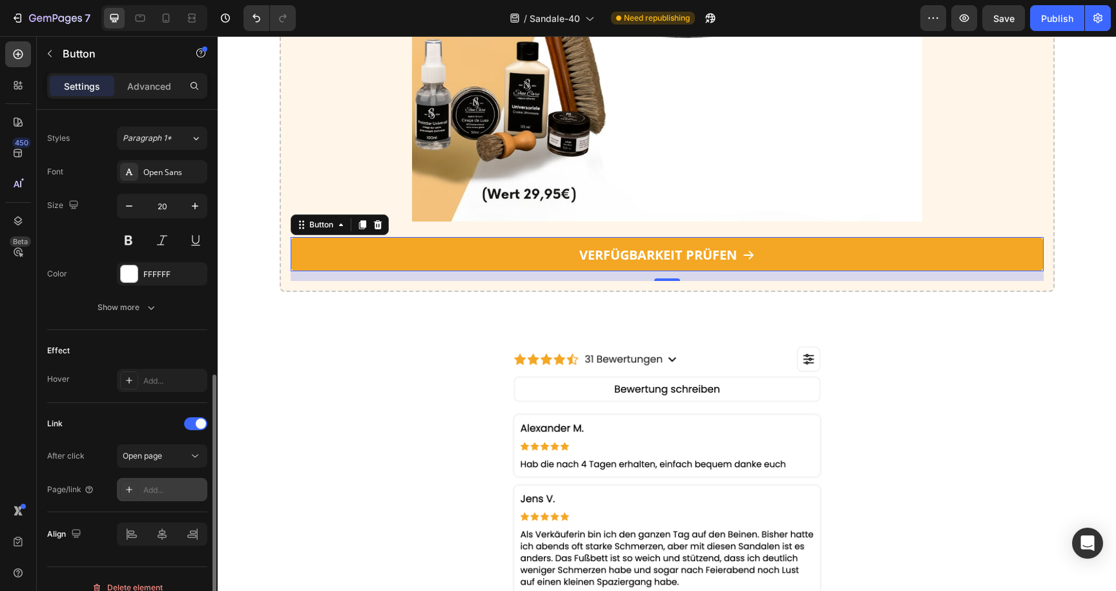
click at [145, 486] on div "Add..." at bounding box center [173, 491] width 61 height 12
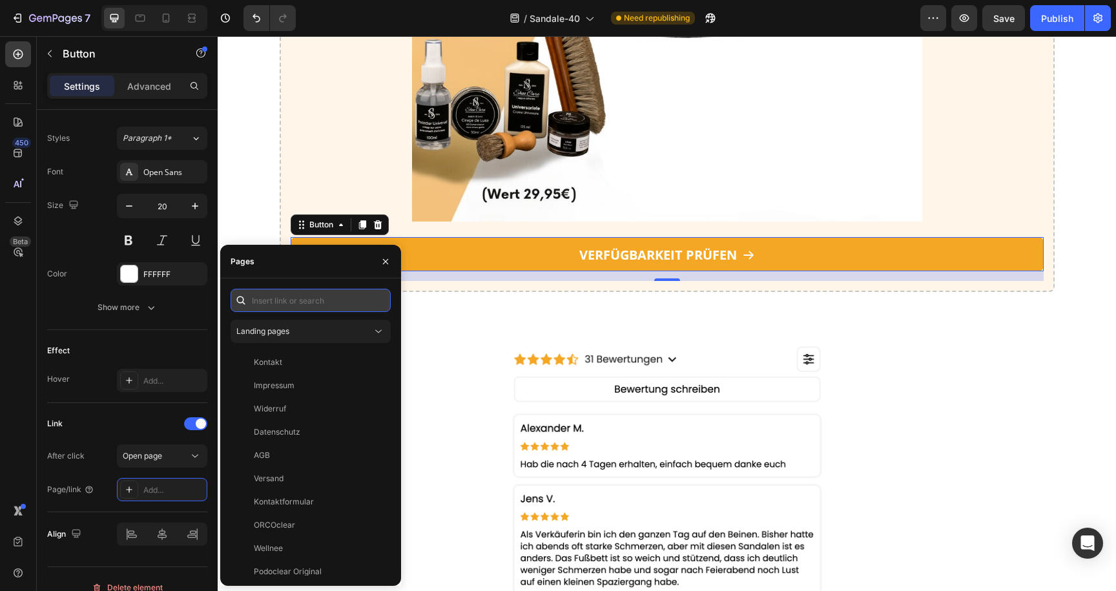
click at [334, 297] on input "text" at bounding box center [311, 300] width 160 height 23
paste input "[URL][DOMAIN_NAME]"
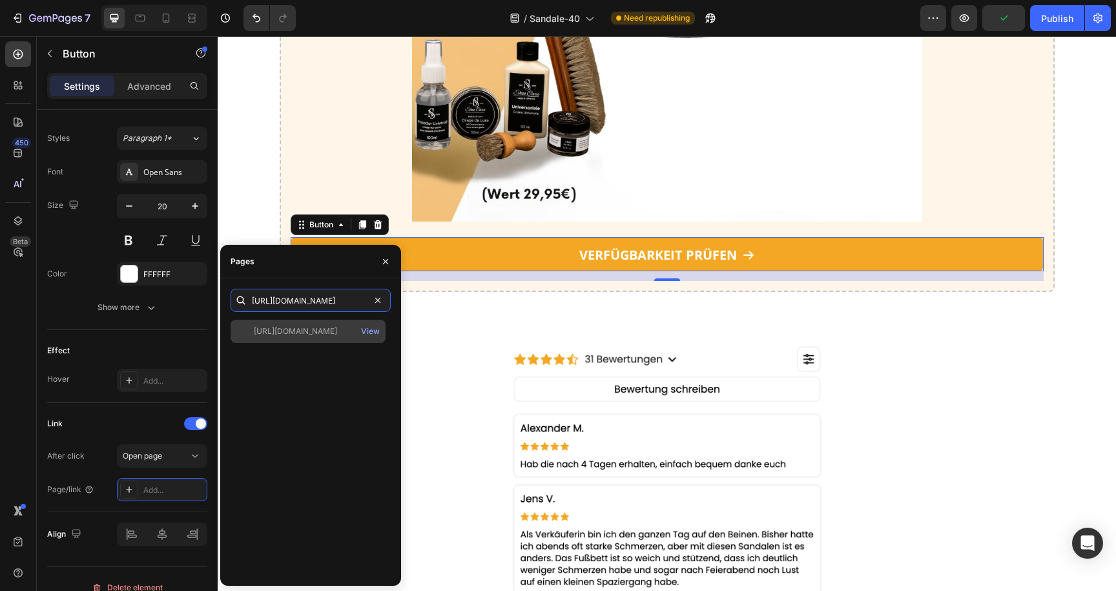
type input "[URL][DOMAIN_NAME]"
click at [315, 335] on div "[URL][DOMAIN_NAME]" at bounding box center [295, 332] width 83 height 12
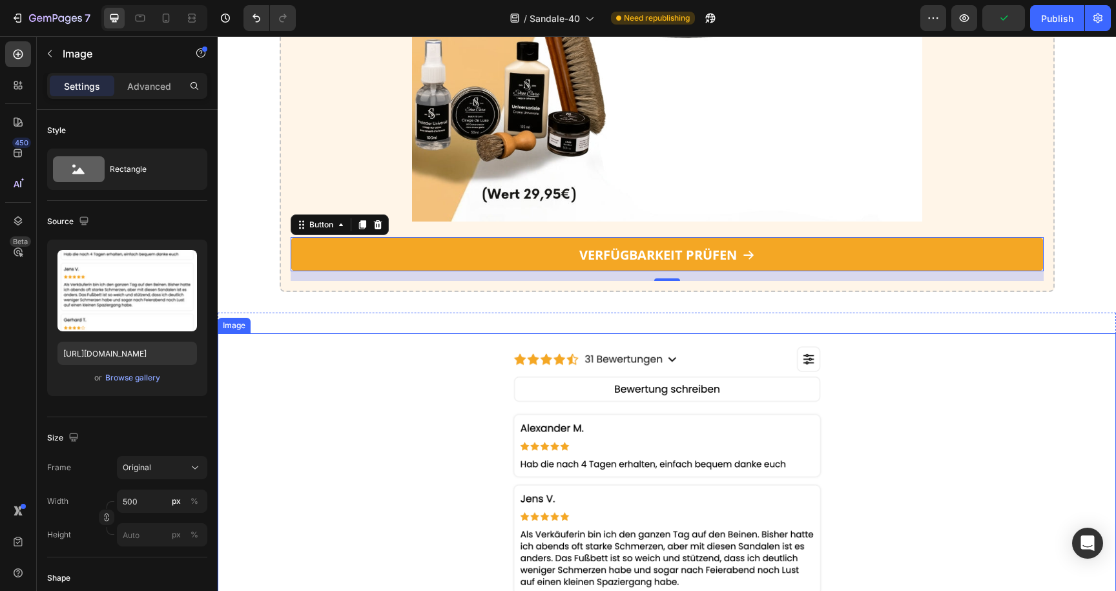
click at [479, 335] on link at bounding box center [667, 548] width 899 height 431
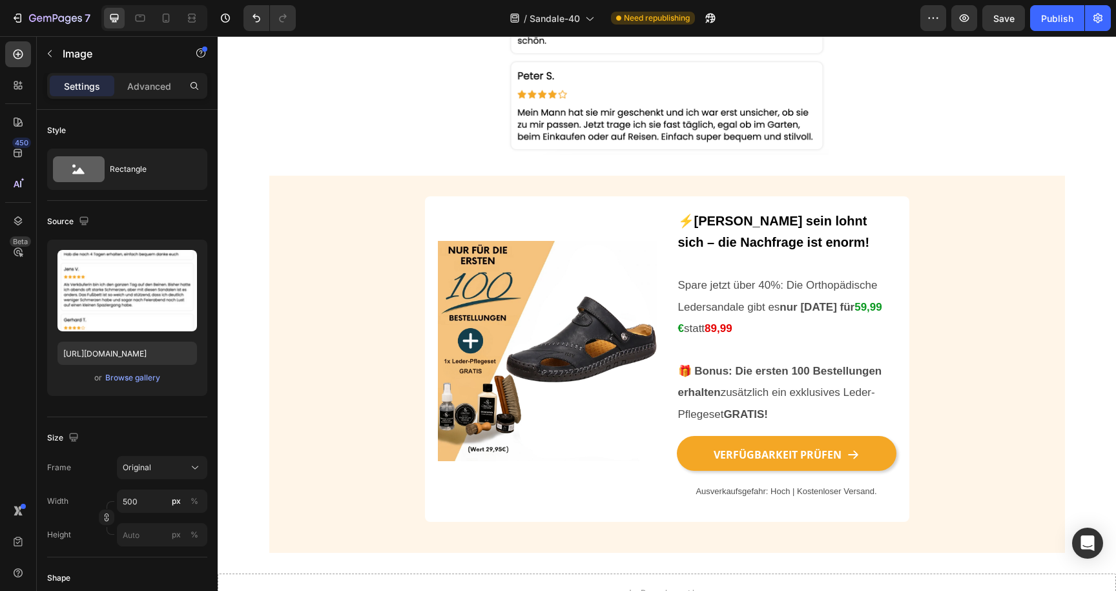
scroll to position [3456, 0]
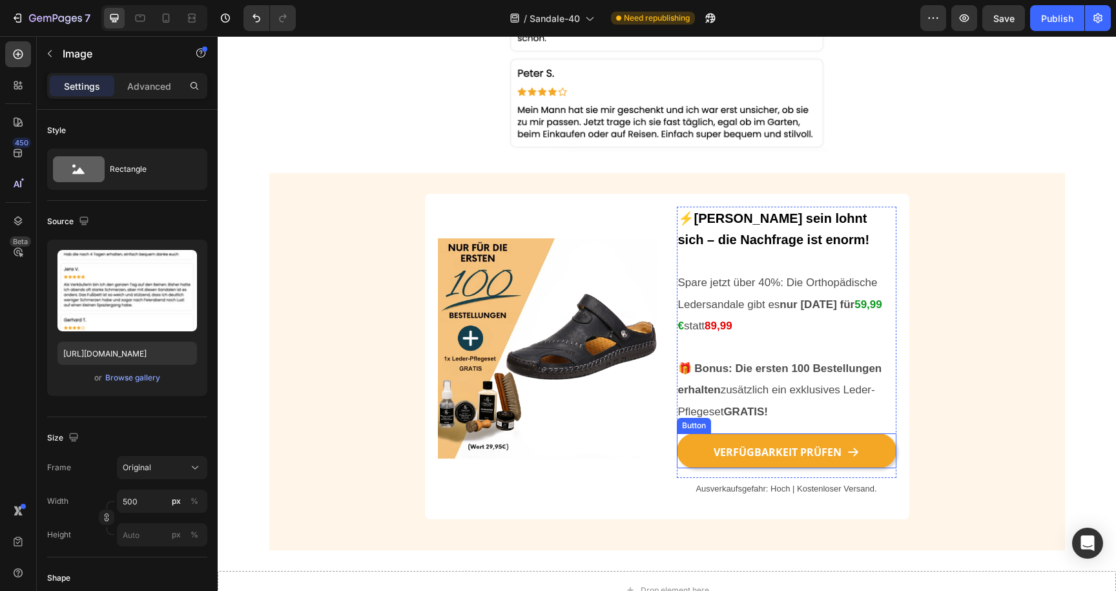
click at [702, 455] on link "VERFÜGBARKEIT PRÜFEN" at bounding box center [787, 450] width 220 height 35
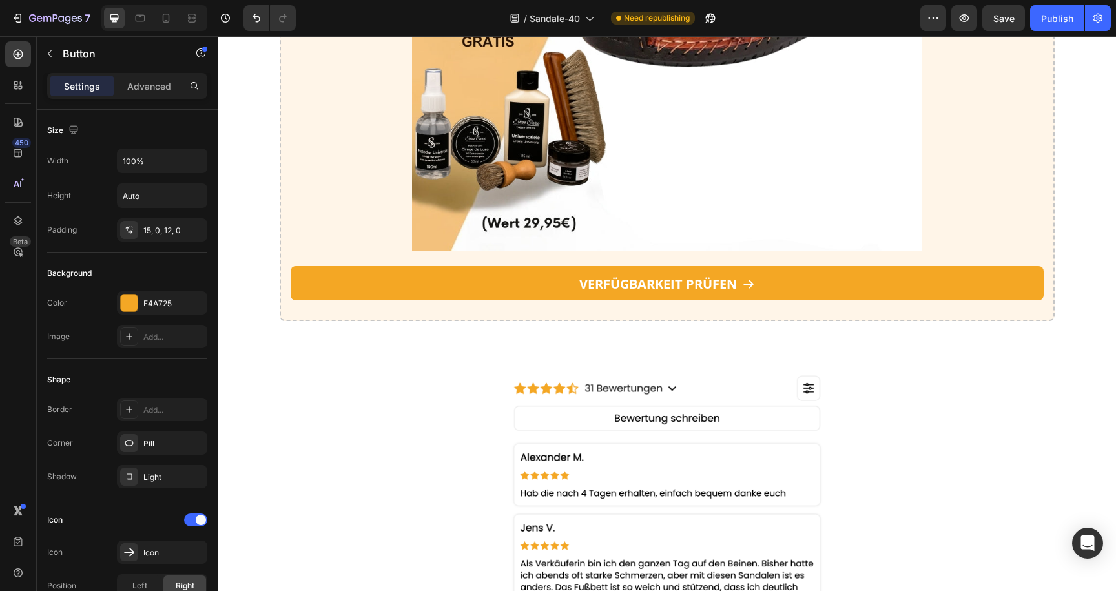
scroll to position [2067, 0]
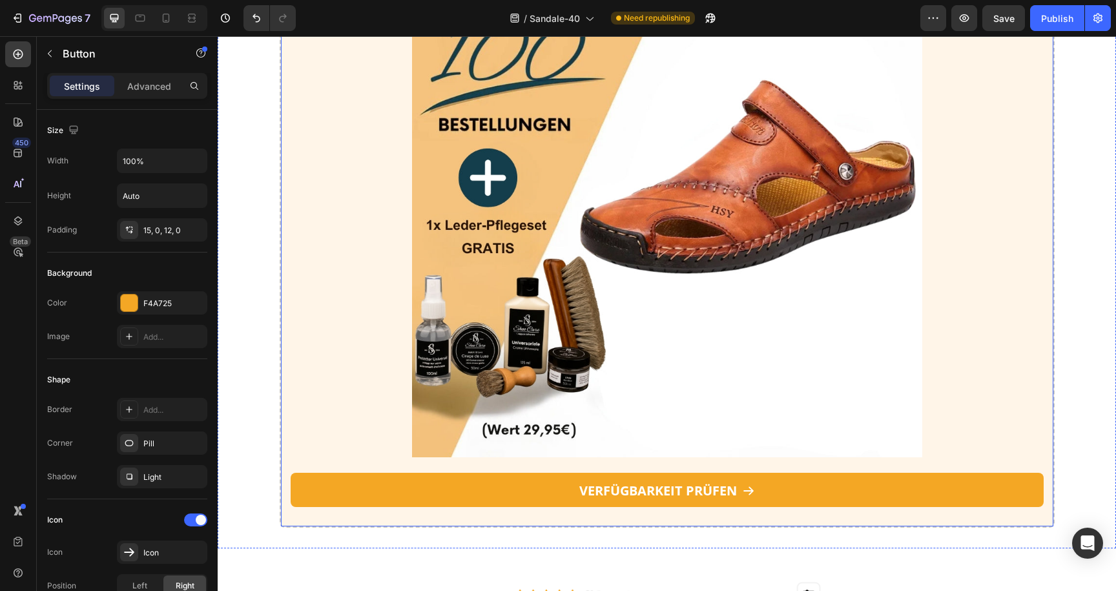
click at [534, 480] on link "VERFÜGBARKEIT PRÜFEN" at bounding box center [667, 490] width 753 height 34
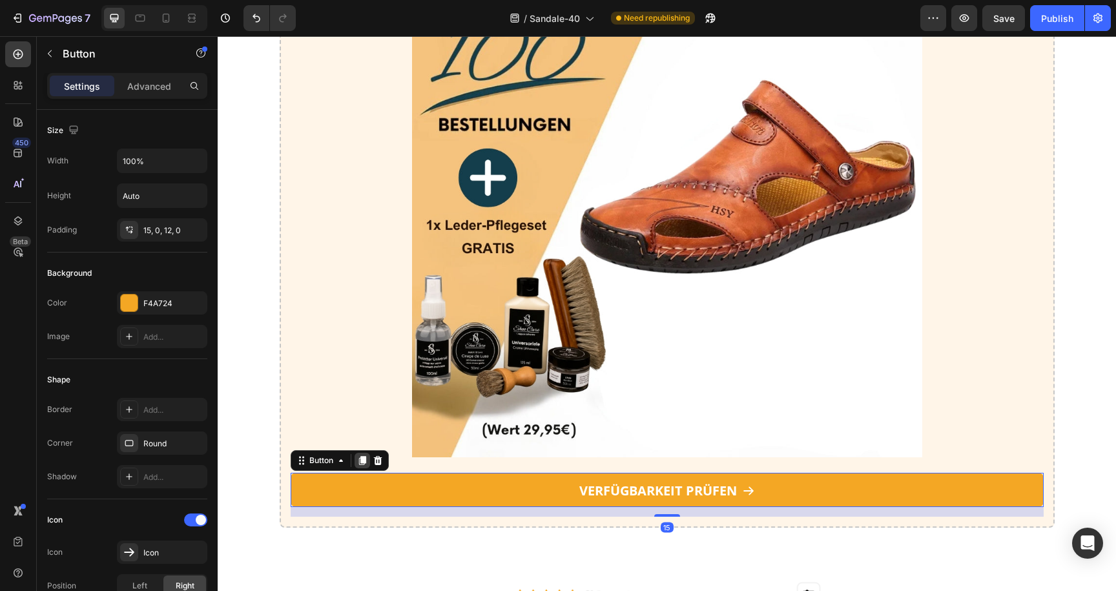
click at [363, 459] on icon at bounding box center [362, 460] width 7 height 9
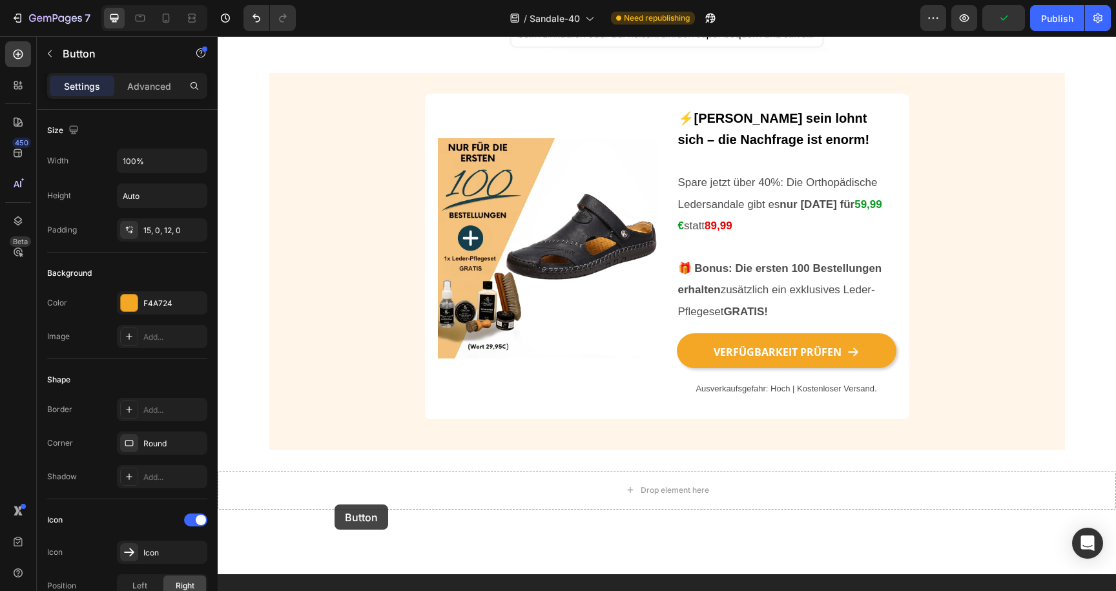
scroll to position [3606, 0]
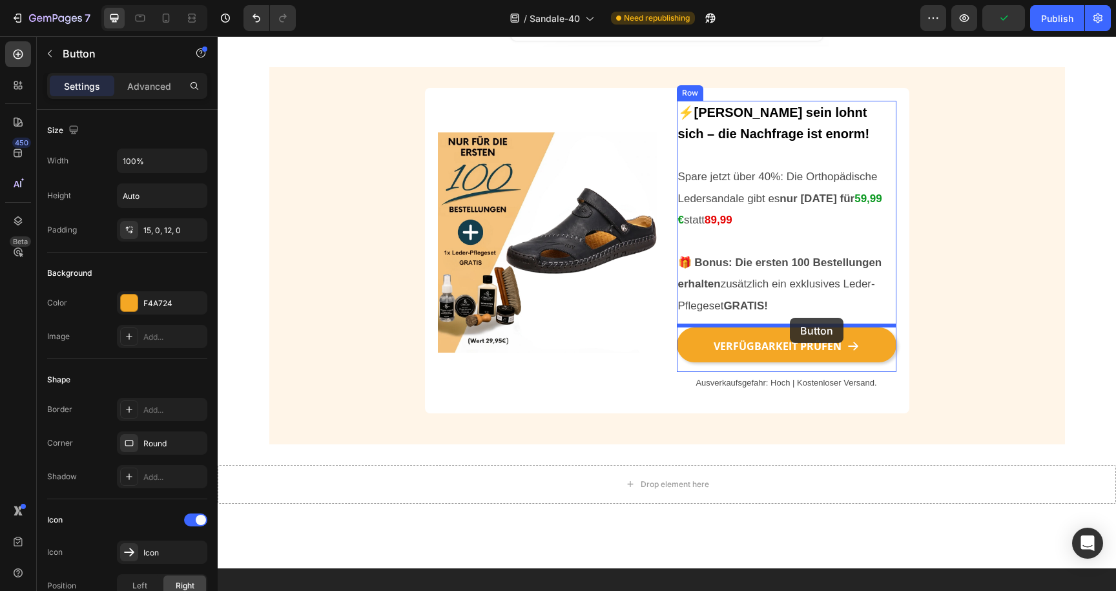
drag, startPoint x: 335, startPoint y: 505, endPoint x: 790, endPoint y: 318, distance: 492.2
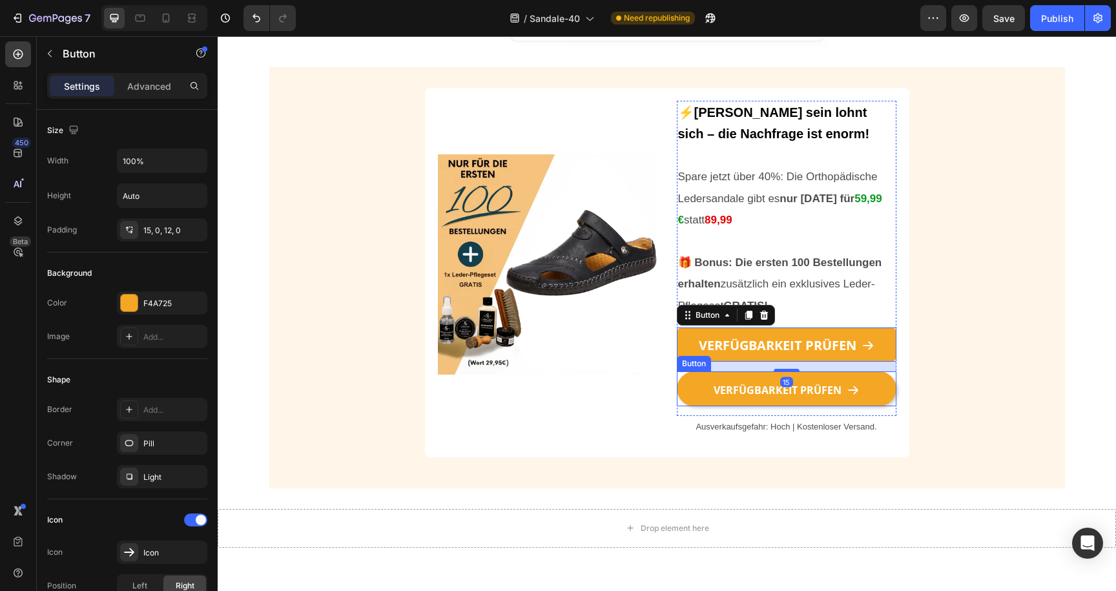
click at [707, 388] on link "VERFÜGBARKEIT PRÜFEN" at bounding box center [787, 388] width 220 height 35
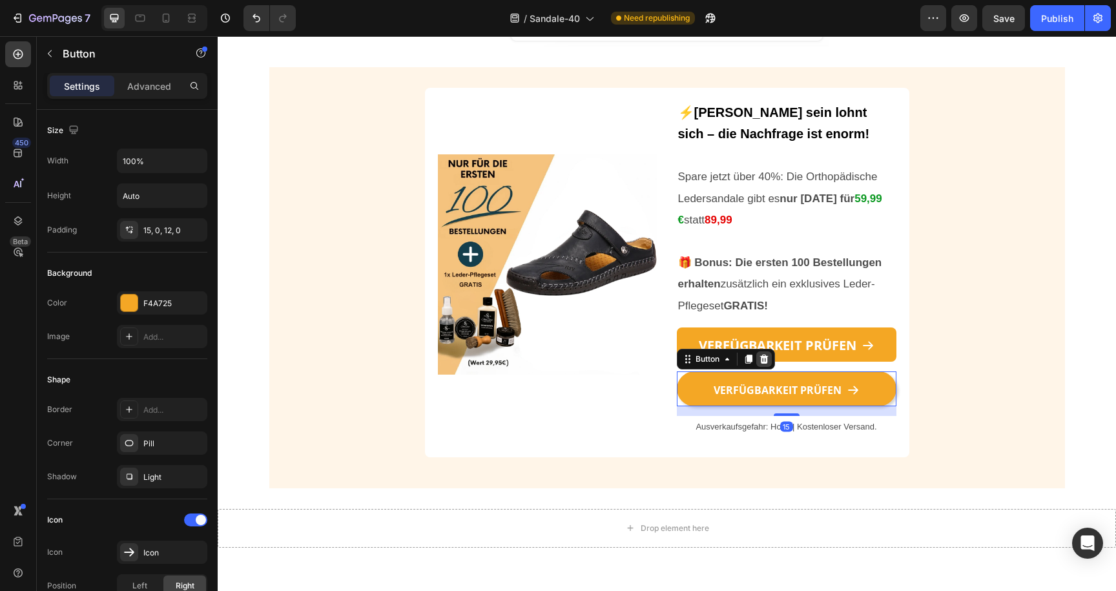
click at [767, 357] on icon at bounding box center [764, 359] width 10 height 10
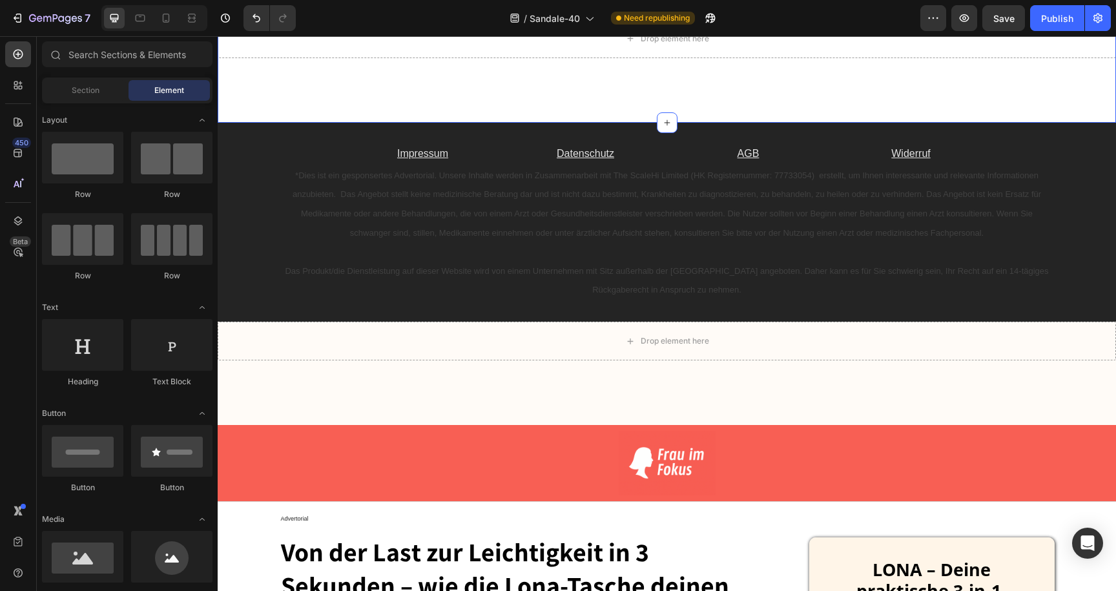
scroll to position [4079, 0]
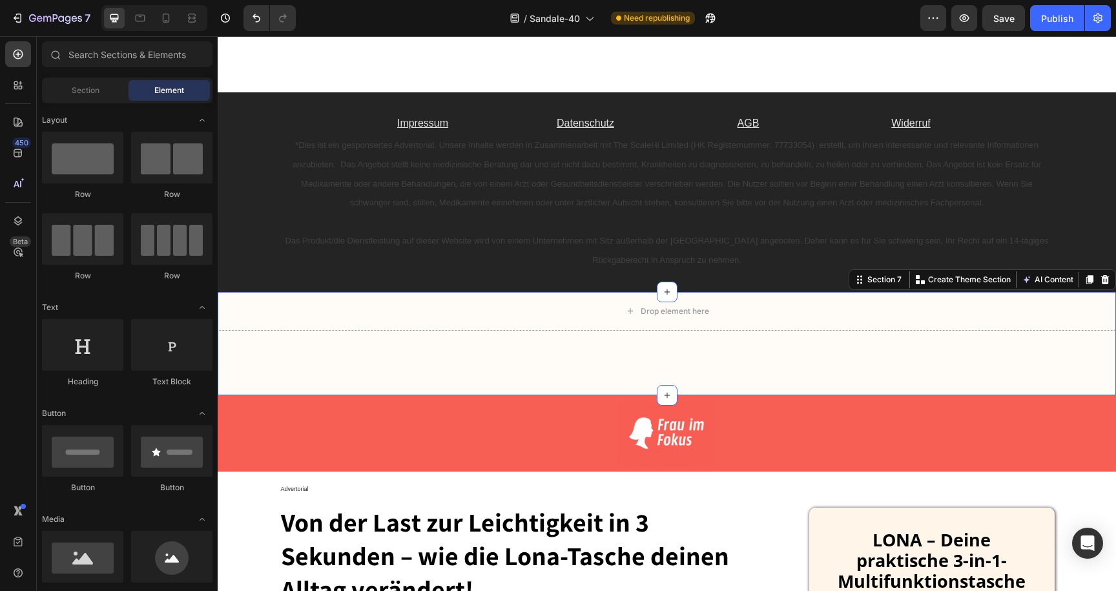
click at [388, 360] on div "Drop element here Section 7 Create Theme Section AI Content Write with GemAI Wh…" at bounding box center [667, 343] width 899 height 103
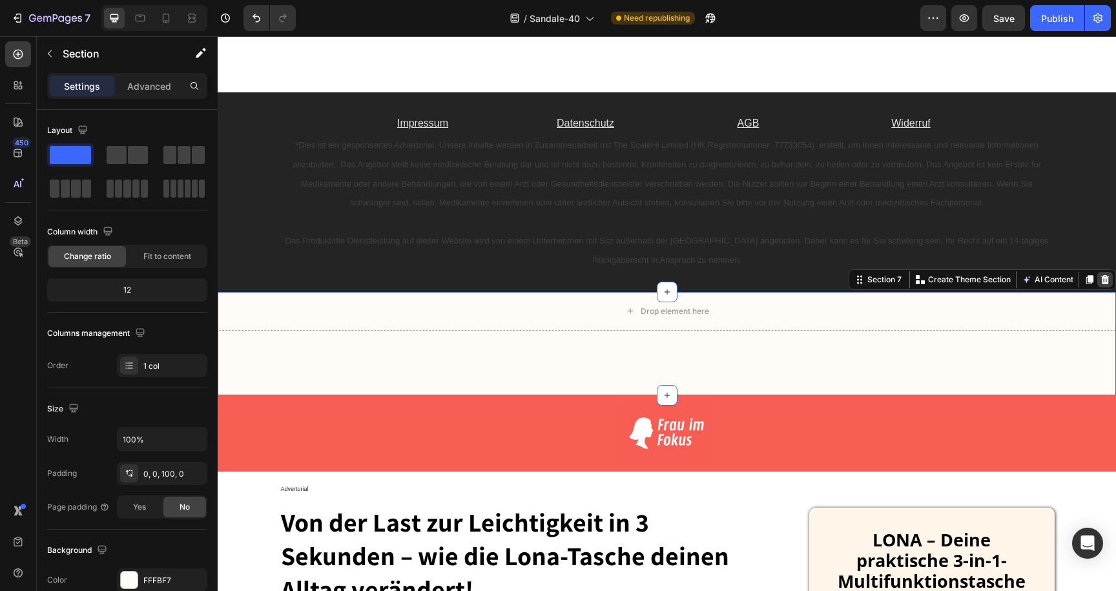
click at [1098, 283] on div at bounding box center [1106, 280] width 16 height 16
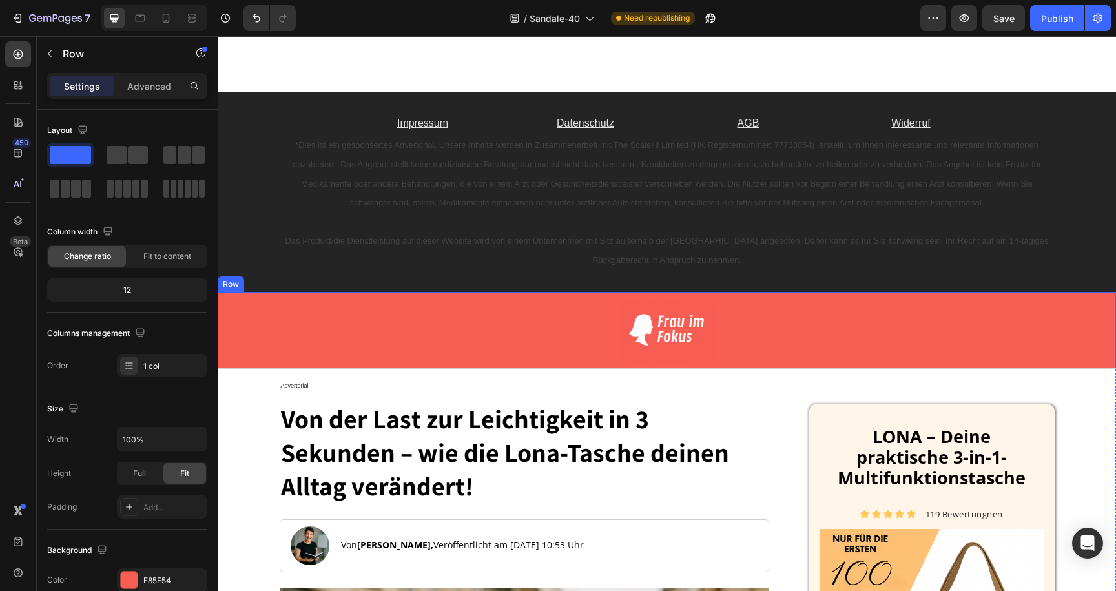
click at [1109, 343] on div "Image Row" at bounding box center [667, 330] width 899 height 76
click at [1106, 277] on icon at bounding box center [1105, 280] width 10 height 10
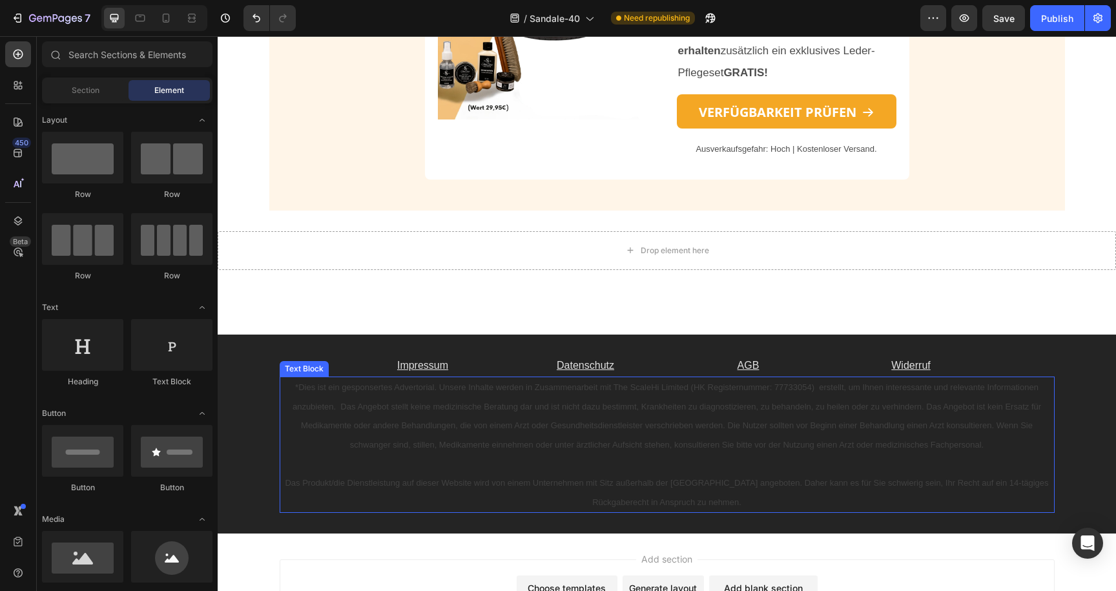
scroll to position [2774, 0]
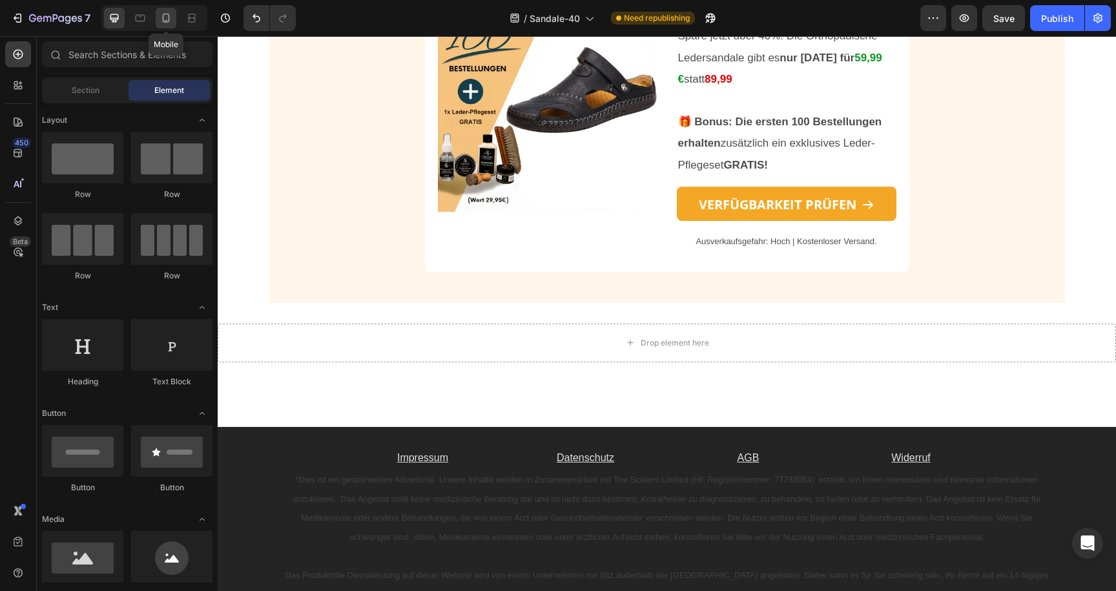
click at [164, 19] on icon at bounding box center [166, 18] width 13 height 13
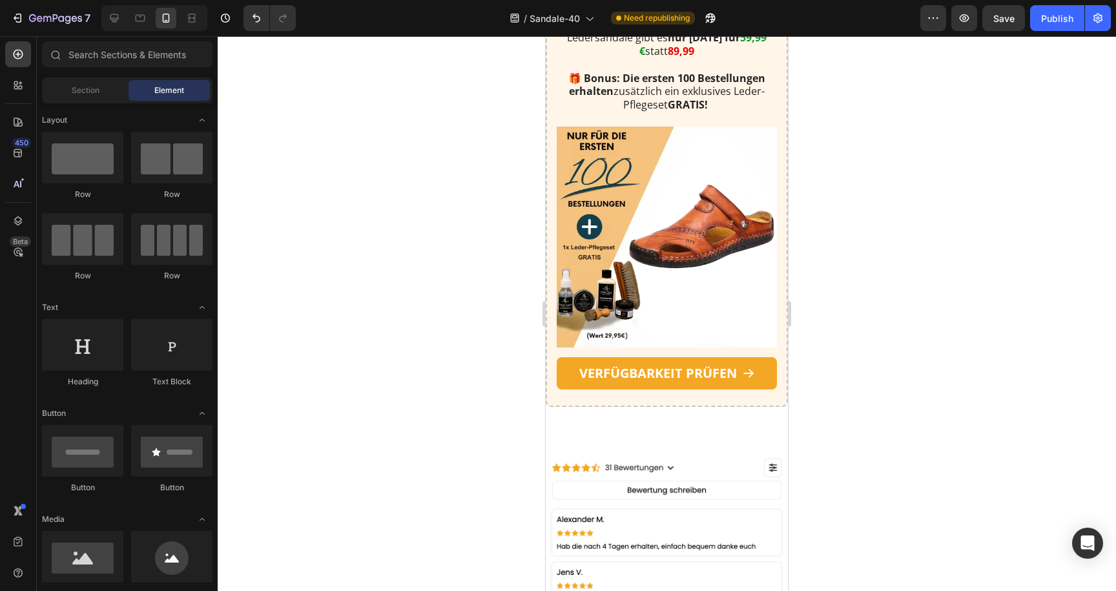
scroll to position [2965, 0]
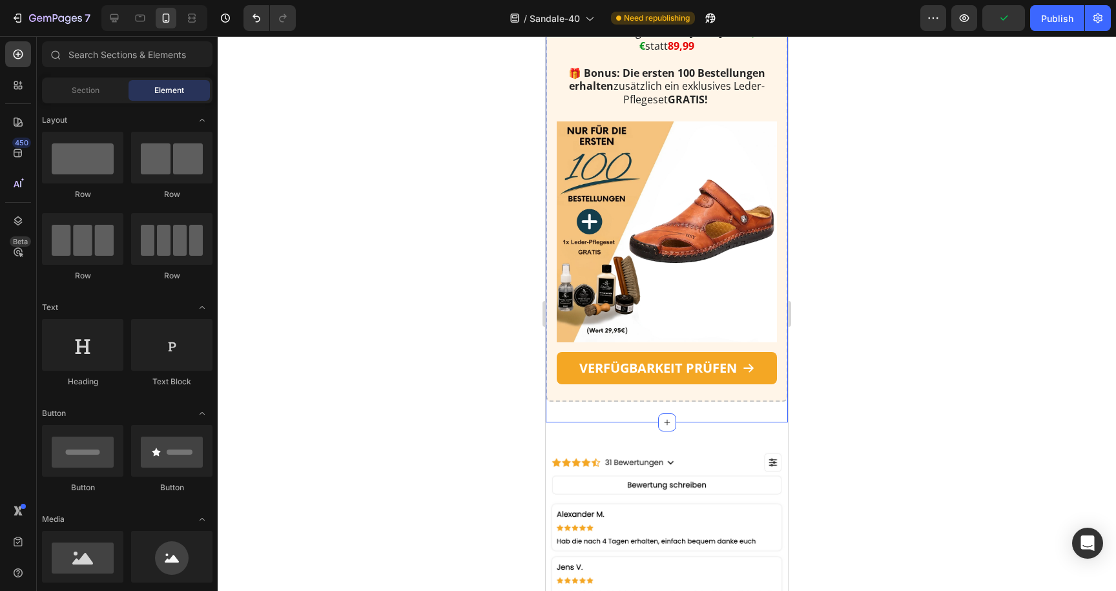
click at [615, 402] on div "Mach dein Leben leichter – jetzt mit der Orthopädischen Ledersandale! ⚡ Achtung…" at bounding box center [667, 149] width 242 height 547
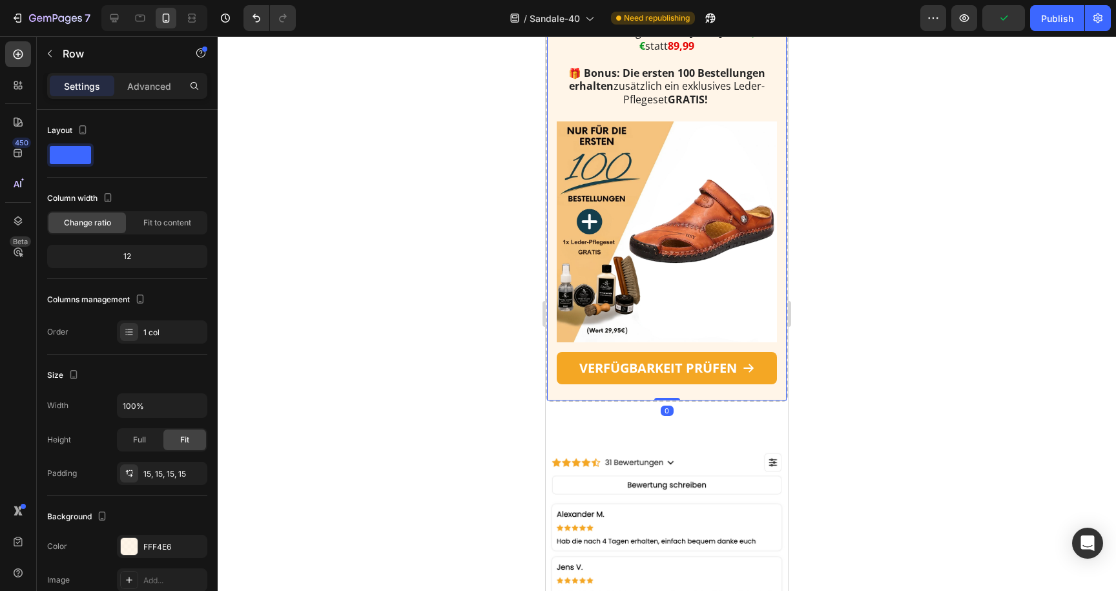
click at [638, 388] on div "VERFÜGBARKEIT PRÜFEN Button" at bounding box center [667, 371] width 220 height 39
click at [640, 417] on div "Mach dein Leben leichter – jetzt mit der Orthopädischen Ledersandale! ⚡ Achtung…" at bounding box center [667, 149] width 242 height 547
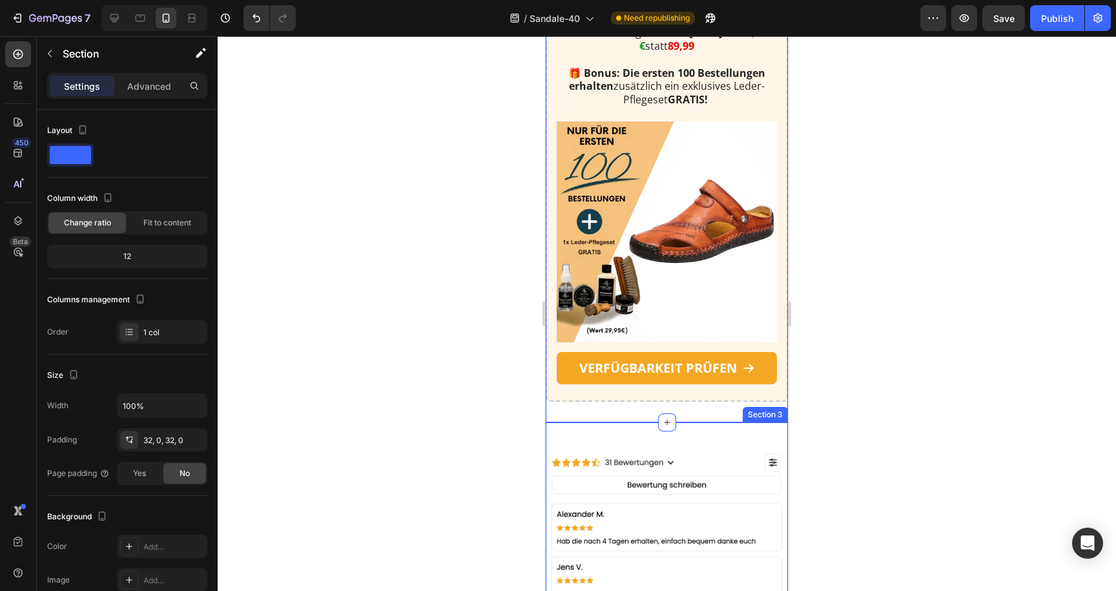
click at [437, 426] on div at bounding box center [667, 313] width 899 height 555
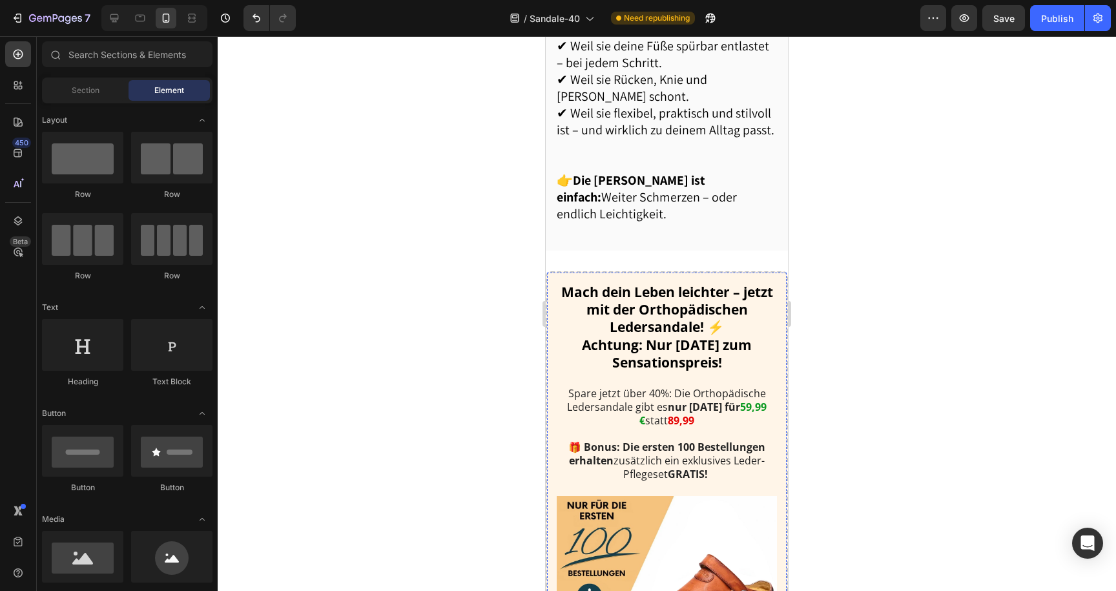
scroll to position [2478, 0]
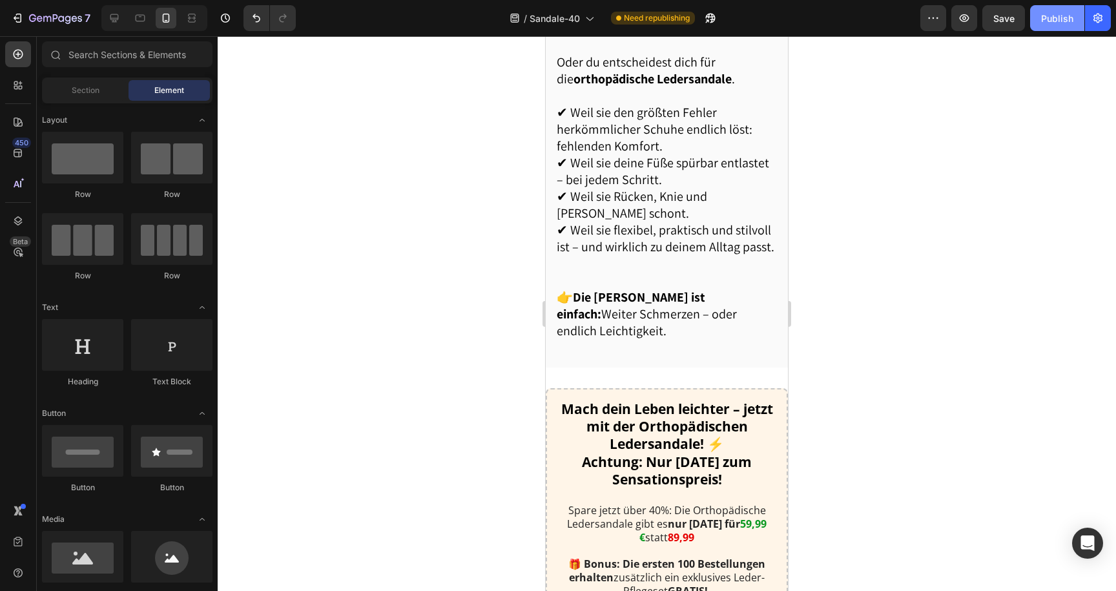
click at [1045, 27] on button "Publish" at bounding box center [1057, 18] width 54 height 26
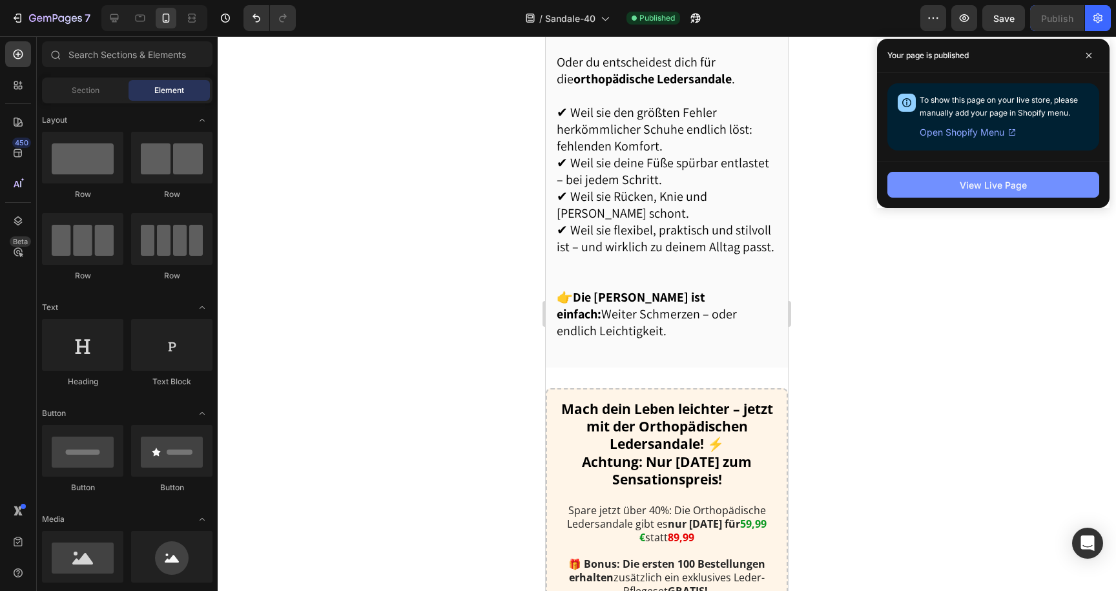
click at [1002, 181] on div "View Live Page" at bounding box center [993, 185] width 67 height 14
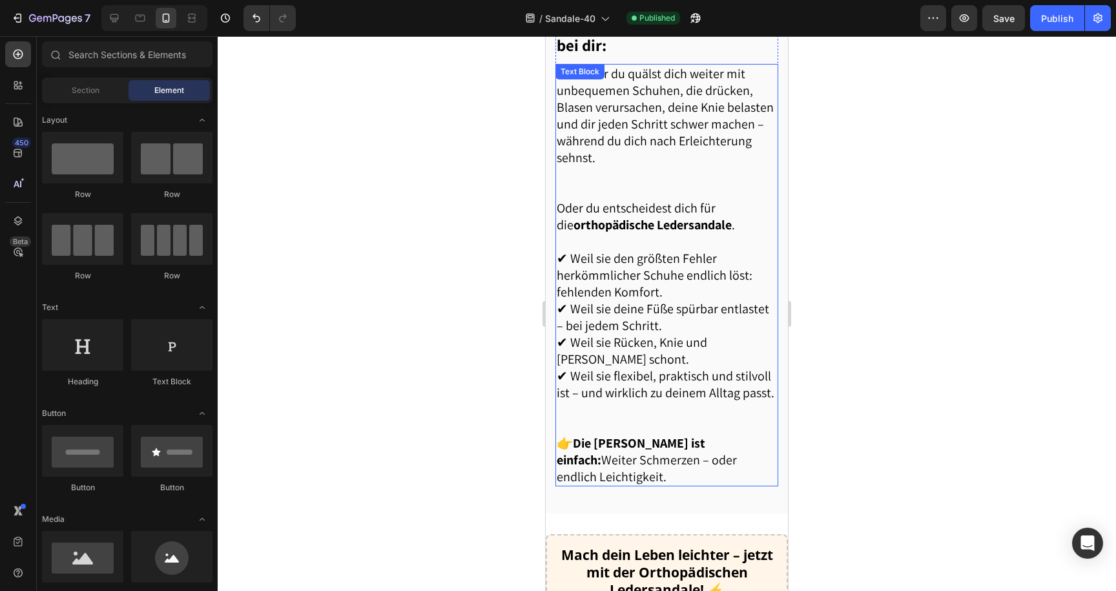
scroll to position [2282, 0]
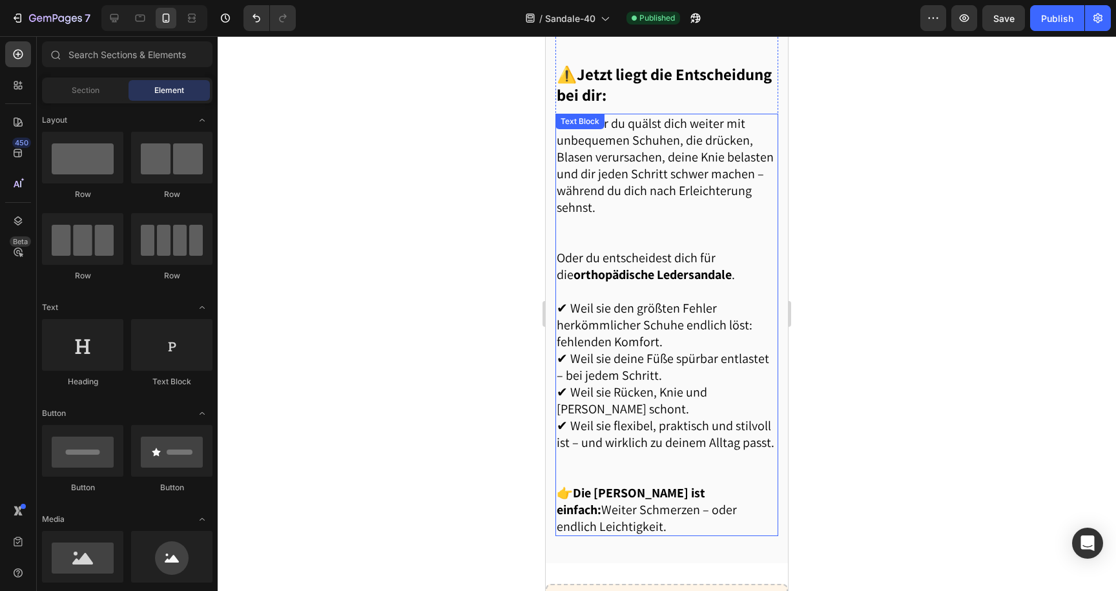
click at [602, 217] on p "Entweder du quälst dich weiter mit unbequemen Schuhen, die drücken, Blasen veru…" at bounding box center [667, 182] width 220 height 134
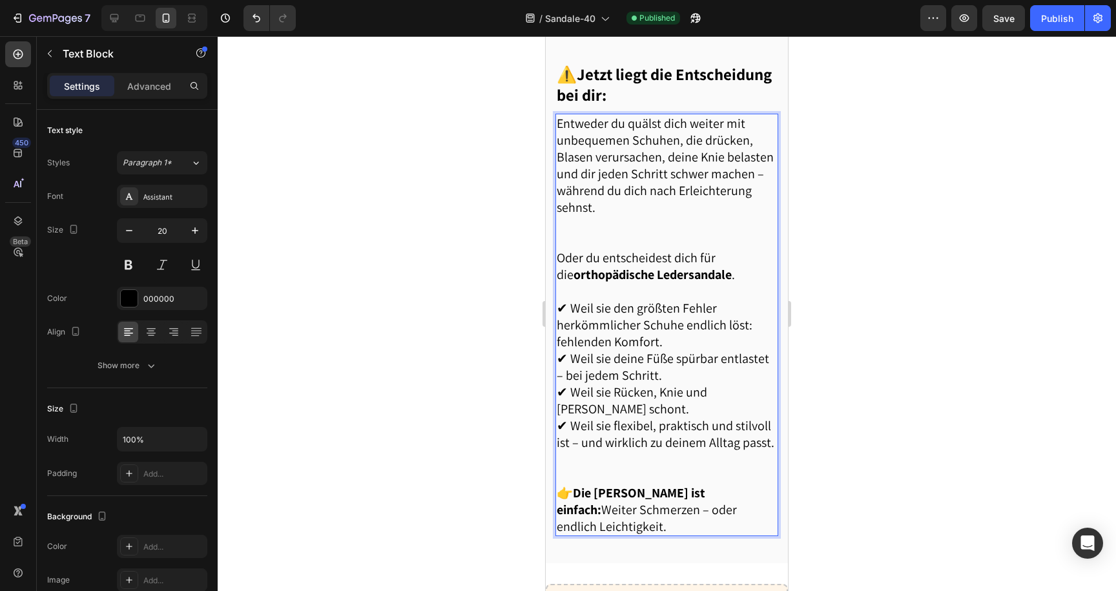
click at [596, 241] on p "Entweder du quälst dich weiter mit unbequemen Schuhen, die drücken, Blasen veru…" at bounding box center [667, 182] width 220 height 134
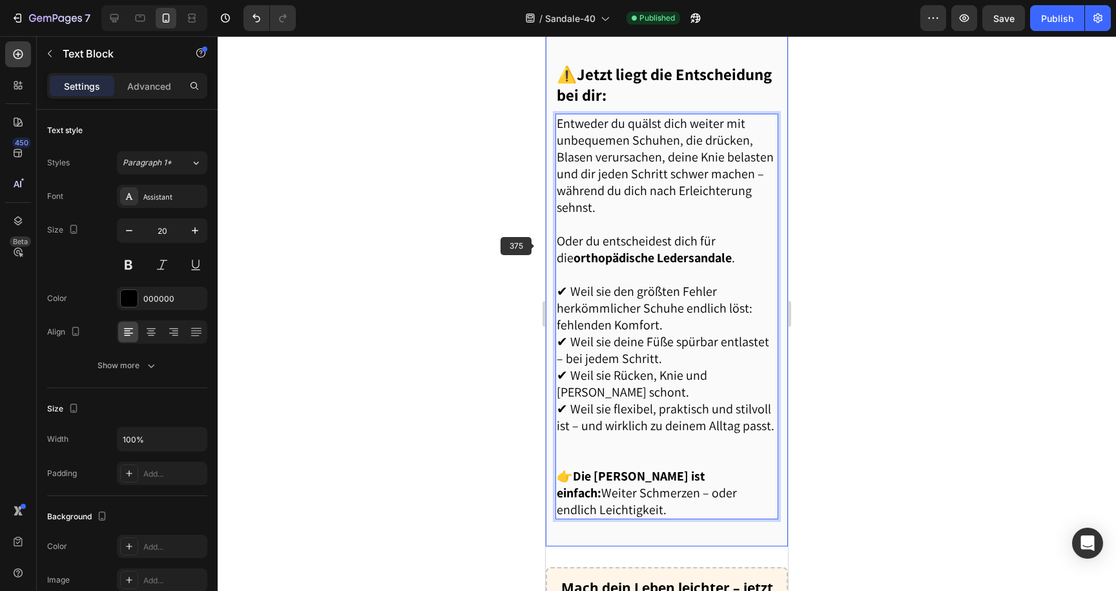
click at [489, 231] on div at bounding box center [667, 313] width 899 height 555
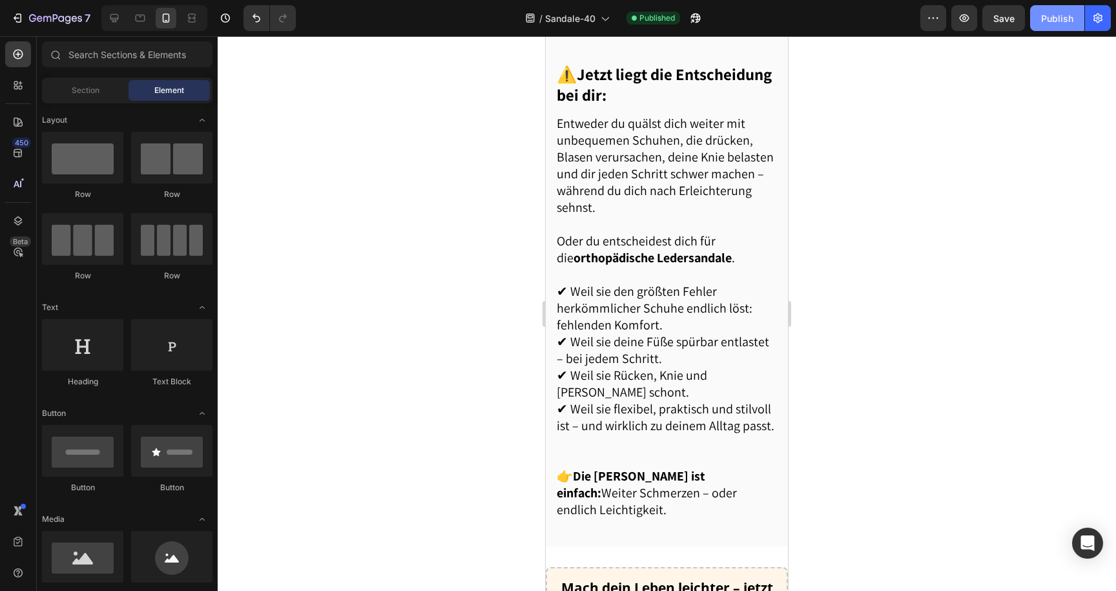
click at [1060, 6] on button "Publish" at bounding box center [1057, 18] width 54 height 26
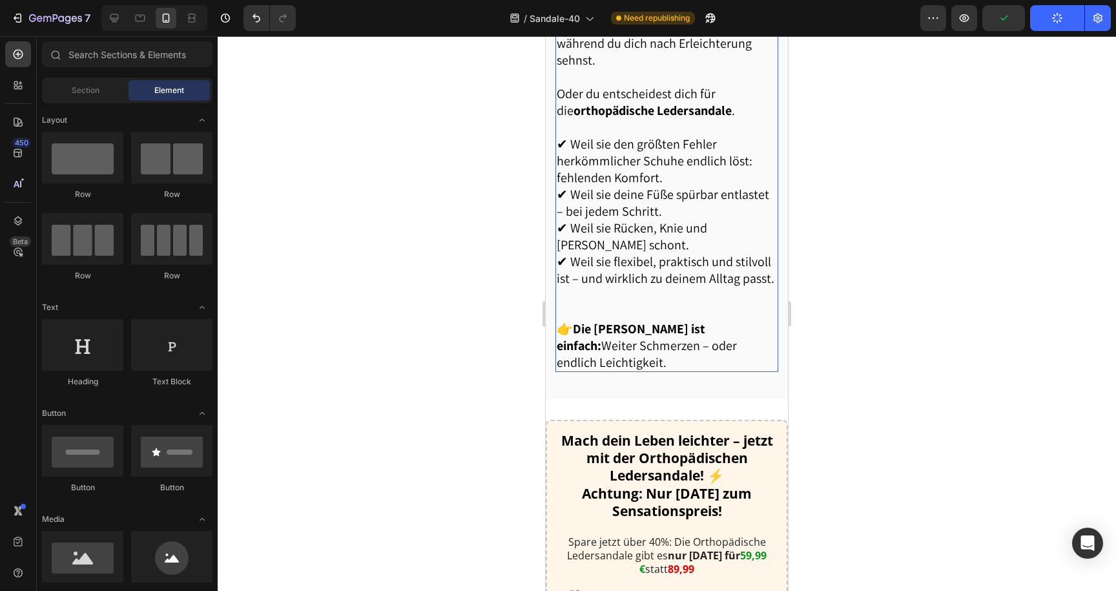
scroll to position [2452, 0]
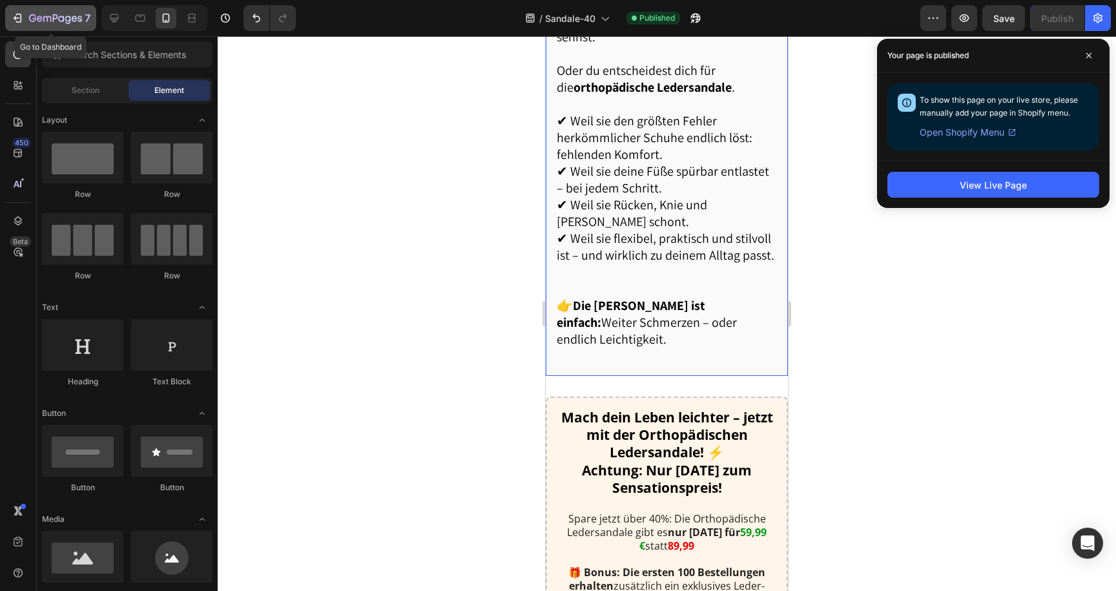
click at [52, 8] on button "7" at bounding box center [50, 18] width 91 height 26
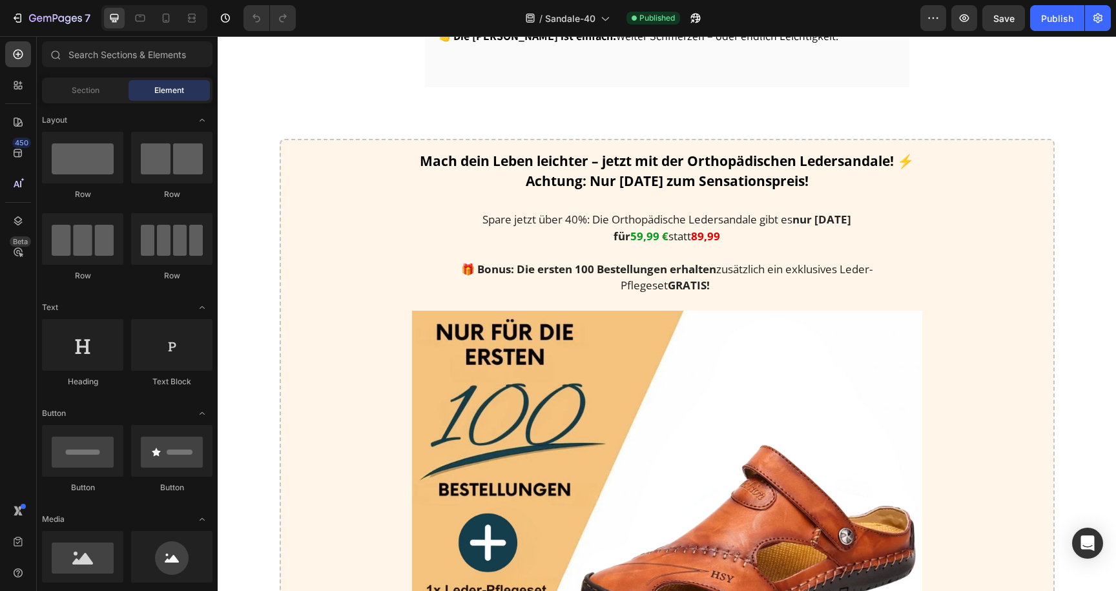
scroll to position [1780, 0]
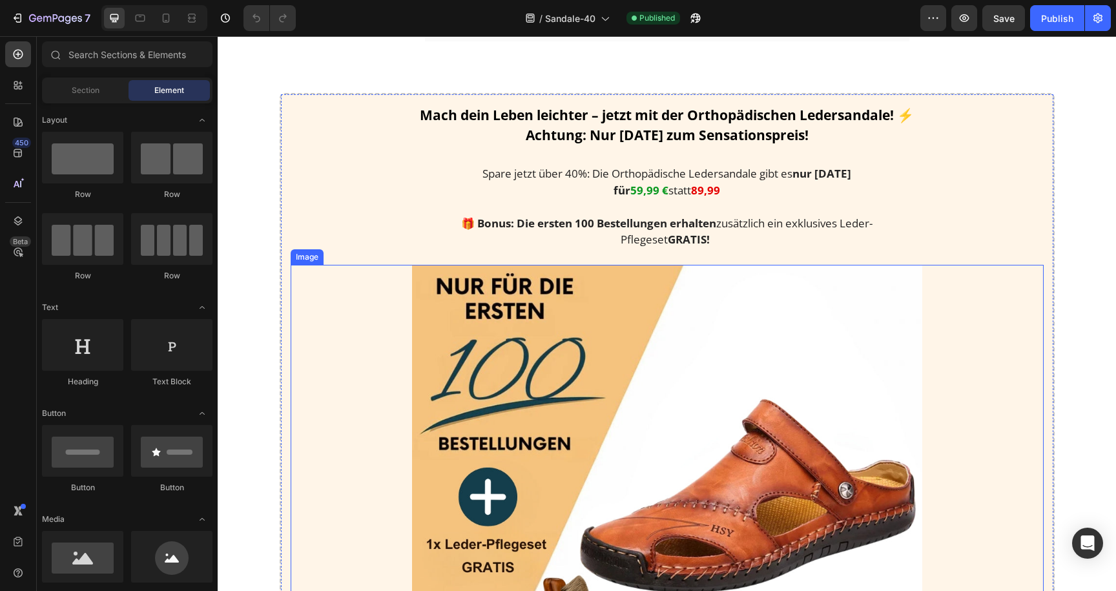
click at [517, 458] on img at bounding box center [667, 521] width 510 height 512
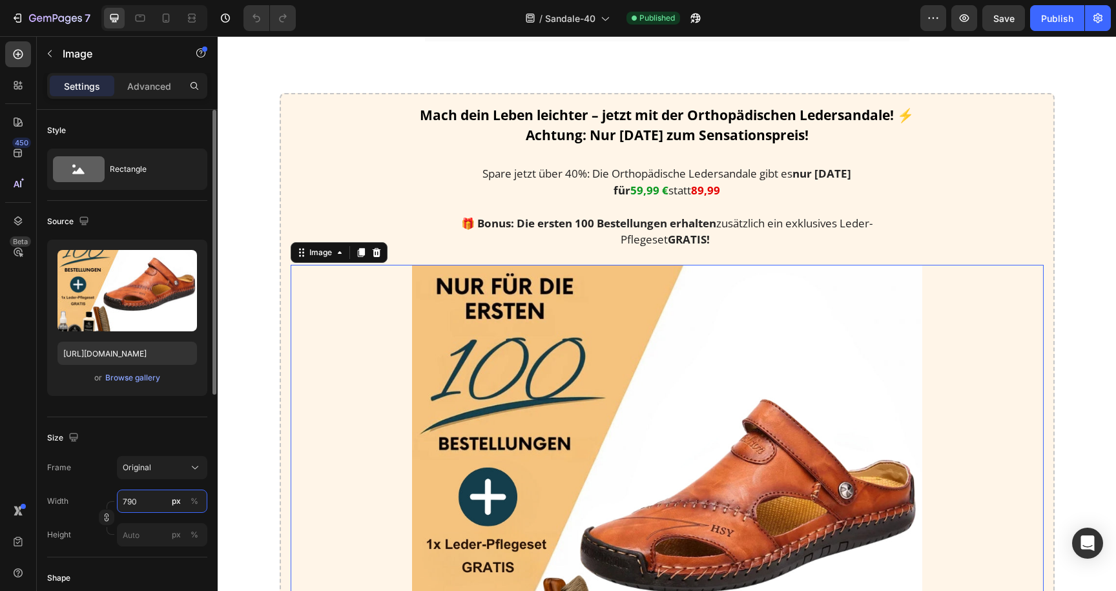
drag, startPoint x: 146, startPoint y: 507, endPoint x: 94, endPoint y: 507, distance: 51.7
click at [94, 507] on div "Width 790 px %" at bounding box center [127, 501] width 160 height 23
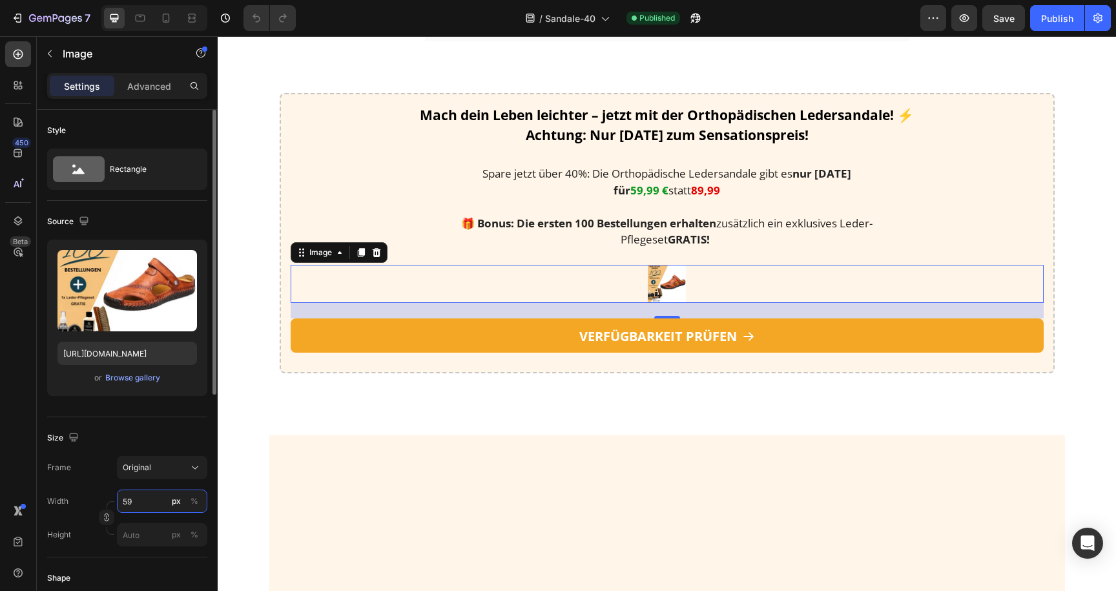
type input "590"
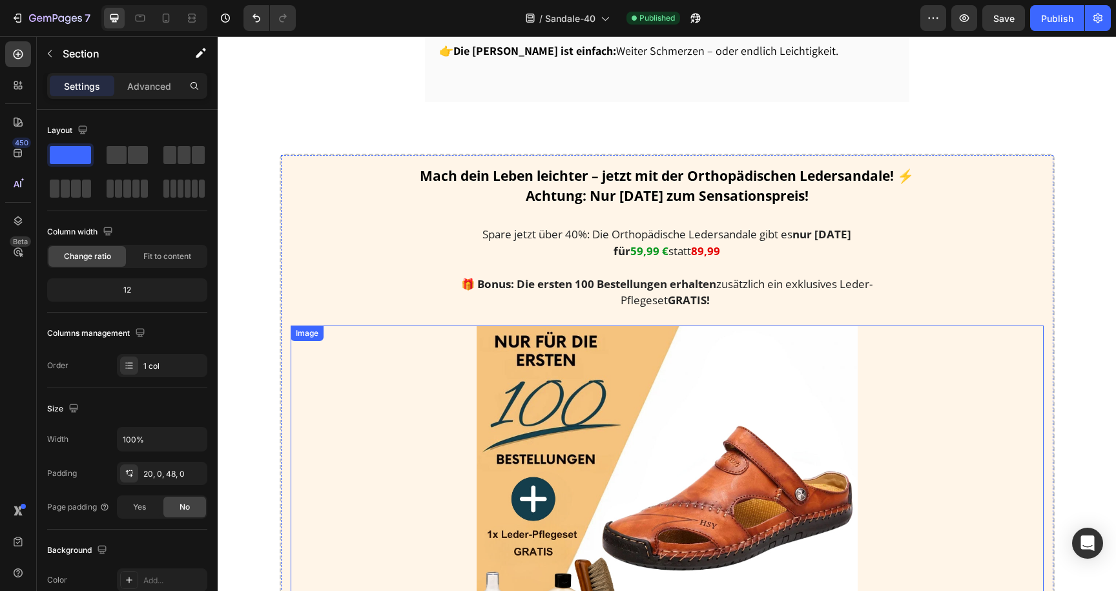
scroll to position [1727, 0]
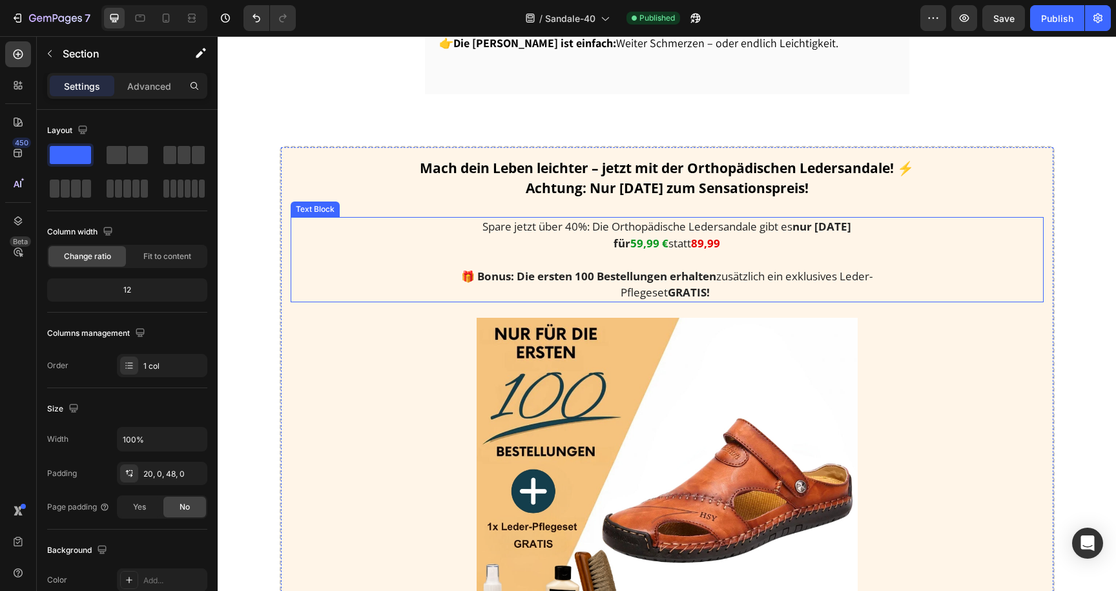
click at [642, 236] on strong "59,99 €" at bounding box center [650, 243] width 38 height 15
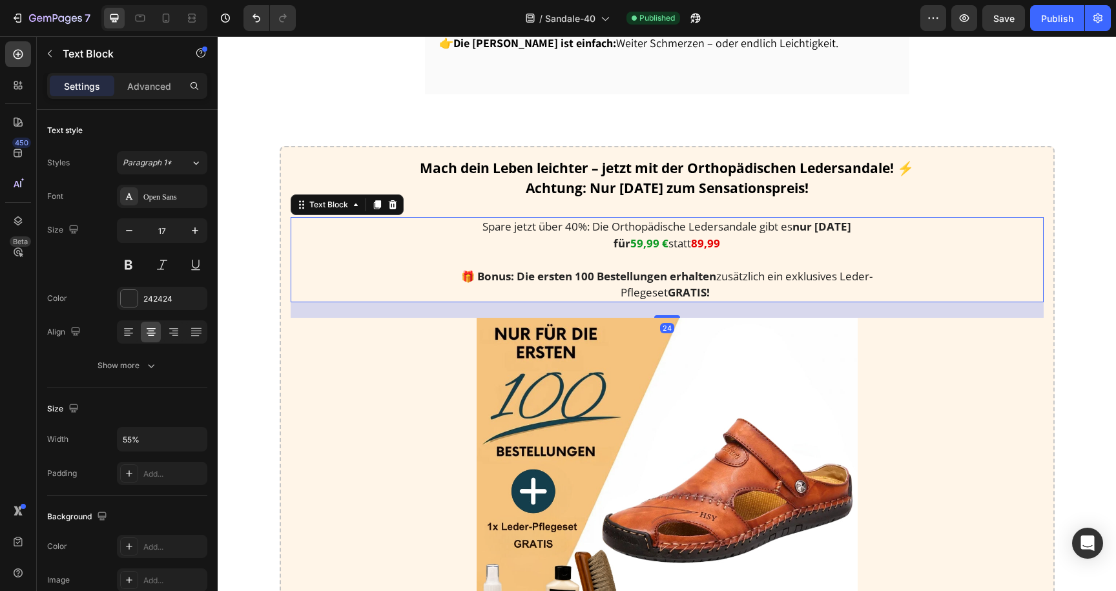
click at [631, 244] on strong "59,99 €" at bounding box center [650, 243] width 38 height 15
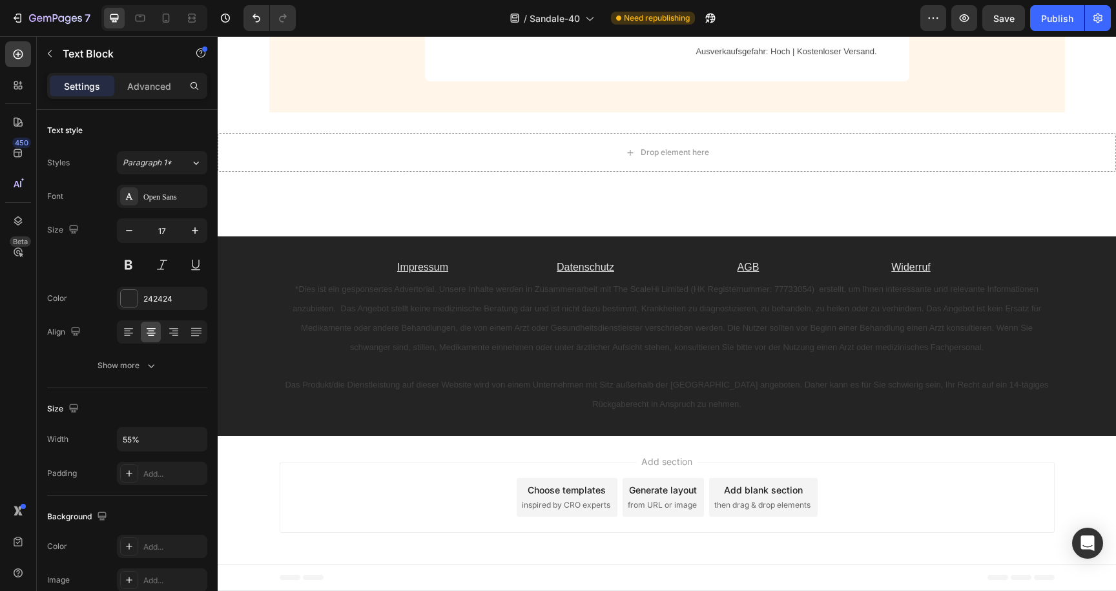
scroll to position [3443, 0]
click at [1050, 19] on div "Publish" at bounding box center [1057, 19] width 32 height 14
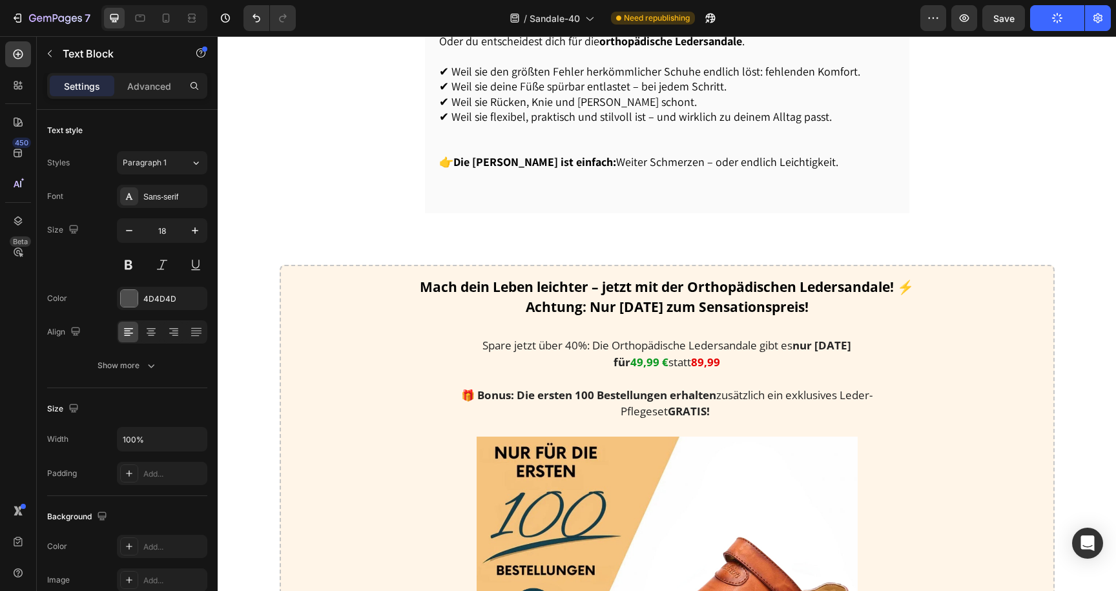
scroll to position [1545, 0]
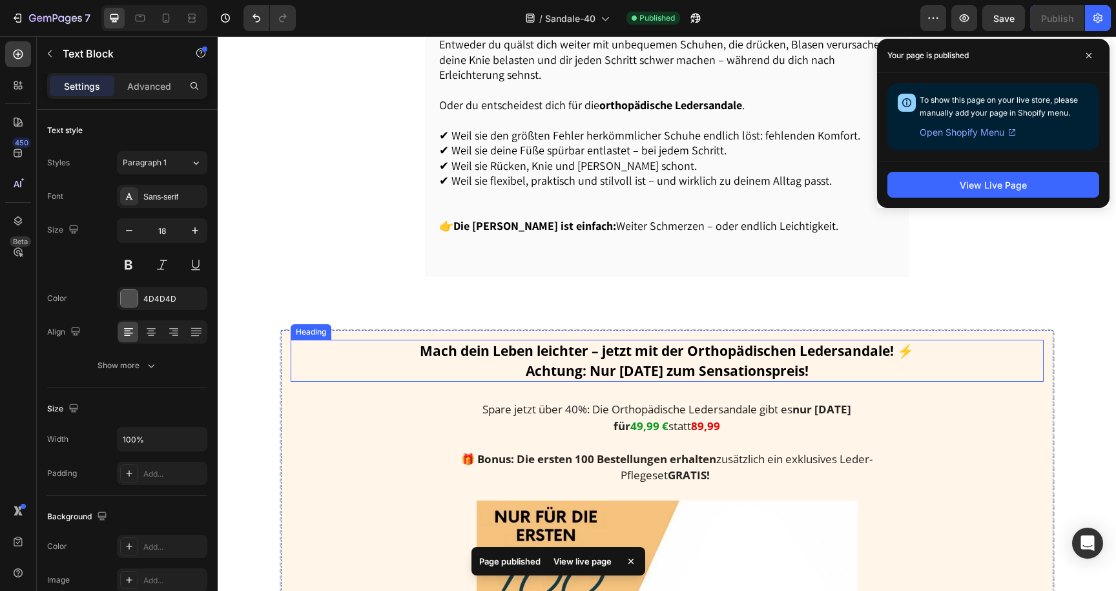
click at [525, 348] on strong "Mach dein Leben leichter – jetzt mit der Orthopädischen Ledersandale! ⚡" at bounding box center [667, 351] width 494 height 18
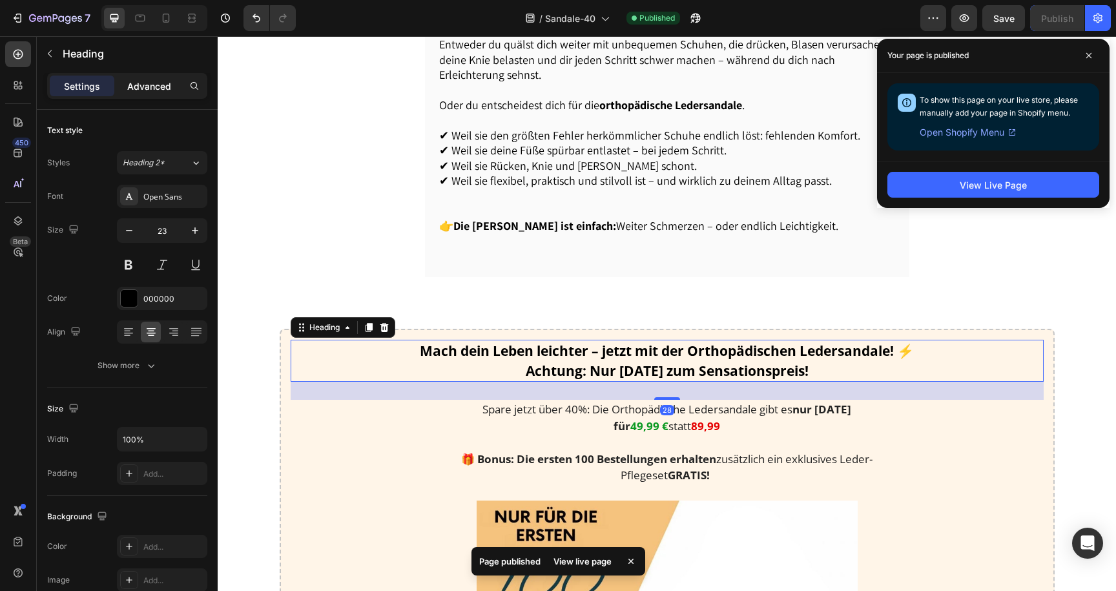
click at [153, 81] on p "Advanced" at bounding box center [149, 86] width 44 height 14
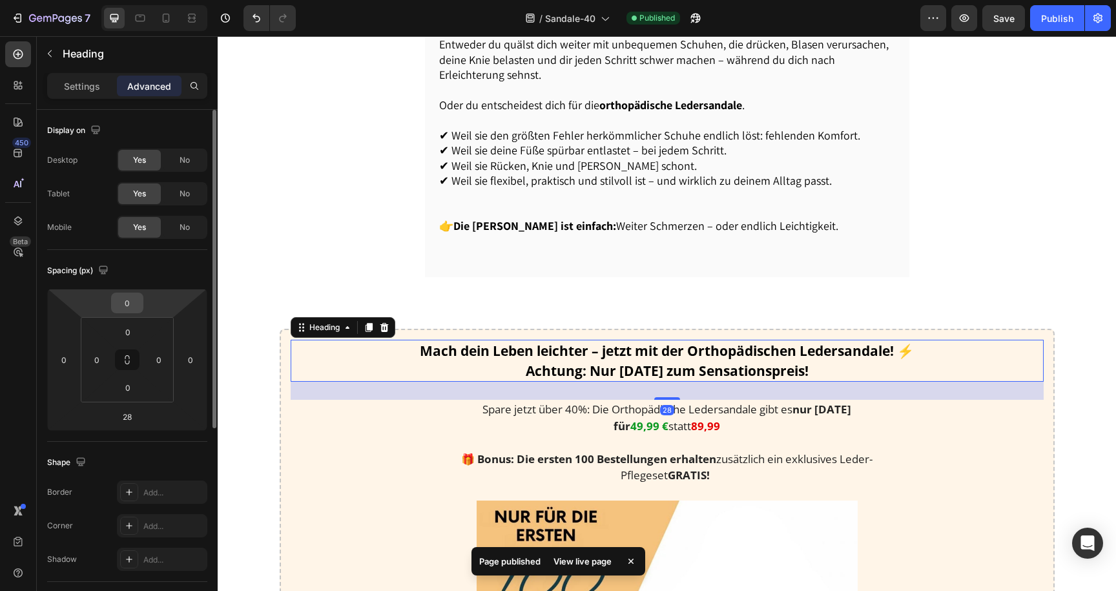
click at [125, 306] on input "0" at bounding box center [127, 302] width 26 height 19
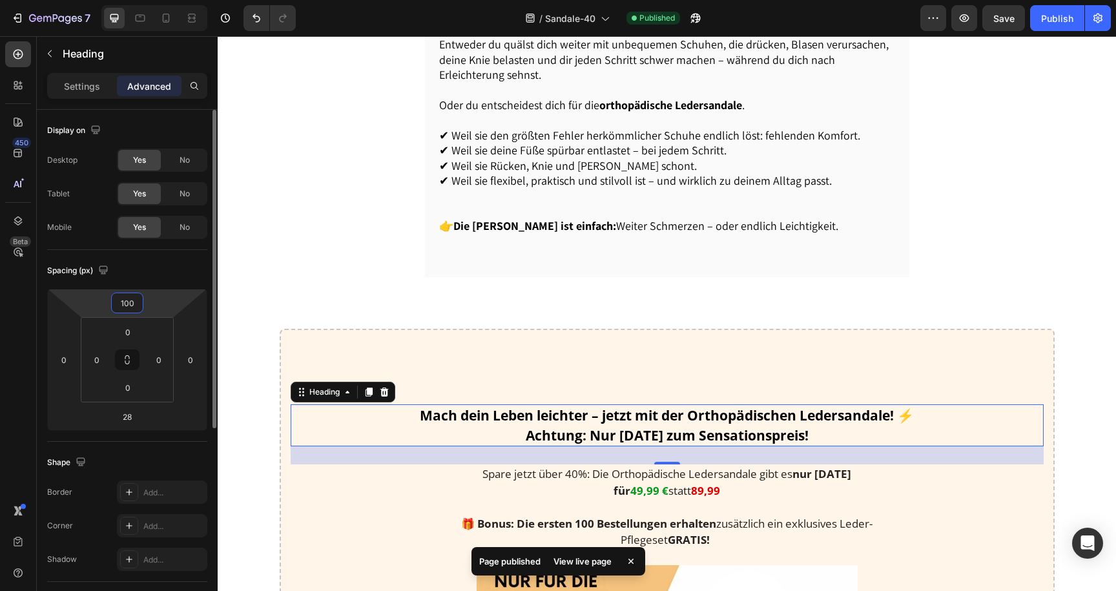
type input "10"
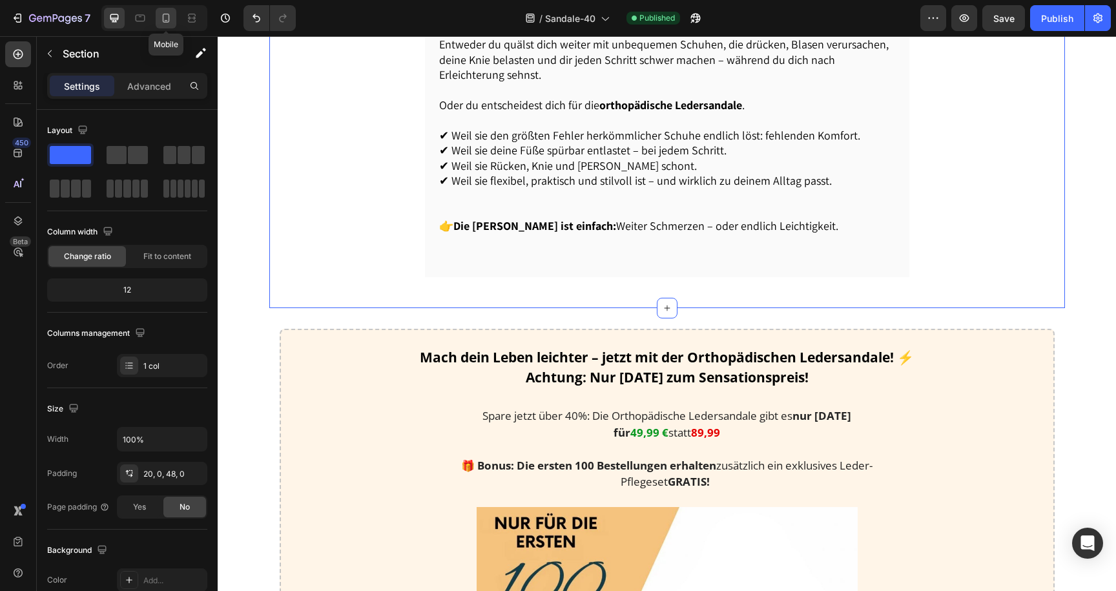
click at [163, 22] on icon at bounding box center [166, 18] width 13 height 13
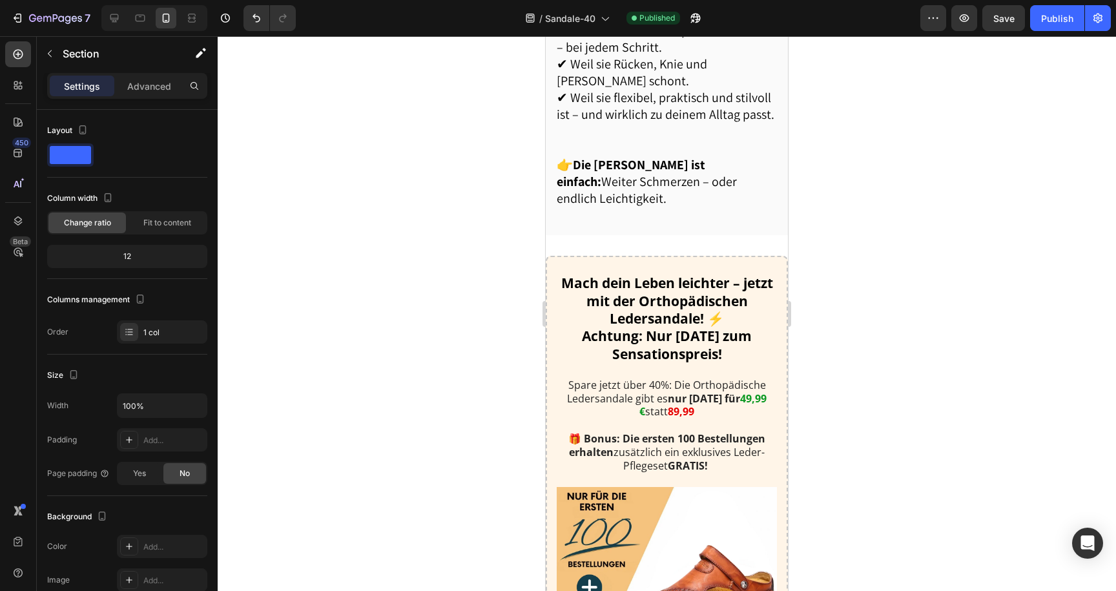
scroll to position [2607, 0]
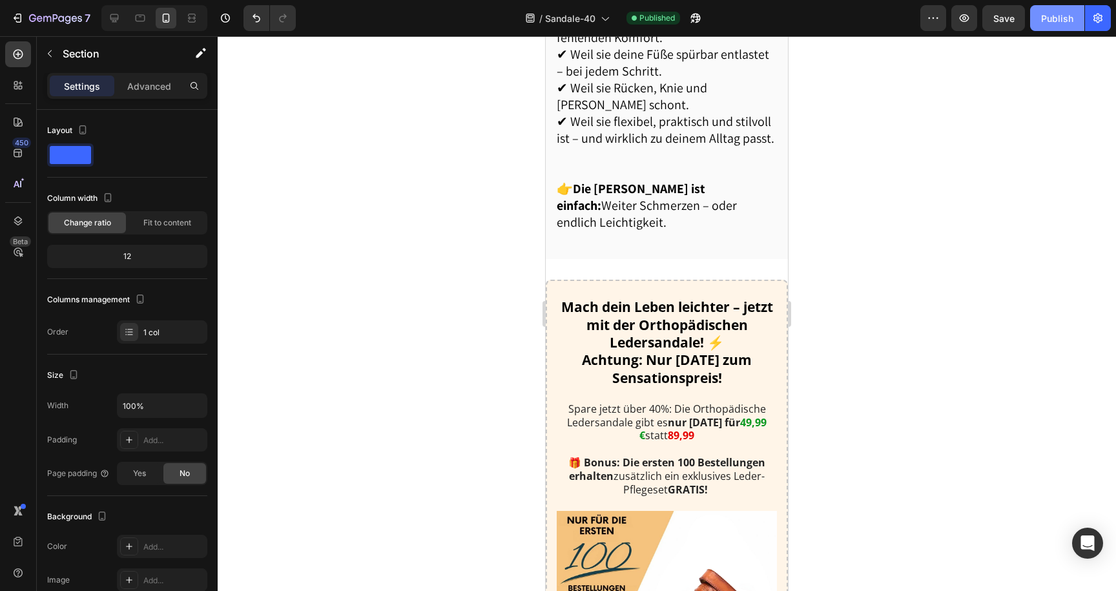
click at [1049, 23] on div "Publish" at bounding box center [1057, 19] width 32 height 14
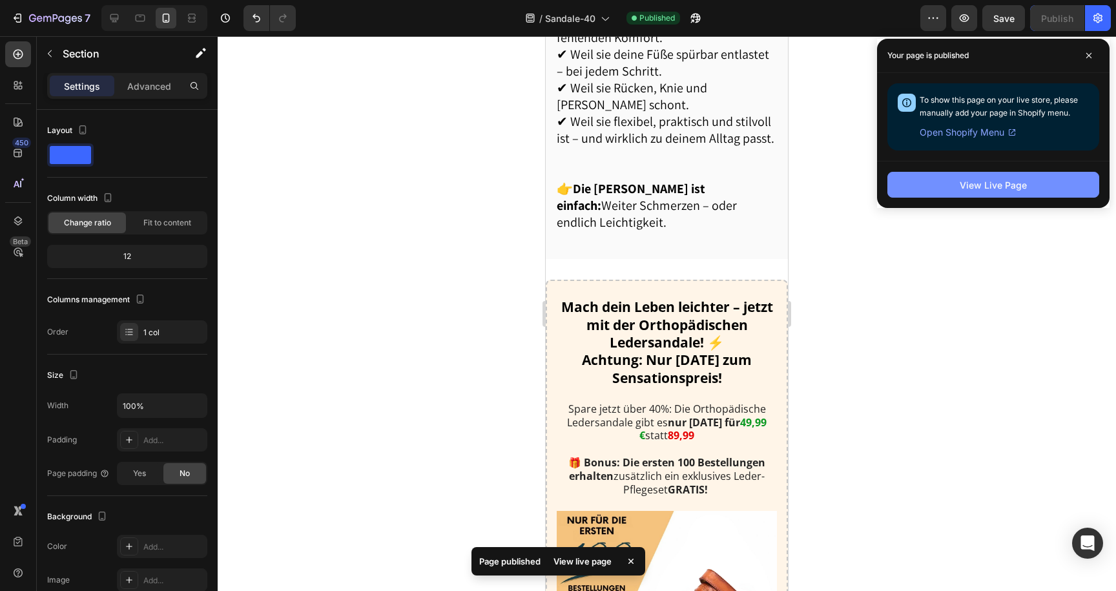
click at [950, 187] on button "View Live Page" at bounding box center [994, 185] width 212 height 26
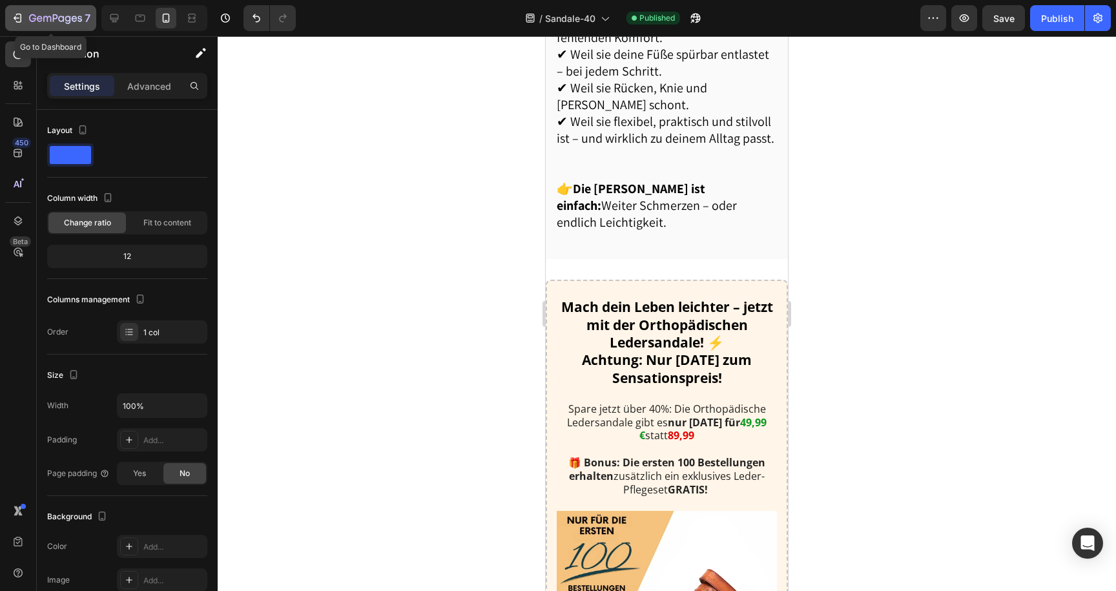
click at [23, 19] on icon "button" at bounding box center [17, 18] width 13 height 13
